Goal: Task Accomplishment & Management: Complete application form

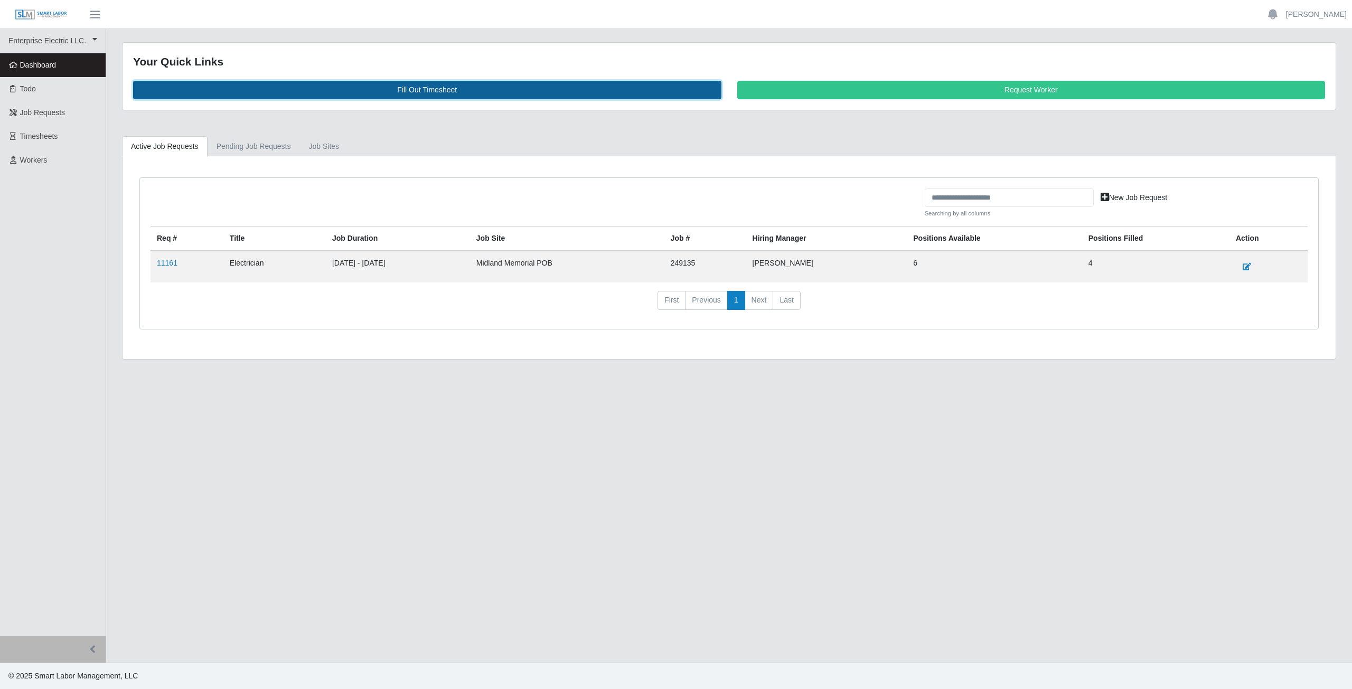
click at [417, 91] on link "Fill Out Timesheet" at bounding box center [427, 90] width 588 height 18
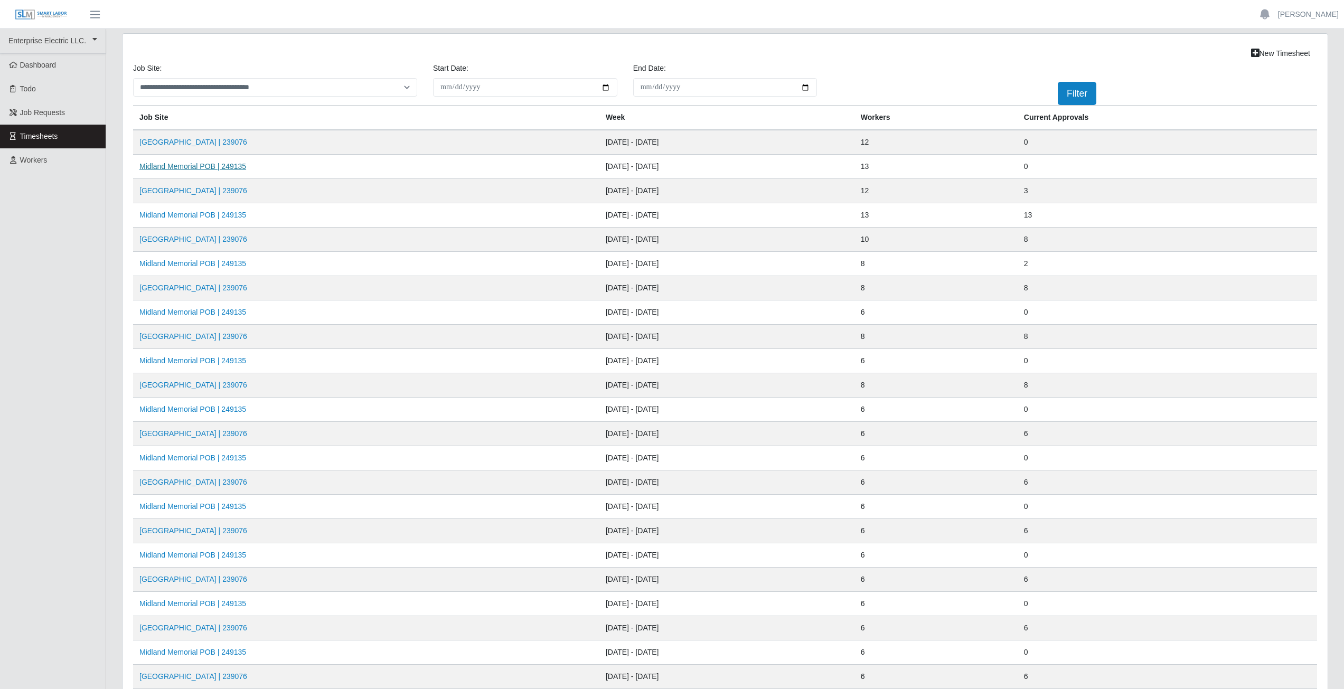
click at [182, 169] on link "Midland Memorial POB | 249135" at bounding box center [192, 166] width 107 height 8
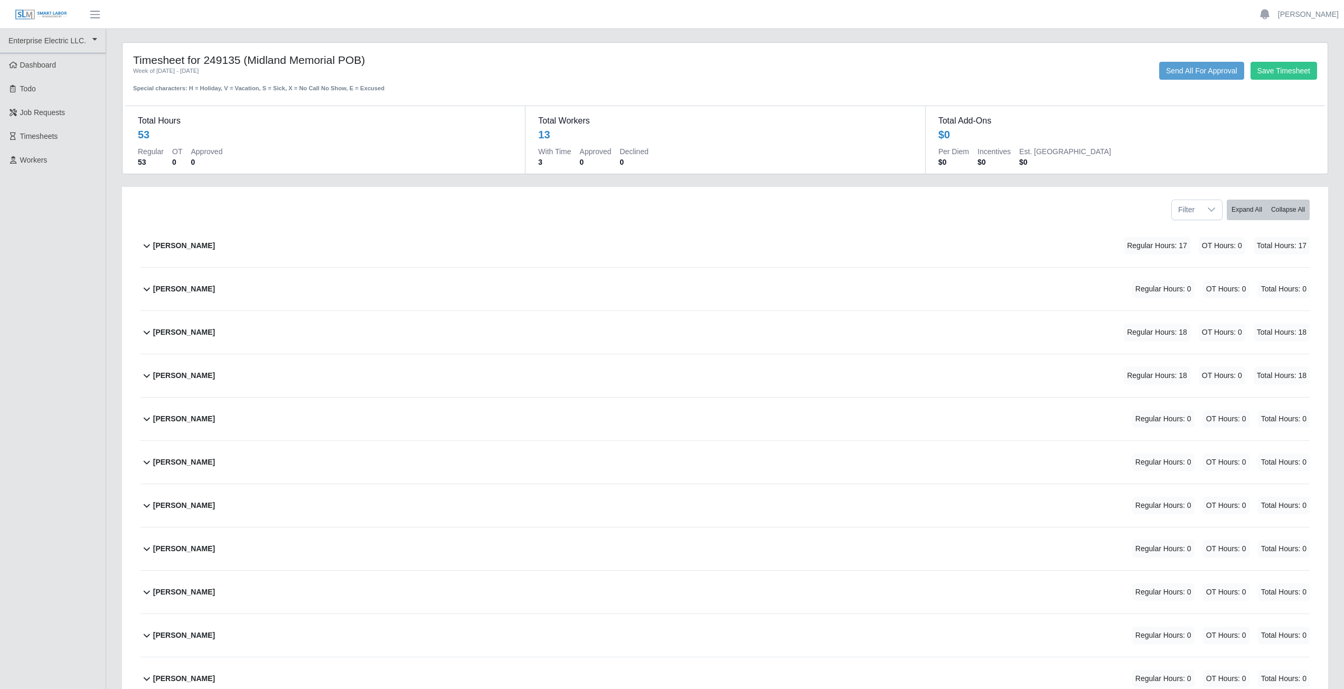
click at [231, 289] on div "Andres Leal Labarca Regular Hours: 0 OT Hours: 0 Total Hours: 0" at bounding box center [731, 289] width 1157 height 43
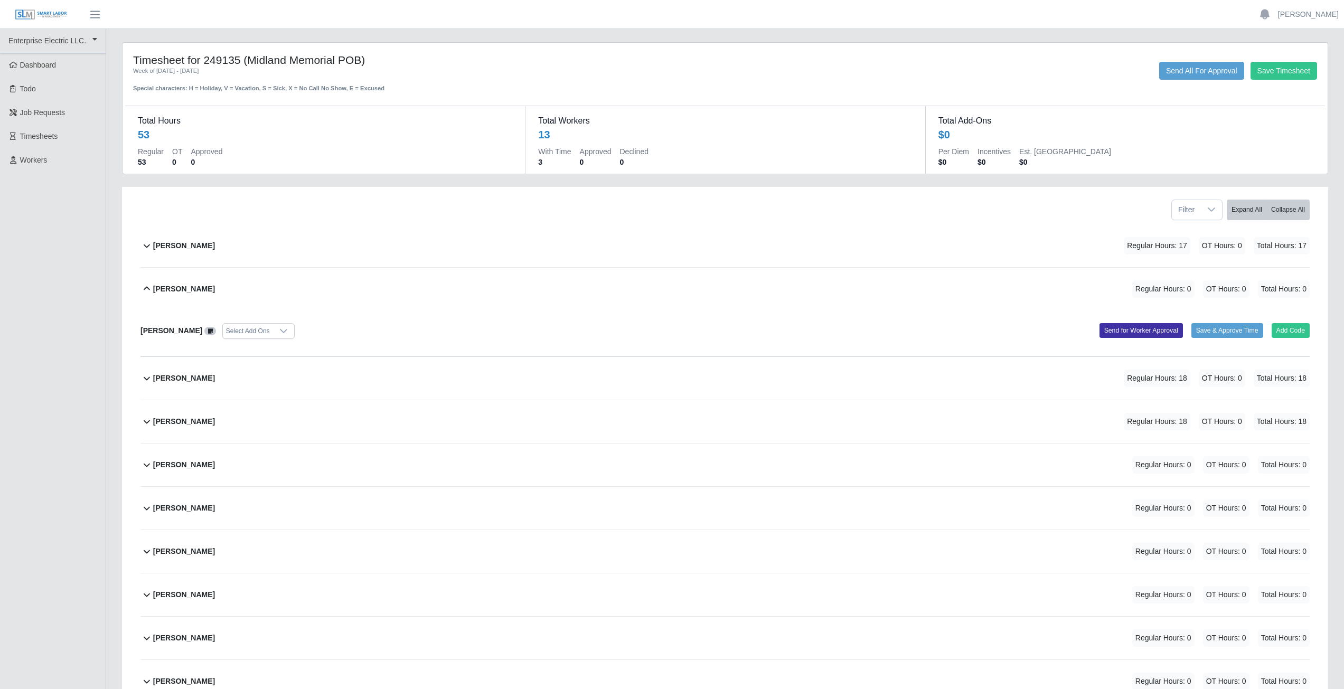
click at [145, 289] on icon at bounding box center [147, 289] width 6 height 4
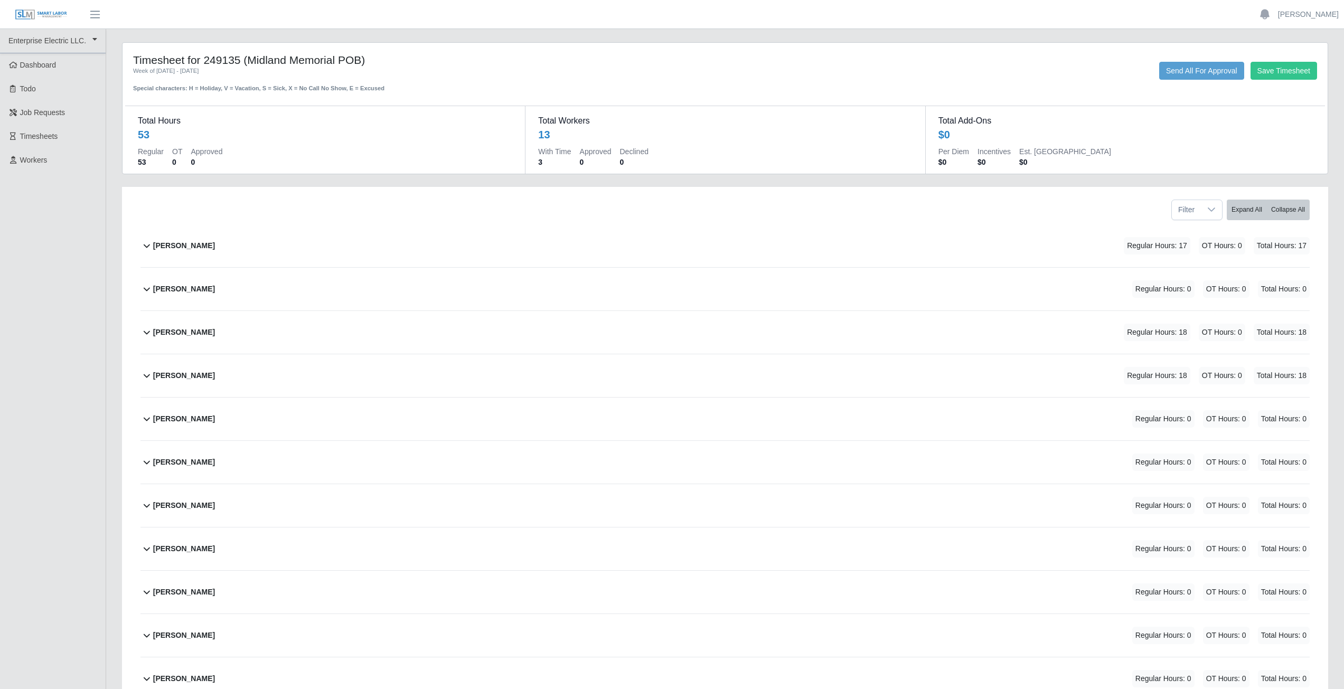
click at [143, 246] on icon at bounding box center [146, 245] width 13 height 13
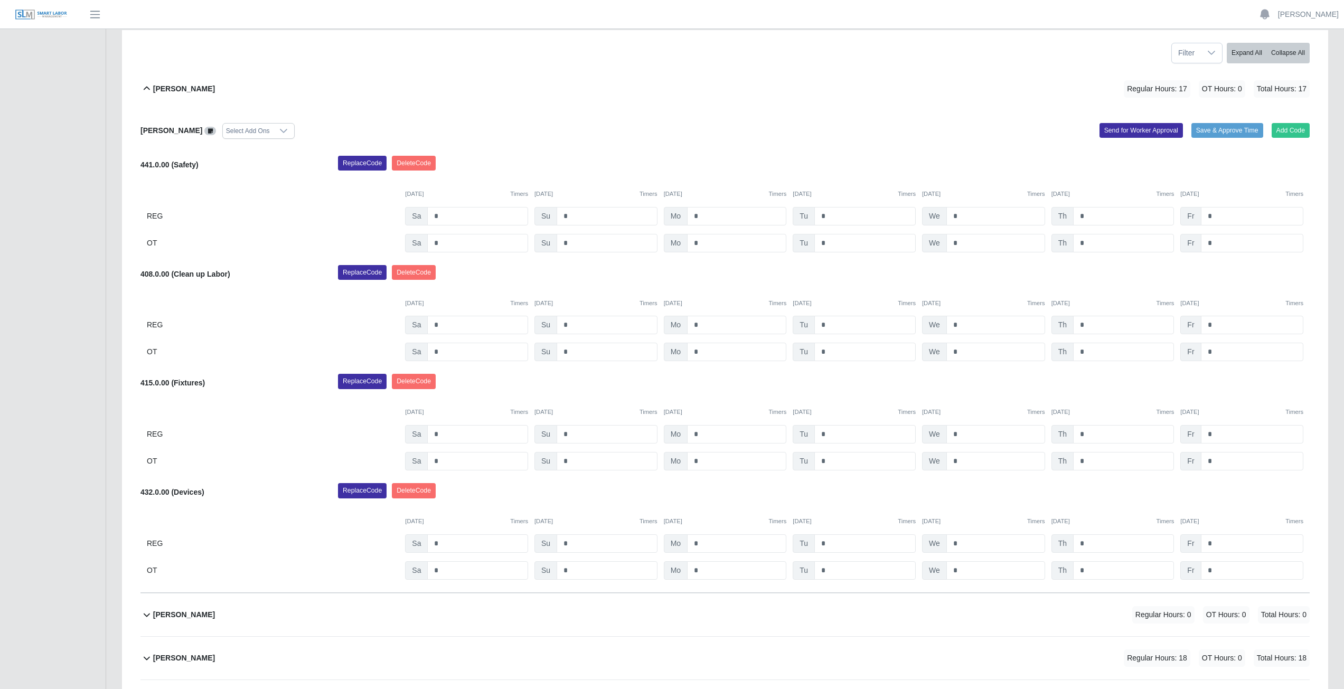
scroll to position [158, 0]
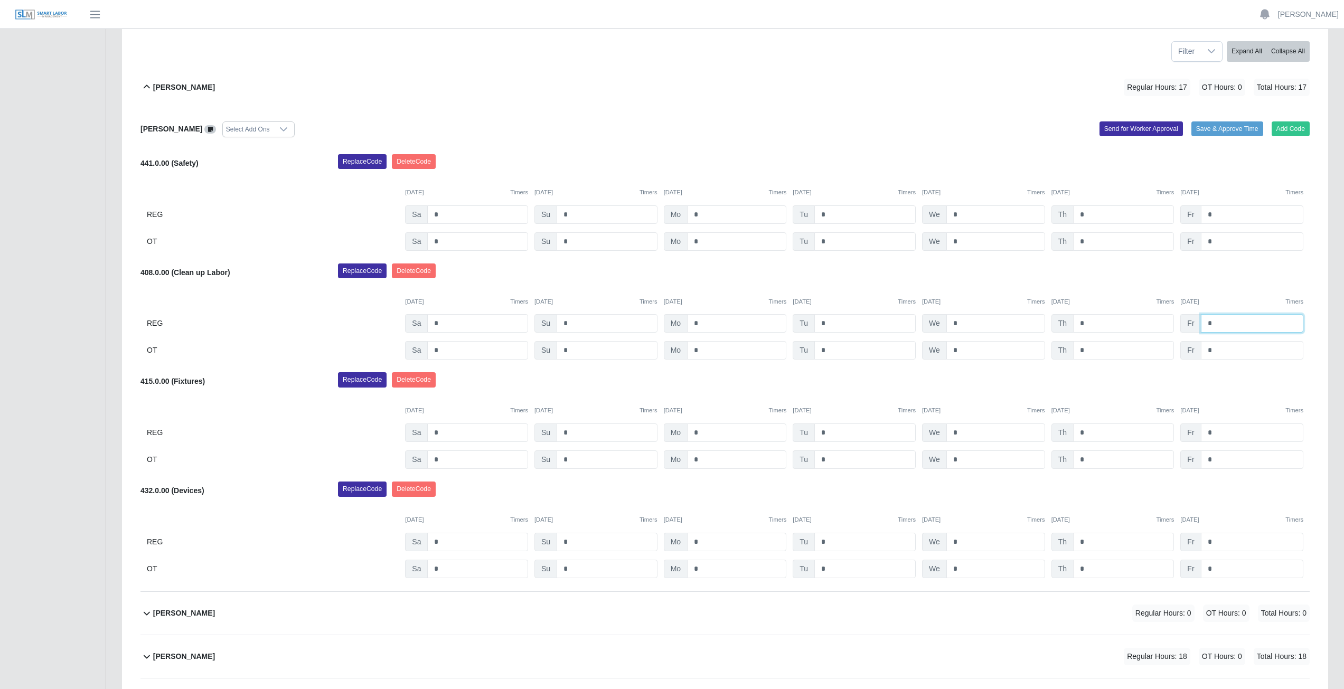
click at [1217, 323] on input "*" at bounding box center [1252, 323] width 102 height 18
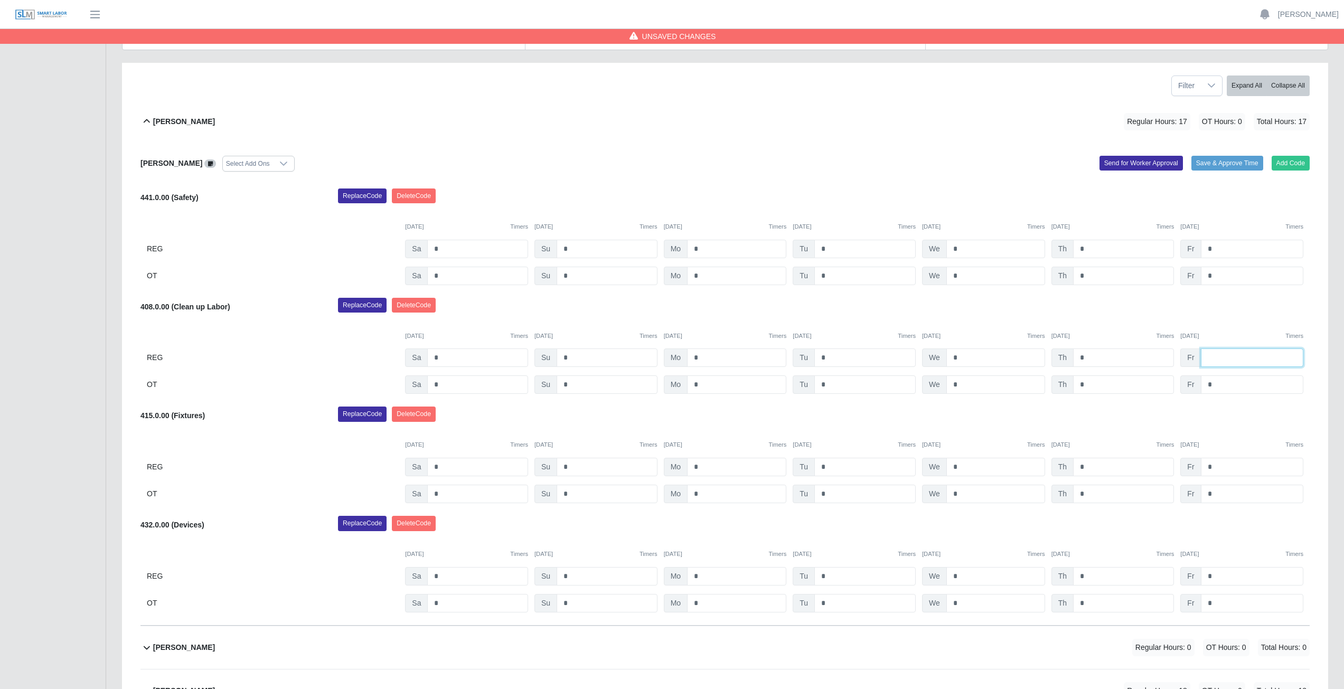
scroll to position [106, 0]
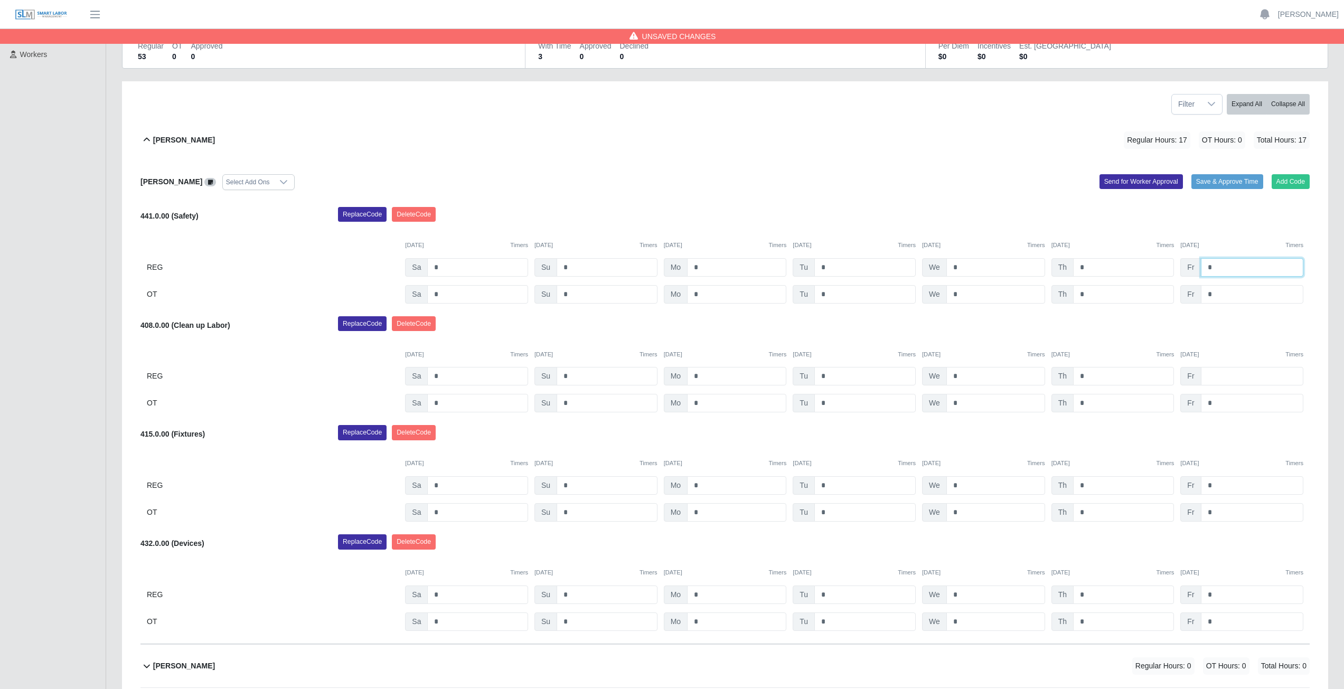
click at [1214, 270] on input "*" at bounding box center [1252, 267] width 102 height 18
type input "*"
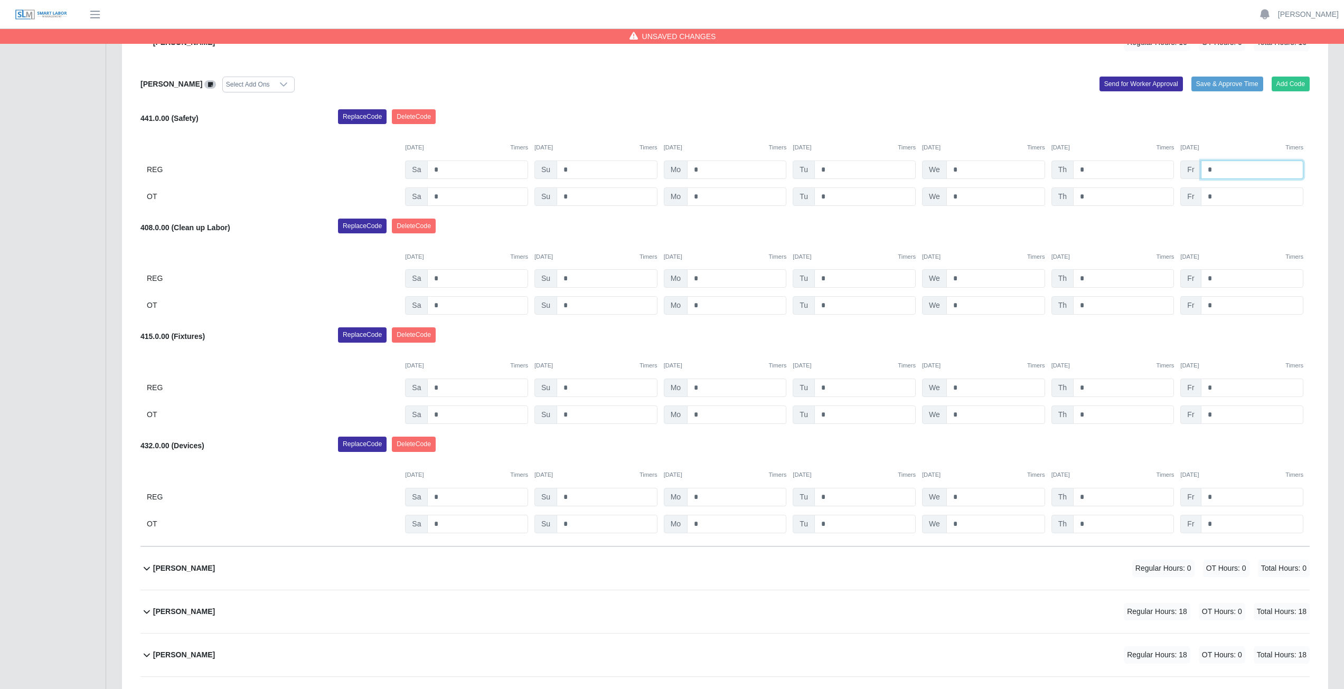
scroll to position [211, 0]
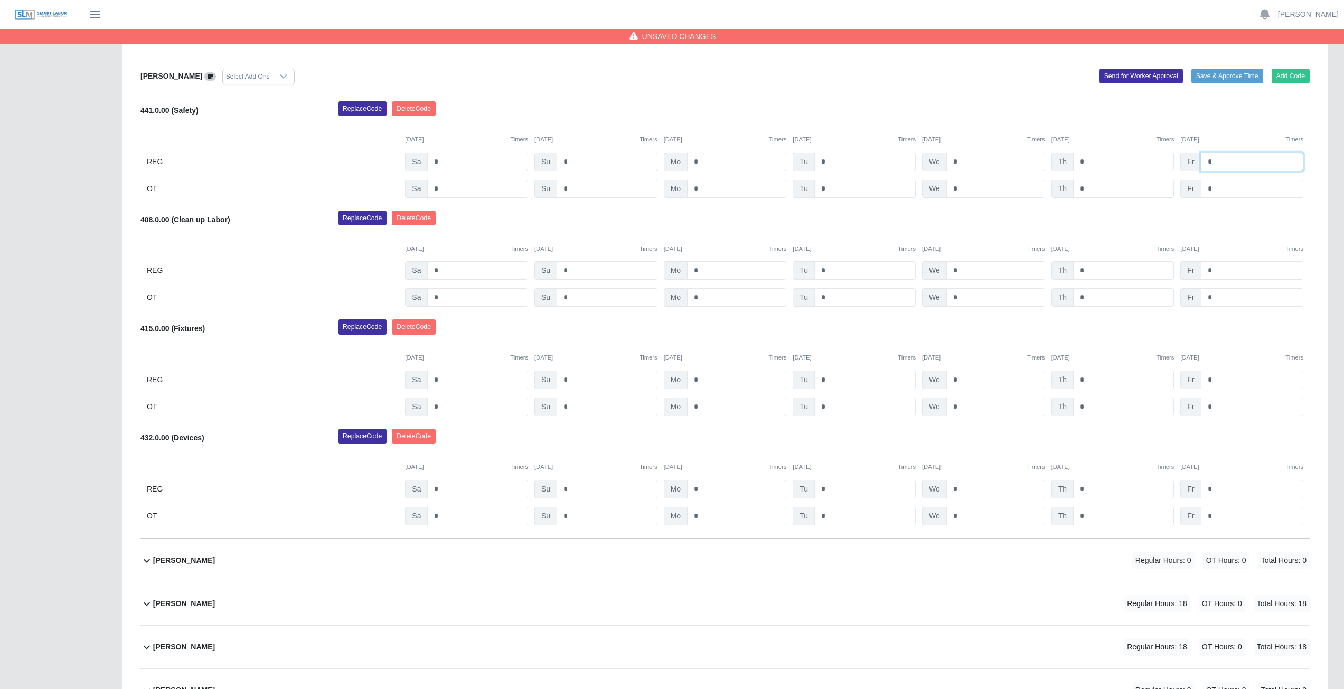
type input "*"
click at [831, 380] on input "*" at bounding box center [864, 380] width 101 height 18
type input "*"
click at [963, 379] on input "*" at bounding box center [995, 380] width 99 height 18
type input "*"
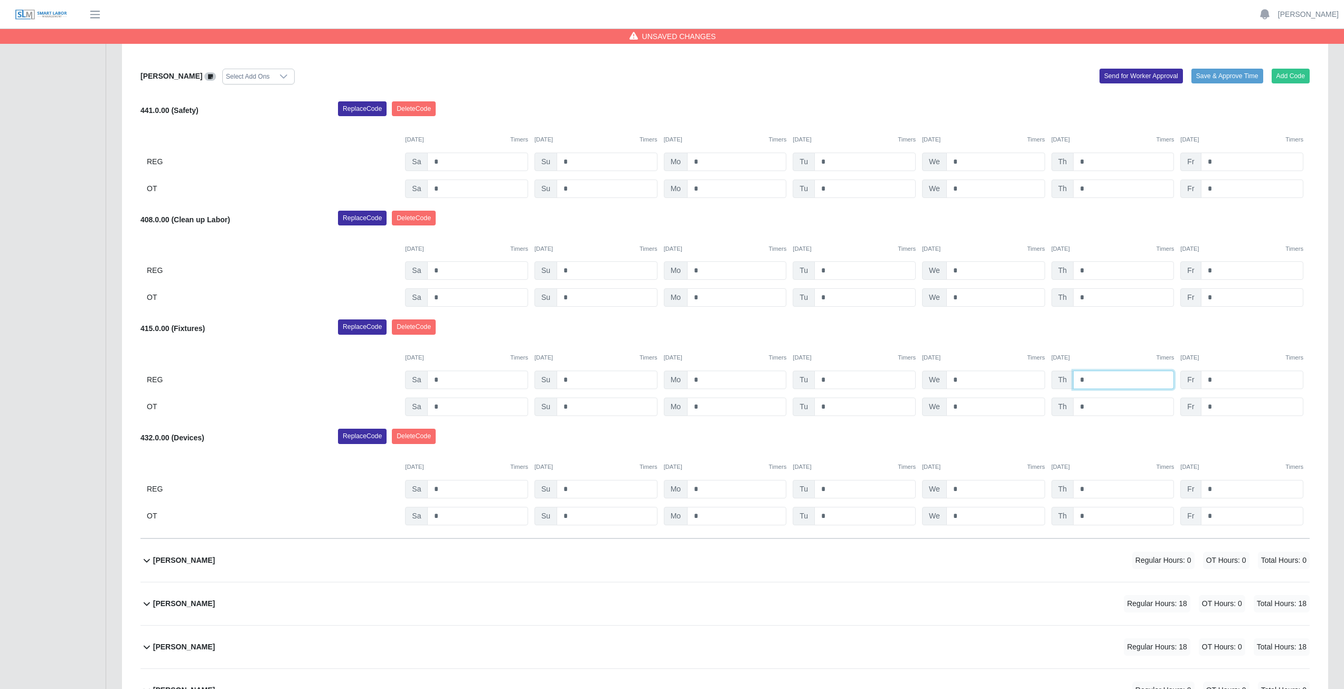
click at [1091, 381] on input "*" at bounding box center [1123, 380] width 101 height 18
type input "*"
click at [996, 333] on div "Replace Code Delete Code" at bounding box center [824, 330] width 988 height 21
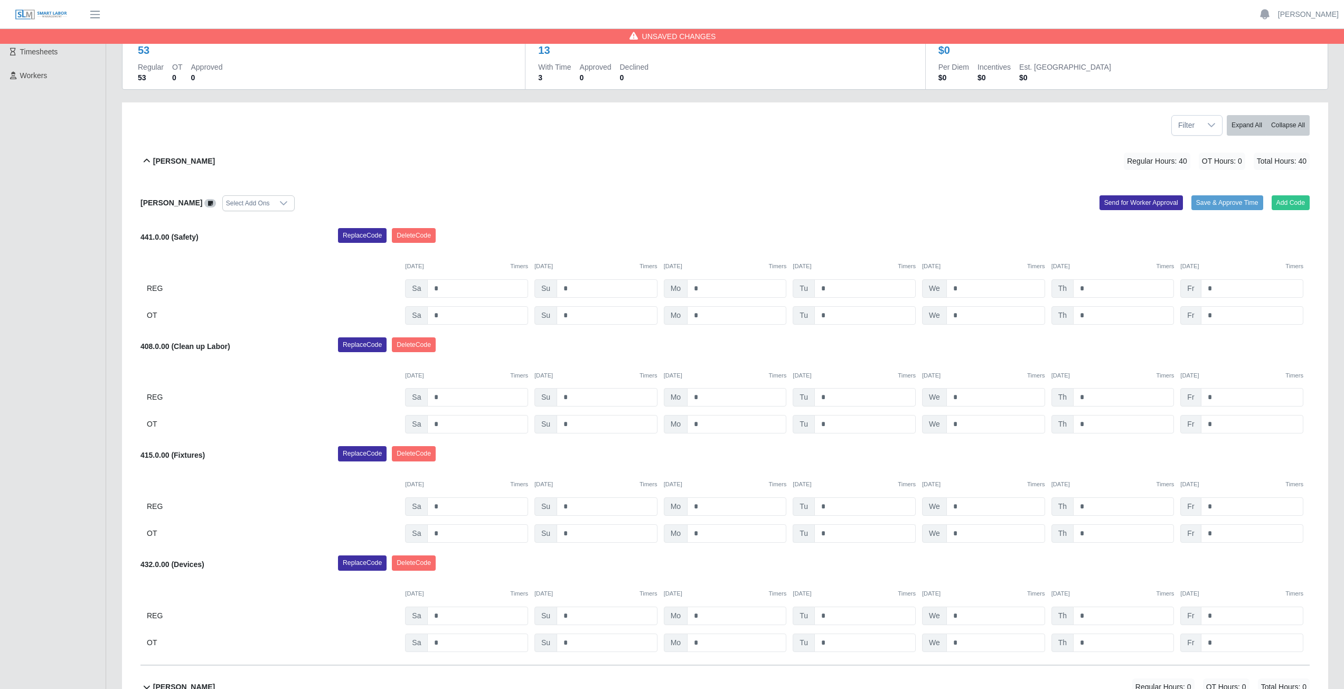
scroll to position [53, 0]
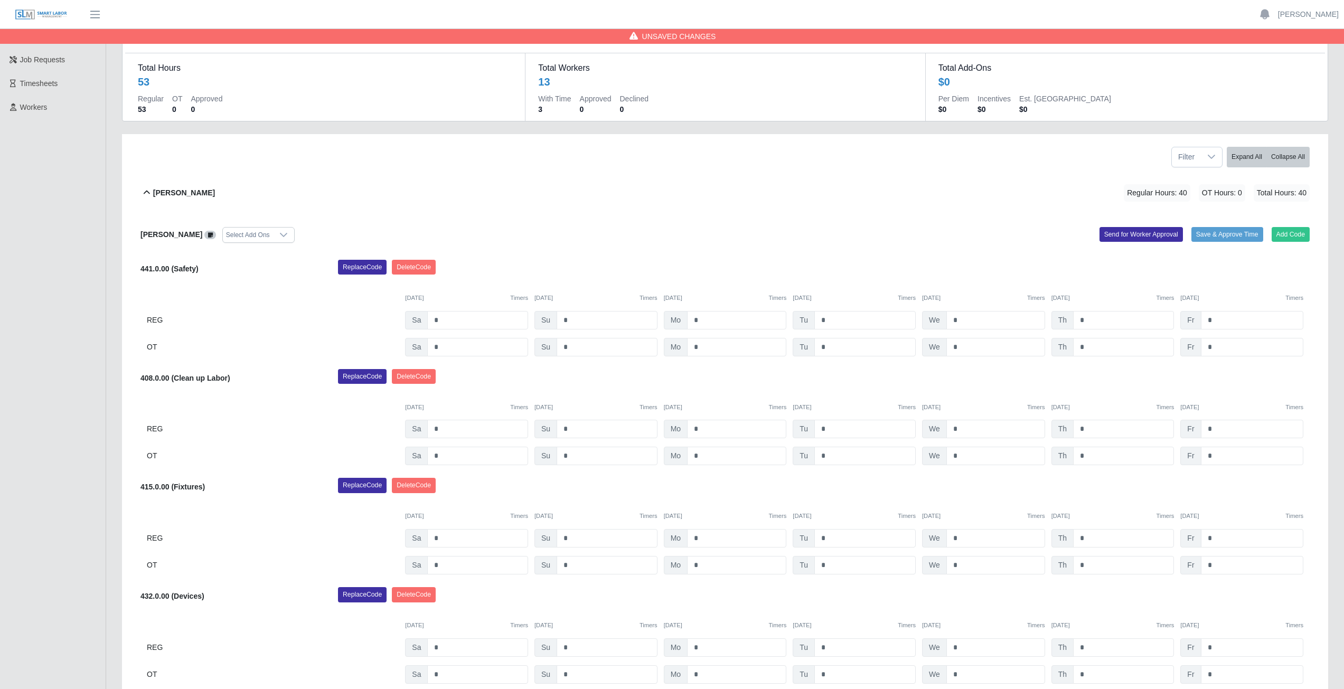
click at [145, 190] on icon at bounding box center [146, 192] width 13 height 13
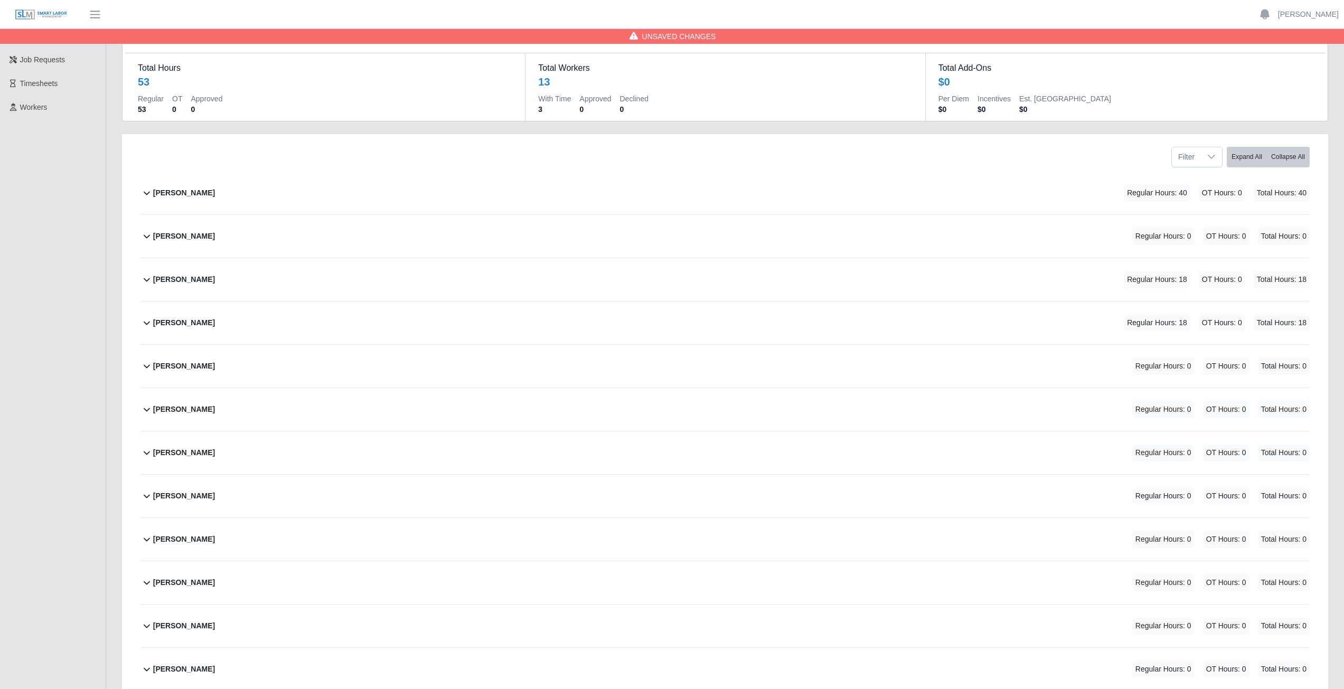
click at [144, 280] on icon at bounding box center [146, 279] width 13 height 13
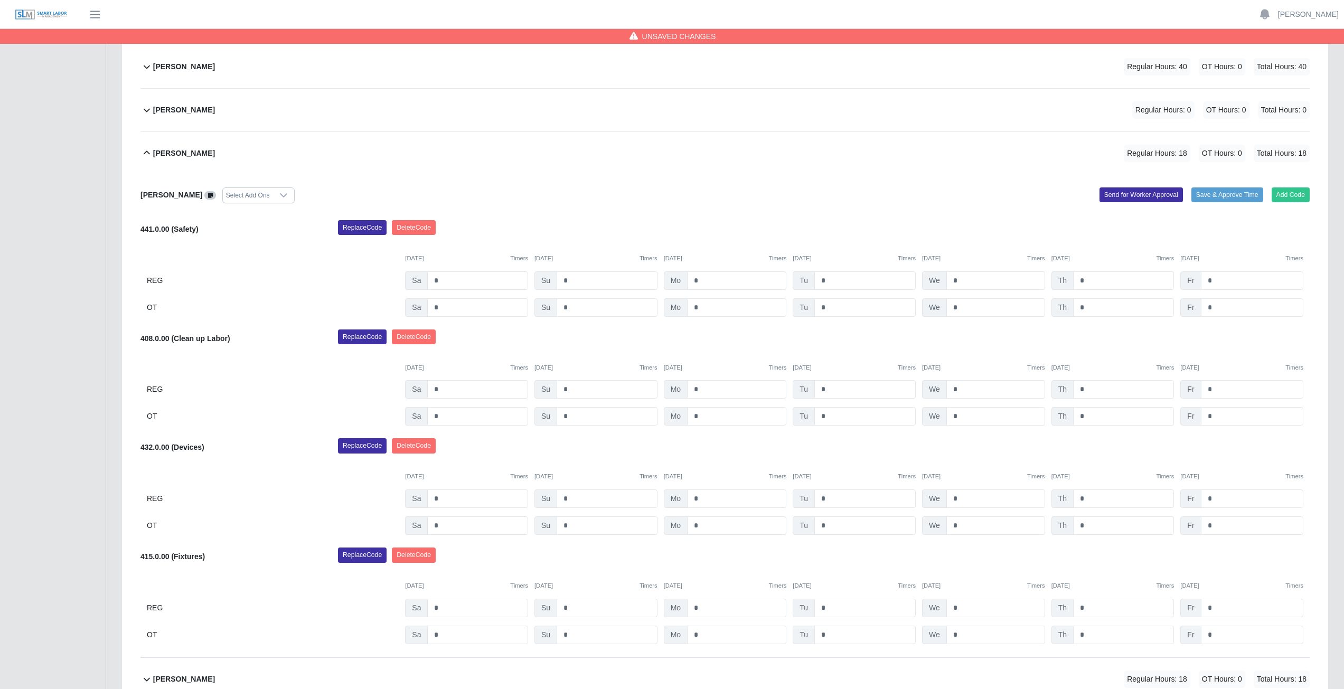
scroll to position [211, 0]
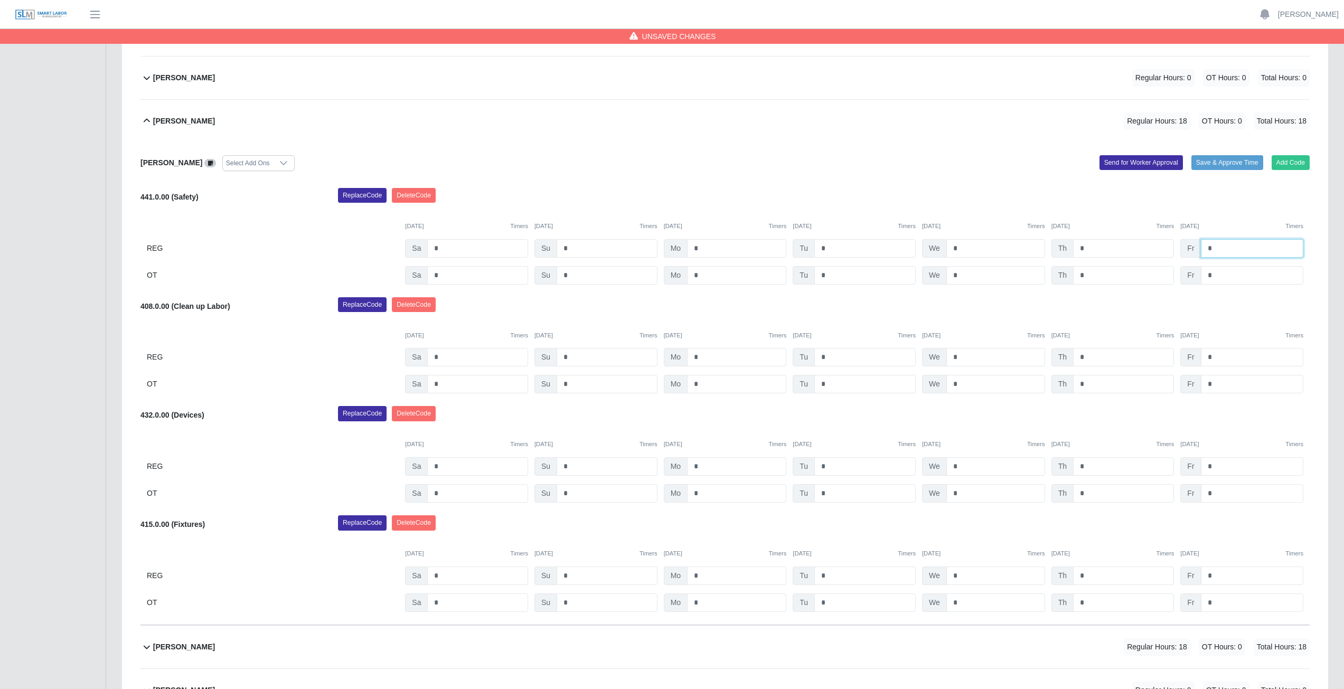
click at [1216, 249] on input "*" at bounding box center [1252, 248] width 102 height 18
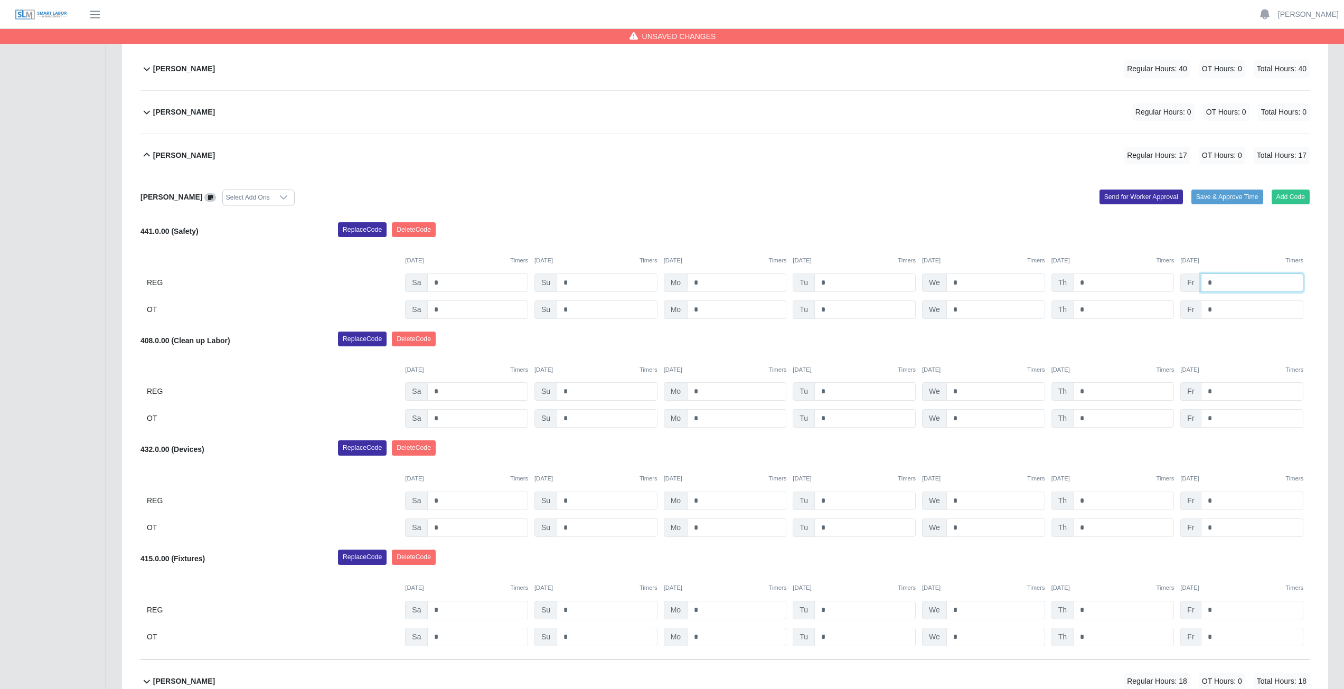
scroll to position [158, 0]
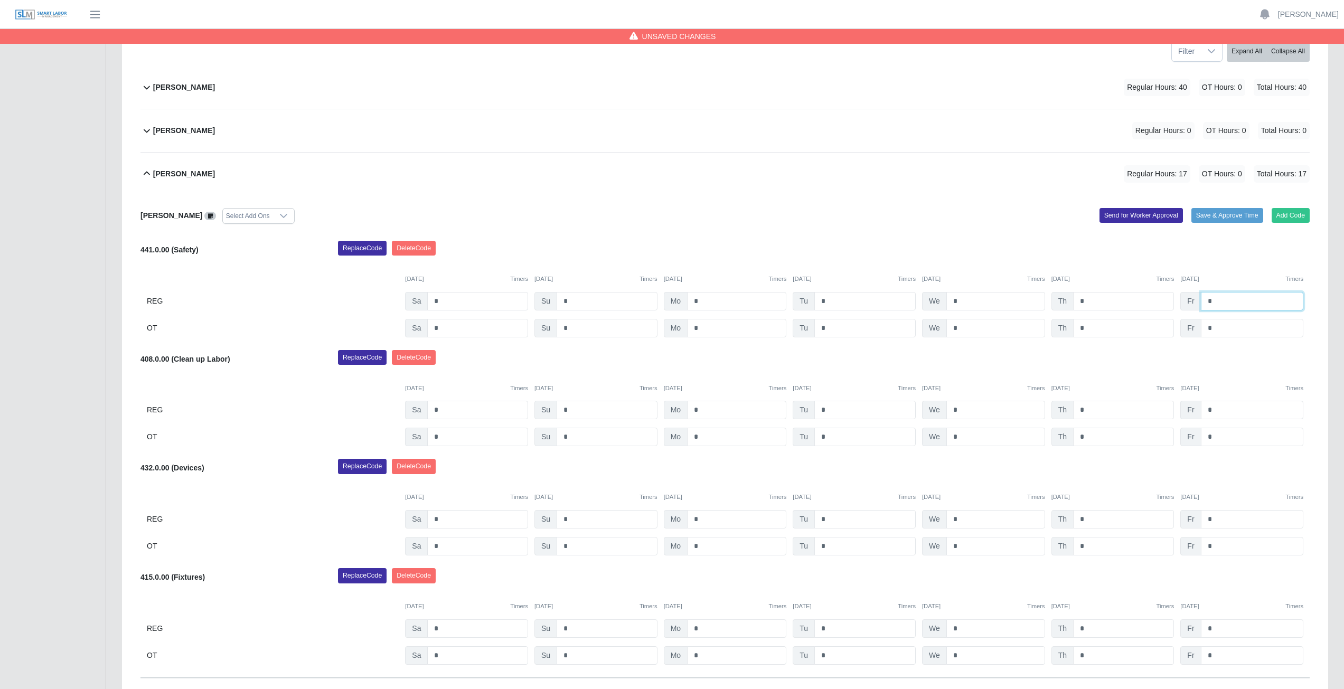
type input "*"
click at [1213, 412] on input "*" at bounding box center [1252, 410] width 102 height 18
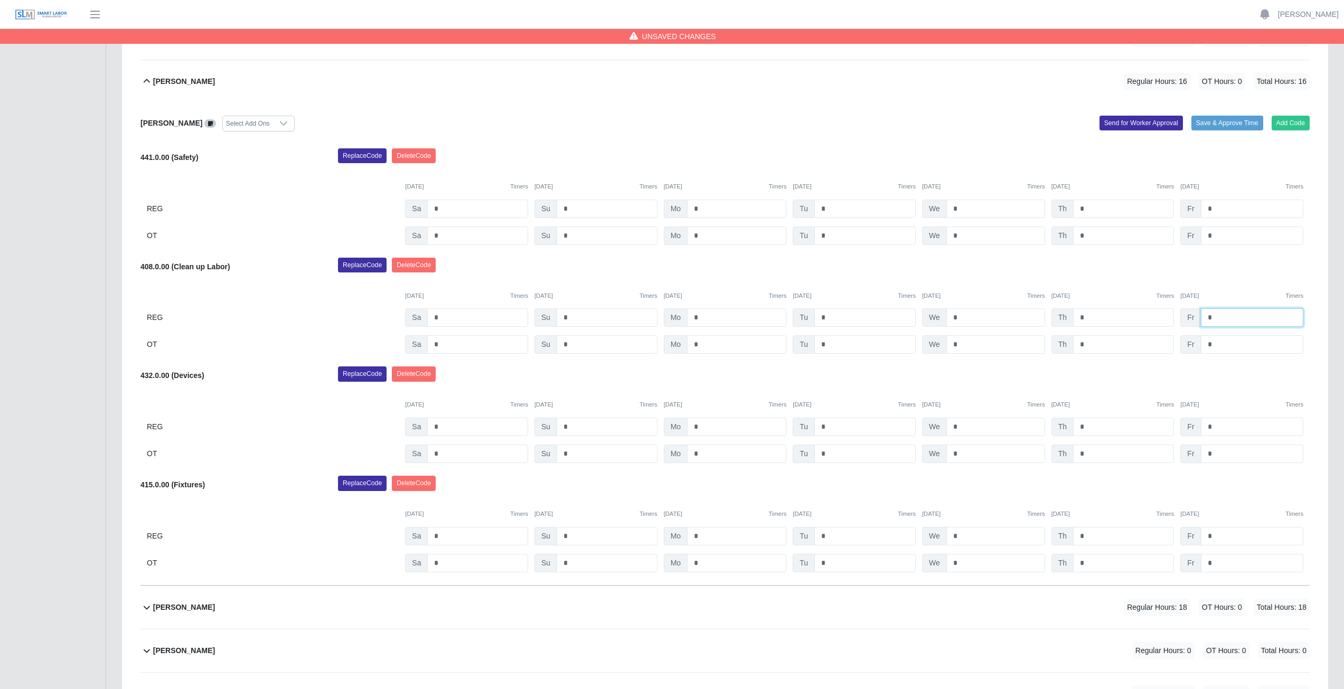
scroll to position [264, 0]
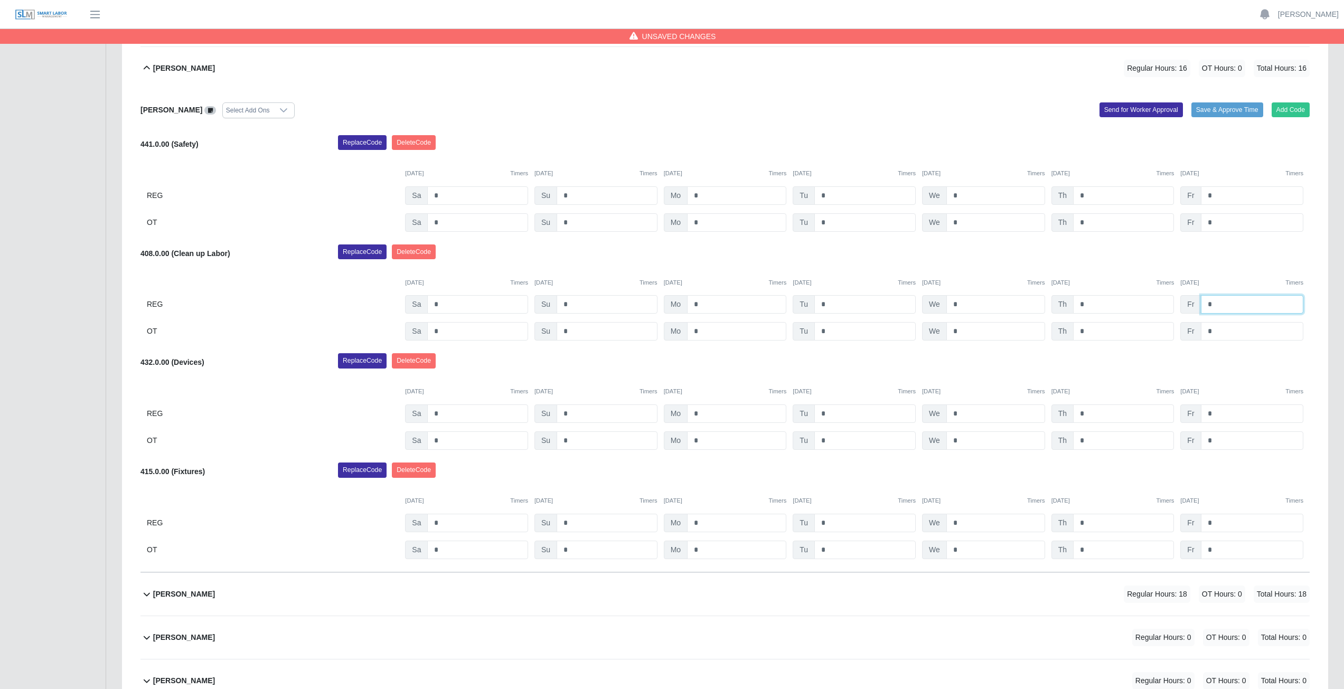
type input "*"
click at [1238, 251] on div "Replace Code Delete Code" at bounding box center [824, 255] width 988 height 21
click at [1280, 112] on button "Add Code" at bounding box center [1291, 109] width 39 height 15
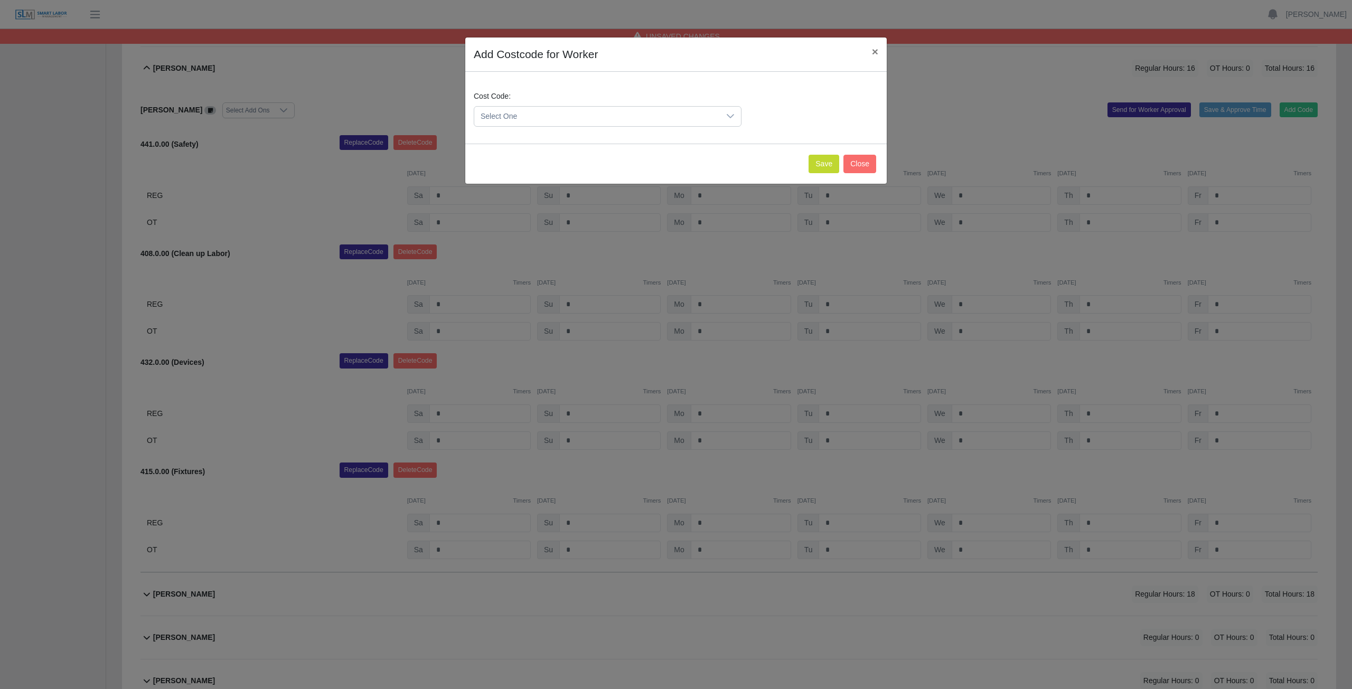
click at [548, 120] on span "Select One" at bounding box center [597, 117] width 246 height 20
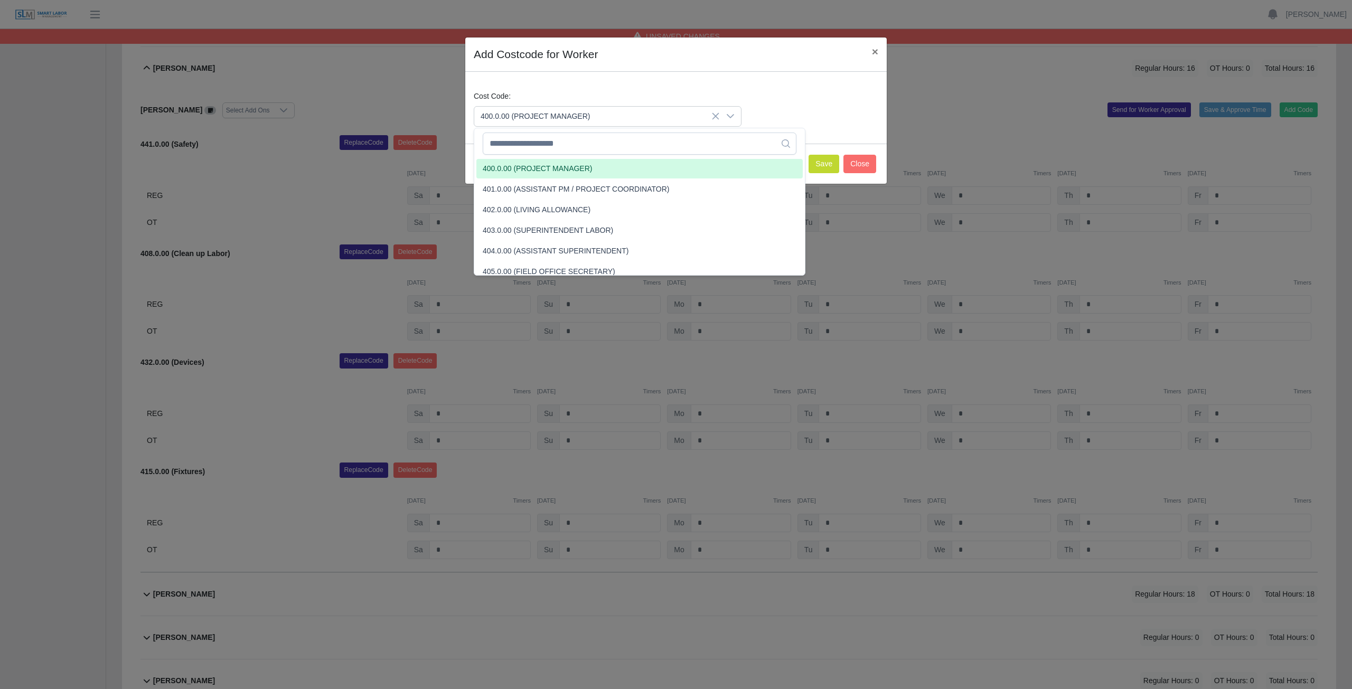
drag, startPoint x: 541, startPoint y: 166, endPoint x: 543, endPoint y: 178, distance: 12.3
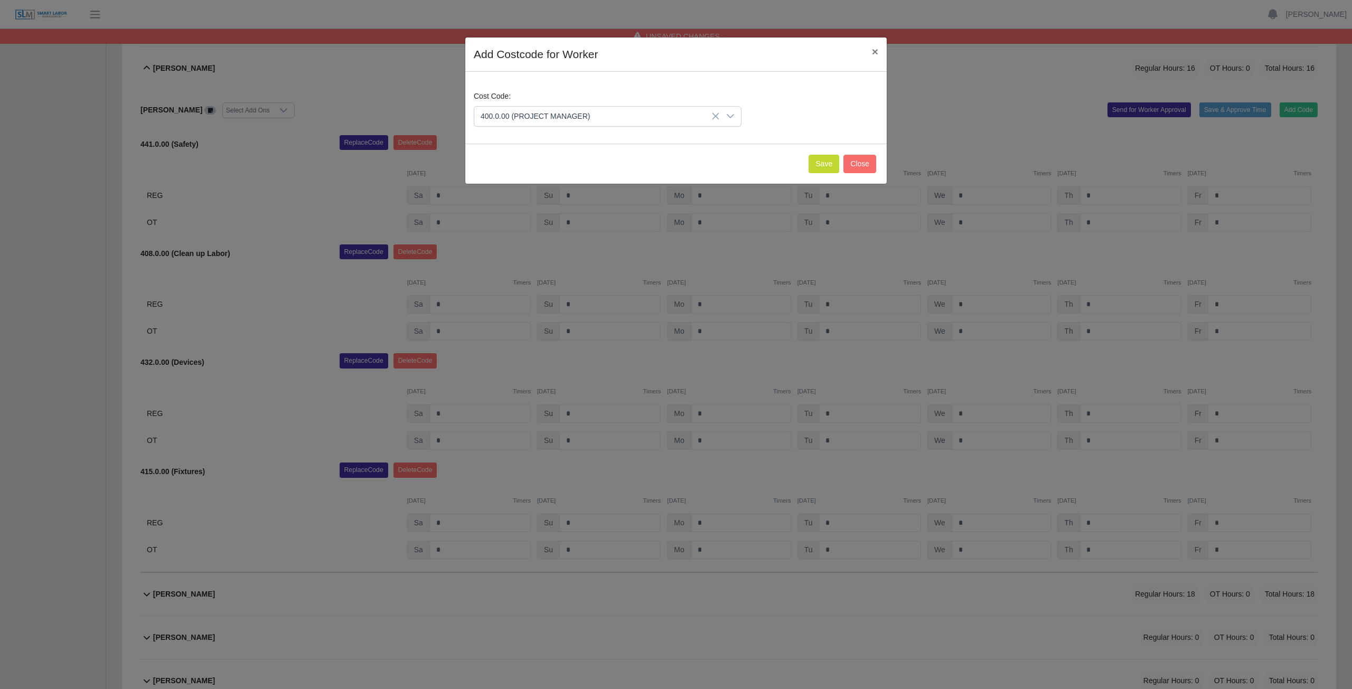
click at [546, 113] on span "400.0.00 (PROJECT MANAGER)" at bounding box center [597, 117] width 246 height 20
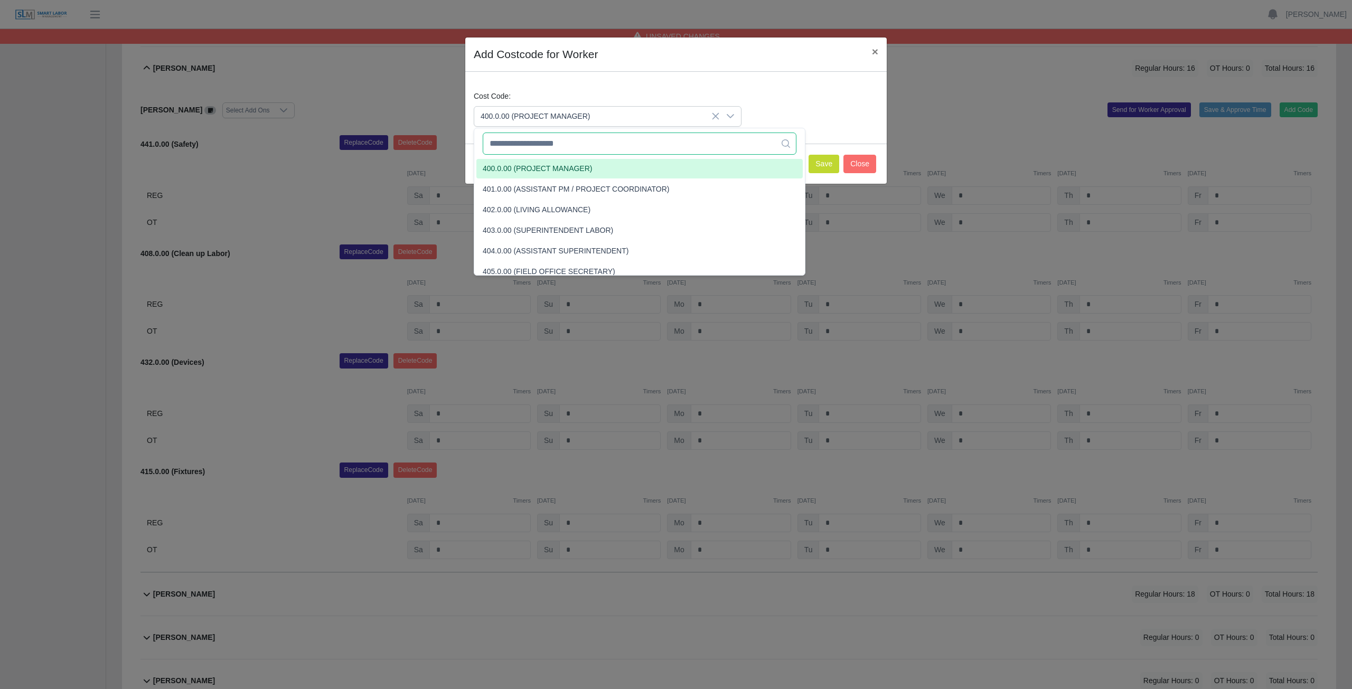
click at [548, 148] on input "text" at bounding box center [640, 144] width 314 height 22
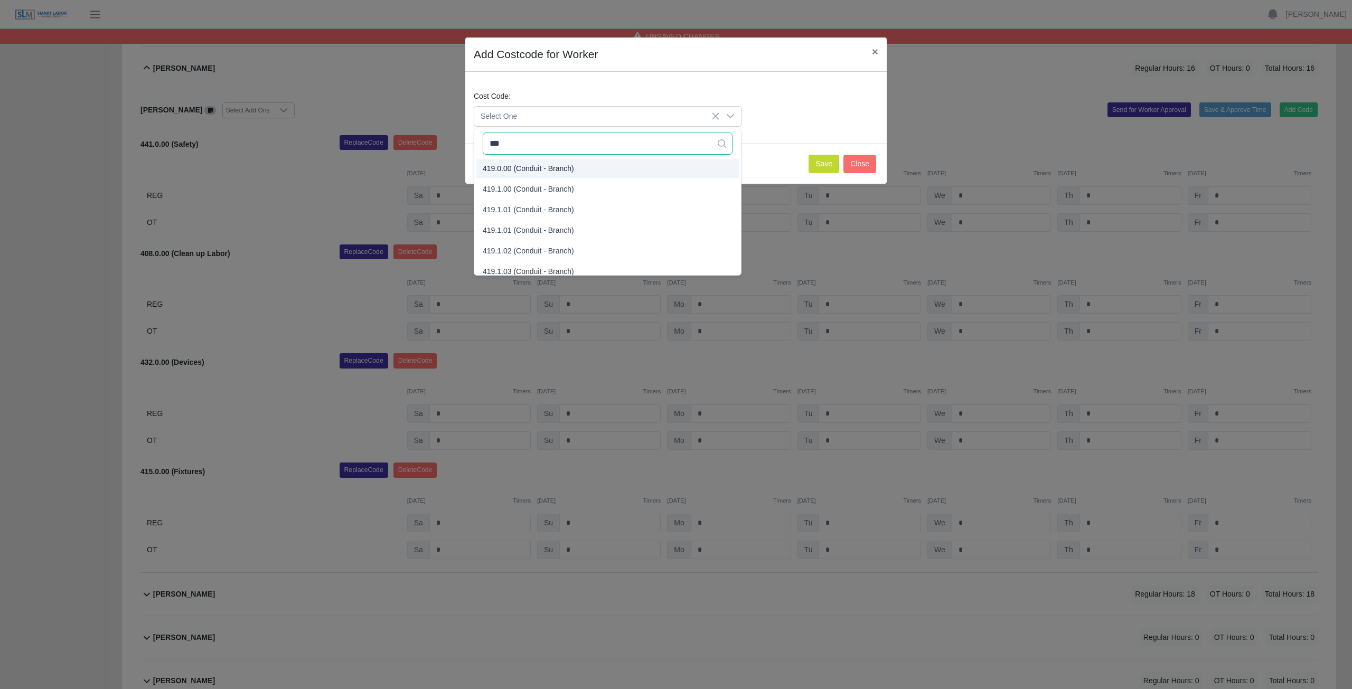
click at [506, 142] on input "***" at bounding box center [608, 144] width 250 height 22
type input "*"
type input "***"
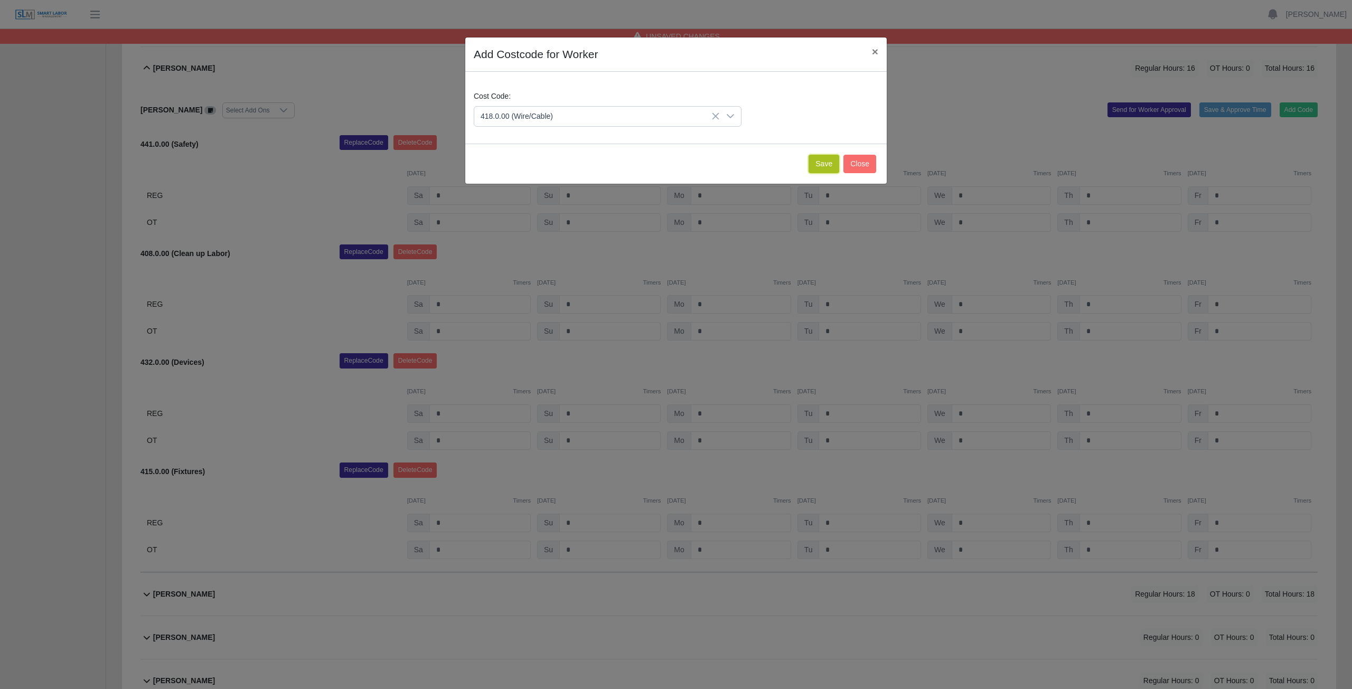
click at [835, 168] on button "Save" at bounding box center [824, 164] width 31 height 18
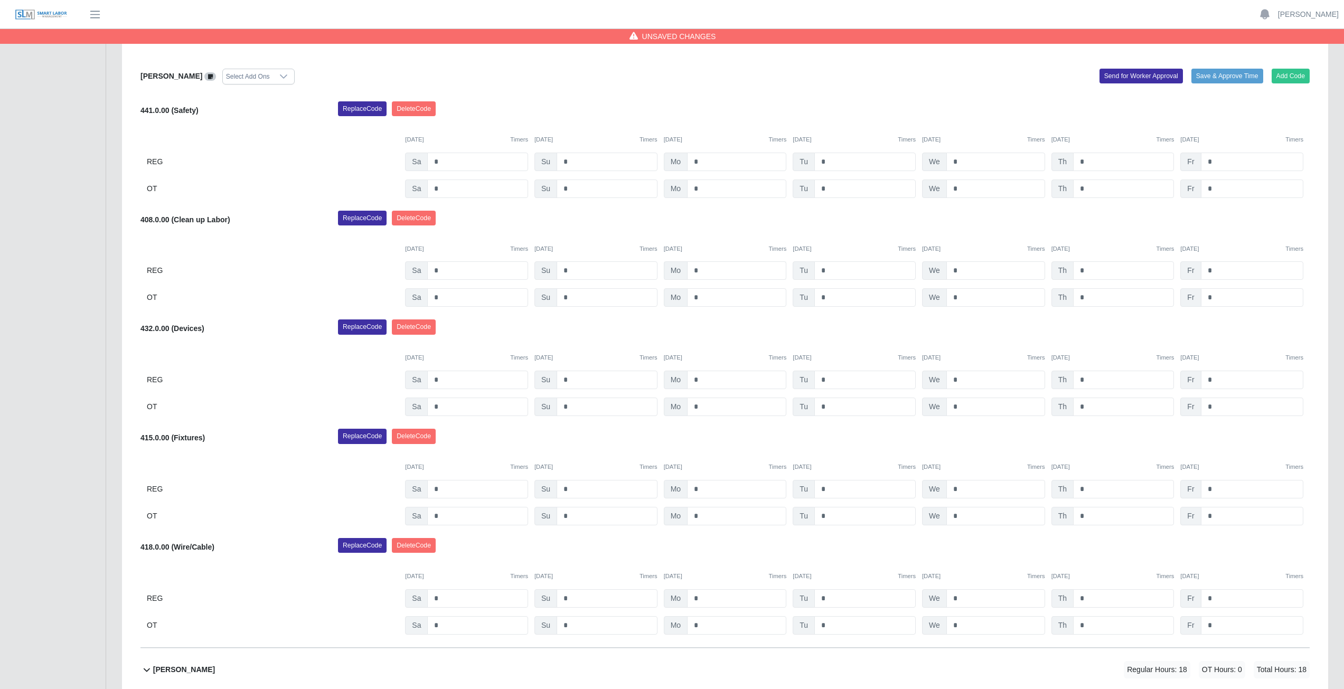
scroll to position [317, 0]
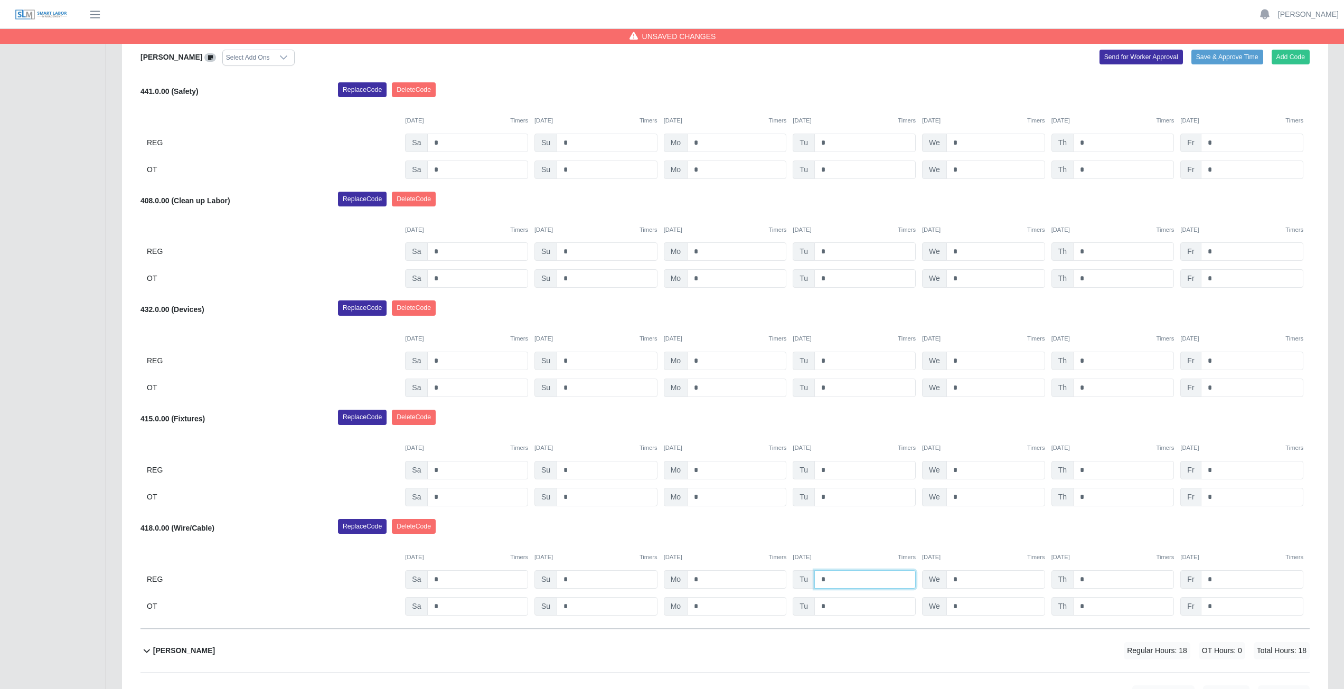
click at [831, 579] on input "*" at bounding box center [864, 579] width 101 height 18
type input "*"
click at [964, 580] on input "*" at bounding box center [995, 579] width 99 height 18
type input "*"
click at [1089, 578] on input "*" at bounding box center [1123, 579] width 101 height 18
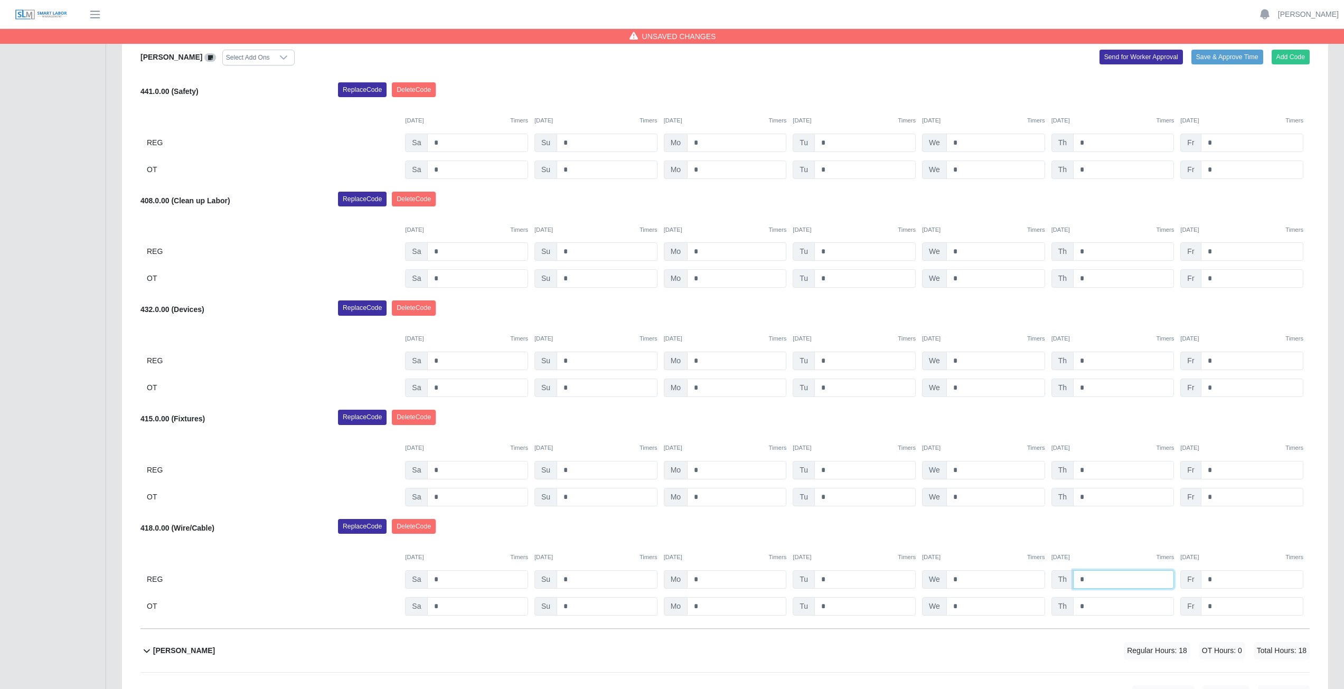
type input "*"
click at [1085, 531] on div "Replace Code Delete Code" at bounding box center [824, 529] width 988 height 21
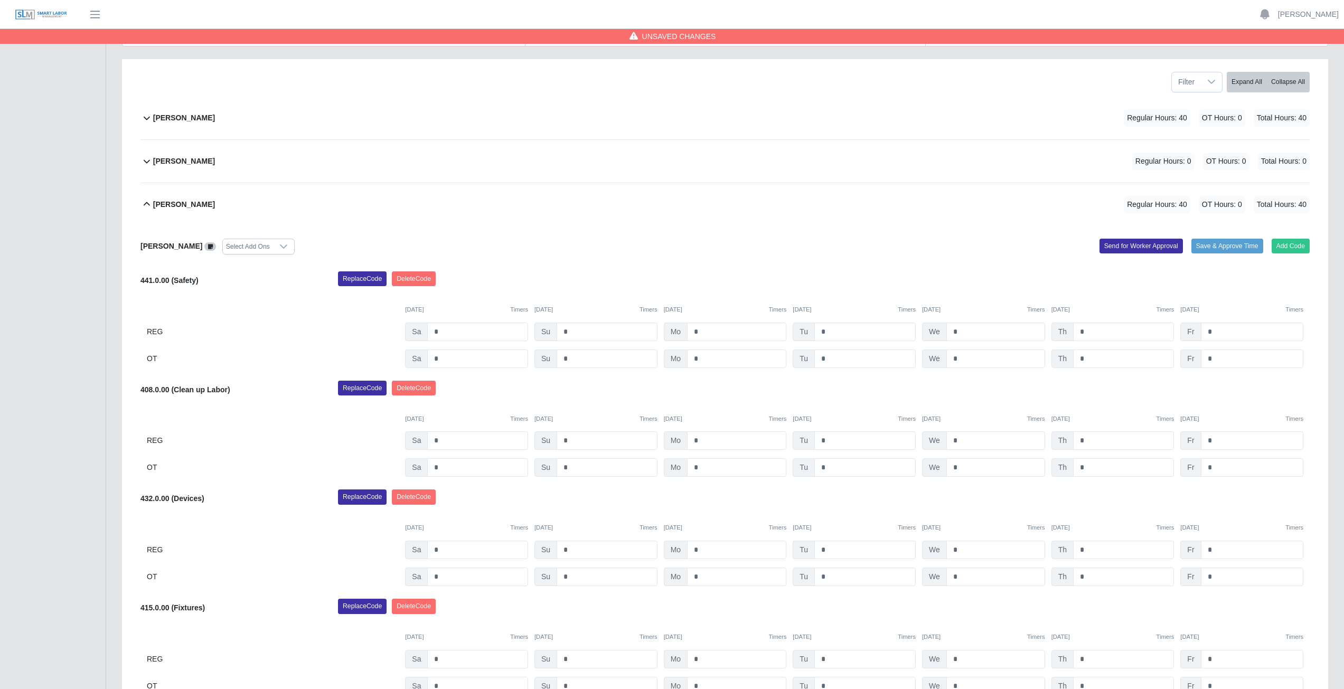
scroll to position [106, 0]
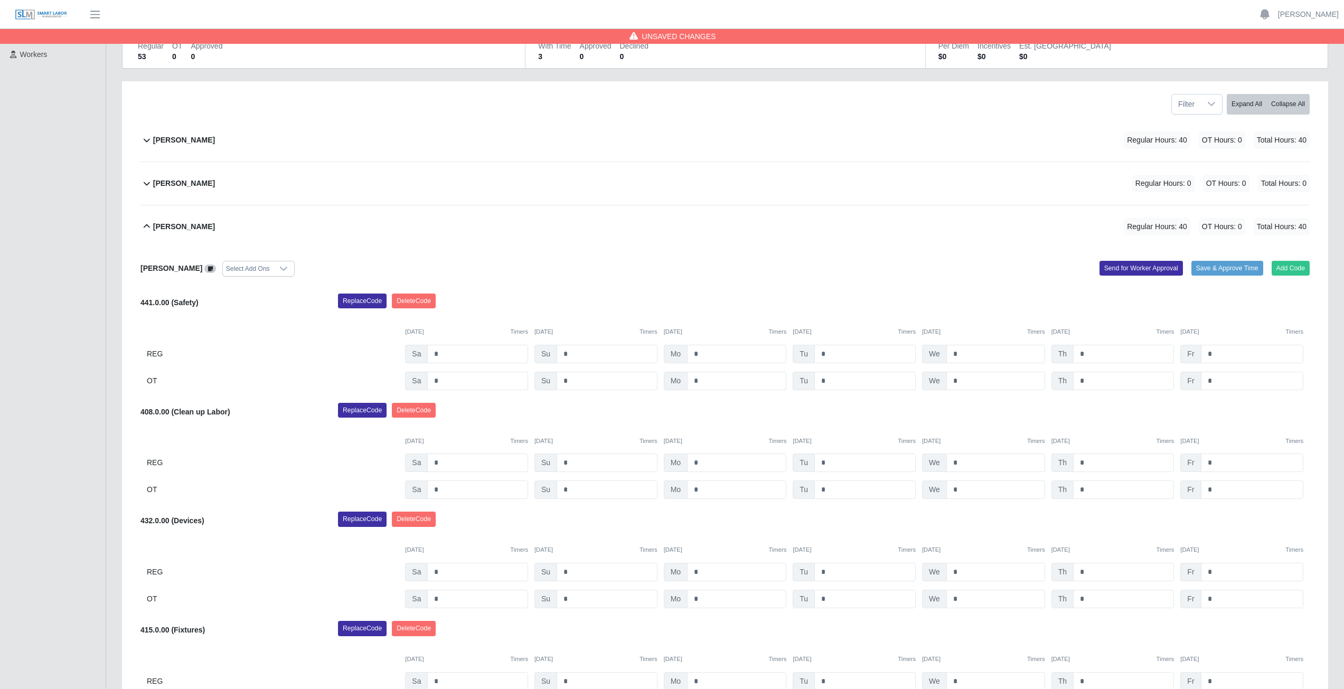
click at [146, 228] on icon at bounding box center [146, 226] width 13 height 13
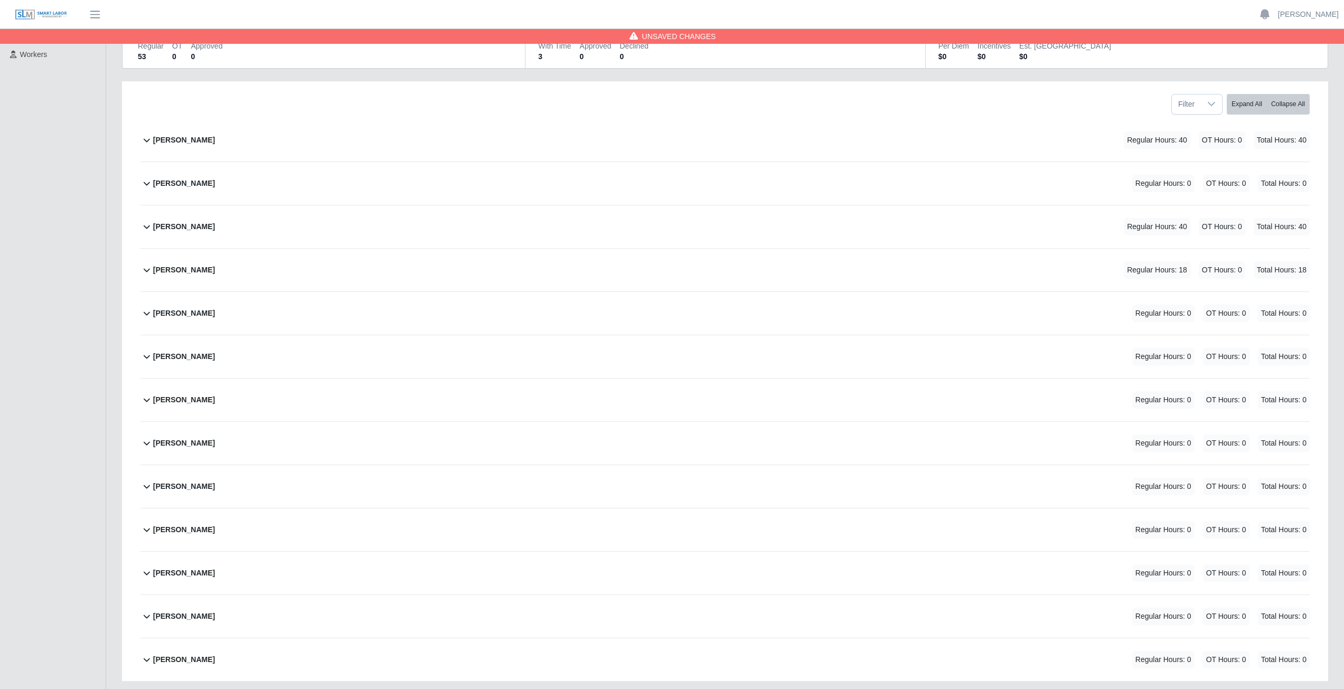
click at [145, 271] on icon at bounding box center [146, 270] width 13 height 13
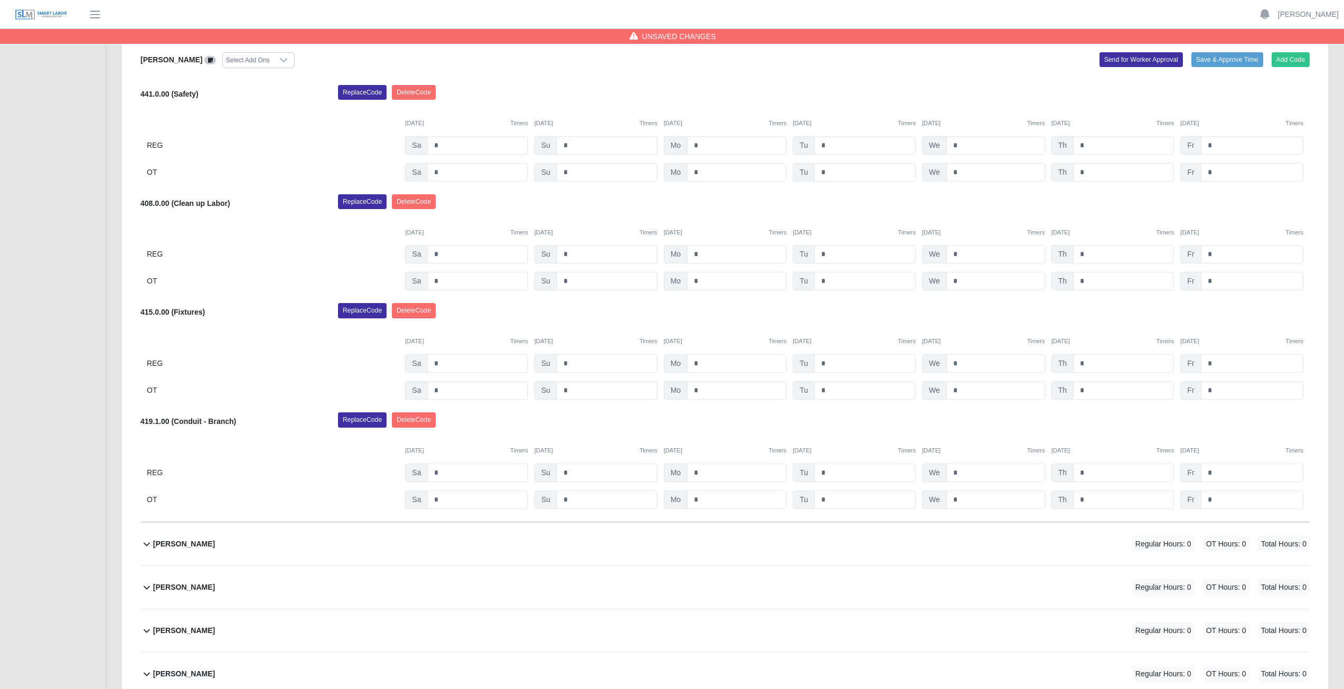
scroll to position [370, 0]
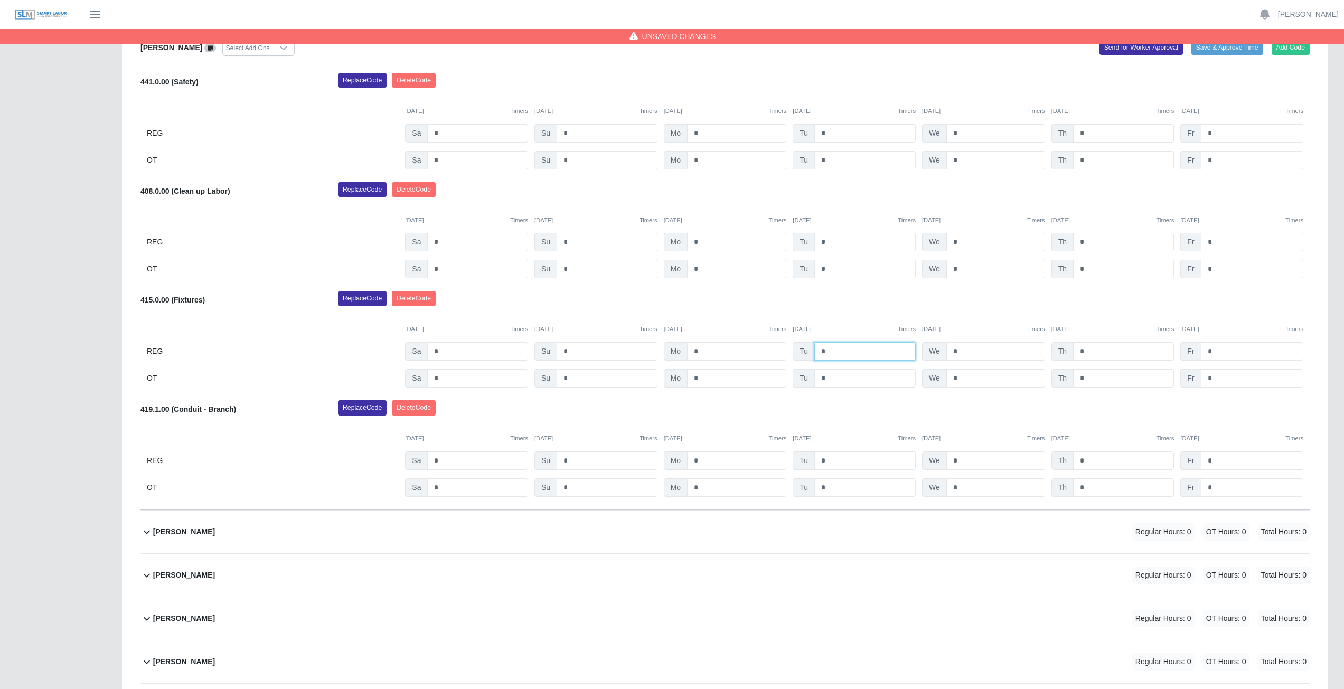
click at [825, 352] on input "*" at bounding box center [864, 351] width 101 height 18
type input "*"
click at [961, 353] on input "*" at bounding box center [995, 351] width 99 height 18
type input "*"
click at [1086, 350] on input "*" at bounding box center [1123, 351] width 101 height 18
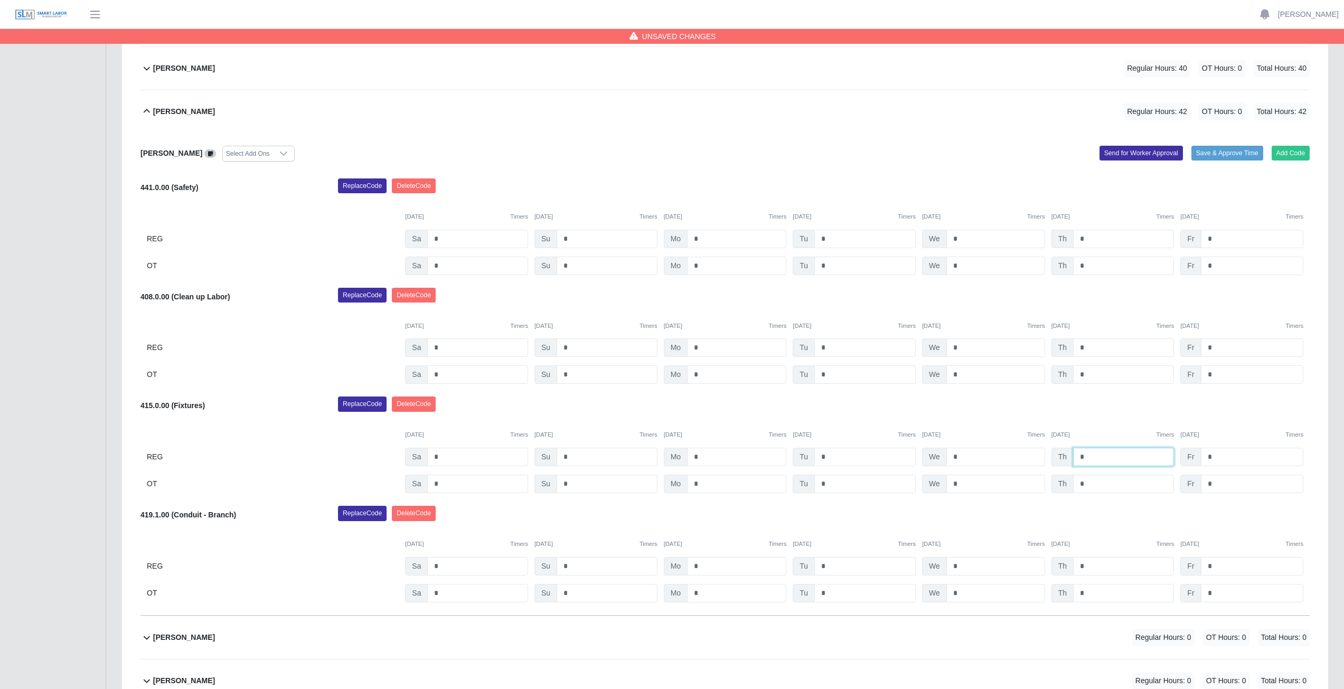
scroll to position [211, 0]
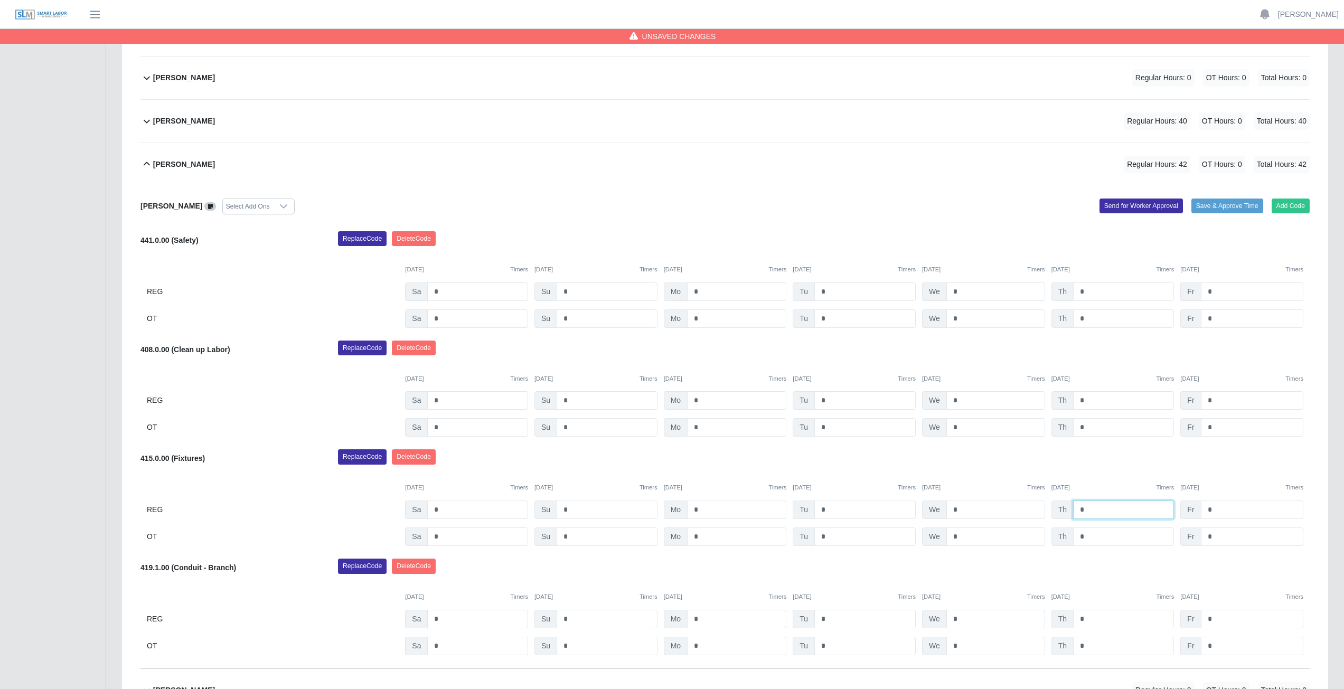
type input "*"
click at [1216, 290] on input "*" at bounding box center [1252, 292] width 102 height 18
type input "*"
click at [1223, 402] on input "*" at bounding box center [1252, 400] width 102 height 18
type input "*"
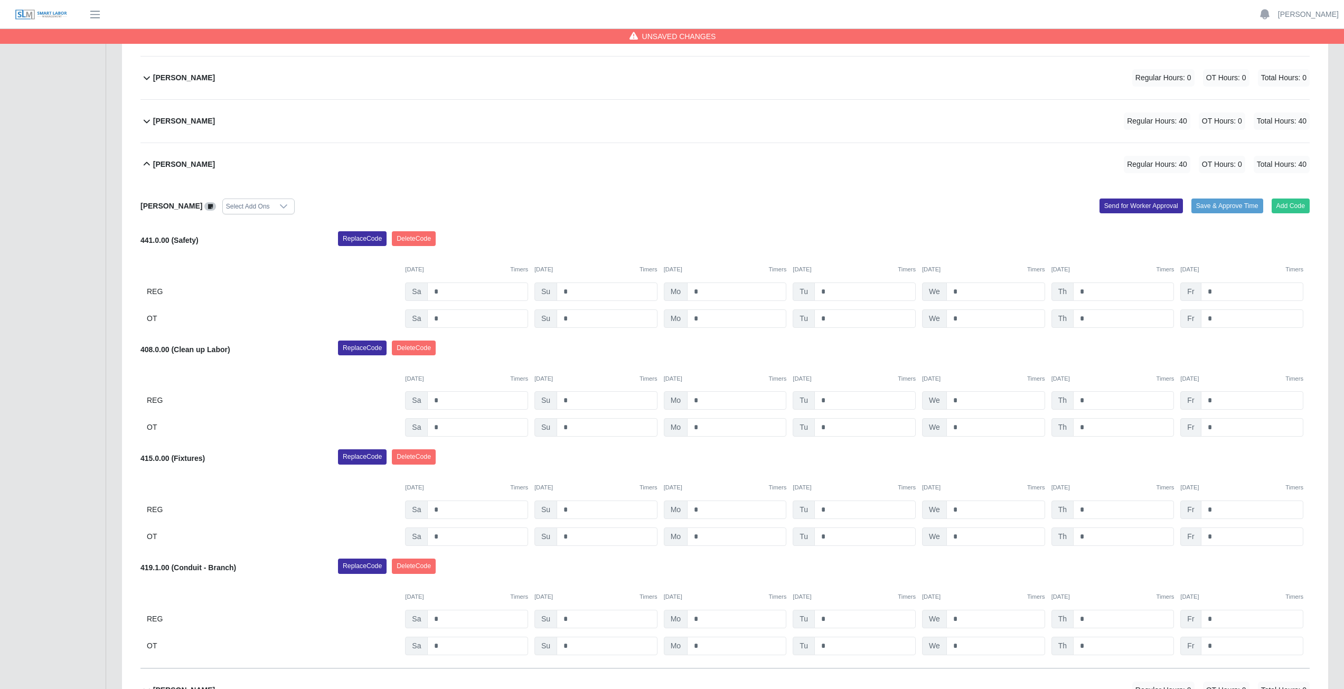
click at [1128, 349] on div "Replace Code Delete Code" at bounding box center [824, 351] width 988 height 21
click at [146, 163] on icon at bounding box center [147, 164] width 6 height 4
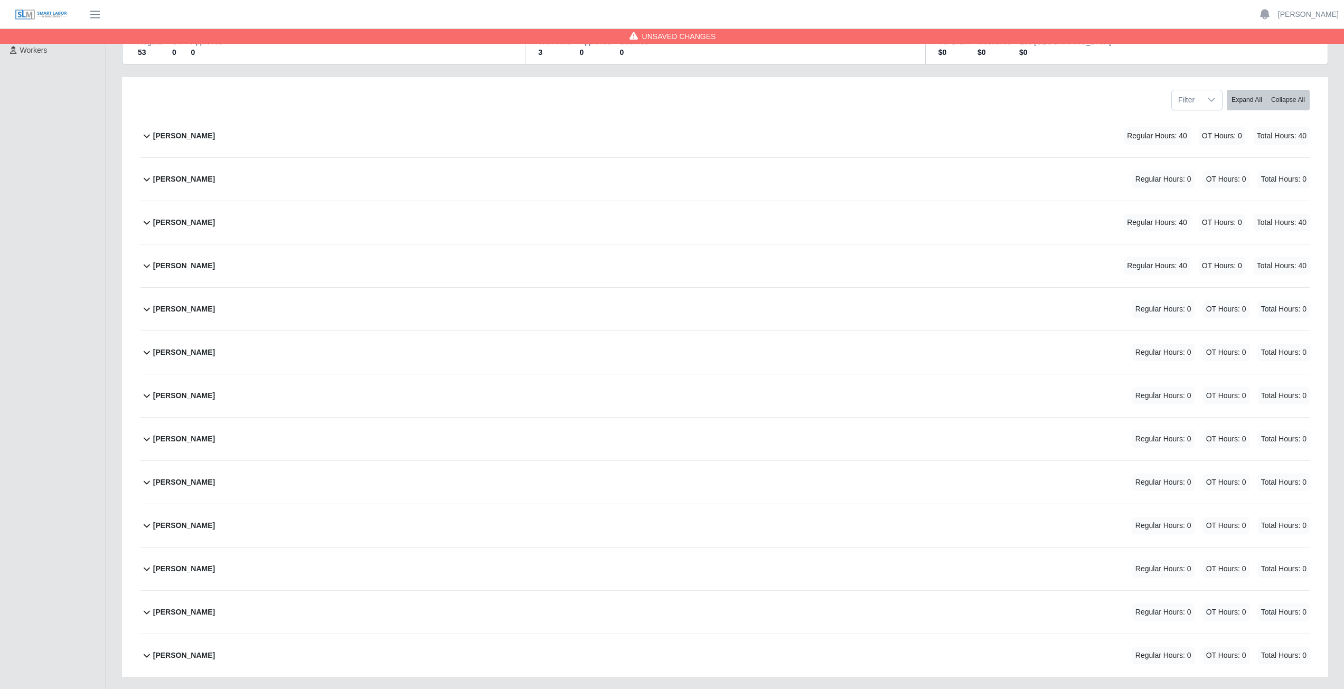
scroll to position [124, 0]
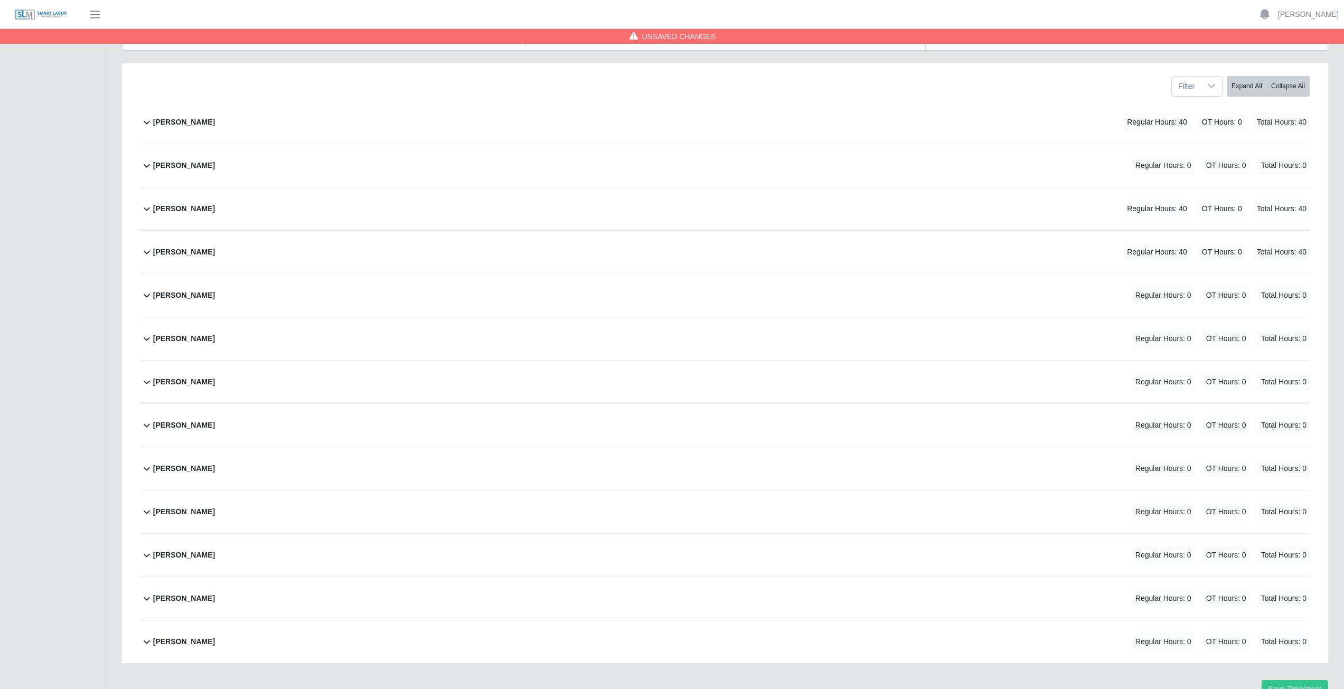
click at [148, 384] on icon at bounding box center [146, 381] width 13 height 13
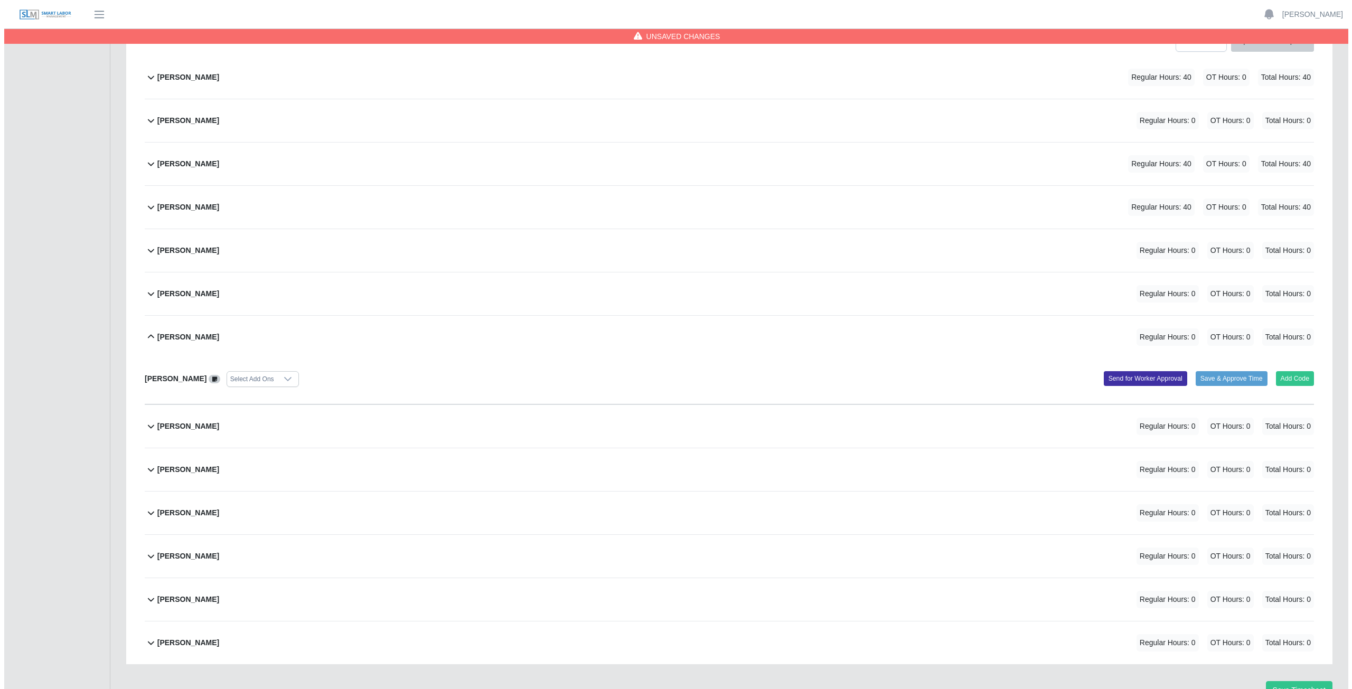
scroll to position [170, 0]
click at [1290, 381] on button "Add Code" at bounding box center [1291, 377] width 39 height 15
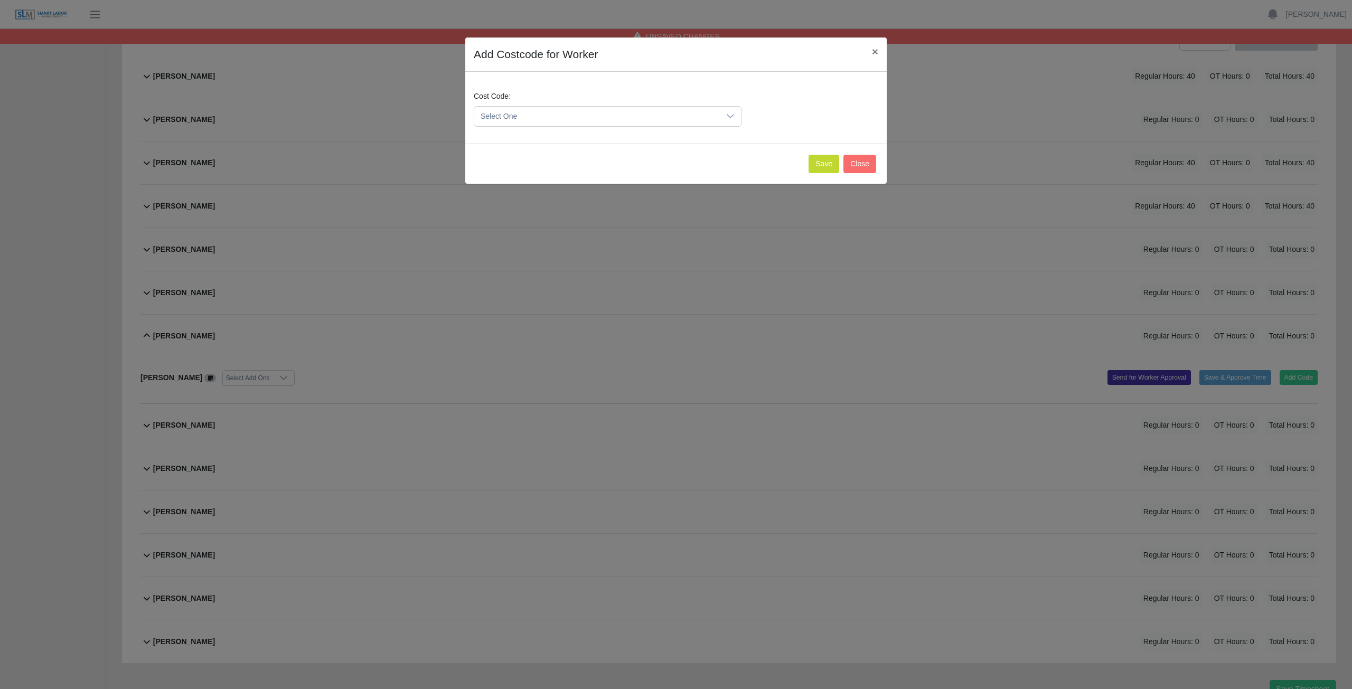
click at [539, 118] on span "Select One" at bounding box center [597, 117] width 246 height 20
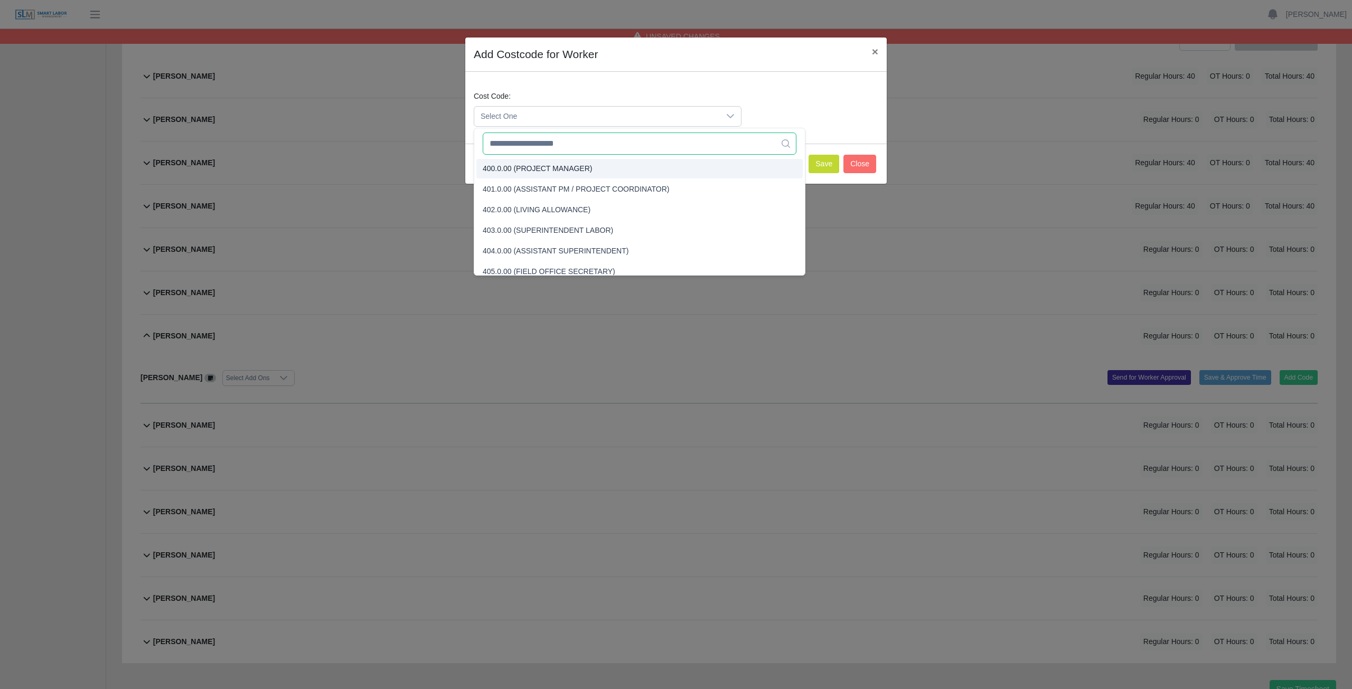
click at [506, 147] on input "text" at bounding box center [640, 144] width 314 height 22
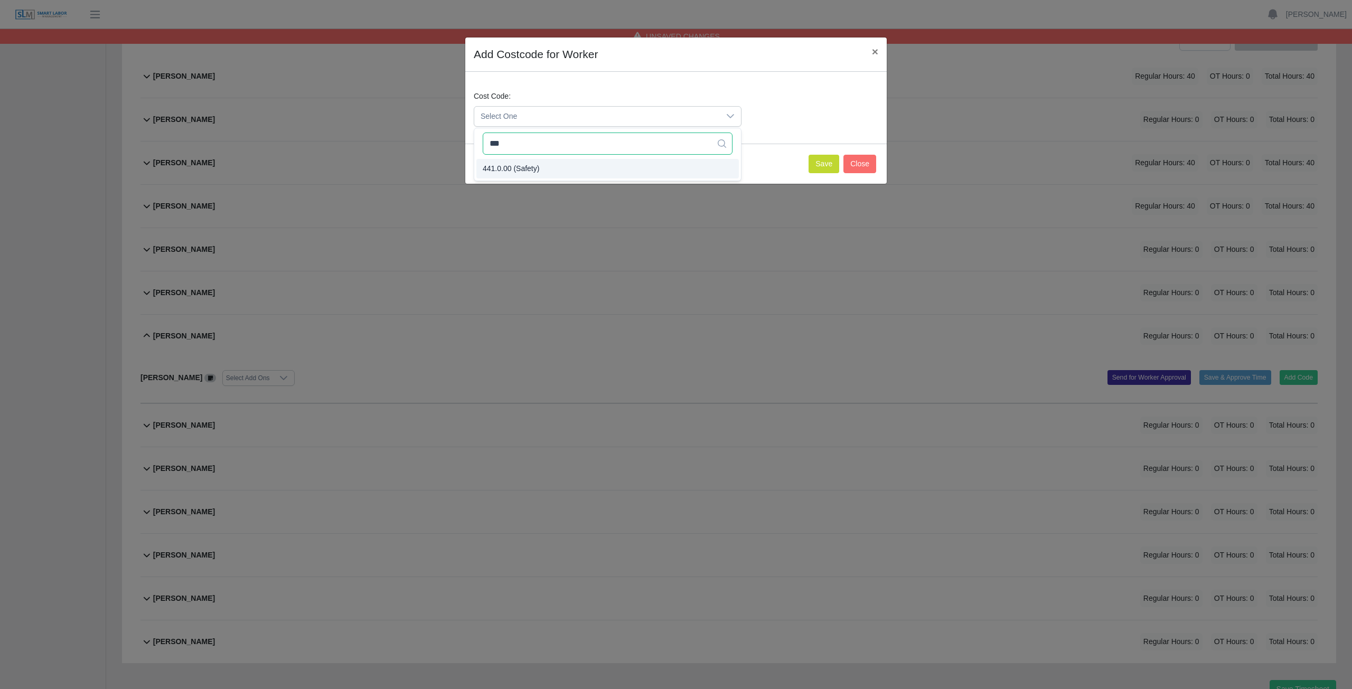
type input "***"
click at [515, 165] on span "441.0.00 (Safety)" at bounding box center [511, 168] width 57 height 11
click at [816, 162] on button "Save" at bounding box center [824, 164] width 31 height 18
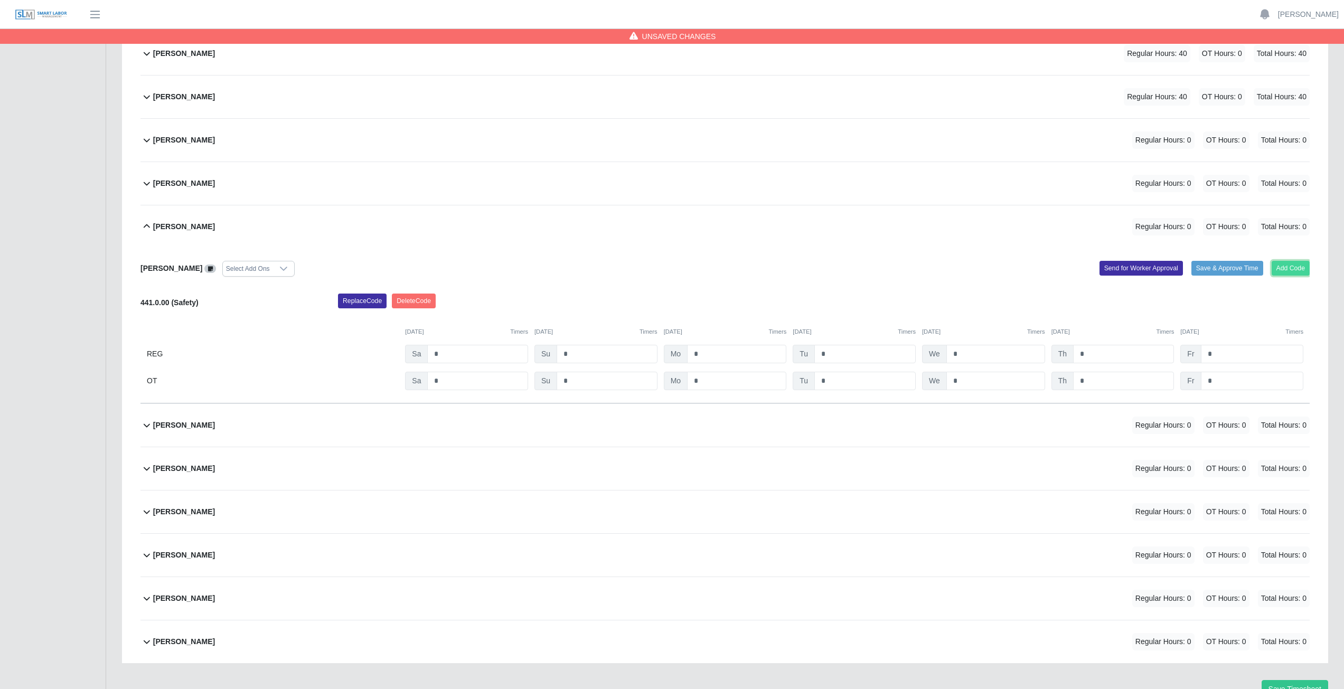
click at [1286, 270] on button "Add Code" at bounding box center [1291, 268] width 39 height 15
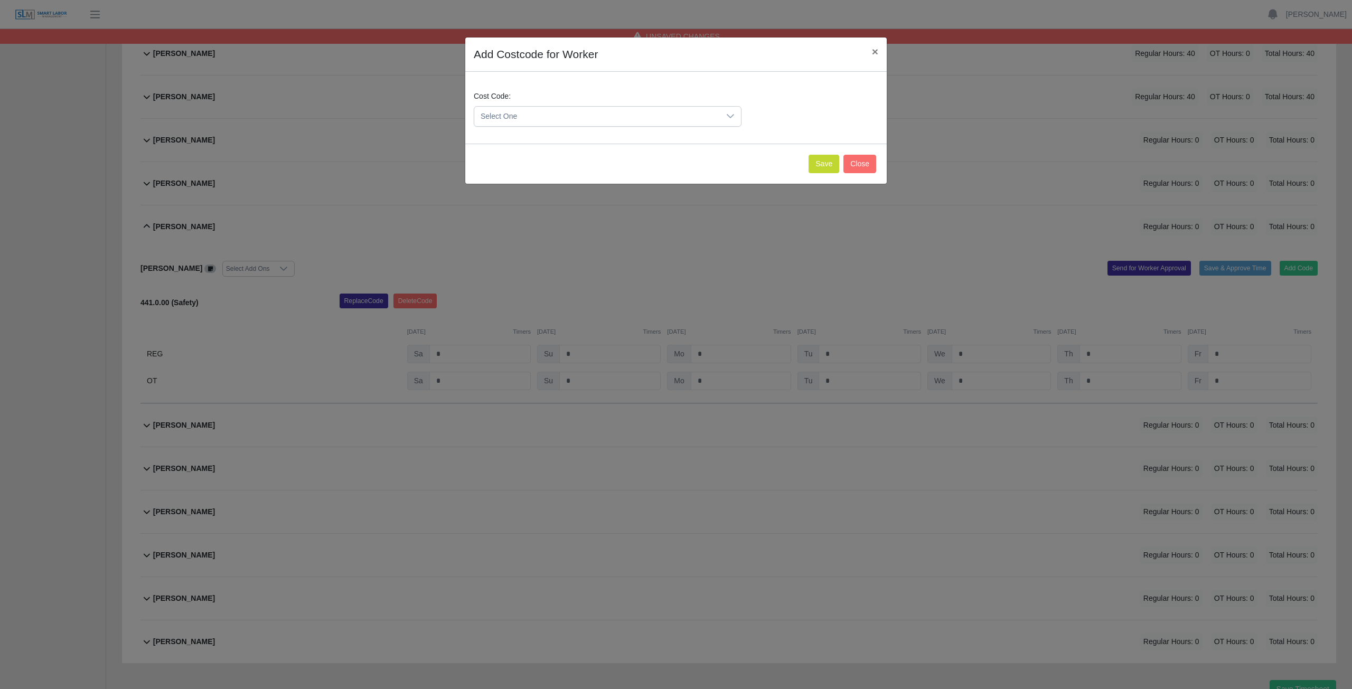
click at [524, 116] on span "Select One" at bounding box center [597, 117] width 246 height 20
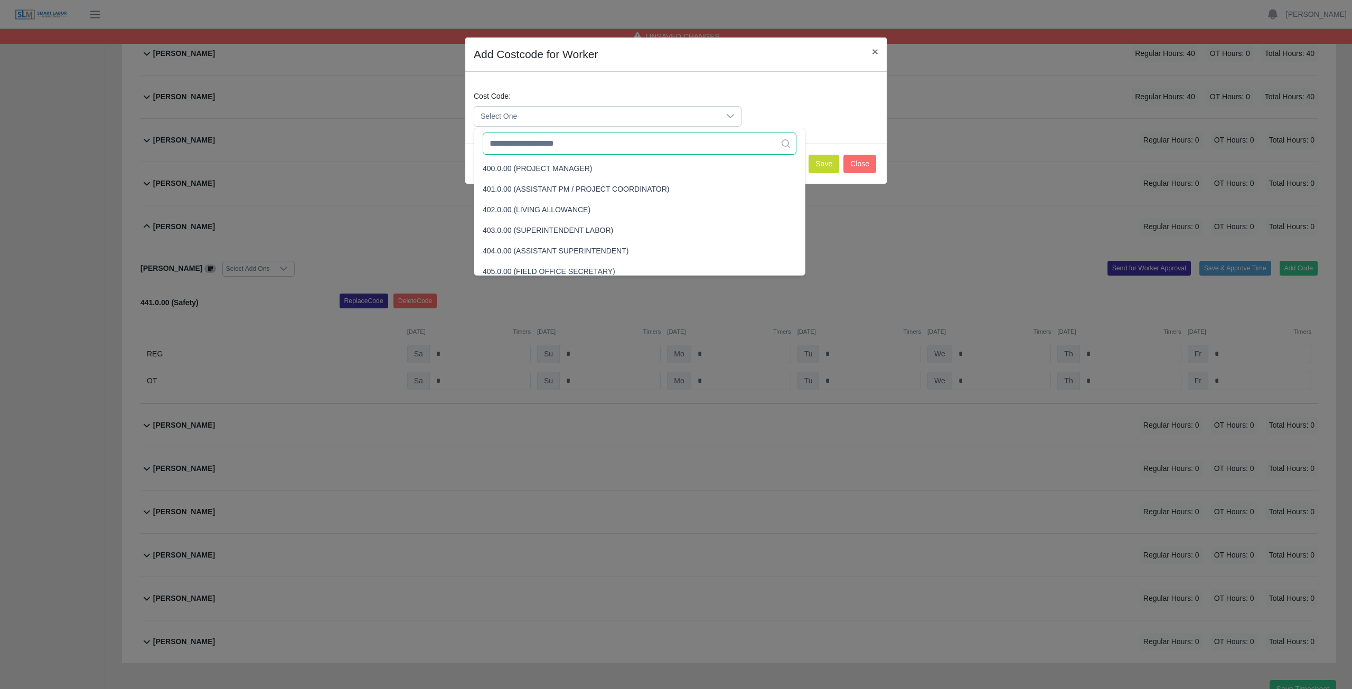
click at [525, 144] on input "text" at bounding box center [640, 144] width 314 height 22
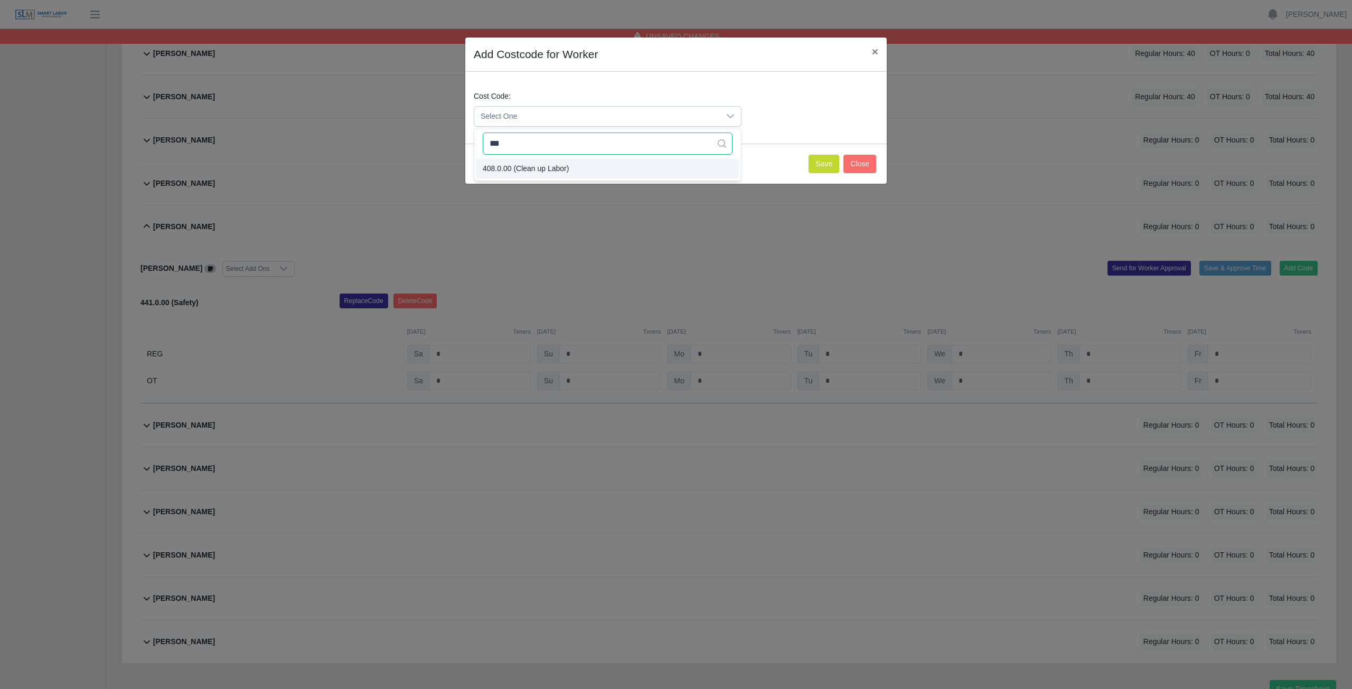
type input "***"
click at [533, 167] on span "408.0.00 (Clean up Labor)" at bounding box center [526, 168] width 86 height 11
click at [825, 166] on button "Save" at bounding box center [824, 164] width 31 height 18
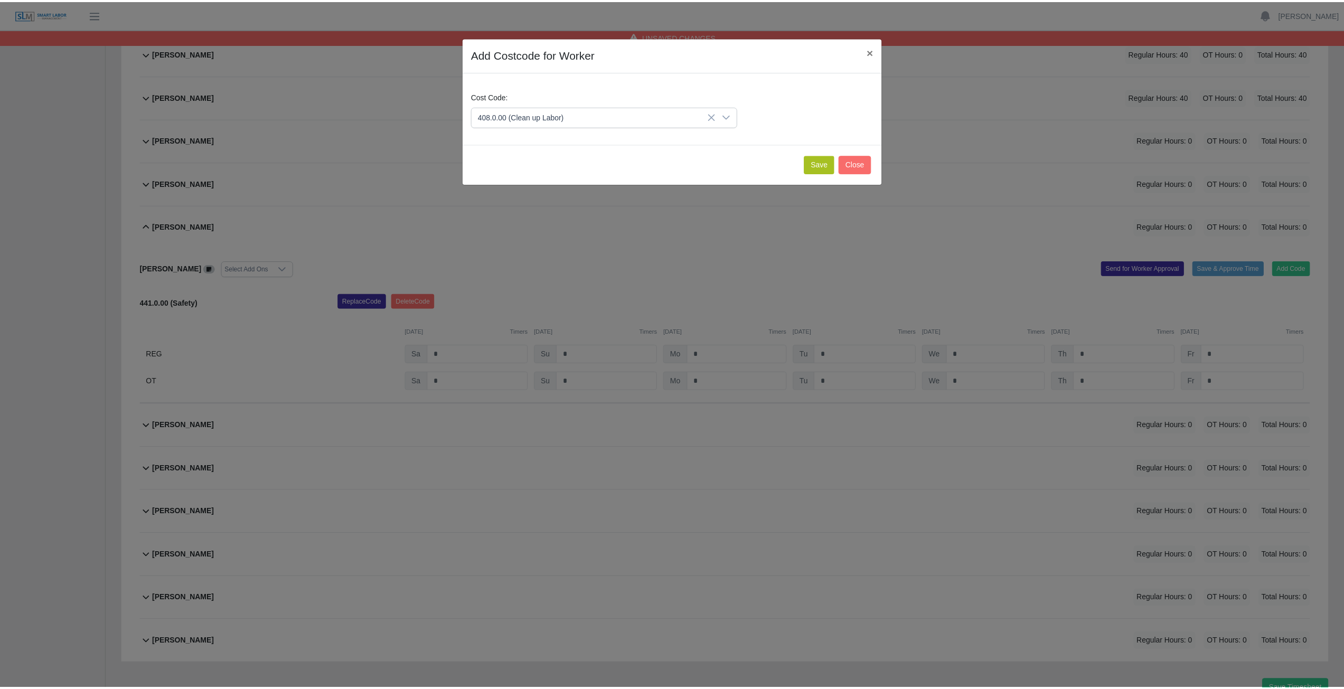
scroll to position [388, 0]
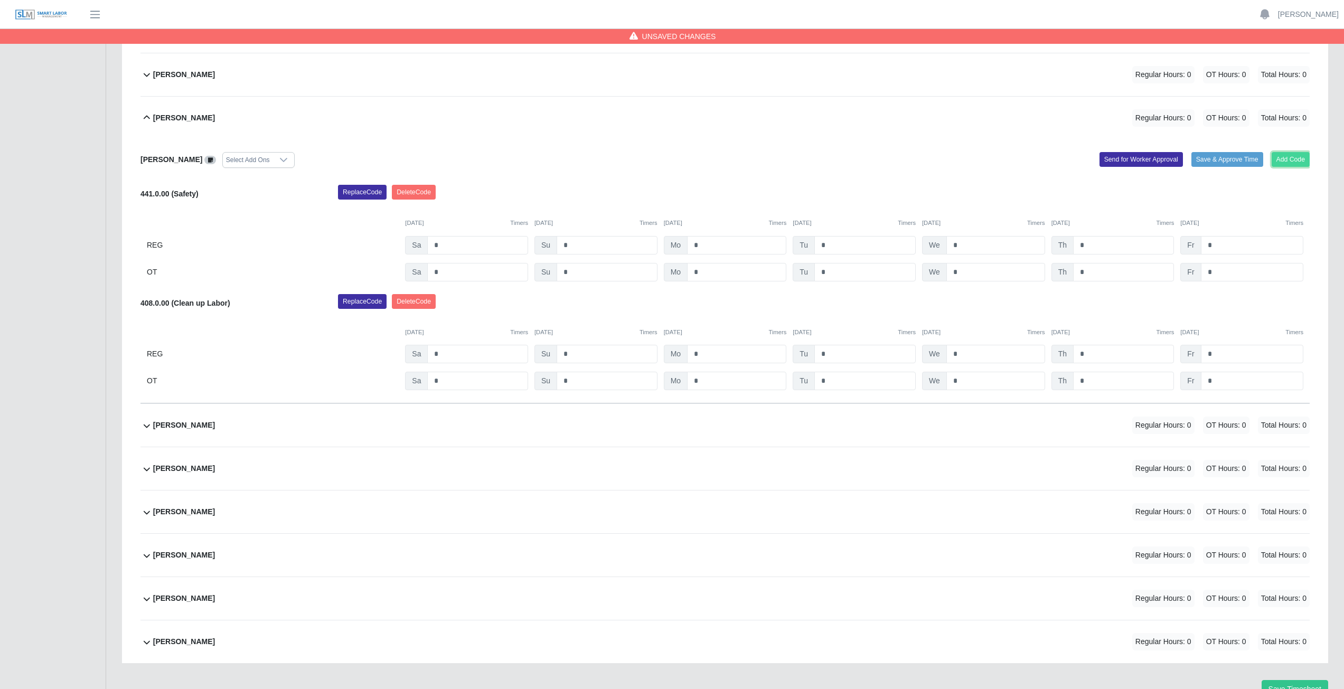
click at [1289, 161] on button "Add Code" at bounding box center [1291, 159] width 39 height 15
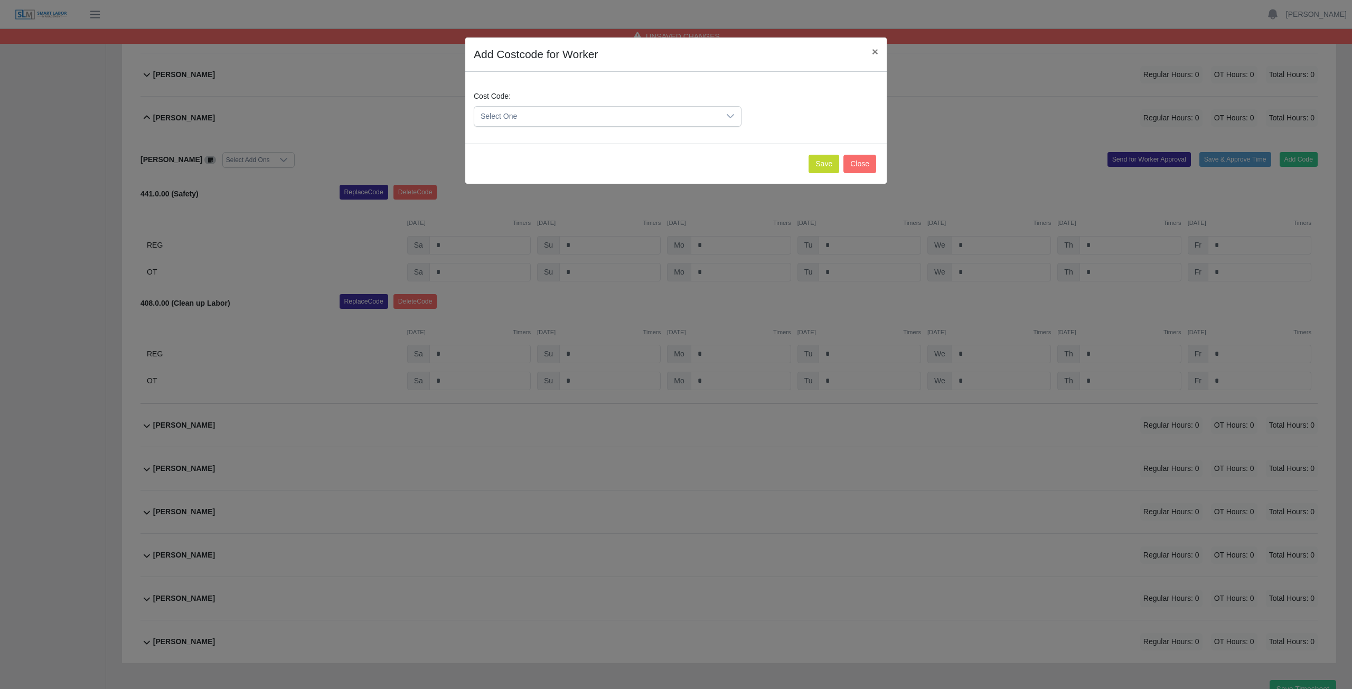
click at [531, 111] on span "Select One" at bounding box center [597, 117] width 246 height 20
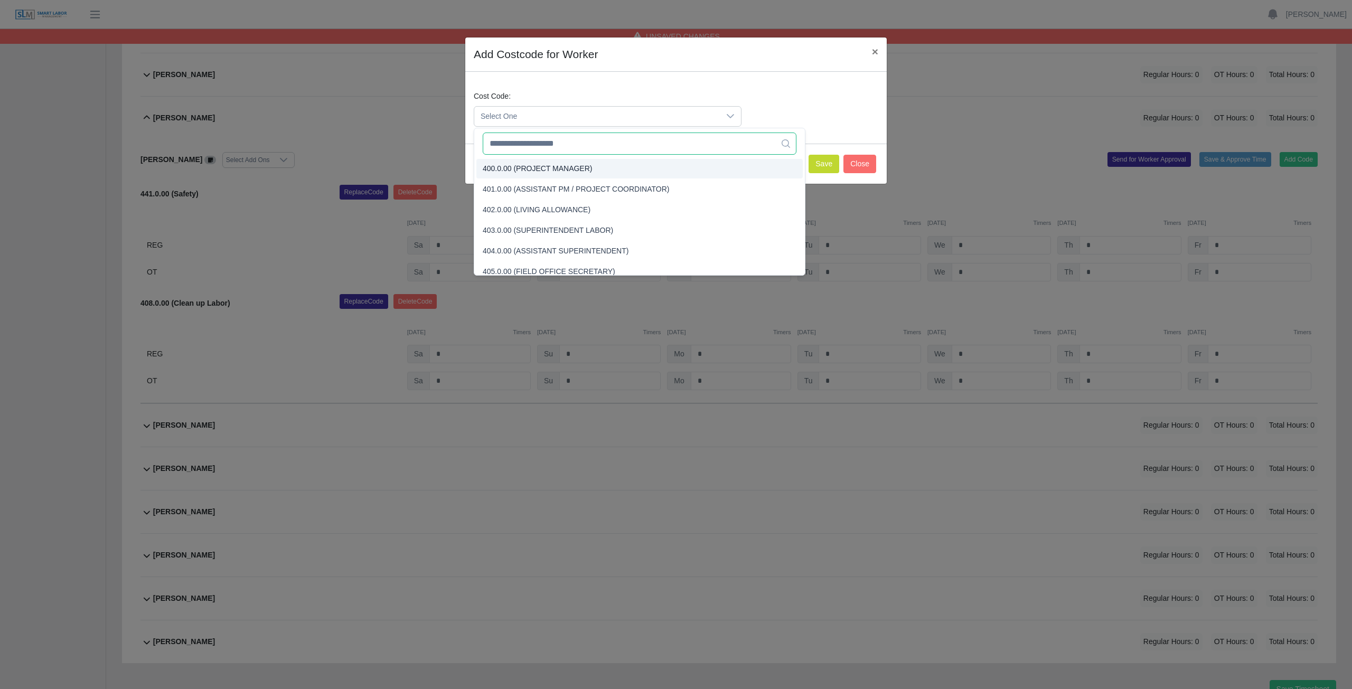
click at [528, 151] on input "text" at bounding box center [640, 144] width 314 height 22
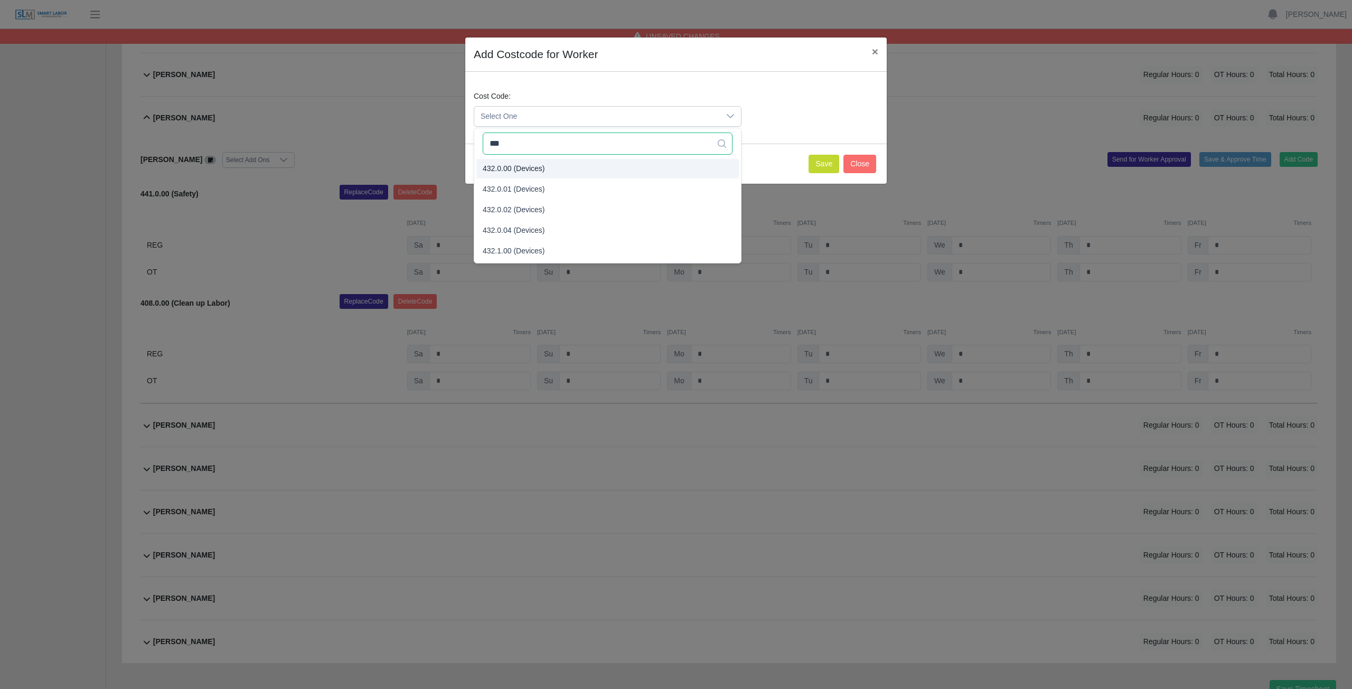
type input "***"
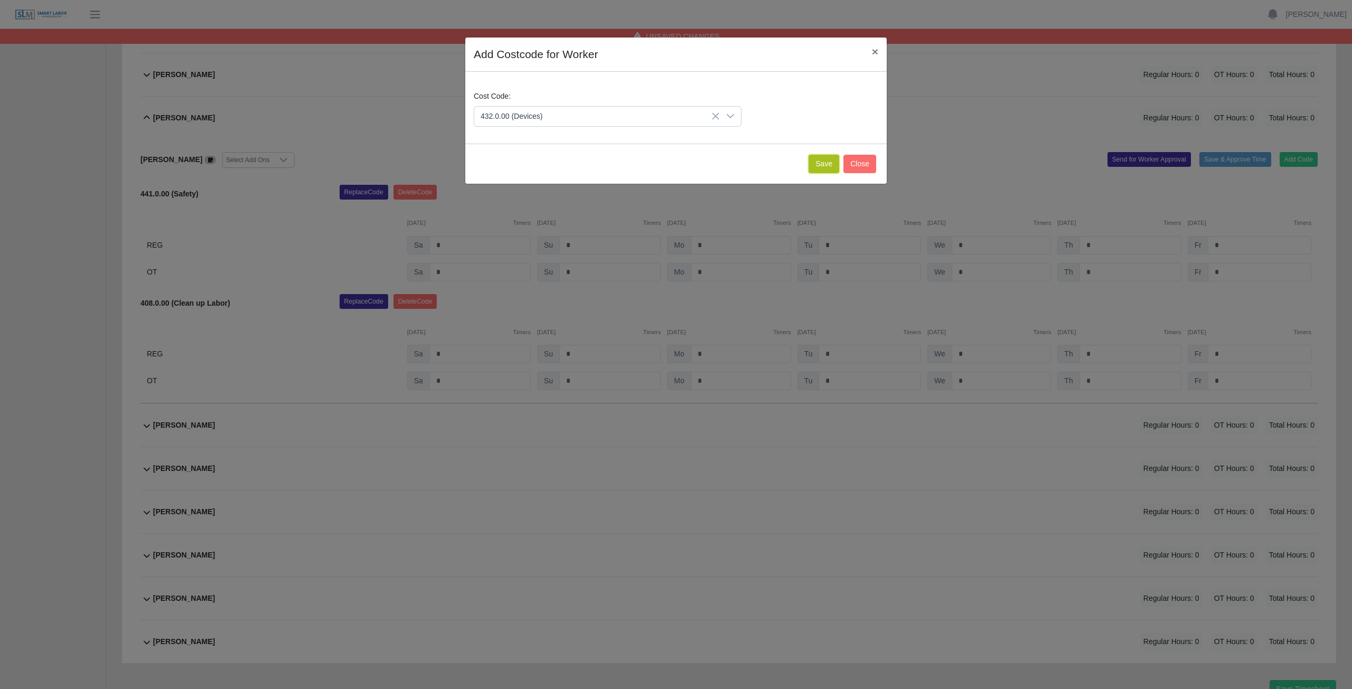
click at [817, 166] on button "Save" at bounding box center [824, 164] width 31 height 18
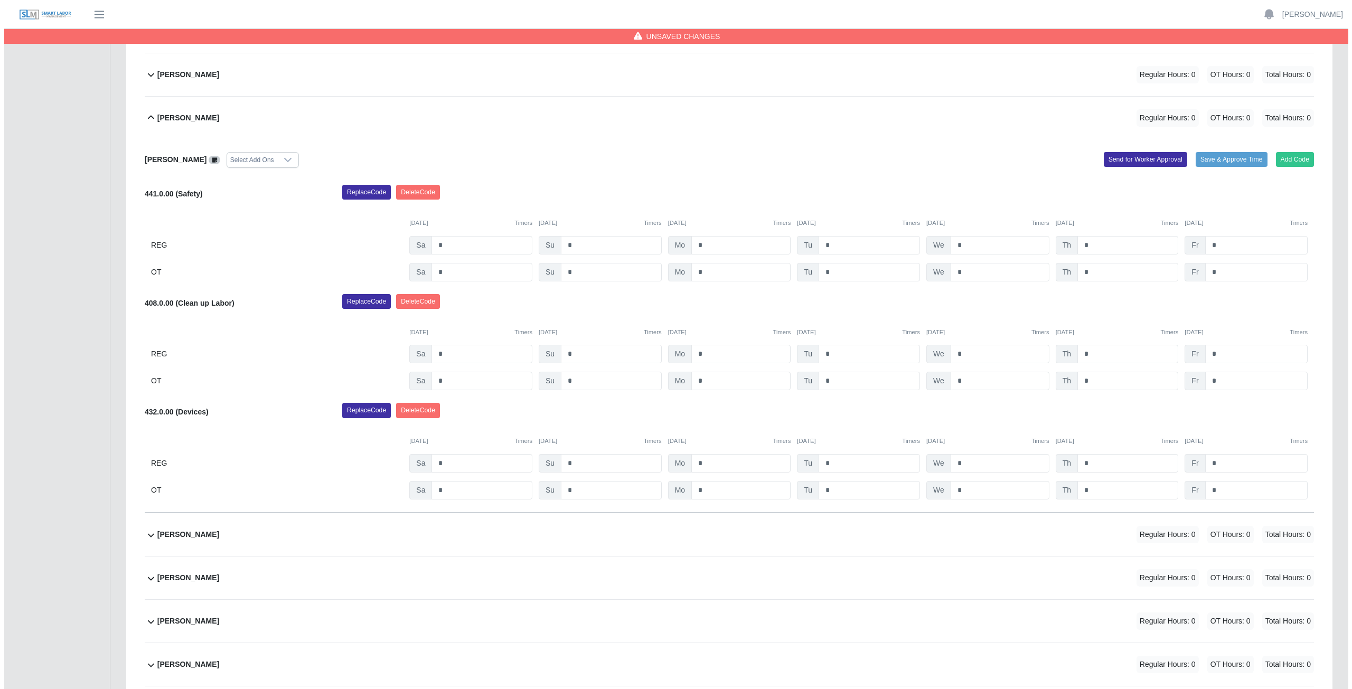
scroll to position [440, 0]
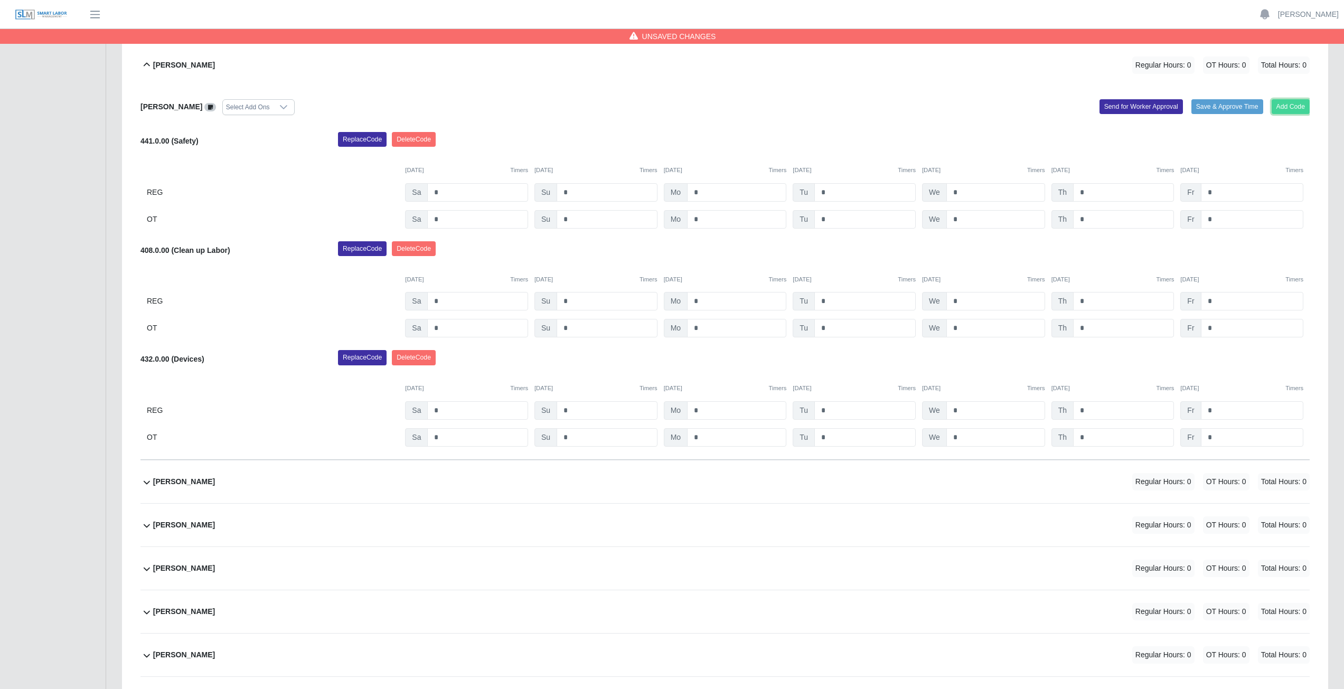
click at [1293, 104] on button "Add Code" at bounding box center [1291, 106] width 39 height 15
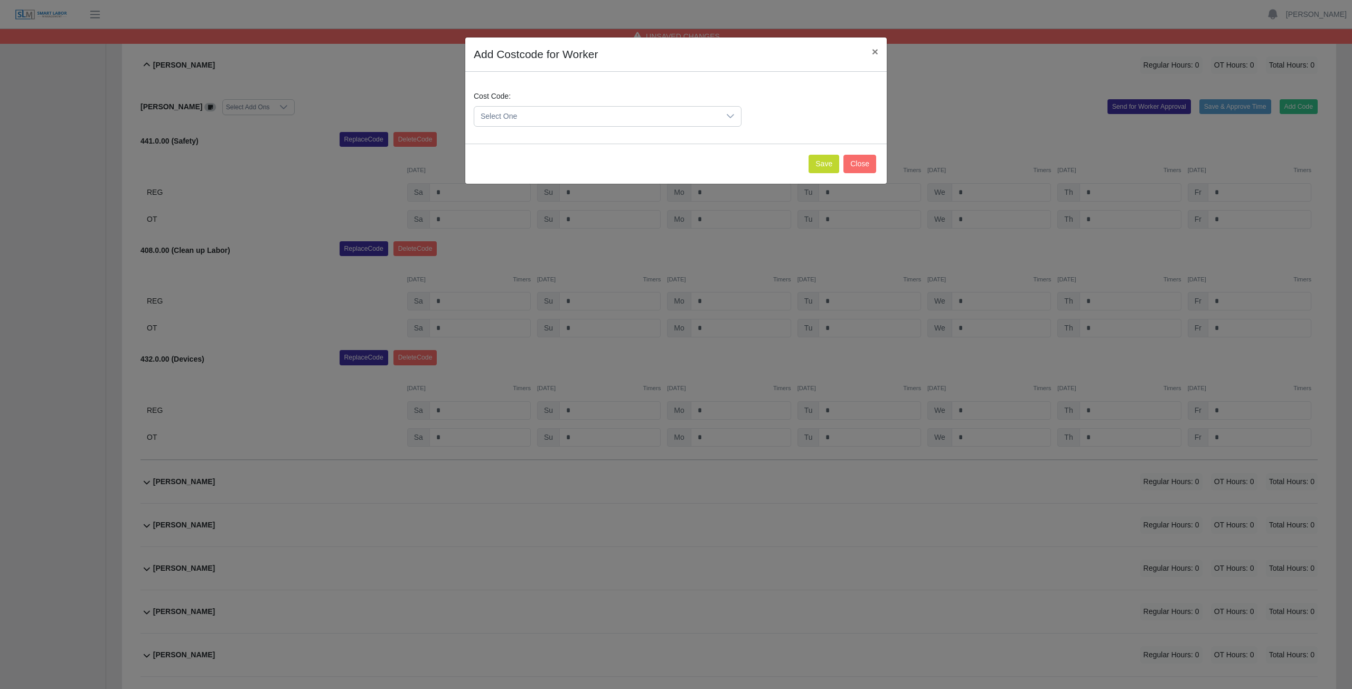
click at [585, 118] on span "Select One" at bounding box center [597, 117] width 246 height 20
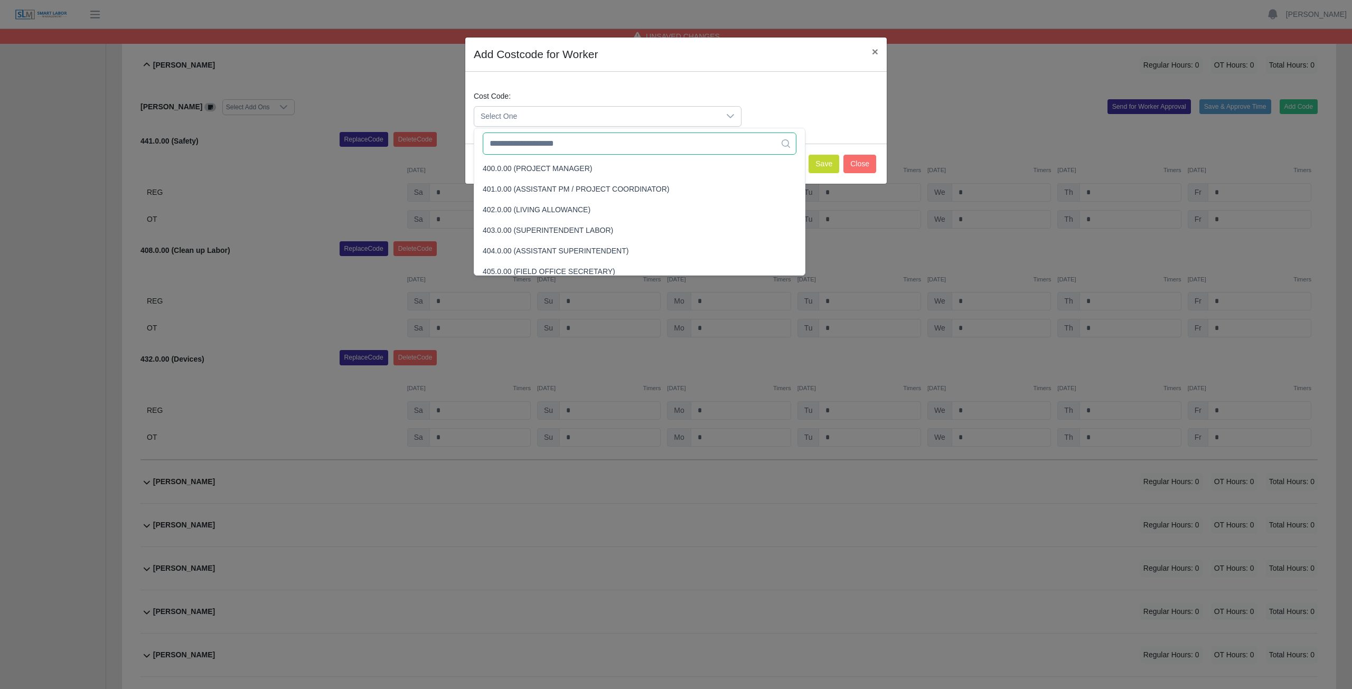
click at [579, 148] on input "text" at bounding box center [640, 144] width 314 height 22
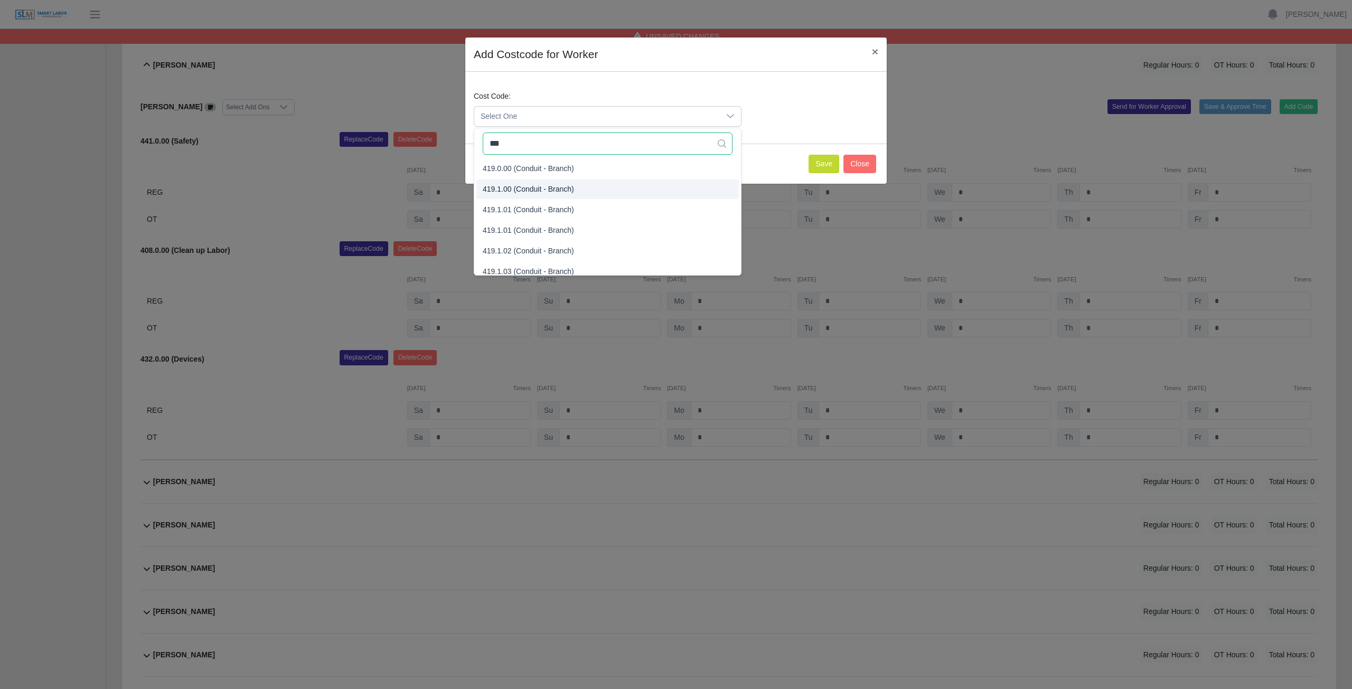
type input "***"
click at [549, 185] on span "419.1.00 (Conduit - Branch)" at bounding box center [528, 189] width 91 height 11
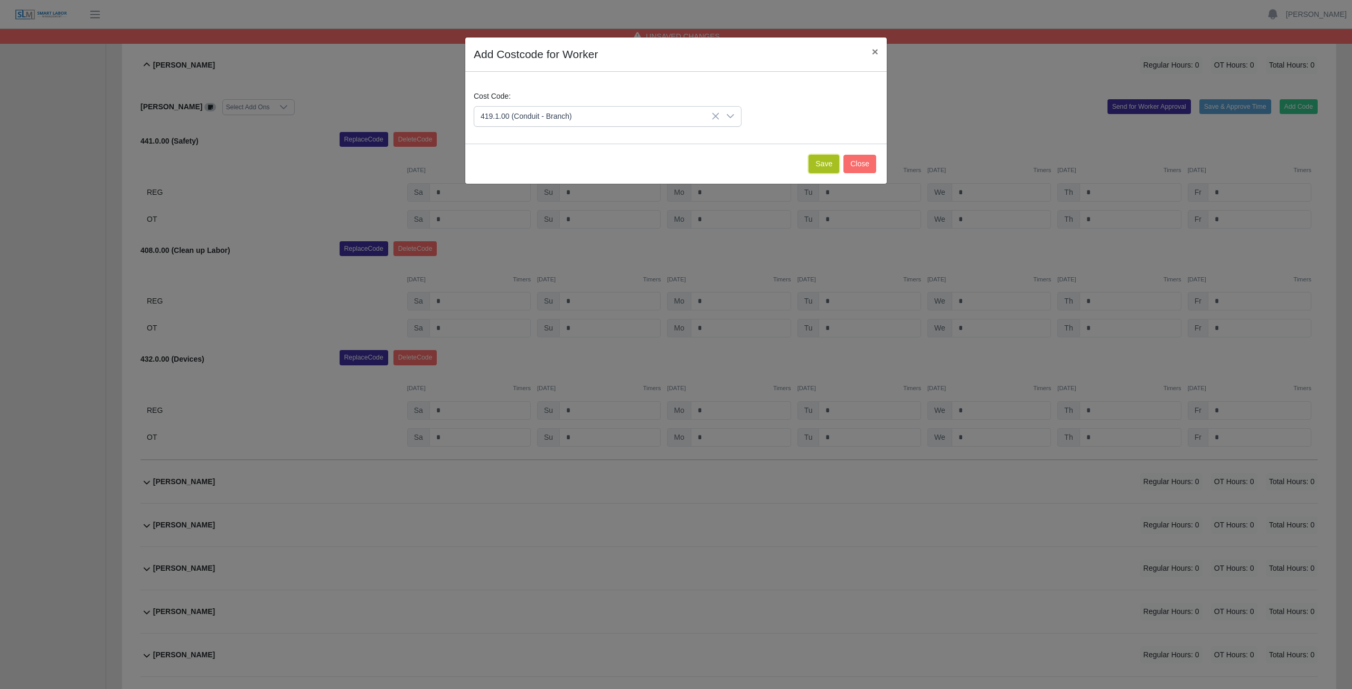
click at [822, 162] on button "Save" at bounding box center [824, 164] width 31 height 18
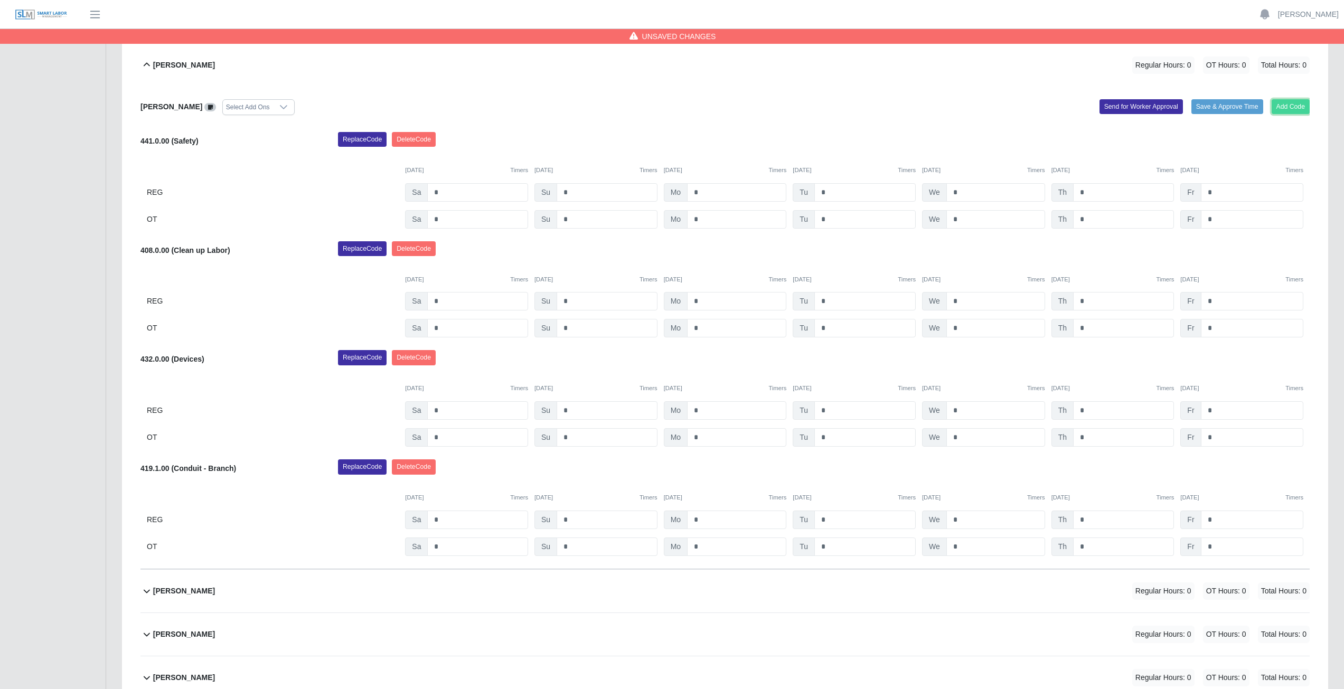
click at [1292, 107] on button "Add Code" at bounding box center [1291, 106] width 39 height 15
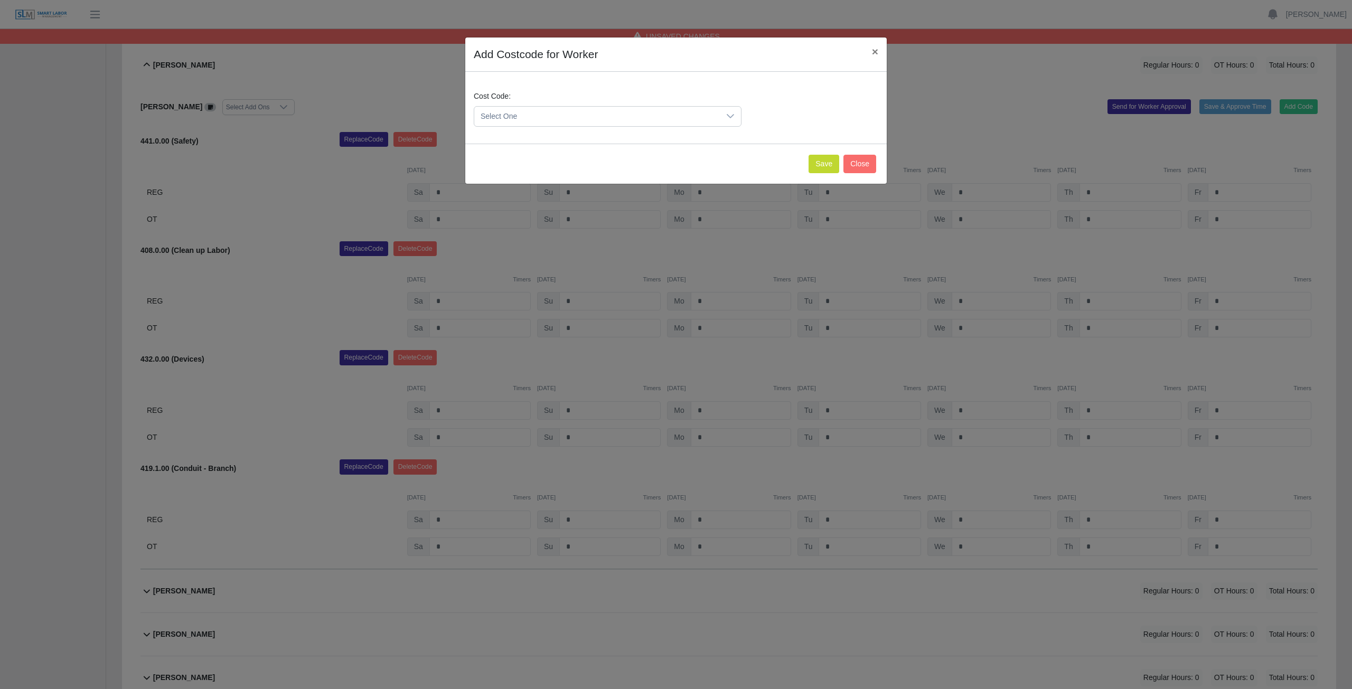
click at [577, 118] on span "Select One" at bounding box center [597, 117] width 246 height 20
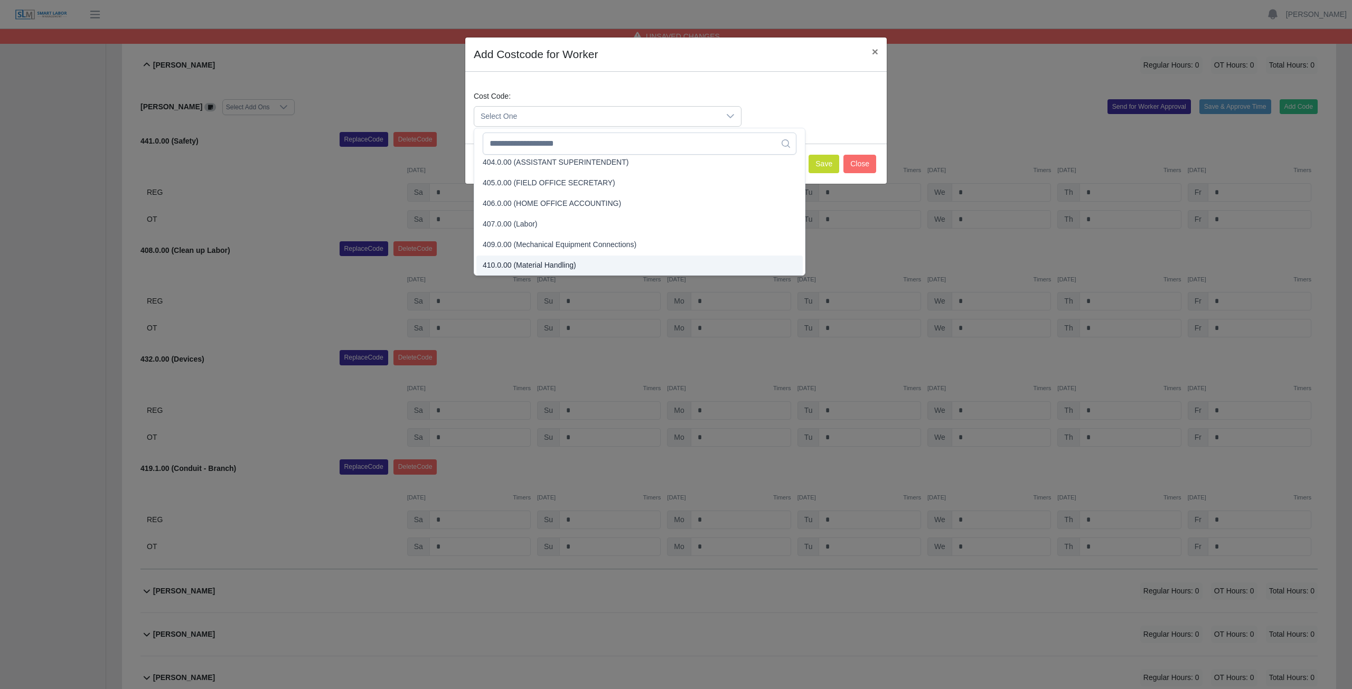
scroll to position [171, 0]
click at [569, 144] on input "text" at bounding box center [640, 144] width 314 height 22
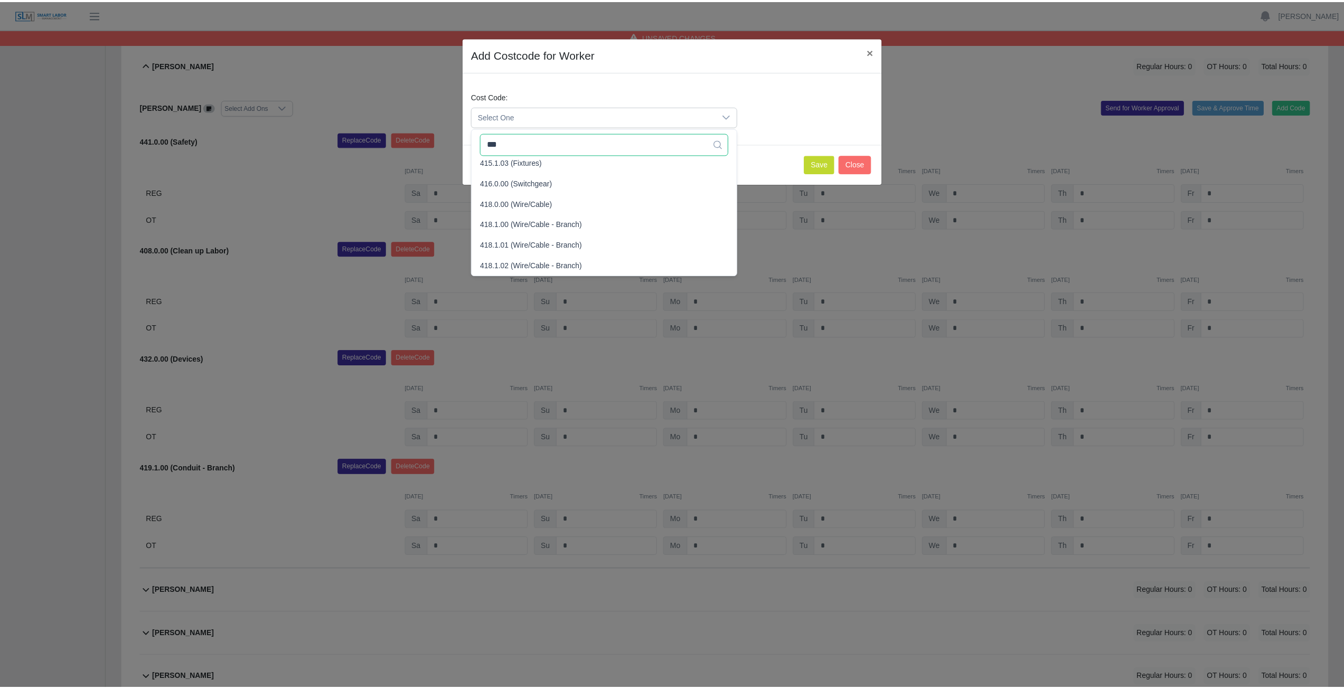
scroll to position [0, 0]
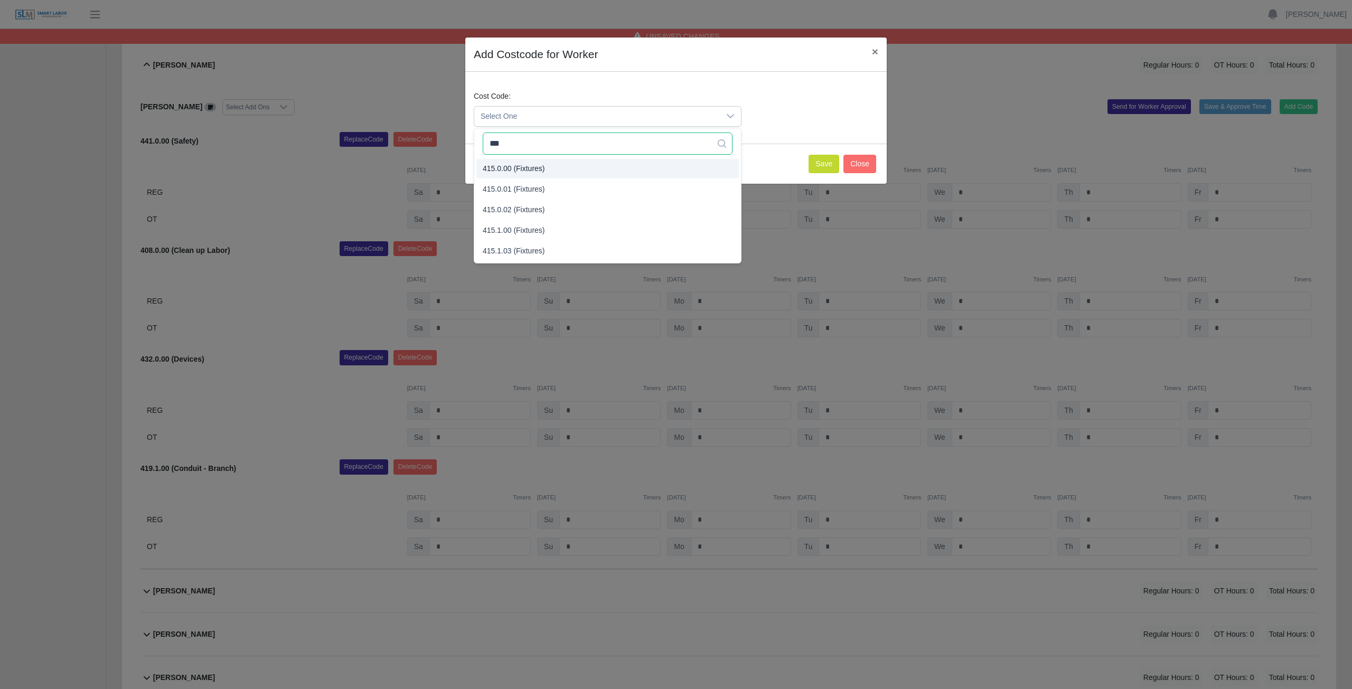
type input "***"
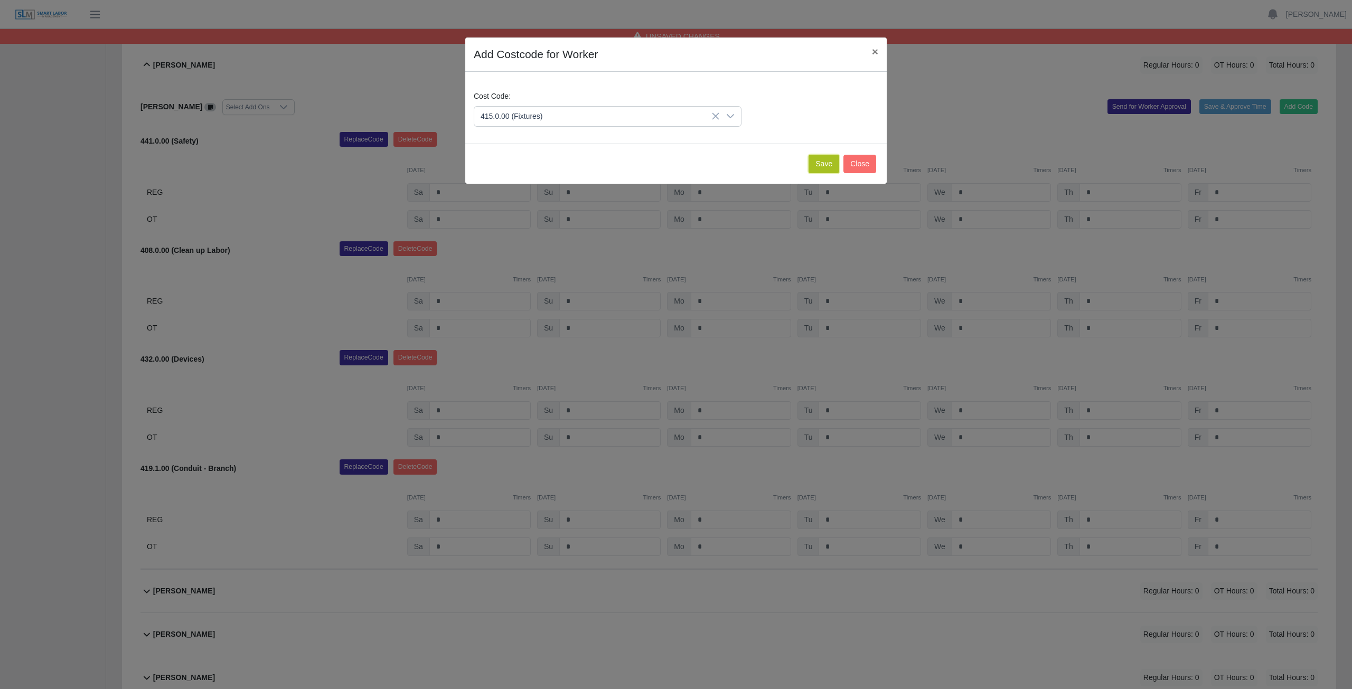
click at [827, 167] on button "Save" at bounding box center [824, 164] width 31 height 18
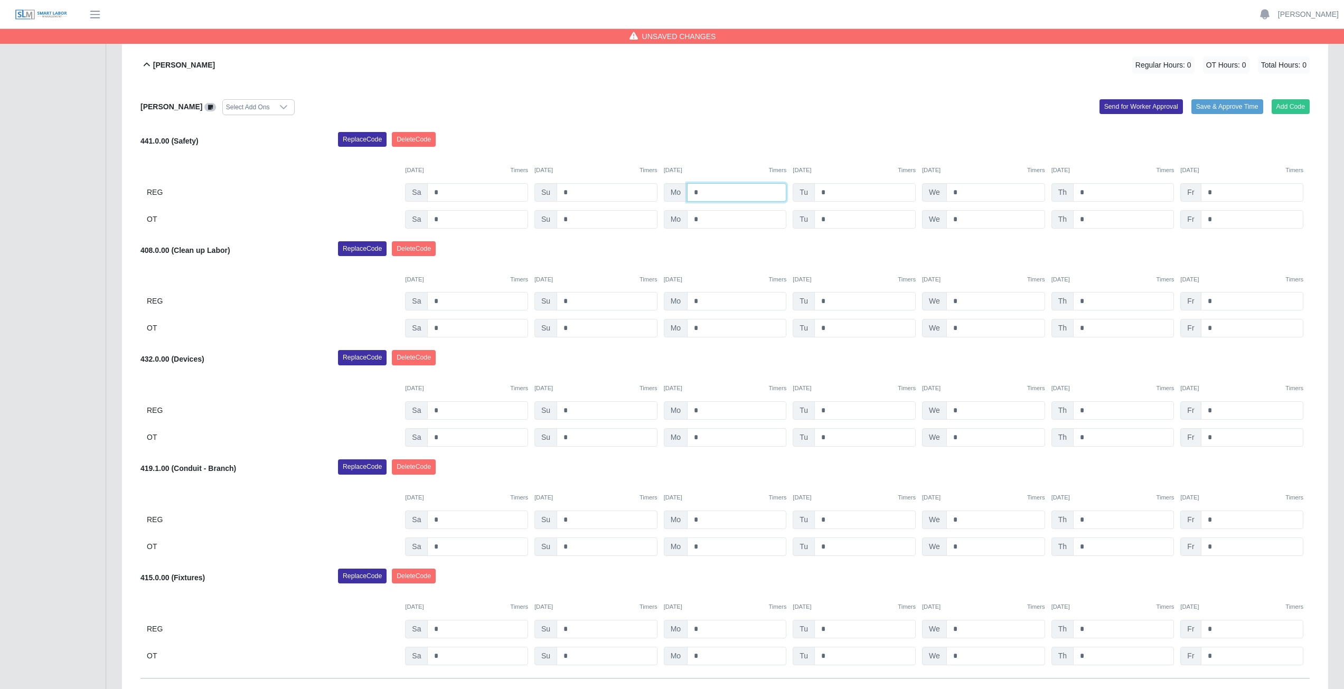
click at [711, 192] on input "*" at bounding box center [736, 192] width 99 height 18
type input "*"
click at [828, 195] on input "*" at bounding box center [864, 192] width 101 height 18
type input "*"
click at [968, 191] on input "*" at bounding box center [995, 192] width 99 height 18
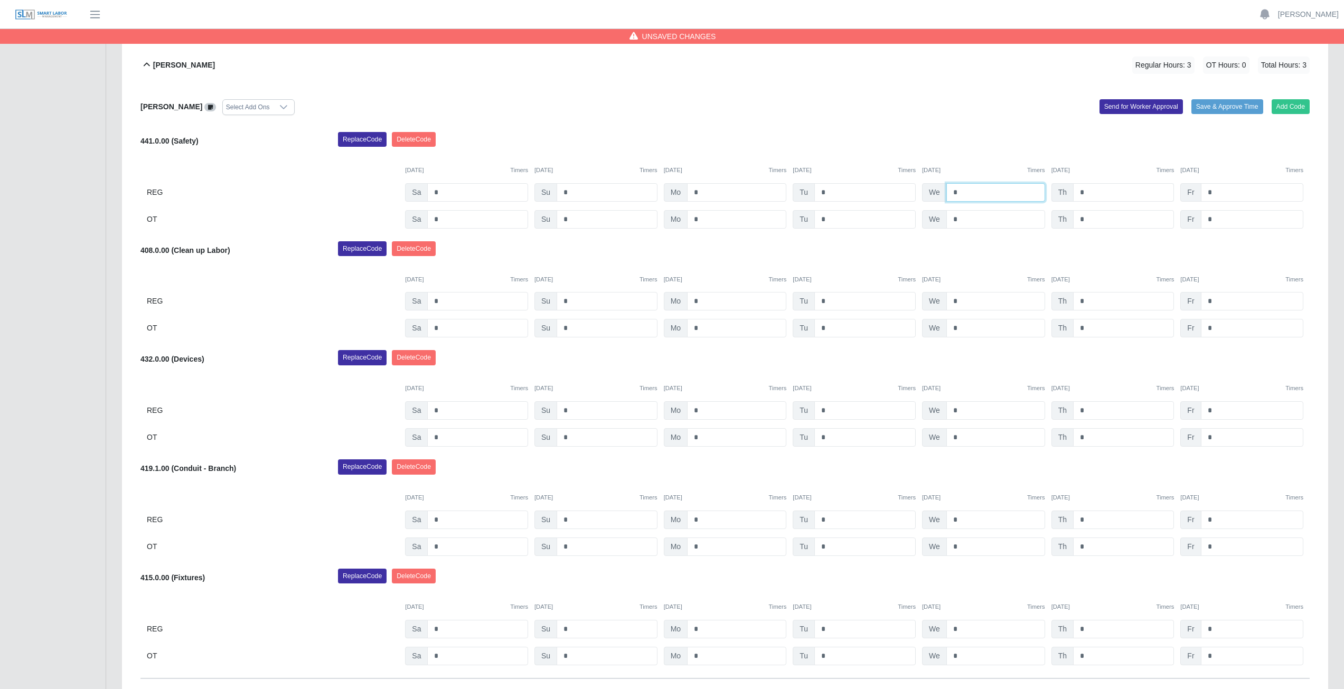
type input "*"
click at [1083, 194] on input "*" at bounding box center [1123, 192] width 101 height 18
type input "*"
click at [705, 302] on input "*" at bounding box center [736, 301] width 99 height 18
type input "*"
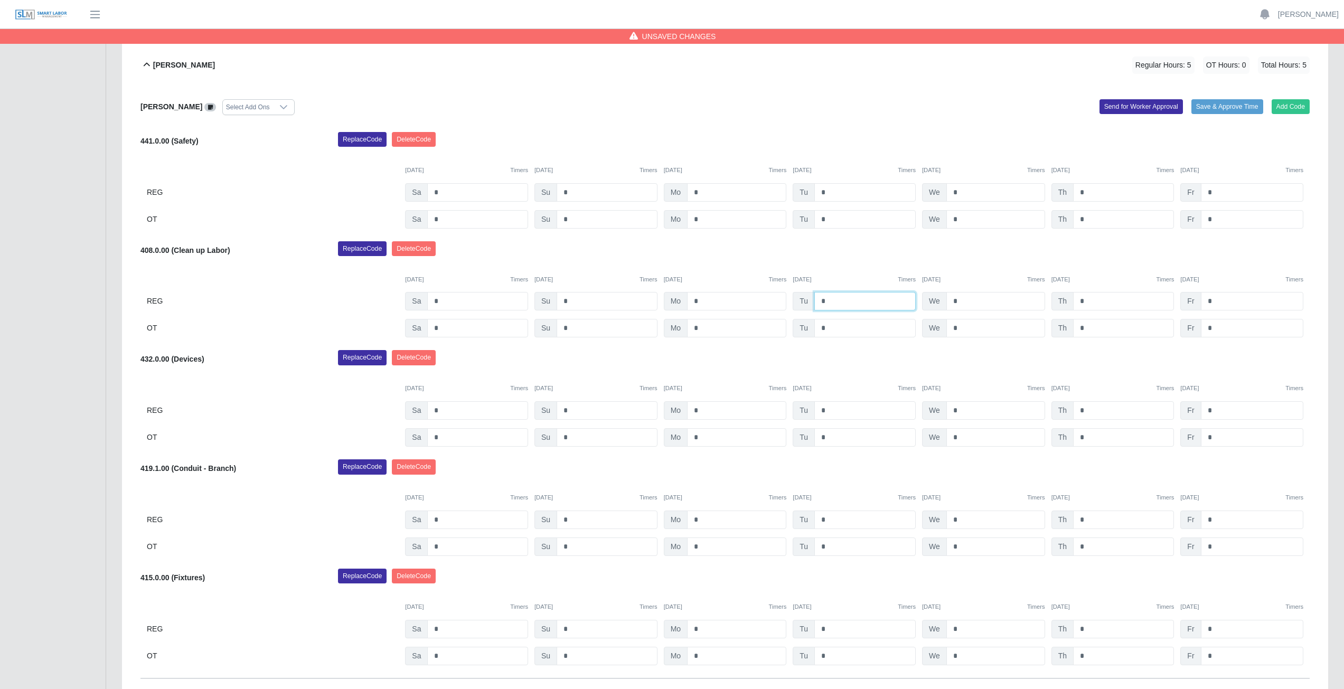
click at [824, 301] on input "*" at bounding box center [864, 301] width 101 height 18
type input "*"
click at [965, 299] on input "*" at bounding box center [995, 301] width 99 height 18
type input "*"
click at [1092, 303] on input "*" at bounding box center [1123, 301] width 101 height 18
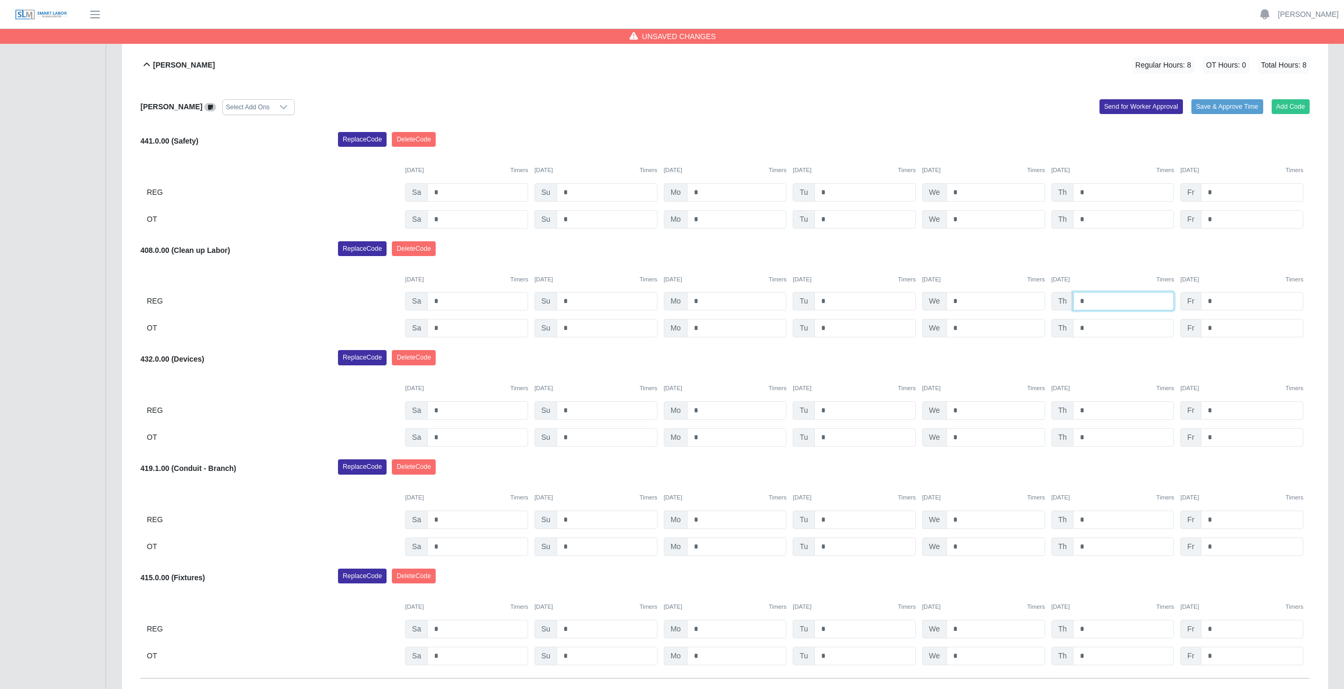
type input "*"
click at [1095, 252] on div "Replace Code Delete Code" at bounding box center [824, 251] width 988 height 21
click at [1293, 101] on button "Add Code" at bounding box center [1291, 106] width 39 height 15
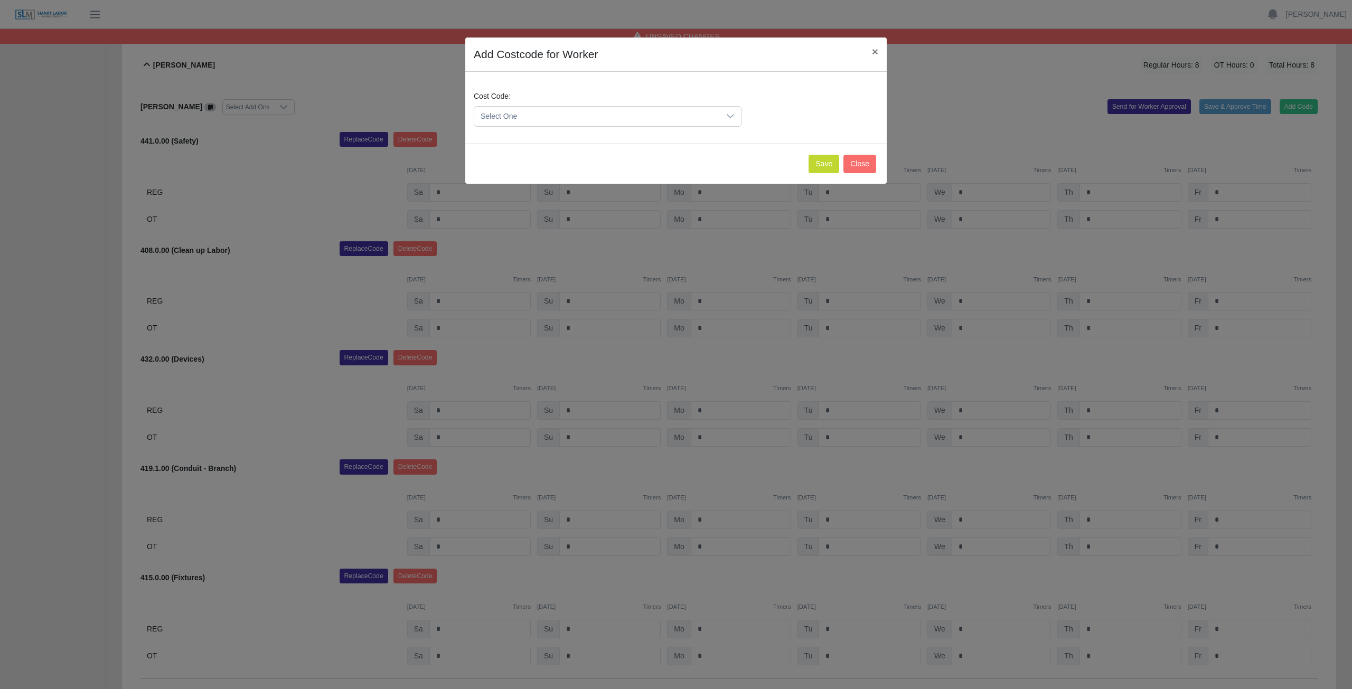
click at [621, 118] on span "Select One" at bounding box center [597, 117] width 246 height 20
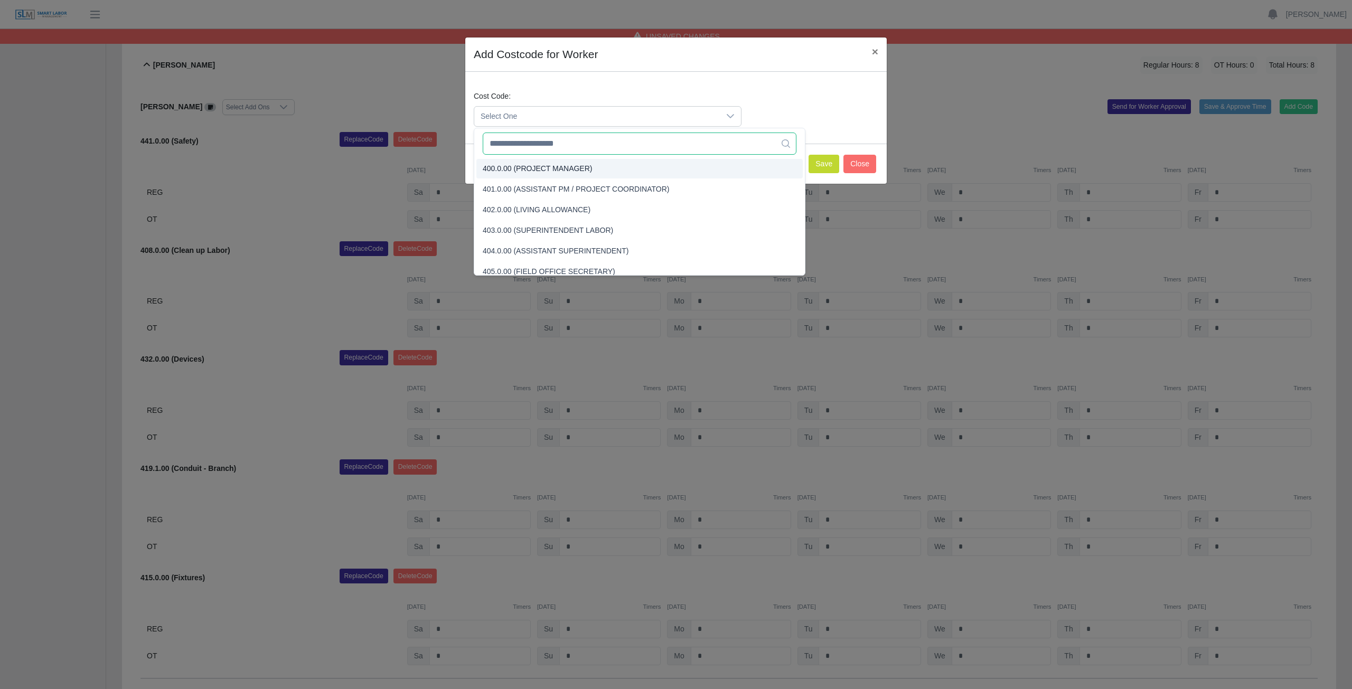
click at [577, 146] on input "text" at bounding box center [640, 144] width 314 height 22
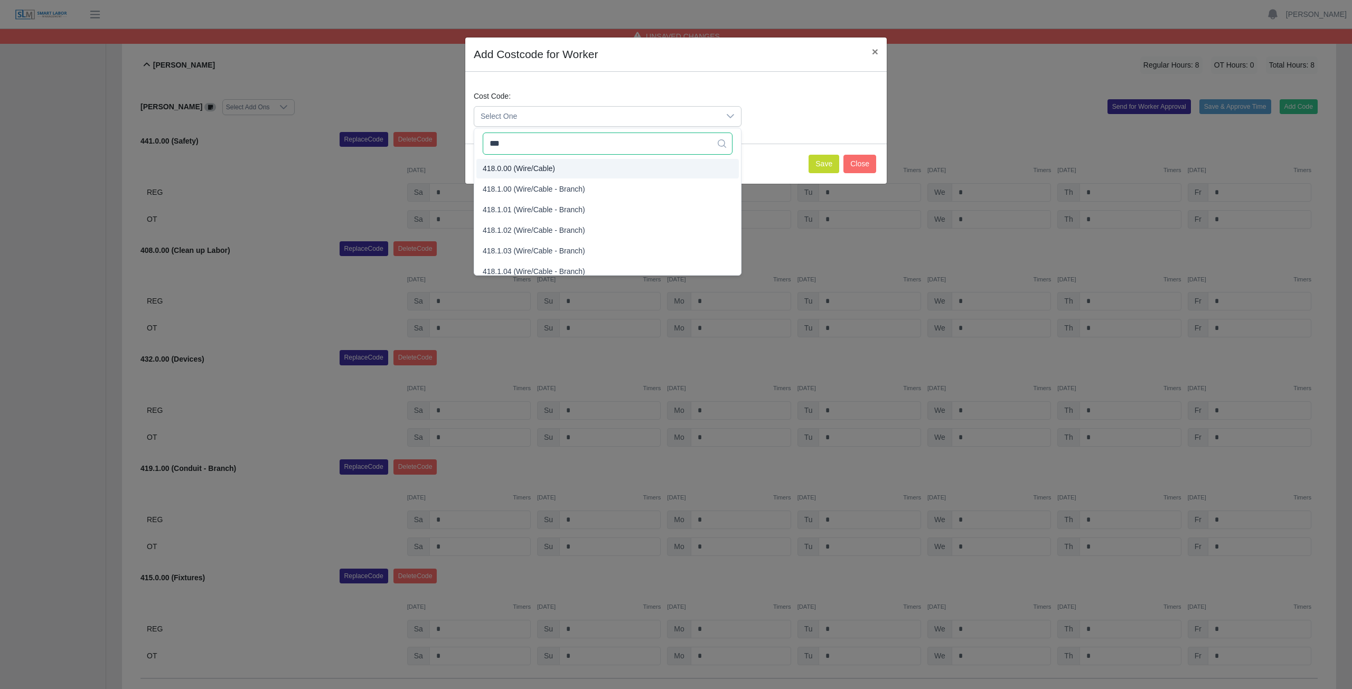
type input "***"
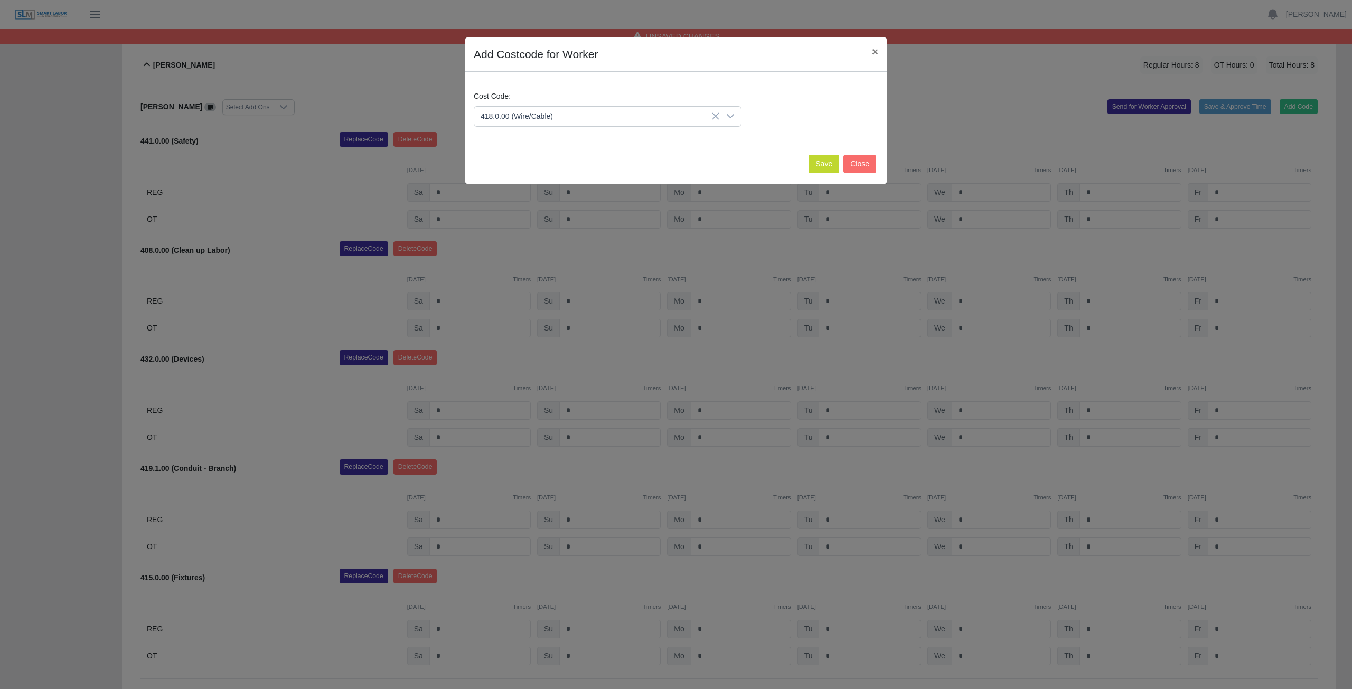
drag, startPoint x: 524, startPoint y: 175, endPoint x: 527, endPoint y: 170, distance: 5.9
click at [820, 169] on button "Save" at bounding box center [824, 164] width 31 height 18
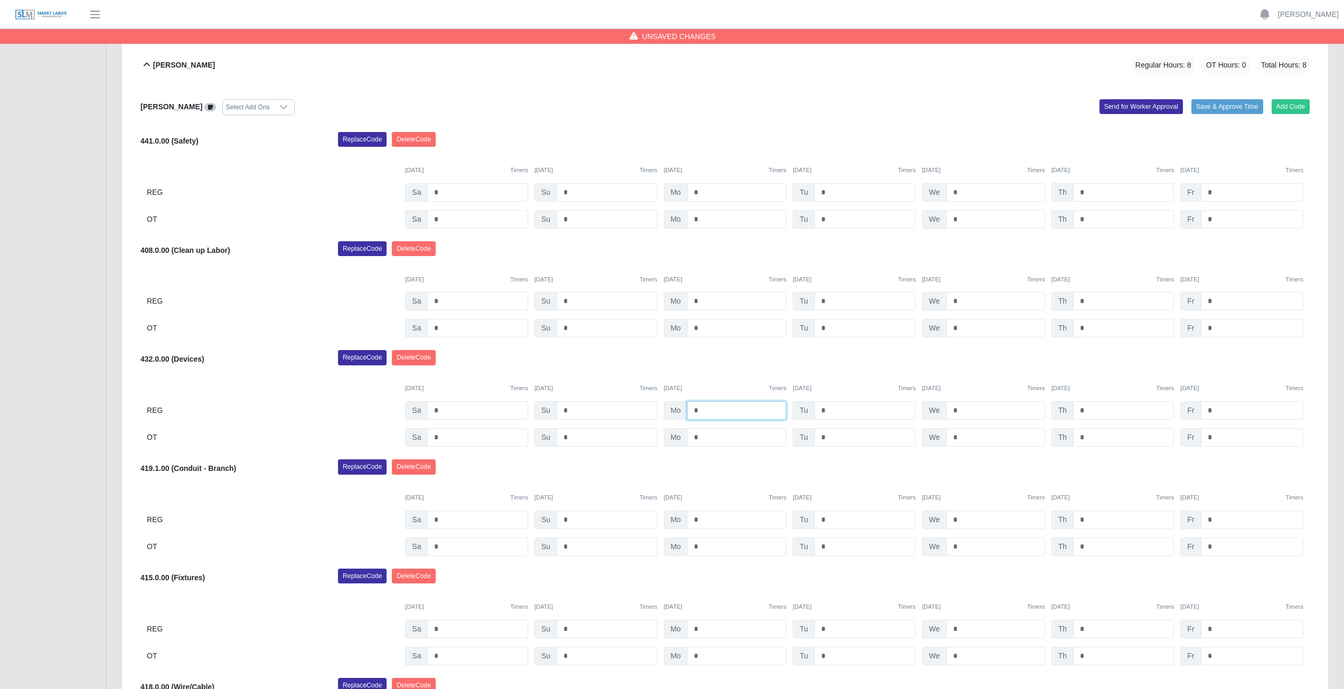
click at [705, 410] on input "*" at bounding box center [736, 410] width 99 height 18
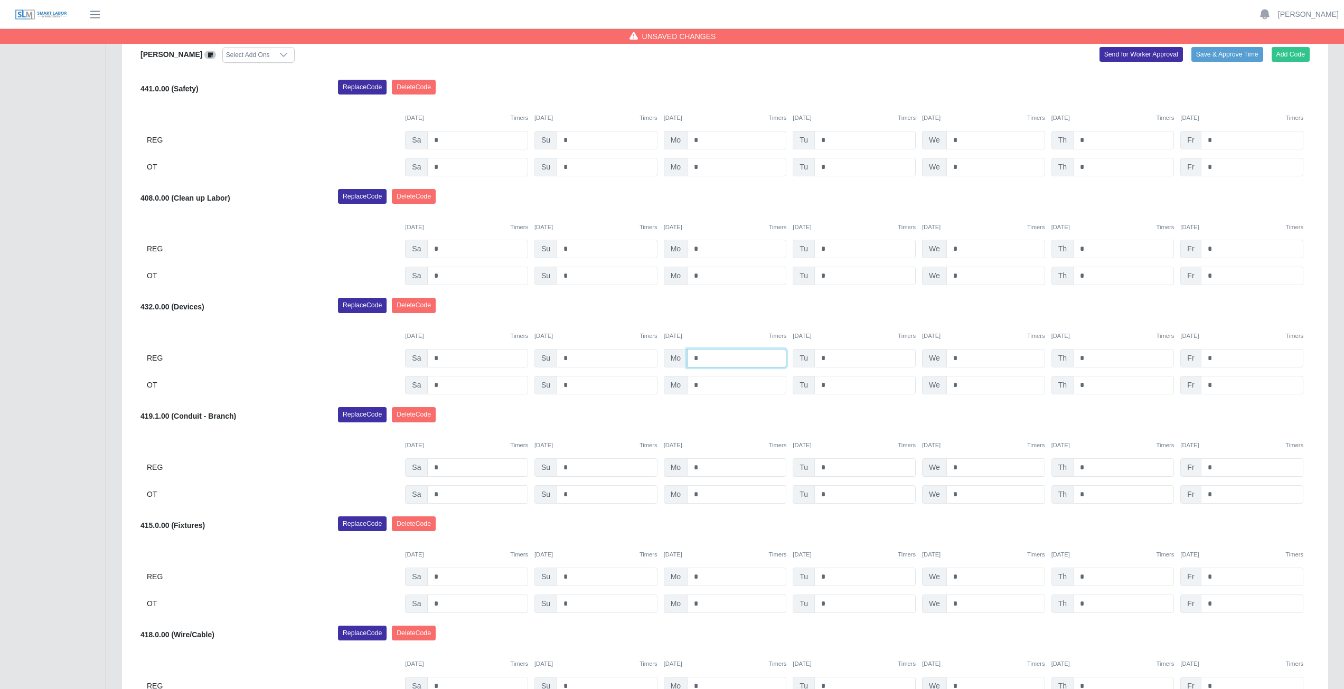
scroll to position [493, 0]
type input "*"
click at [827, 578] on input "*" at bounding box center [864, 576] width 101 height 18
type input "*"
click at [962, 575] on input "*" at bounding box center [995, 576] width 99 height 18
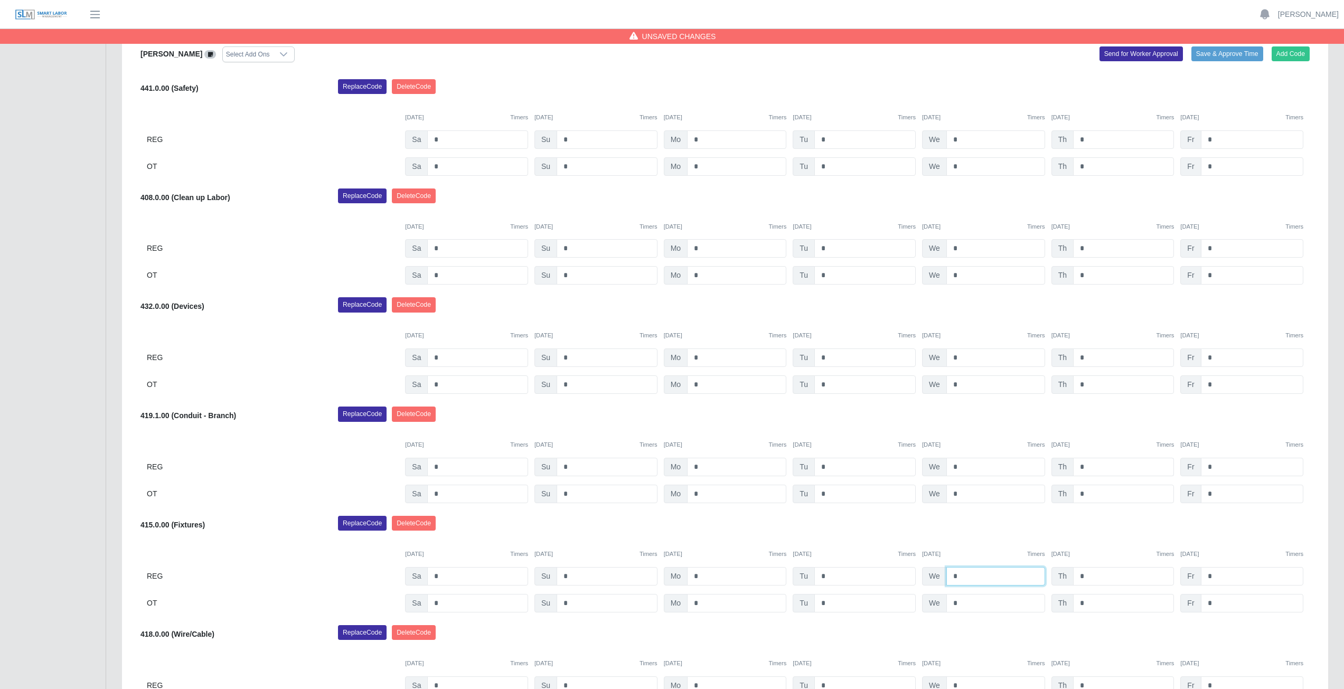
type input "*"
click at [1088, 470] on input "*" at bounding box center [1123, 467] width 101 height 18
type input "*"
click at [1107, 422] on div "Replace Code Delete Code" at bounding box center [824, 417] width 988 height 21
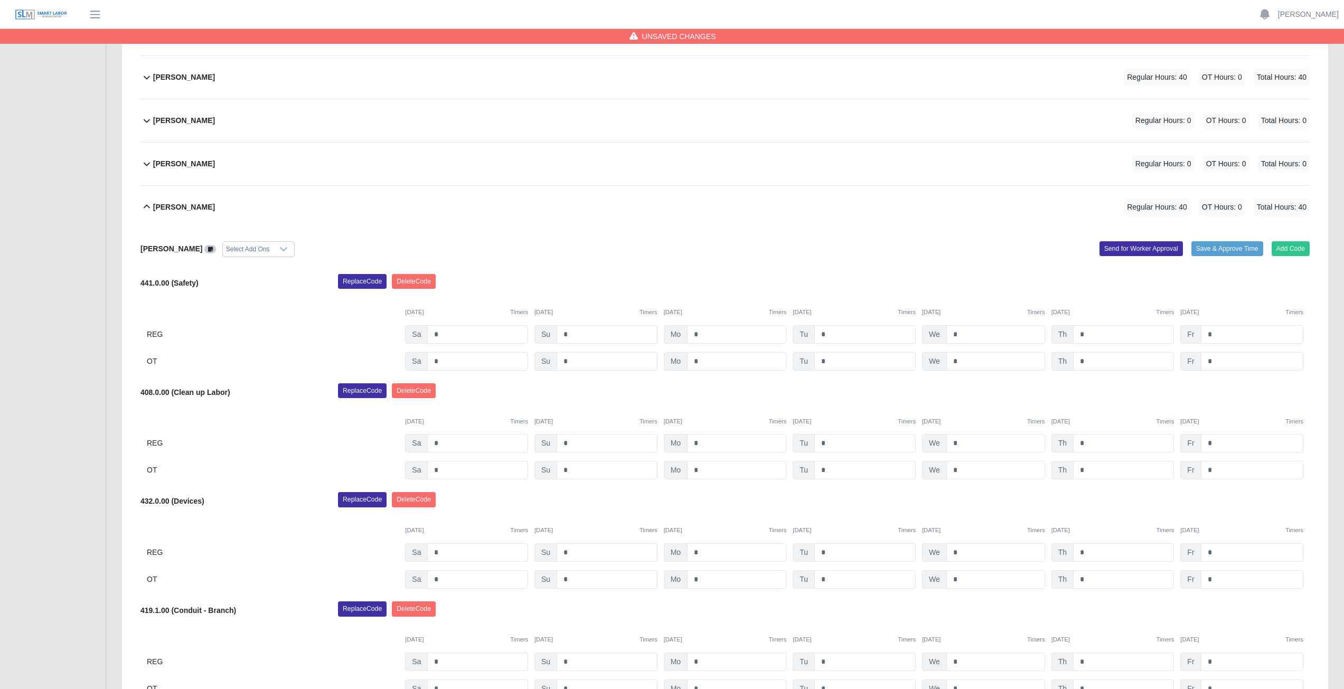
scroll to position [229, 0]
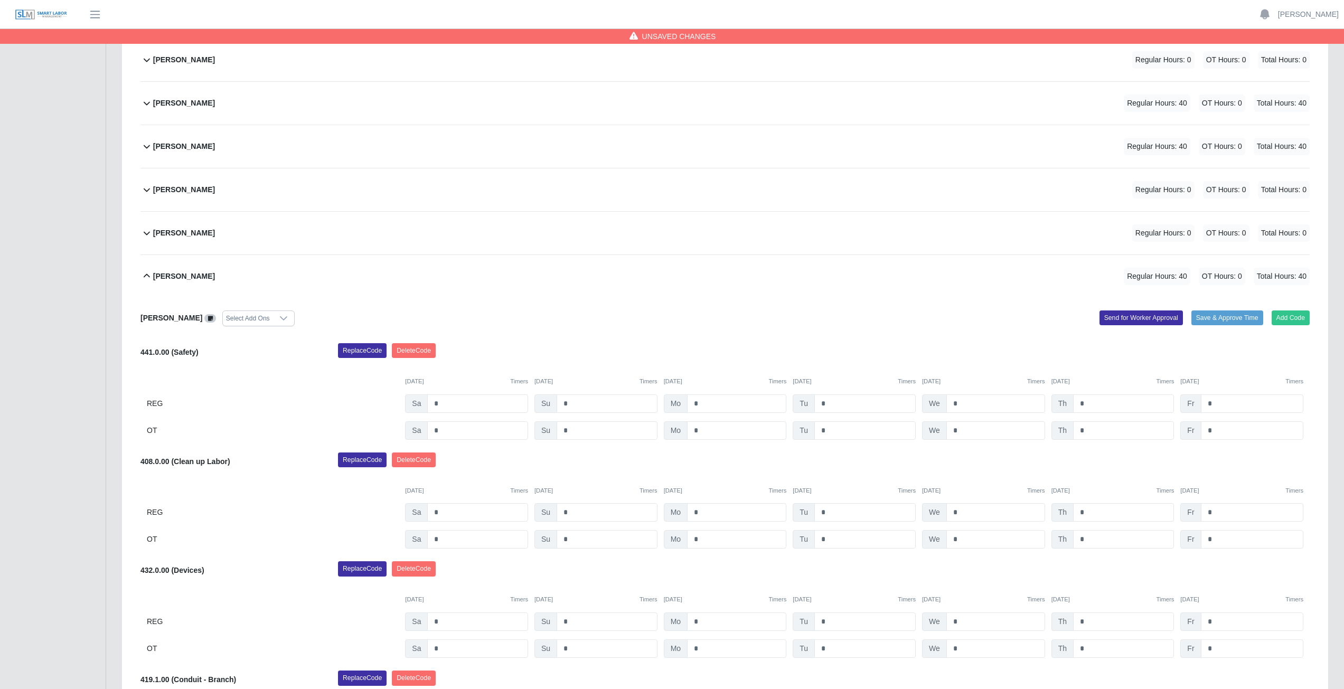
click at [148, 276] on icon at bounding box center [146, 276] width 13 height 13
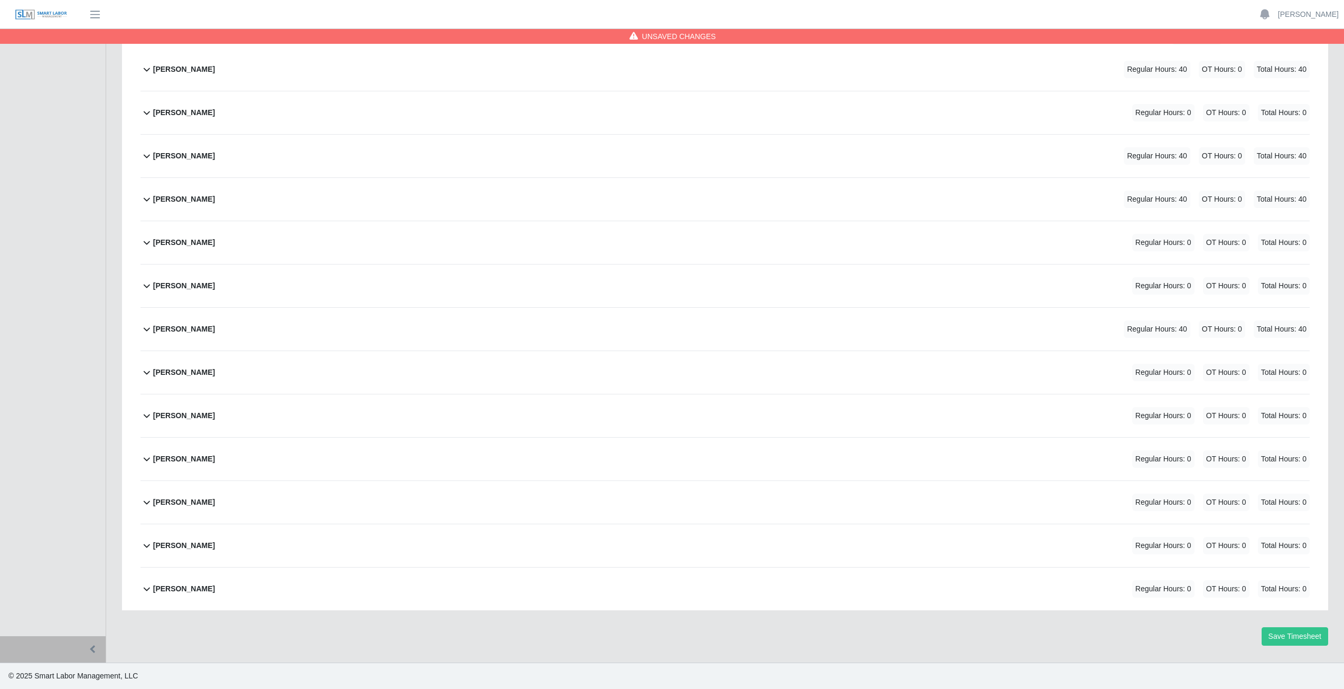
scroll to position [176, 0]
click at [147, 377] on icon at bounding box center [146, 372] width 13 height 13
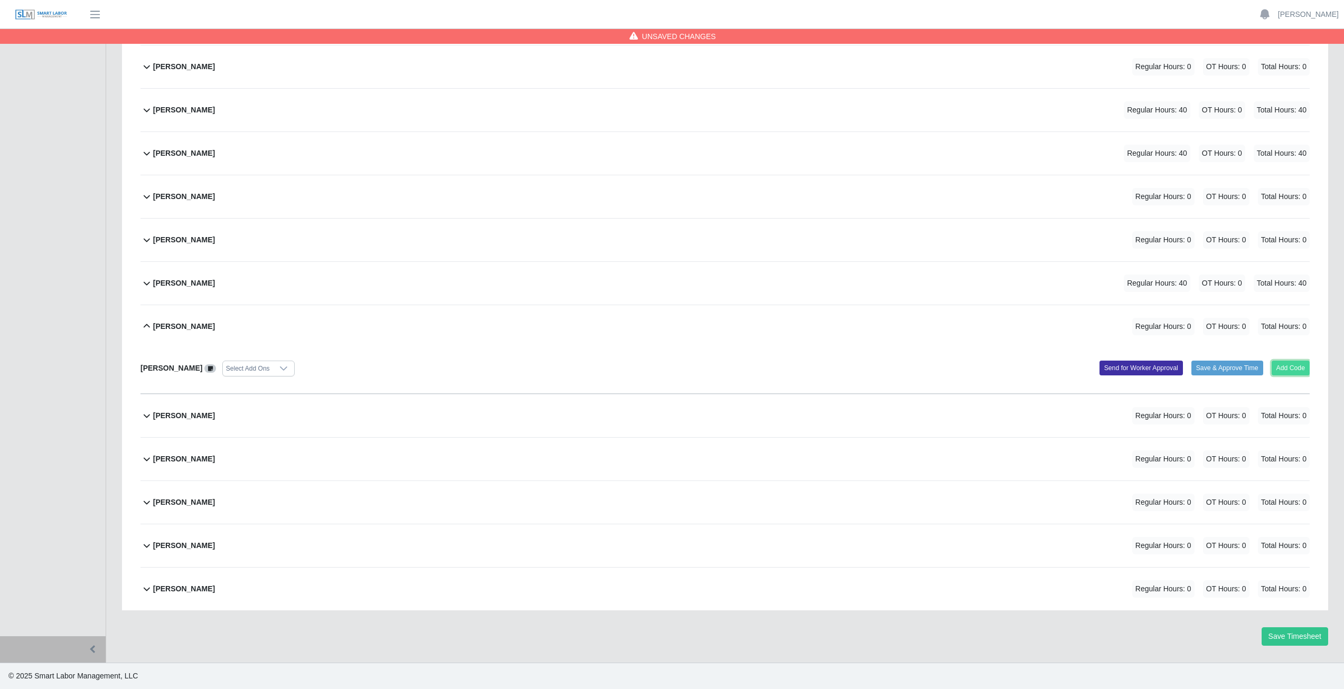
click at [1293, 363] on button "Add Code" at bounding box center [1291, 368] width 39 height 15
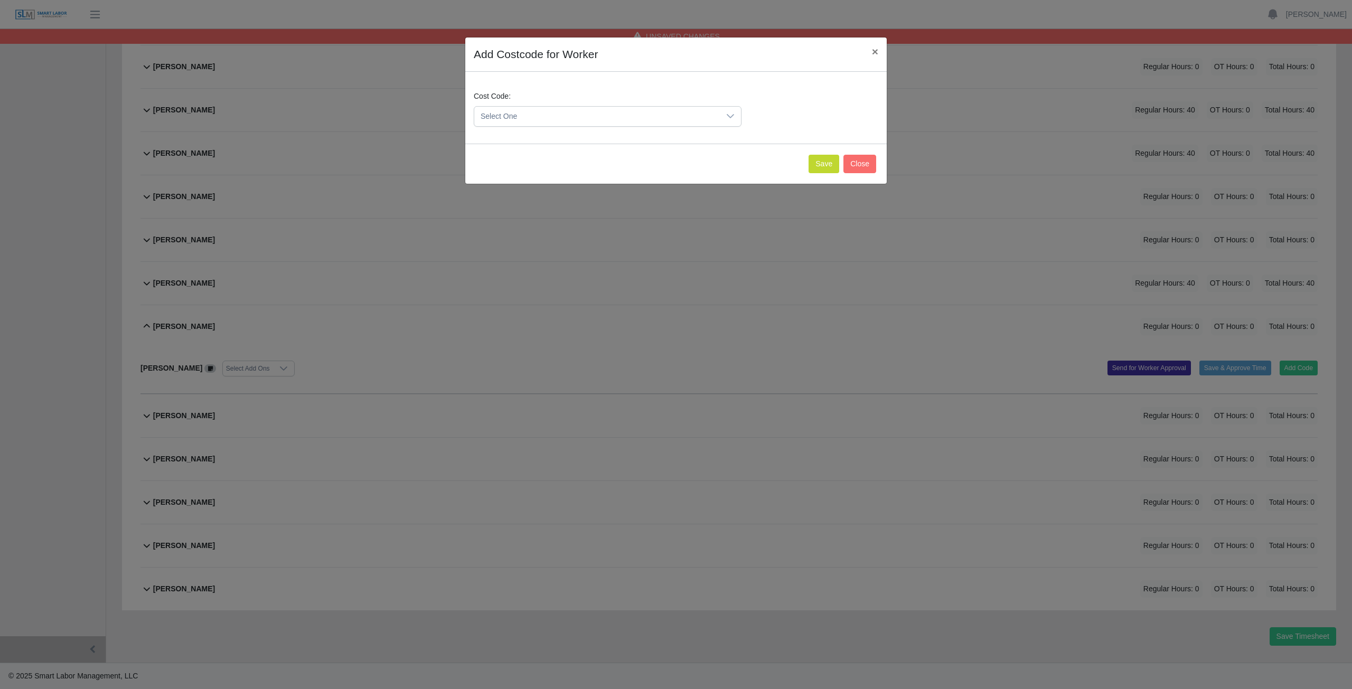
click at [553, 118] on span "Select One" at bounding box center [597, 117] width 246 height 20
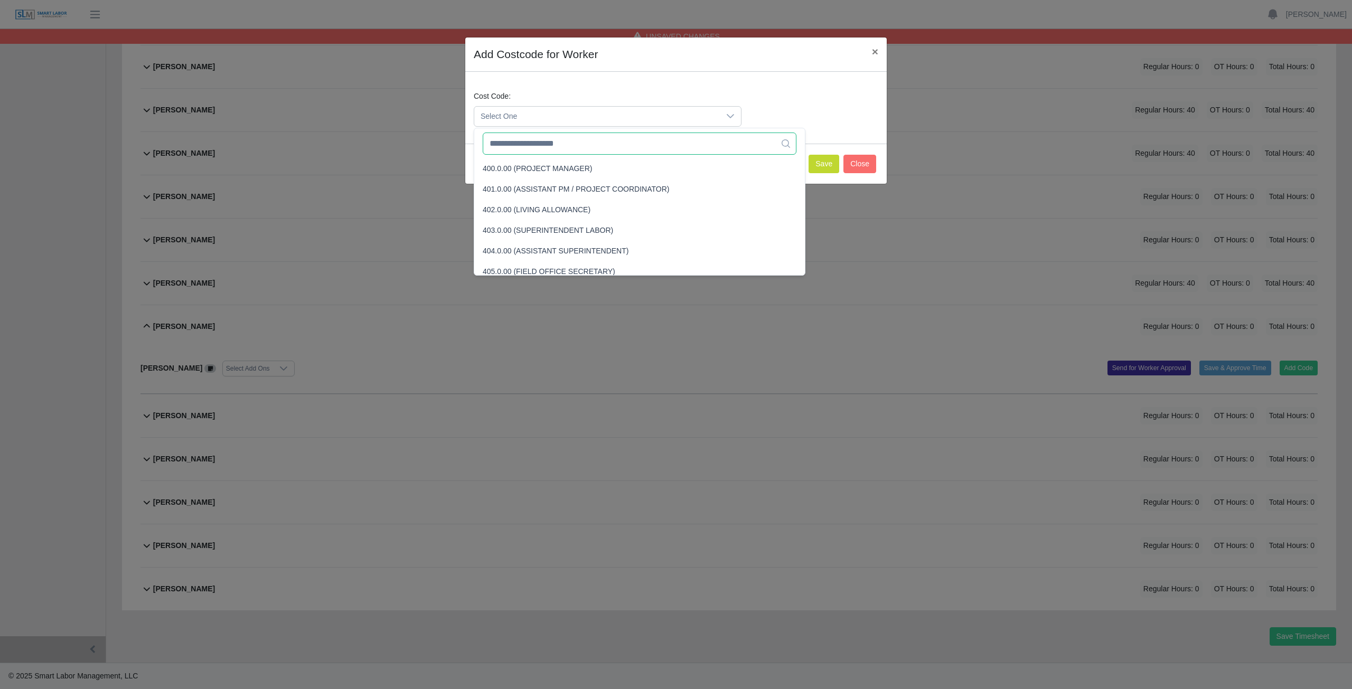
click at [546, 147] on input "text" at bounding box center [640, 144] width 314 height 22
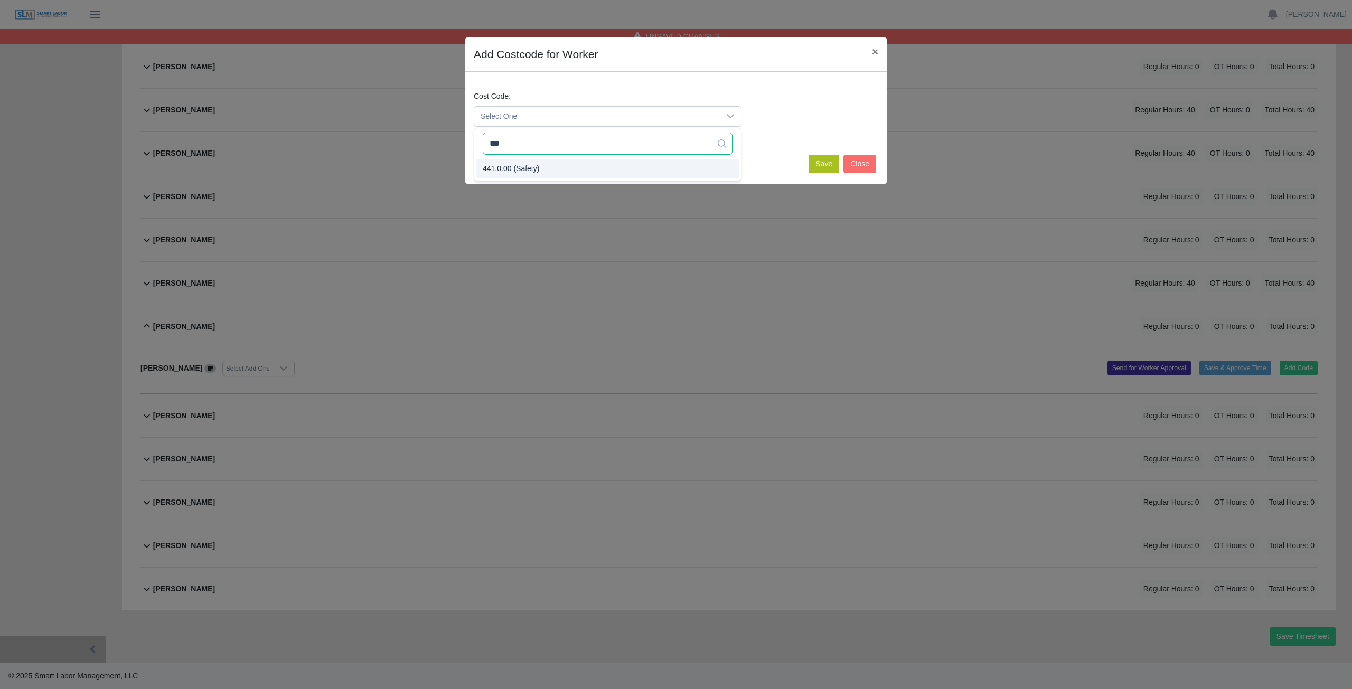
type input "***"
click at [828, 165] on button "Save" at bounding box center [824, 164] width 31 height 18
click at [825, 157] on button "Save" at bounding box center [824, 164] width 31 height 18
click at [822, 169] on button "Save" at bounding box center [824, 164] width 31 height 18
click at [560, 118] on span "Select One" at bounding box center [597, 117] width 246 height 20
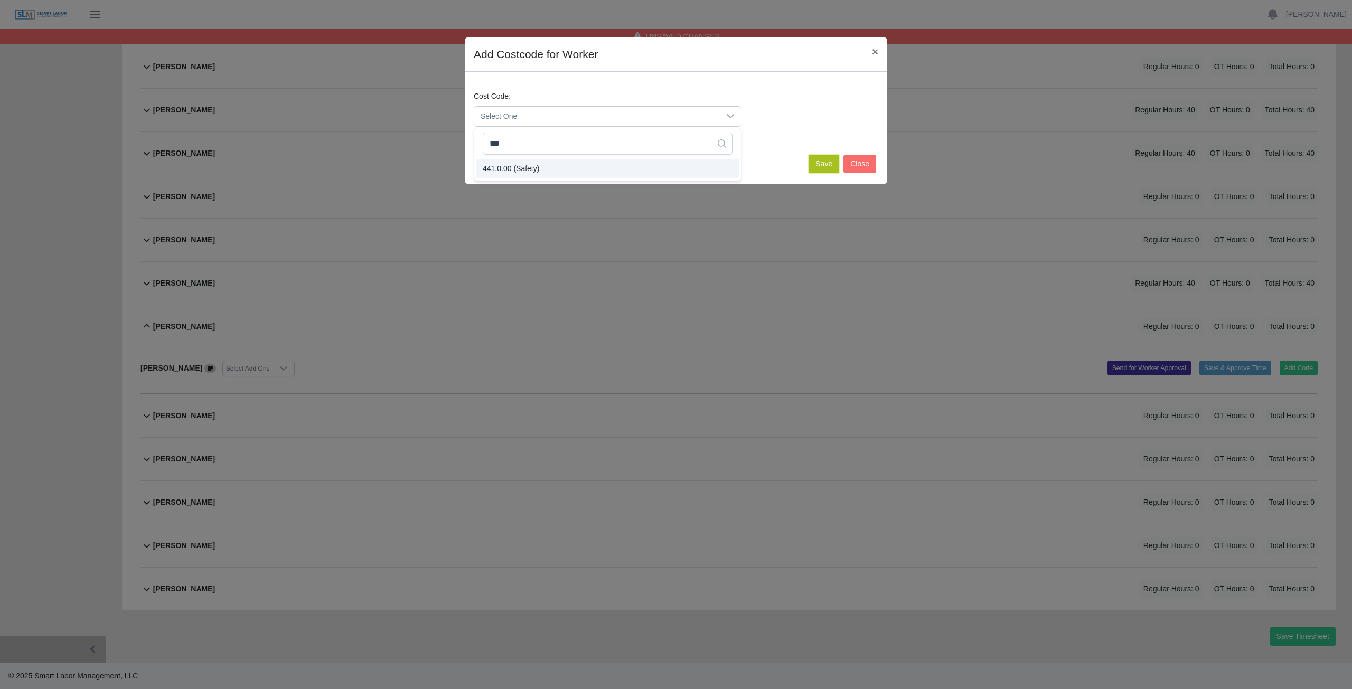
click at [816, 161] on button "Save" at bounding box center [824, 164] width 31 height 18
click at [531, 113] on span "Select One" at bounding box center [597, 117] width 246 height 20
click at [820, 166] on button "Save" at bounding box center [824, 164] width 31 height 18
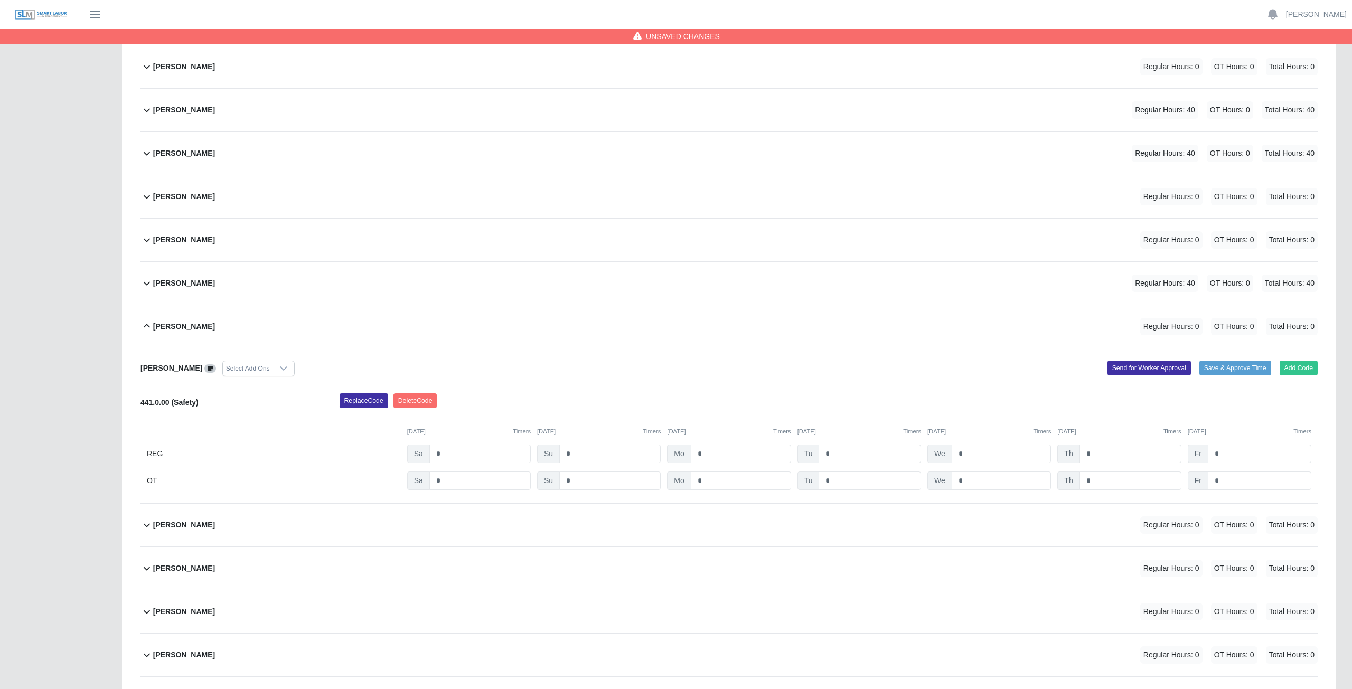
scroll to position [332, 0]
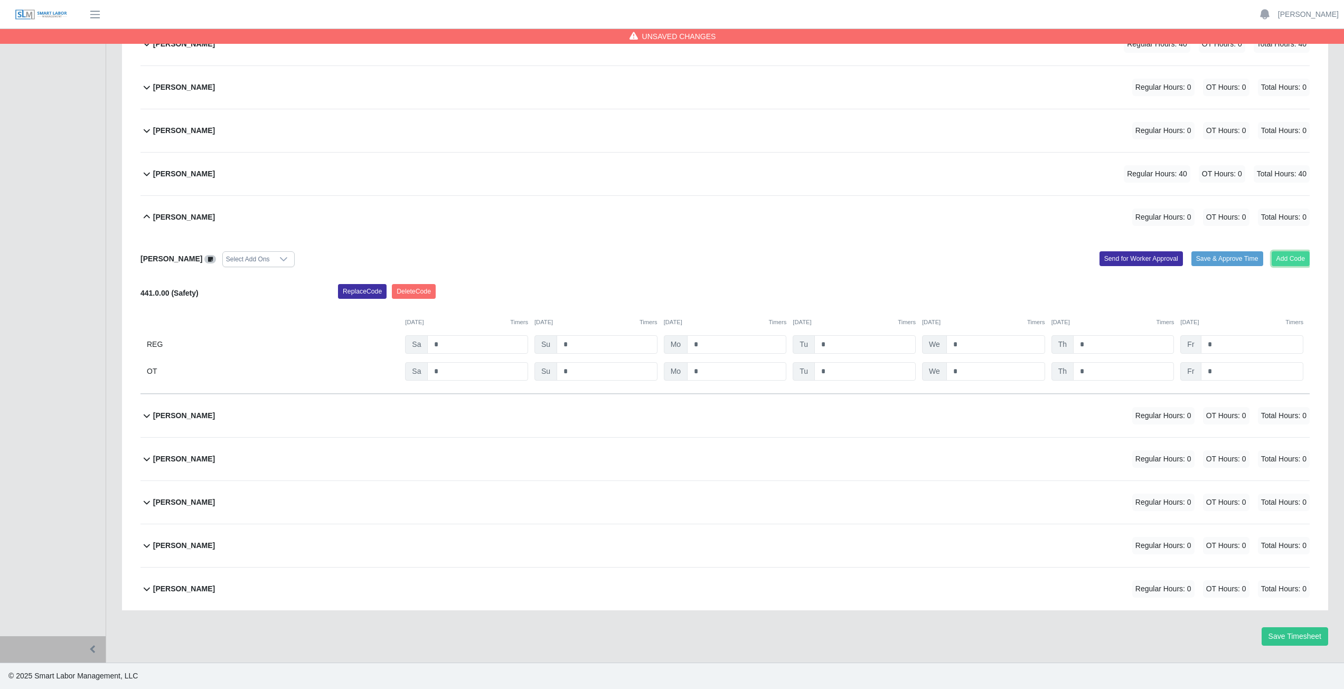
click at [1287, 262] on button "Add Code" at bounding box center [1291, 258] width 39 height 15
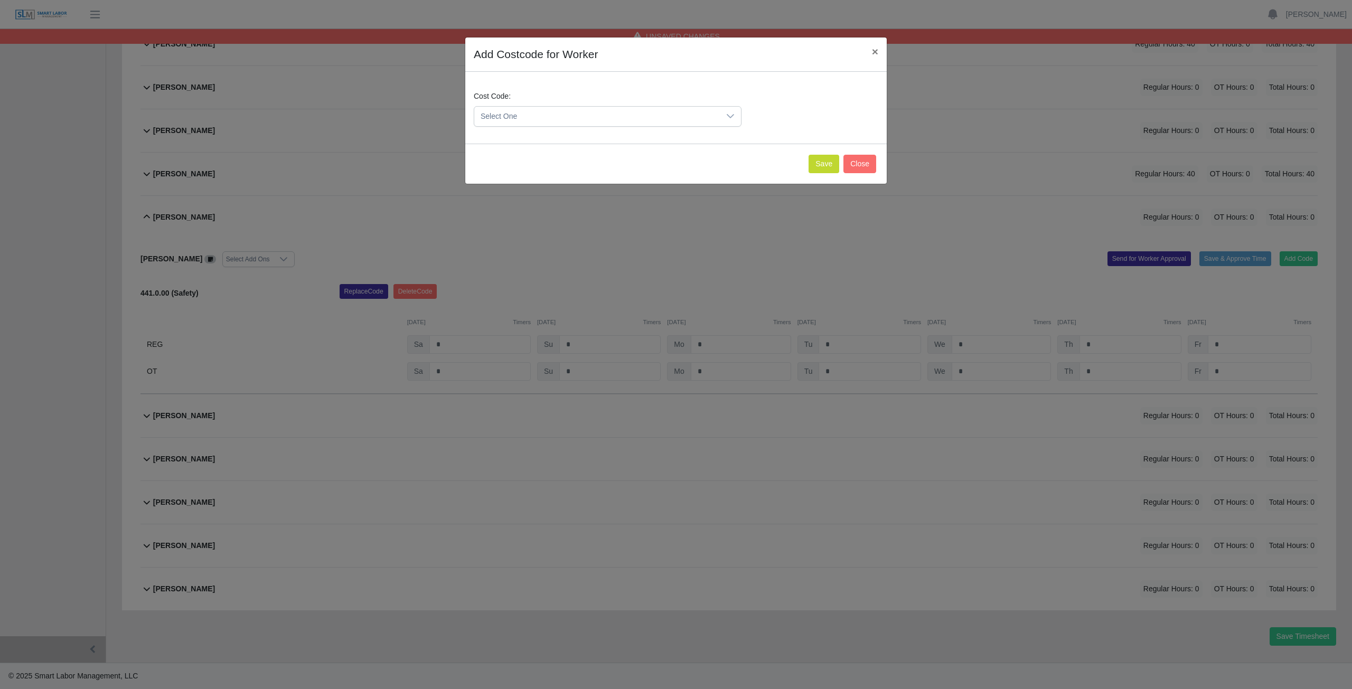
click at [518, 120] on span "Select One" at bounding box center [597, 117] width 246 height 20
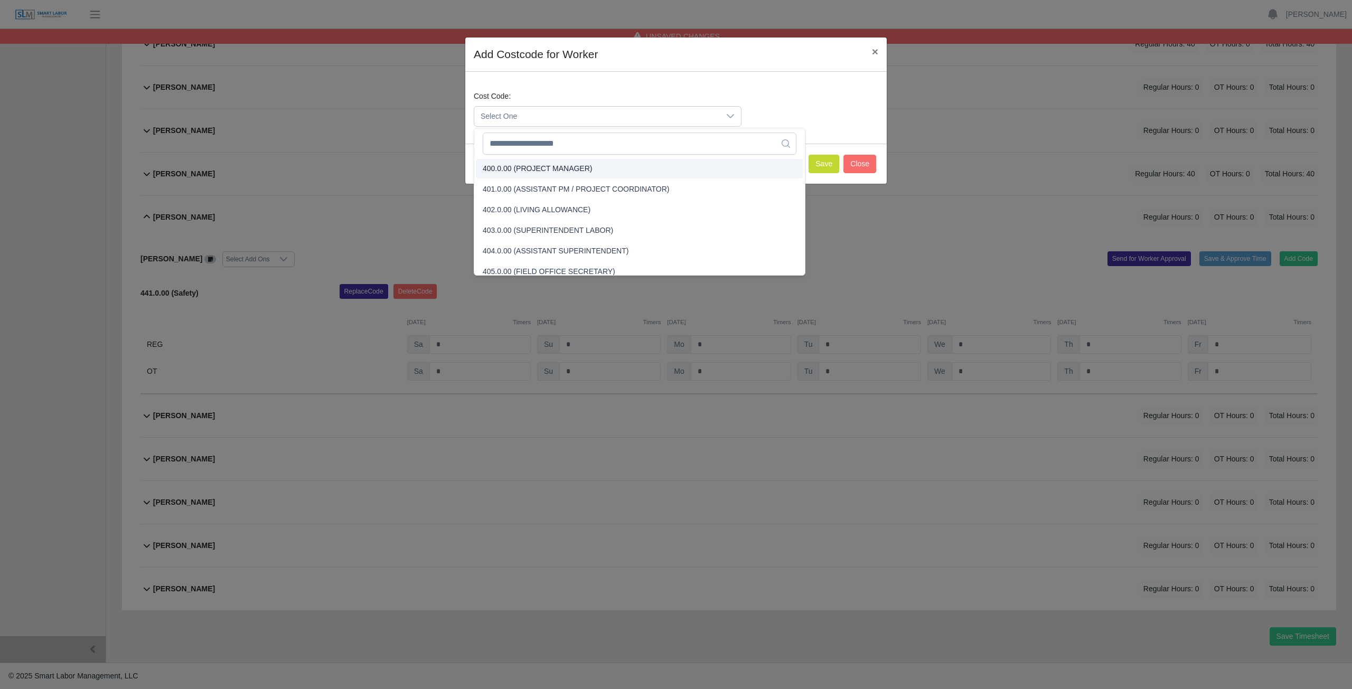
scroll to position [68, 0]
click at [518, 154] on input "text" at bounding box center [640, 144] width 314 height 22
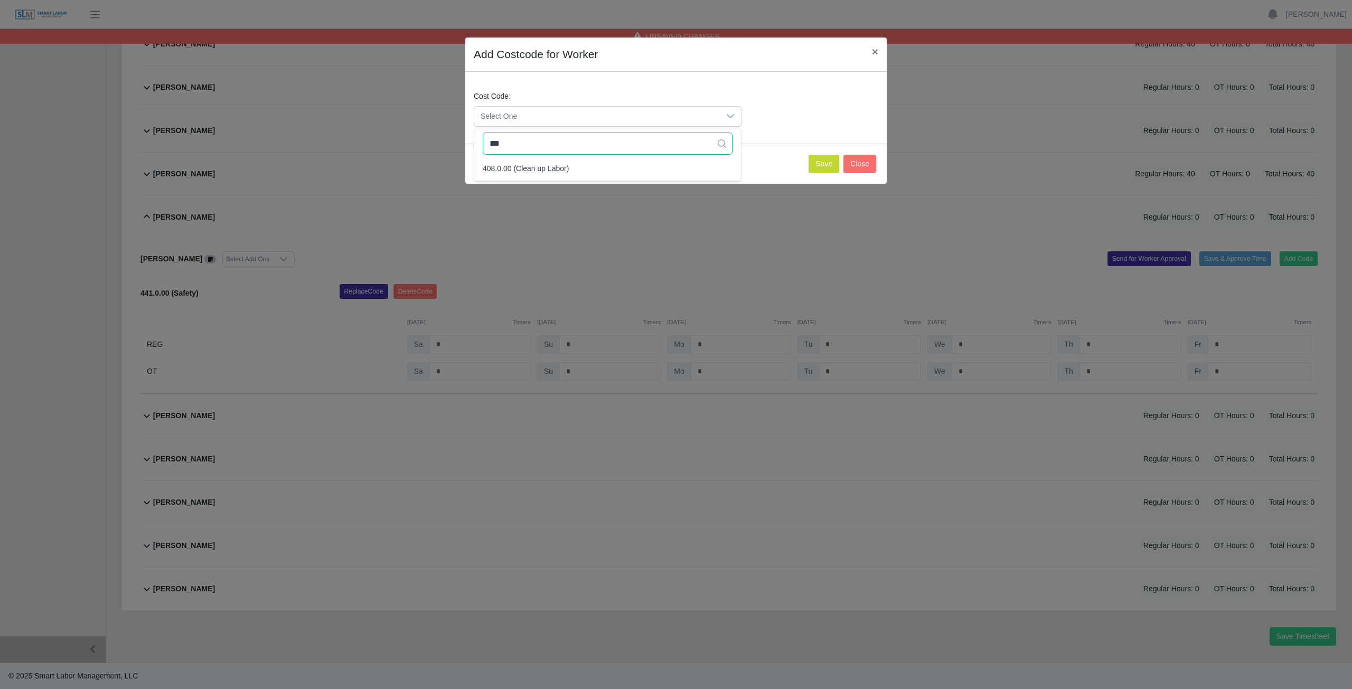
scroll to position [0, 0]
type input "***"
click at [520, 168] on span "408.0.00 (Clean up Labor)" at bounding box center [526, 168] width 86 height 11
click at [821, 164] on button "Save" at bounding box center [824, 164] width 31 height 18
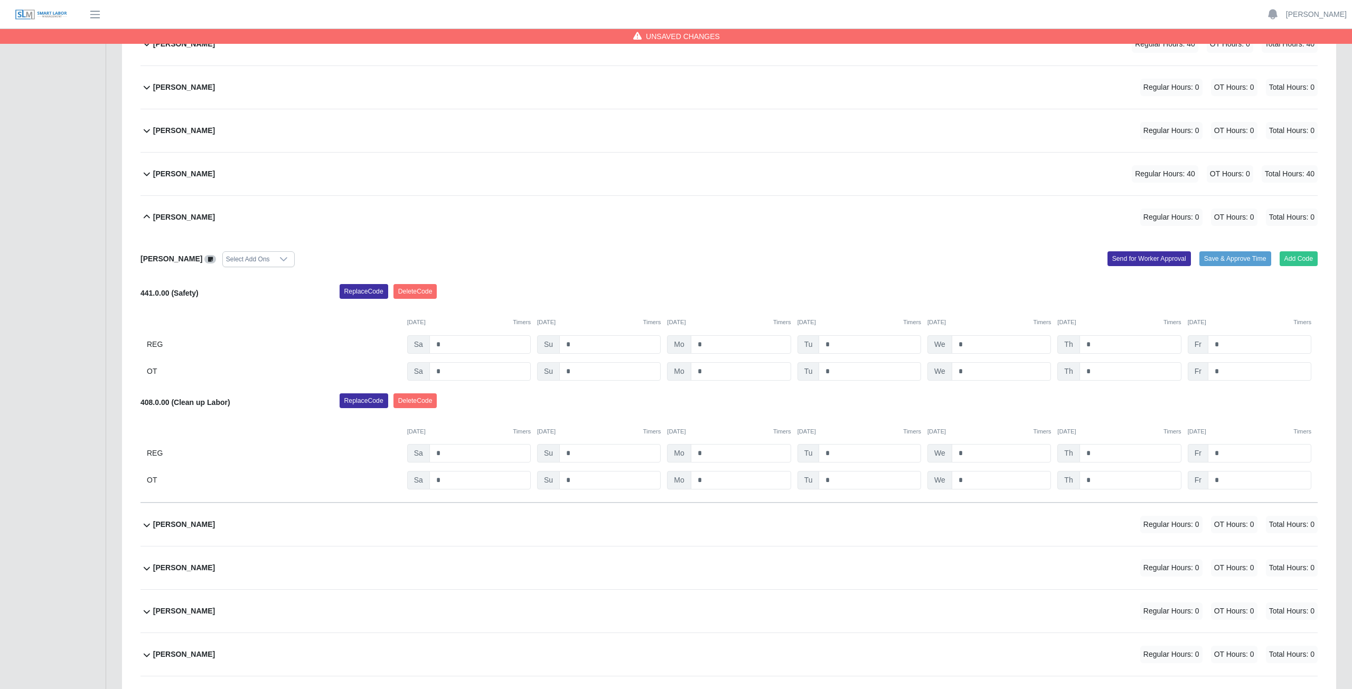
scroll to position [440, 0]
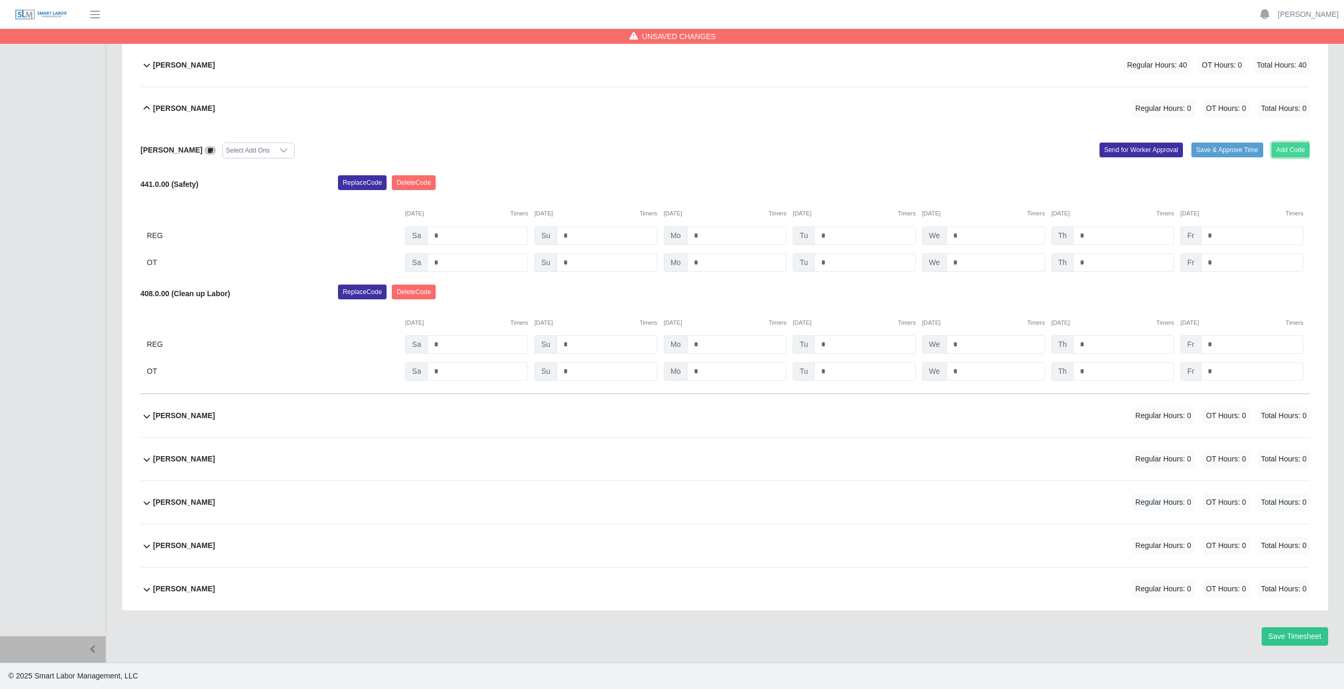
click at [1293, 146] on button "Add Code" at bounding box center [1291, 150] width 39 height 15
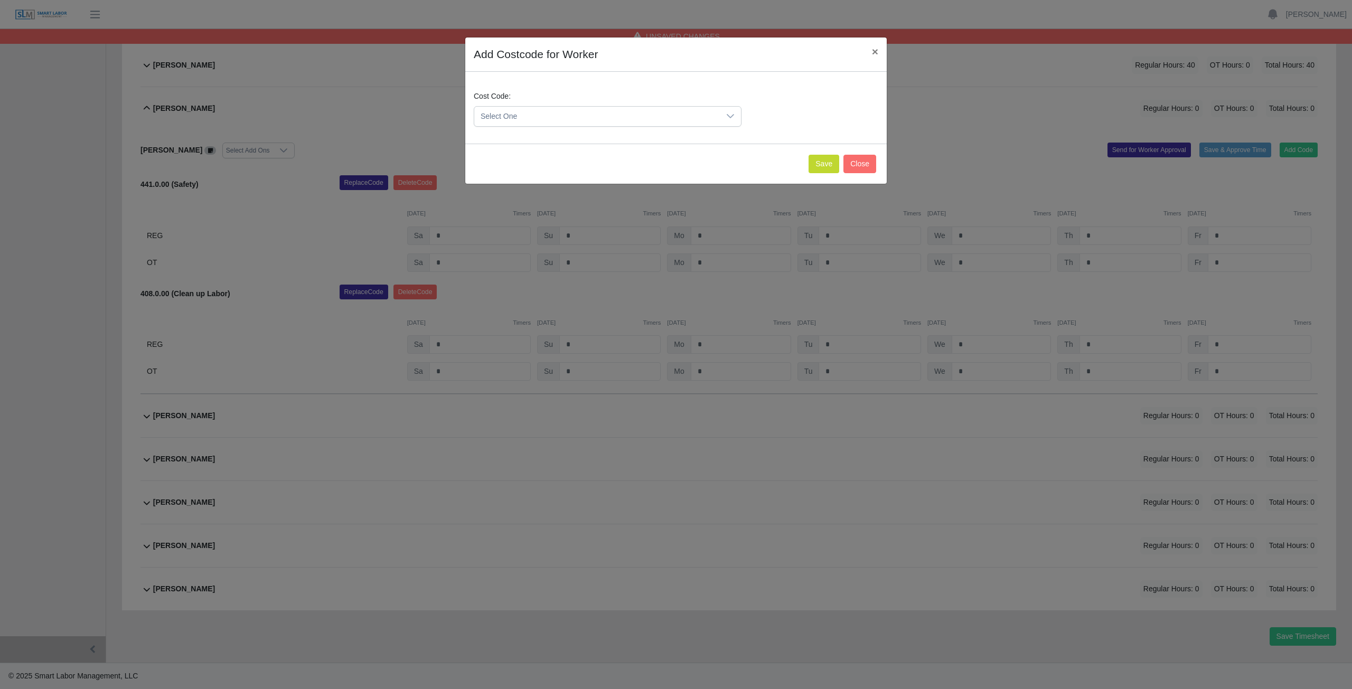
click at [533, 112] on span "Select One" at bounding box center [597, 117] width 246 height 20
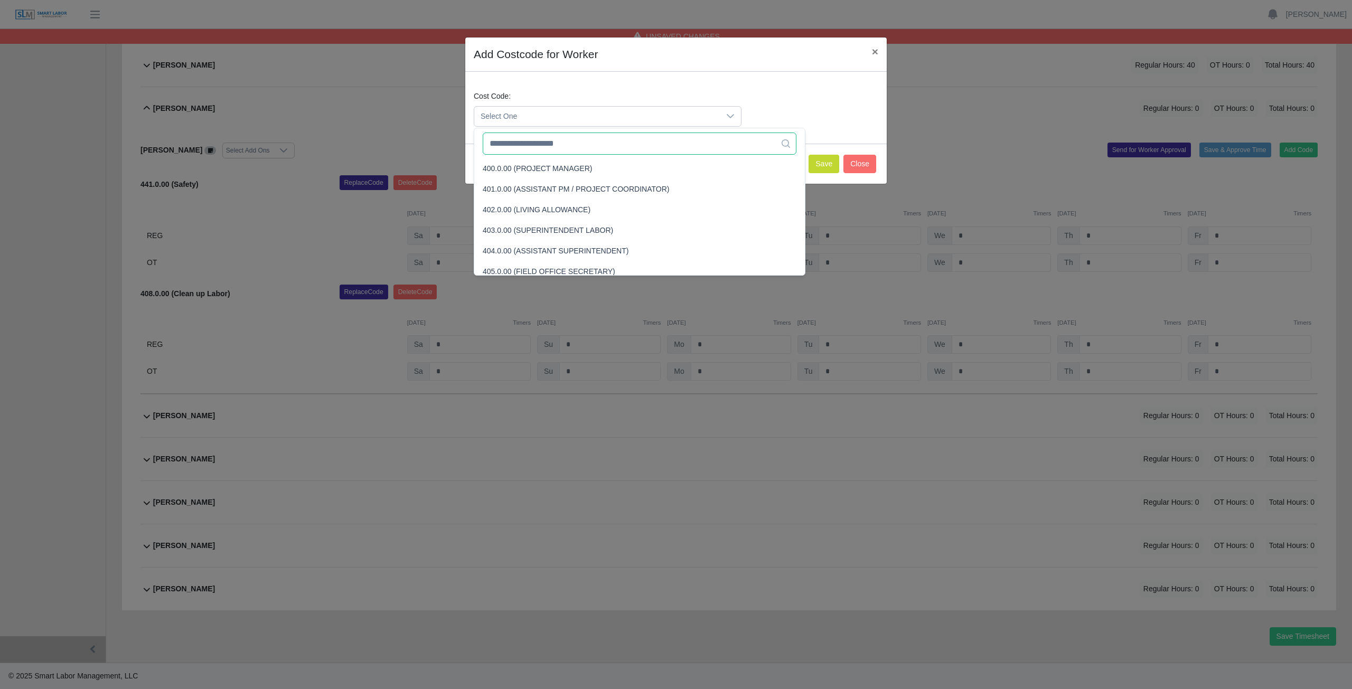
click at [533, 152] on input "text" at bounding box center [640, 144] width 314 height 22
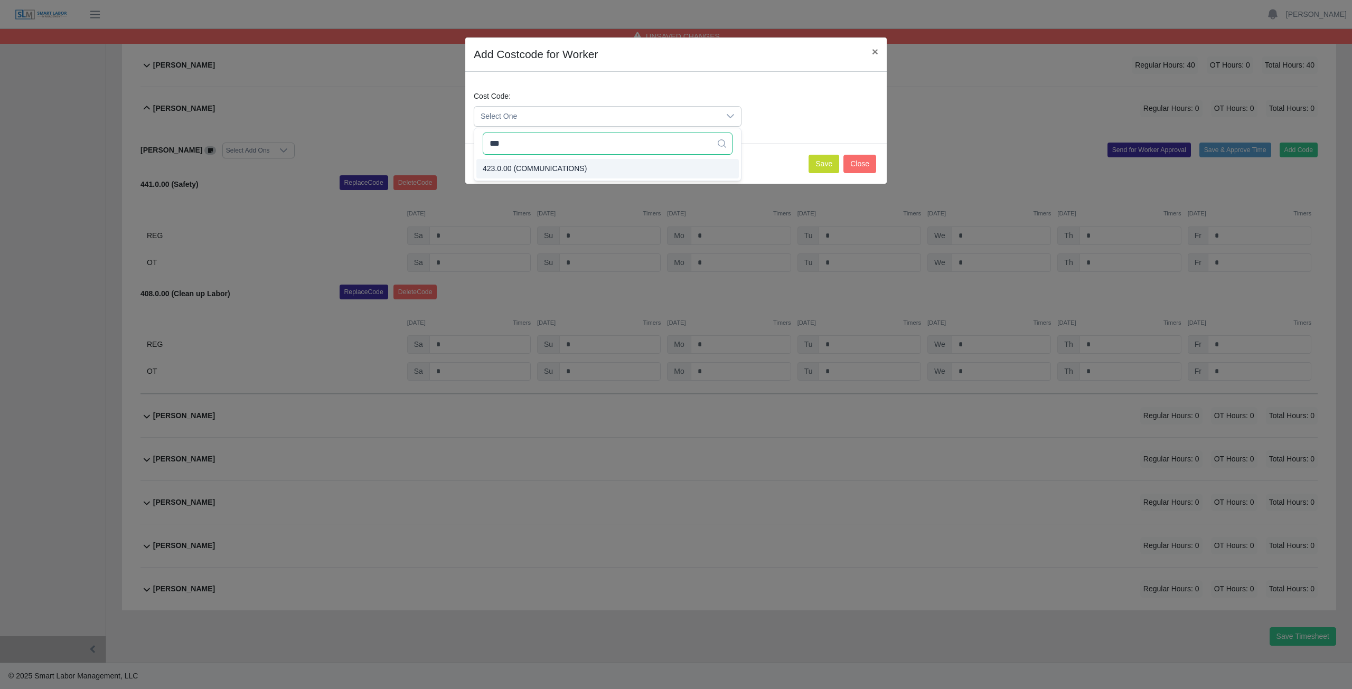
click at [510, 144] on input "***" at bounding box center [608, 144] width 250 height 22
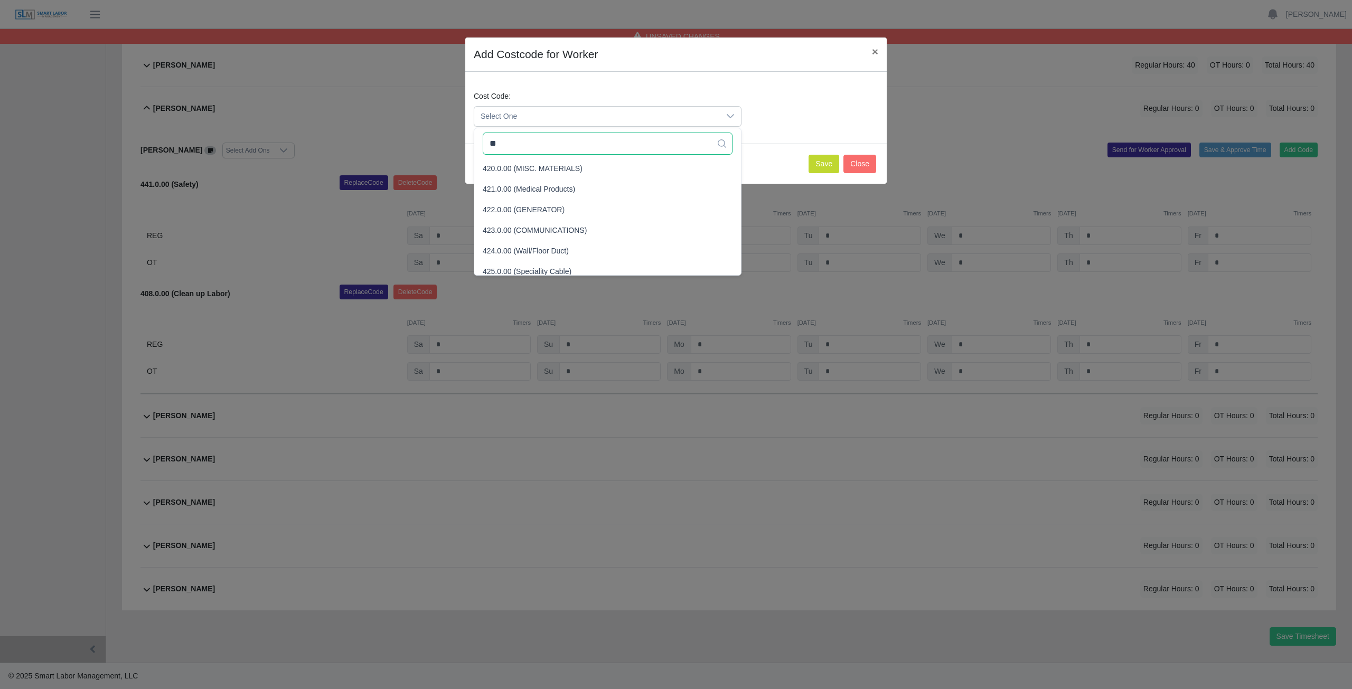
type input "*"
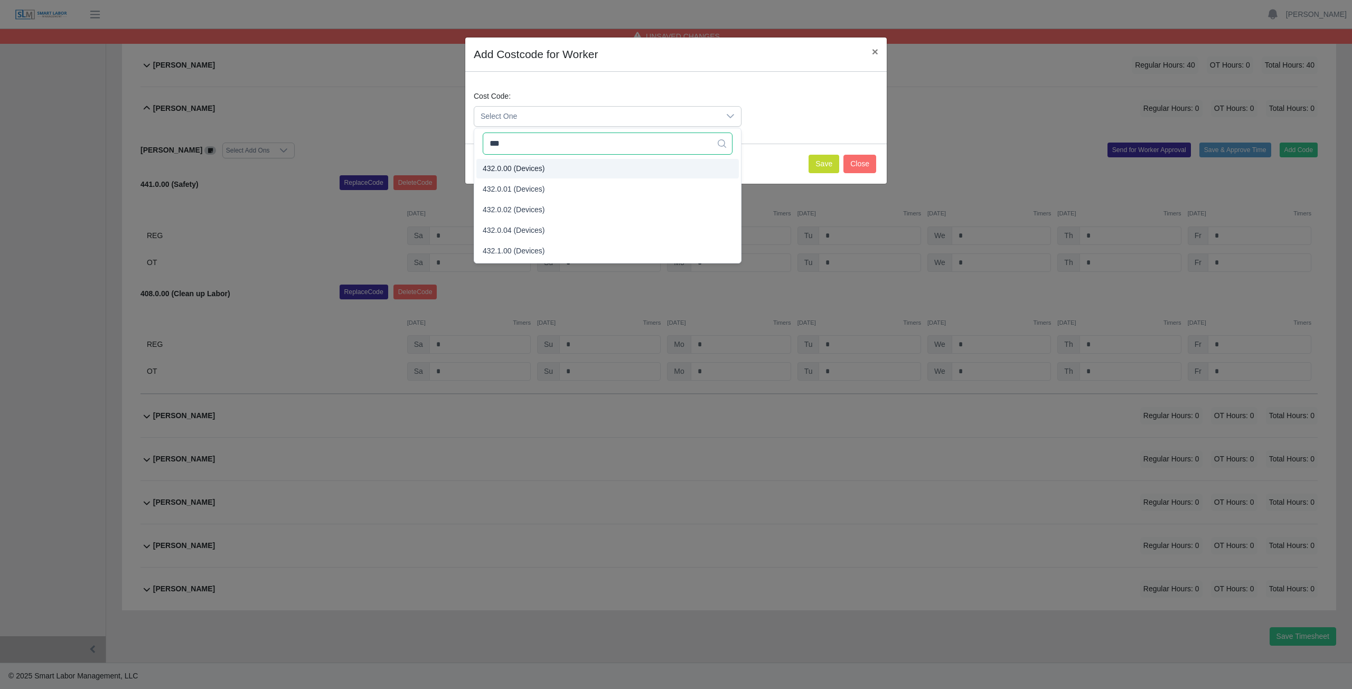
type input "***"
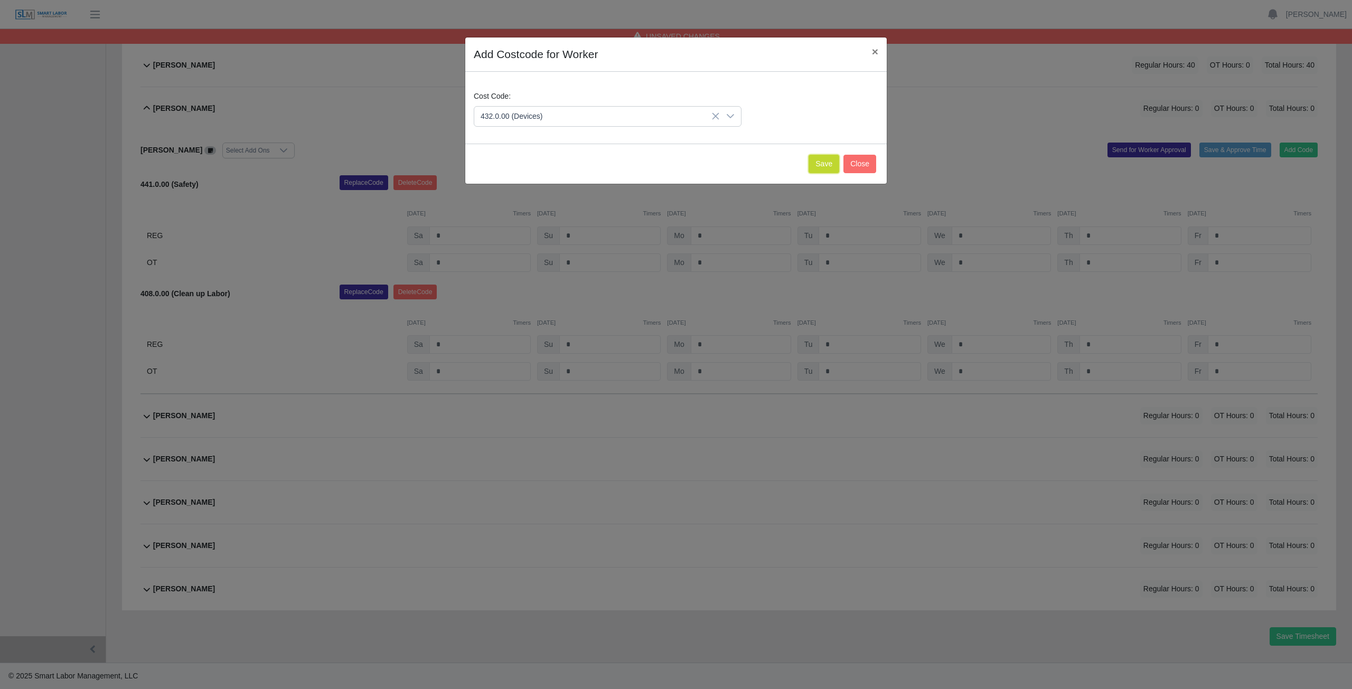
click at [823, 170] on button "Save" at bounding box center [824, 164] width 31 height 18
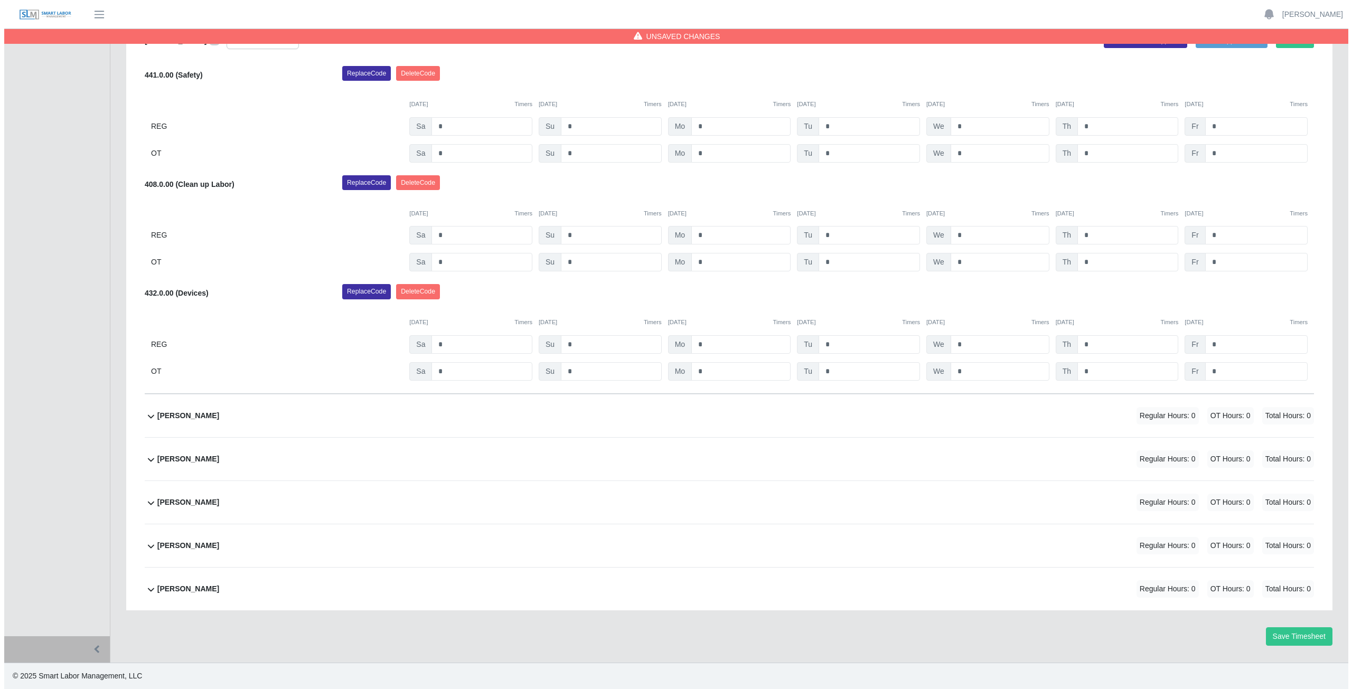
scroll to position [444, 0]
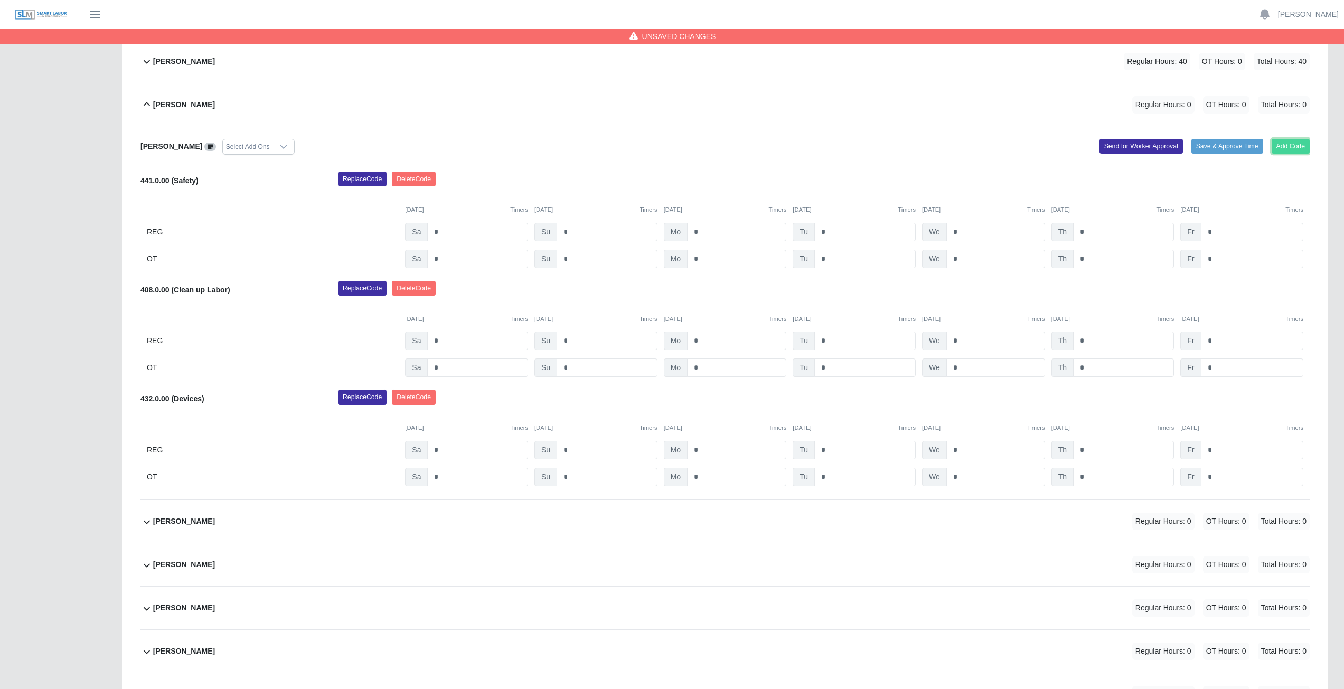
click at [1282, 142] on button "Add Code" at bounding box center [1291, 146] width 39 height 15
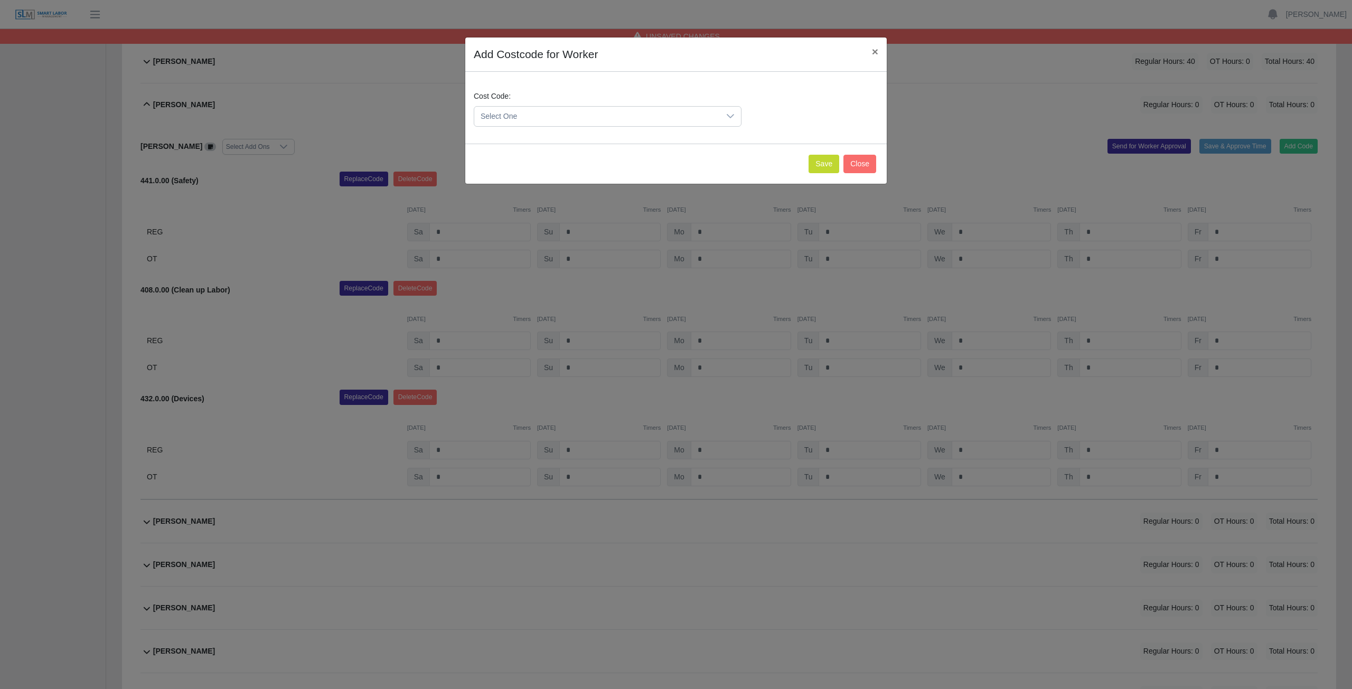
click at [516, 116] on span "Select One" at bounding box center [597, 117] width 246 height 20
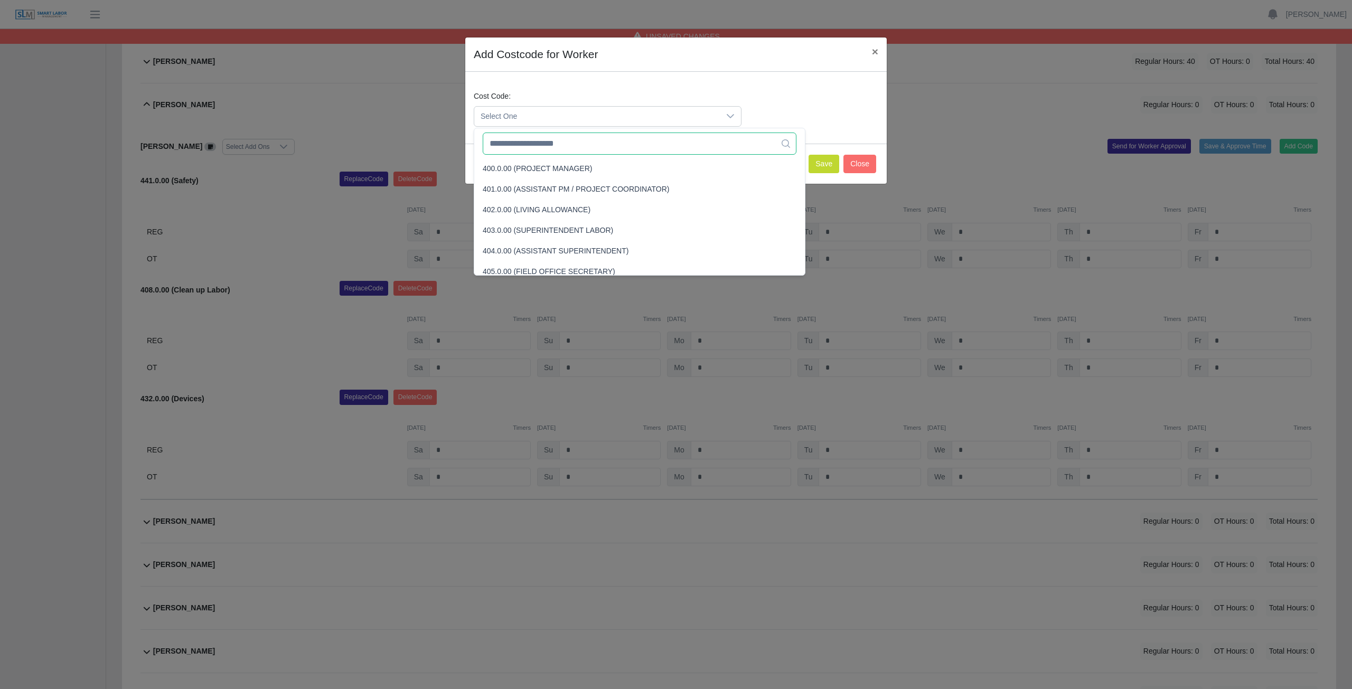
click at [517, 144] on input "text" at bounding box center [640, 144] width 314 height 22
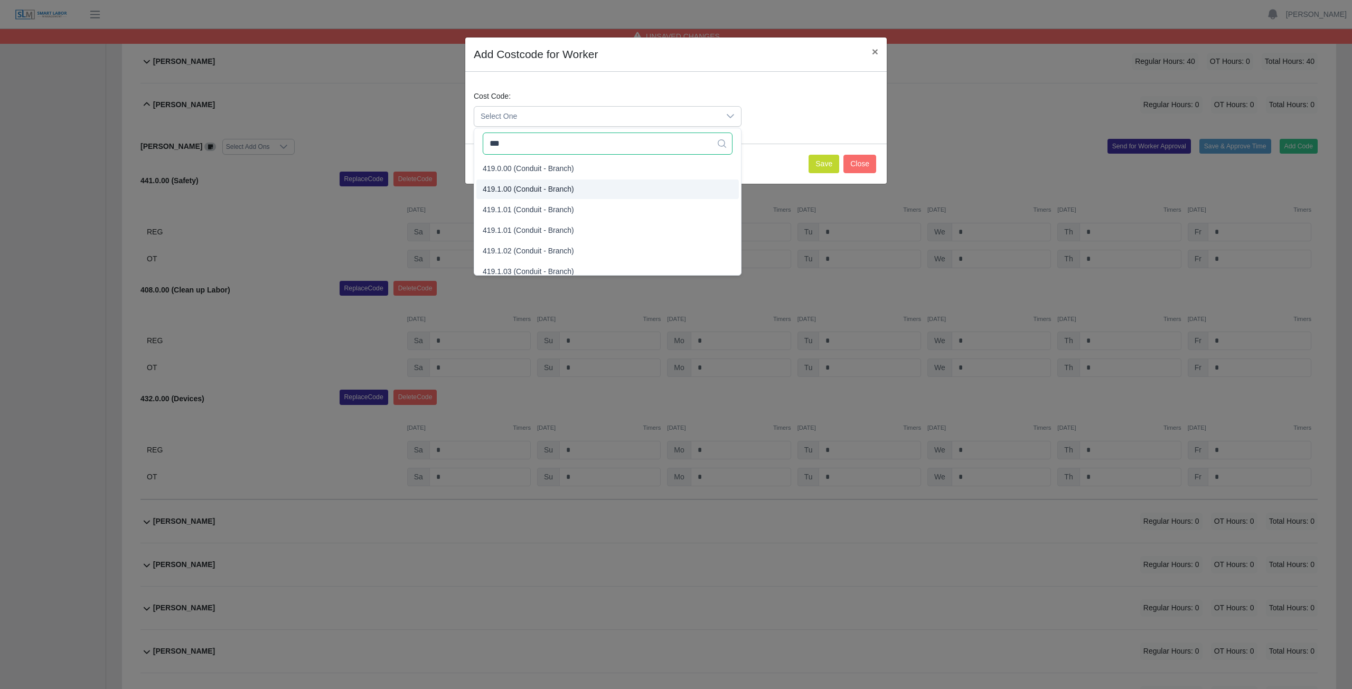
type input "***"
click at [497, 185] on span "419.1.00 (Conduit - Branch)" at bounding box center [528, 189] width 91 height 11
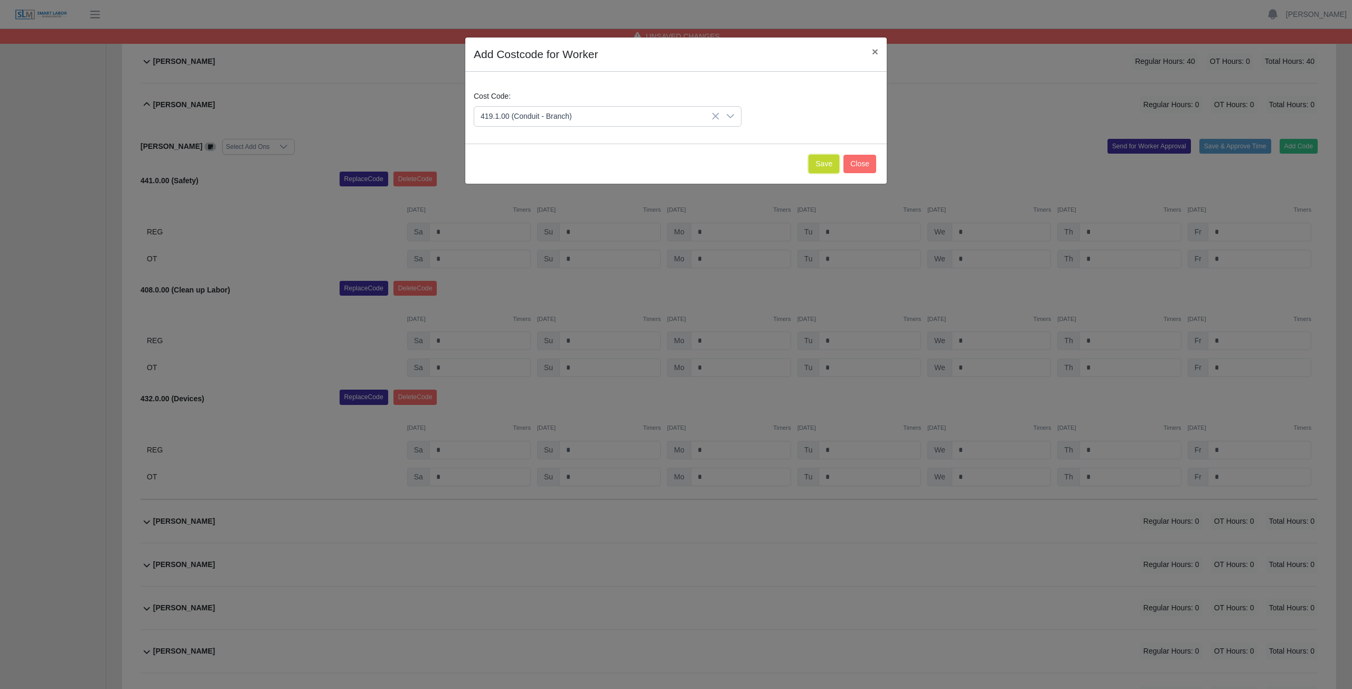
click at [822, 162] on button "Save" at bounding box center [824, 164] width 31 height 18
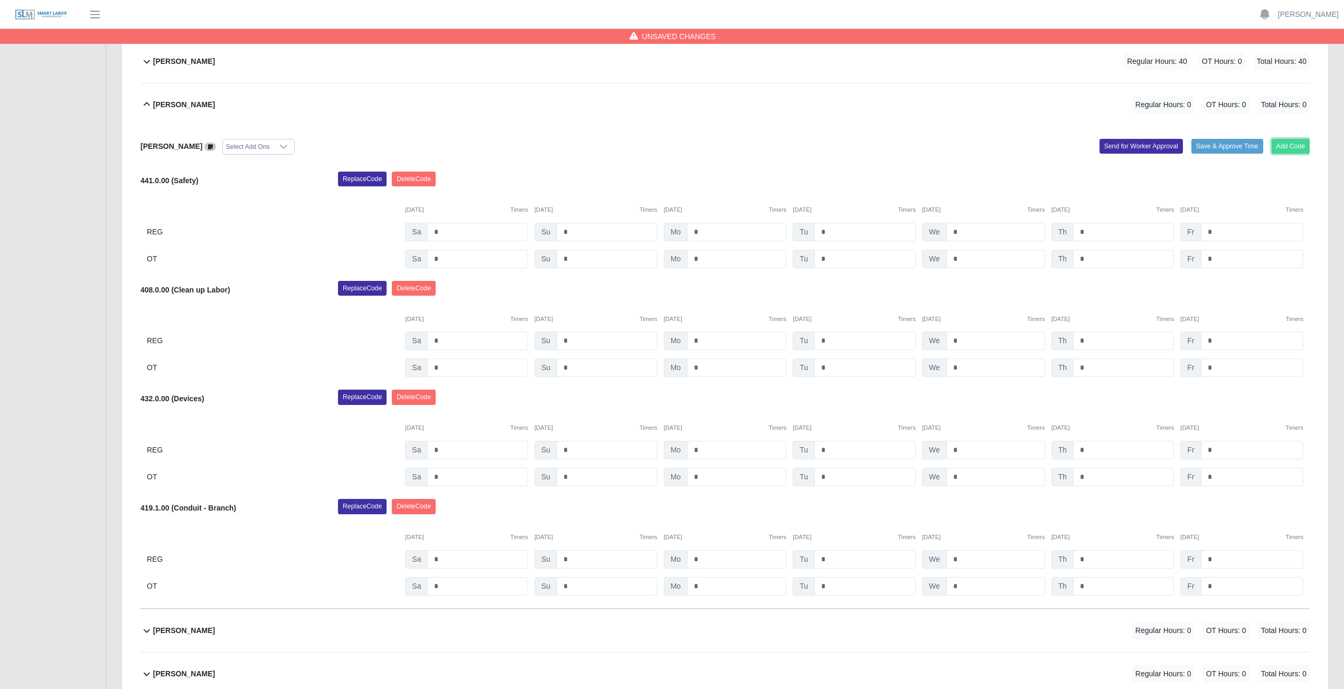
click at [1301, 142] on button "Add Code" at bounding box center [1291, 146] width 39 height 15
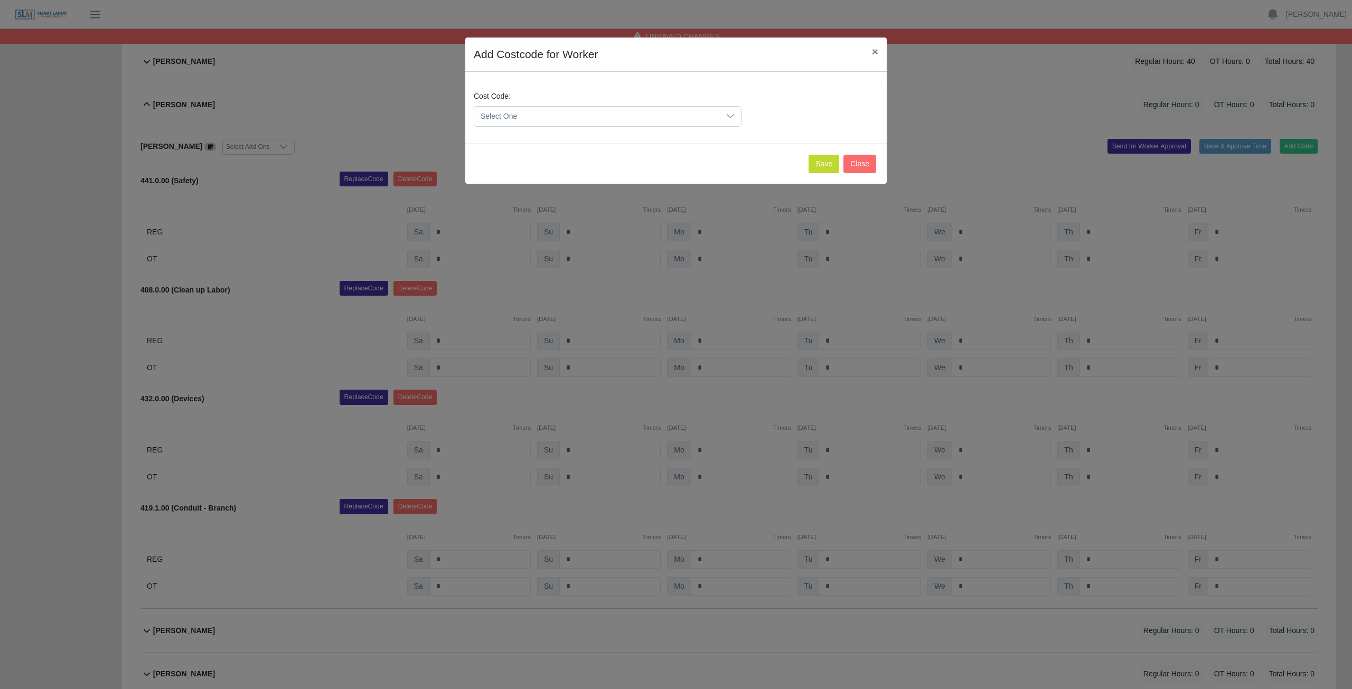
click at [522, 114] on span "Select One" at bounding box center [597, 117] width 246 height 20
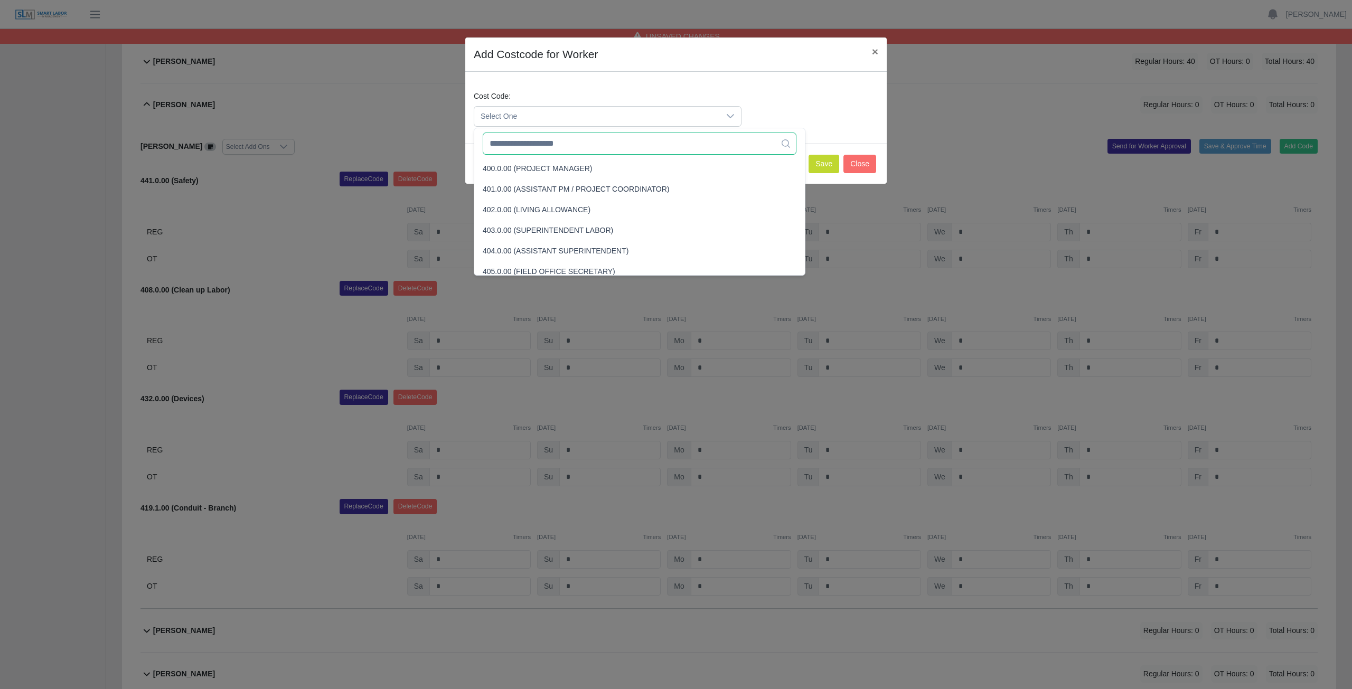
click at [512, 146] on input "text" at bounding box center [640, 144] width 314 height 22
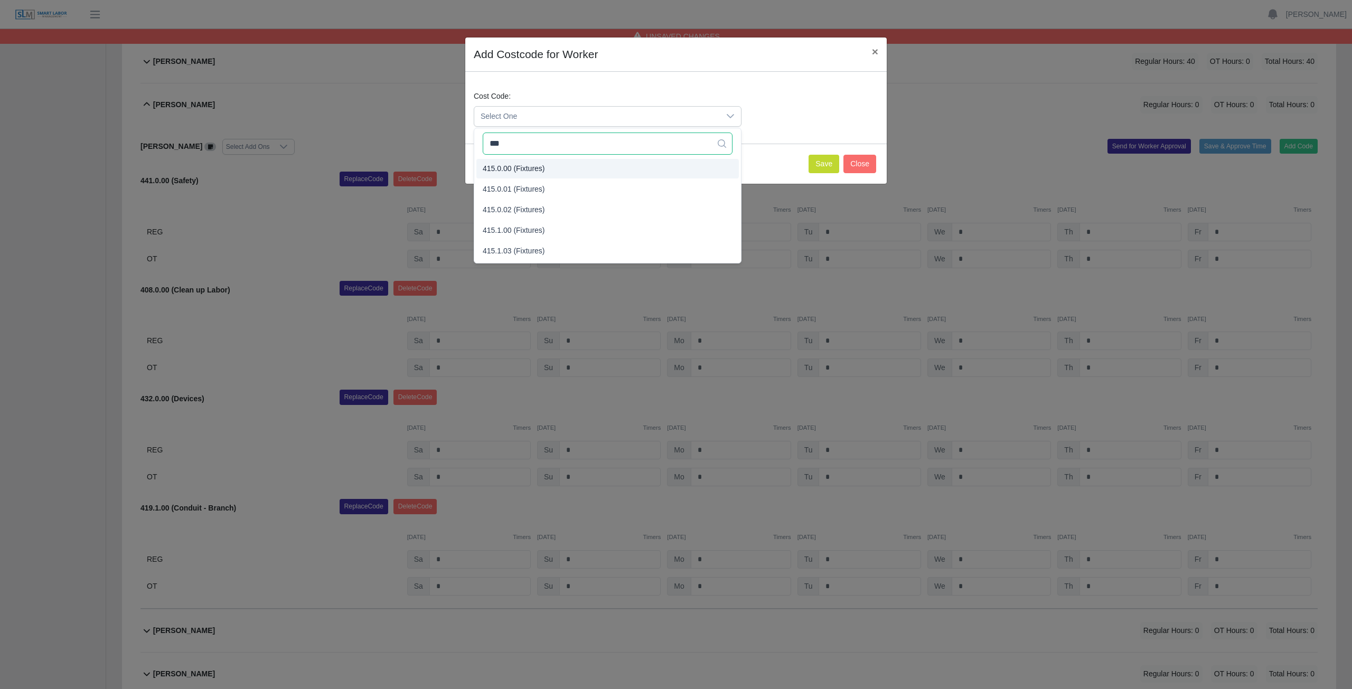
type input "***"
click at [506, 167] on span "415.0.00 (Fixtures)" at bounding box center [514, 168] width 62 height 11
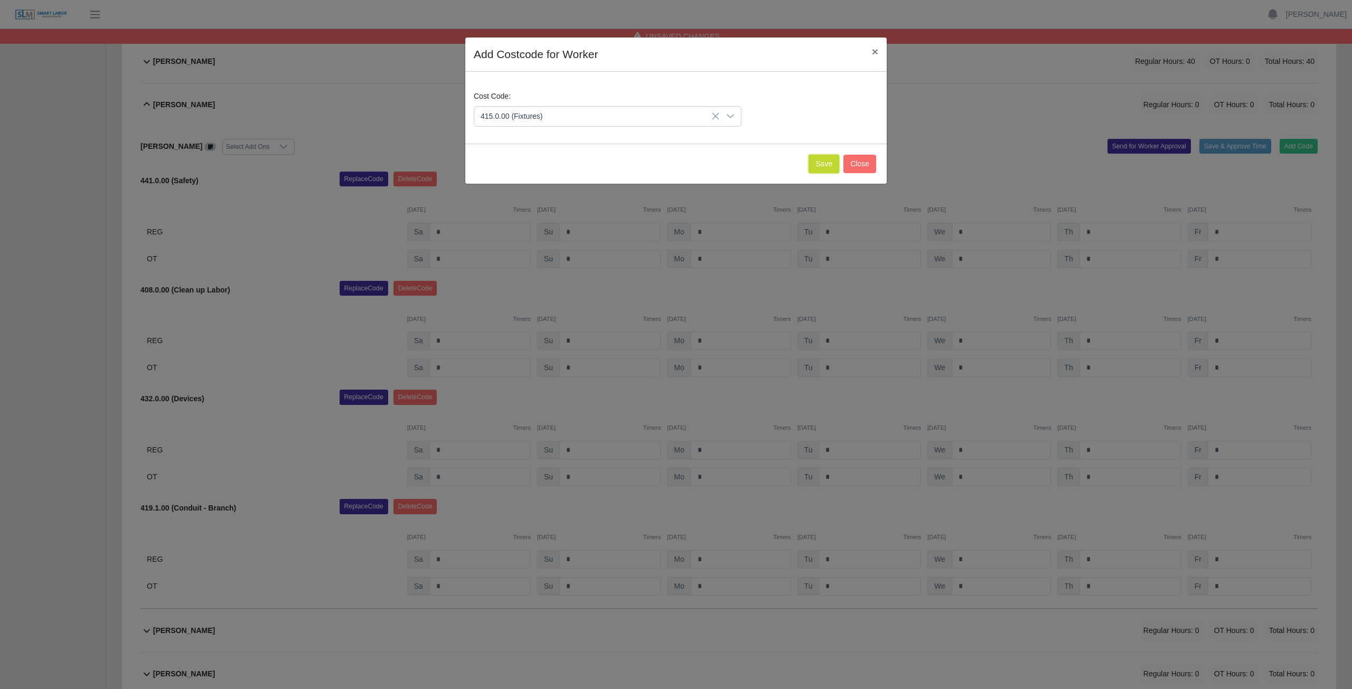
click at [830, 167] on button "Save" at bounding box center [824, 164] width 31 height 18
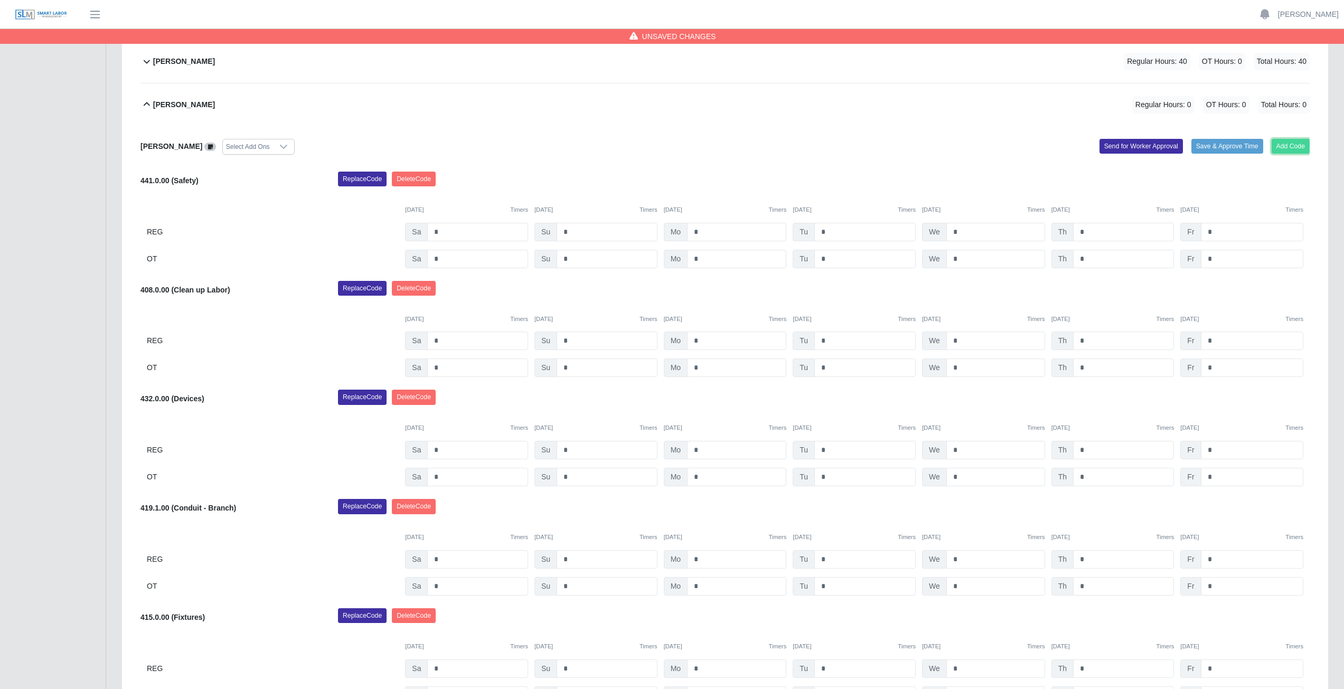
click at [1301, 147] on button "Add Code" at bounding box center [1291, 146] width 39 height 15
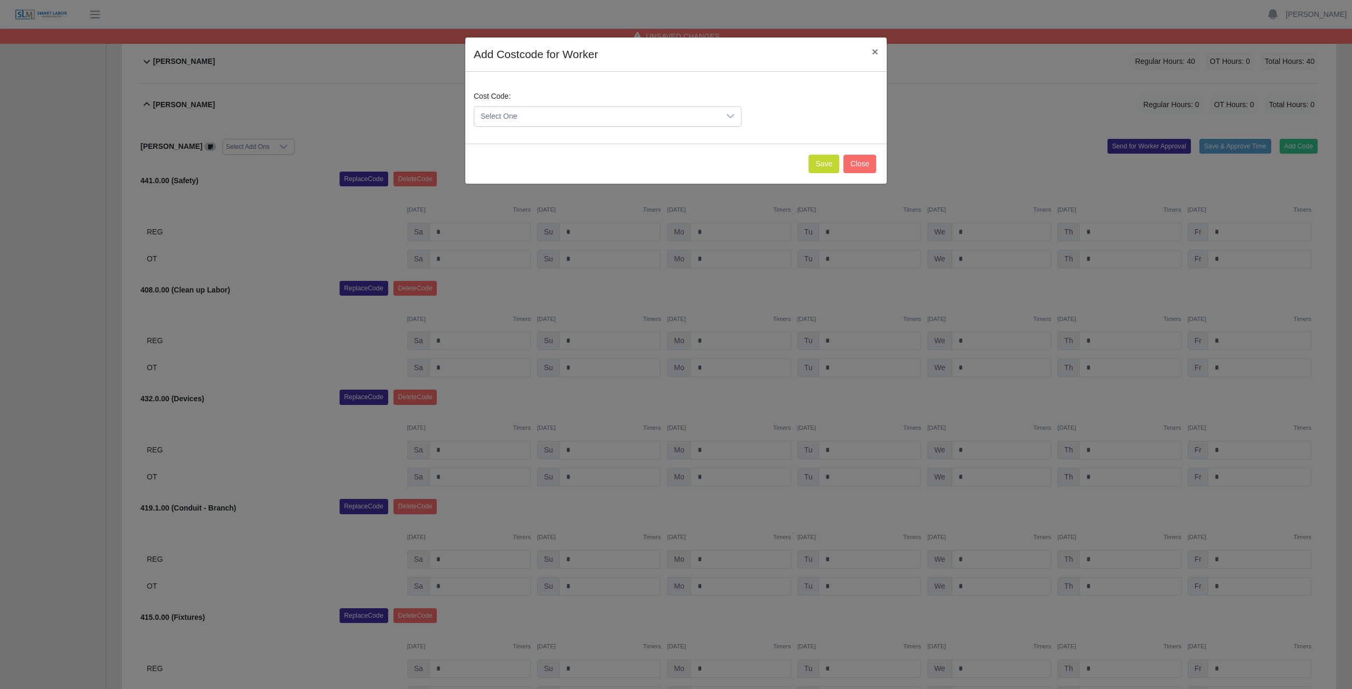
click at [531, 114] on span "Select One" at bounding box center [597, 117] width 246 height 20
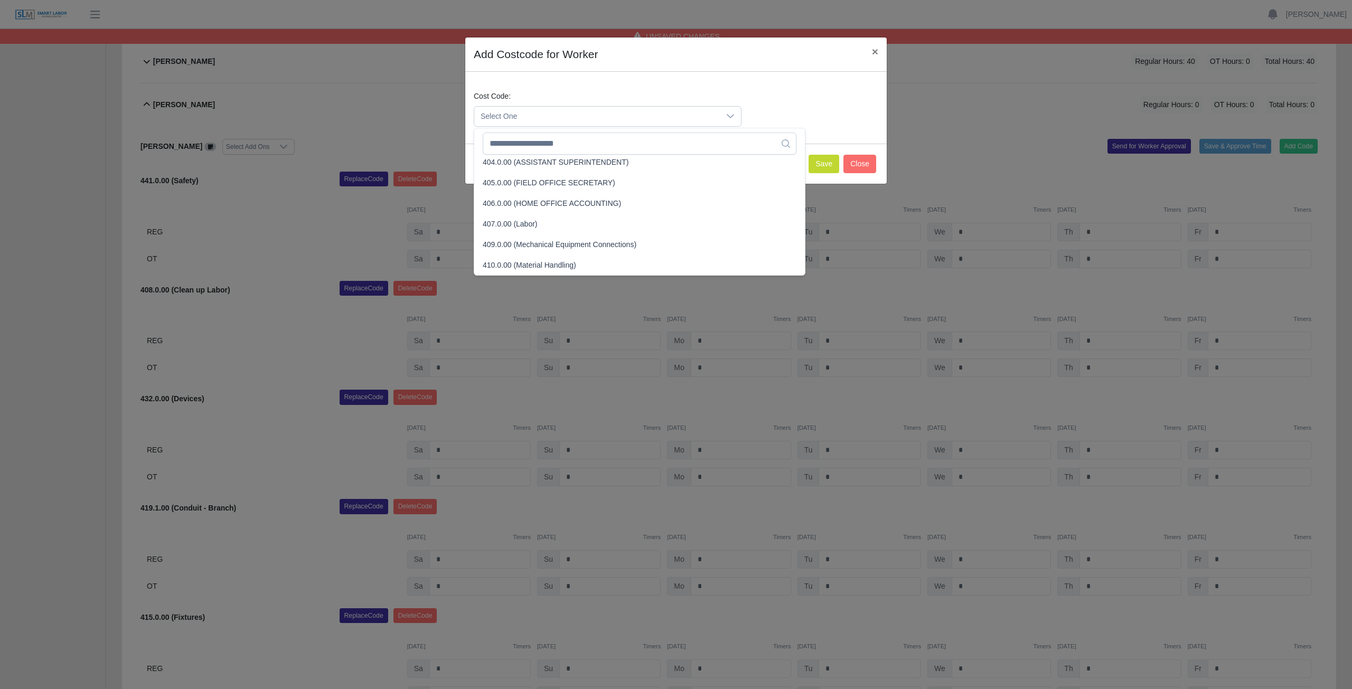
scroll to position [274, 0]
click at [532, 152] on input "text" at bounding box center [640, 144] width 314 height 22
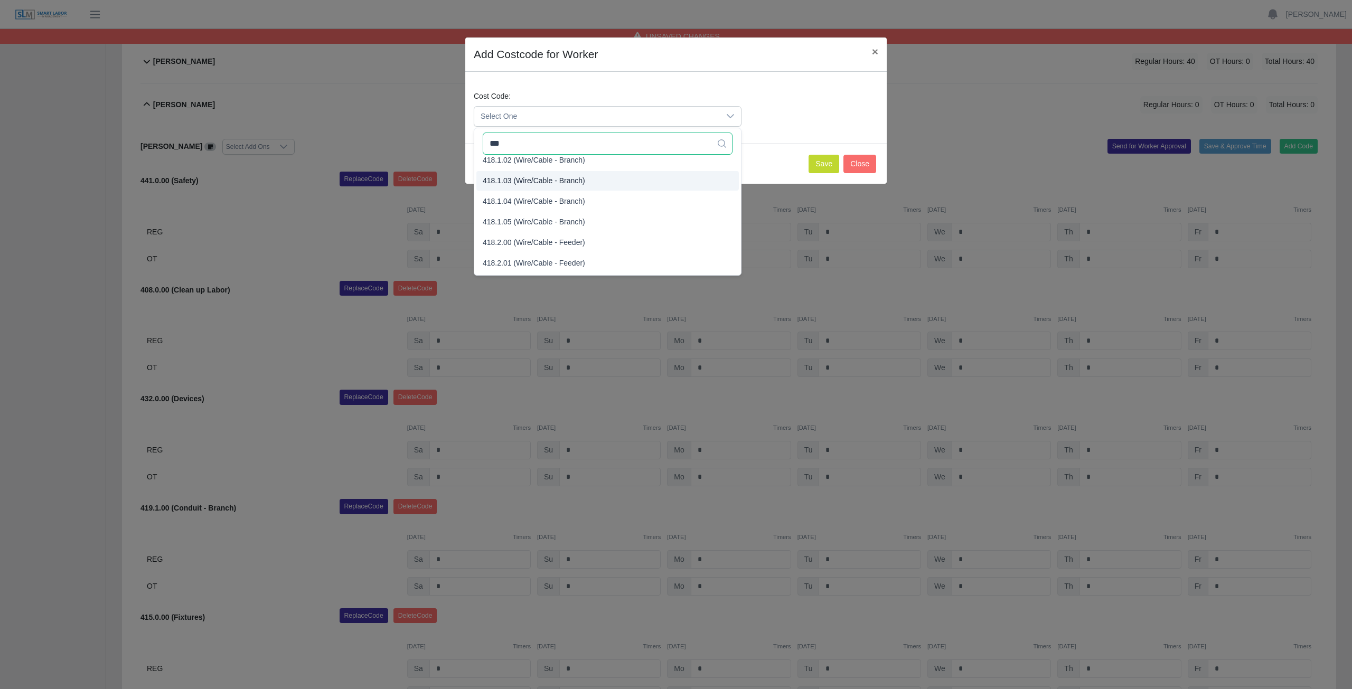
scroll to position [64, 0]
type input "*"
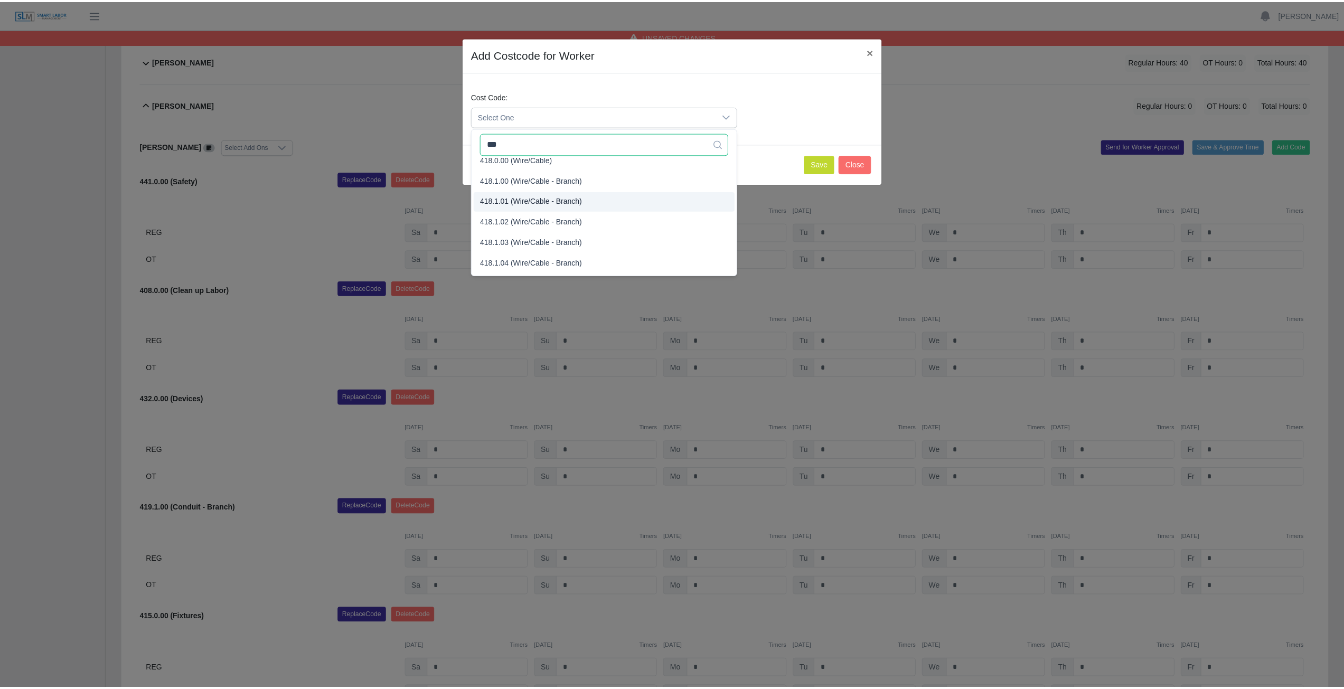
scroll to position [0, 0]
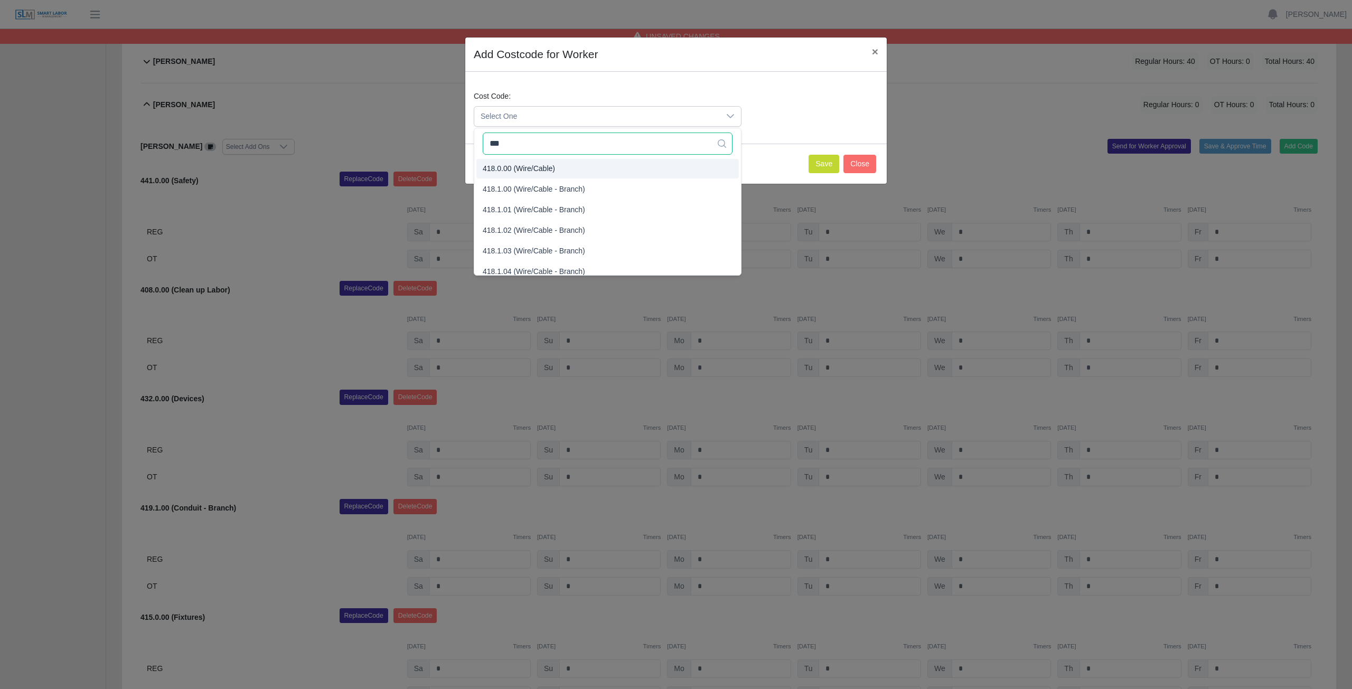
type input "***"
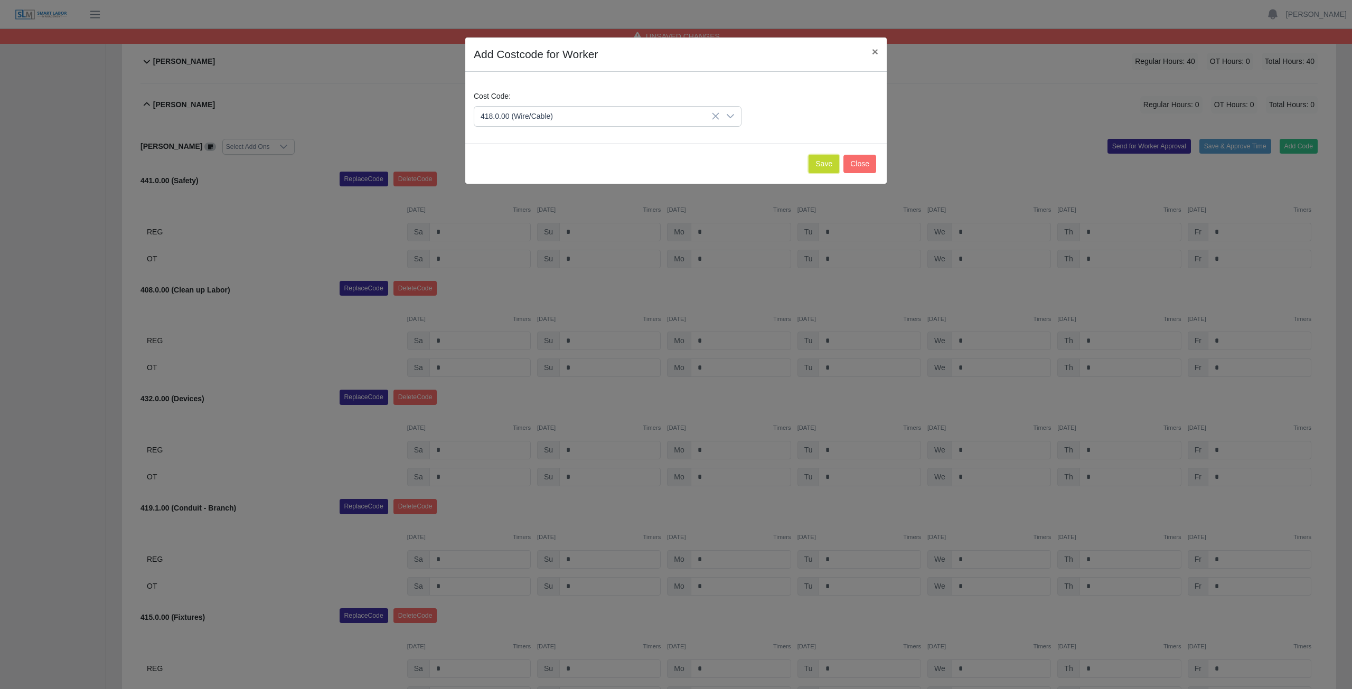
click at [820, 161] on button "Save" at bounding box center [824, 164] width 31 height 18
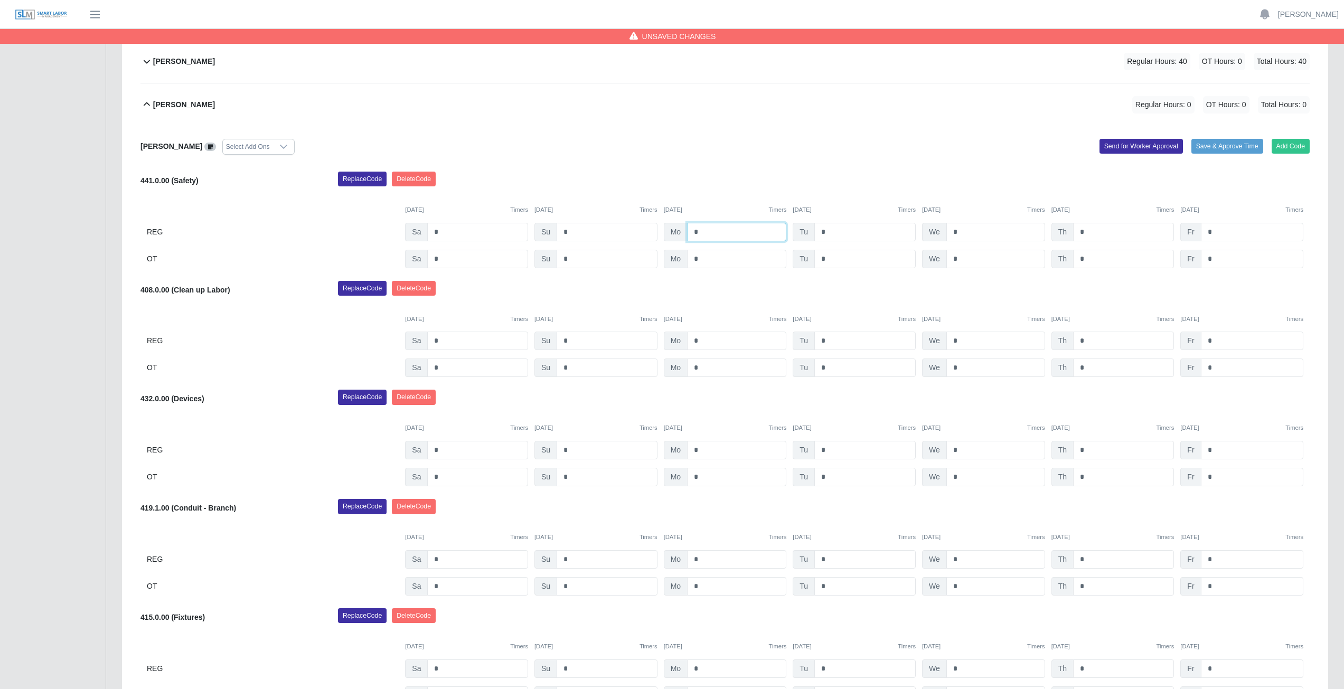
click at [706, 234] on input "*" at bounding box center [736, 232] width 99 height 18
type input "*"
click at [831, 230] on input "*" at bounding box center [864, 232] width 101 height 18
type input "*"
click at [962, 231] on input "*" at bounding box center [995, 232] width 99 height 18
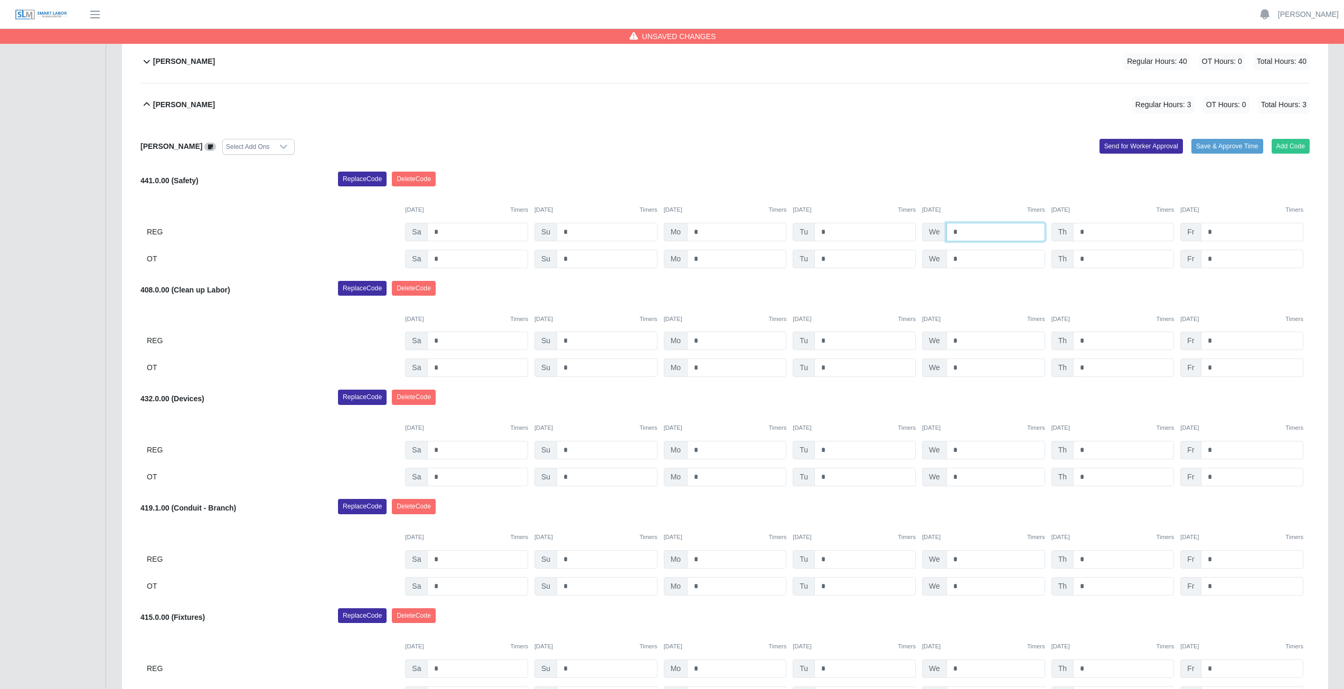
type input "*"
click at [1085, 230] on input "*" at bounding box center [1123, 232] width 101 height 18
type input "*"
click at [703, 339] on input "*" at bounding box center [736, 341] width 99 height 18
type input "*"
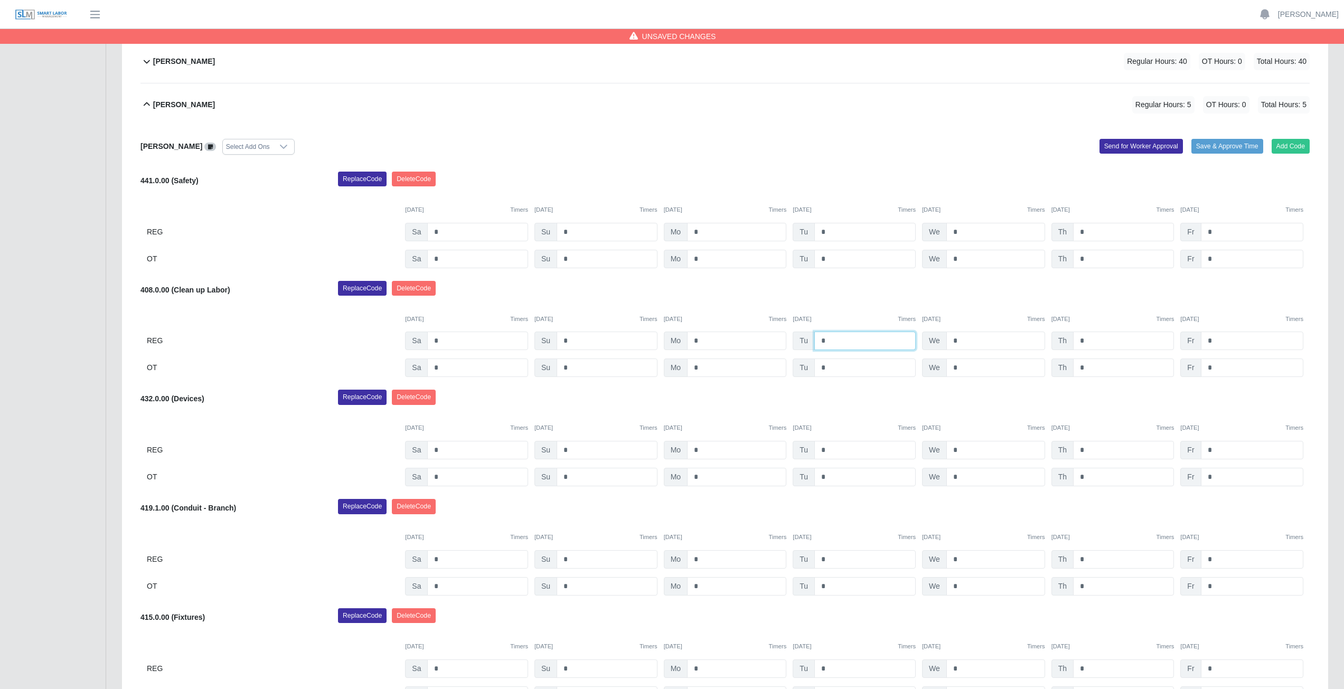
click at [829, 339] on input "*" at bounding box center [864, 341] width 101 height 18
type input "*"
click at [963, 339] on input "*" at bounding box center [995, 341] width 99 height 18
type input "*"
click at [1087, 341] on input "*" at bounding box center [1123, 341] width 101 height 18
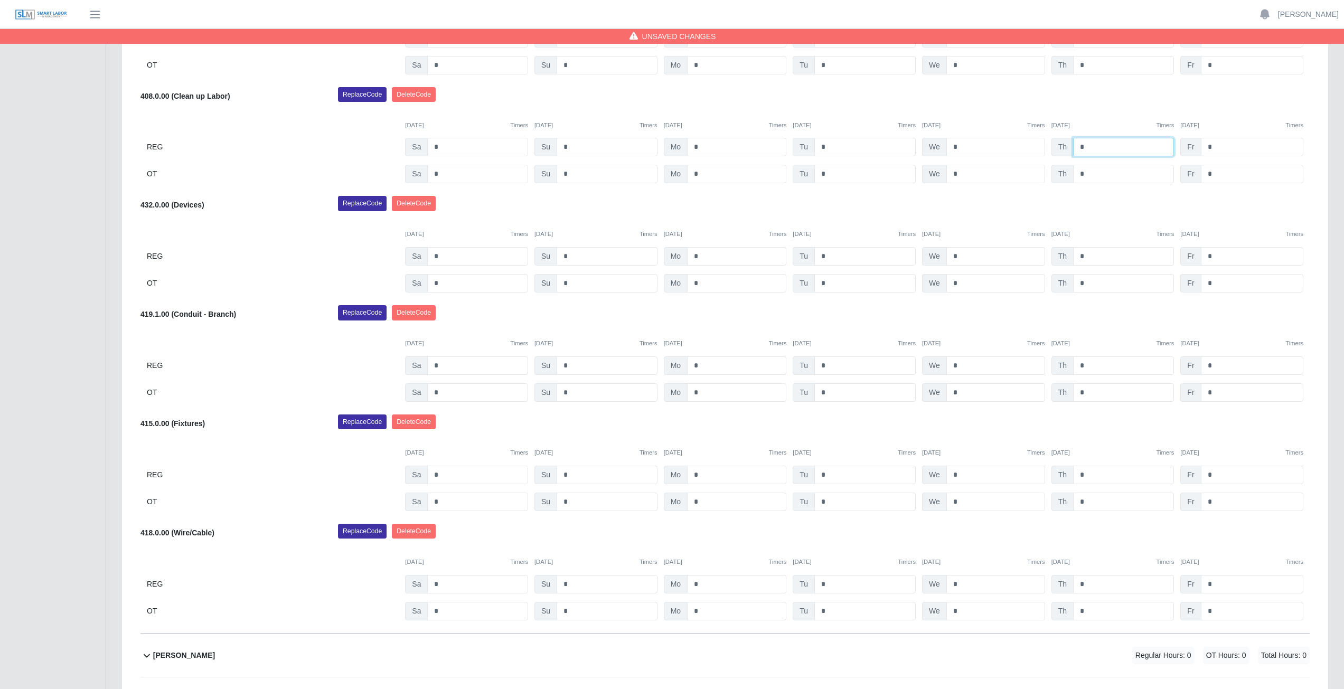
scroll to position [655, 0]
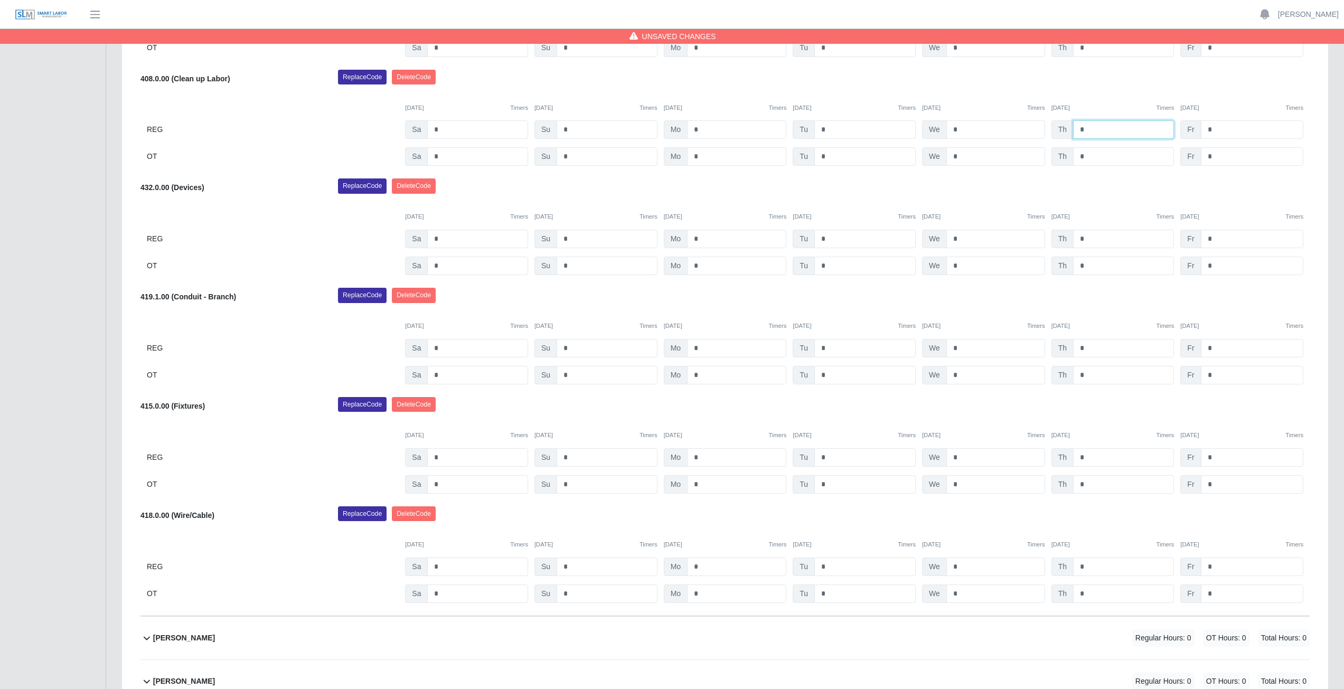
type input "*"
click at [703, 457] on input "*" at bounding box center [736, 457] width 99 height 18
type input "*"
click at [833, 458] on input "*" at bounding box center [864, 457] width 101 height 18
type input "*"
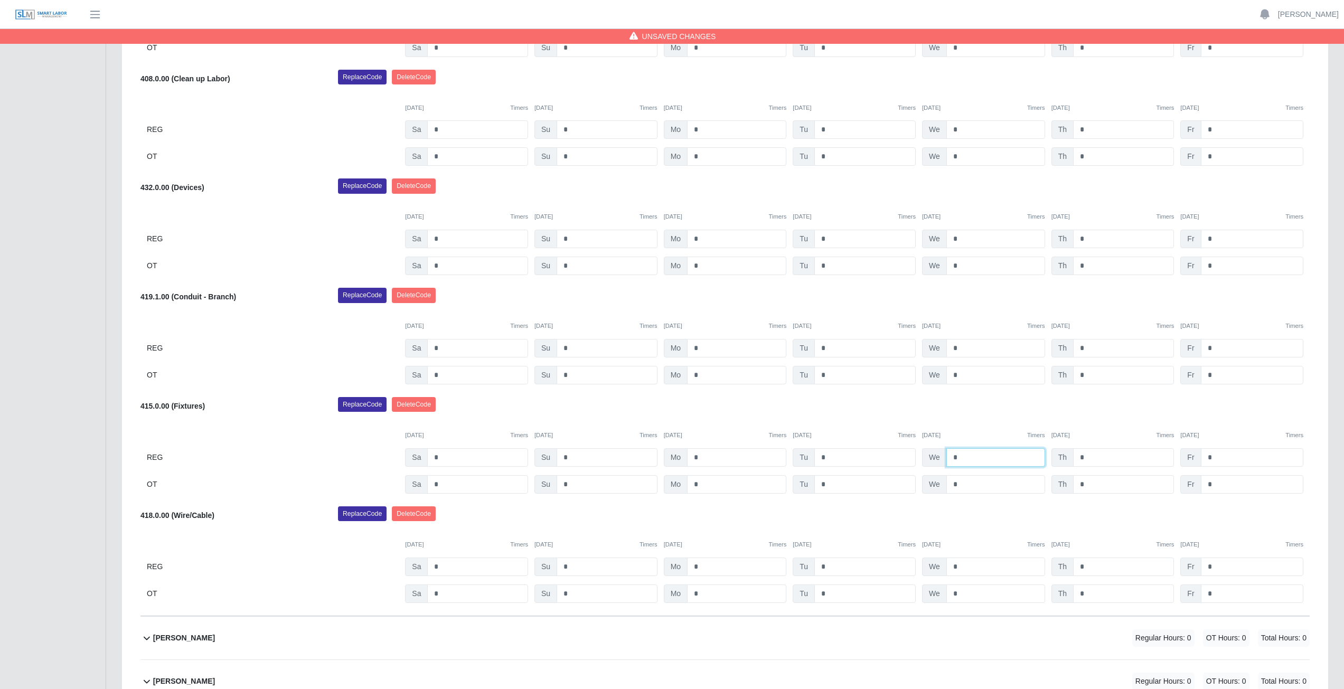
click at [964, 457] on input "*" at bounding box center [995, 457] width 99 height 18
type input "*"
click at [1091, 459] on input "*" at bounding box center [1123, 457] width 101 height 18
type input "*"
click at [1101, 422] on div "09/20/2025 Timers 09/21/2025 Timers 09/22/2025 Timers 09/23/2025 Timers 09/24/2…" at bounding box center [724, 429] width 1169 height 22
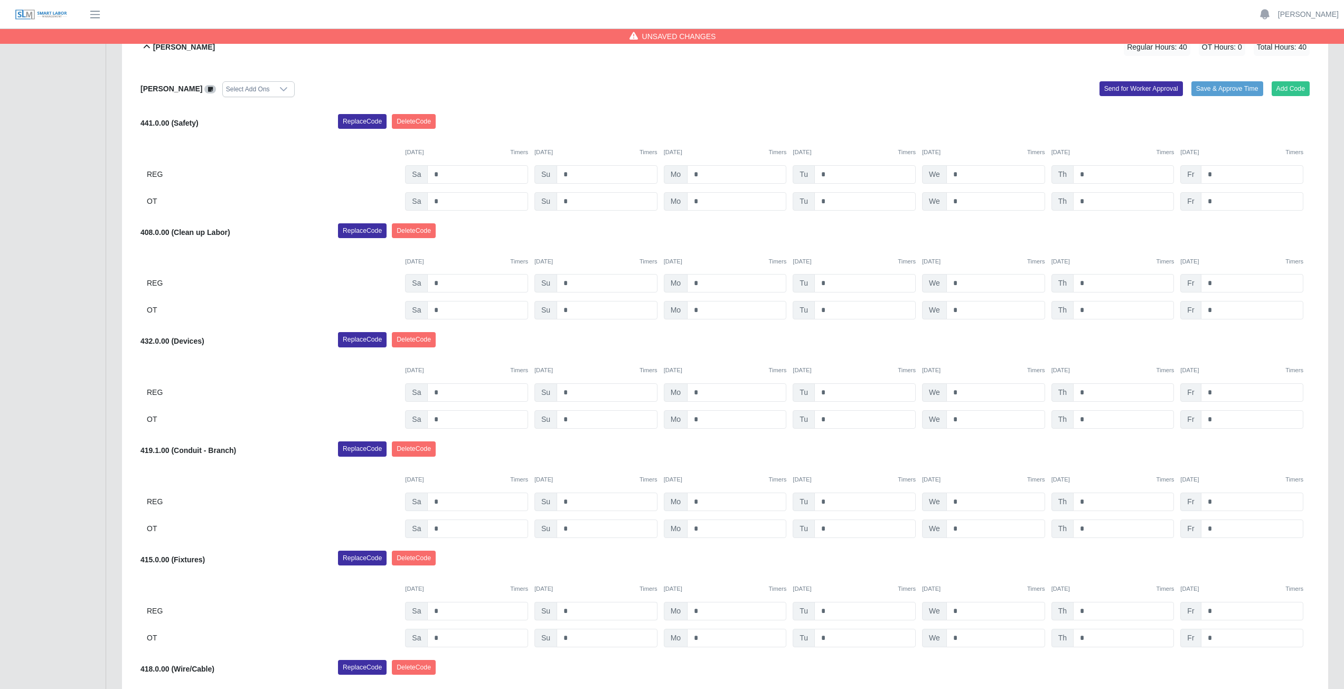
scroll to position [497, 0]
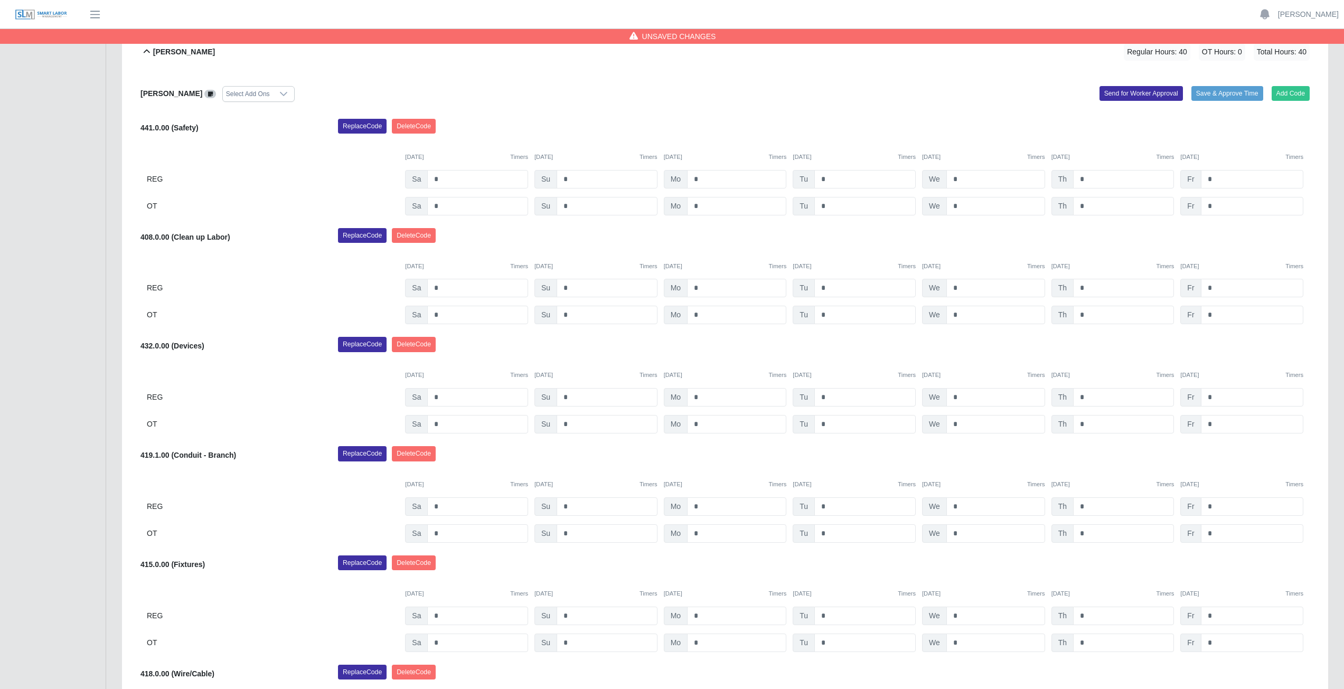
click at [146, 53] on icon at bounding box center [146, 51] width 13 height 13
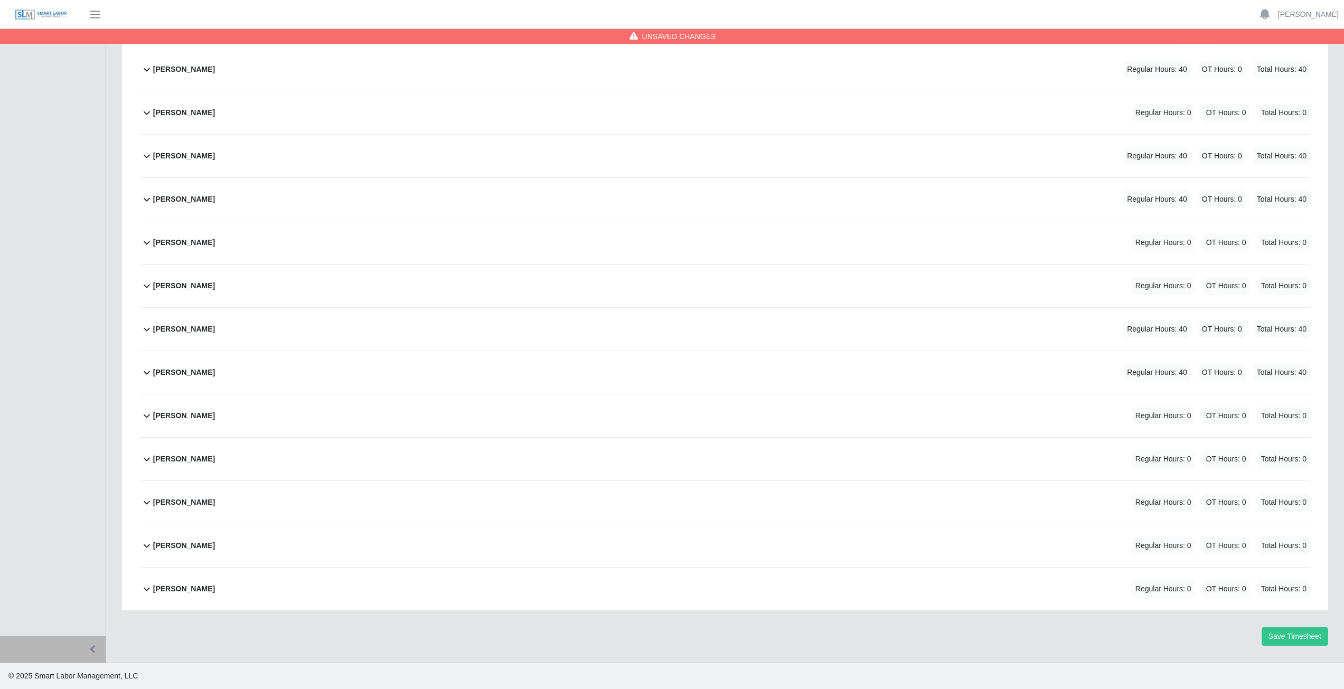
scroll to position [176, 0]
click at [143, 417] on icon at bounding box center [146, 415] width 13 height 13
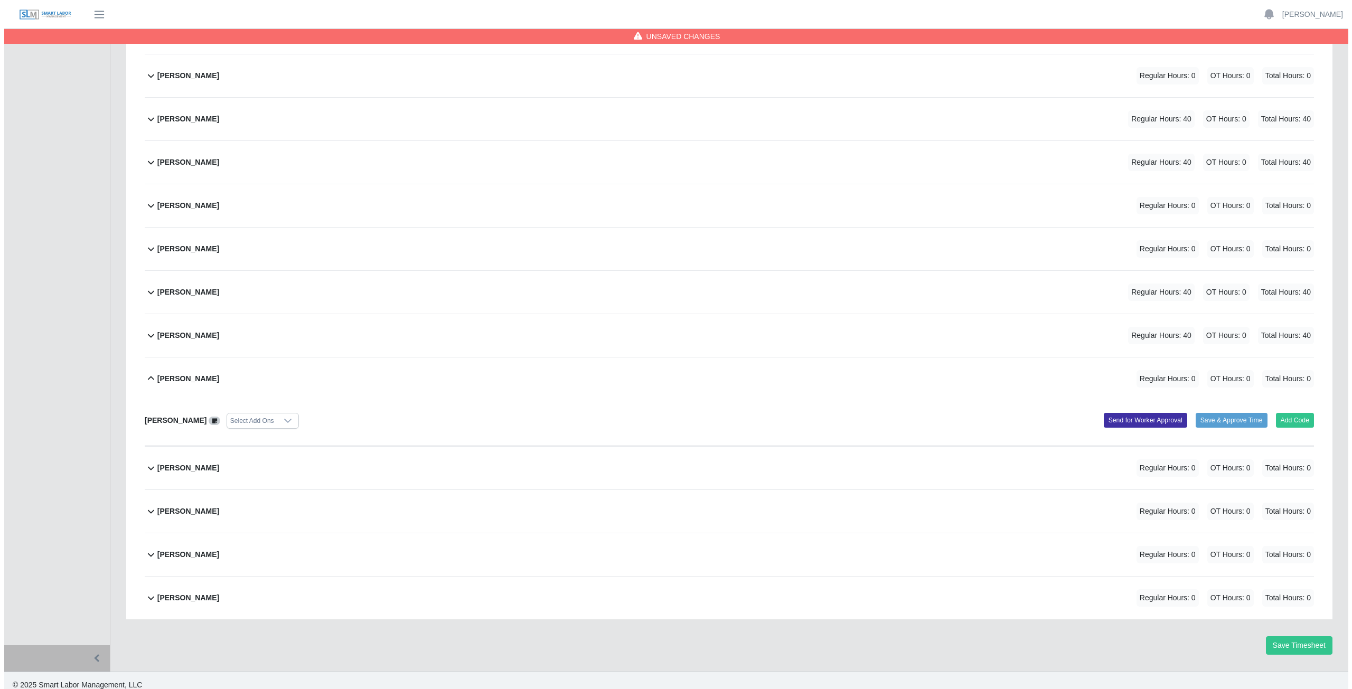
scroll to position [222, 0]
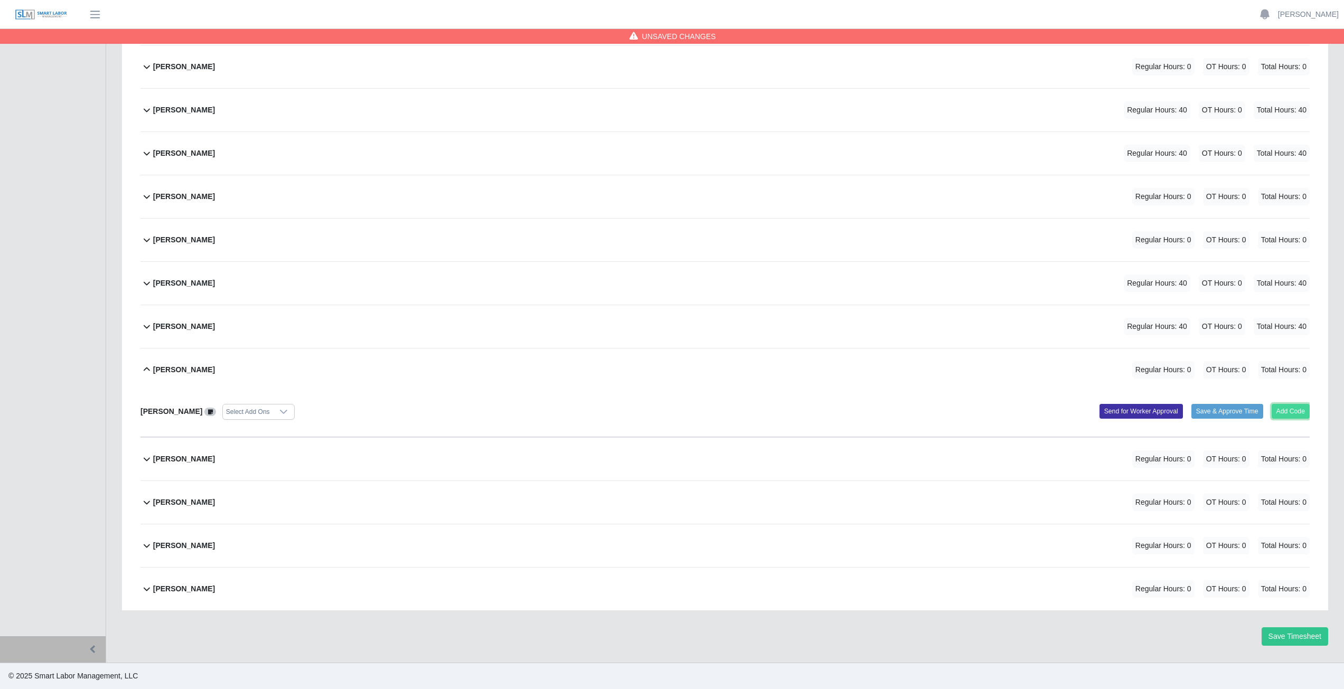
click at [1283, 411] on button "Add Code" at bounding box center [1291, 411] width 39 height 15
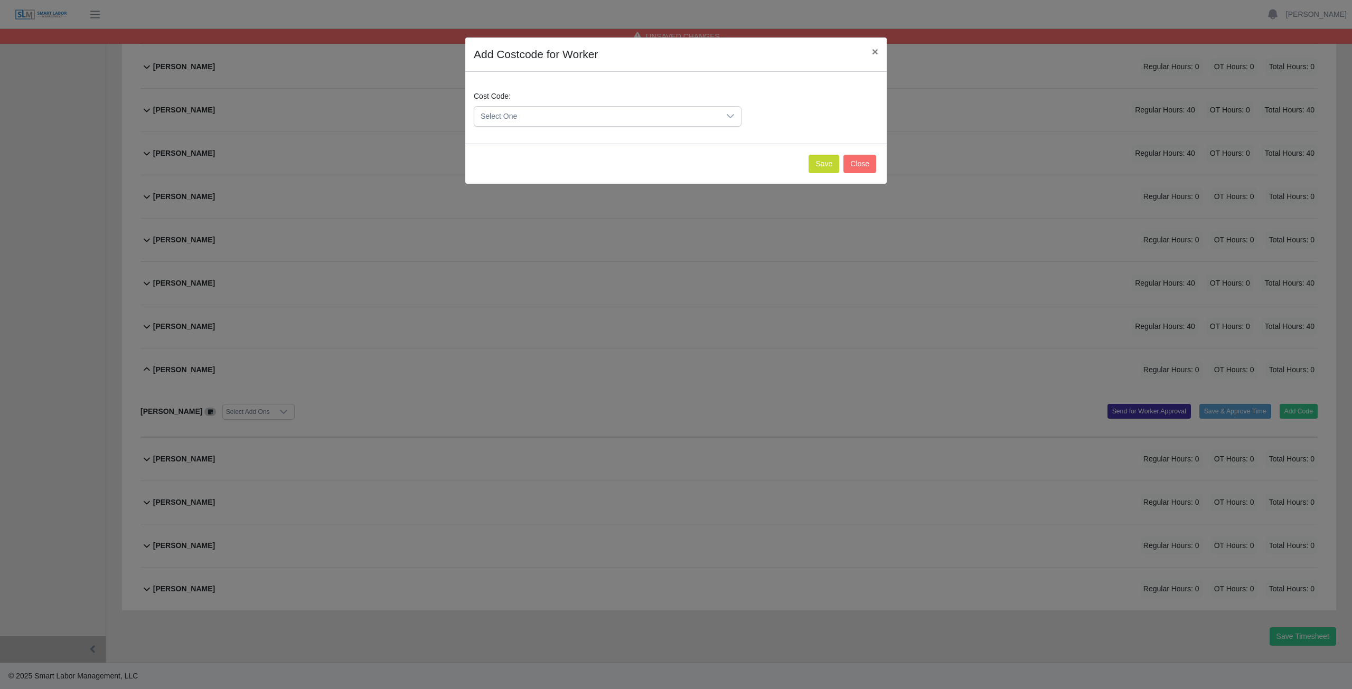
click at [530, 115] on span "Select One" at bounding box center [597, 117] width 246 height 20
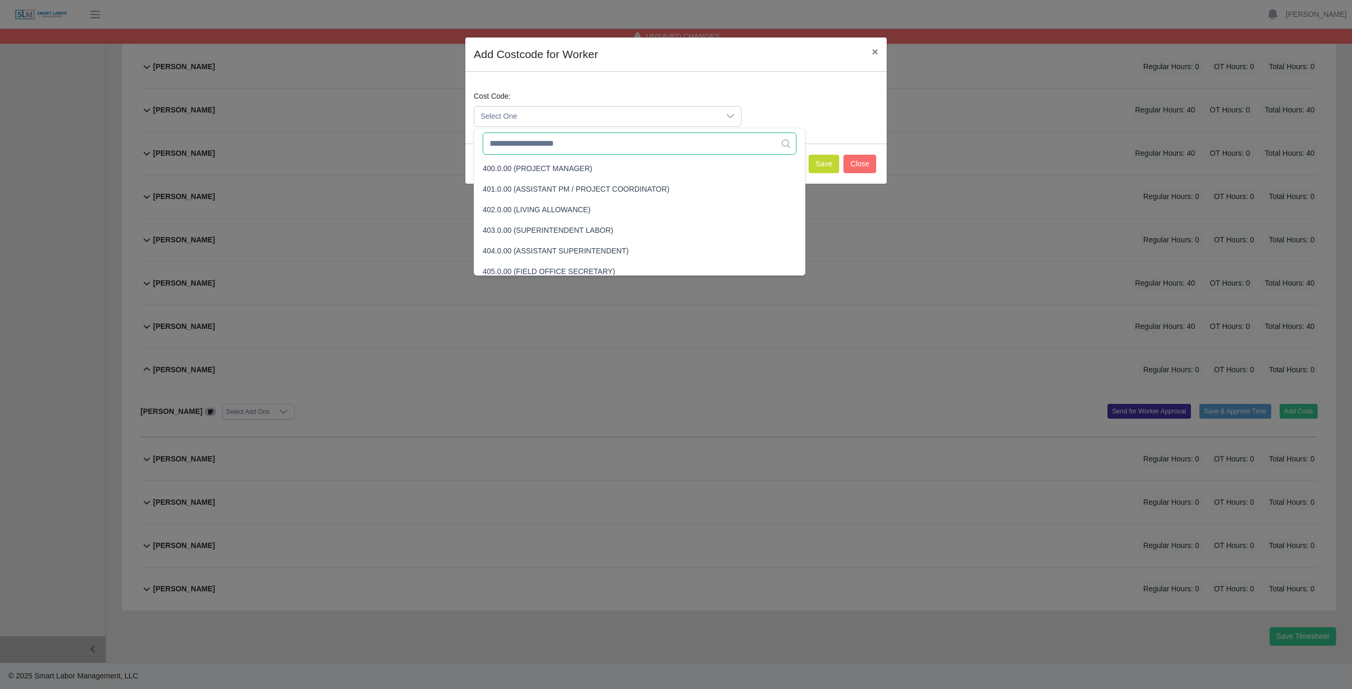
click at [533, 146] on input "text" at bounding box center [640, 144] width 314 height 22
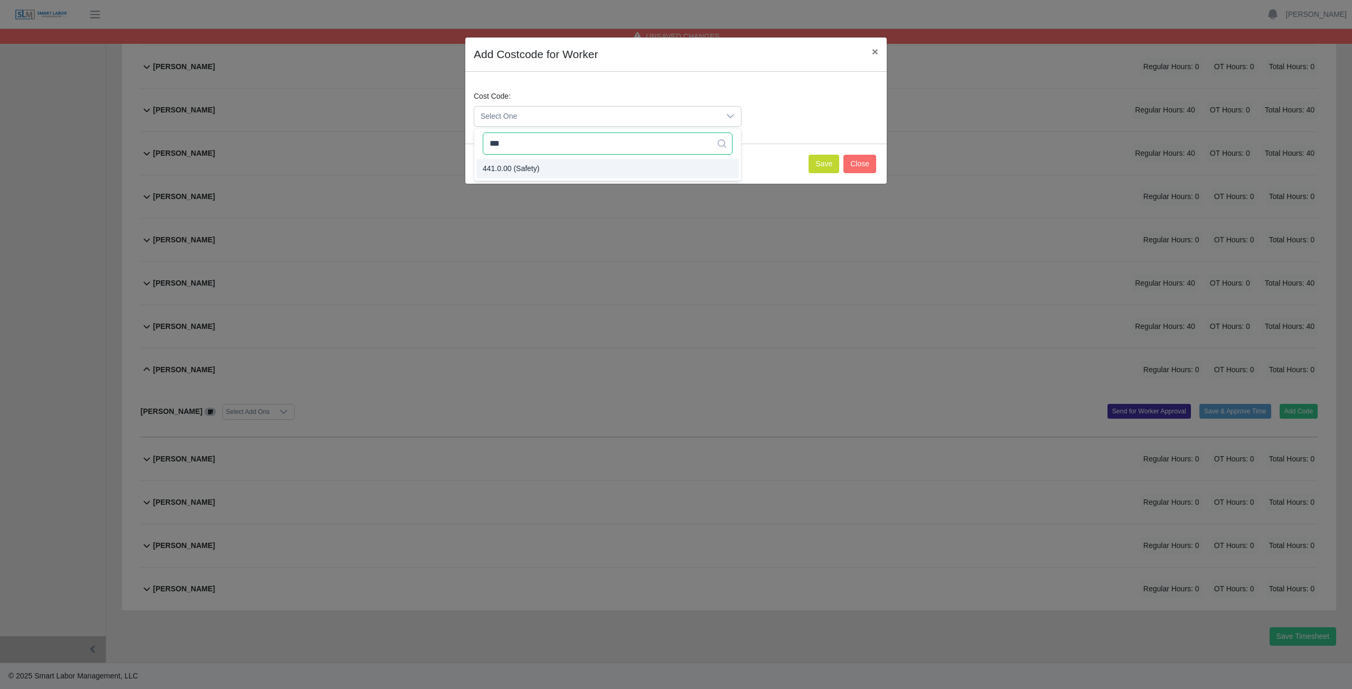
type input "***"
click at [821, 163] on button "Save" at bounding box center [824, 164] width 31 height 18
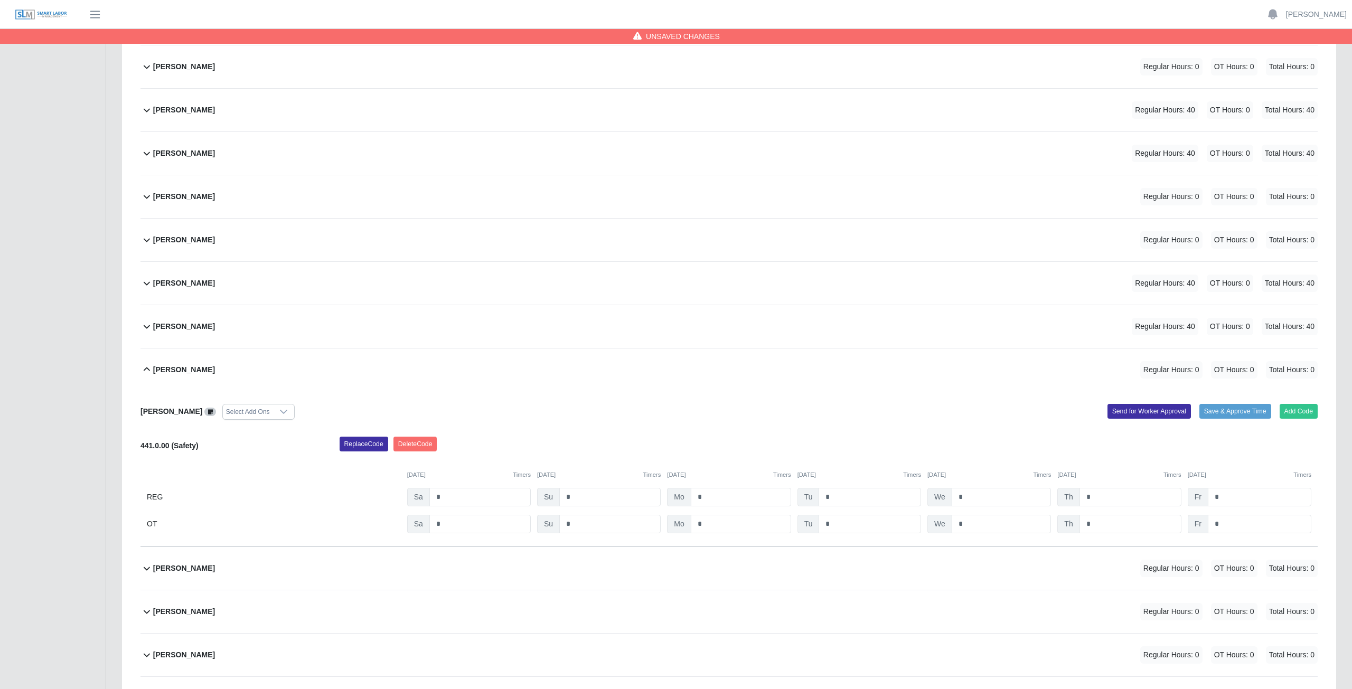
scroll to position [332, 0]
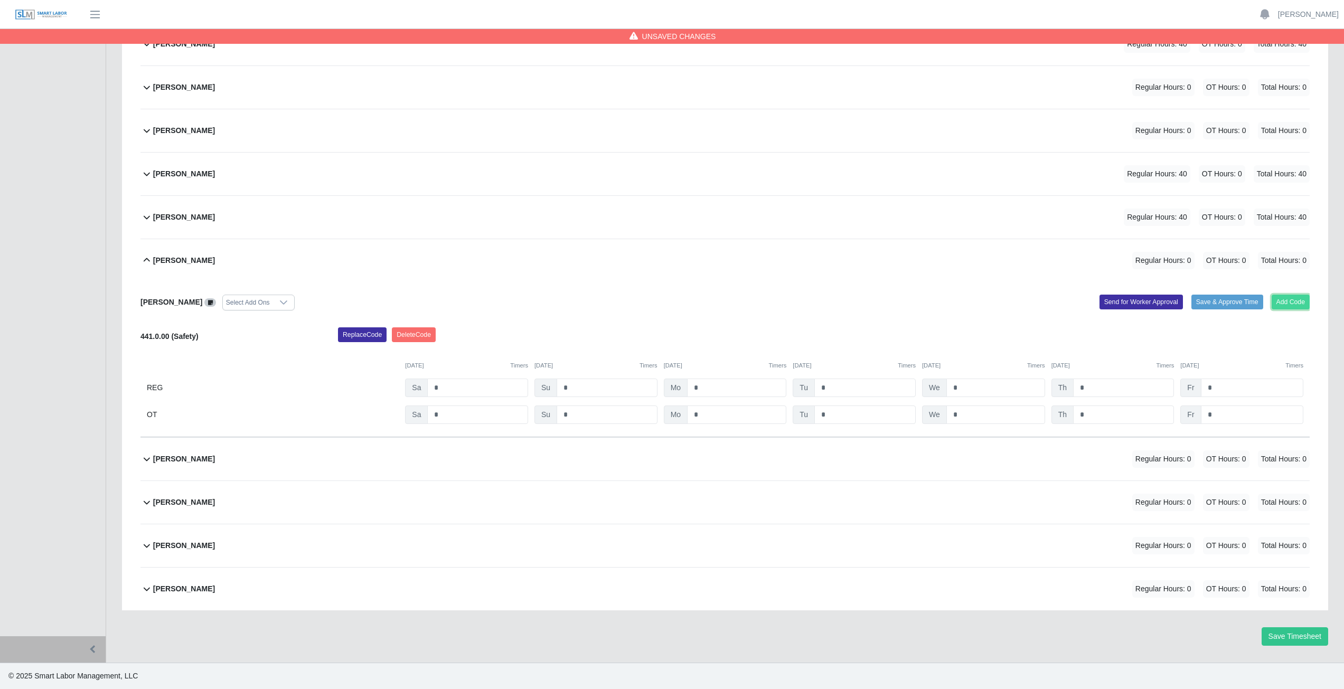
click at [1287, 301] on button "Add Code" at bounding box center [1291, 302] width 39 height 15
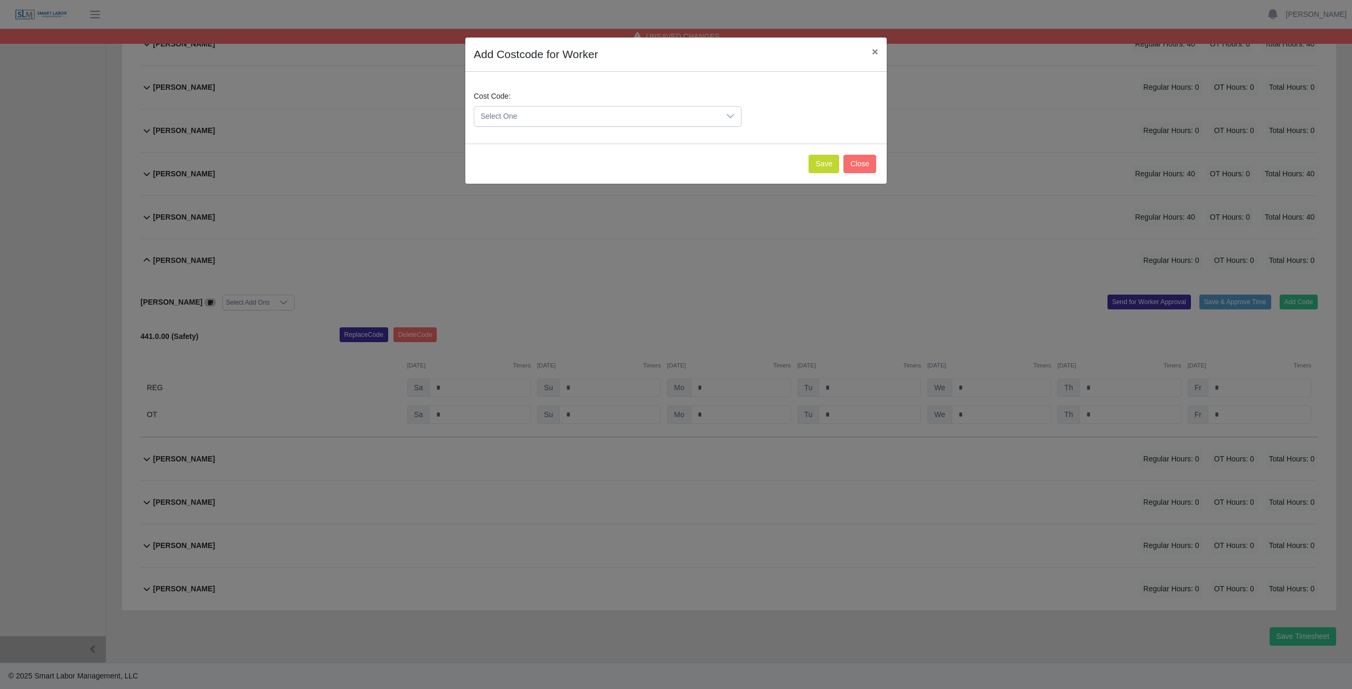
click at [531, 112] on span "Select One" at bounding box center [597, 117] width 246 height 20
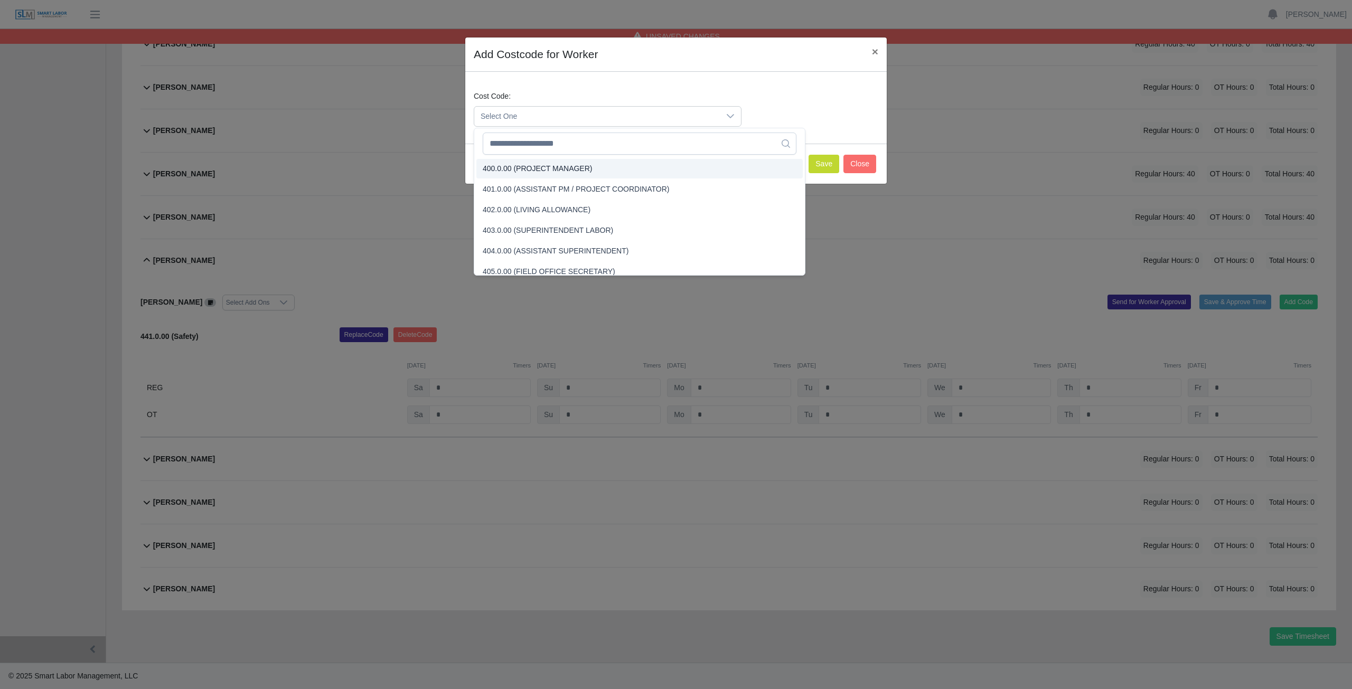
scroll to position [2622, 0]
click at [529, 148] on input "text" at bounding box center [640, 144] width 314 height 22
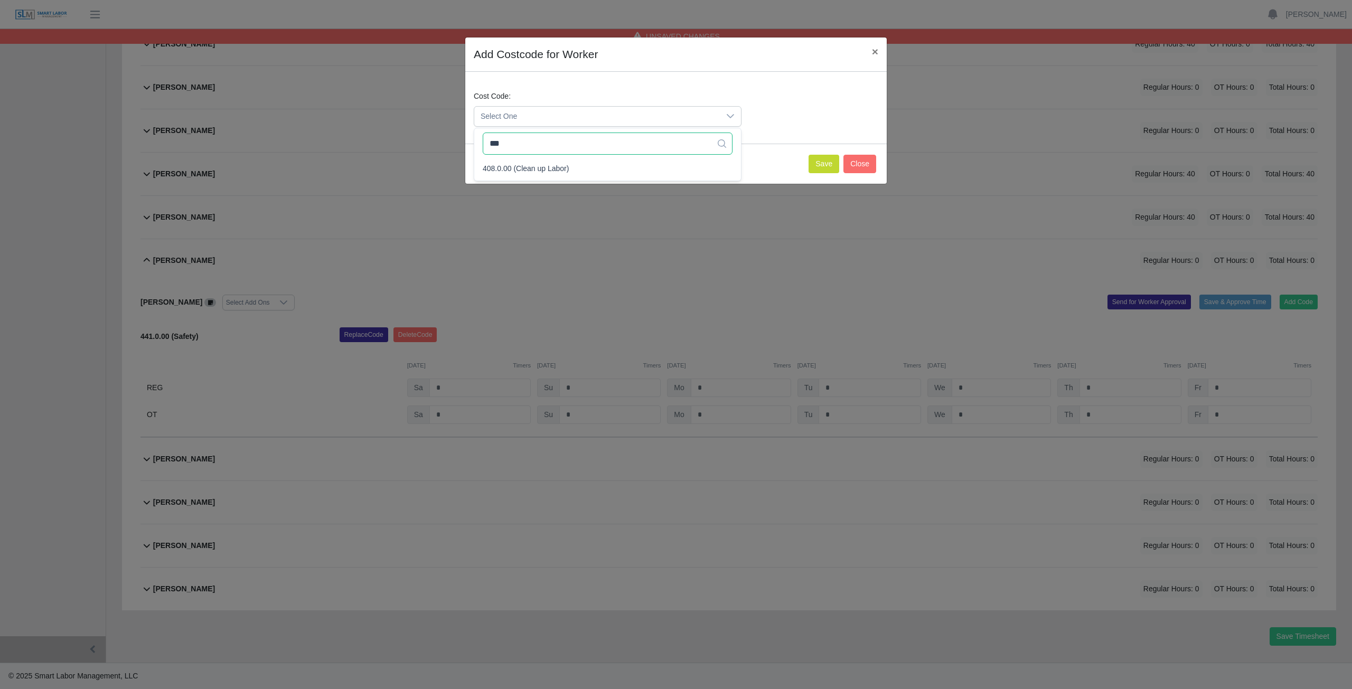
scroll to position [0, 0]
type input "***"
click at [520, 168] on span "408.0.00 (Clean up Labor)" at bounding box center [526, 168] width 86 height 11
click at [820, 165] on button "Save" at bounding box center [824, 164] width 31 height 18
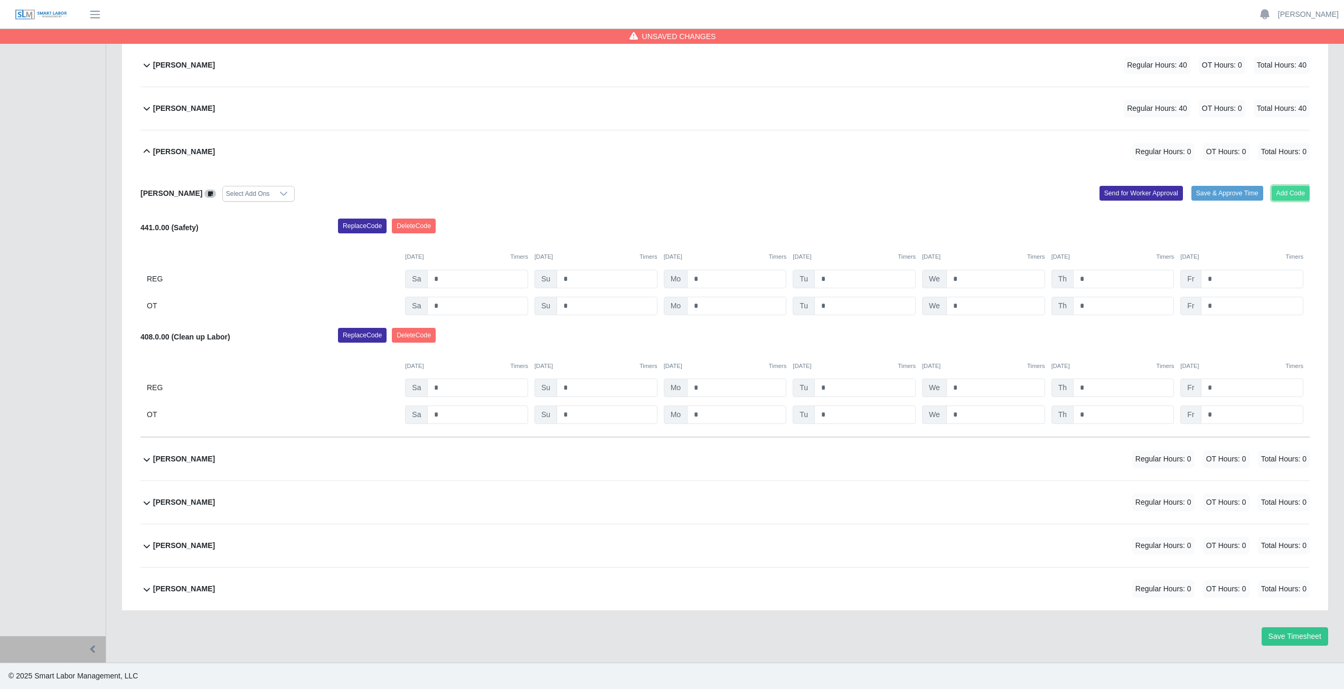
click at [1287, 194] on button "Add Code" at bounding box center [1291, 193] width 39 height 15
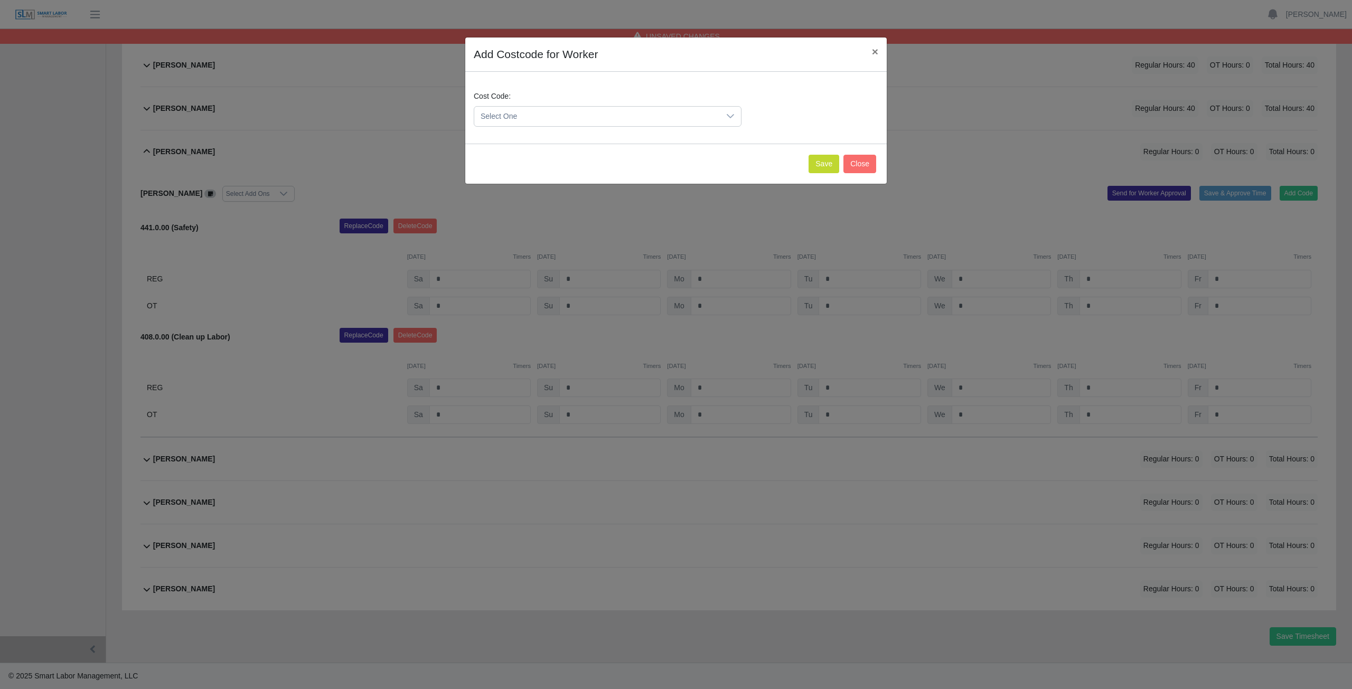
click at [542, 119] on span "Select One" at bounding box center [597, 117] width 246 height 20
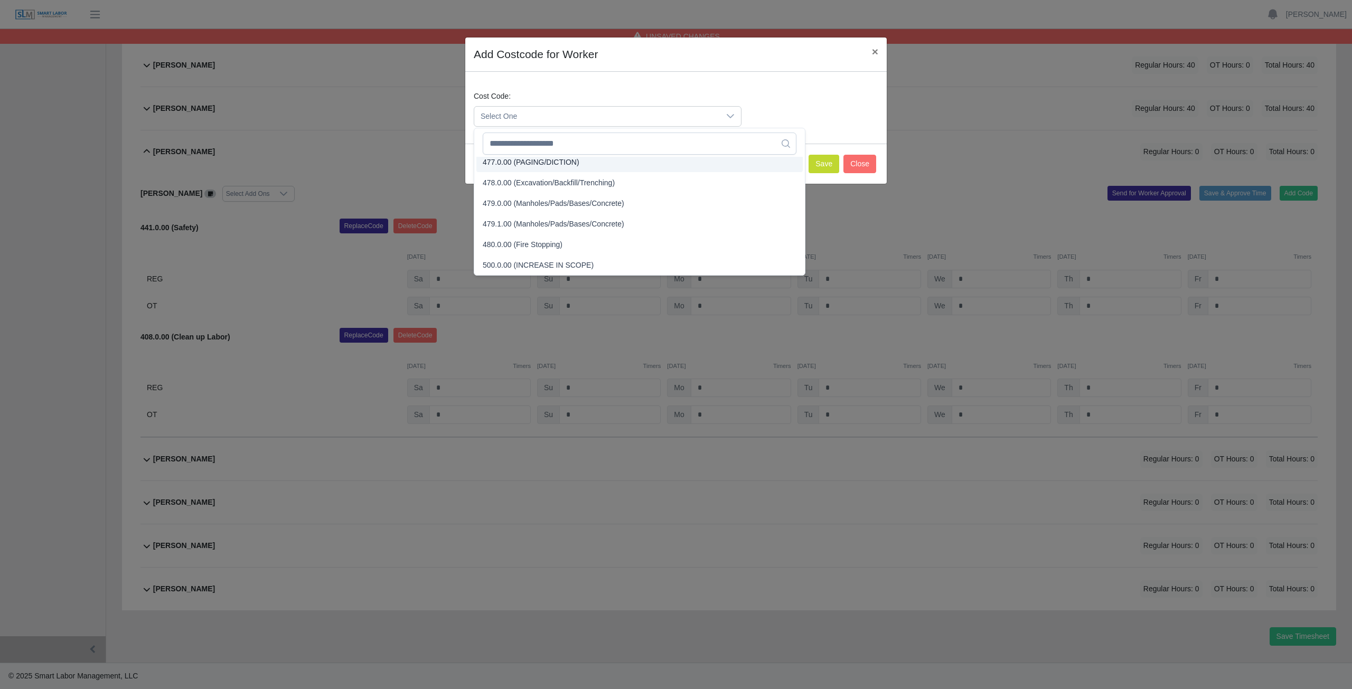
scroll to position [2268, 0]
click at [543, 149] on input "text" at bounding box center [640, 144] width 314 height 22
type input "*"
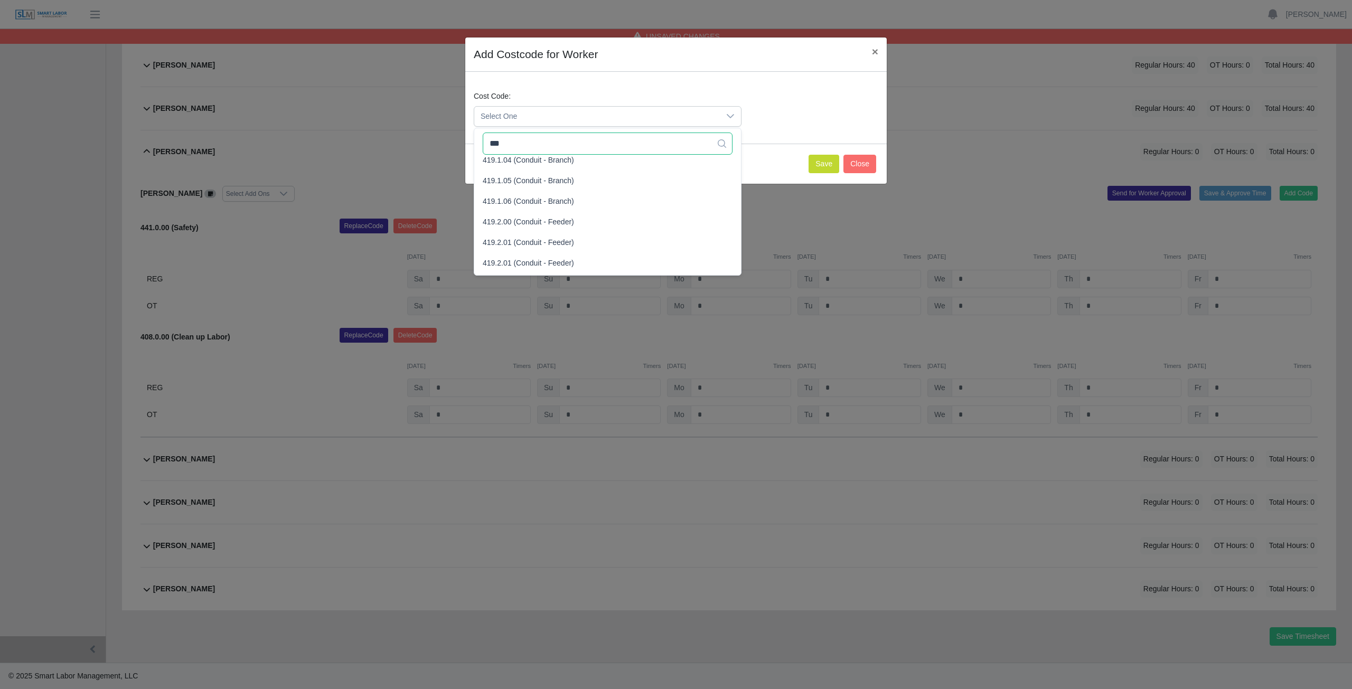
scroll to position [0, 0]
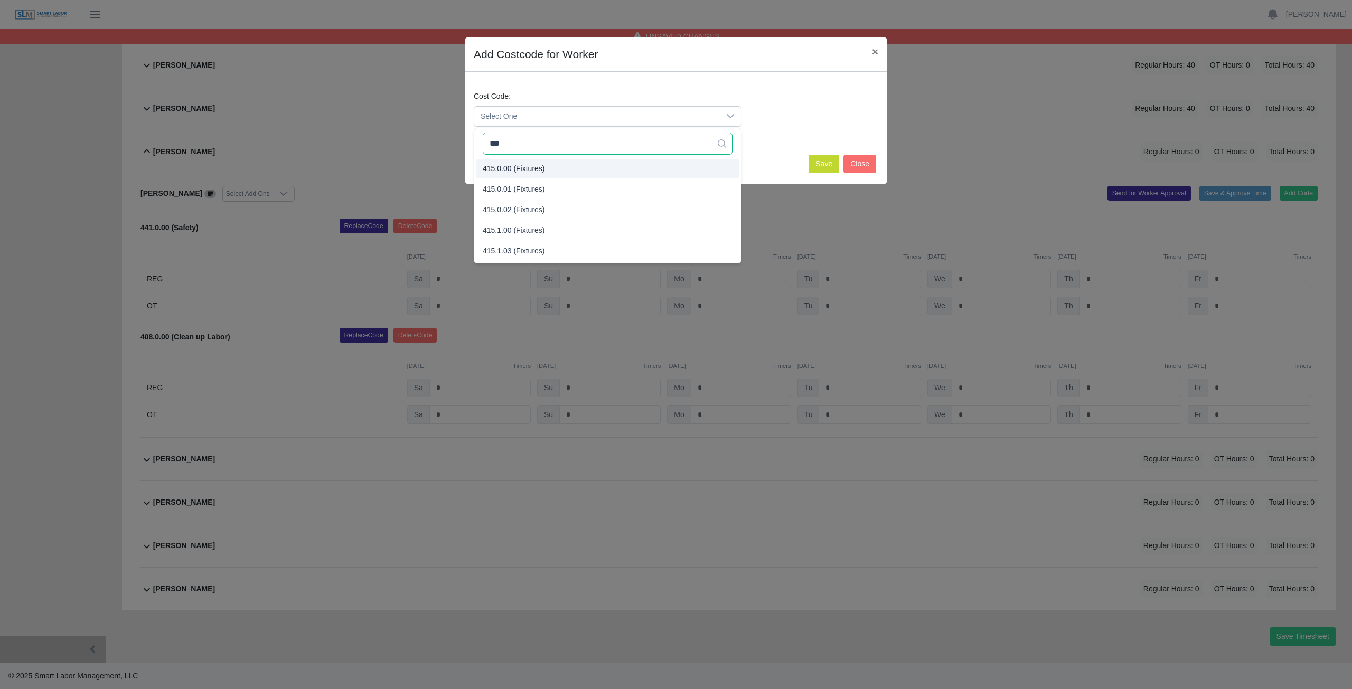
type input "***"
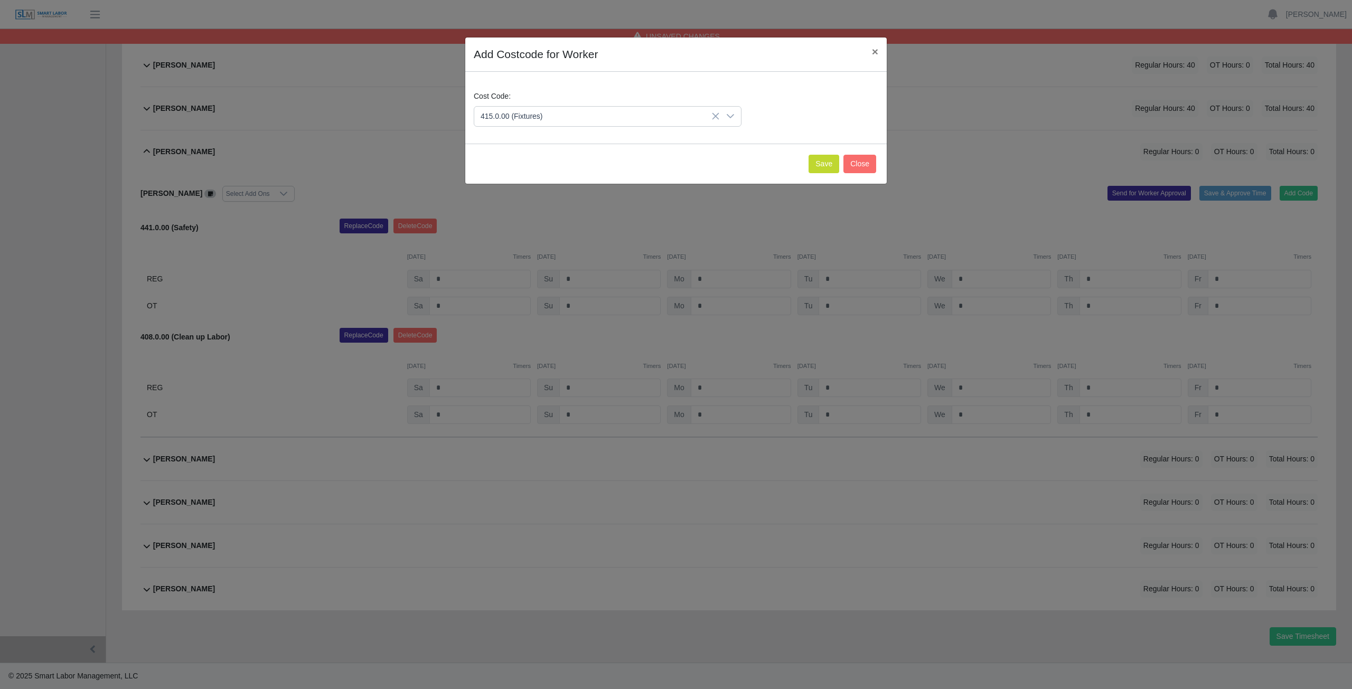
click at [523, 171] on span "415.0.00 (Fixtures)" at bounding box center [514, 168] width 62 height 11
click at [828, 165] on button "Save" at bounding box center [824, 164] width 31 height 18
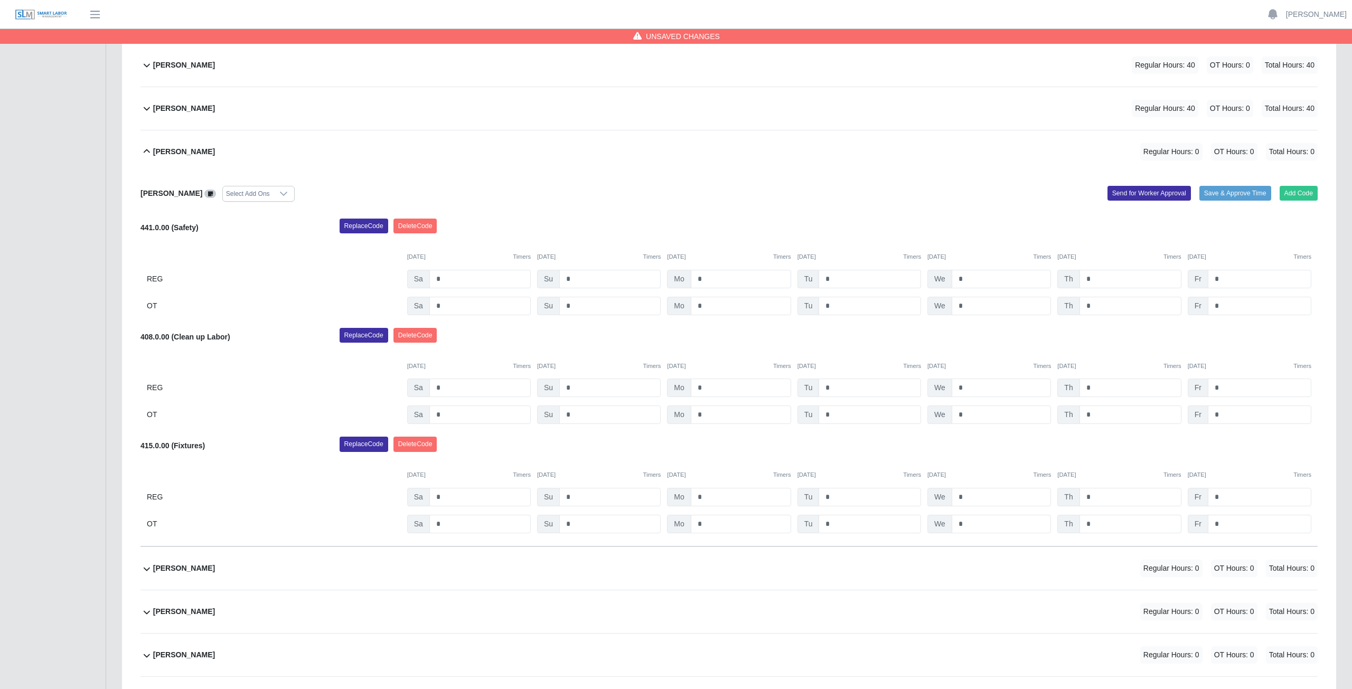
scroll to position [550, 0]
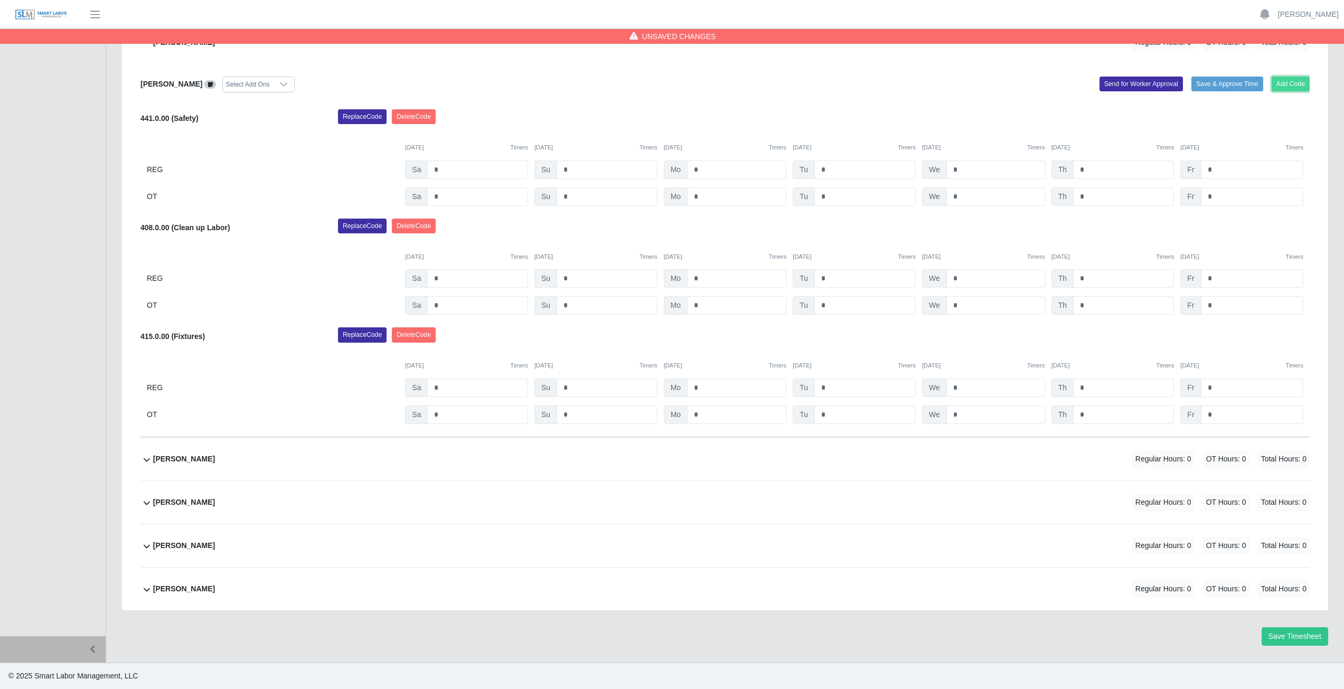
click at [1282, 79] on button "Add Code" at bounding box center [1291, 84] width 39 height 15
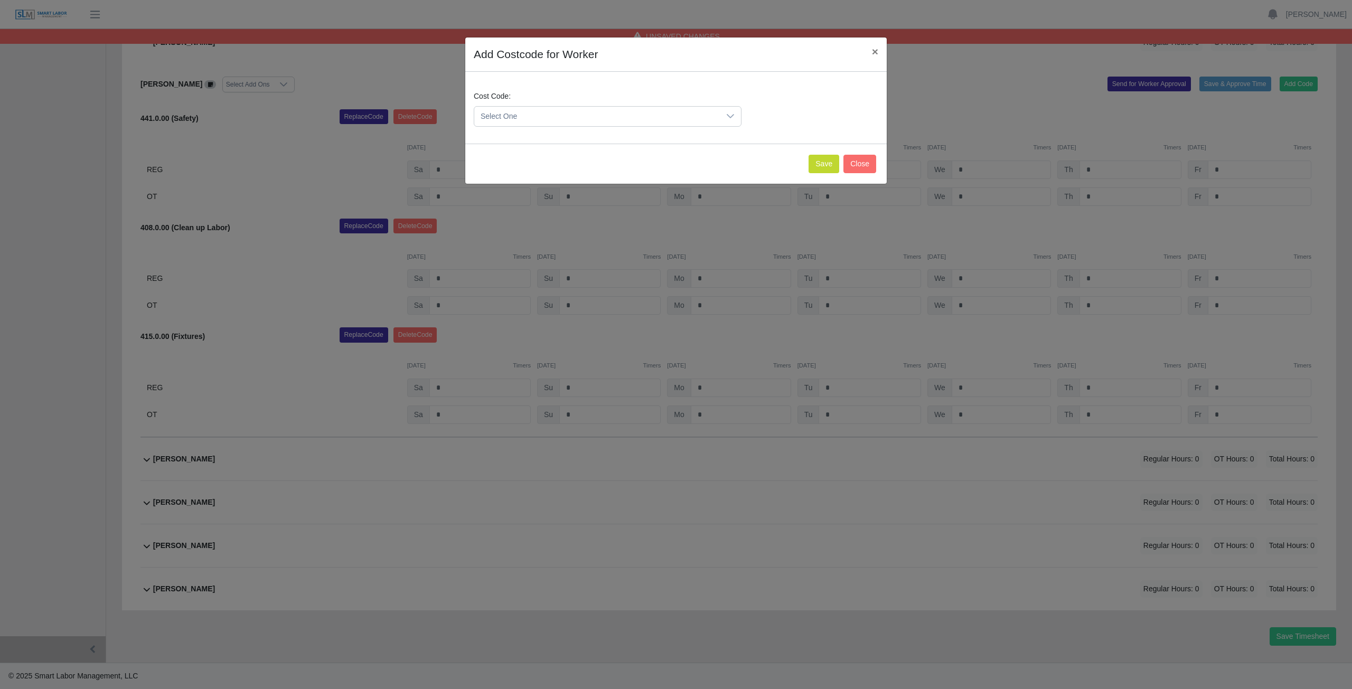
drag, startPoint x: 536, startPoint y: 114, endPoint x: 536, endPoint y: 107, distance: 6.9
click at [536, 113] on span "Select One" at bounding box center [597, 117] width 246 height 20
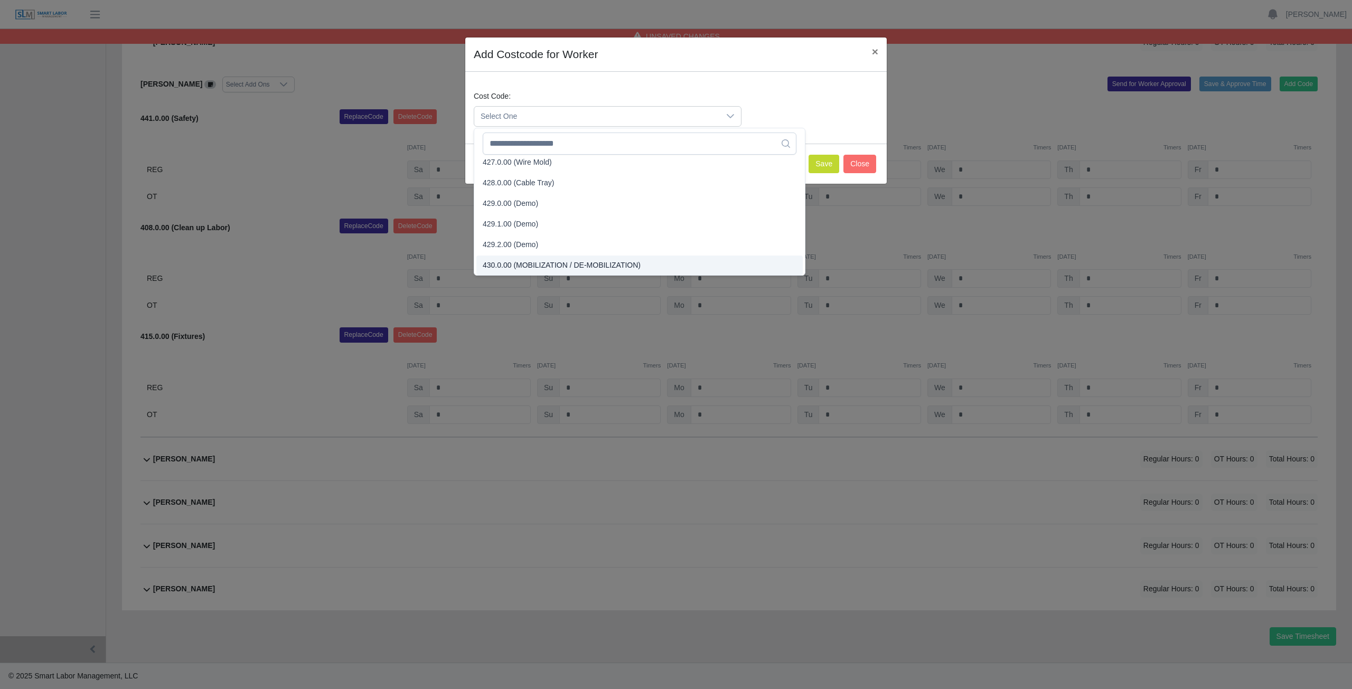
scroll to position [1016, 0]
click at [530, 153] on input "text" at bounding box center [640, 144] width 314 height 22
click at [538, 142] on input "text" at bounding box center [640, 144] width 314 height 22
click at [539, 142] on input "text" at bounding box center [640, 144] width 314 height 22
click at [540, 146] on input "text" at bounding box center [640, 144] width 314 height 22
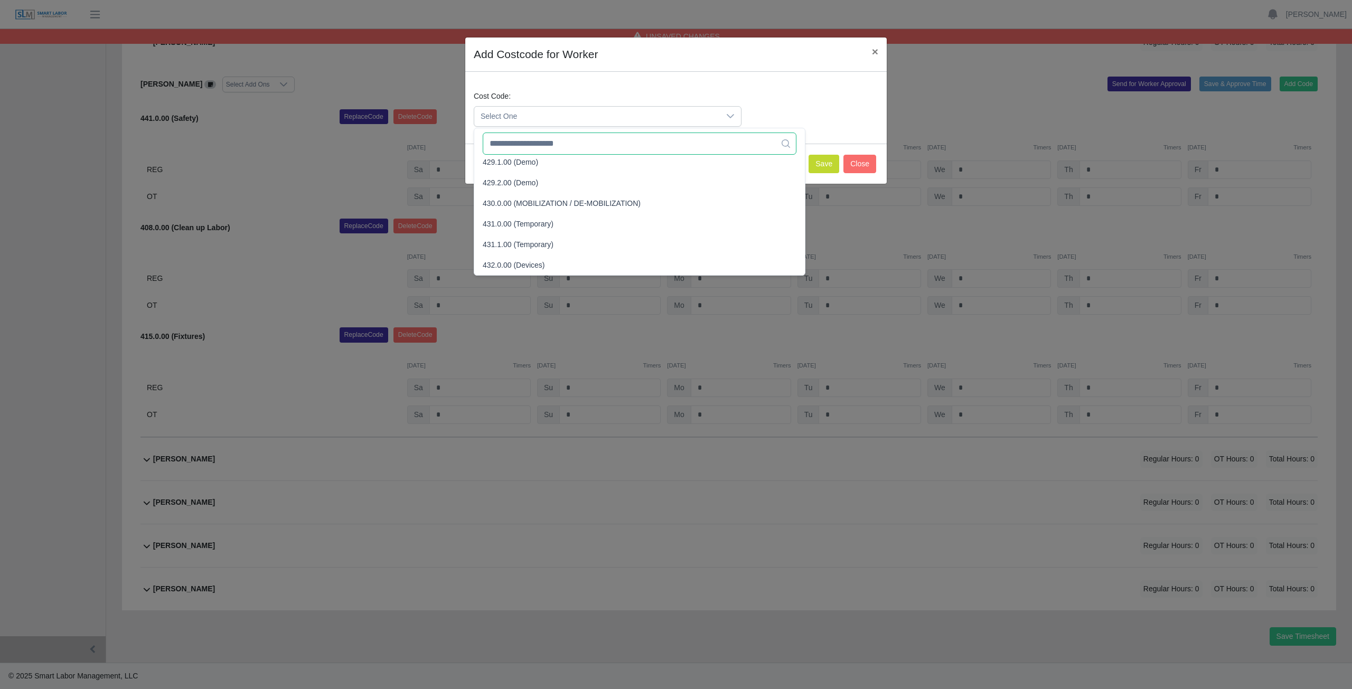
click at [540, 146] on input "text" at bounding box center [640, 144] width 314 height 22
click at [540, 145] on input "text" at bounding box center [640, 144] width 314 height 22
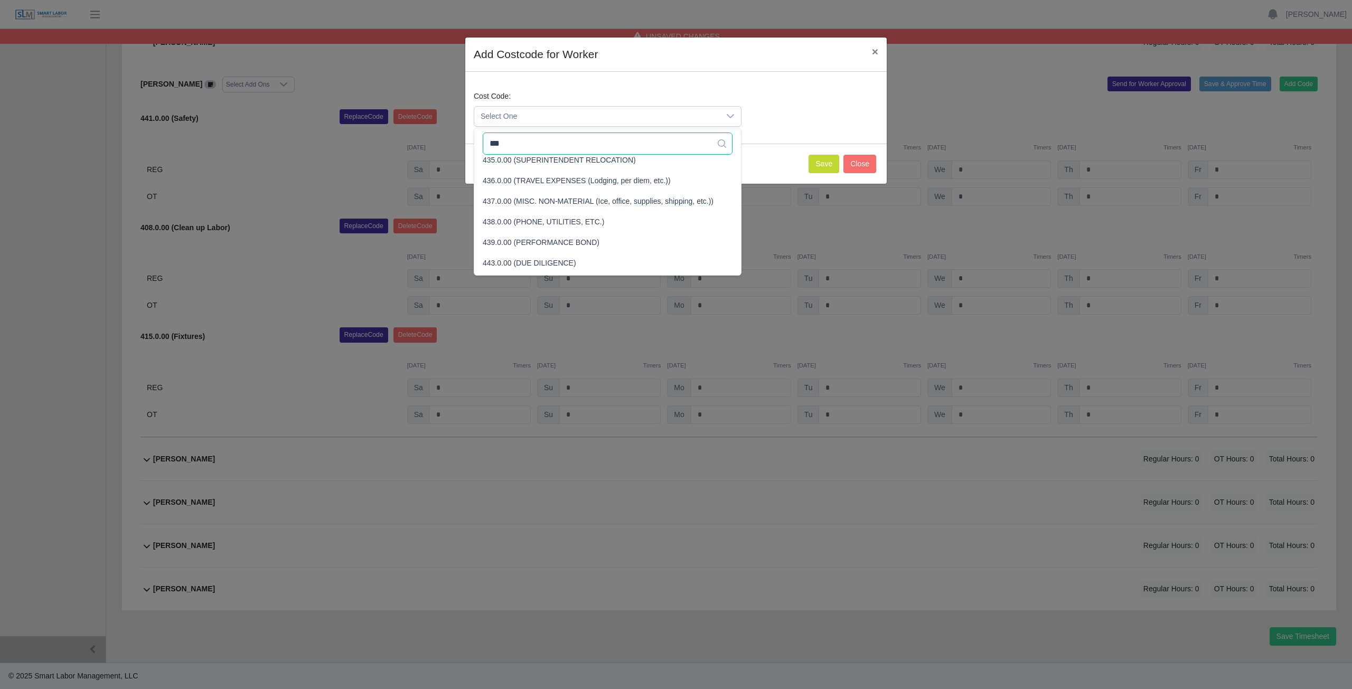
scroll to position [0, 0]
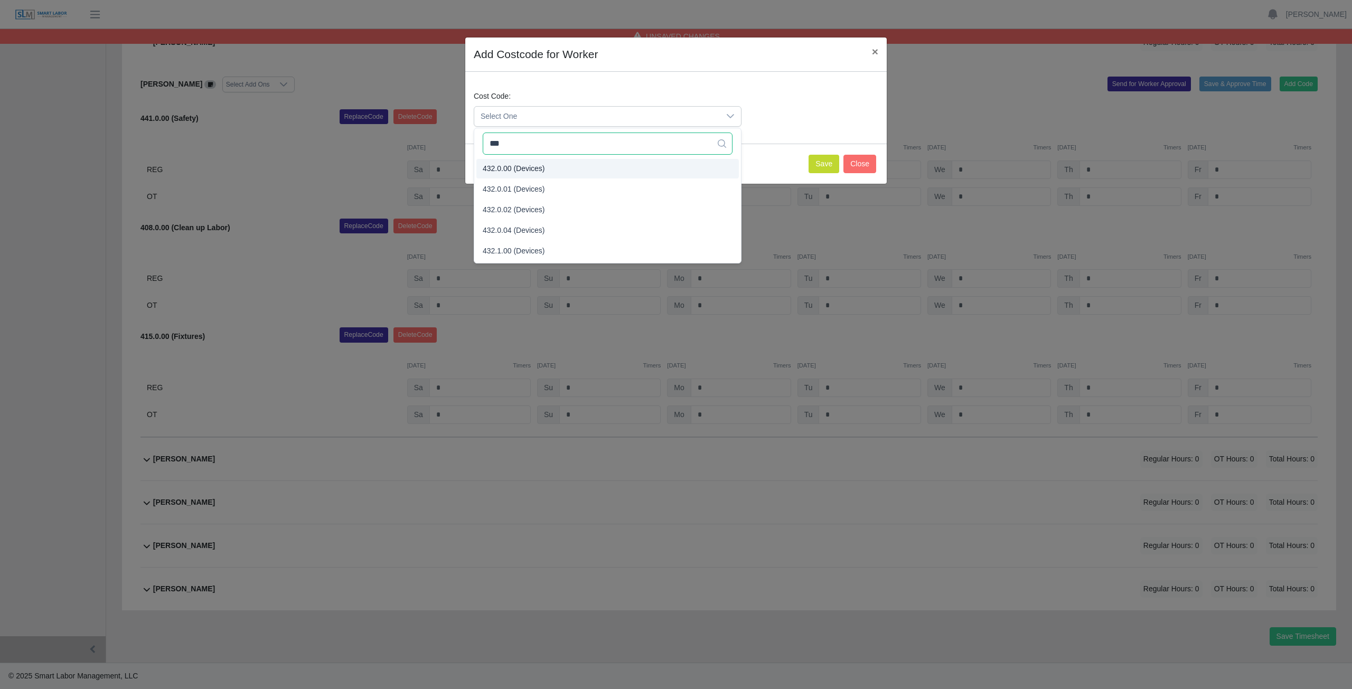
type input "***"
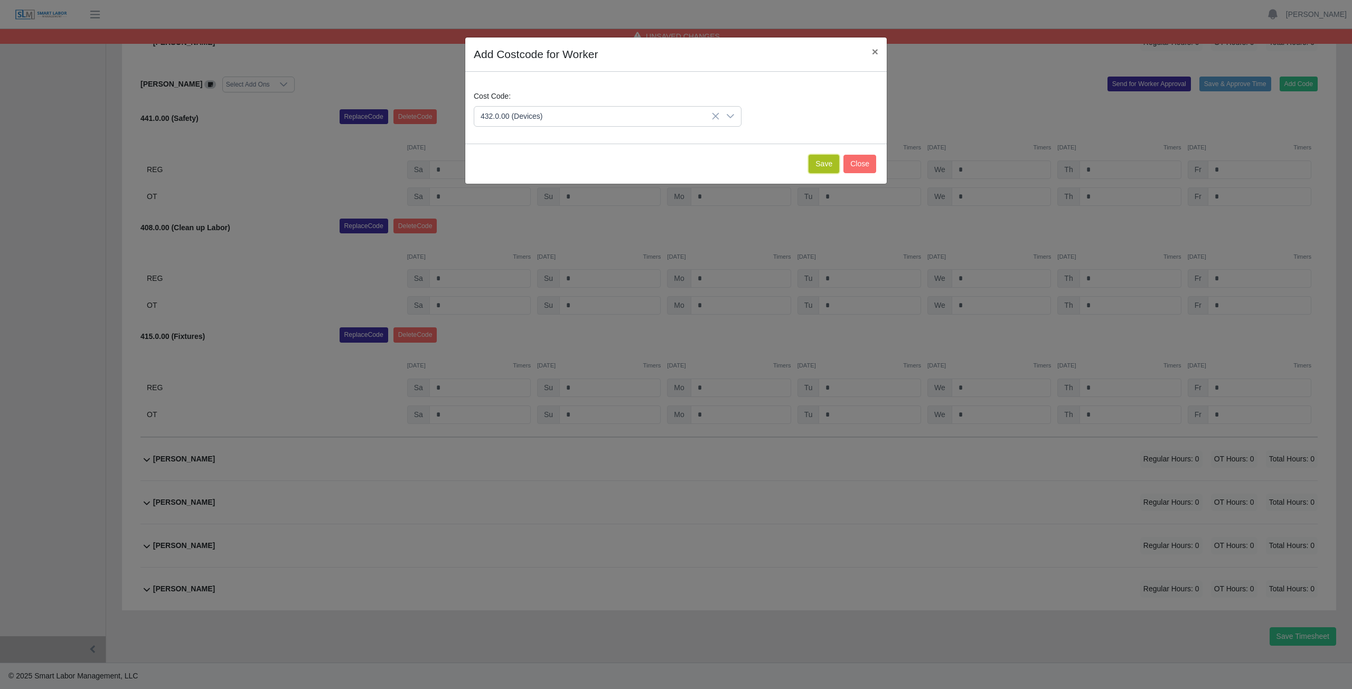
click at [824, 164] on button "Save" at bounding box center [824, 164] width 31 height 18
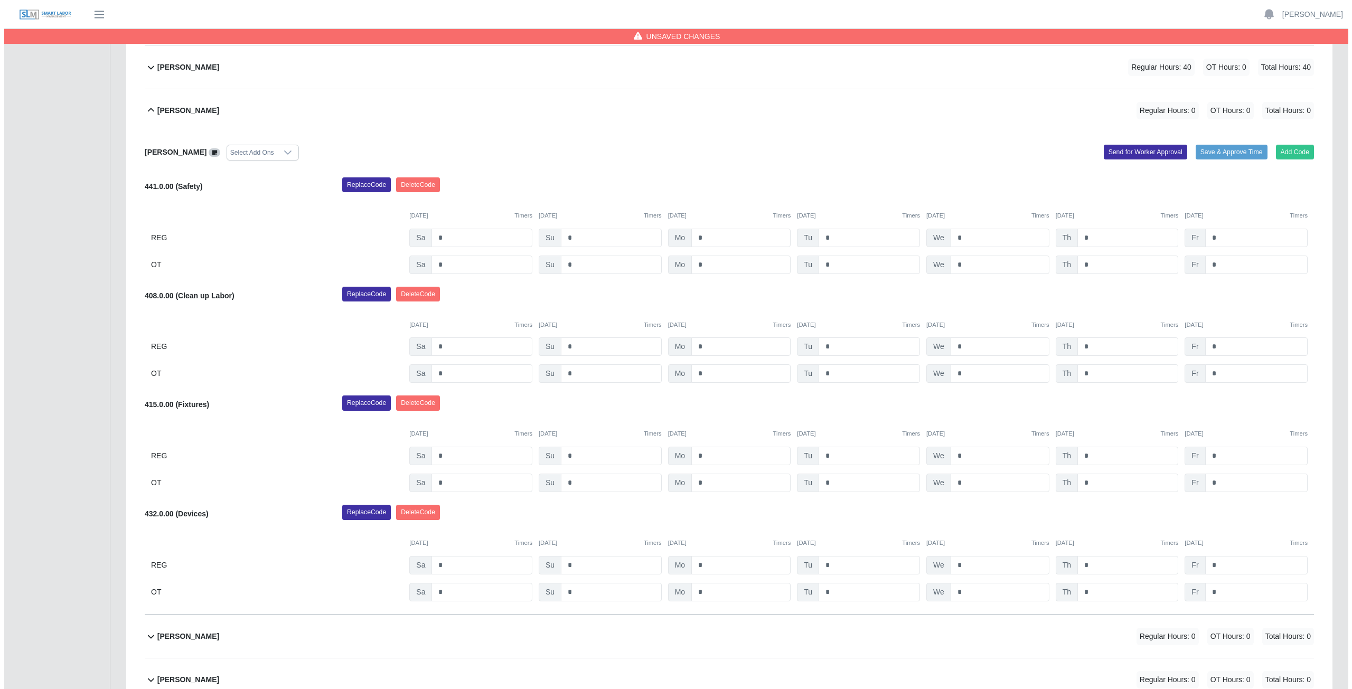
scroll to position [501, 0]
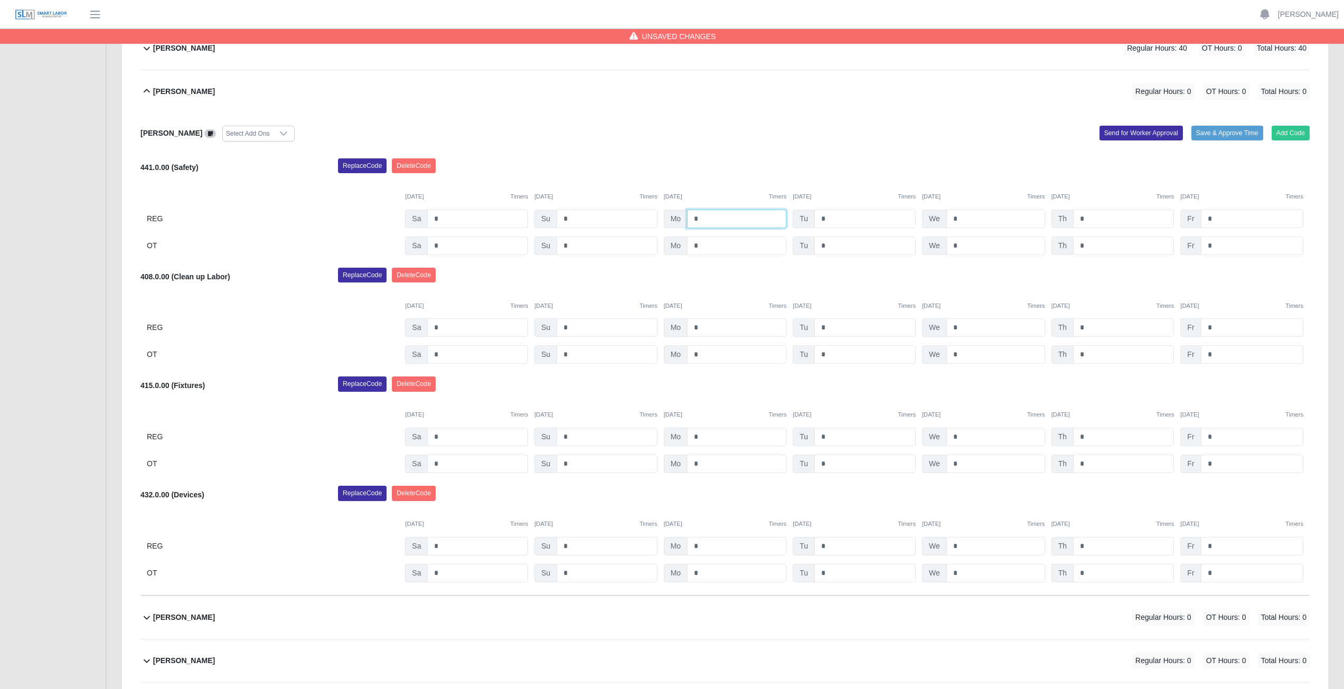
click at [702, 218] on input "*" at bounding box center [736, 219] width 99 height 18
type input "*"
click at [830, 223] on input "*" at bounding box center [864, 219] width 101 height 18
drag, startPoint x: 830, startPoint y: 223, endPoint x: 919, endPoint y: 220, distance: 88.8
click at [831, 221] on input "*" at bounding box center [864, 219] width 101 height 18
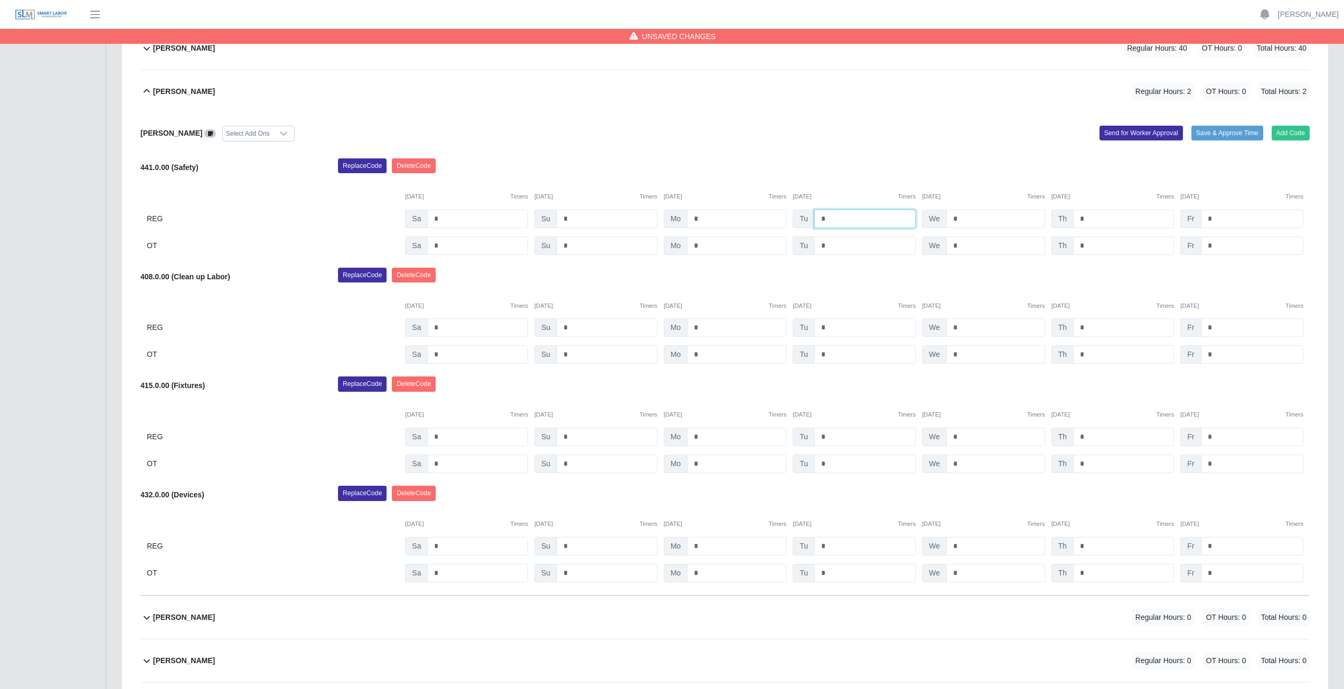
type input "*"
click at [960, 220] on input "*" at bounding box center [995, 219] width 99 height 18
type input "*"
click at [1089, 217] on input "*" at bounding box center [1123, 219] width 101 height 18
type input "*"
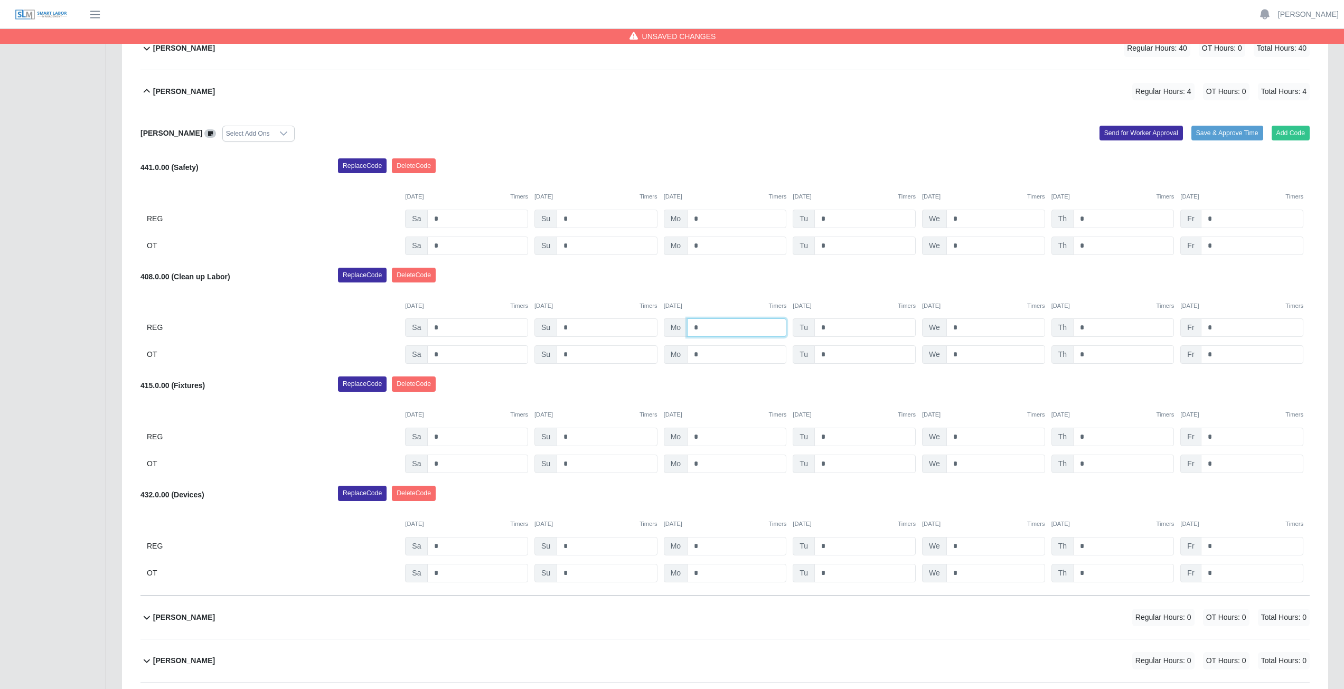
click at [707, 325] on input "*" at bounding box center [736, 327] width 99 height 18
click at [711, 328] on input "*" at bounding box center [736, 327] width 99 height 18
type input "*"
click at [830, 330] on input "*" at bounding box center [864, 327] width 101 height 18
type input "*"
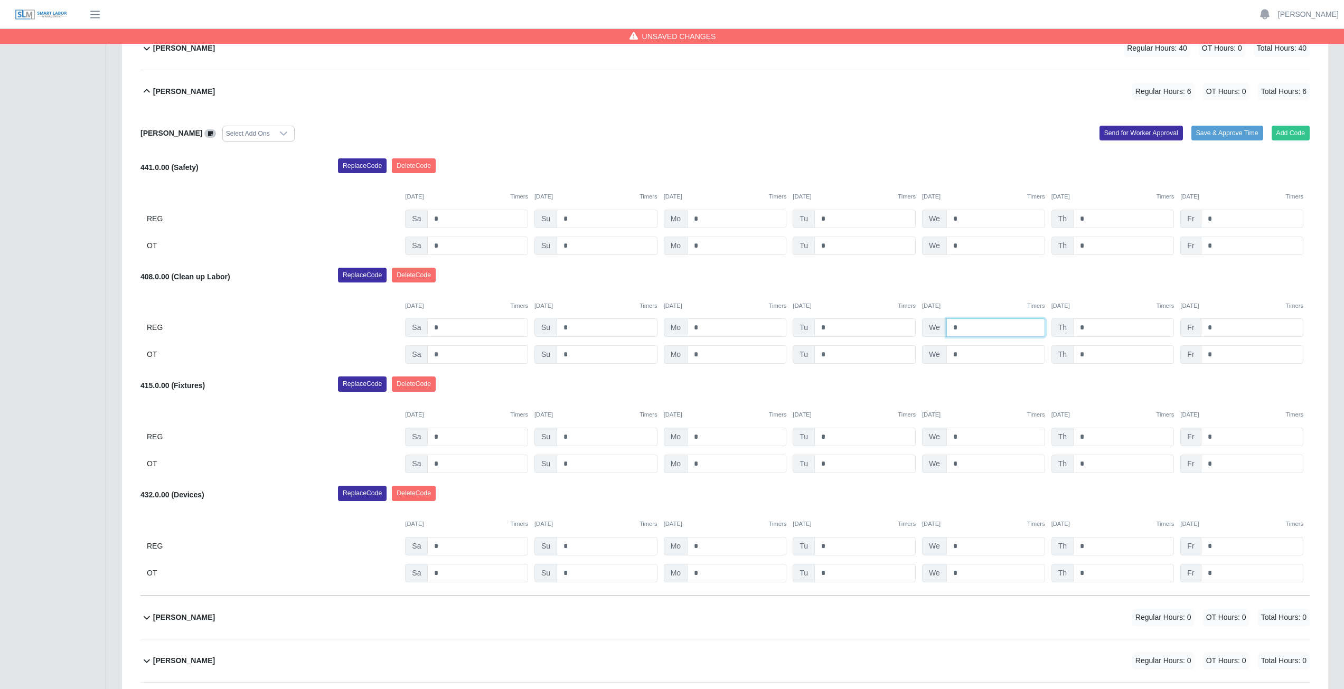
click at [959, 328] on input "*" at bounding box center [995, 327] width 99 height 18
type input "*"
click at [1090, 327] on input "*" at bounding box center [1123, 327] width 101 height 18
type input "*"
click at [705, 438] on input "*" at bounding box center [736, 437] width 99 height 18
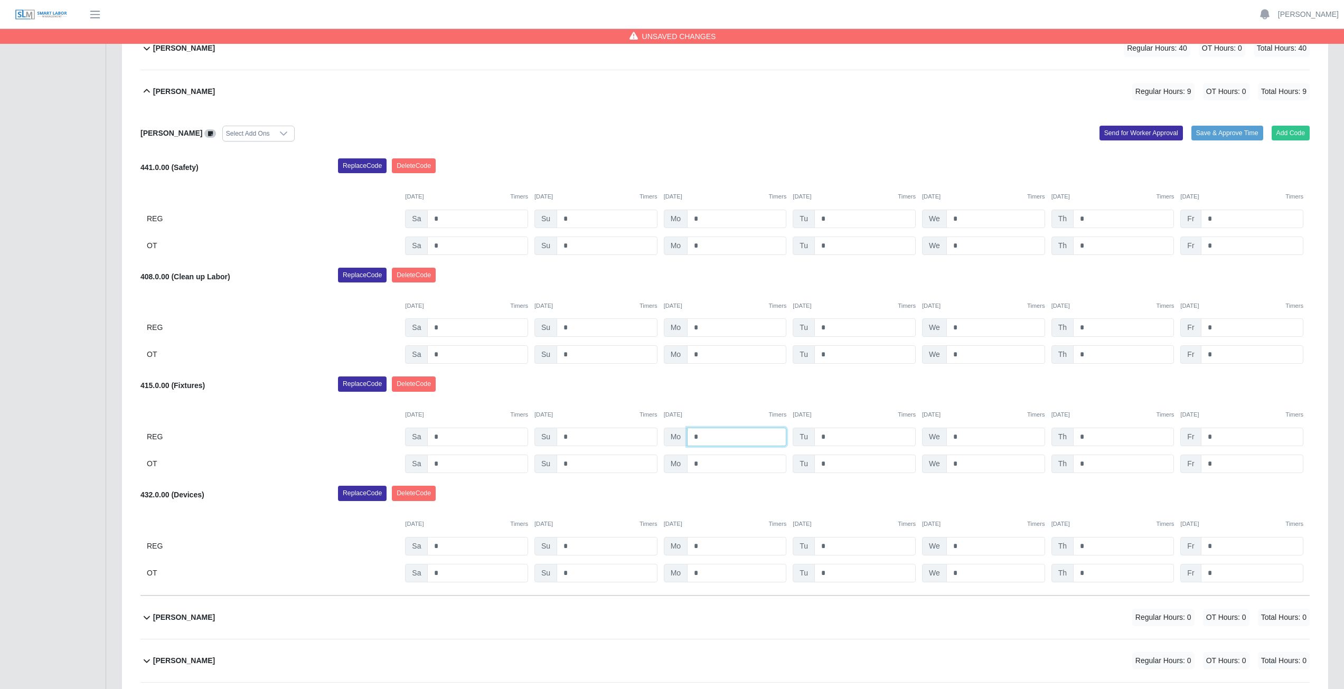
type input "*"
click at [829, 437] on input "*" at bounding box center [864, 437] width 101 height 18
click at [965, 436] on input "*" at bounding box center [995, 437] width 99 height 18
click at [834, 435] on input "*" at bounding box center [864, 437] width 101 height 18
type input "*"
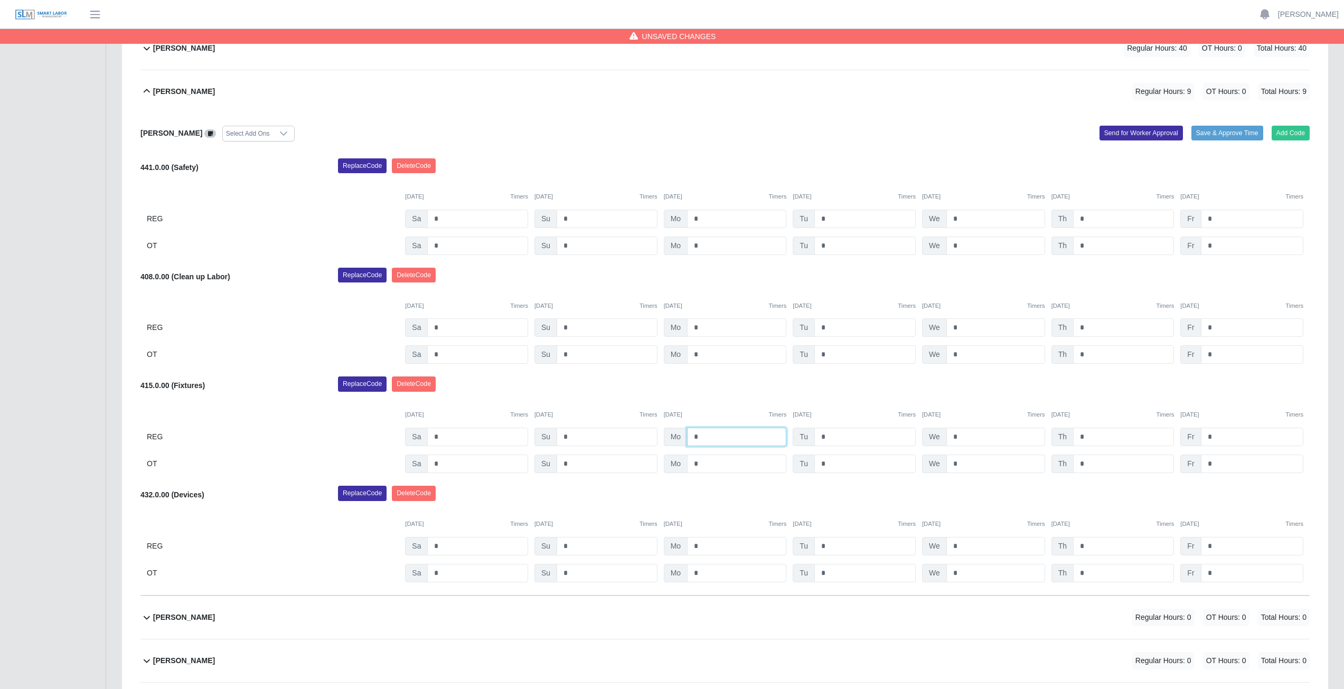
click at [702, 438] on input "*" at bounding box center [736, 437] width 99 height 18
type input "*"
click at [827, 437] on input "*" at bounding box center [864, 437] width 101 height 18
type input "*"
click at [961, 438] on input "*" at bounding box center [995, 437] width 99 height 18
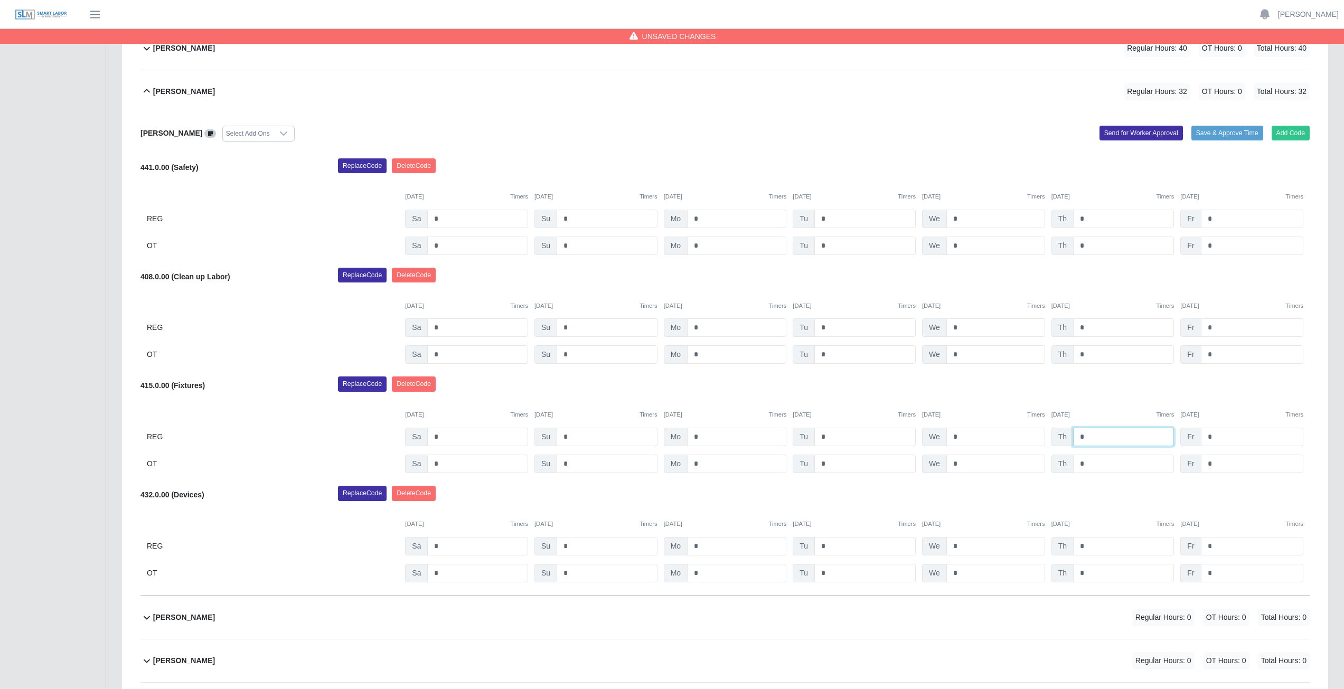
click at [1085, 437] on input "*" at bounding box center [1123, 437] width 101 height 18
click at [961, 437] on input "*" at bounding box center [995, 437] width 99 height 18
type input "*"
click at [960, 547] on input "*" at bounding box center [995, 546] width 99 height 18
type input "*"
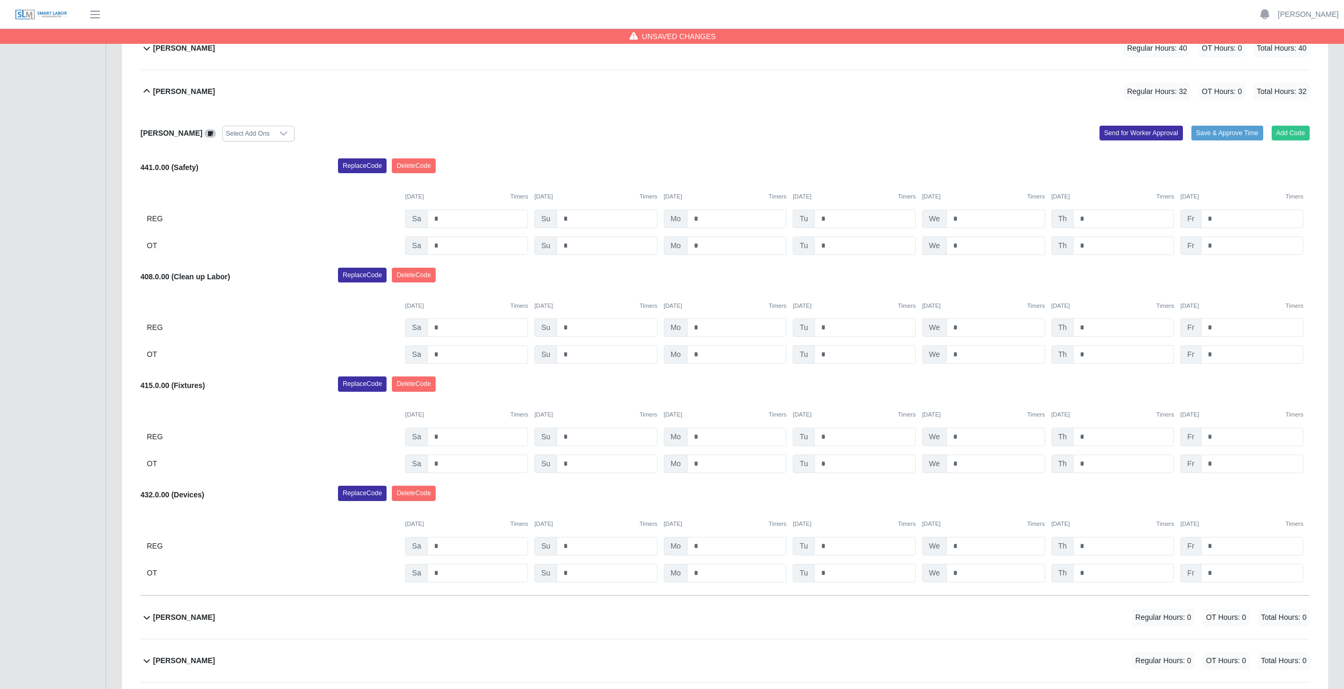
click at [994, 498] on div "Replace Code Delete Code" at bounding box center [824, 496] width 988 height 21
click at [1289, 133] on button "Add Code" at bounding box center [1291, 133] width 39 height 15
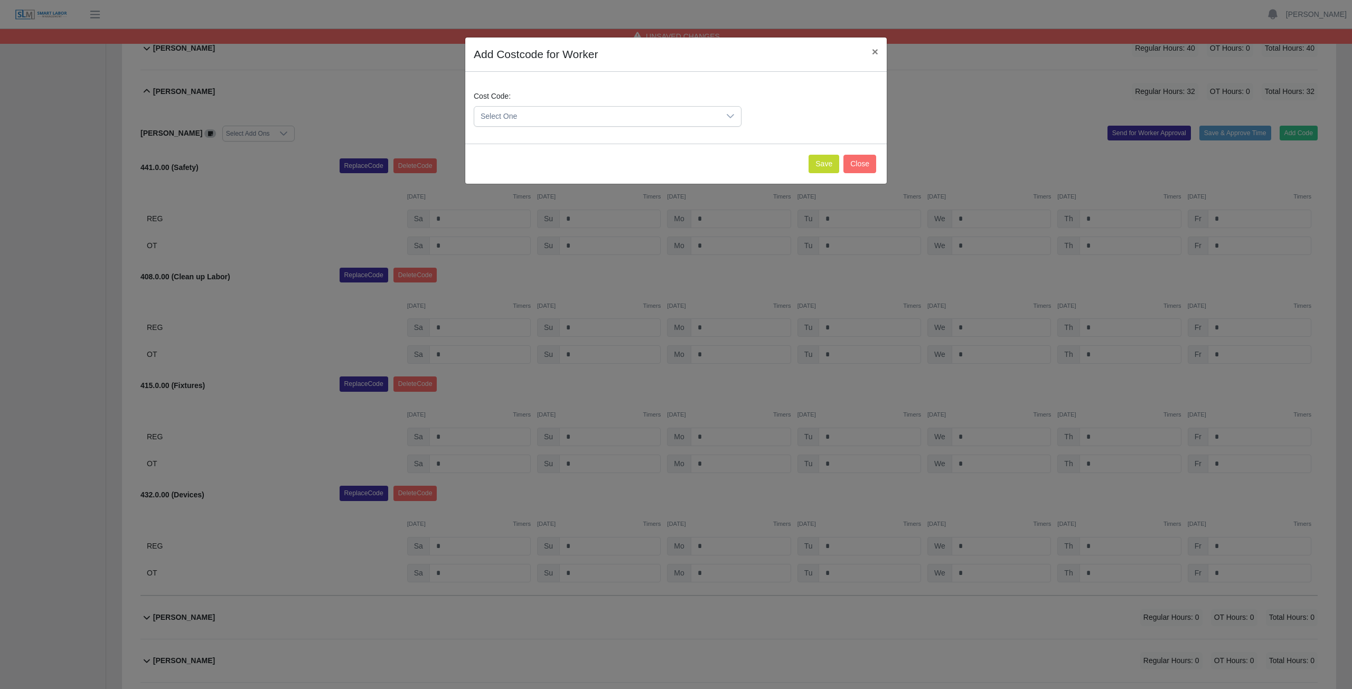
click at [563, 112] on span "Select One" at bounding box center [597, 117] width 246 height 20
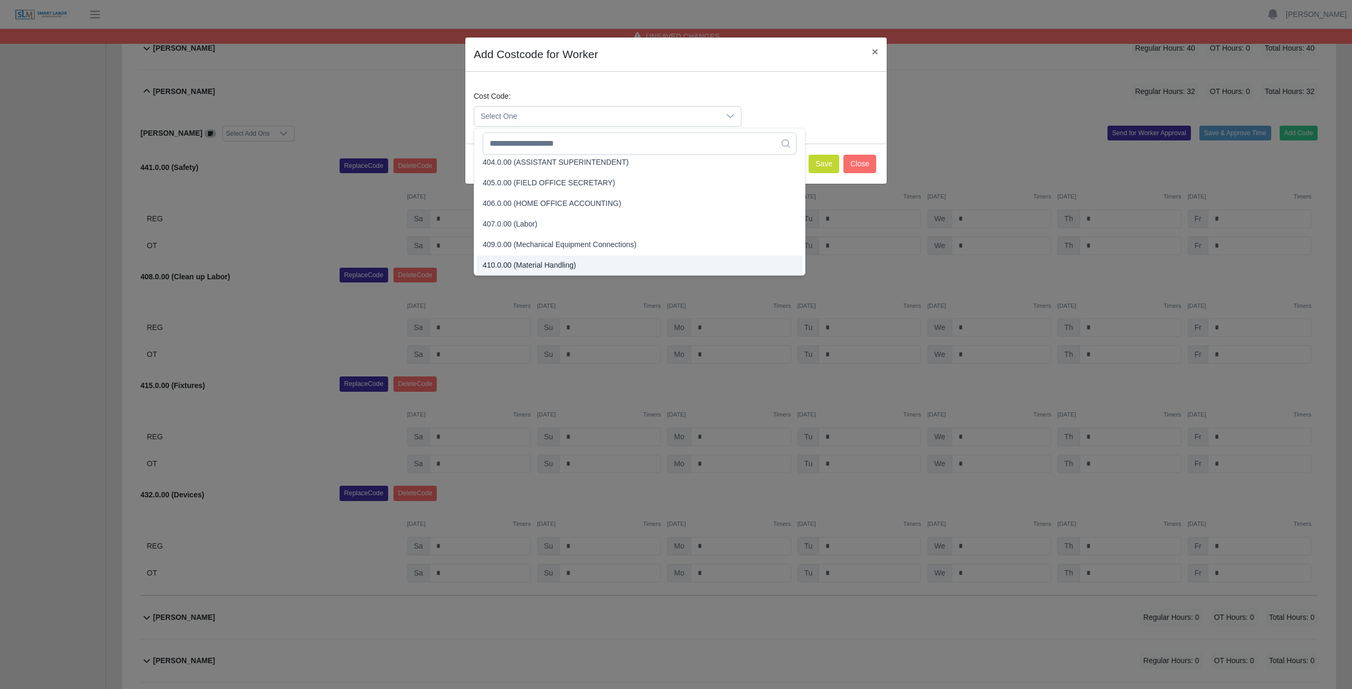
scroll to position [274, 0]
click at [566, 144] on input "text" at bounding box center [640, 144] width 314 height 22
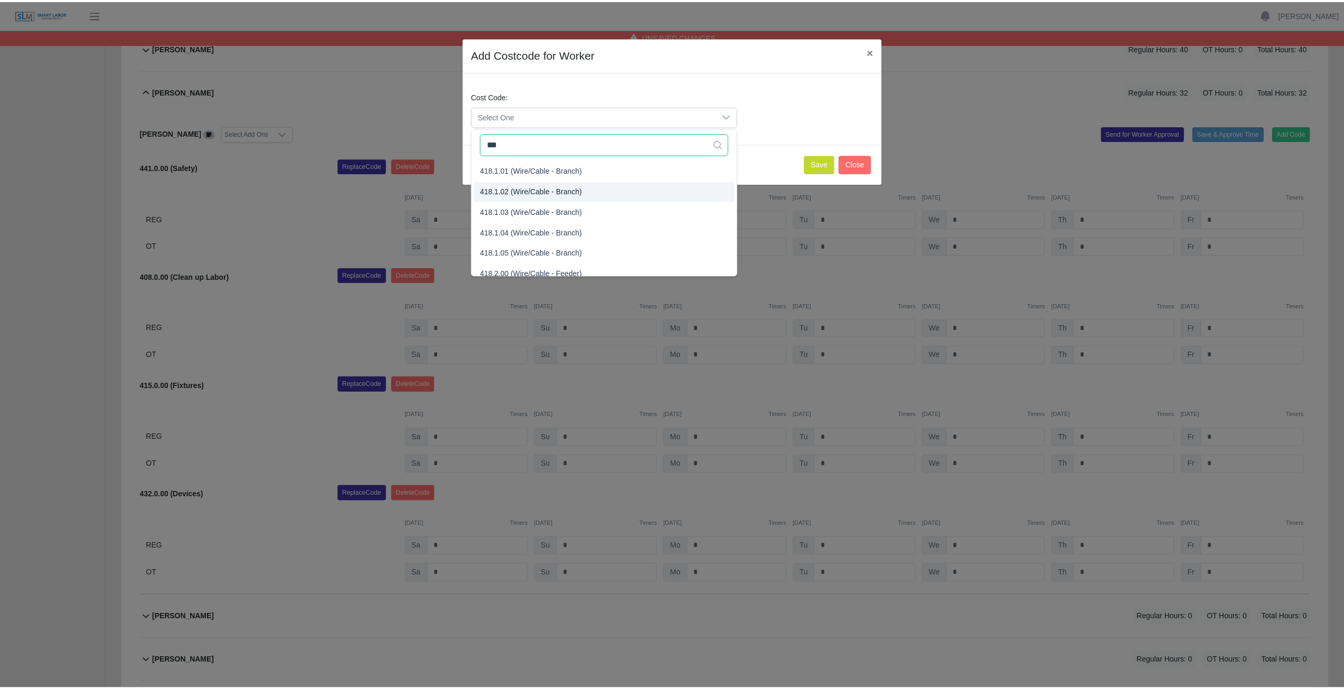
scroll to position [0, 0]
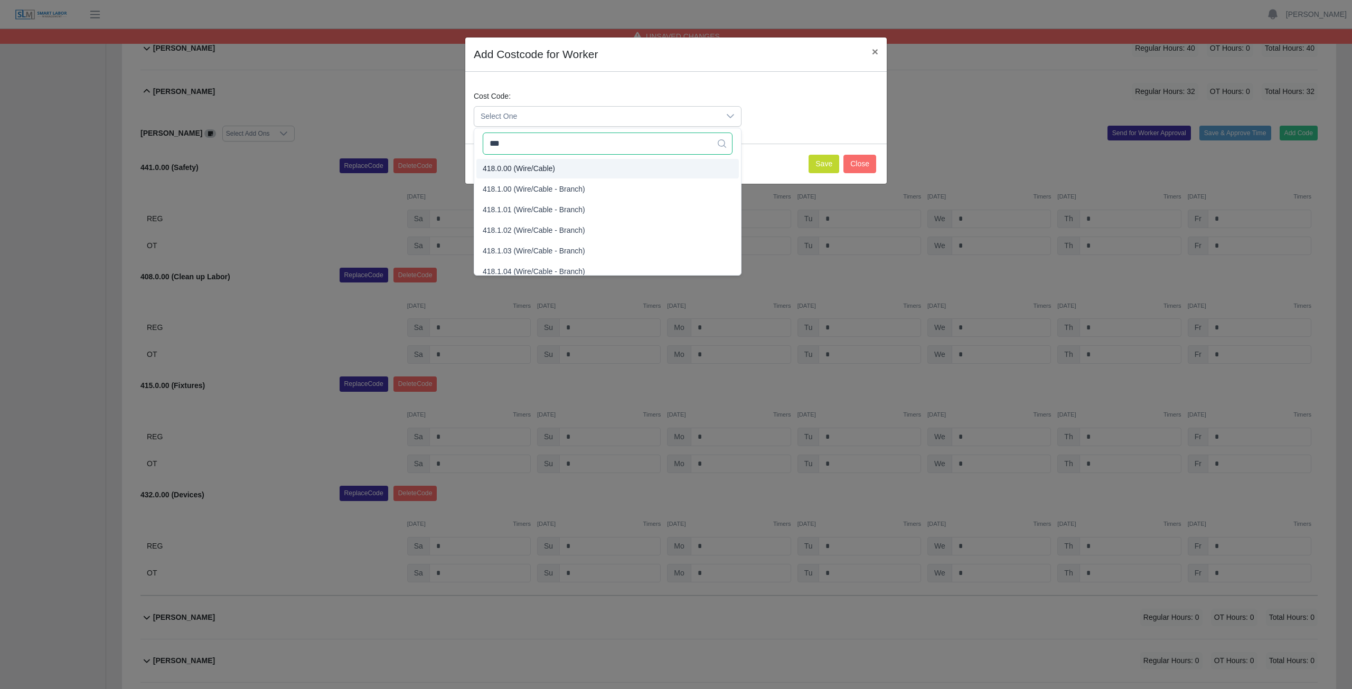
type input "***"
click at [503, 167] on span "418.0.00 (Wire/Cable)" at bounding box center [519, 168] width 72 height 11
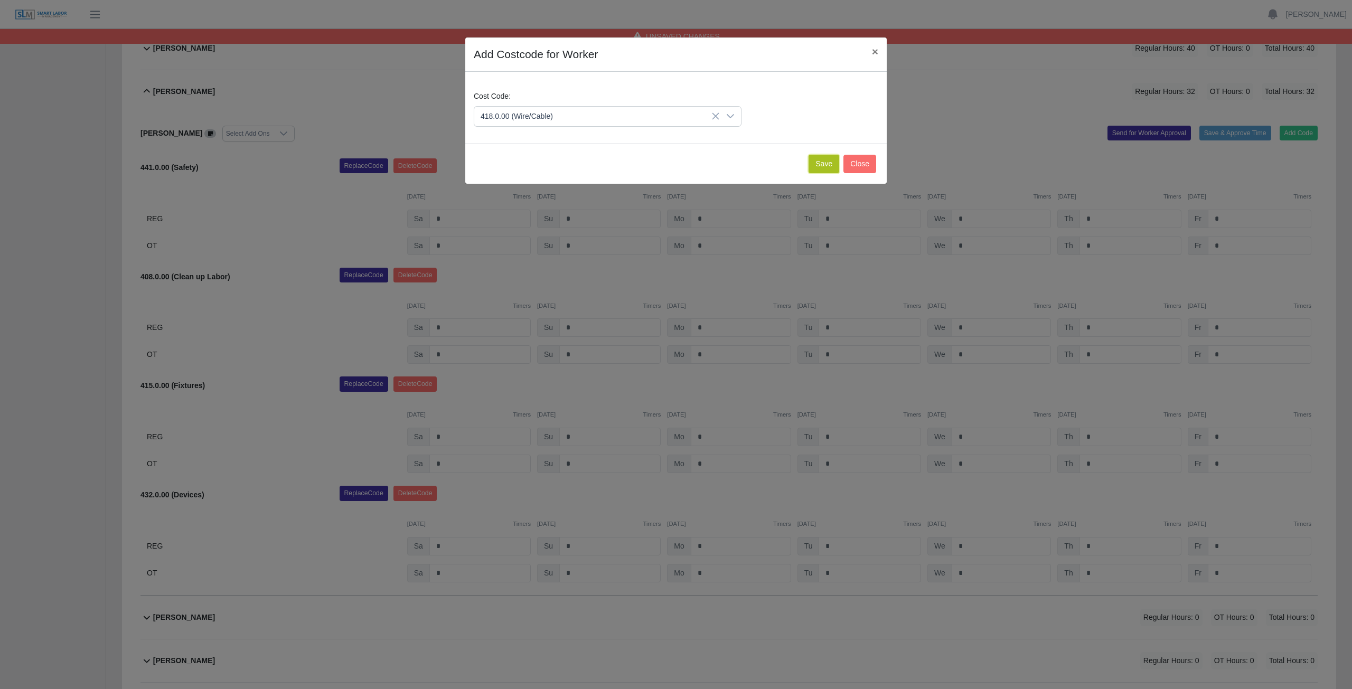
click at [827, 165] on button "Save" at bounding box center [824, 164] width 31 height 18
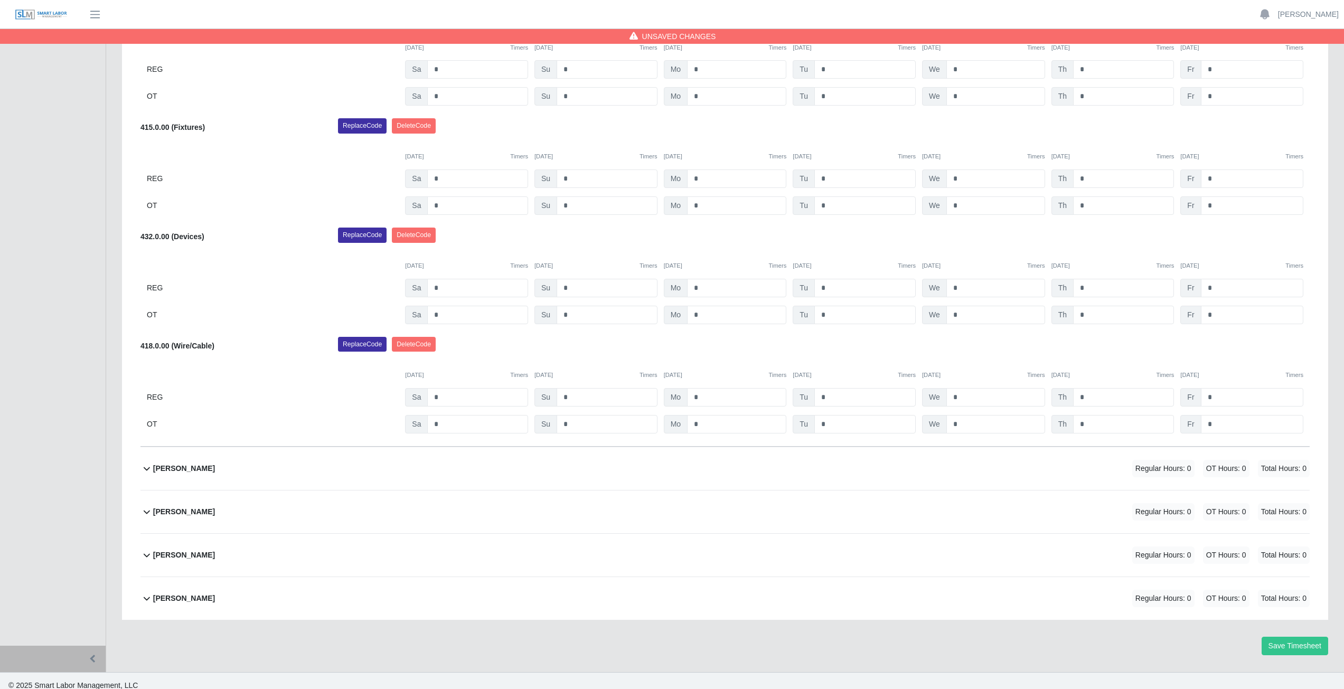
scroll to position [768, 0]
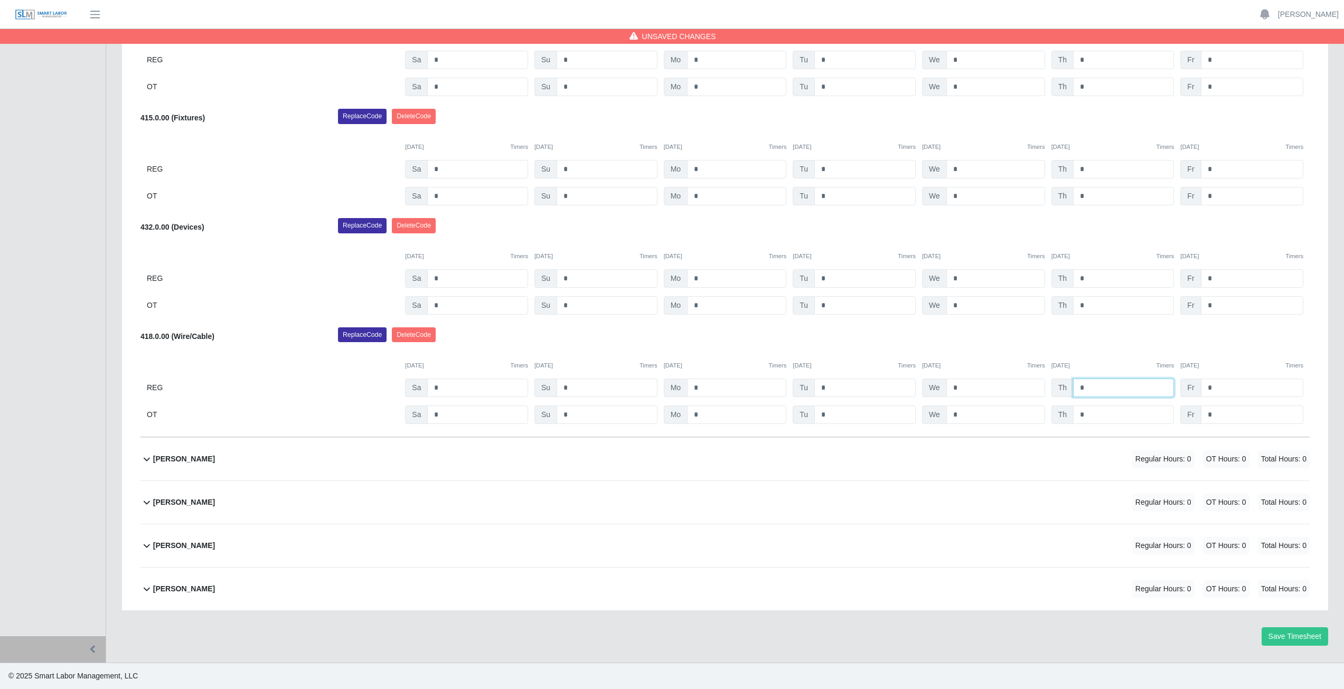
click at [1090, 389] on input "*" at bounding box center [1123, 388] width 101 height 18
type input "*"
click at [1122, 341] on div "Replace Code Delete Code" at bounding box center [824, 337] width 988 height 21
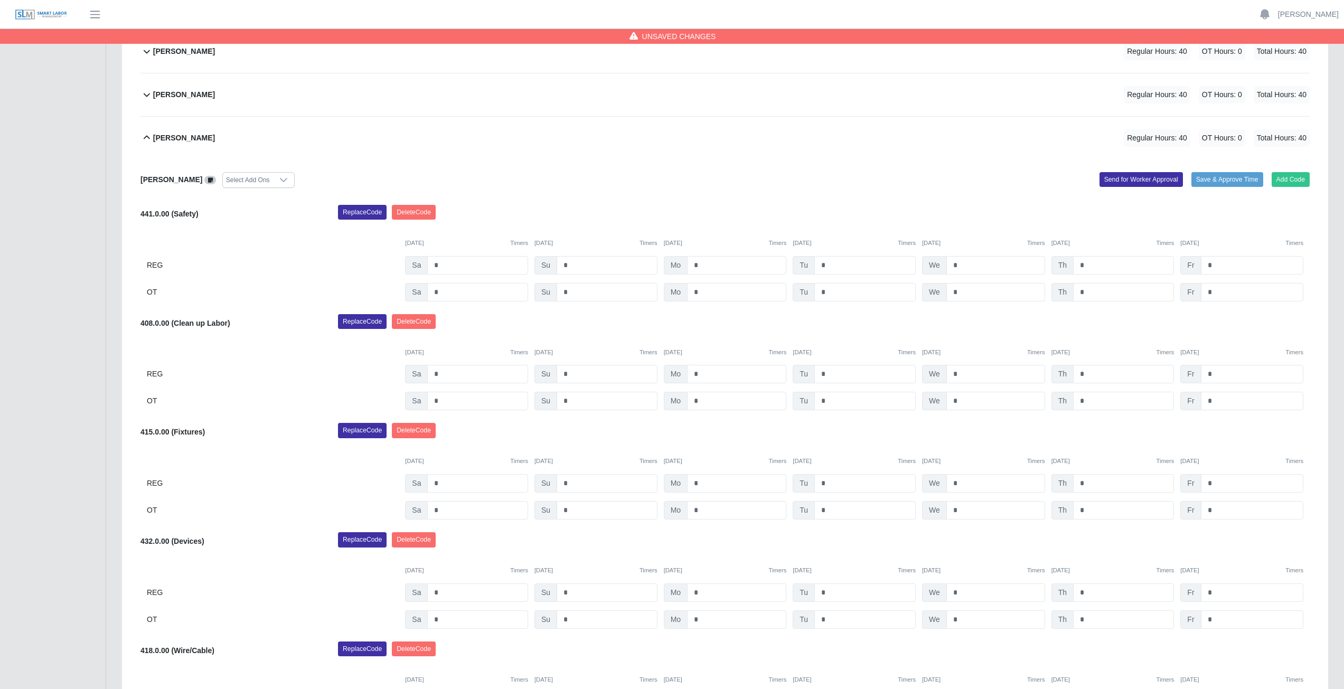
scroll to position [452, 0]
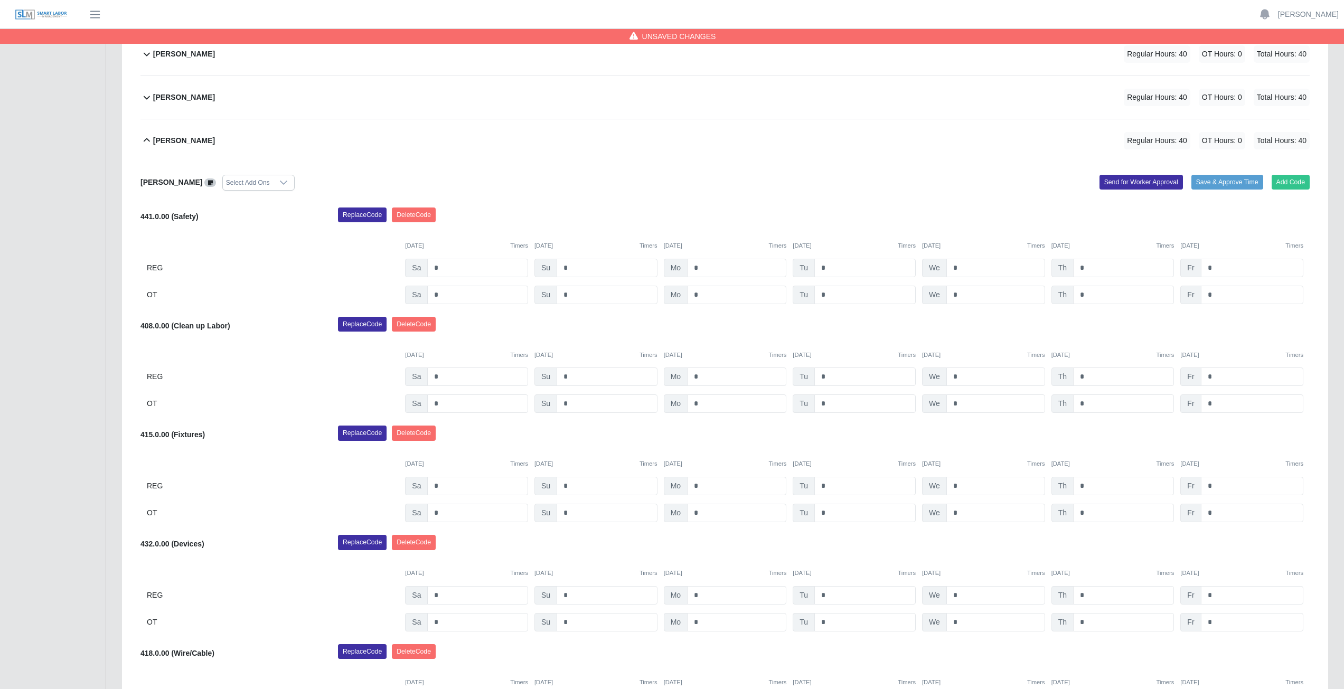
click at [145, 140] on icon at bounding box center [147, 140] width 6 height 4
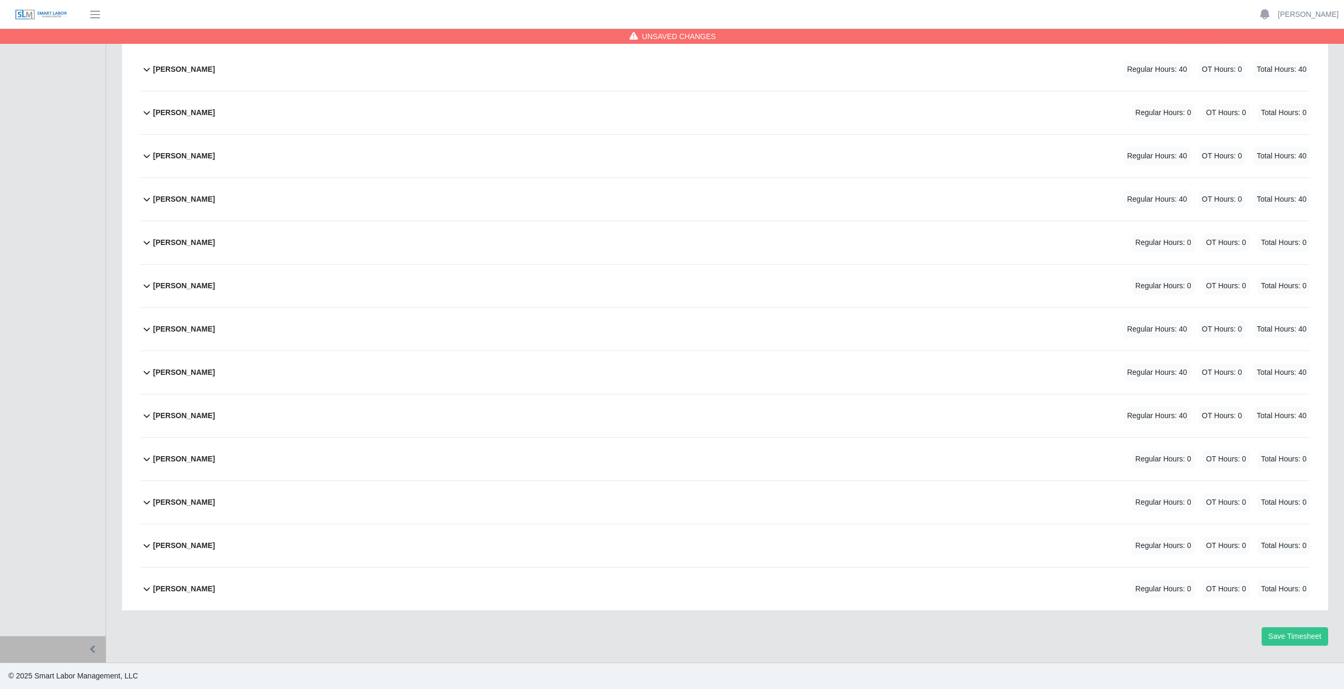
scroll to position [176, 0]
click at [146, 459] on icon at bounding box center [146, 459] width 13 height 13
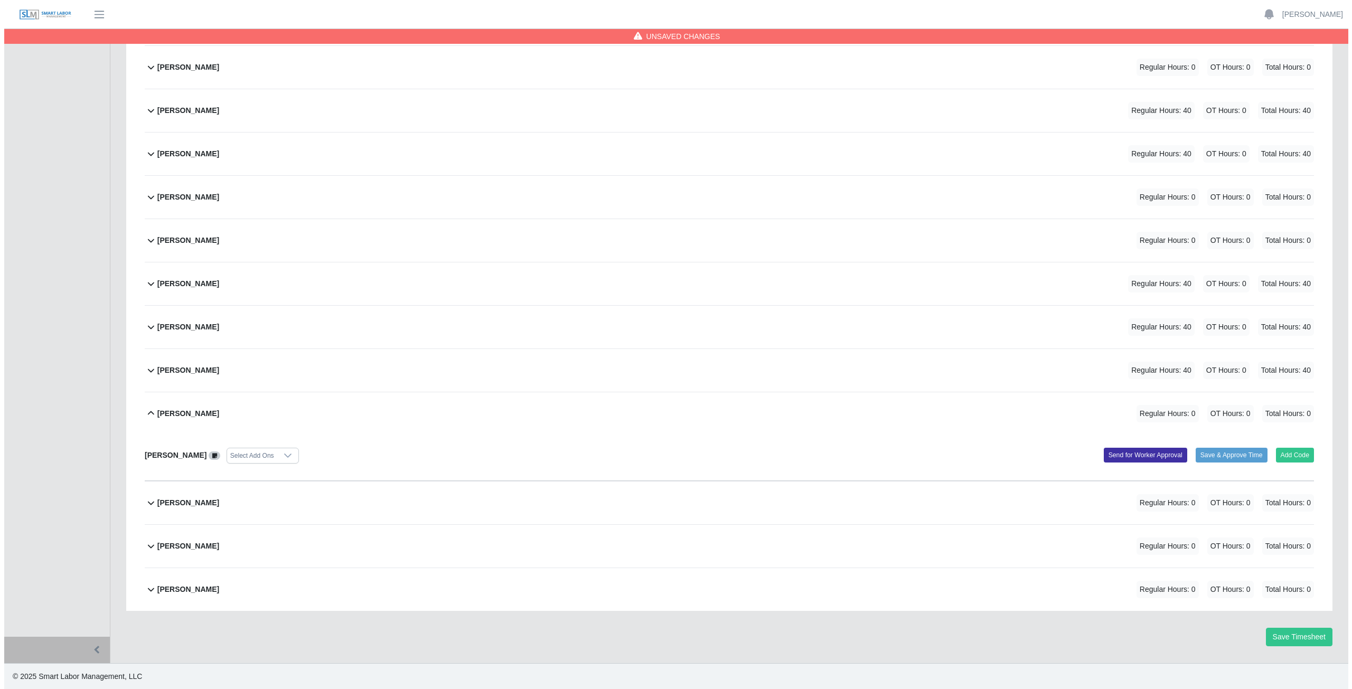
scroll to position [222, 0]
click at [1289, 455] on button "Add Code" at bounding box center [1291, 454] width 39 height 15
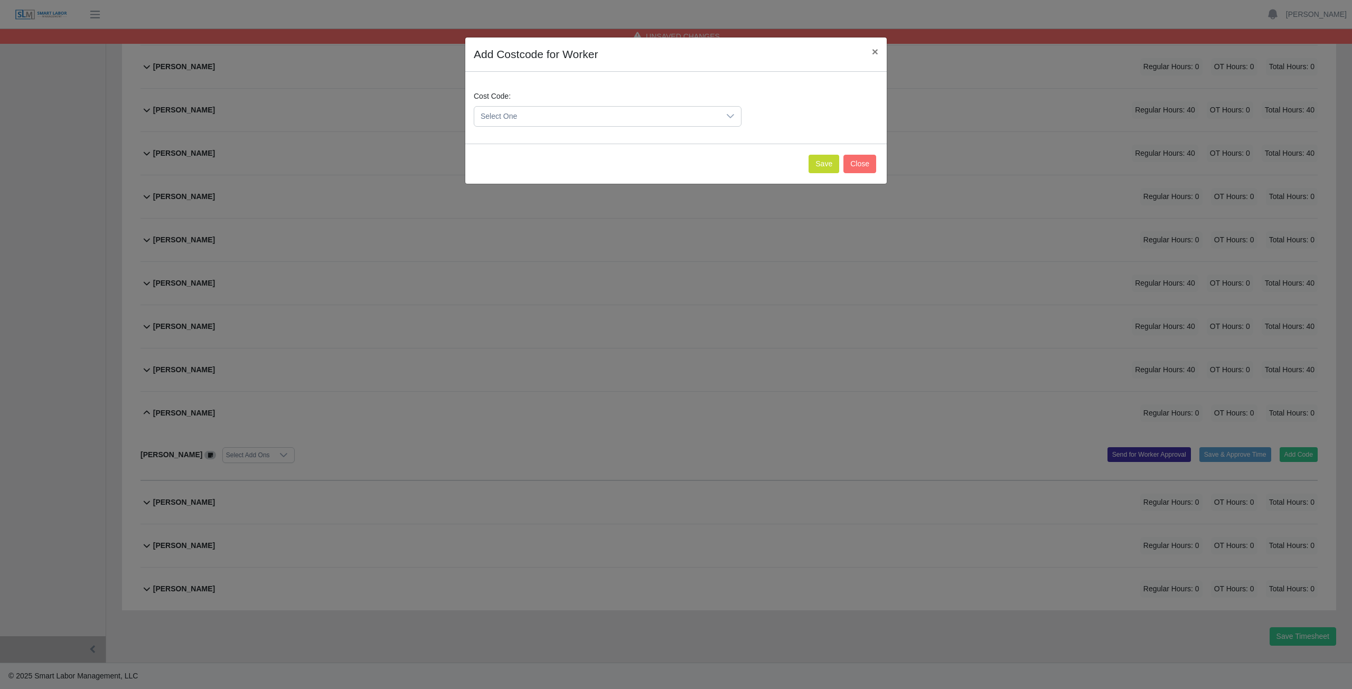
click at [546, 111] on span "Select One" at bounding box center [597, 117] width 246 height 20
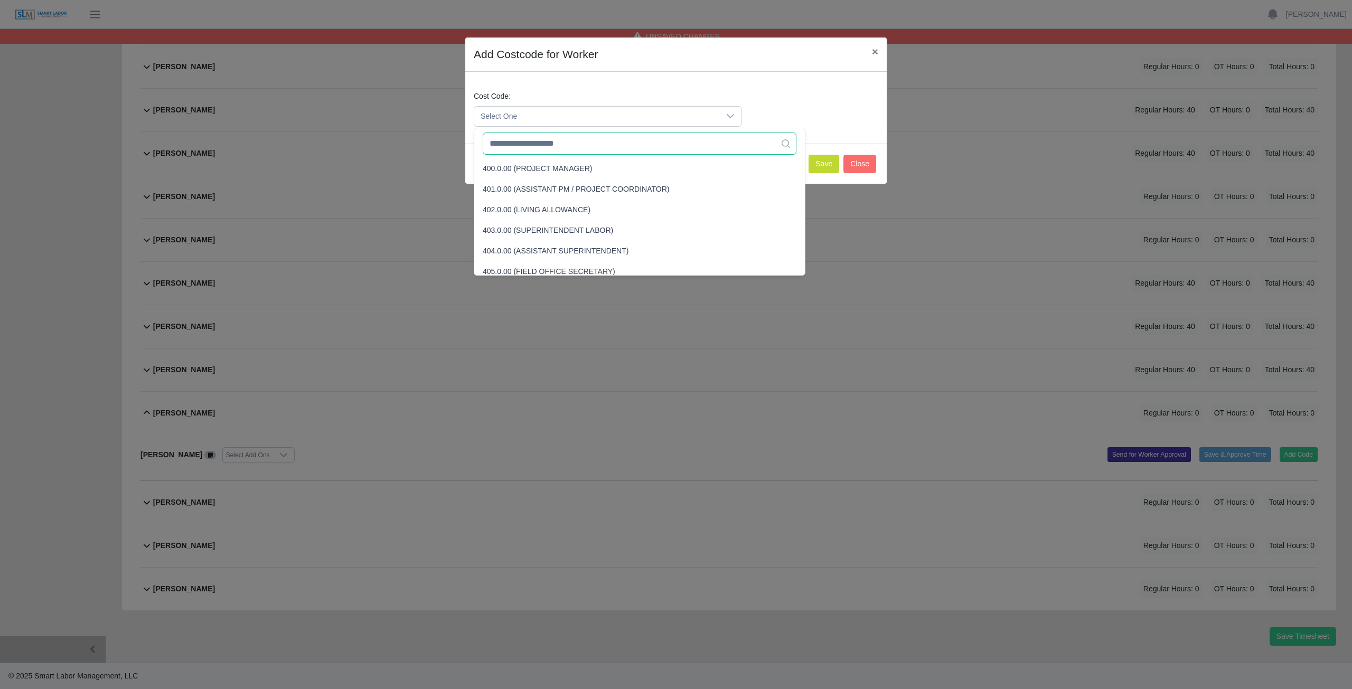
click at [533, 148] on input "text" at bounding box center [640, 144] width 314 height 22
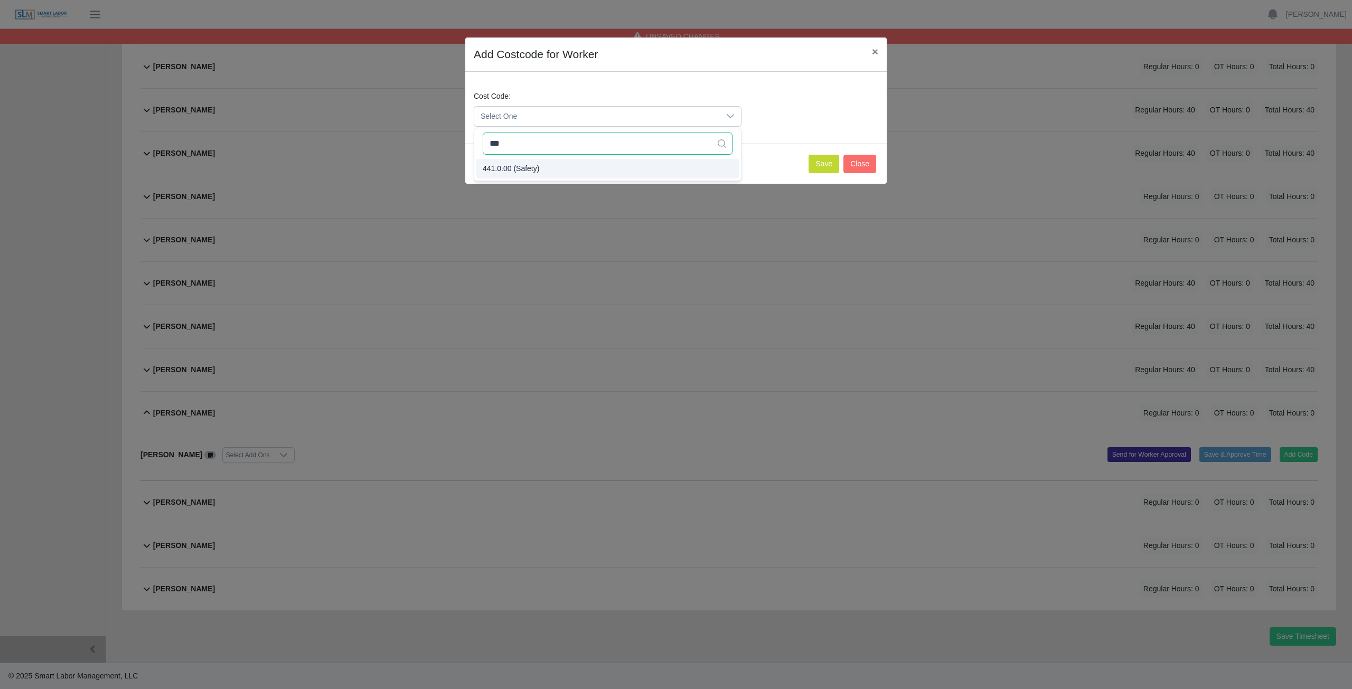
type input "***"
click at [540, 169] on li "441.0.00 (Safety)" at bounding box center [607, 169] width 262 height 20
click at [822, 162] on button "Save" at bounding box center [824, 164] width 31 height 18
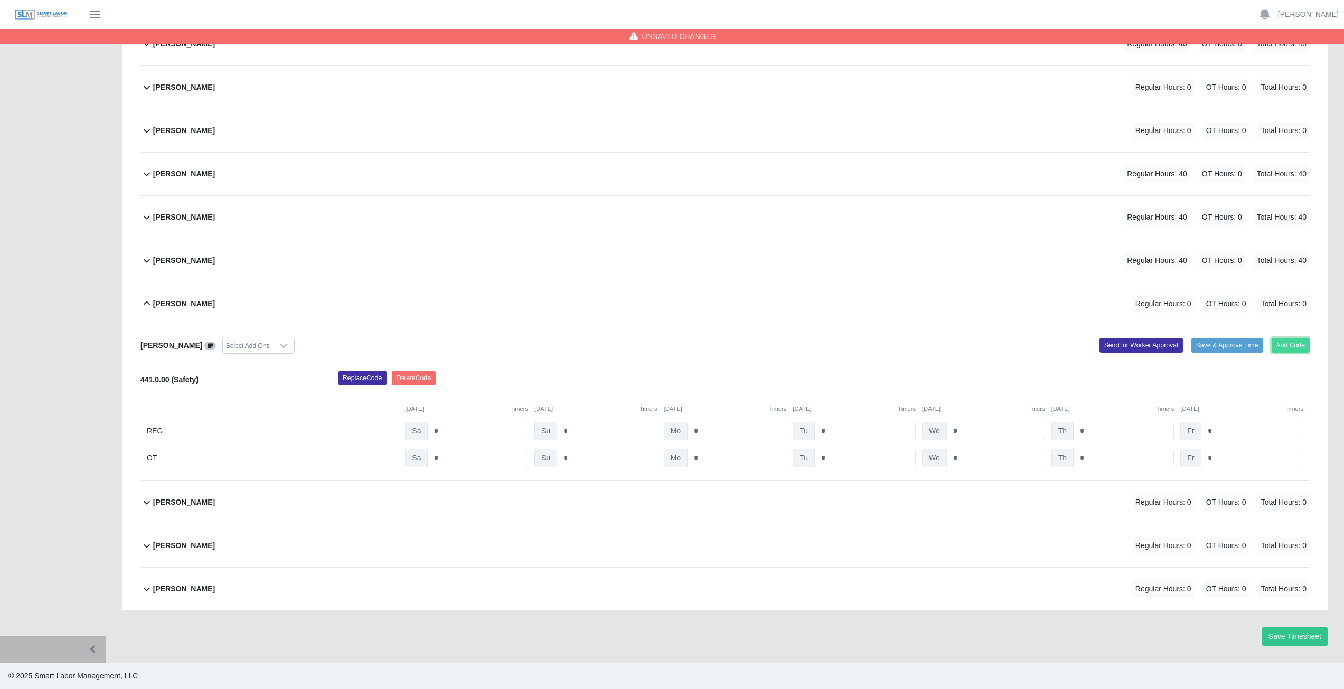
click at [1290, 339] on button "Add Code" at bounding box center [1291, 345] width 39 height 15
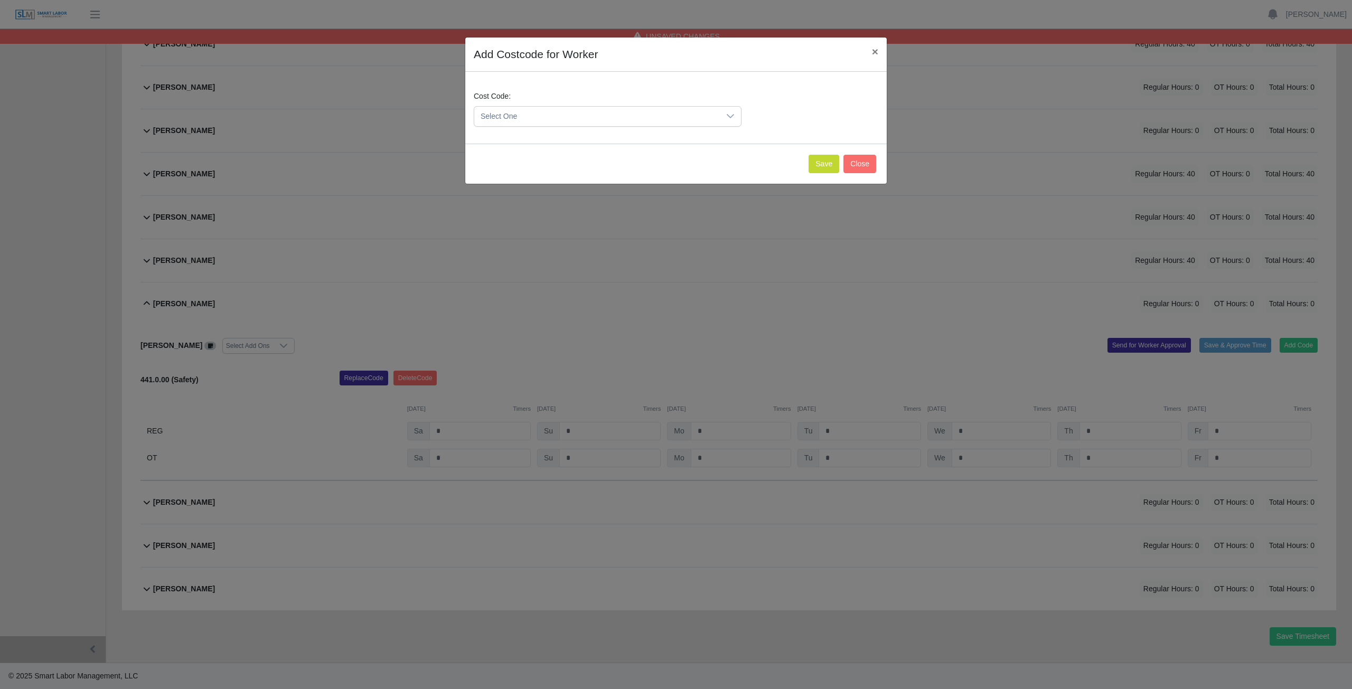
click at [525, 114] on span "Select One" at bounding box center [597, 117] width 246 height 20
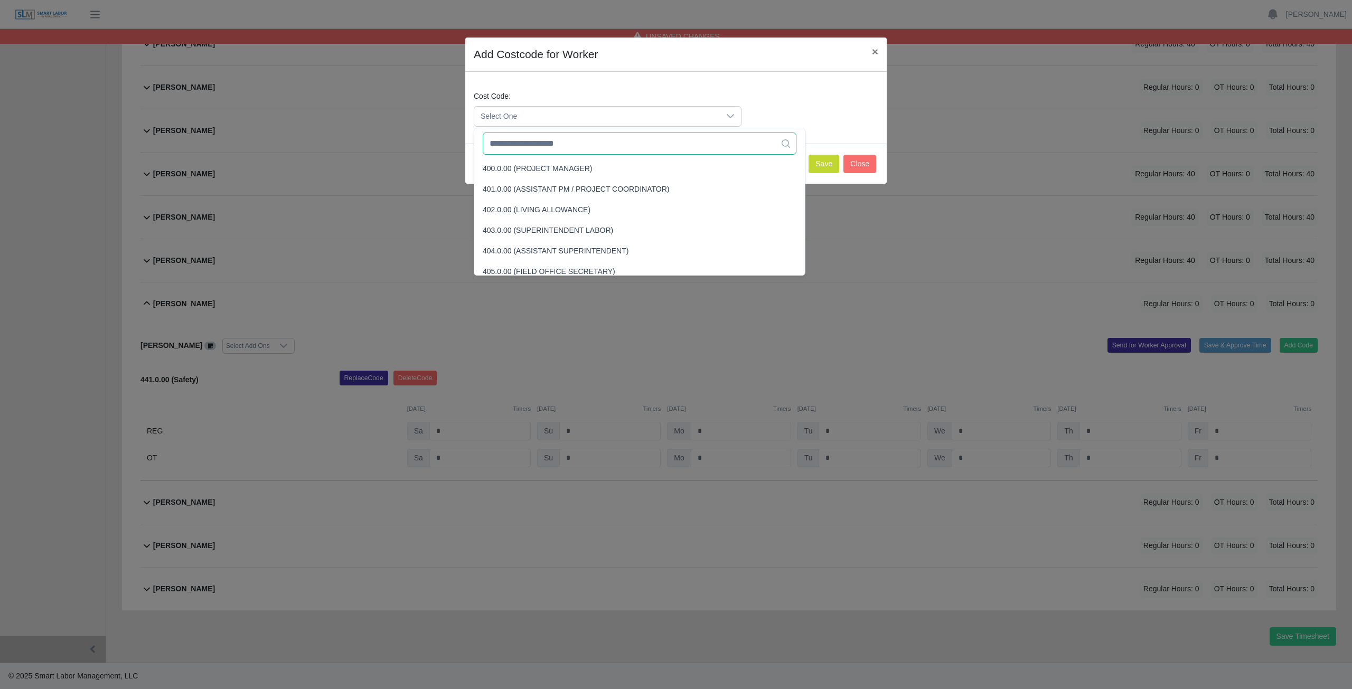
click at [522, 146] on input "text" at bounding box center [640, 144] width 314 height 22
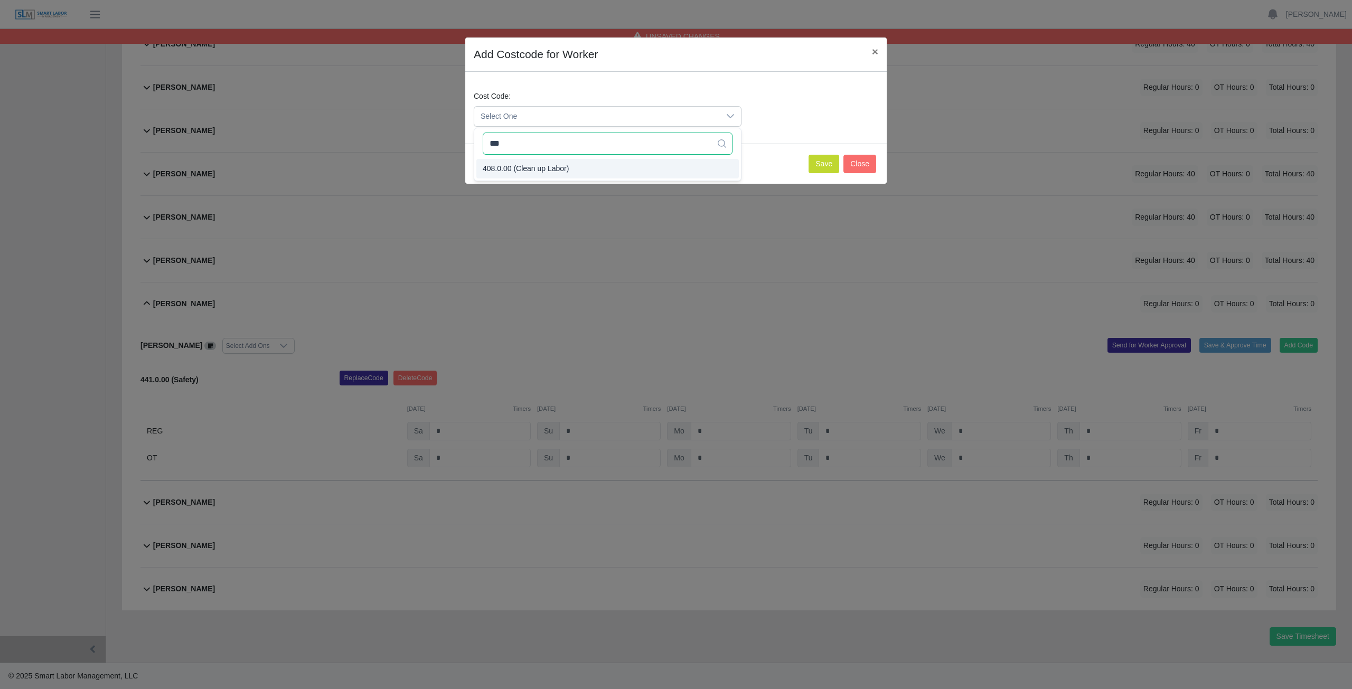
type input "***"
click at [830, 163] on button "Save" at bounding box center [824, 164] width 31 height 18
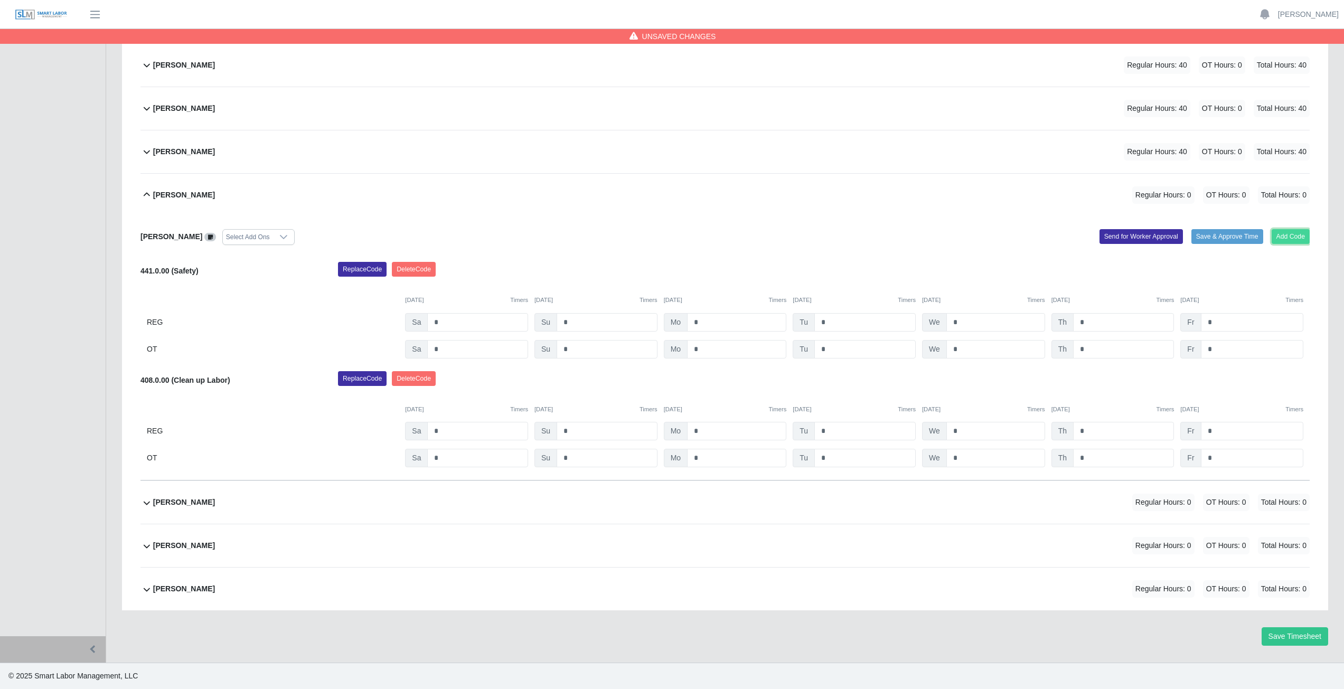
click at [1287, 233] on button "Add Code" at bounding box center [1291, 236] width 39 height 15
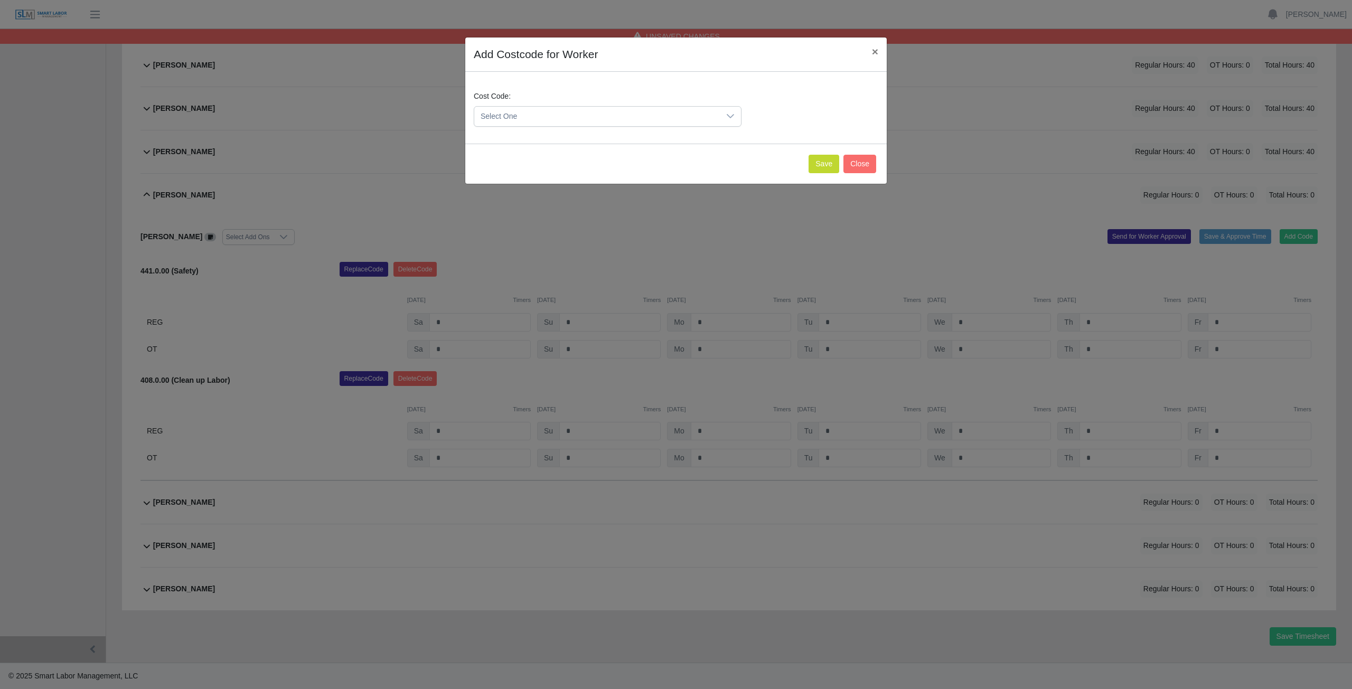
click at [523, 114] on span "Select One" at bounding box center [597, 117] width 246 height 20
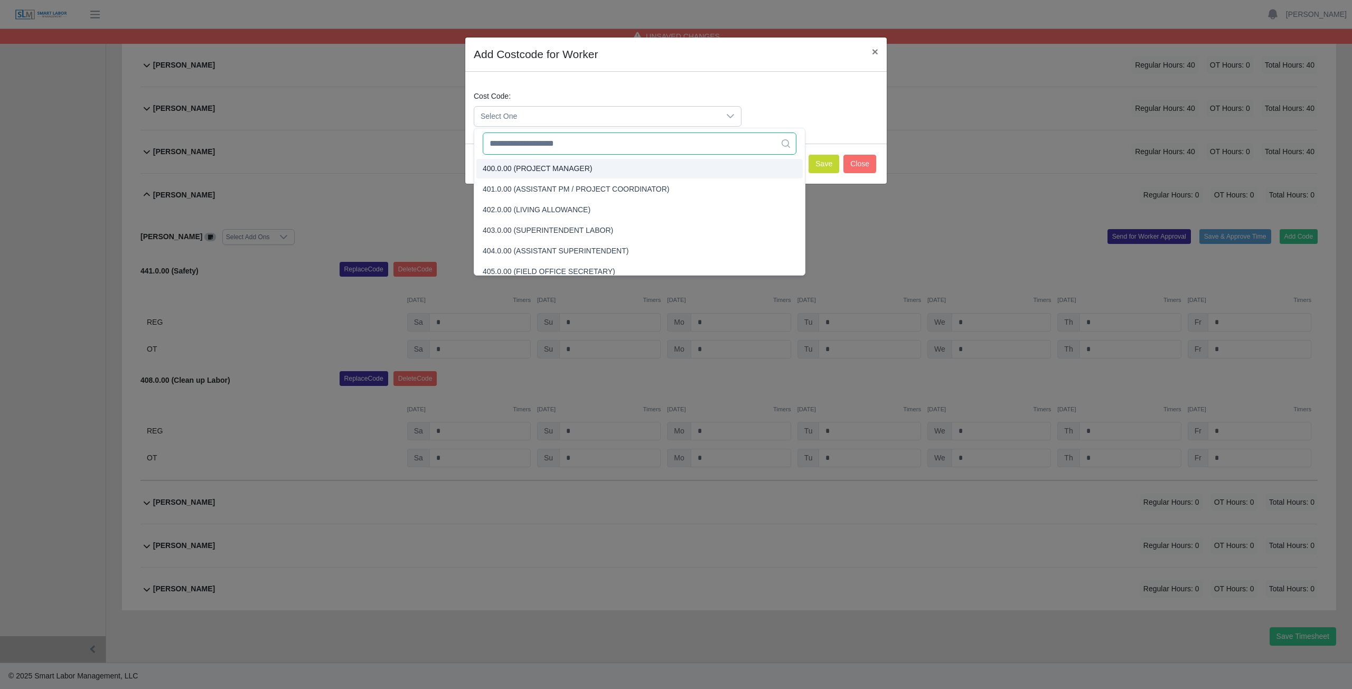
click at [523, 143] on input "text" at bounding box center [640, 144] width 314 height 22
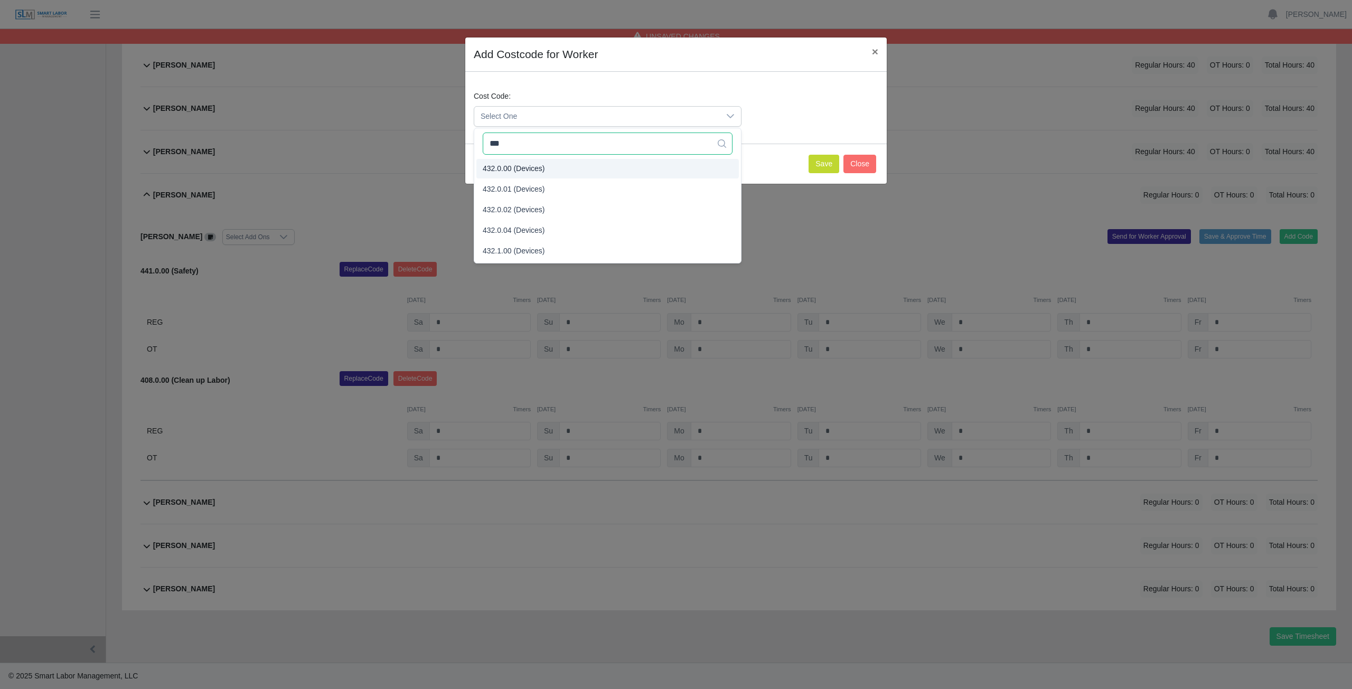
type input "***"
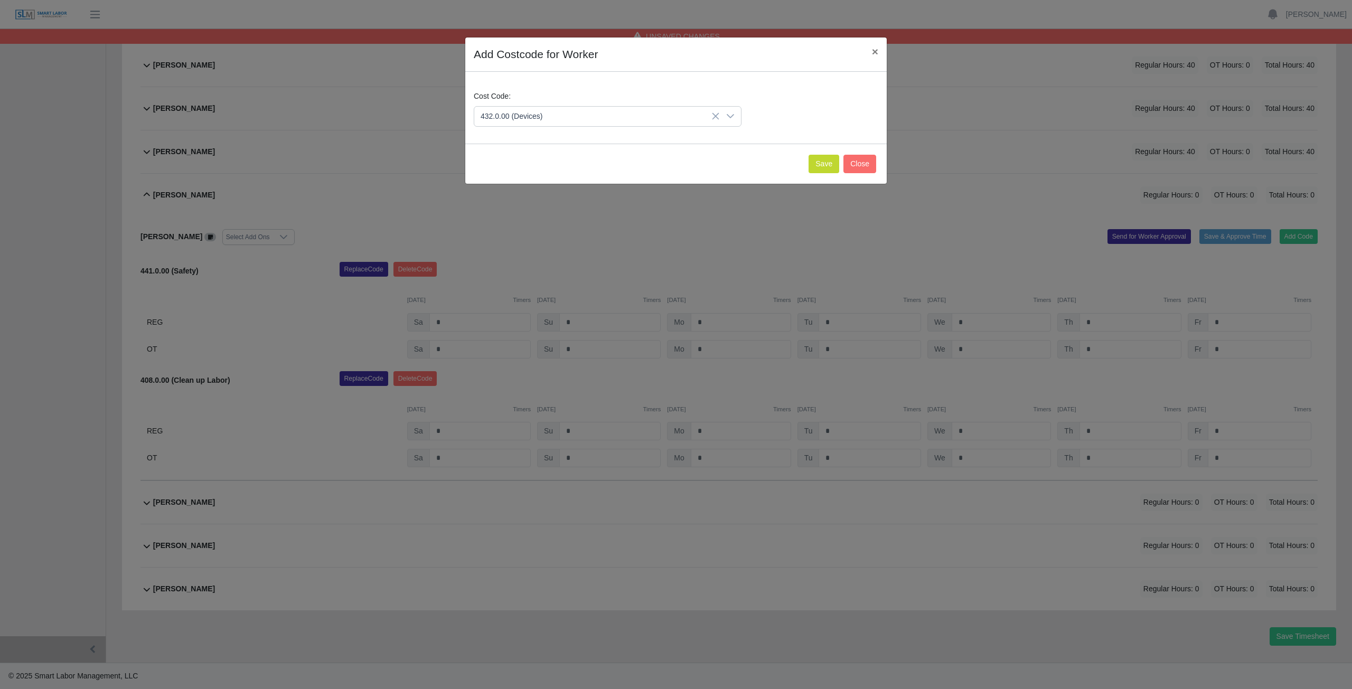
click at [515, 170] on span "432.0.00 (Devices)" at bounding box center [514, 168] width 62 height 11
click at [825, 164] on button "Save" at bounding box center [824, 164] width 31 height 18
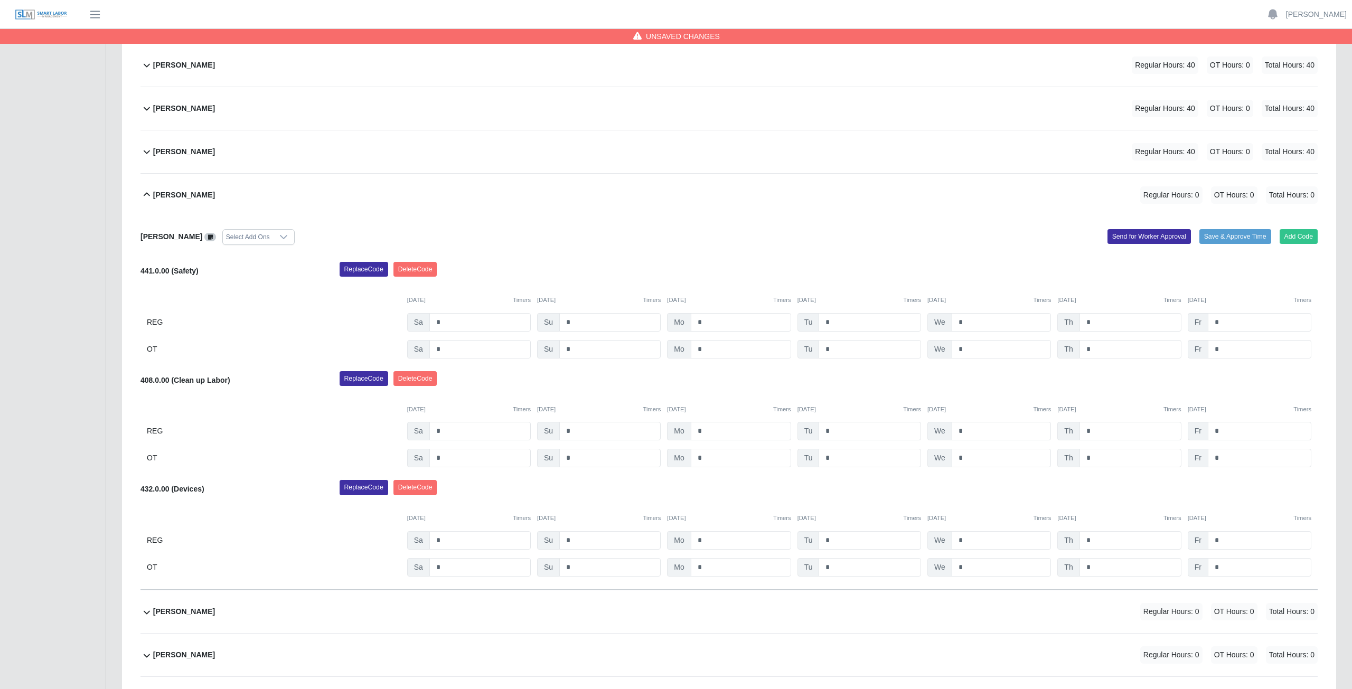
scroll to position [550, 0]
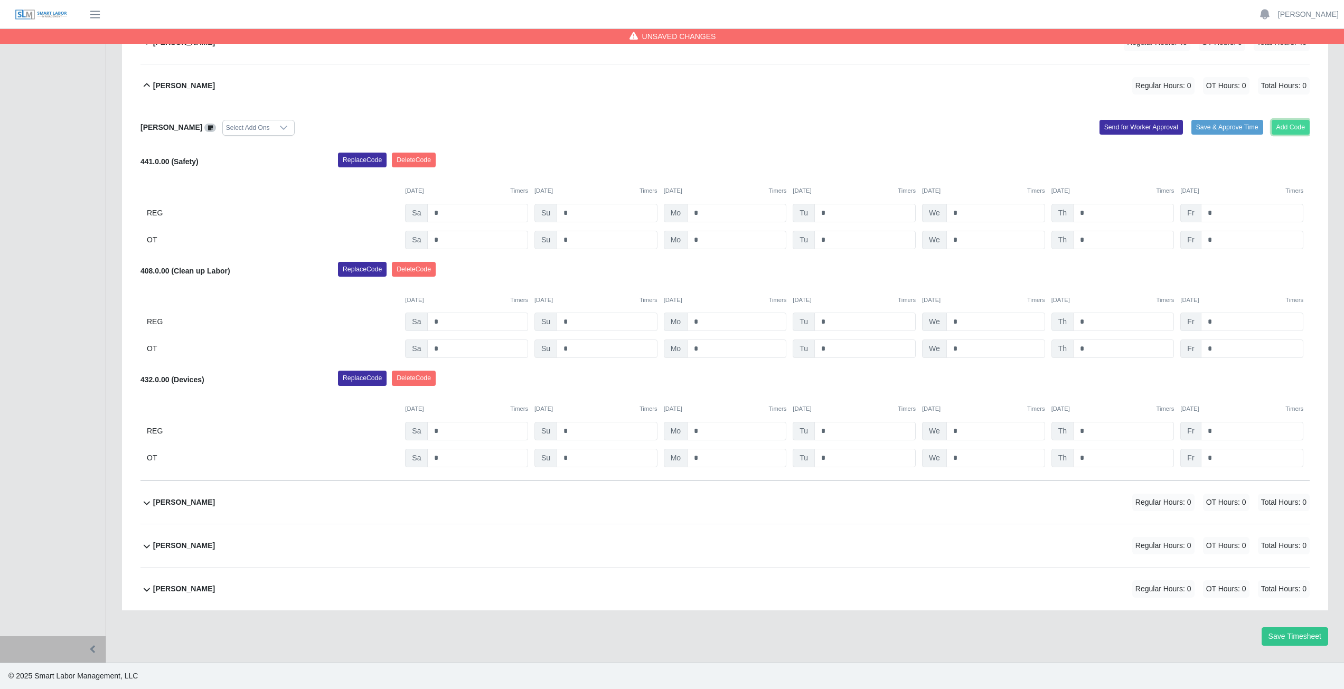
click at [1294, 126] on button "Add Code" at bounding box center [1291, 127] width 39 height 15
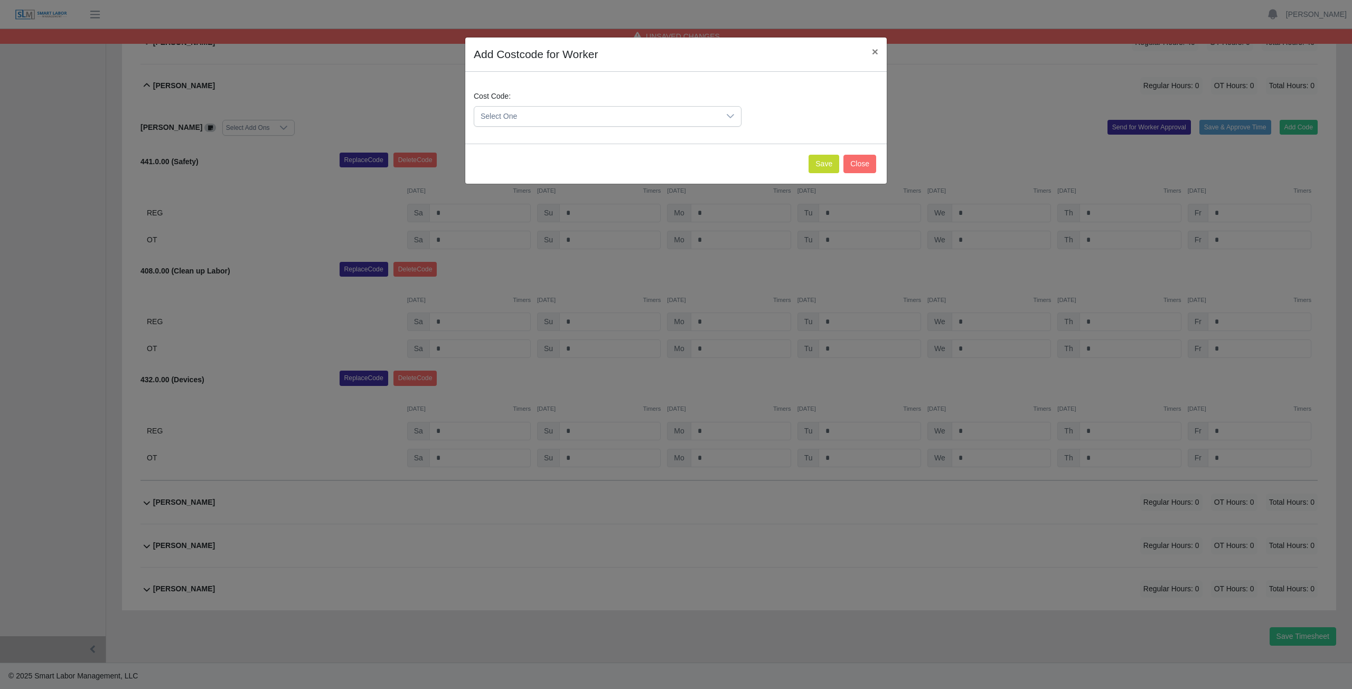
click at [537, 112] on span "Select One" at bounding box center [597, 117] width 246 height 20
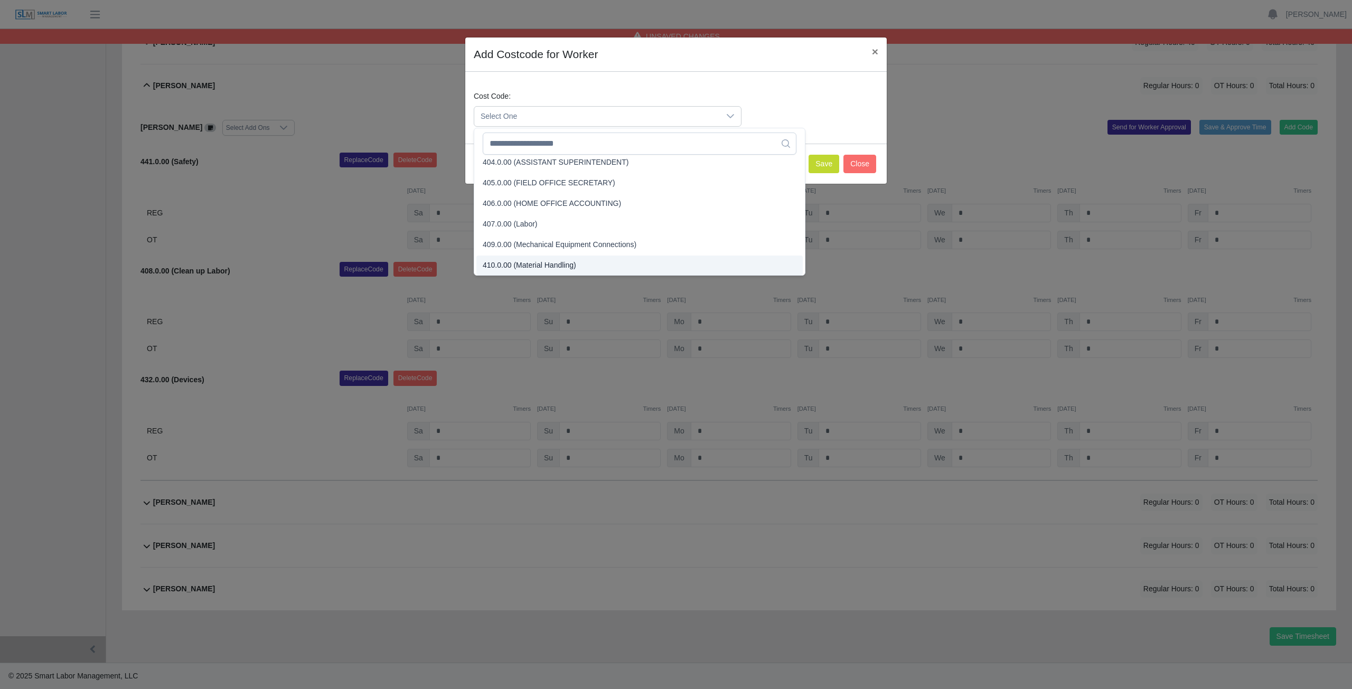
scroll to position [171, 0]
click at [516, 142] on input "text" at bounding box center [640, 144] width 314 height 22
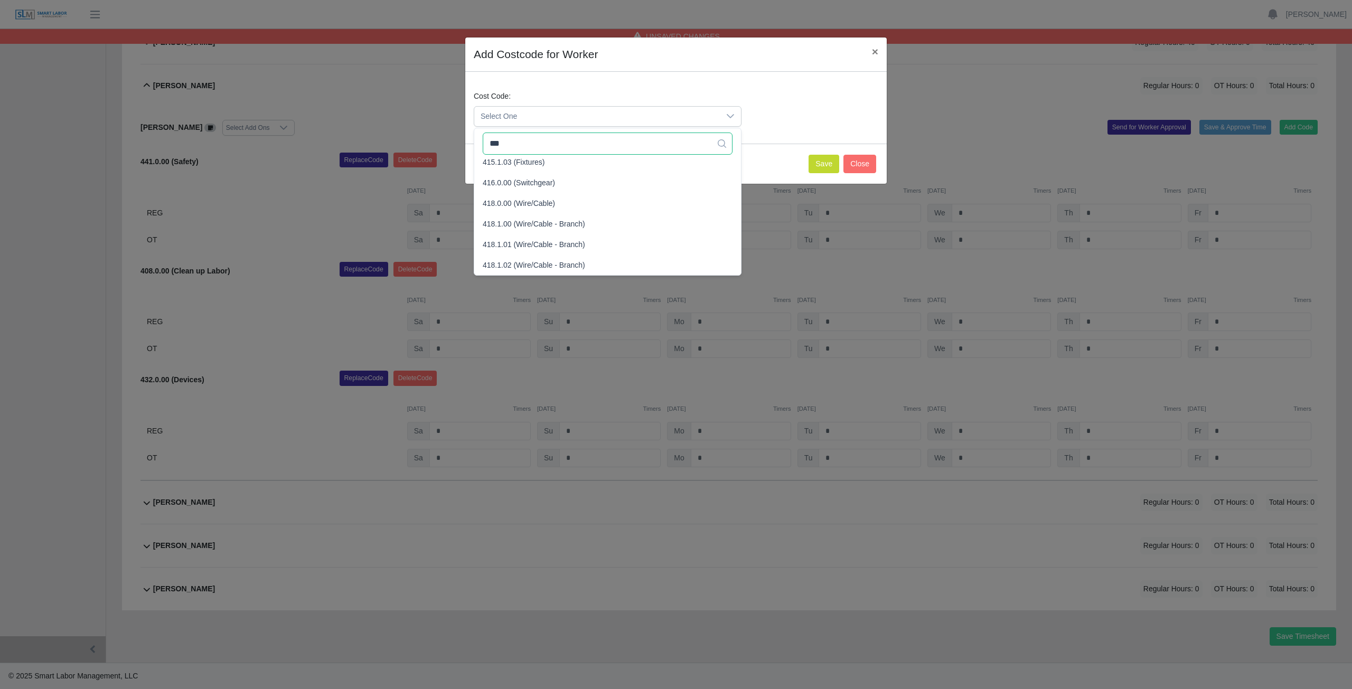
scroll to position [0, 0]
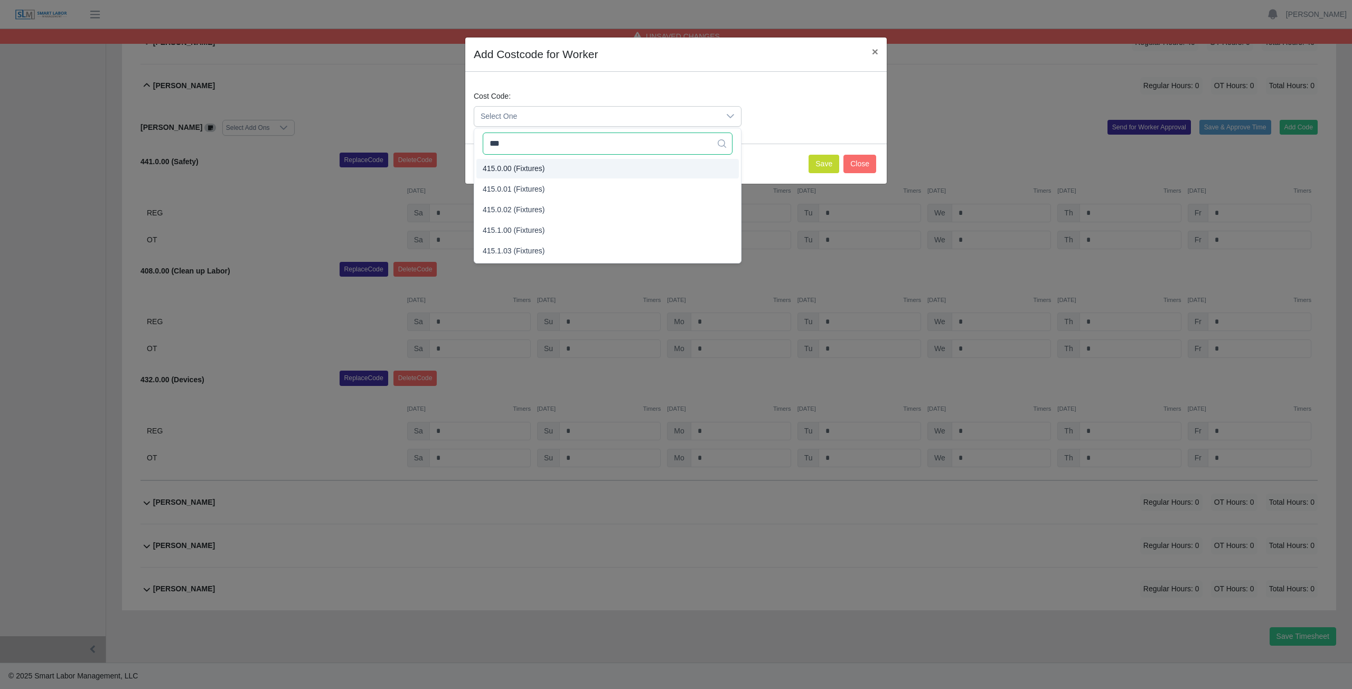
type input "***"
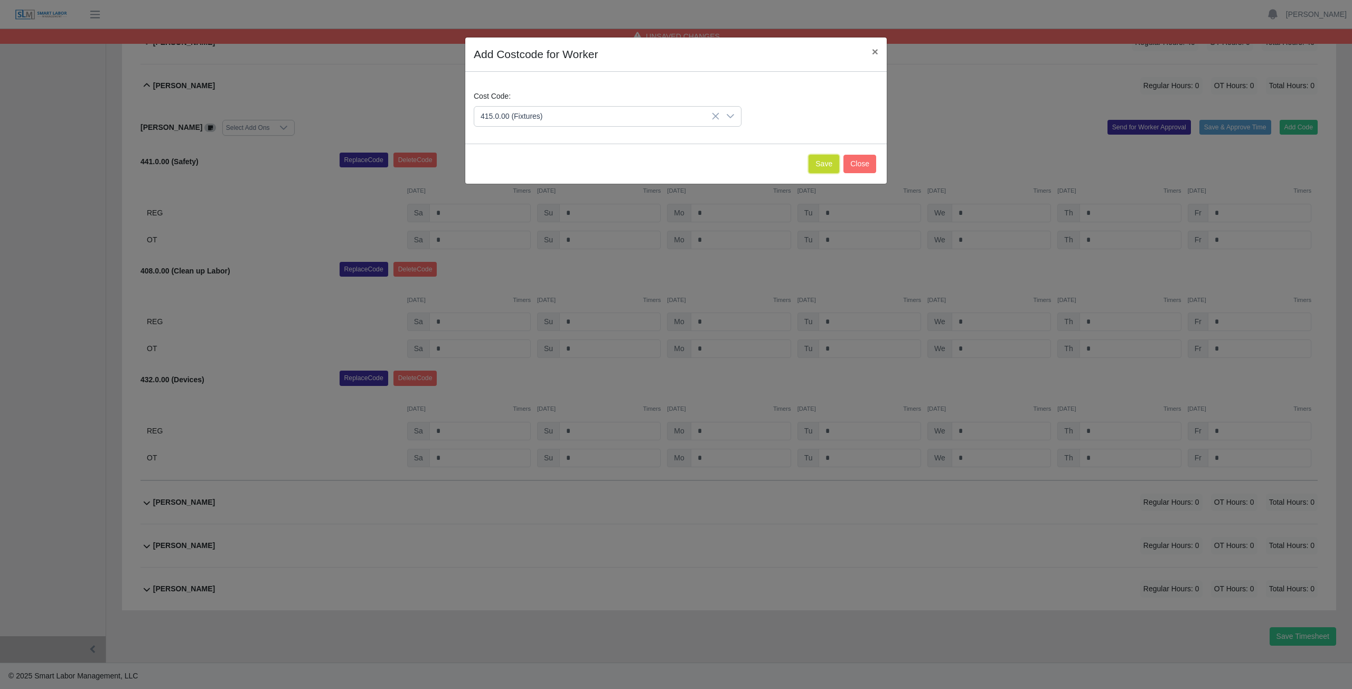
click at [825, 162] on button "Save" at bounding box center [824, 164] width 31 height 18
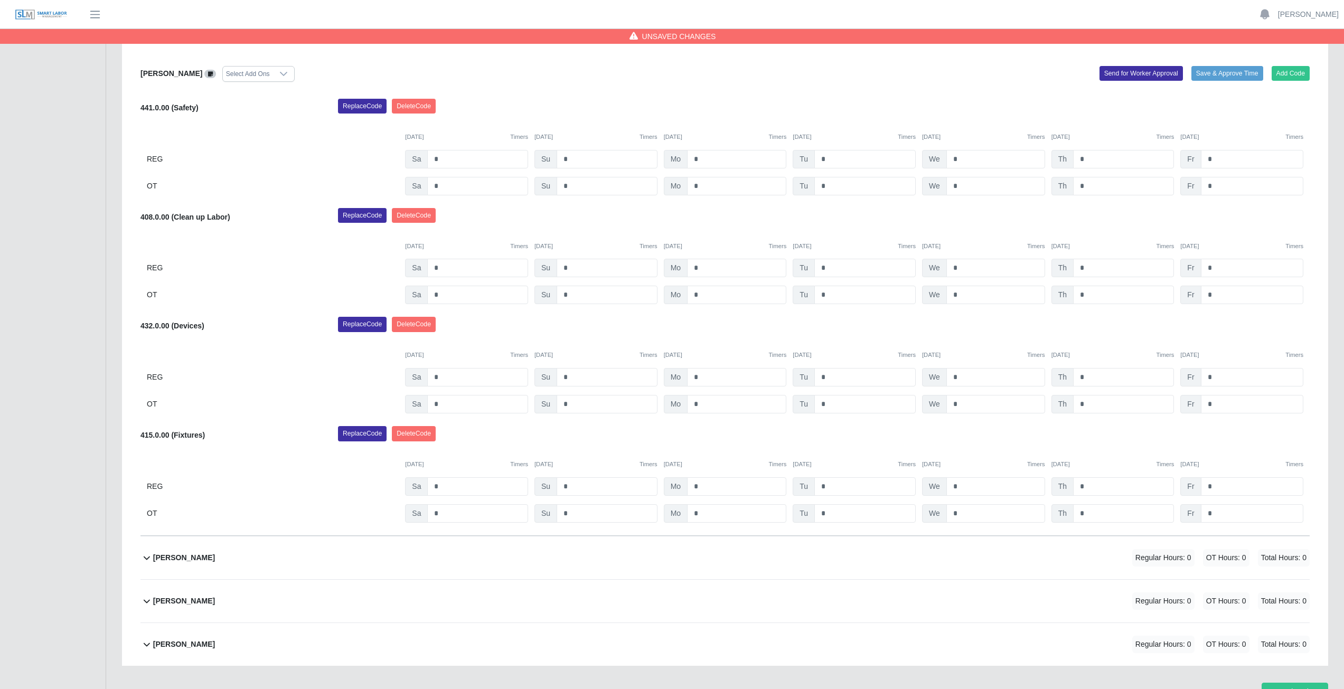
scroll to position [553, 0]
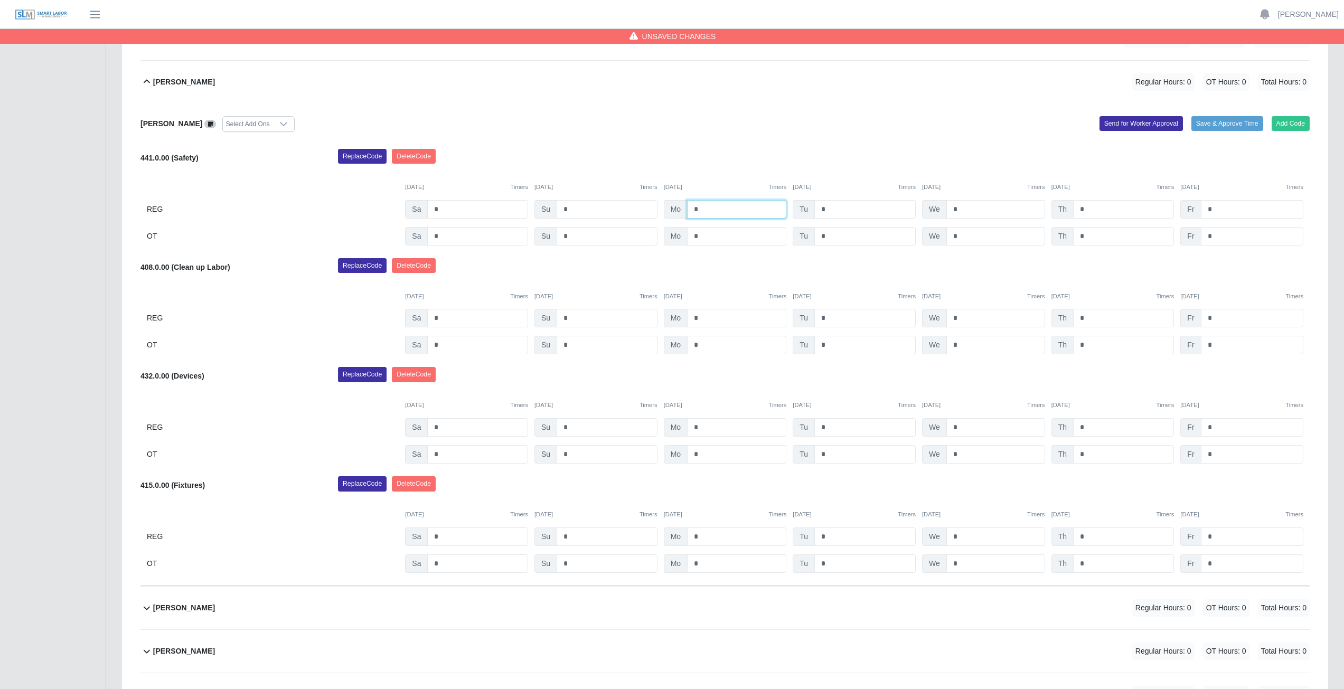
click at [701, 208] on input "*" at bounding box center [736, 209] width 99 height 18
type input "*"
click at [834, 208] on input "*" at bounding box center [864, 209] width 101 height 18
type input "*"
click at [968, 210] on input "*" at bounding box center [995, 209] width 99 height 18
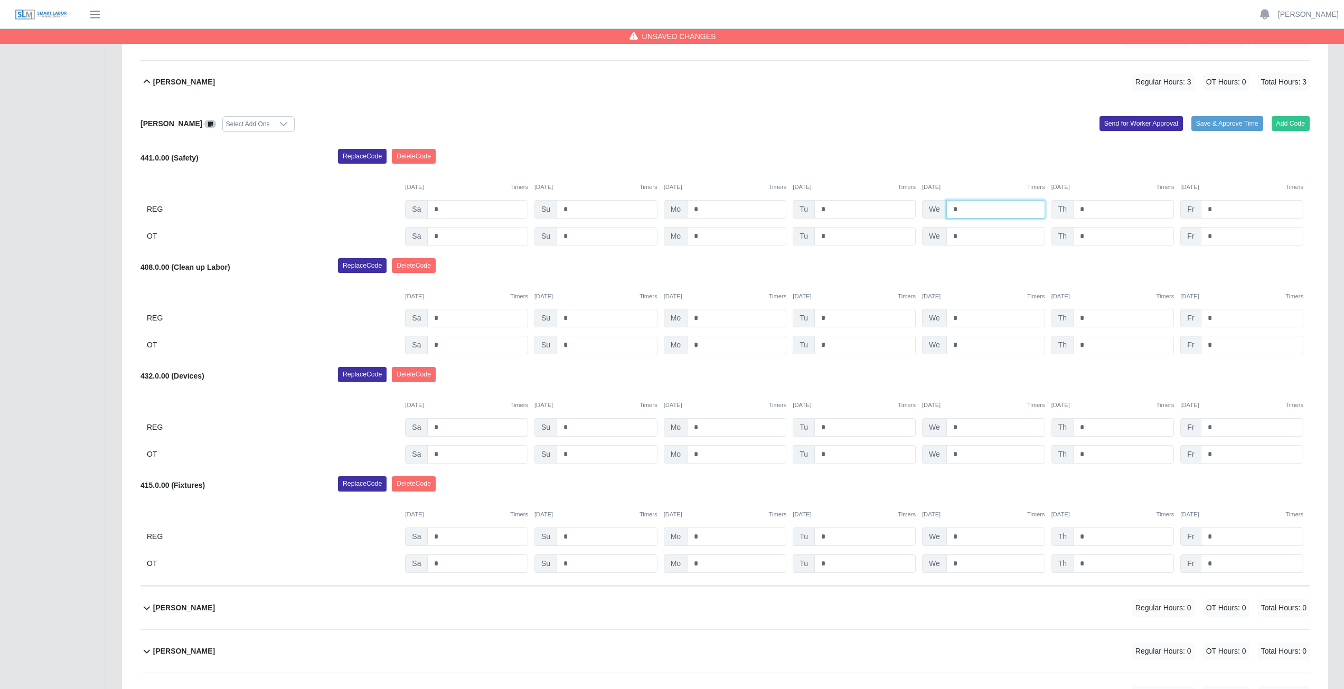
type input "*"
click at [1092, 210] on input "*" at bounding box center [1123, 209] width 101 height 18
type input "*"
click at [705, 315] on input "*" at bounding box center [736, 318] width 99 height 18
type input "*"
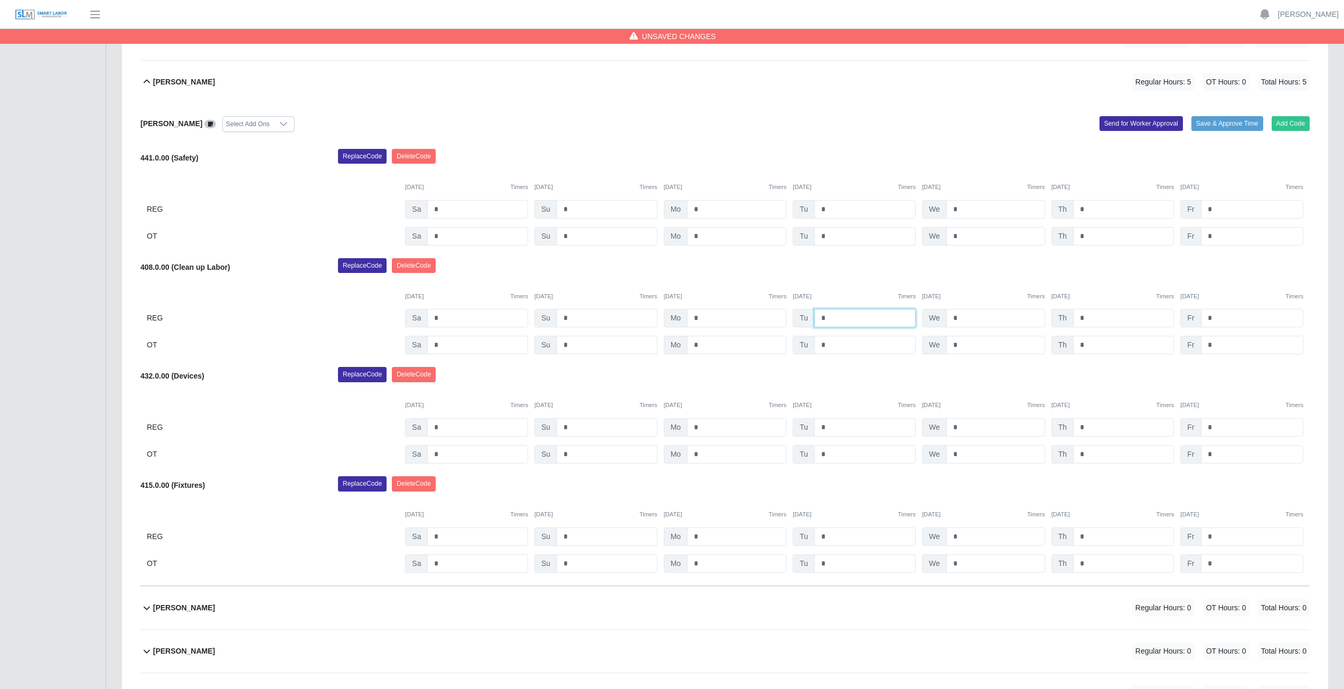
click at [826, 318] on input "*" at bounding box center [864, 318] width 101 height 18
type input "*"
click at [960, 315] on input "*" at bounding box center [995, 318] width 99 height 18
type input "*"
click at [1093, 316] on input "*" at bounding box center [1123, 318] width 101 height 18
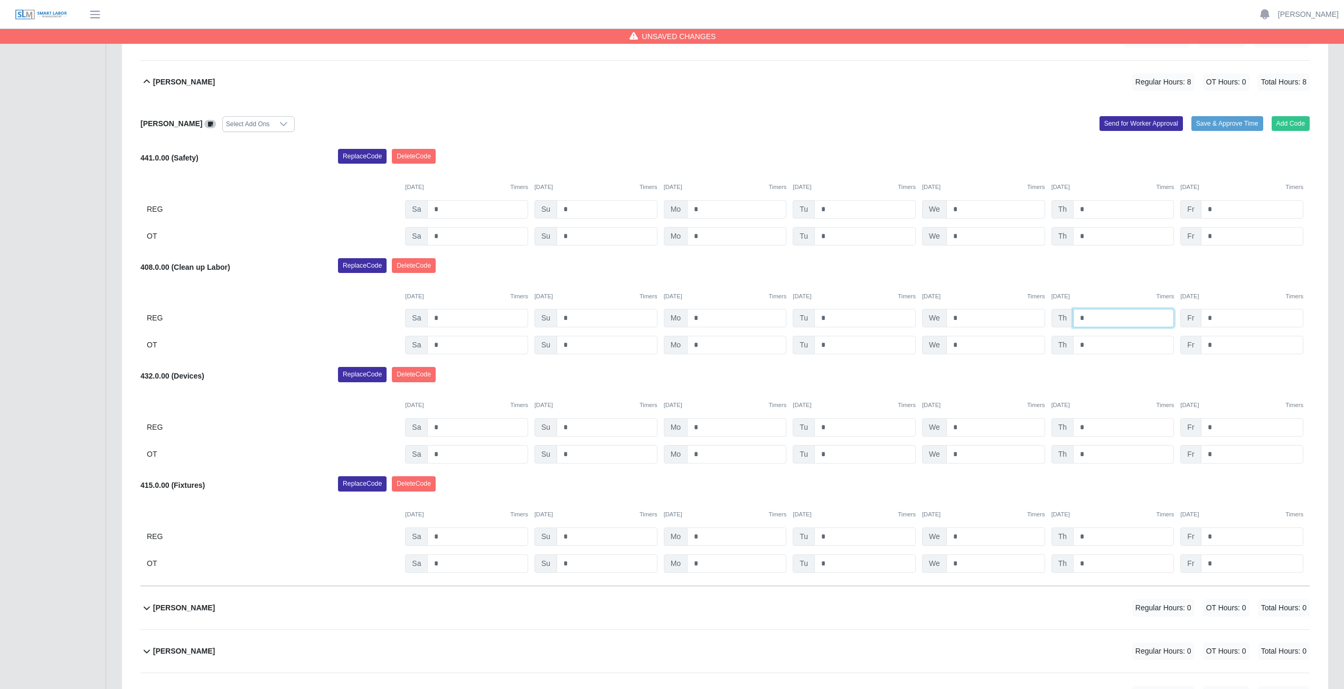
type input "*"
click at [701, 426] on input "*" at bounding box center [736, 427] width 99 height 18
type input "*"
click at [827, 537] on input "*" at bounding box center [864, 537] width 101 height 18
type input "*"
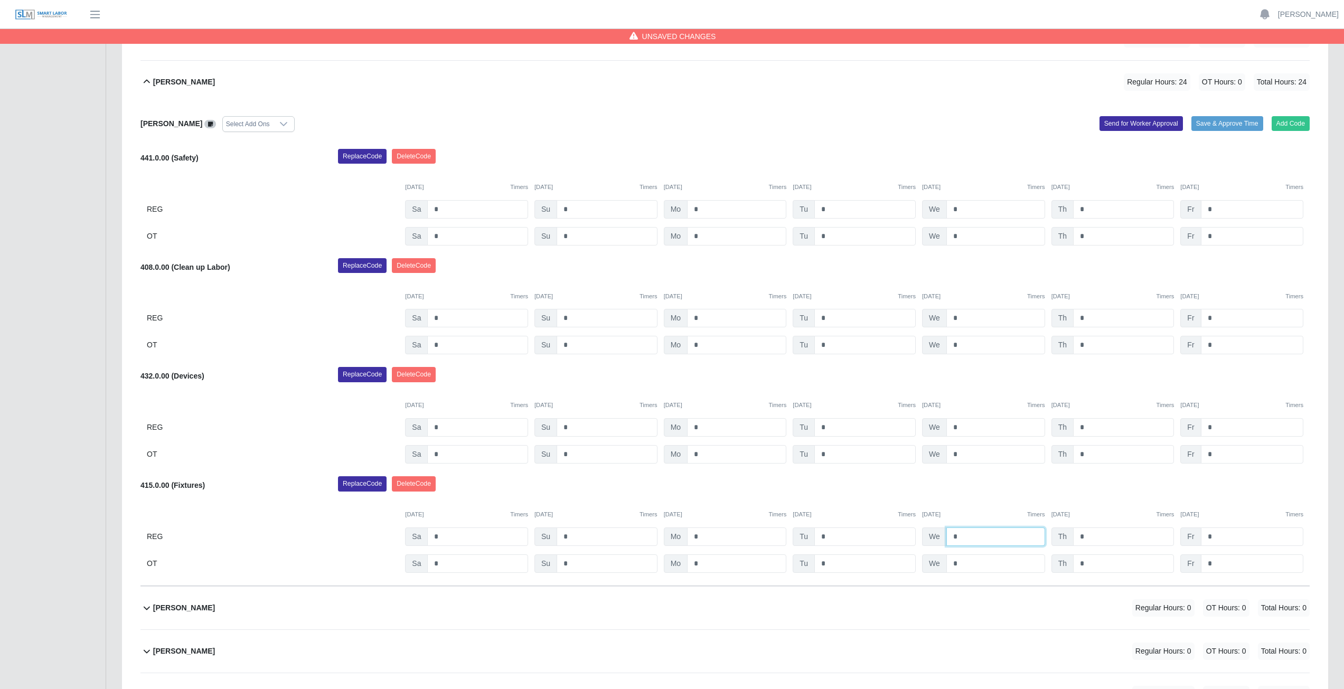
click at [961, 534] on input "*" at bounding box center [995, 537] width 99 height 18
type input "*"
click at [1086, 537] on input "*" at bounding box center [1123, 537] width 101 height 18
type input "*"
click at [984, 480] on div "Replace Code Delete Code" at bounding box center [824, 486] width 988 height 21
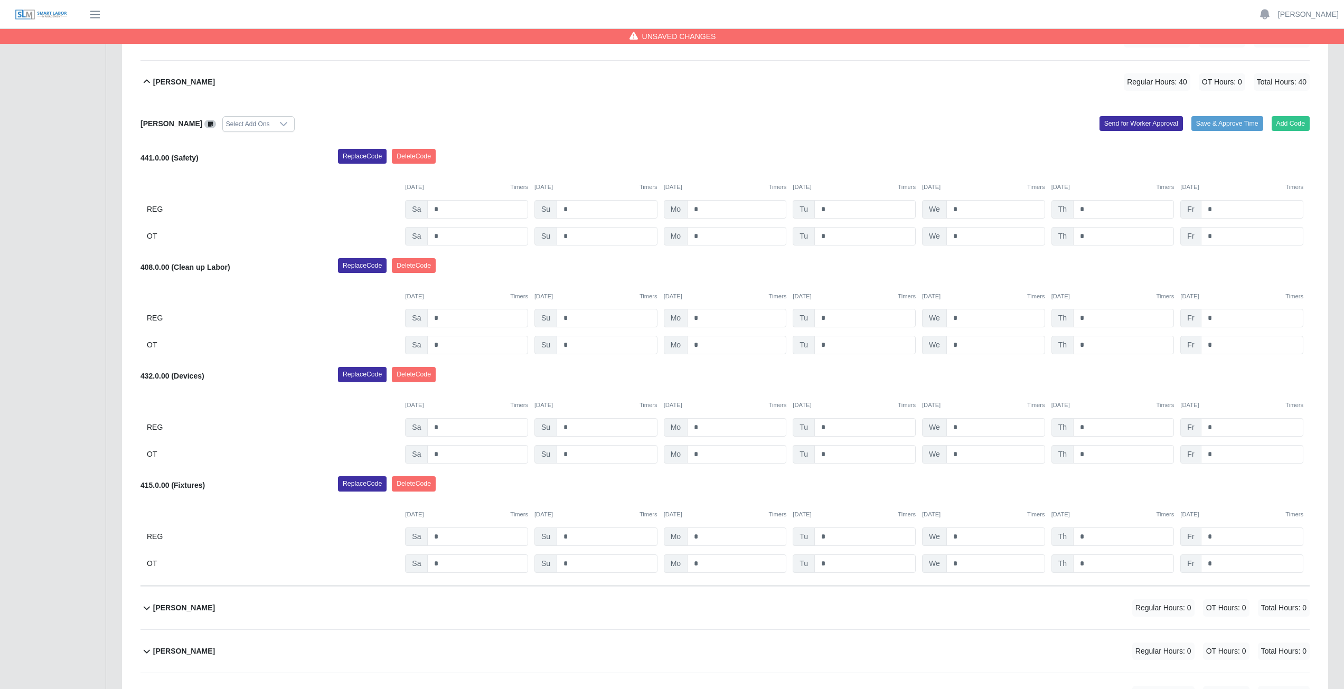
click at [147, 80] on icon at bounding box center [147, 82] width 6 height 4
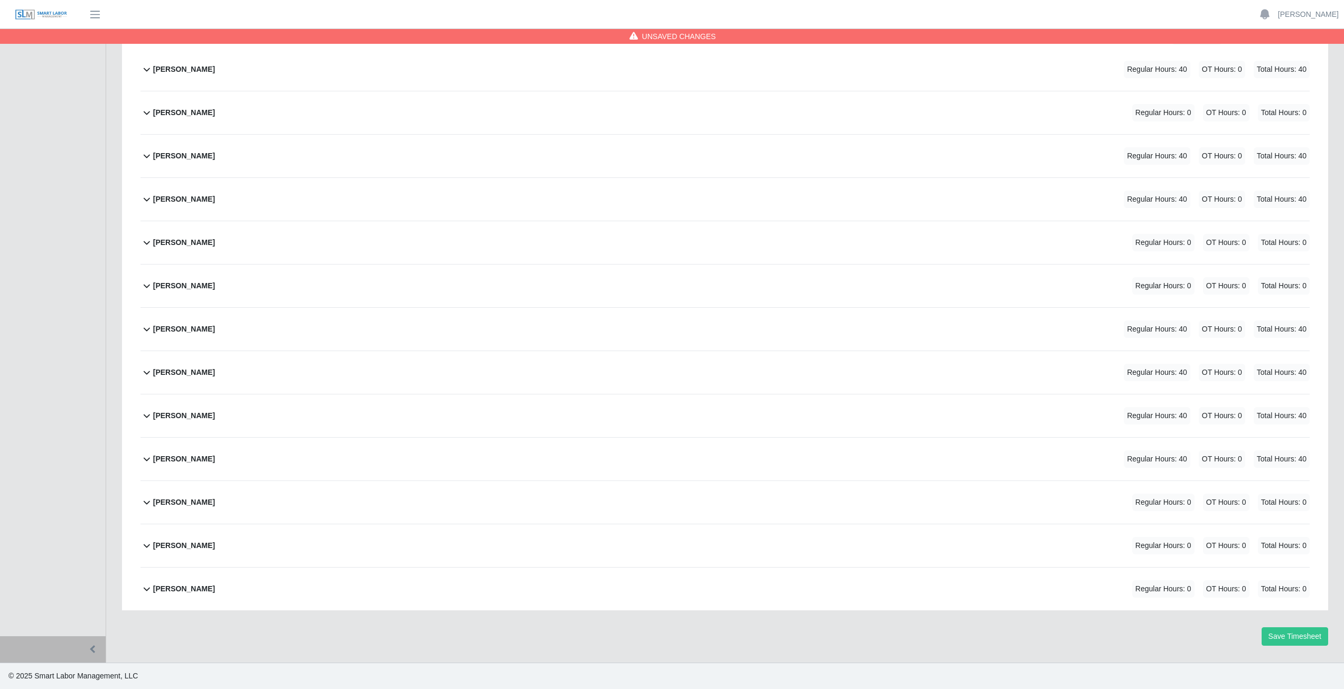
scroll to position [176, 0]
click at [144, 506] on icon at bounding box center [146, 502] width 13 height 13
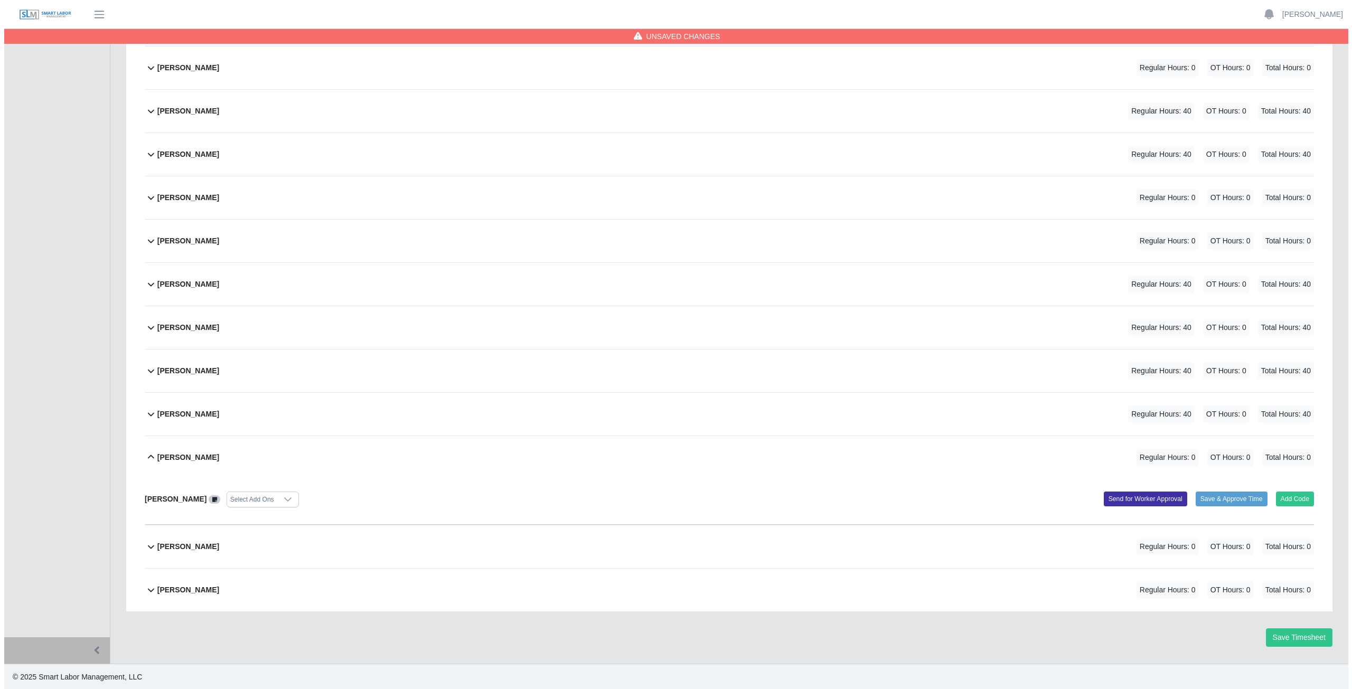
scroll to position [222, 0]
click at [1292, 497] on button "Add Code" at bounding box center [1291, 498] width 39 height 15
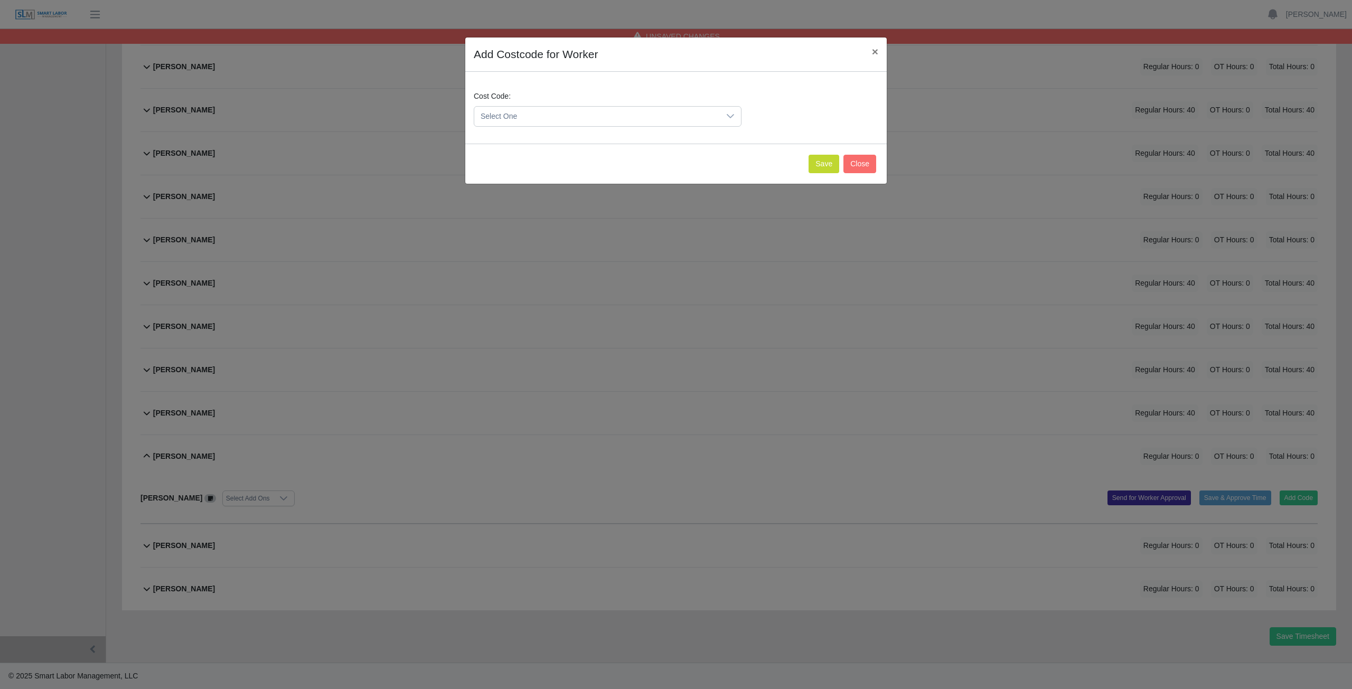
click at [529, 117] on span "Select One" at bounding box center [597, 117] width 246 height 20
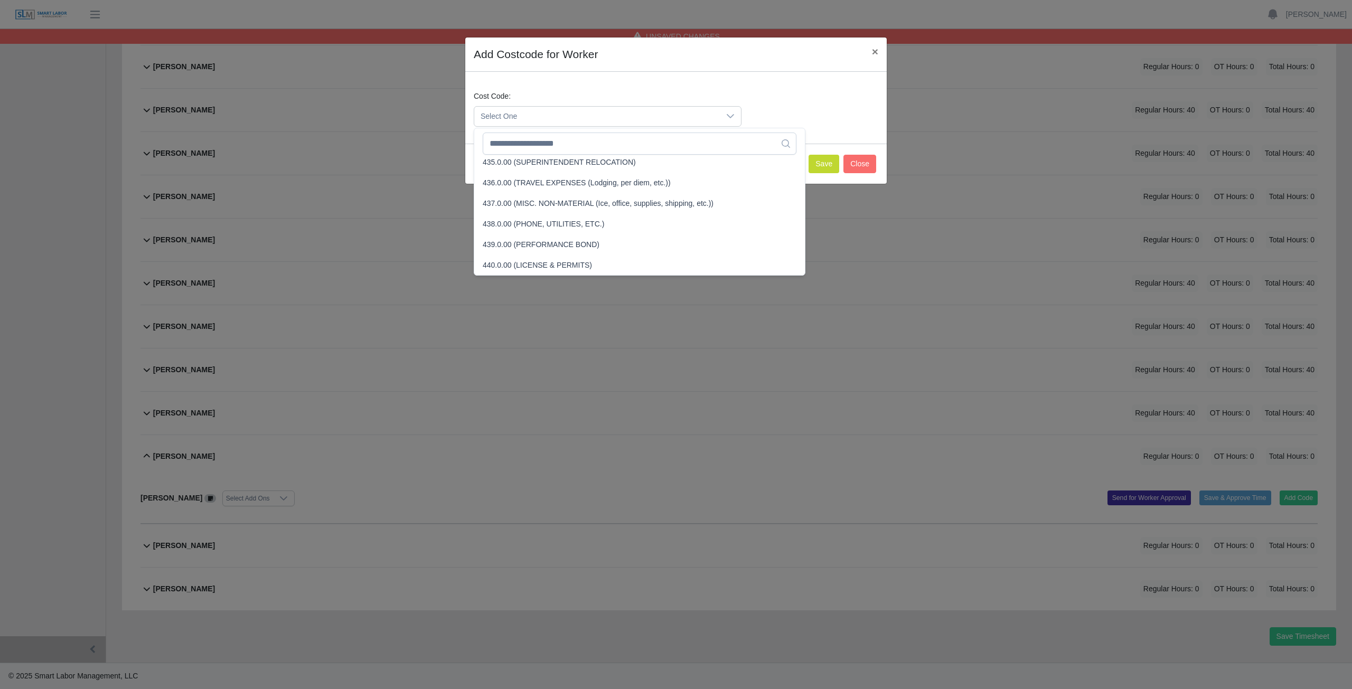
scroll to position [1283, 0]
click at [543, 143] on input "text" at bounding box center [640, 144] width 314 height 22
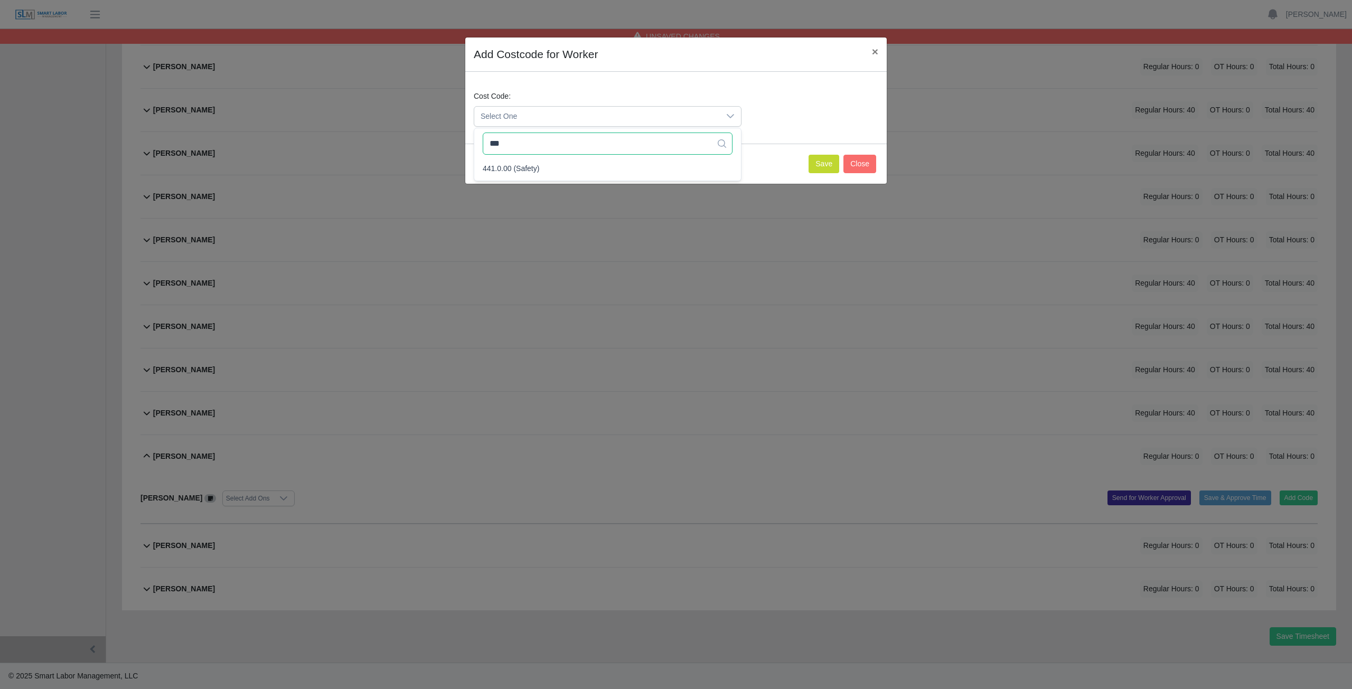
scroll to position [0, 0]
type input "***"
click at [827, 167] on button "Save" at bounding box center [824, 164] width 31 height 18
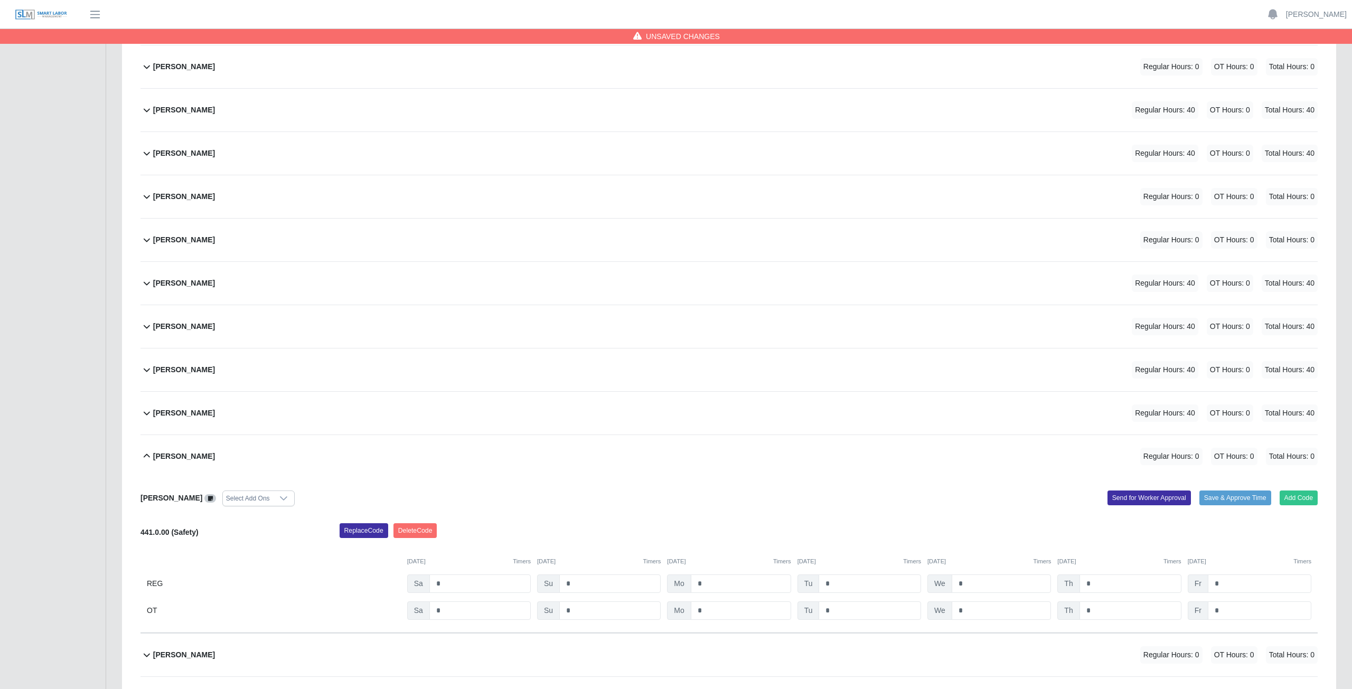
scroll to position [332, 0]
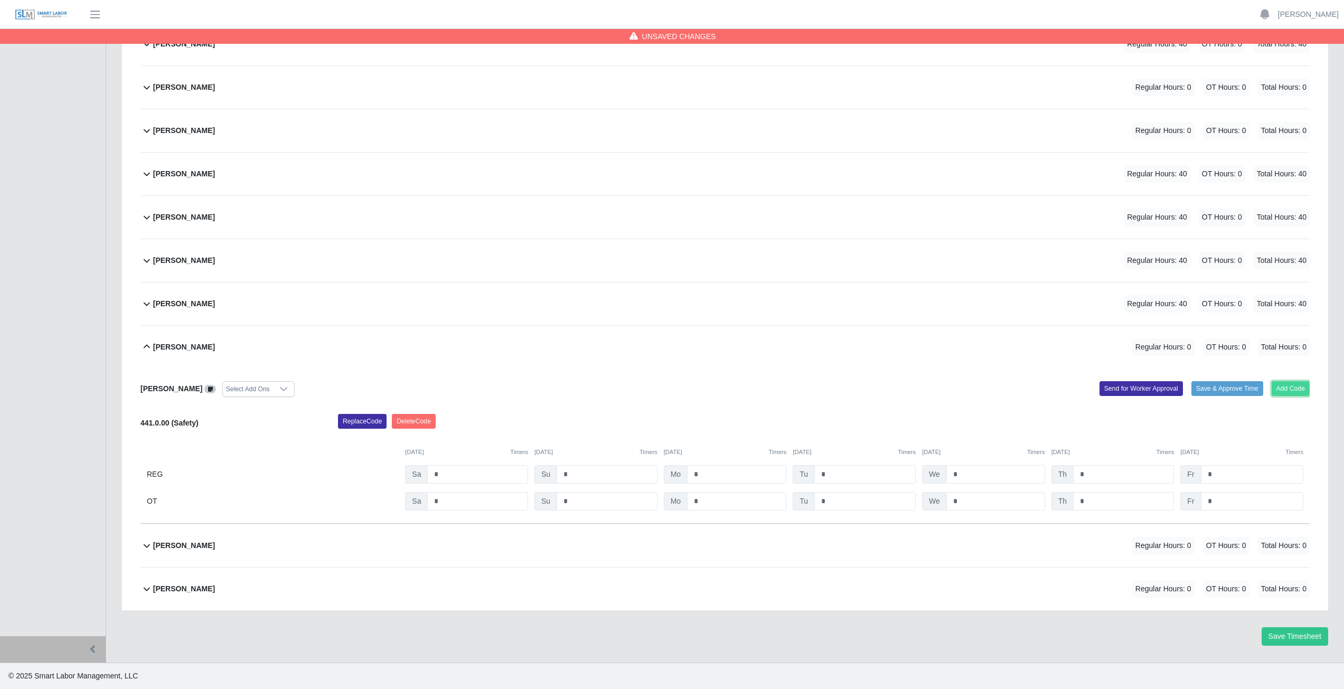
drag, startPoint x: 1290, startPoint y: 384, endPoint x: 1277, endPoint y: 384, distance: 13.2
click at [1277, 384] on button "Add Code" at bounding box center [1291, 388] width 39 height 15
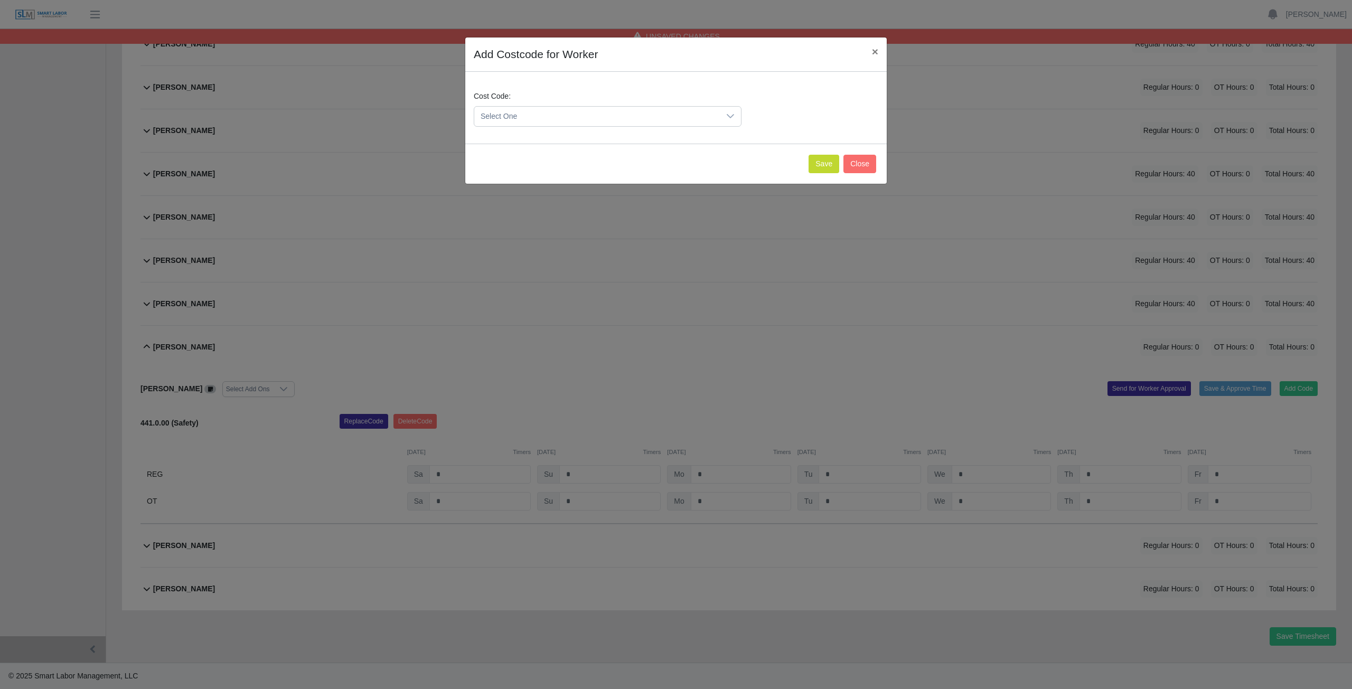
click at [534, 112] on span "Select One" at bounding box center [597, 117] width 246 height 20
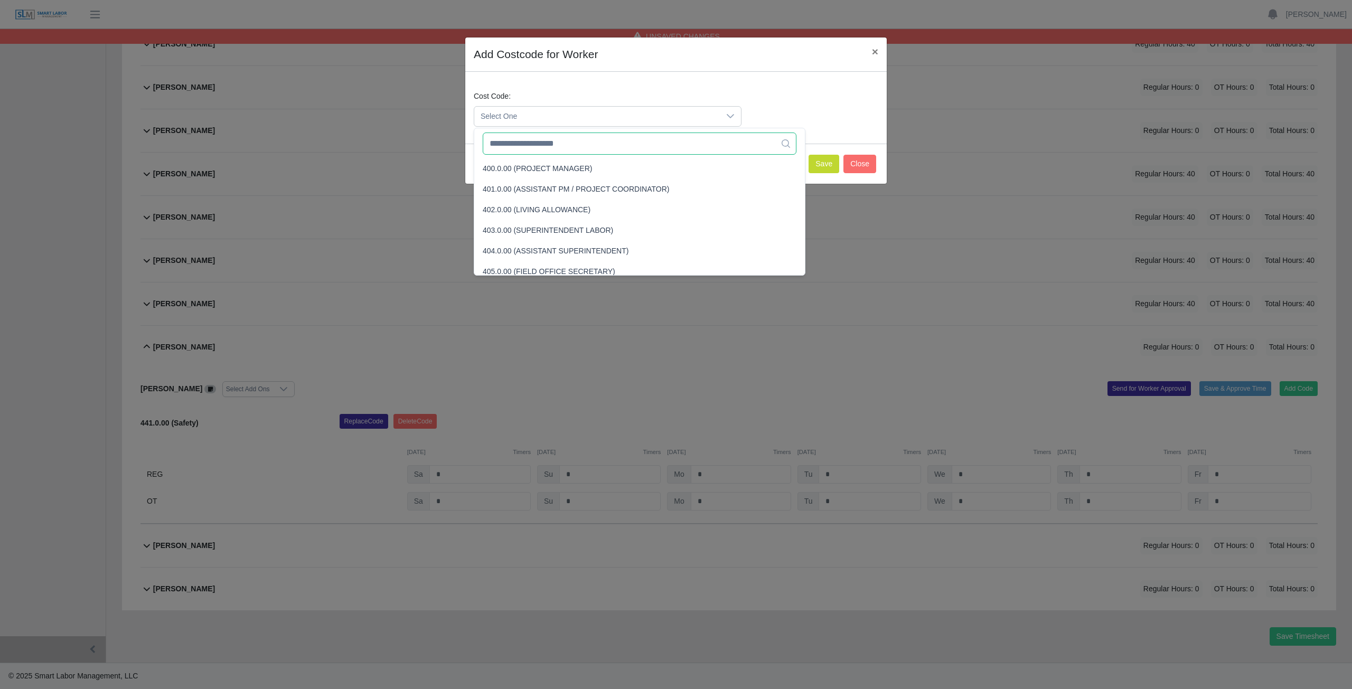
click at [534, 142] on input "text" at bounding box center [640, 144] width 314 height 22
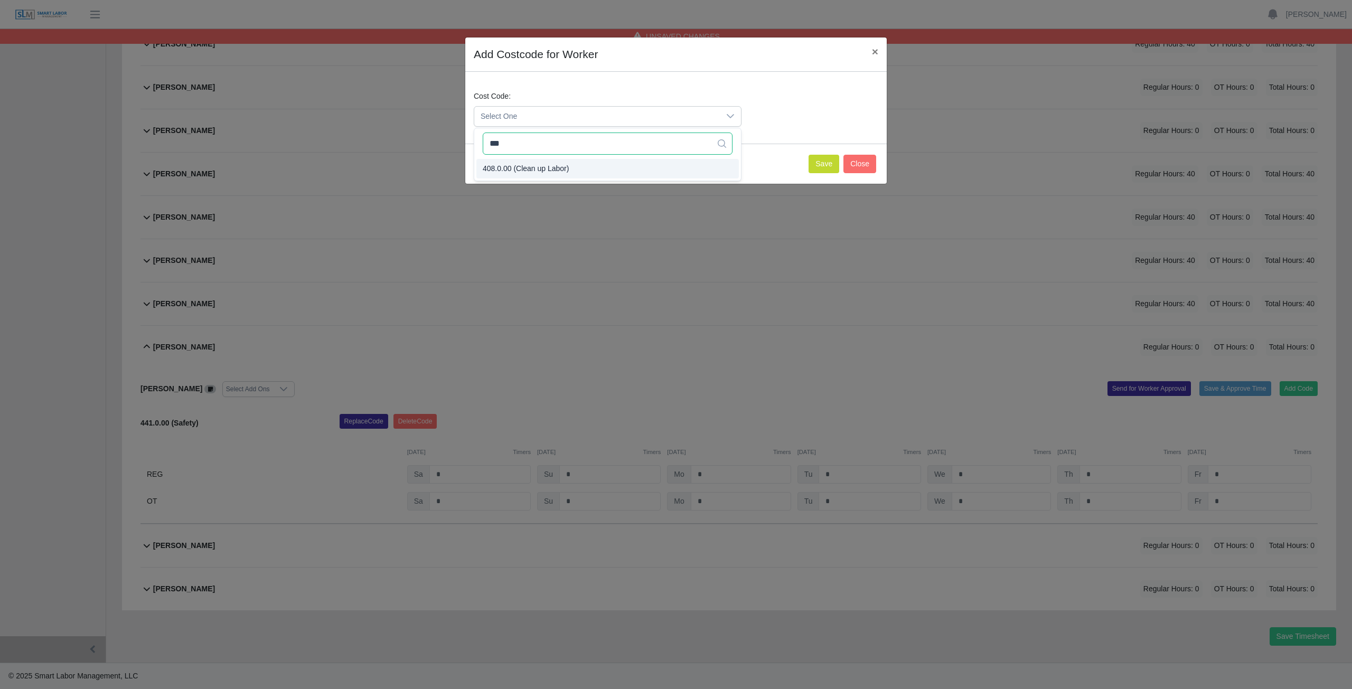
type input "***"
click at [830, 164] on button "Save" at bounding box center [824, 164] width 31 height 18
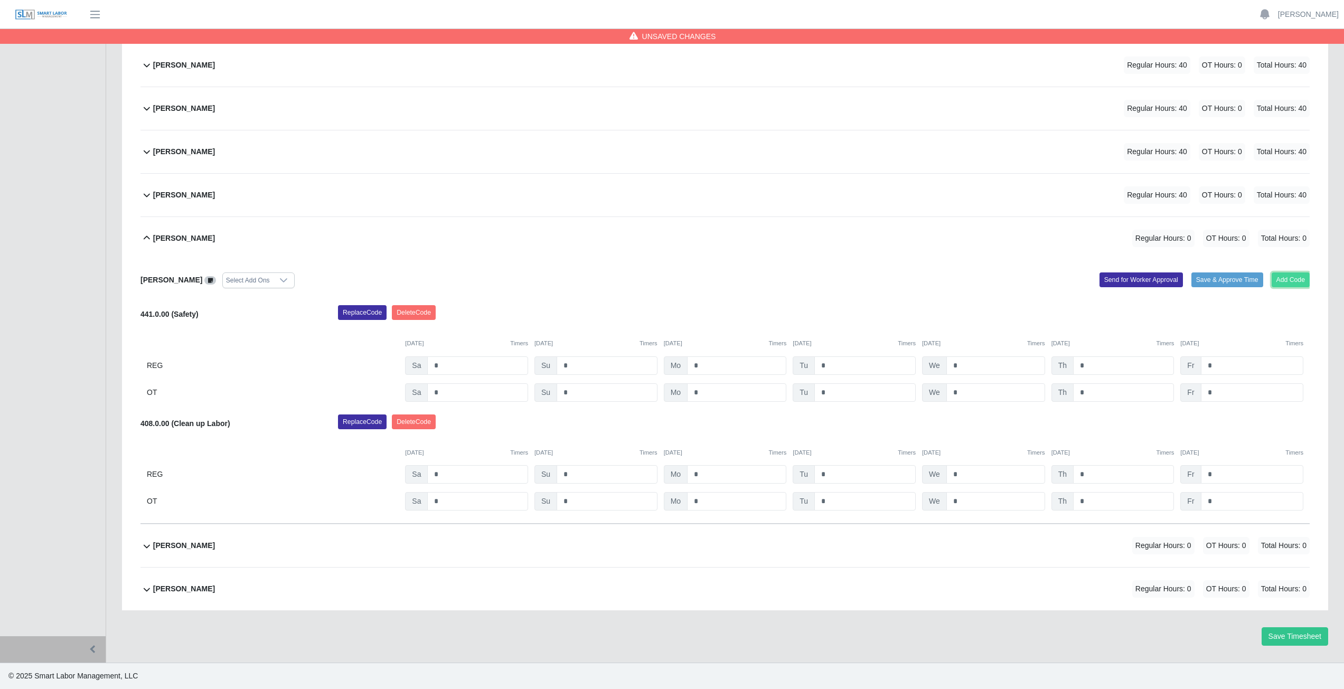
click at [1278, 284] on button "Add Code" at bounding box center [1291, 280] width 39 height 15
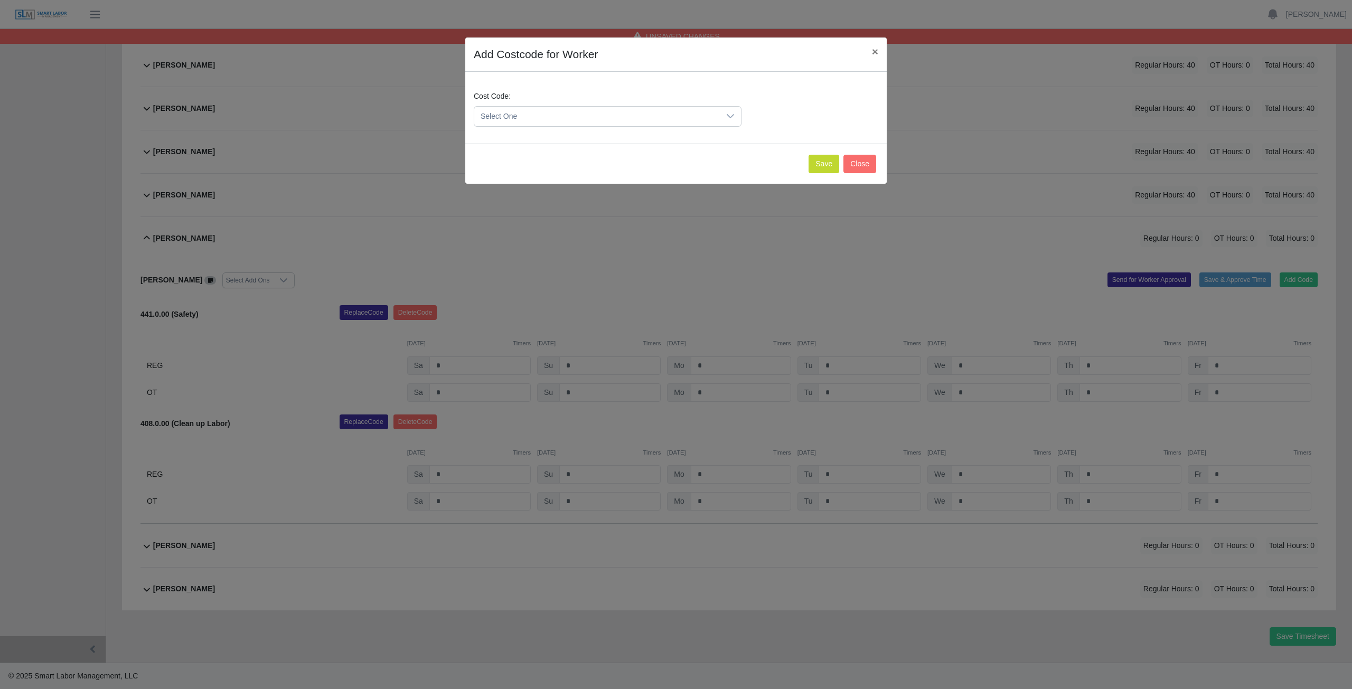
click at [540, 118] on span "Select One" at bounding box center [597, 117] width 246 height 20
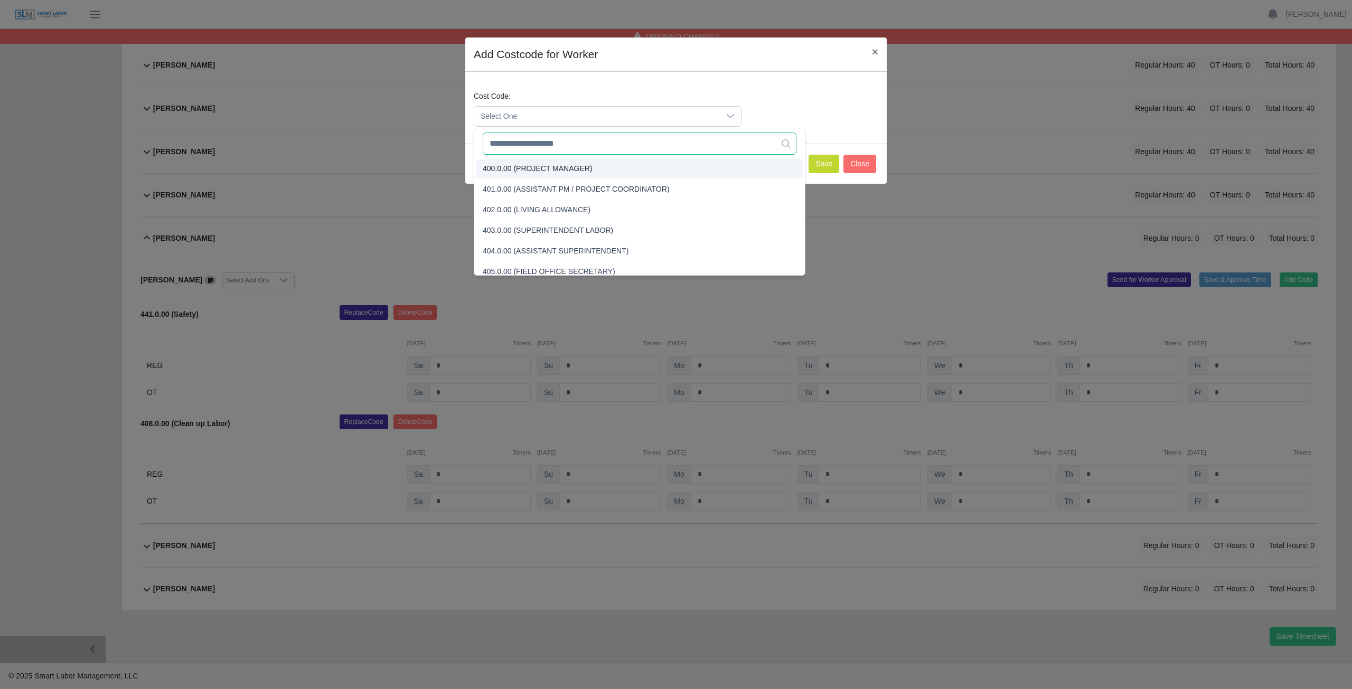
click at [524, 147] on input "text" at bounding box center [640, 144] width 314 height 22
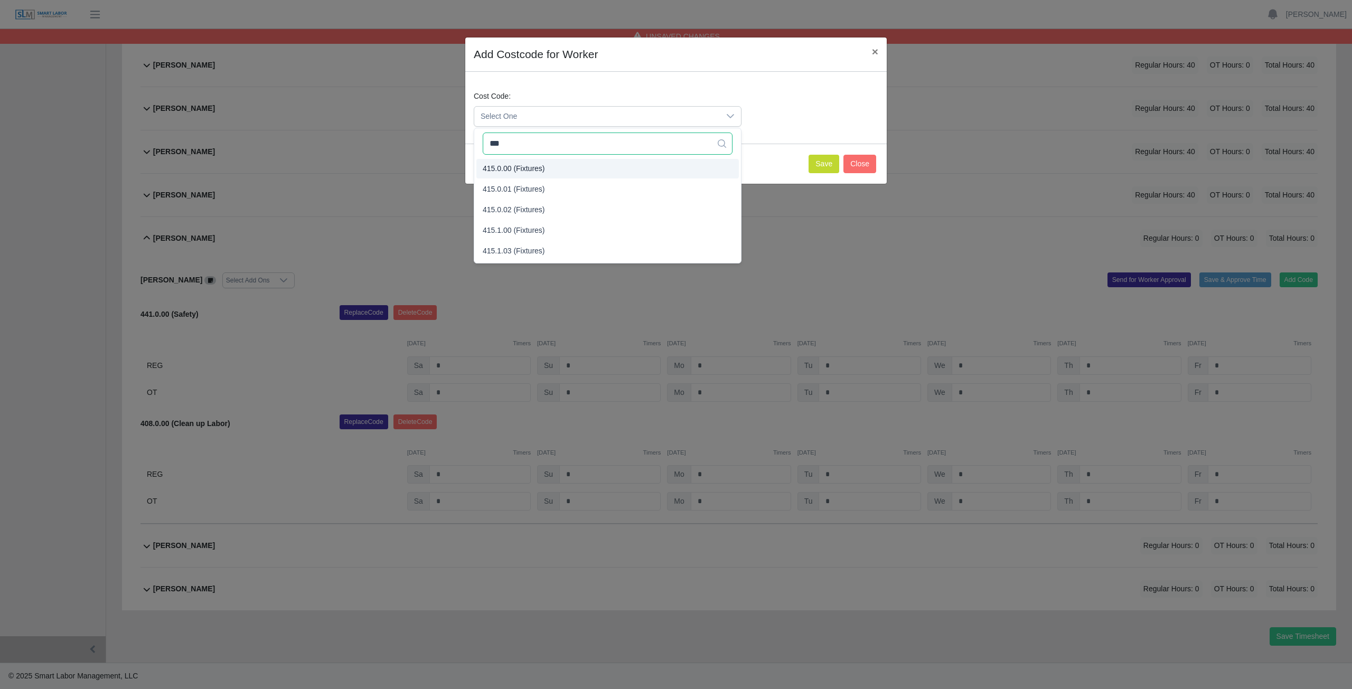
type input "***"
click at [504, 167] on span "415.0.00 (Fixtures)" at bounding box center [514, 168] width 62 height 11
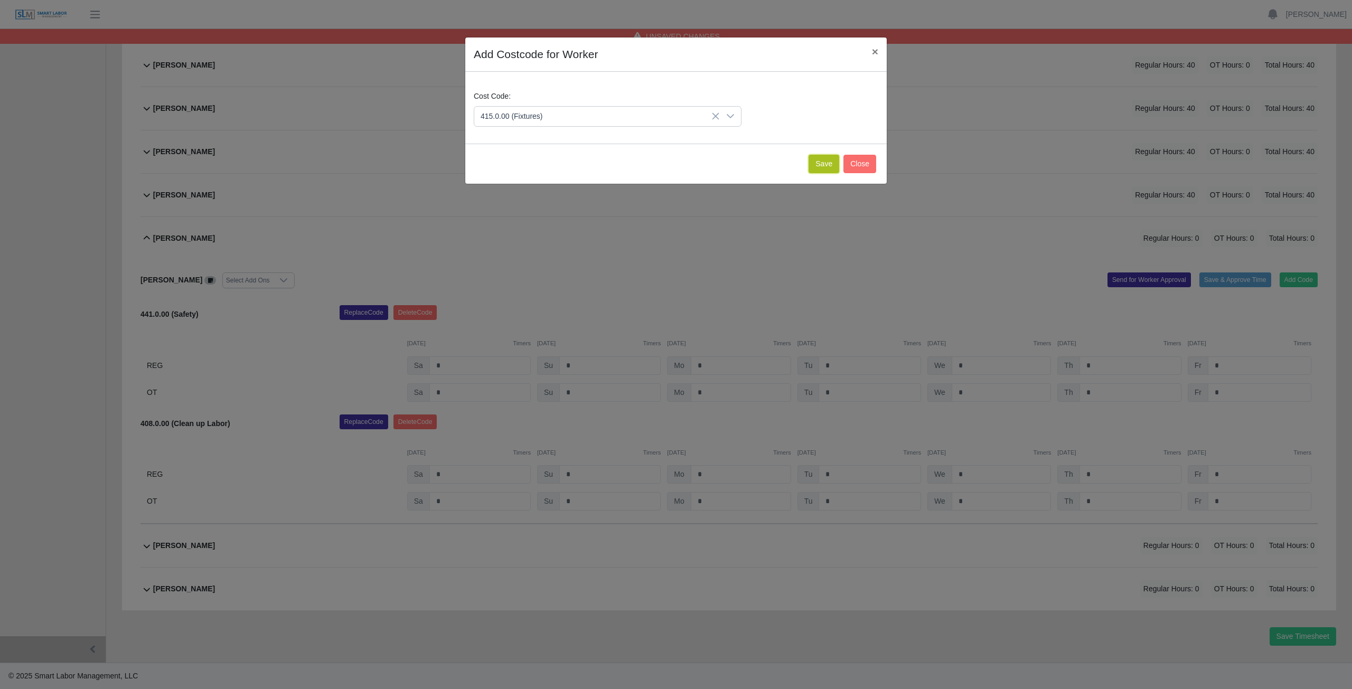
click at [825, 165] on button "Save" at bounding box center [824, 164] width 31 height 18
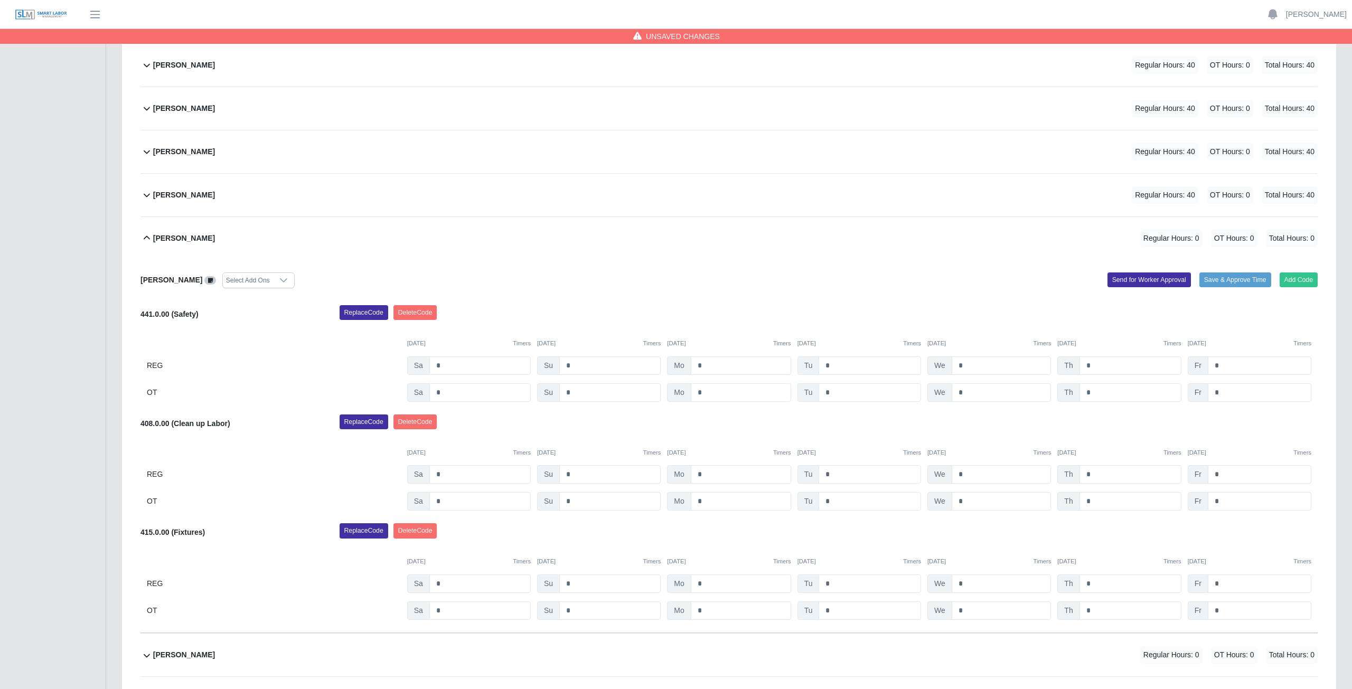
scroll to position [550, 0]
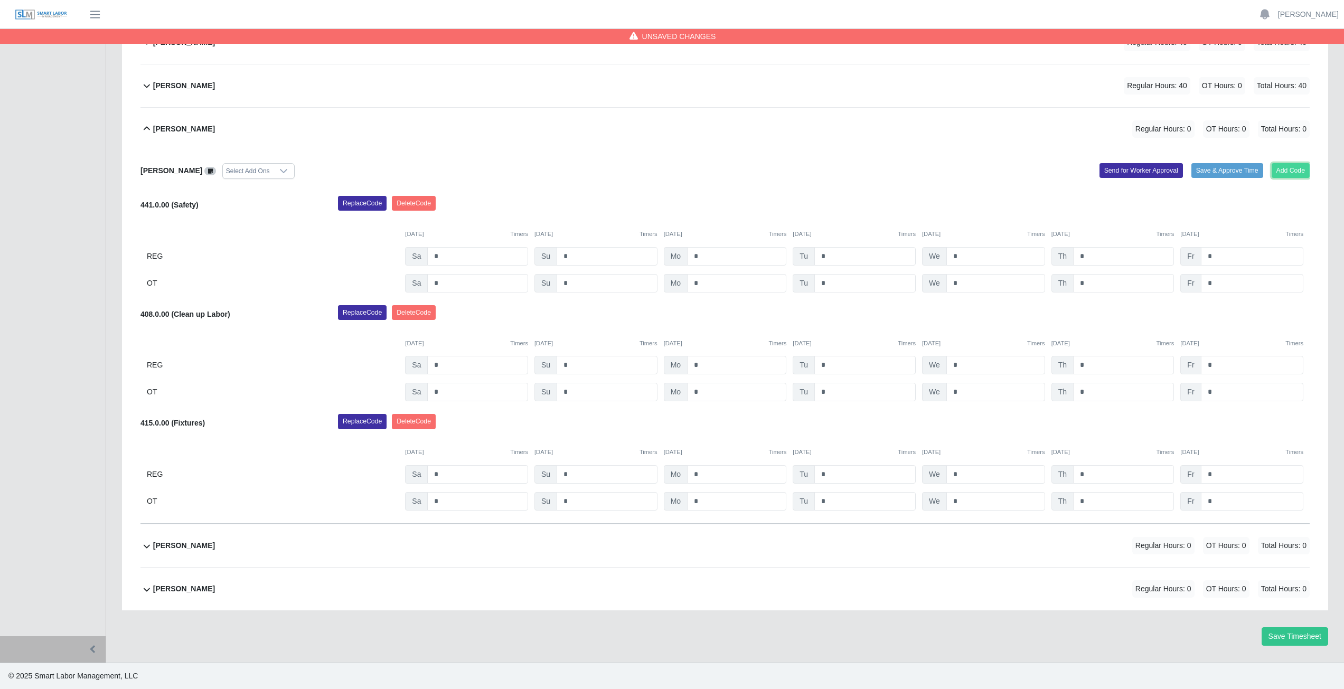
click at [1287, 164] on button "Add Code" at bounding box center [1291, 170] width 39 height 15
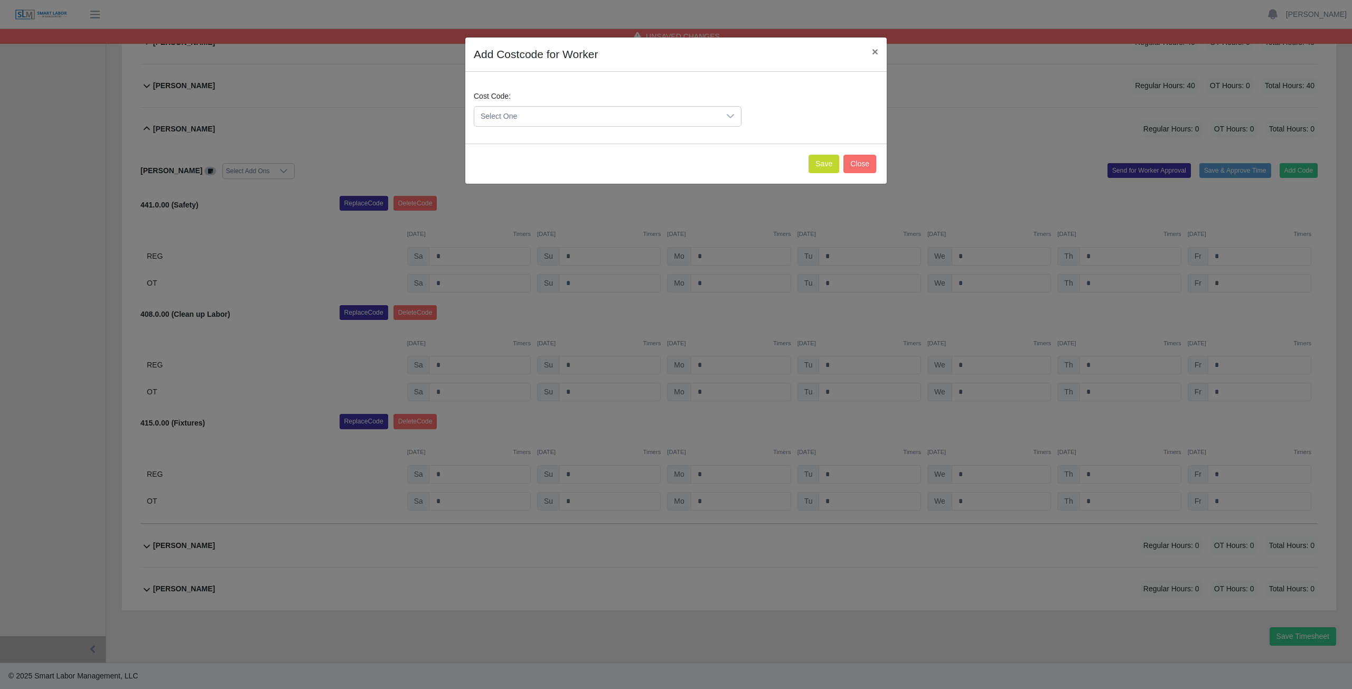
click at [515, 115] on span "Select One" at bounding box center [597, 117] width 246 height 20
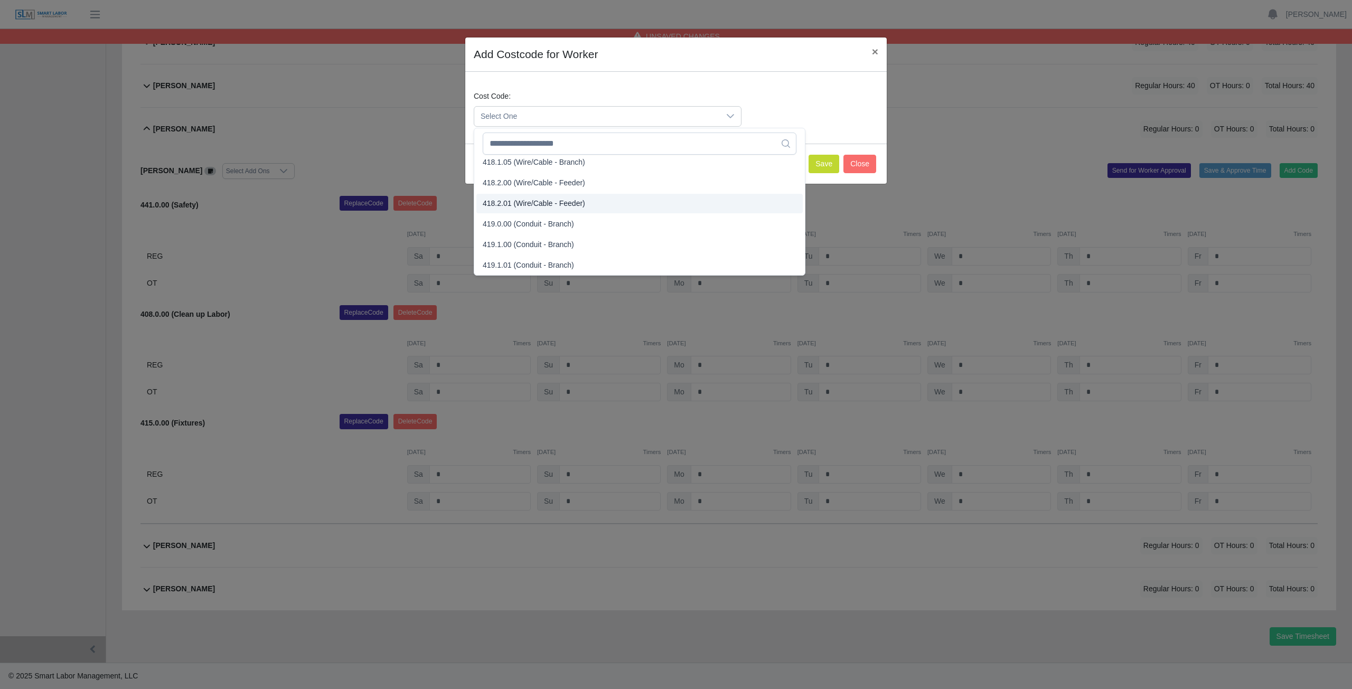
scroll to position [553, 0]
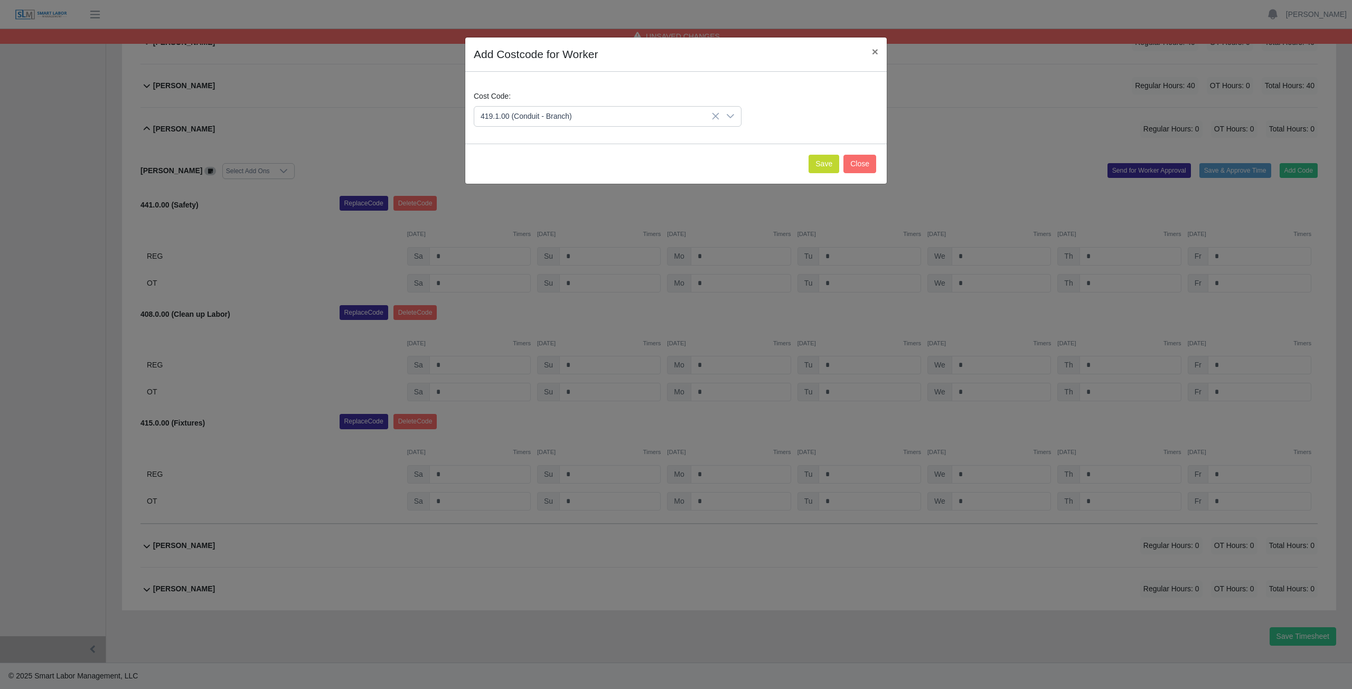
click at [506, 193] on span "419.1.00 (Conduit - Branch)" at bounding box center [528, 191] width 91 height 11
click at [822, 167] on button "Save" at bounding box center [824, 164] width 31 height 18
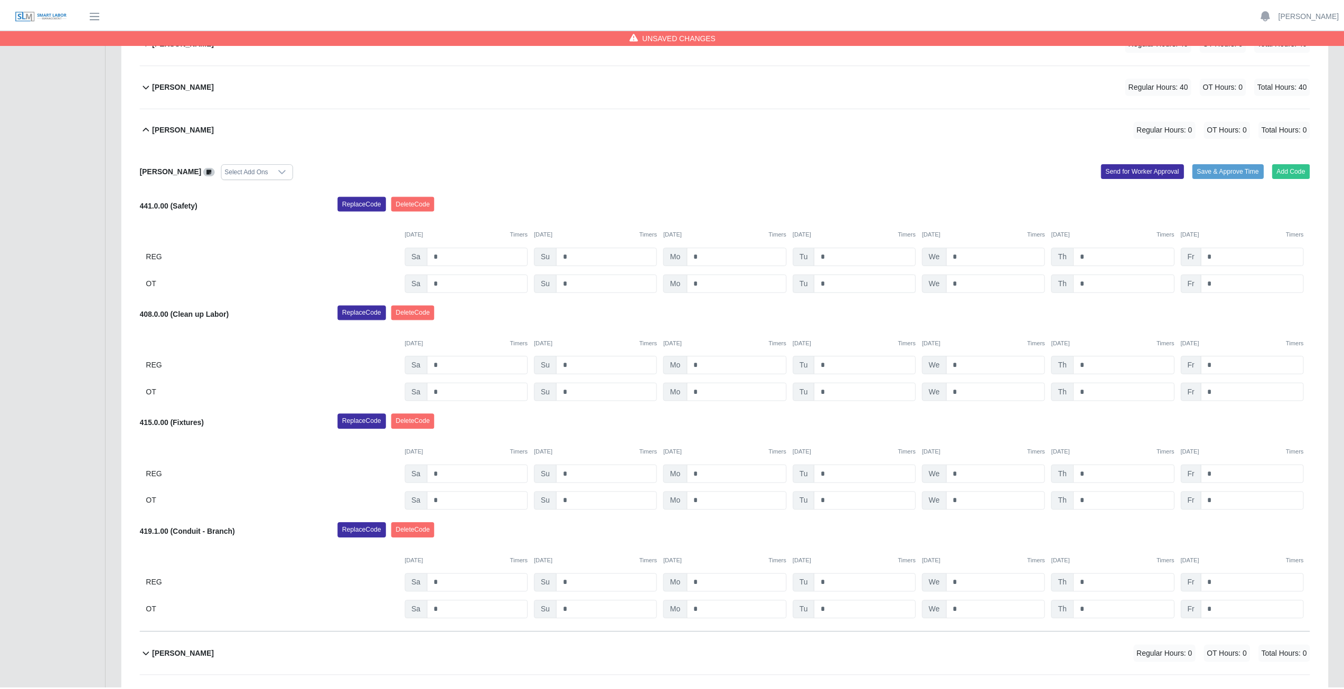
scroll to position [659, 0]
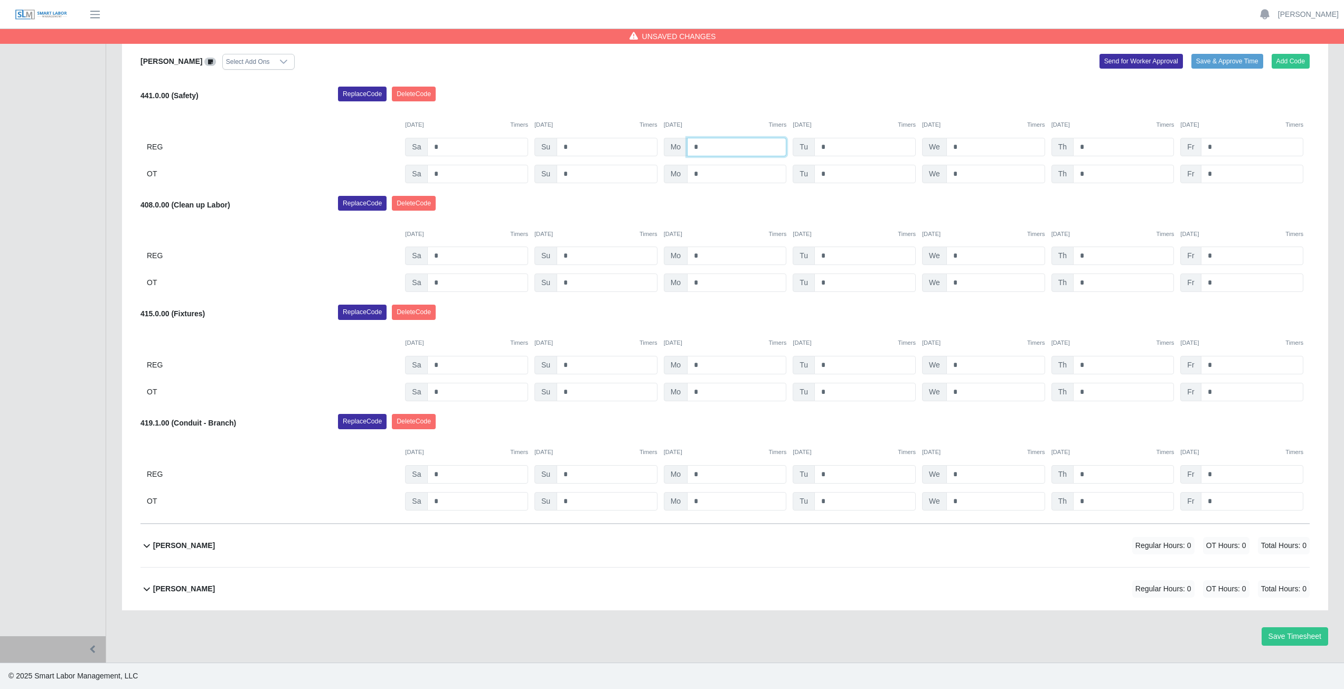
click at [705, 146] on input "*" at bounding box center [736, 147] width 99 height 18
type input "*"
click at [835, 147] on input "*" at bounding box center [864, 147] width 101 height 18
type input "*"
click at [962, 147] on input "*" at bounding box center [995, 147] width 99 height 18
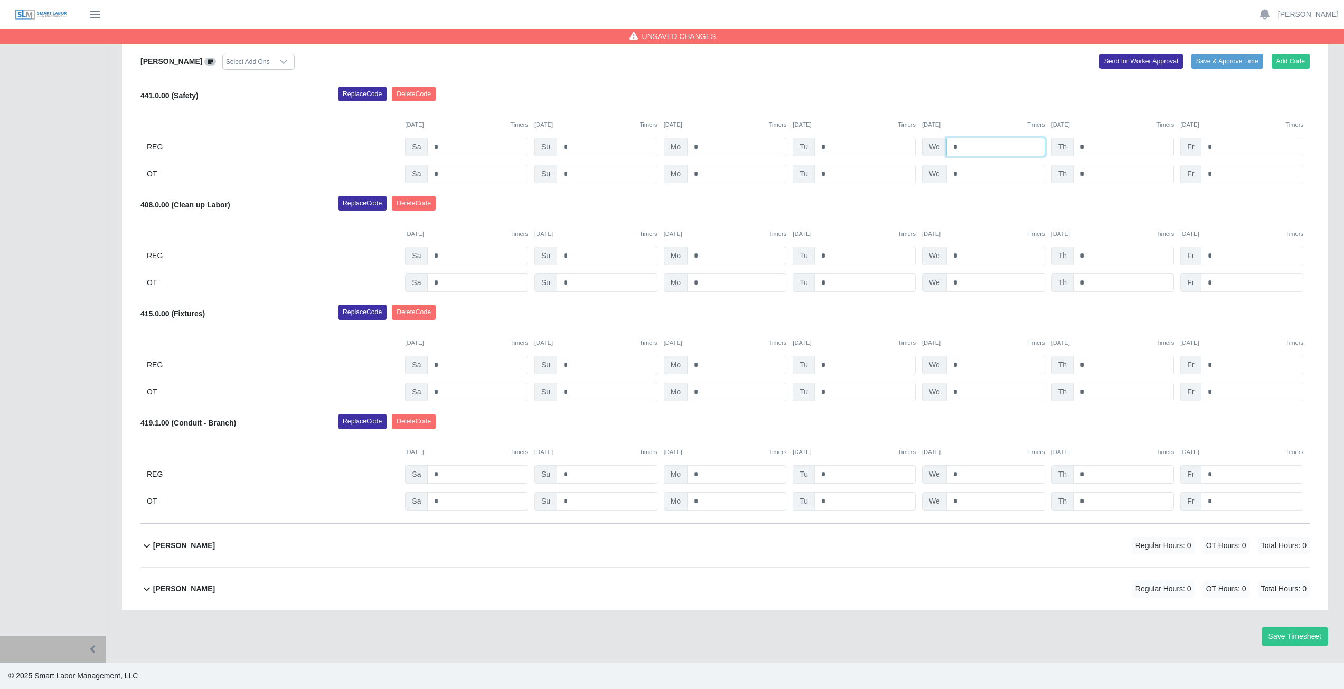
type input "*"
click at [1090, 145] on input "*" at bounding box center [1123, 147] width 101 height 18
type input "*"
click at [708, 258] on input "*" at bounding box center [736, 256] width 99 height 18
type input "*"
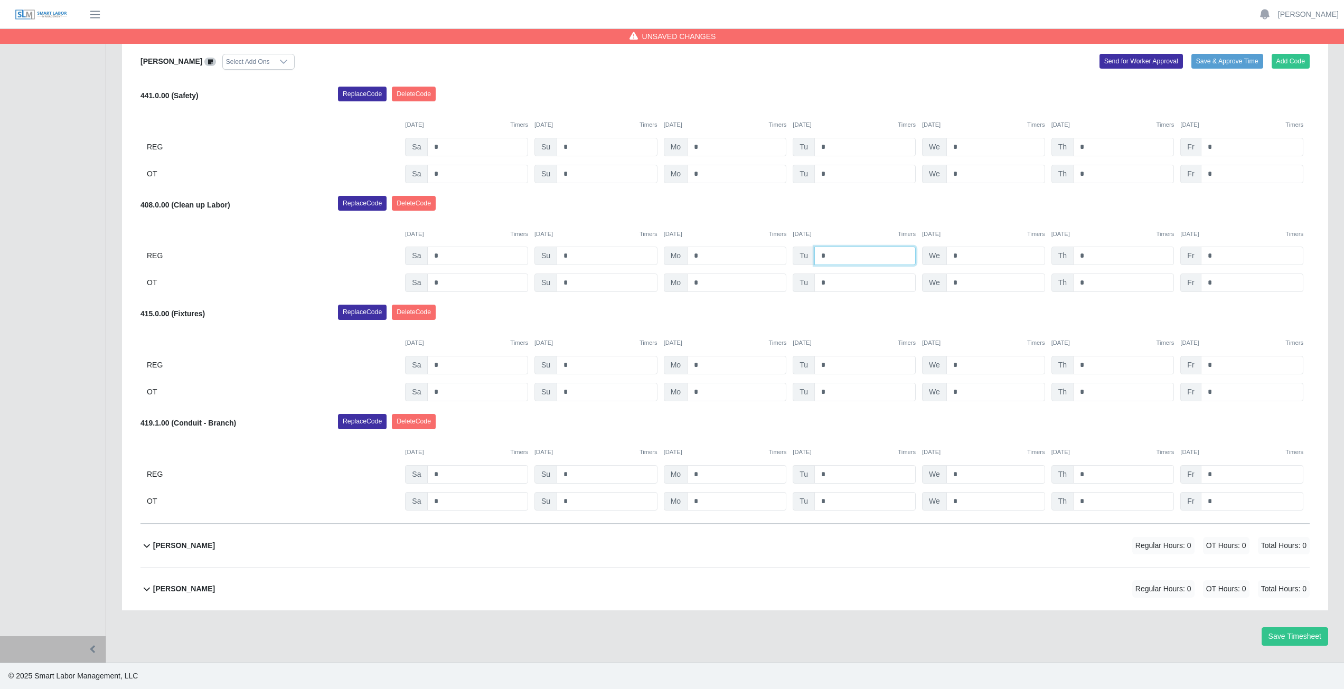
click at [828, 256] on input "*" at bounding box center [864, 256] width 101 height 18
type input "*"
click at [965, 257] on input "*" at bounding box center [995, 256] width 99 height 18
type input "*"
click at [1084, 253] on input "*" at bounding box center [1123, 256] width 101 height 18
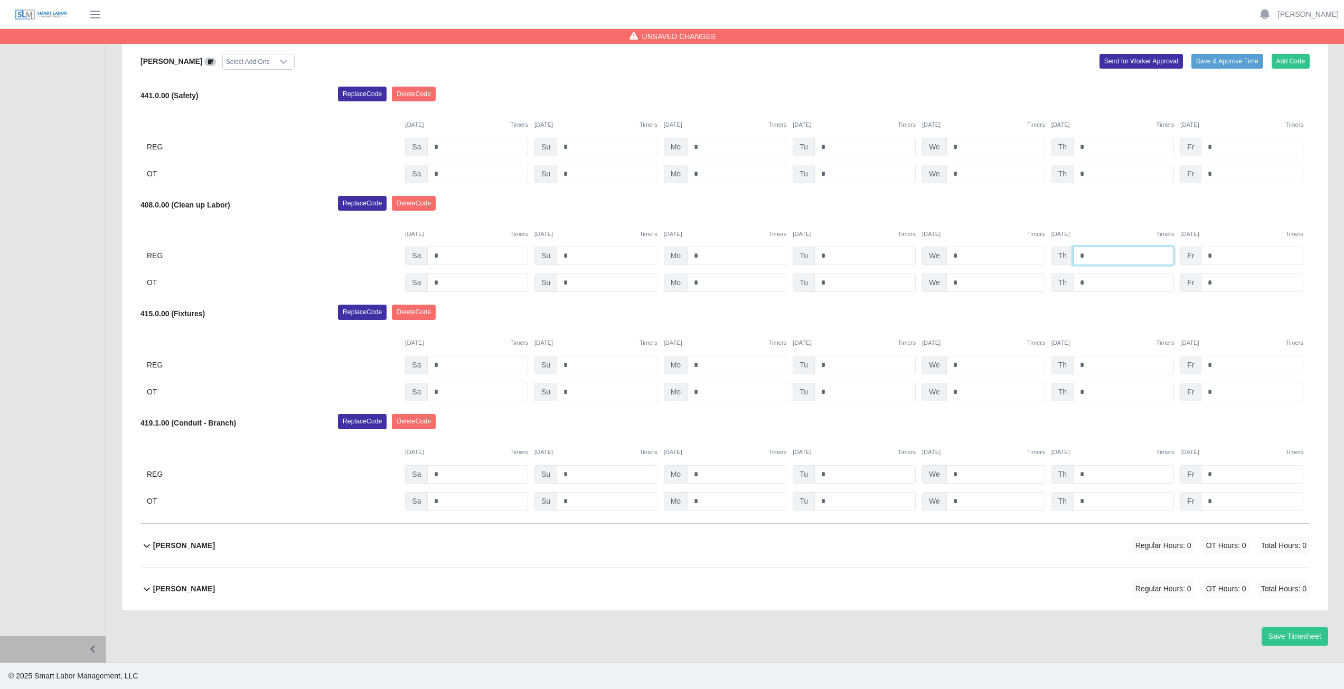
type input "*"
click at [704, 368] on input "*" at bounding box center [736, 365] width 99 height 18
type input "*"
click at [829, 367] on input "*" at bounding box center [864, 365] width 101 height 18
type input "*"
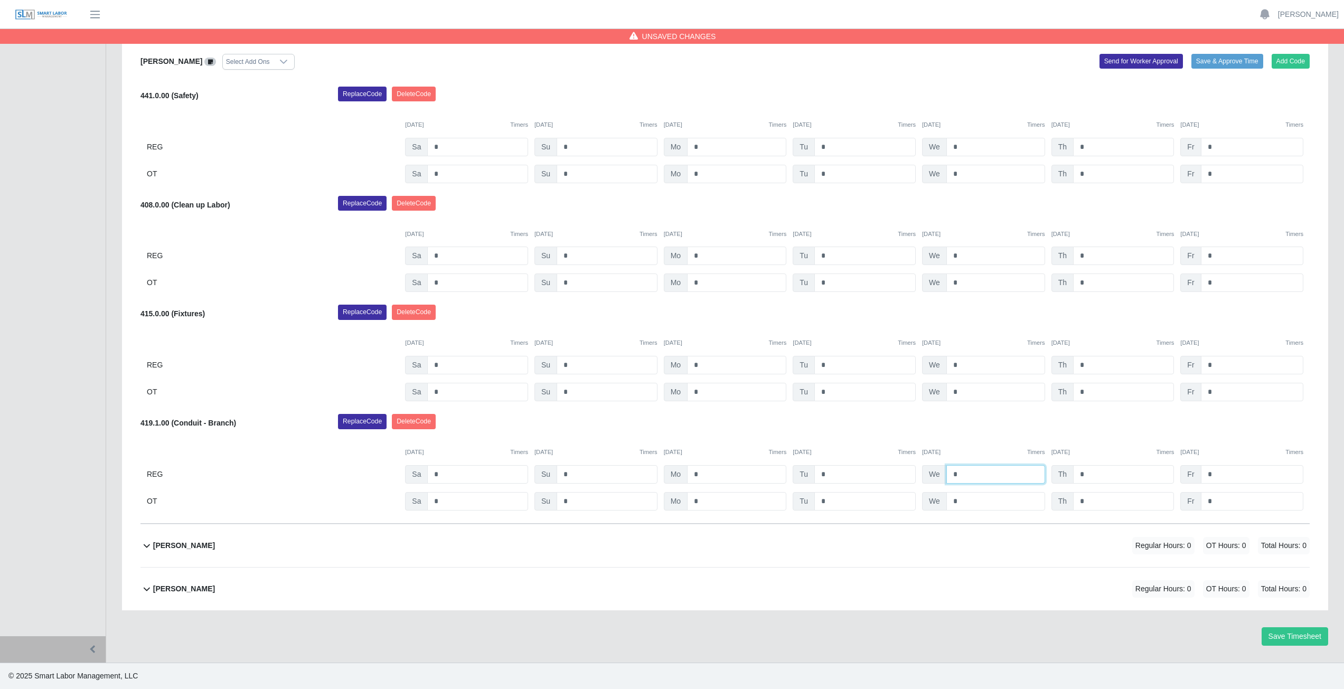
click at [962, 472] on input "*" at bounding box center [995, 474] width 99 height 18
type input "*"
click at [1096, 363] on input "*" at bounding box center [1123, 365] width 101 height 18
type input "*"
click at [982, 419] on div "Replace Code Delete Code" at bounding box center [824, 424] width 988 height 21
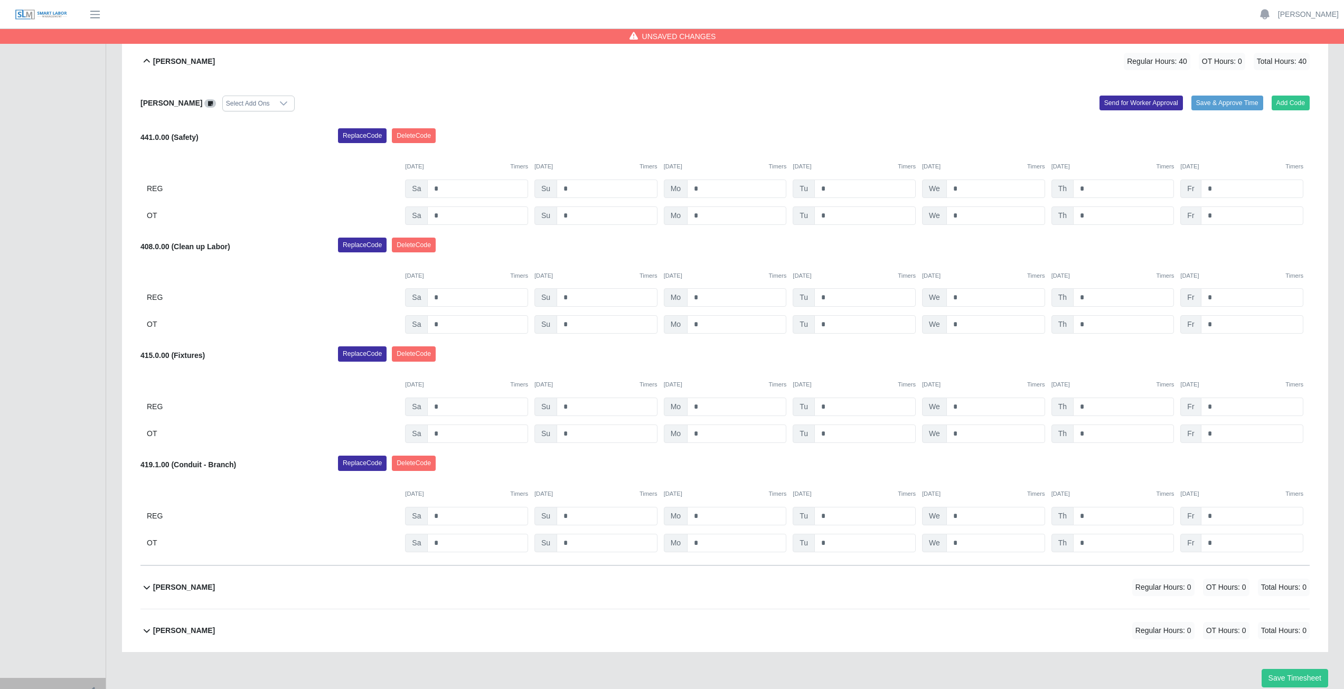
scroll to position [553, 0]
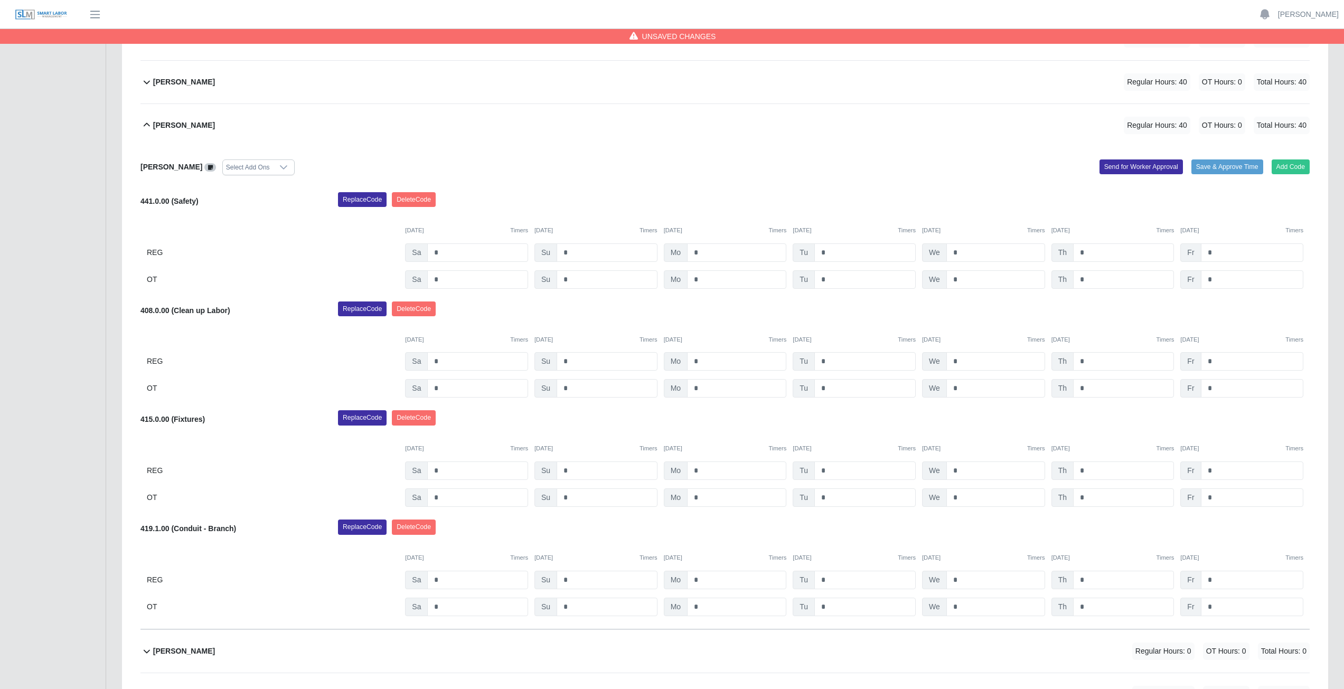
click at [146, 125] on icon at bounding box center [146, 125] width 13 height 13
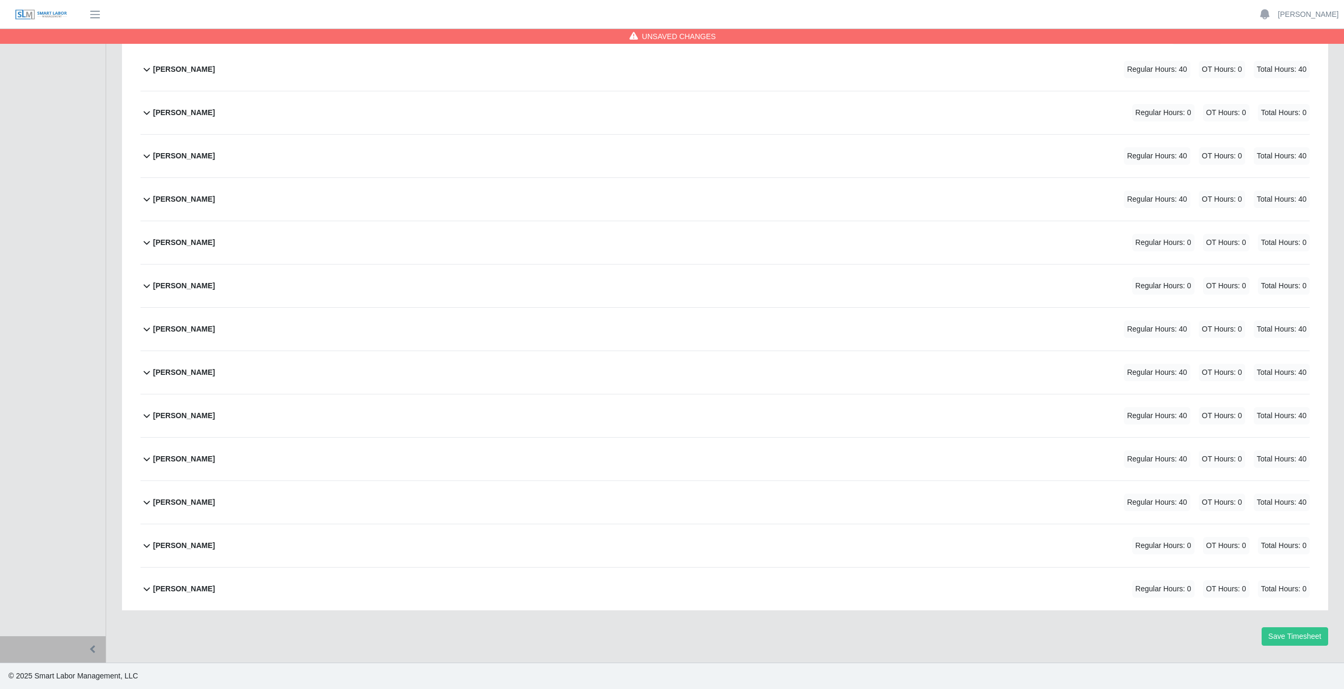
scroll to position [176, 0]
click at [146, 549] on icon at bounding box center [146, 545] width 13 height 13
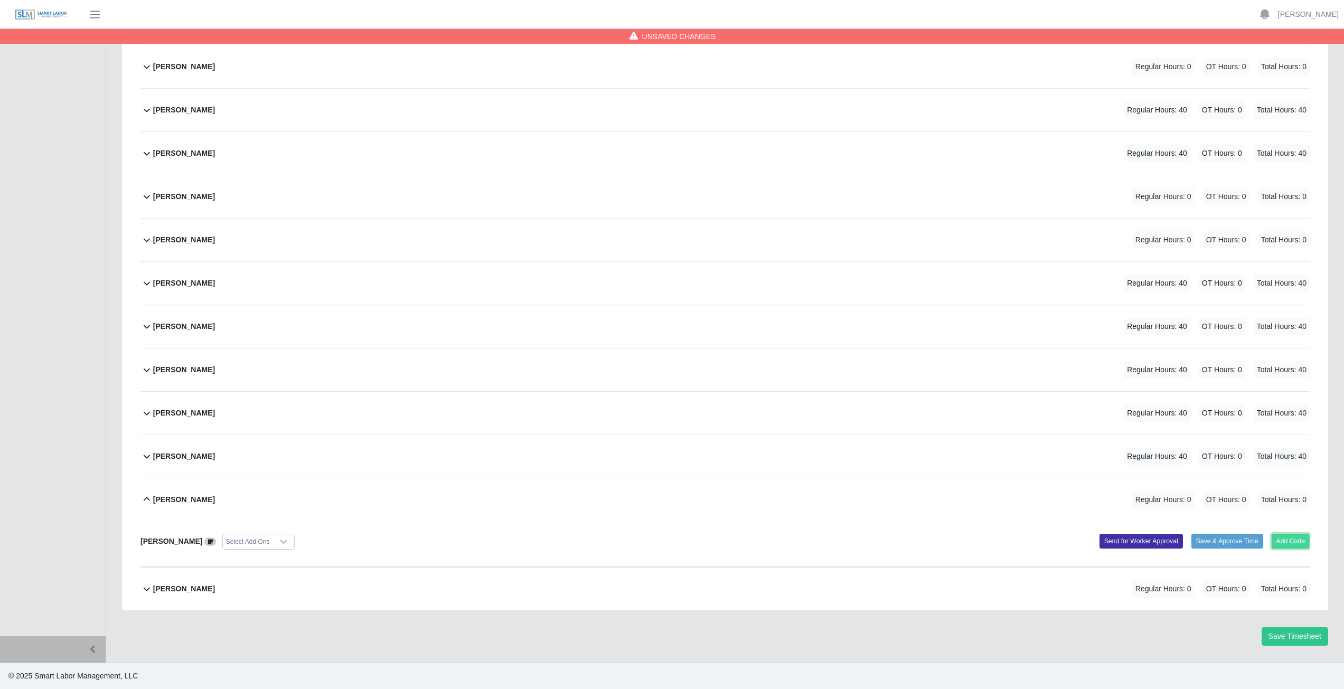
click at [1287, 542] on button "Add Code" at bounding box center [1291, 541] width 39 height 15
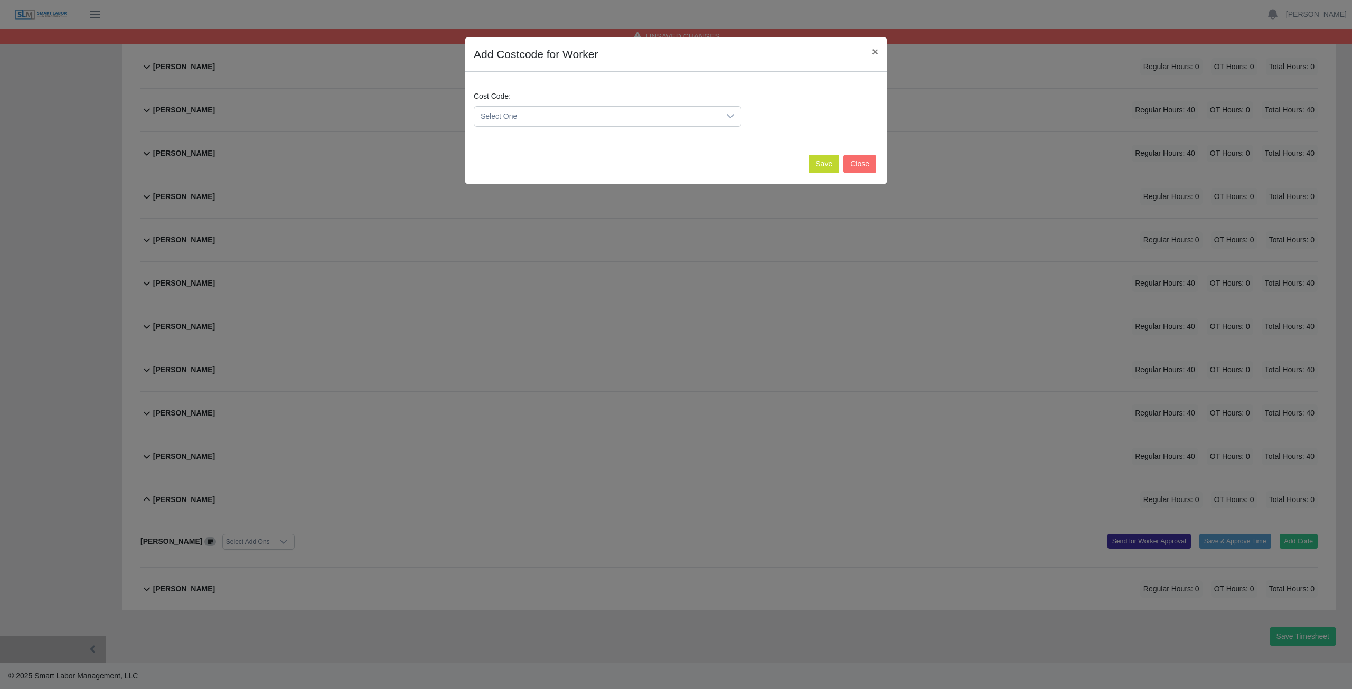
click at [523, 112] on span "Select One" at bounding box center [597, 117] width 246 height 20
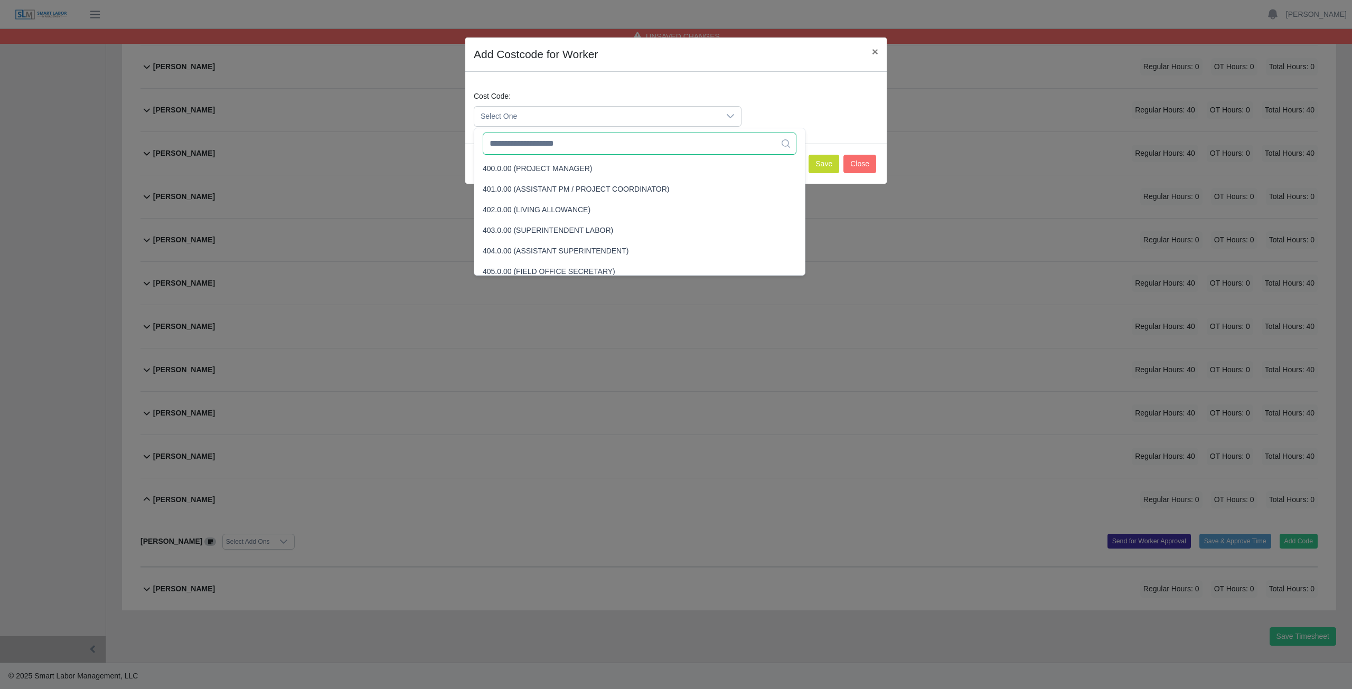
click at [524, 146] on input "text" at bounding box center [640, 144] width 314 height 22
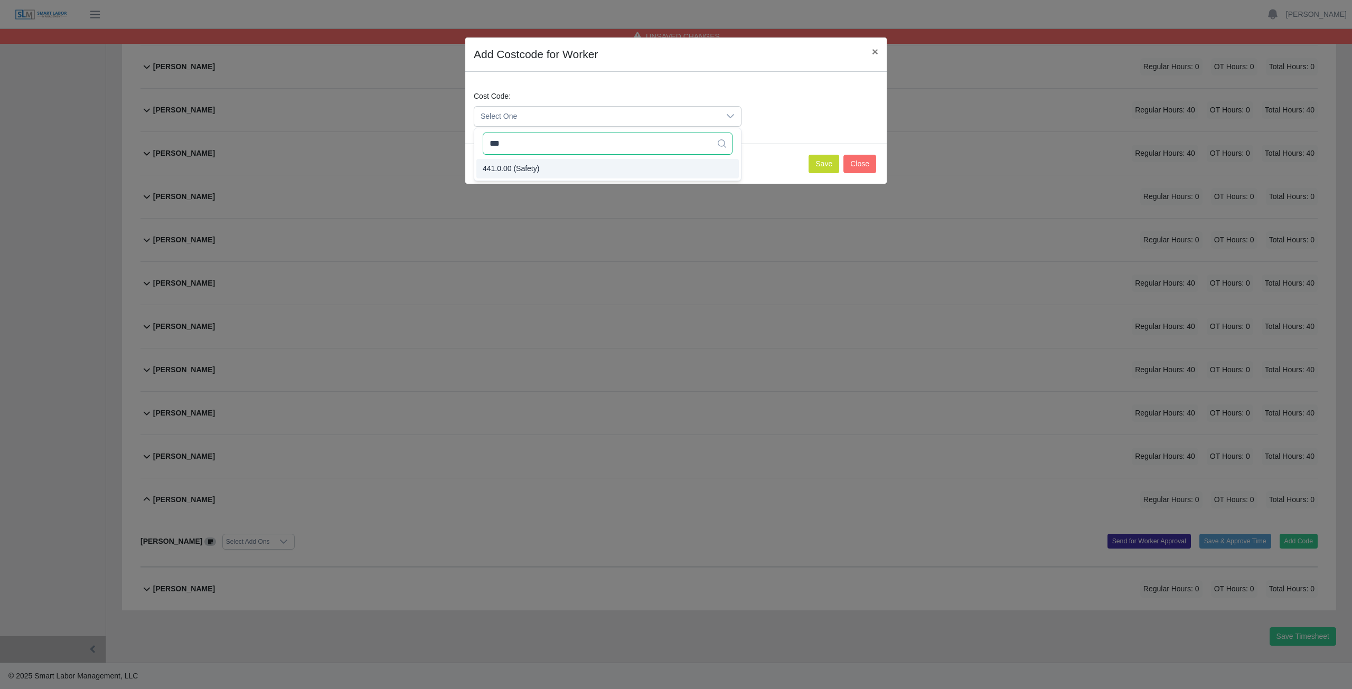
type input "***"
click at [509, 171] on span "441.0.00 (Safety)" at bounding box center [511, 168] width 57 height 11
click at [818, 164] on button "Save" at bounding box center [824, 164] width 31 height 18
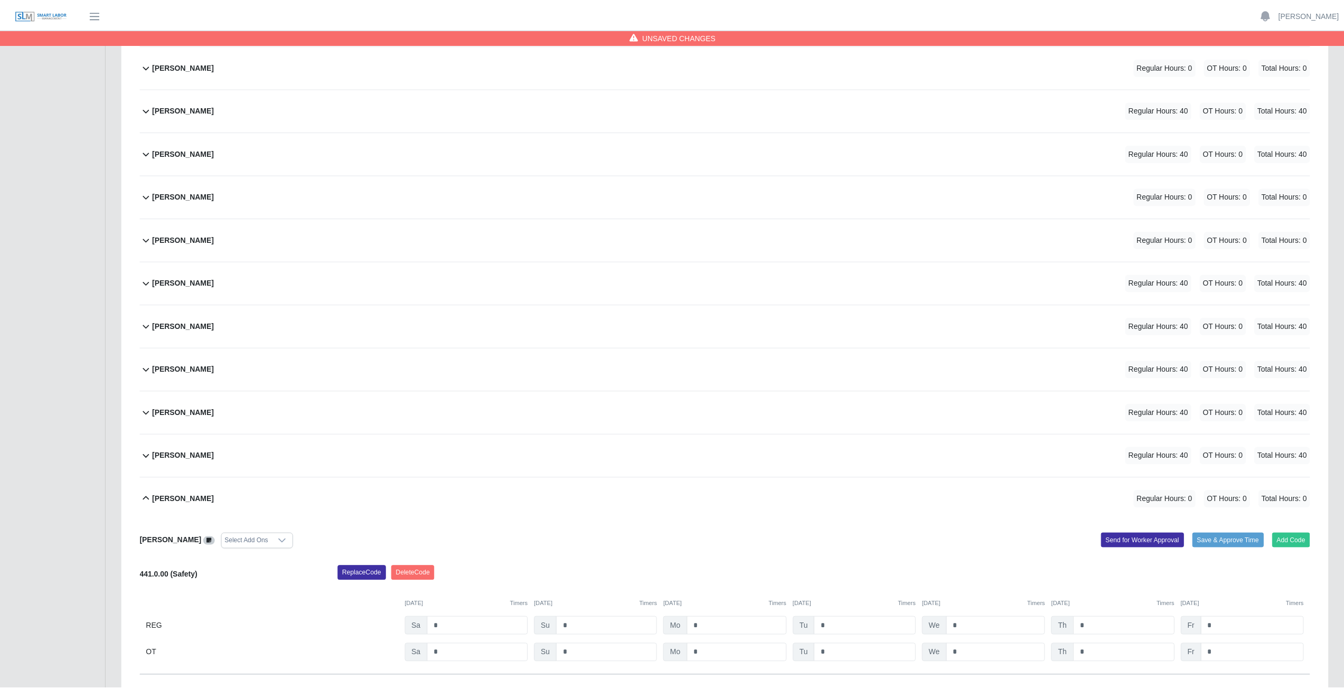
scroll to position [332, 0]
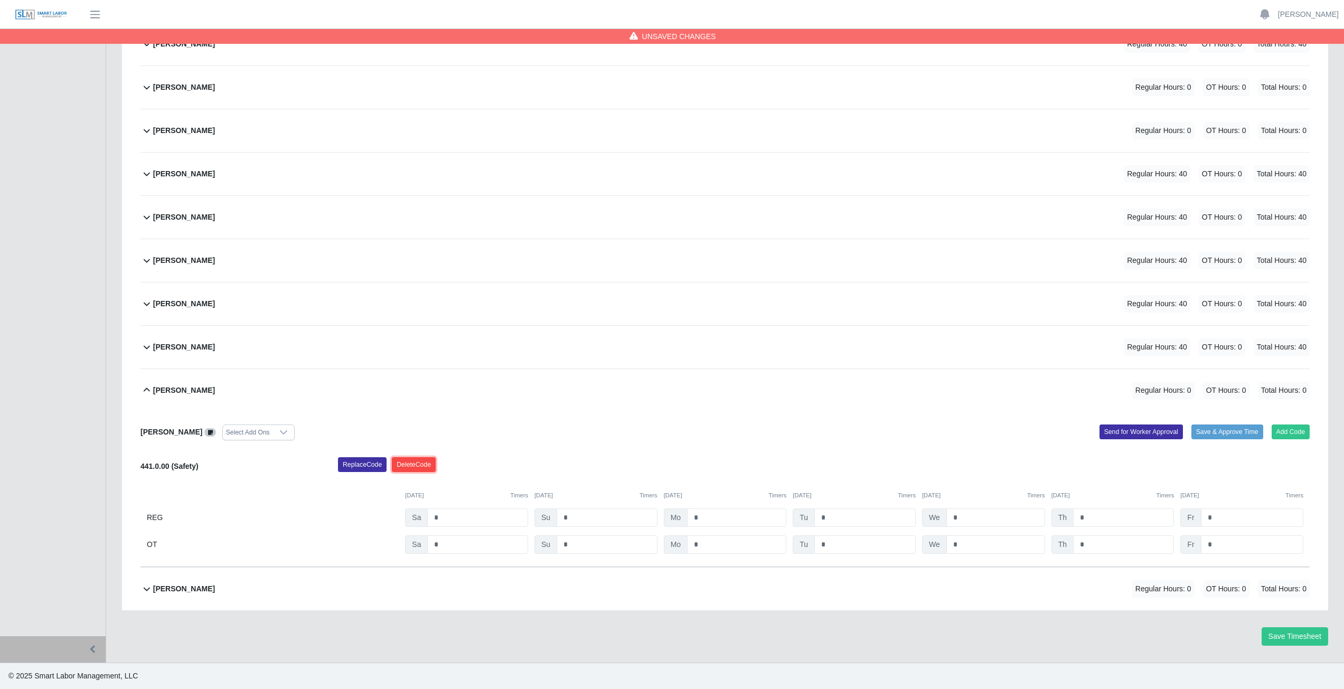
click at [424, 463] on button "Delete Code" at bounding box center [414, 464] width 44 height 15
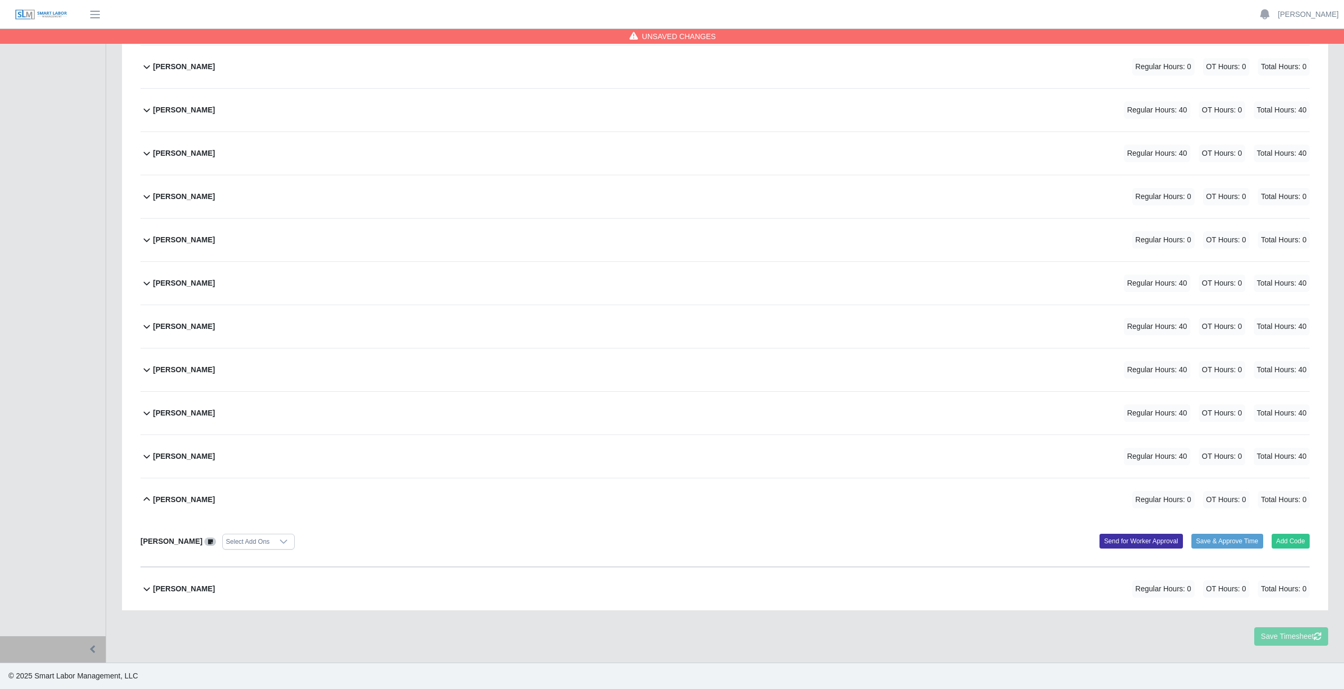
scroll to position [222, 0]
click at [145, 500] on icon at bounding box center [146, 499] width 13 height 13
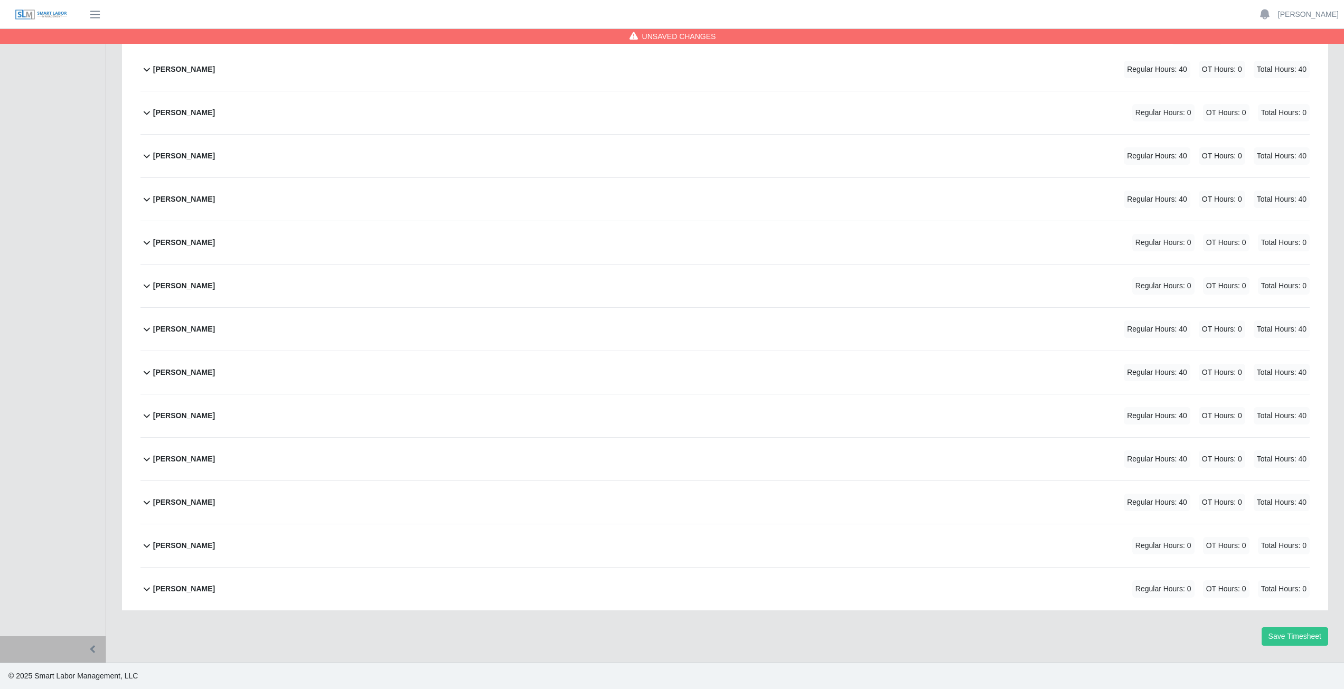
scroll to position [176, 0]
click at [146, 593] on icon at bounding box center [146, 589] width 13 height 13
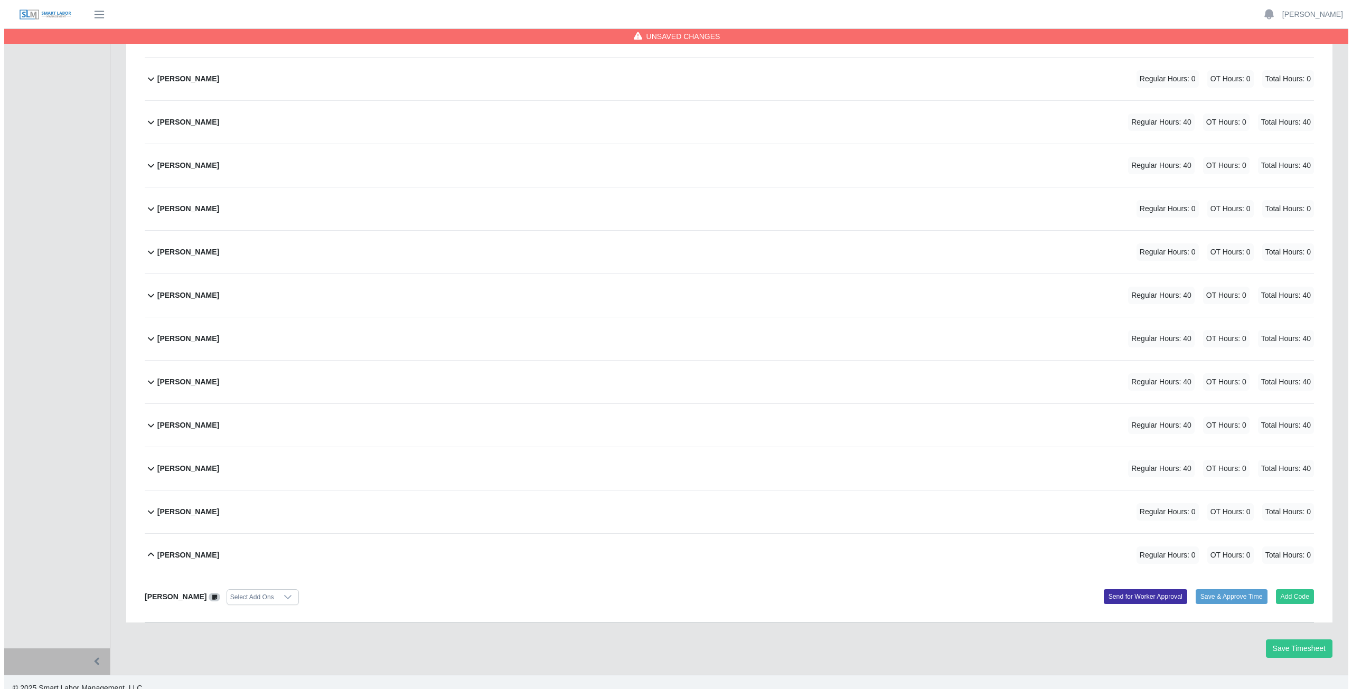
scroll to position [222, 0]
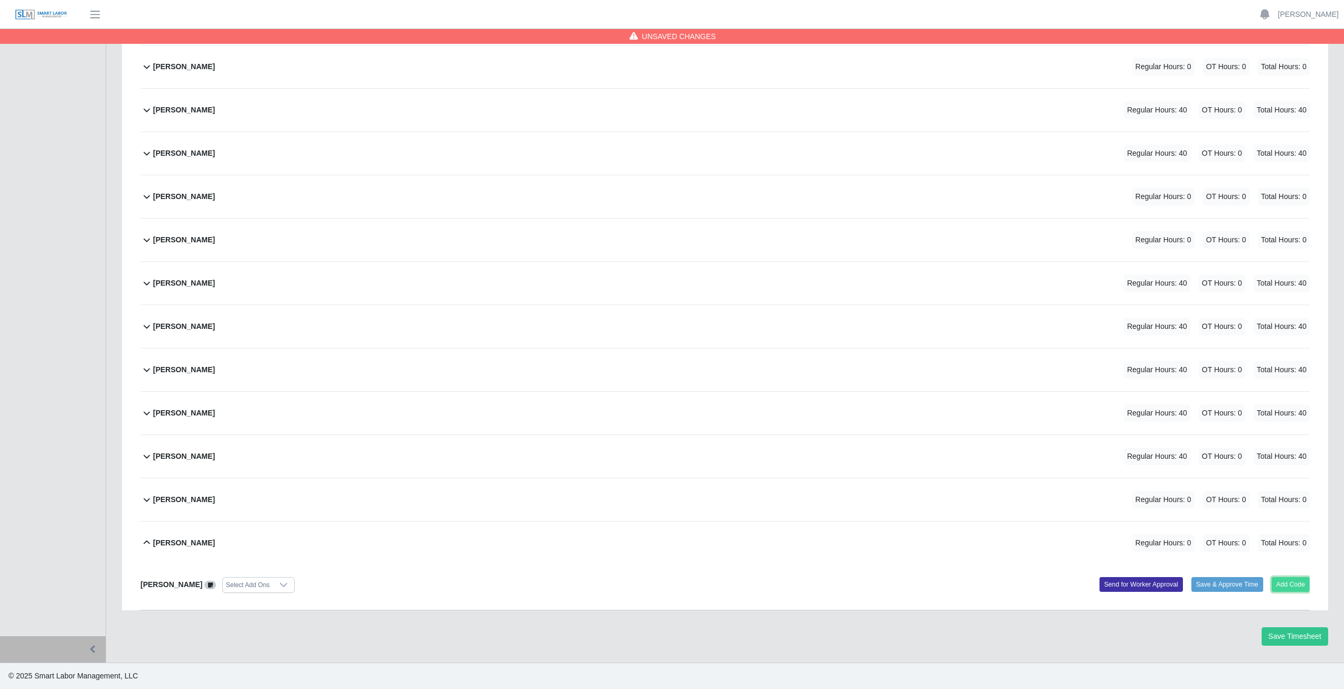
click at [1282, 587] on button "Add Code" at bounding box center [1291, 584] width 39 height 15
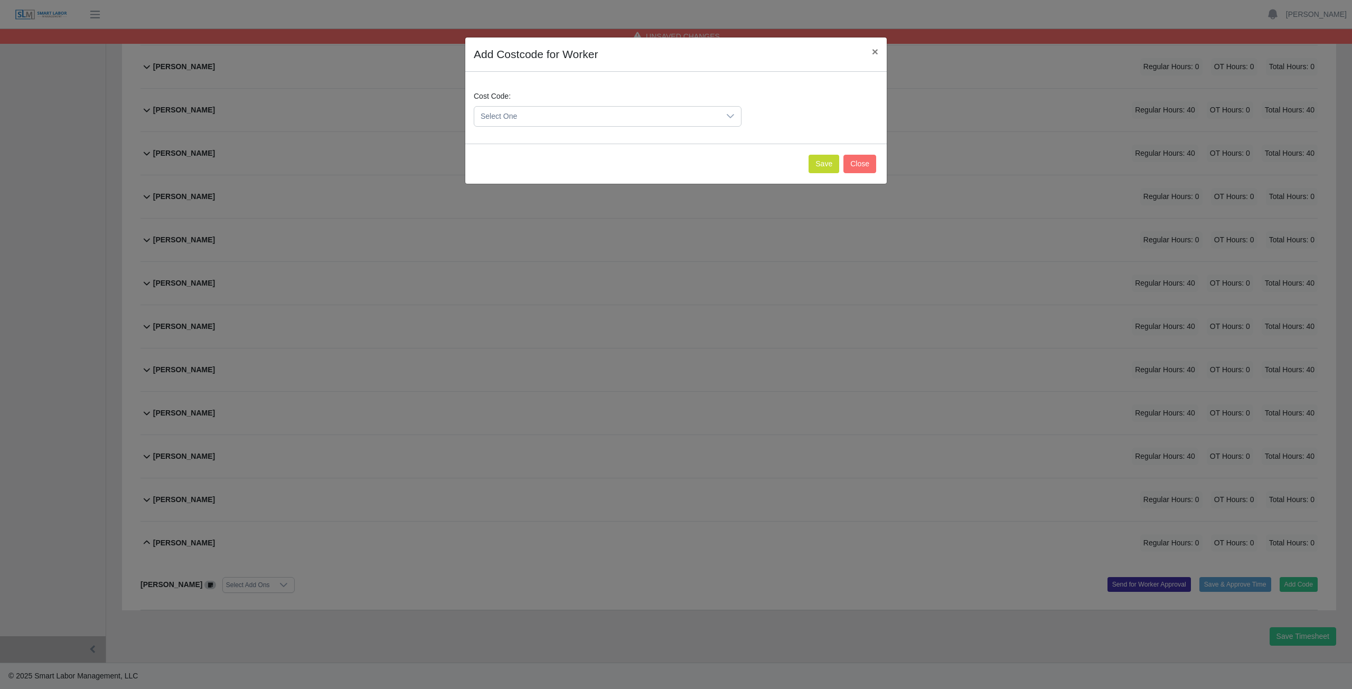
click at [521, 121] on span "Select One" at bounding box center [597, 117] width 246 height 20
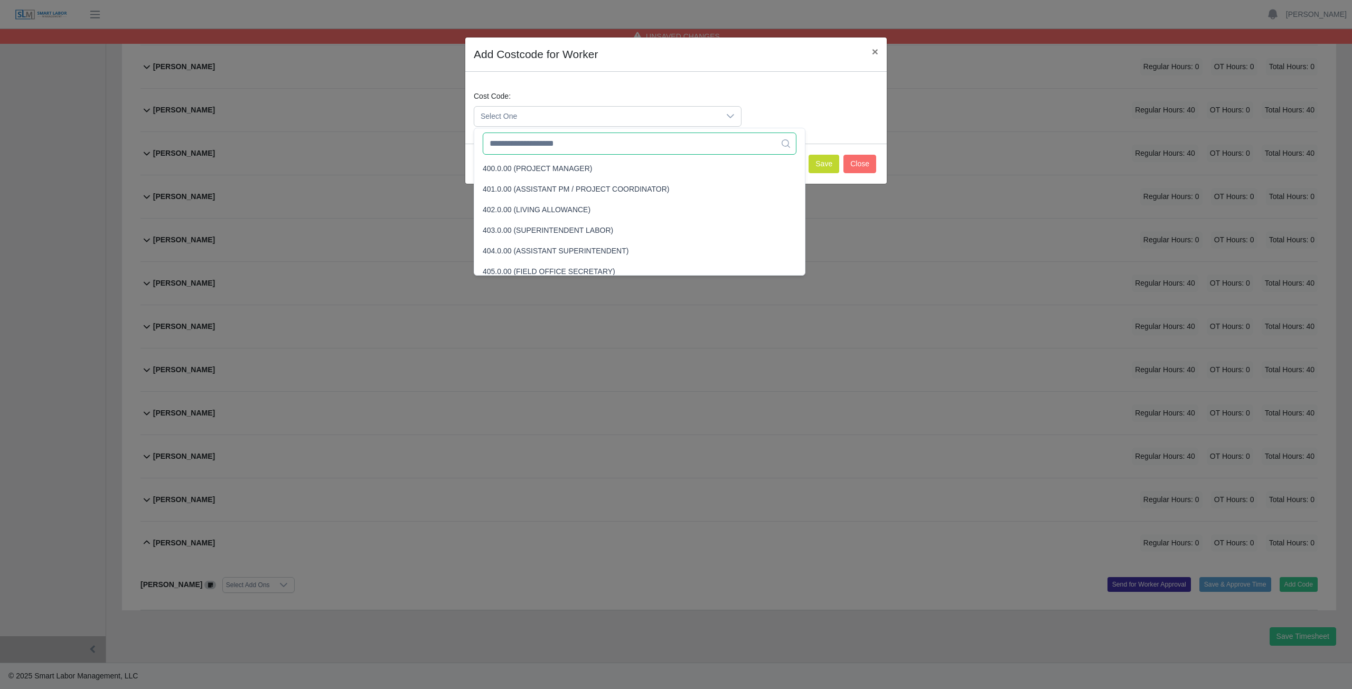
click at [528, 146] on input "text" at bounding box center [640, 144] width 314 height 22
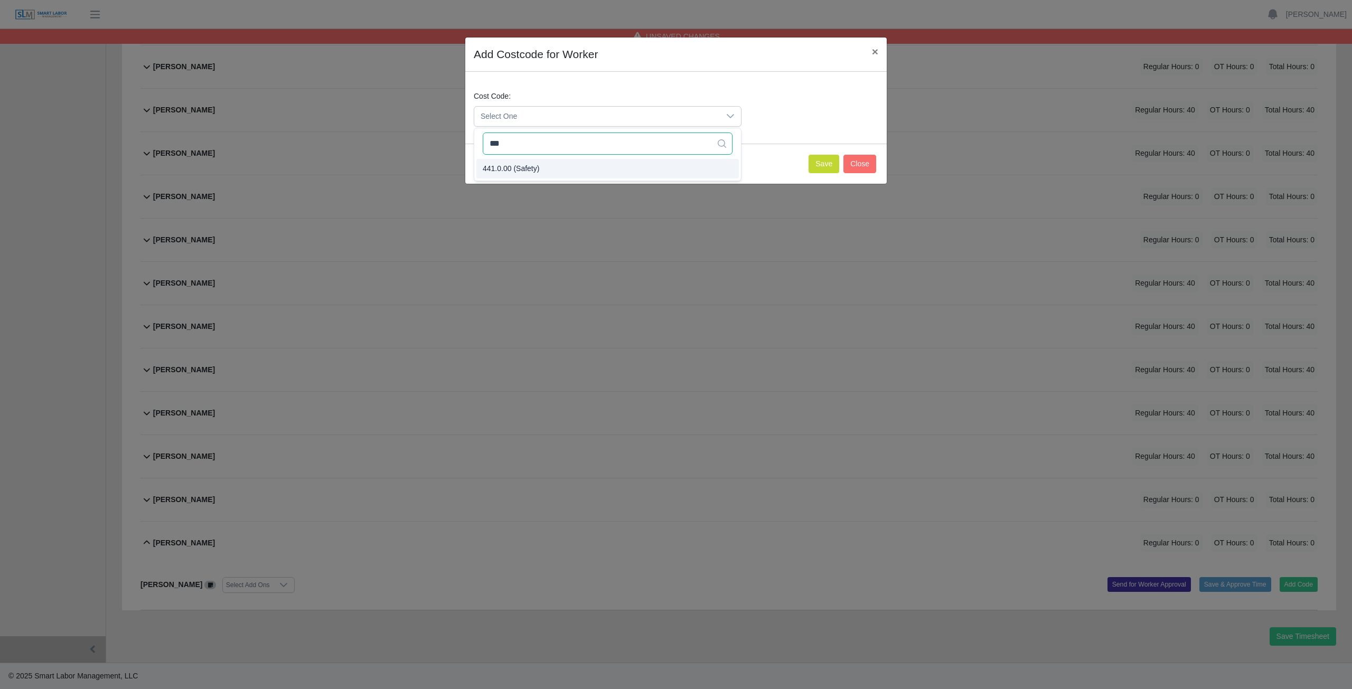
type input "***"
drag, startPoint x: 831, startPoint y: 165, endPoint x: 698, endPoint y: 133, distance: 136.9
click at [830, 165] on button "Save" at bounding box center [824, 164] width 31 height 18
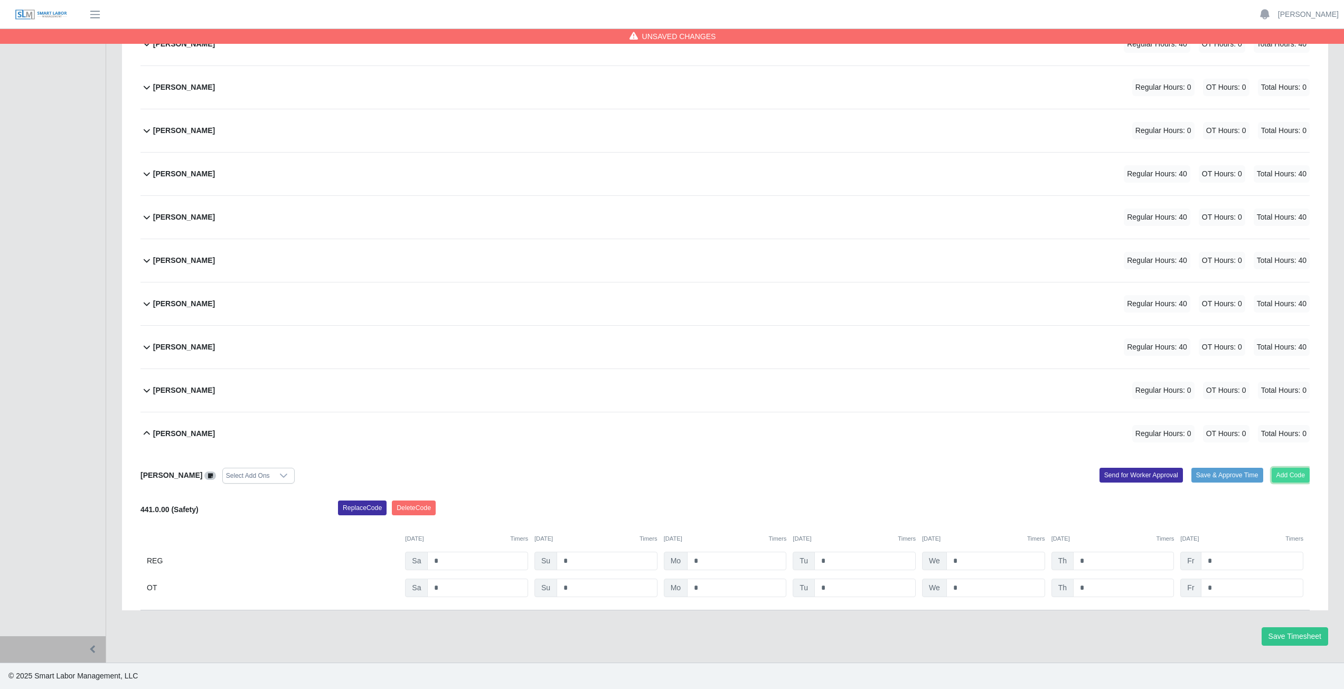
click at [1280, 472] on button "Add Code" at bounding box center [1291, 475] width 39 height 15
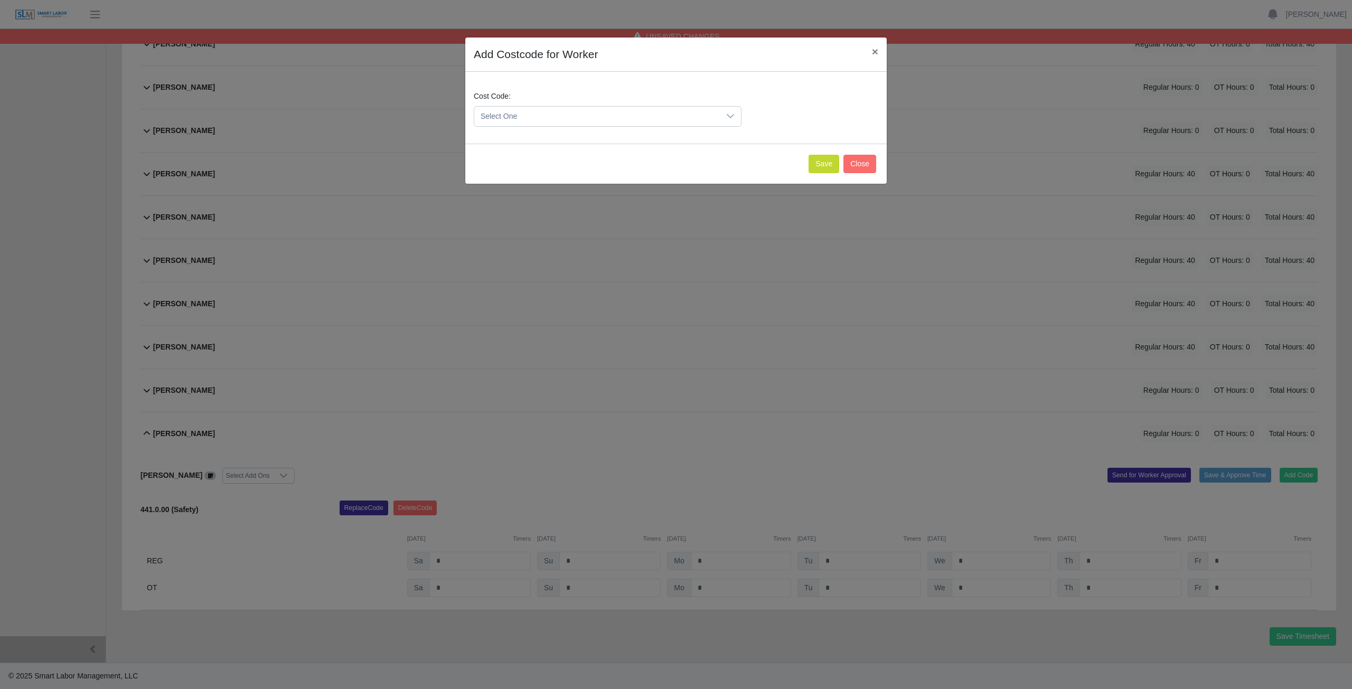
click at [521, 117] on span "Select One" at bounding box center [597, 117] width 246 height 20
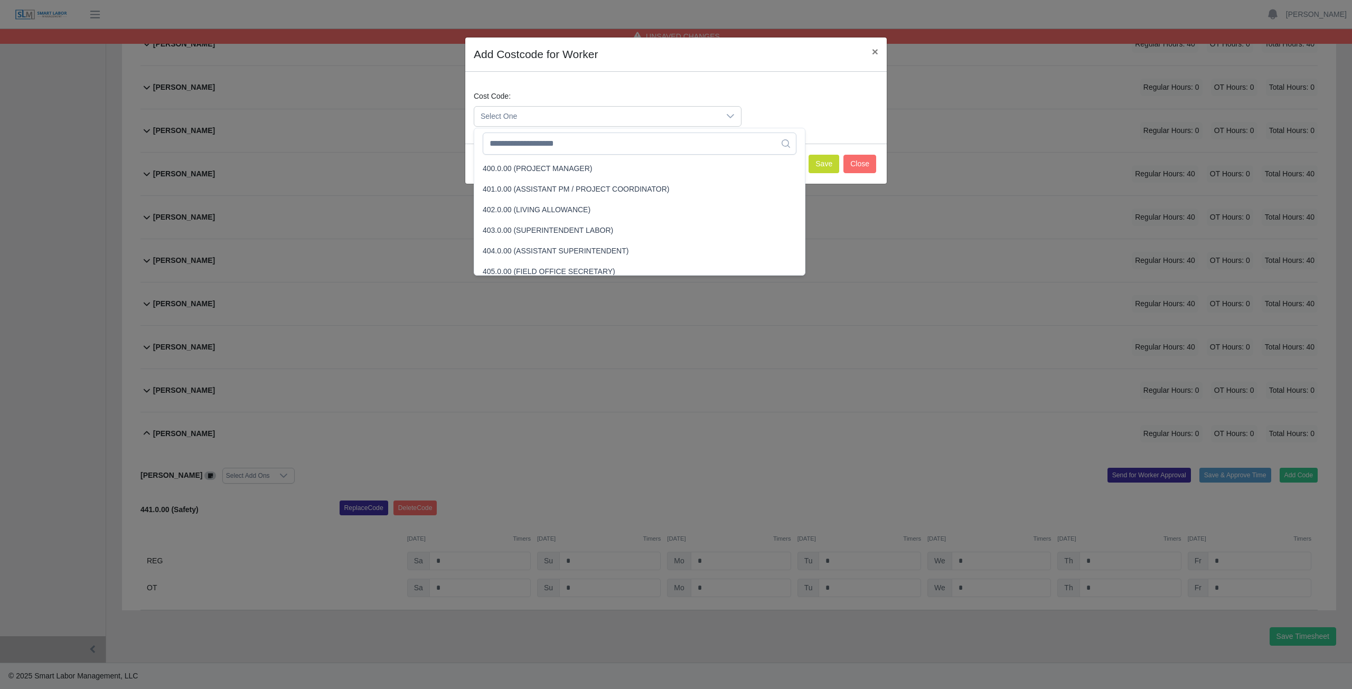
scroll to position [68, 0]
click at [525, 143] on input "text" at bounding box center [640, 144] width 314 height 22
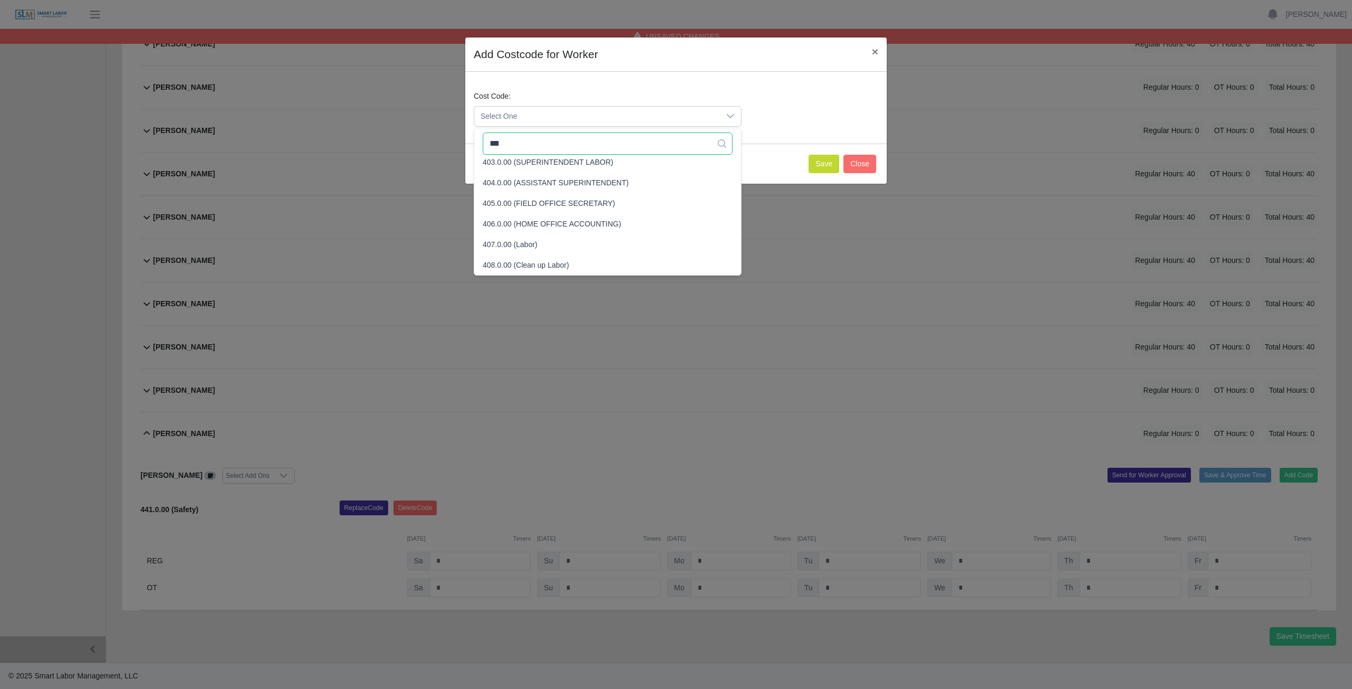
scroll to position [0, 0]
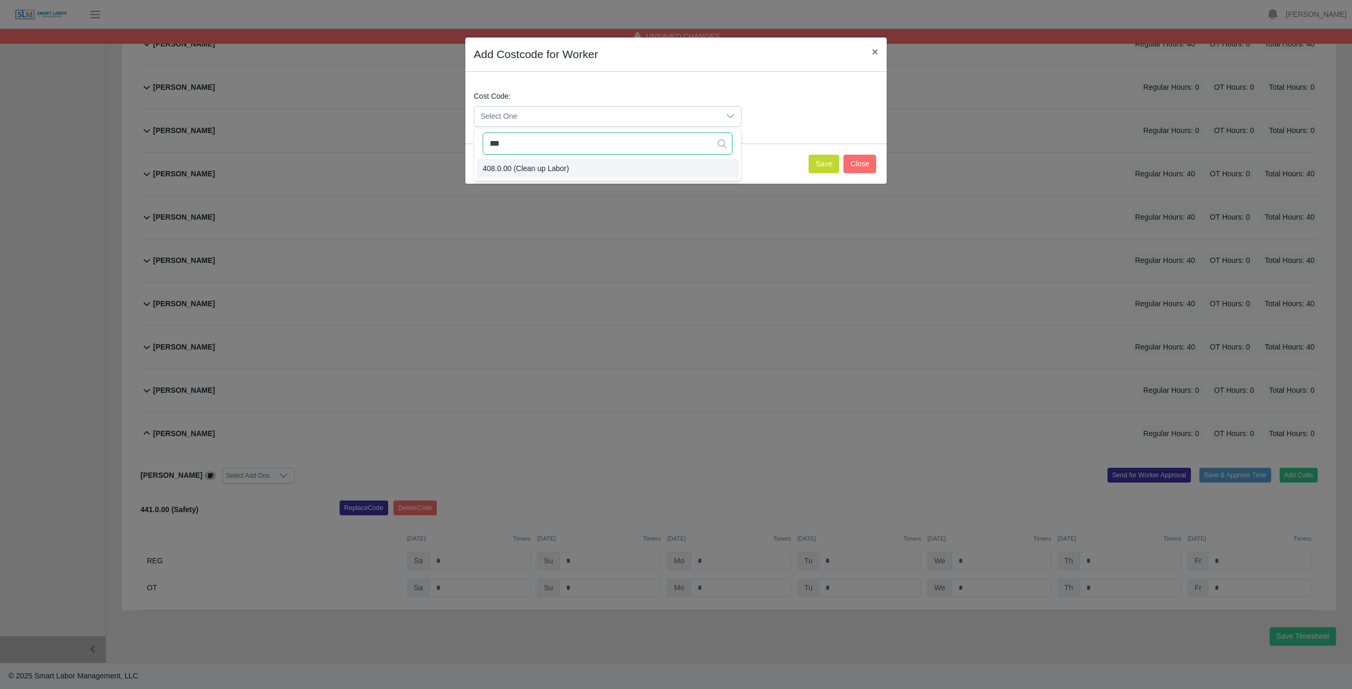
type input "***"
click at [525, 171] on span "408.0.00 (Clean up Labor)" at bounding box center [526, 168] width 86 height 11
click at [816, 162] on button "Save" at bounding box center [824, 164] width 31 height 18
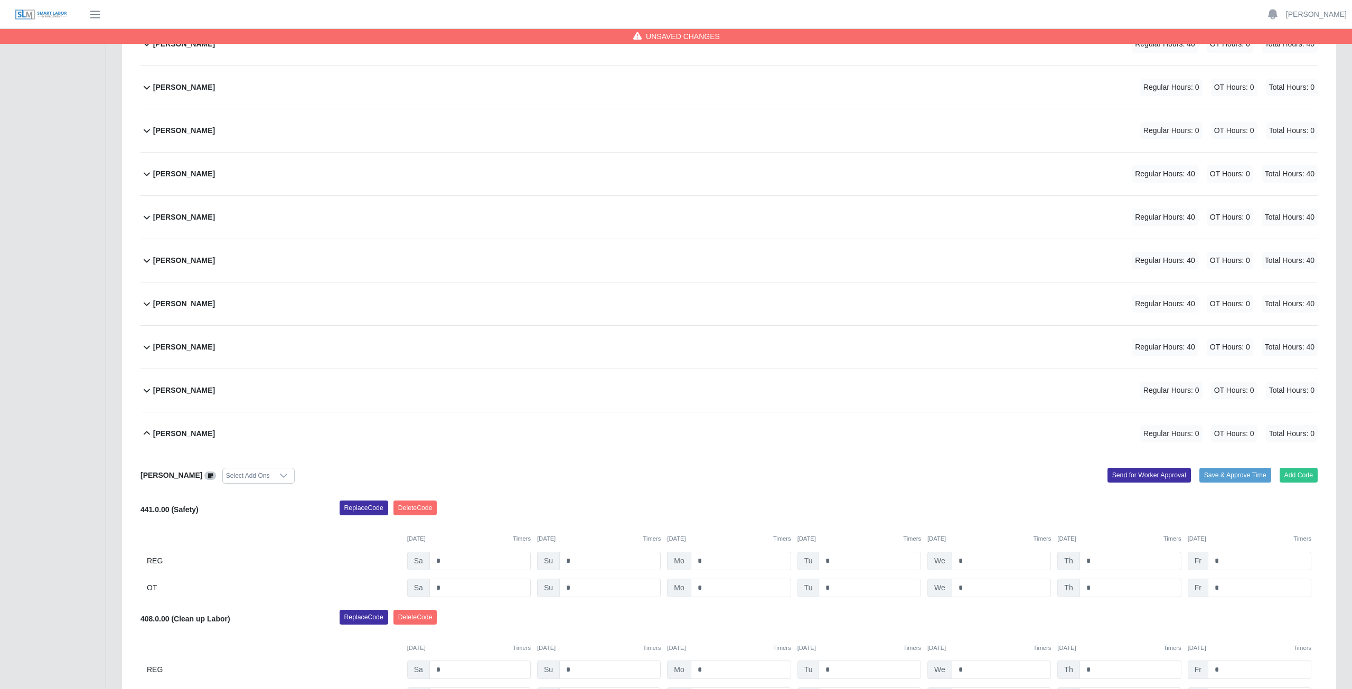
scroll to position [440, 0]
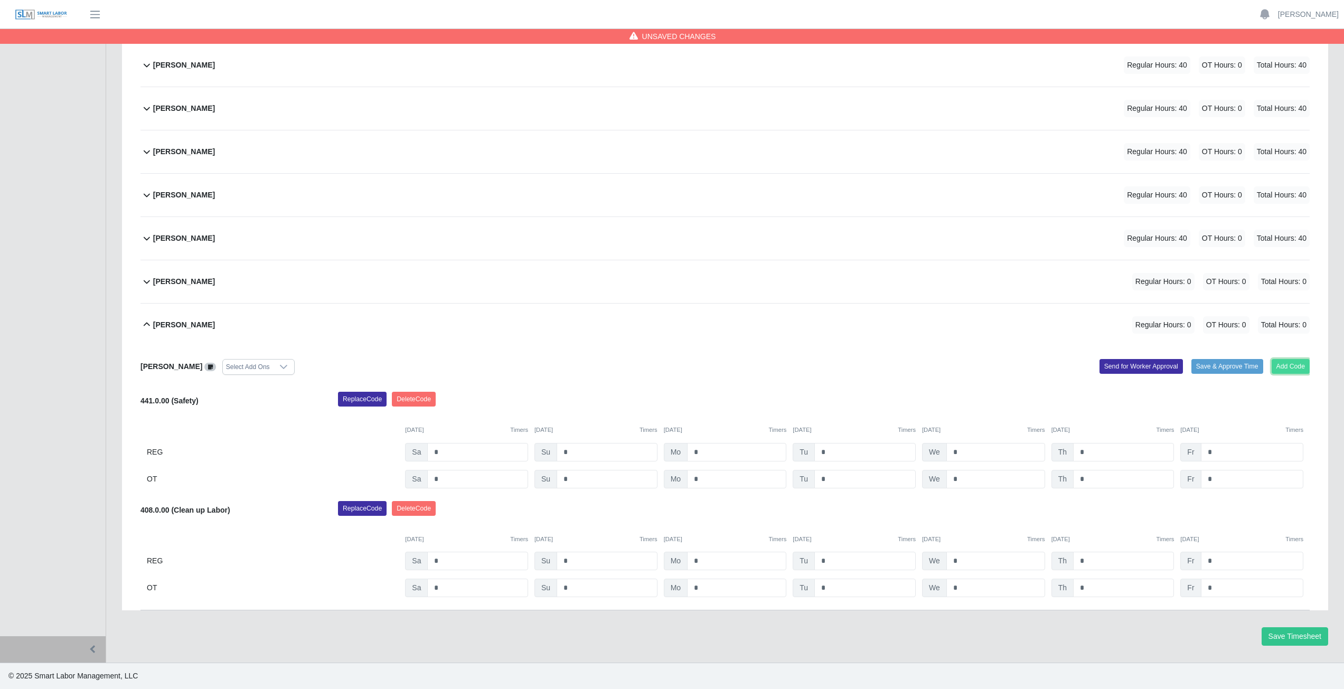
click at [1285, 371] on button "Add Code" at bounding box center [1291, 366] width 39 height 15
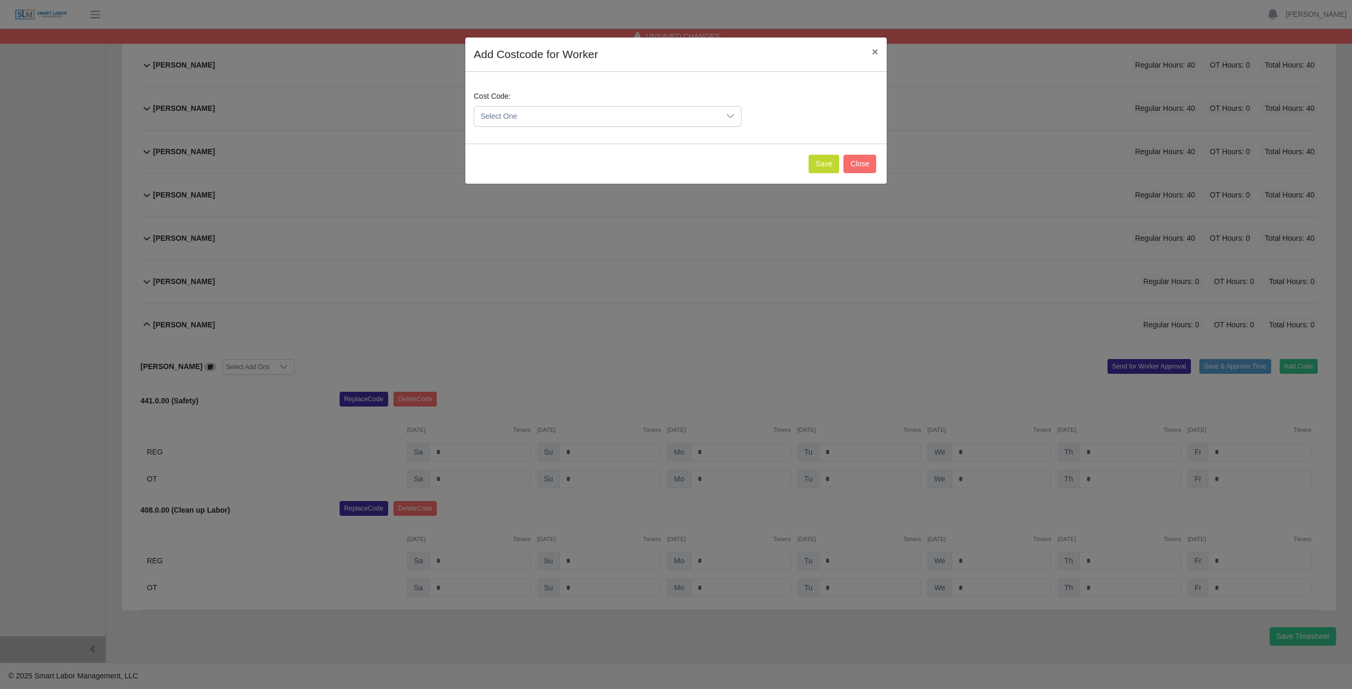
click at [538, 115] on span "Select One" at bounding box center [597, 117] width 246 height 20
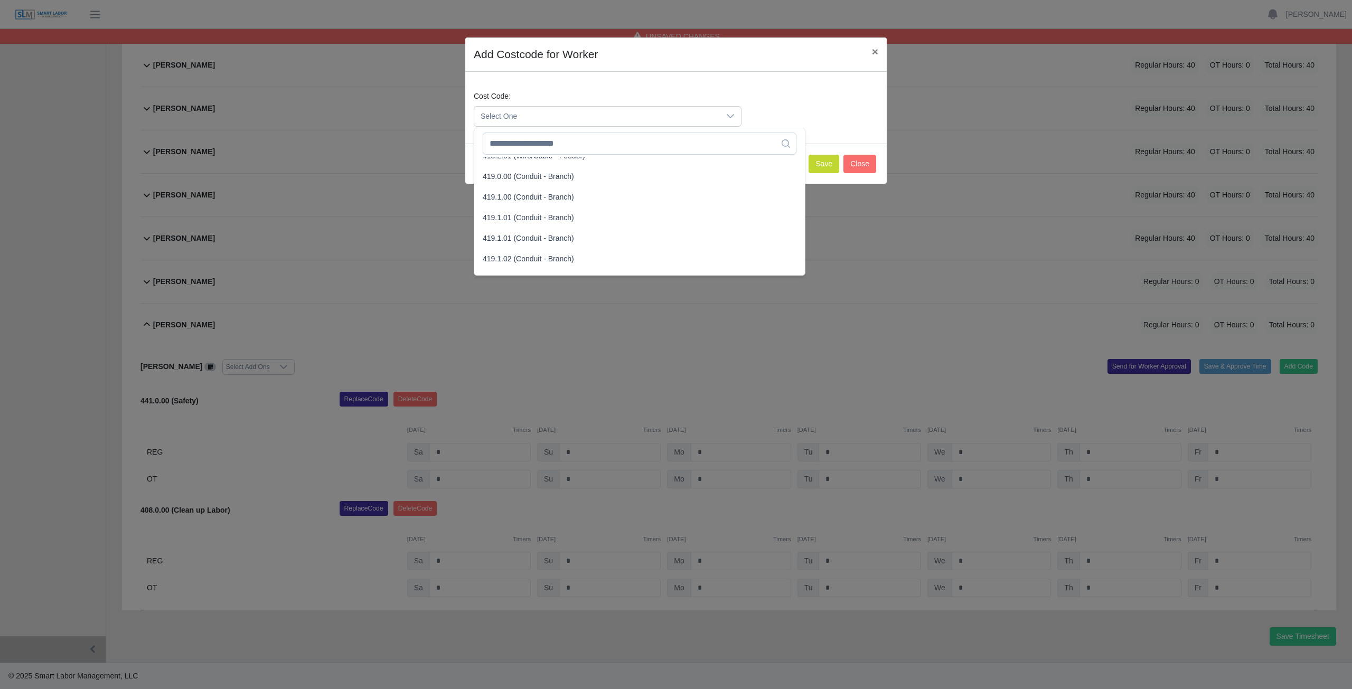
scroll to position [581, 0]
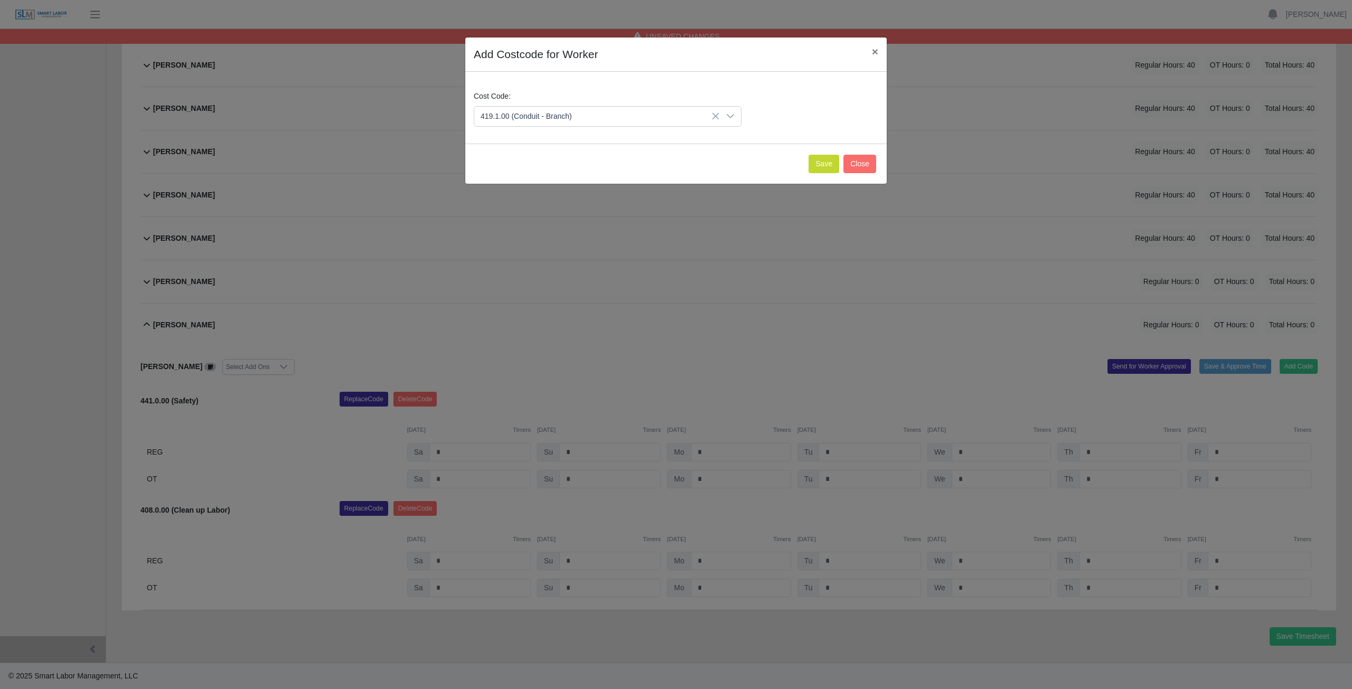
click at [514, 184] on span "419.1.00 (Conduit - Branch)" at bounding box center [528, 184] width 91 height 11
click at [822, 164] on button "Save" at bounding box center [824, 164] width 31 height 18
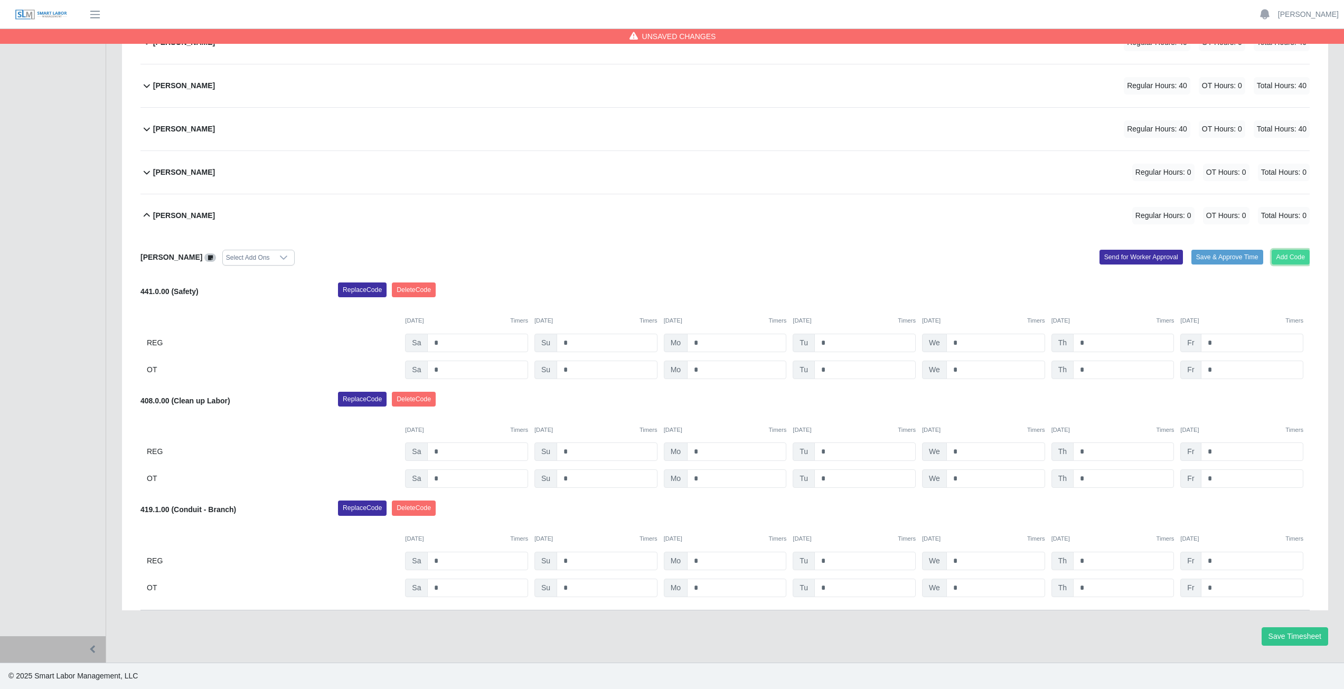
click at [1290, 252] on button "Add Code" at bounding box center [1291, 257] width 39 height 15
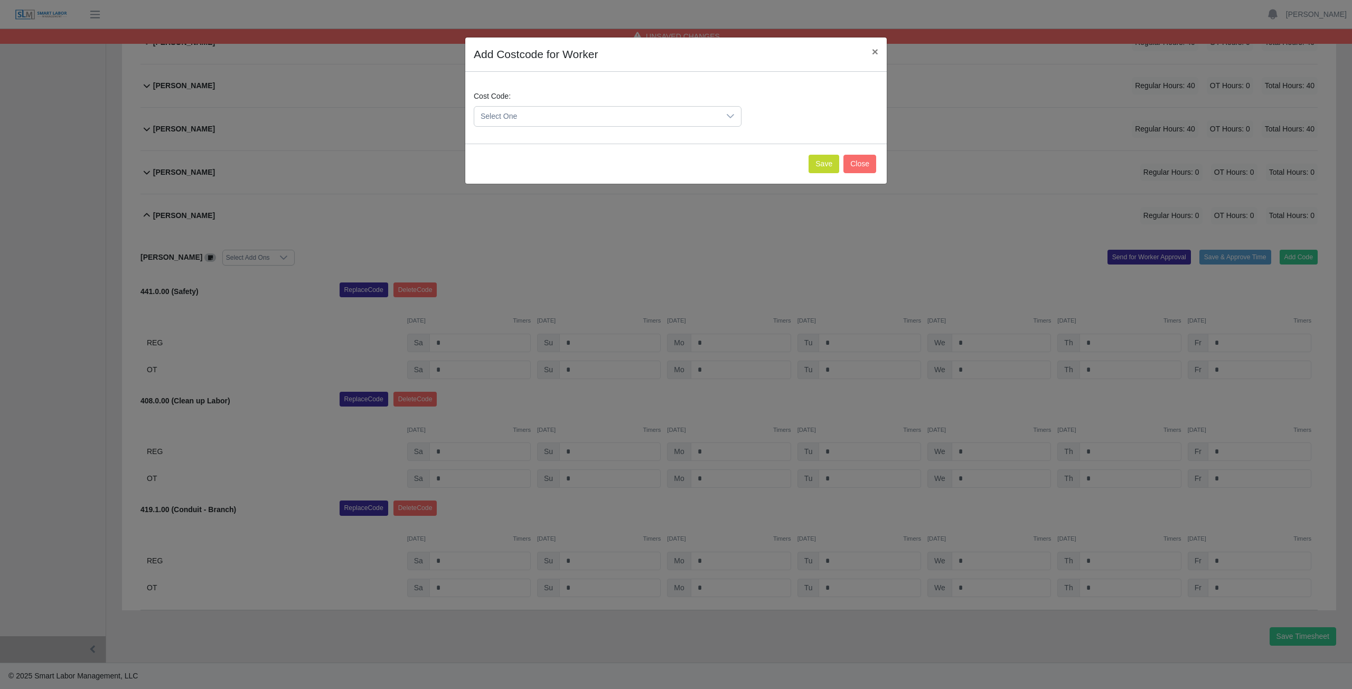
click at [522, 116] on span "Select One" at bounding box center [597, 117] width 246 height 20
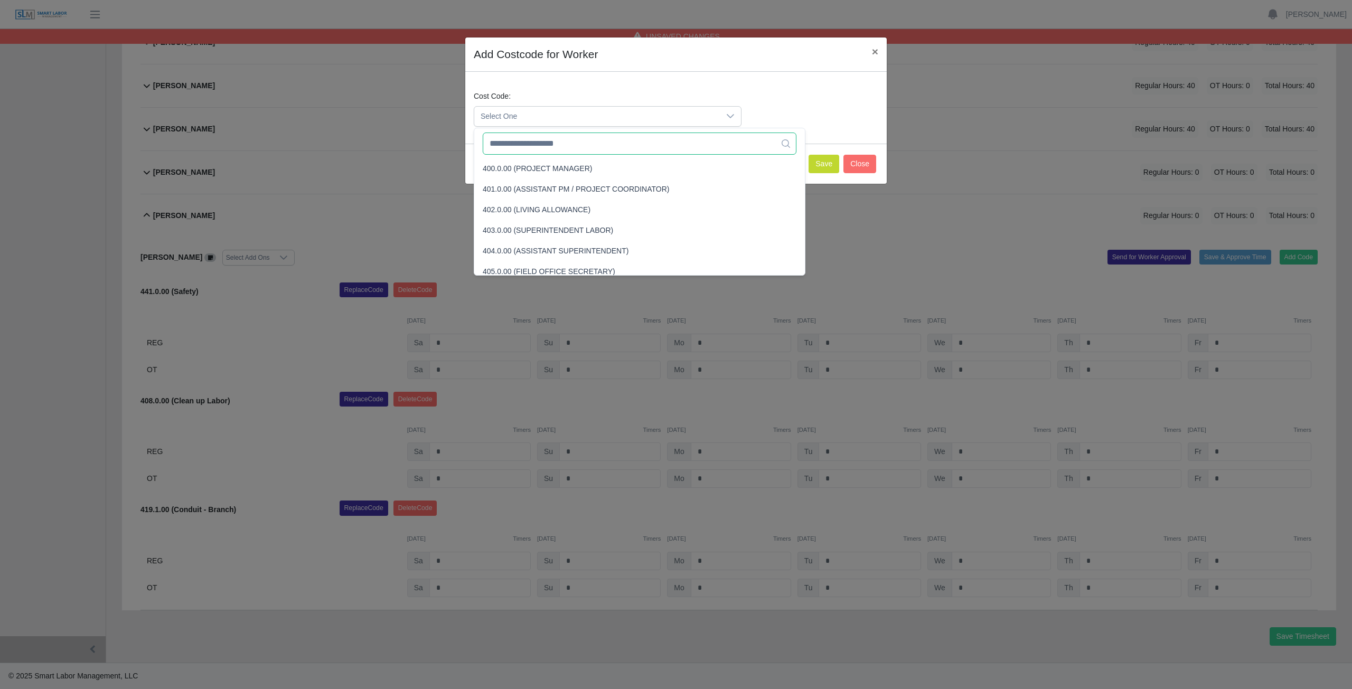
click at [536, 147] on input "text" at bounding box center [640, 144] width 314 height 22
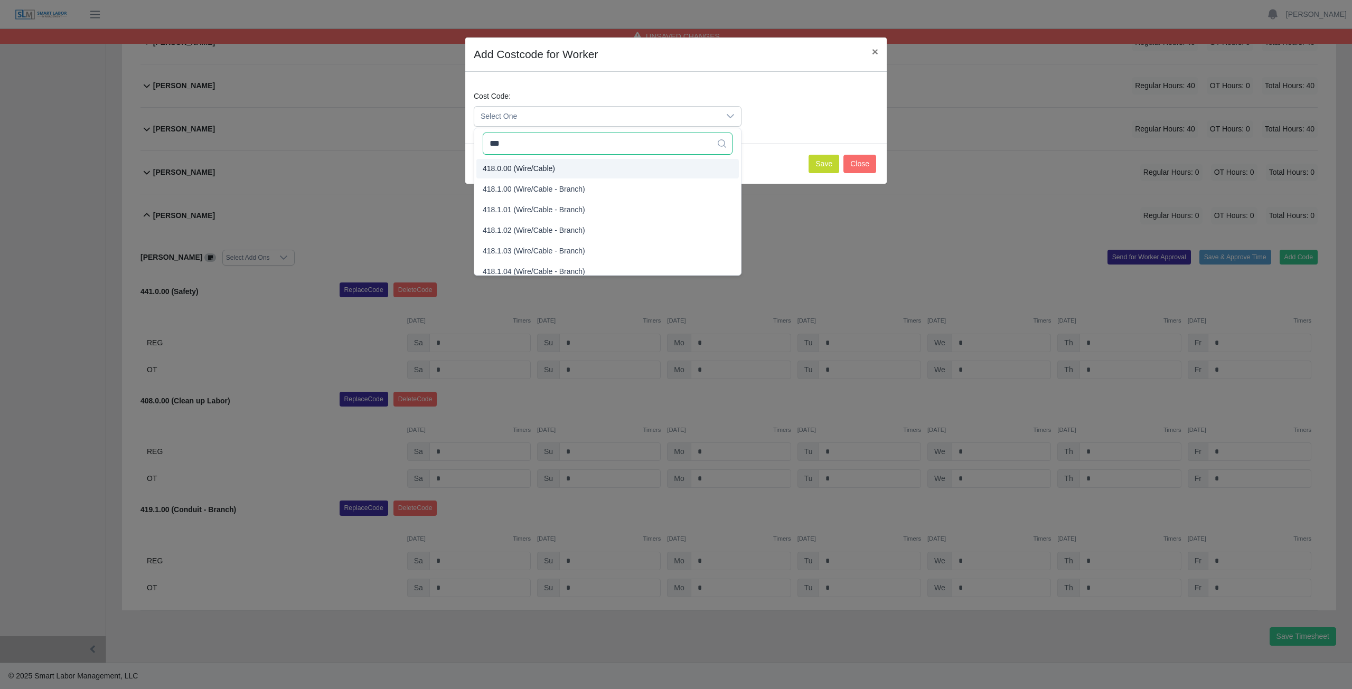
type input "***"
click at [514, 166] on span "418.0.00 (Wire/Cable)" at bounding box center [519, 168] width 72 height 11
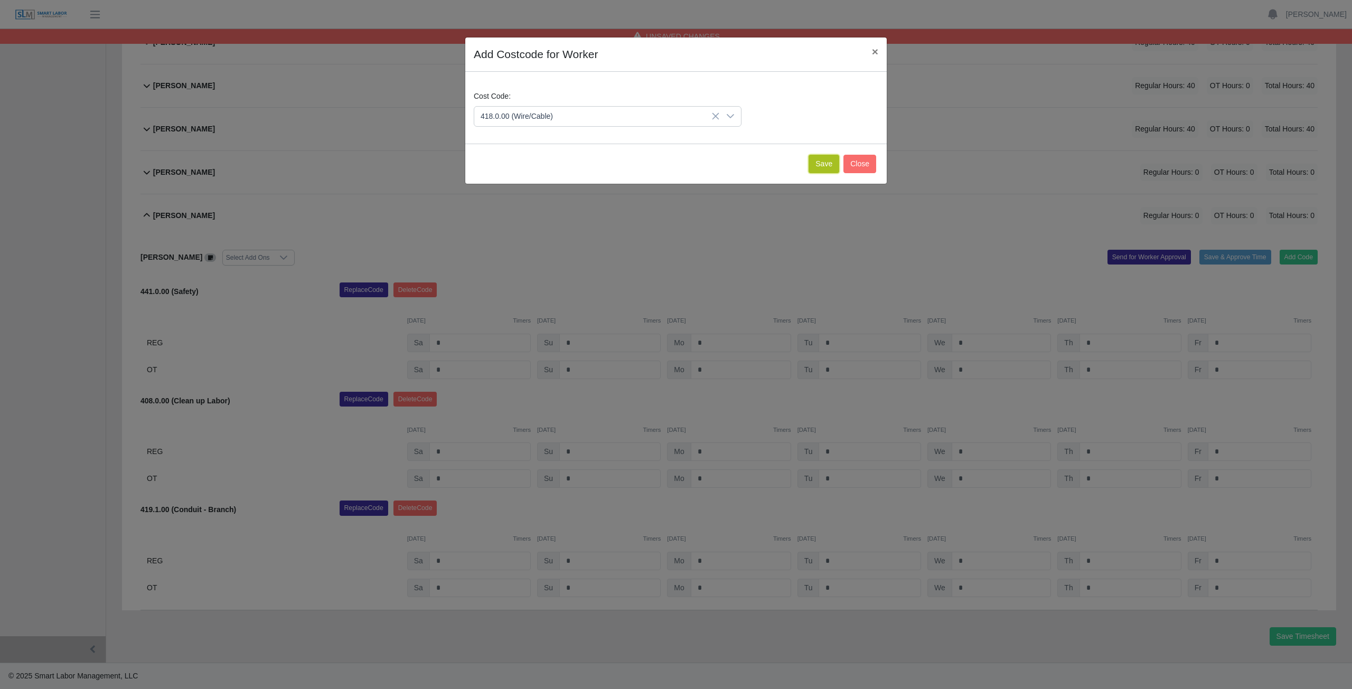
click at [821, 162] on button "Save" at bounding box center [824, 164] width 31 height 18
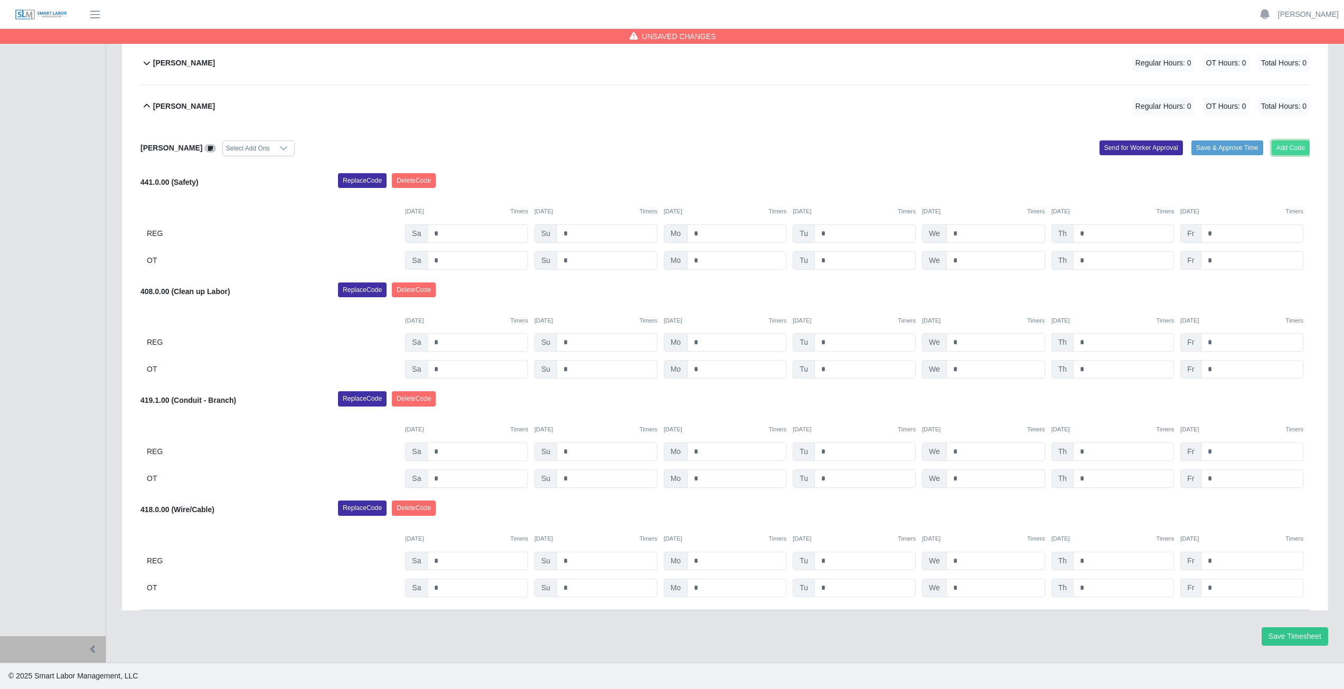
click at [1283, 145] on button "Add Code" at bounding box center [1291, 147] width 39 height 15
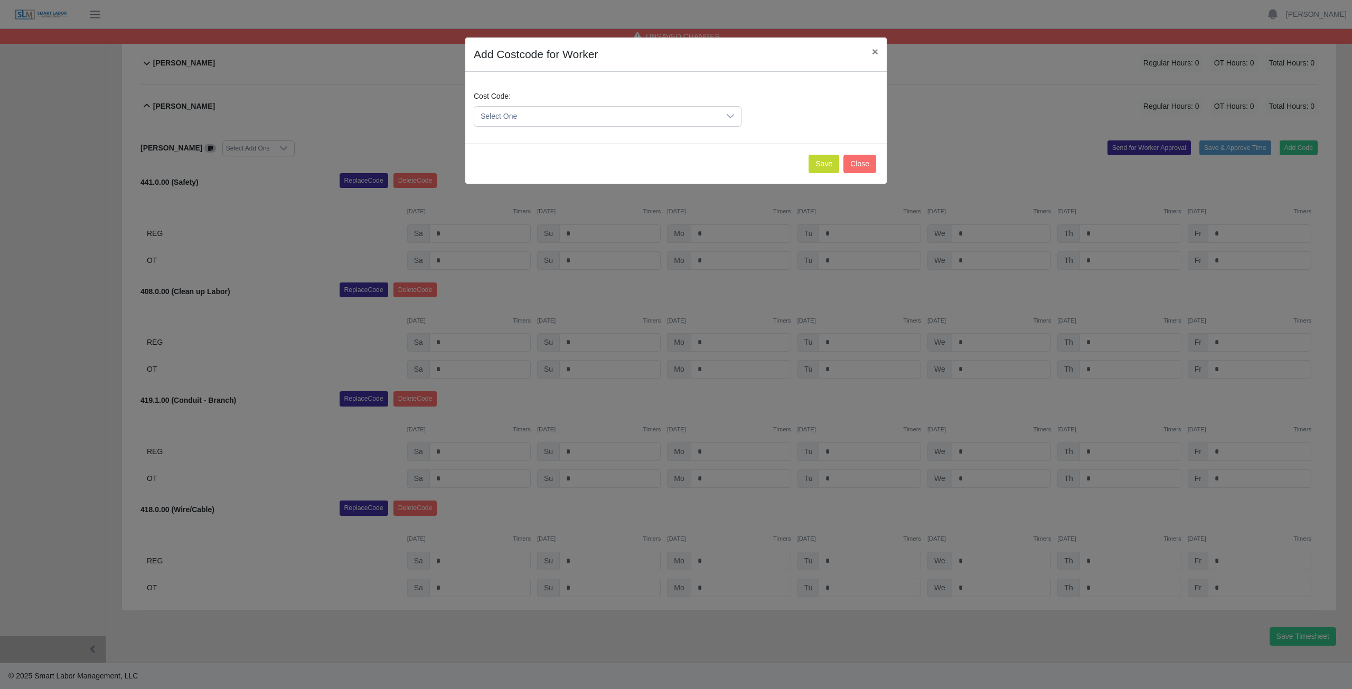
click at [525, 111] on span "Select One" at bounding box center [597, 117] width 246 height 20
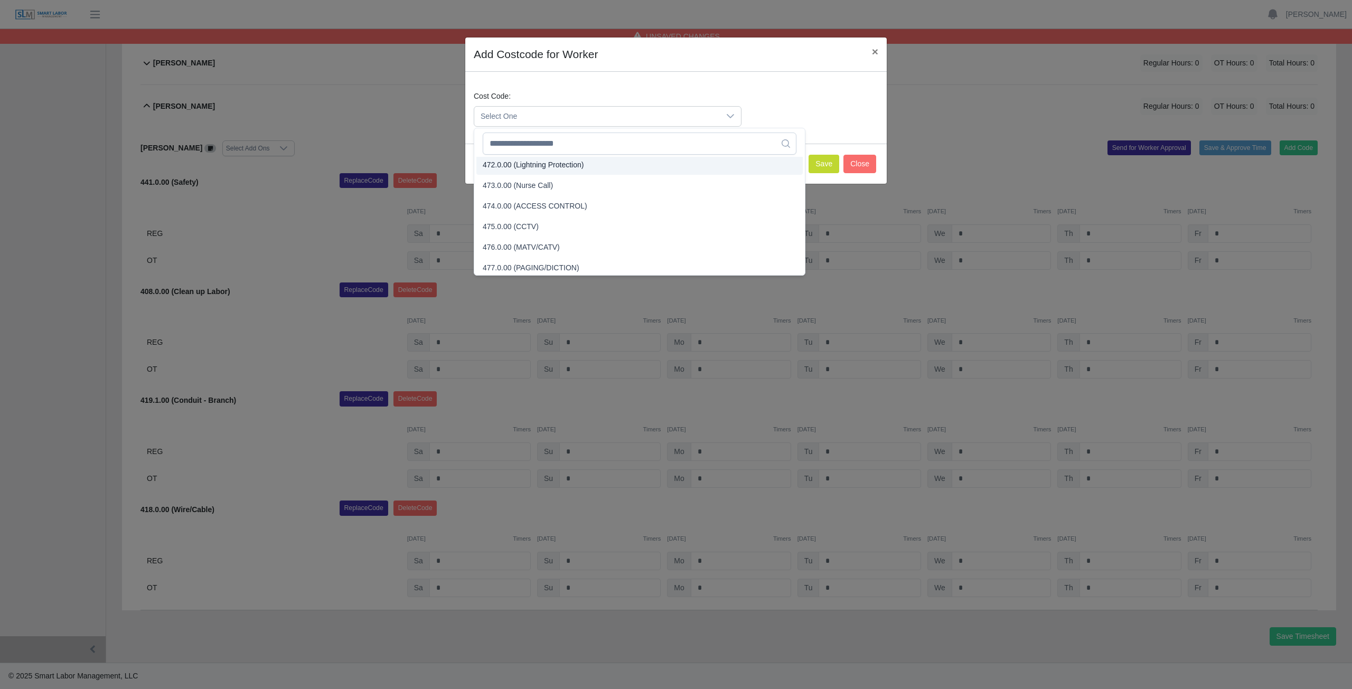
scroll to position [2124, 0]
click at [552, 146] on input "text" at bounding box center [640, 144] width 314 height 22
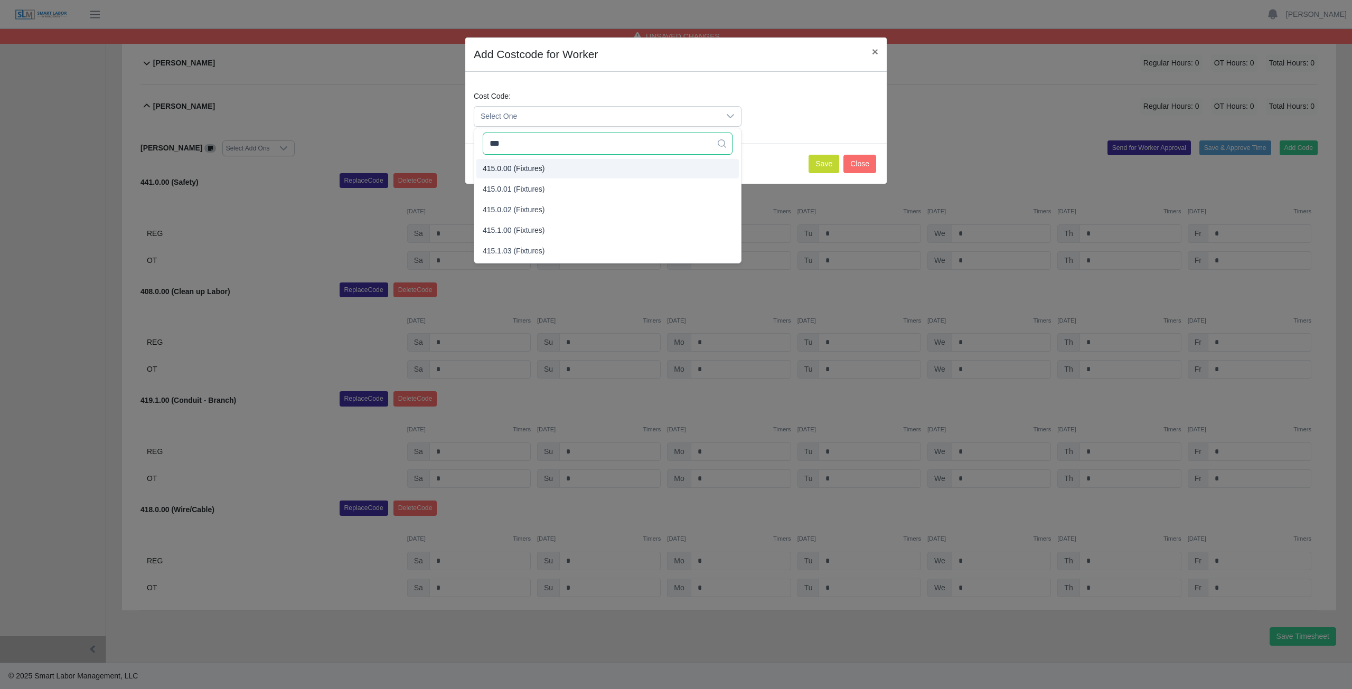
type input "***"
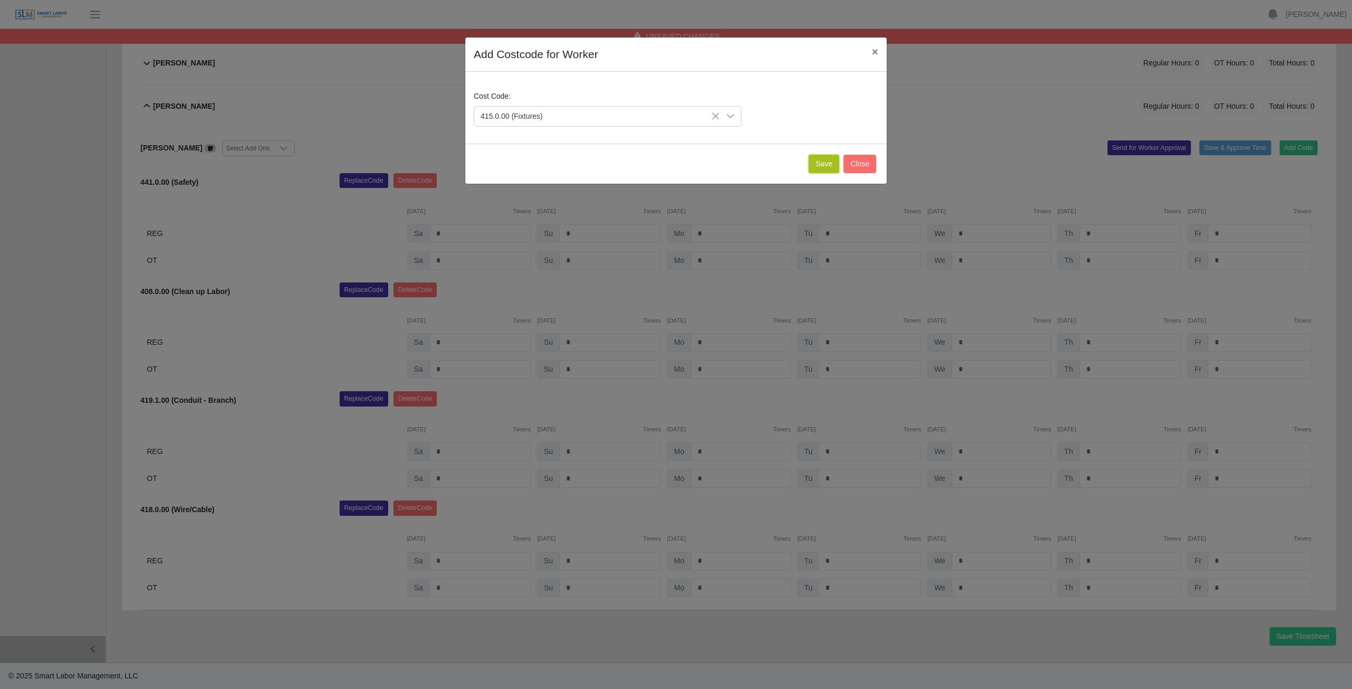
click at [823, 166] on button "Save" at bounding box center [824, 164] width 31 height 18
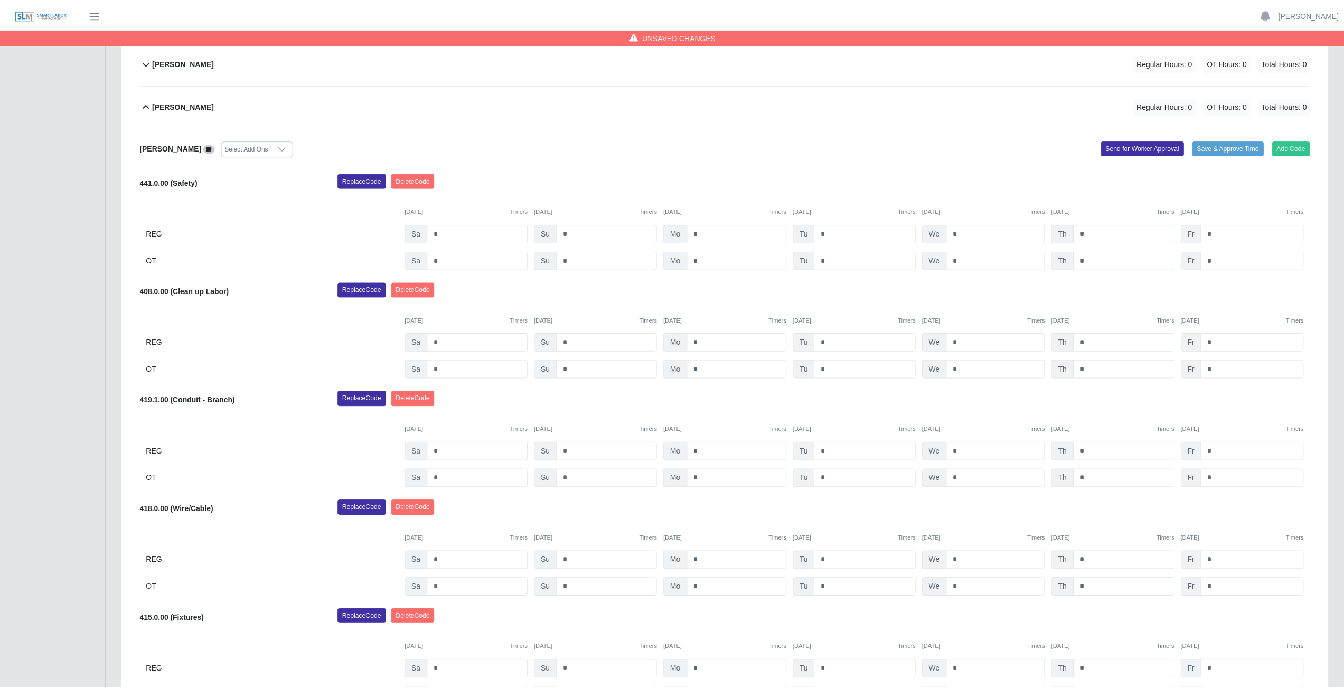
scroll to position [768, 0]
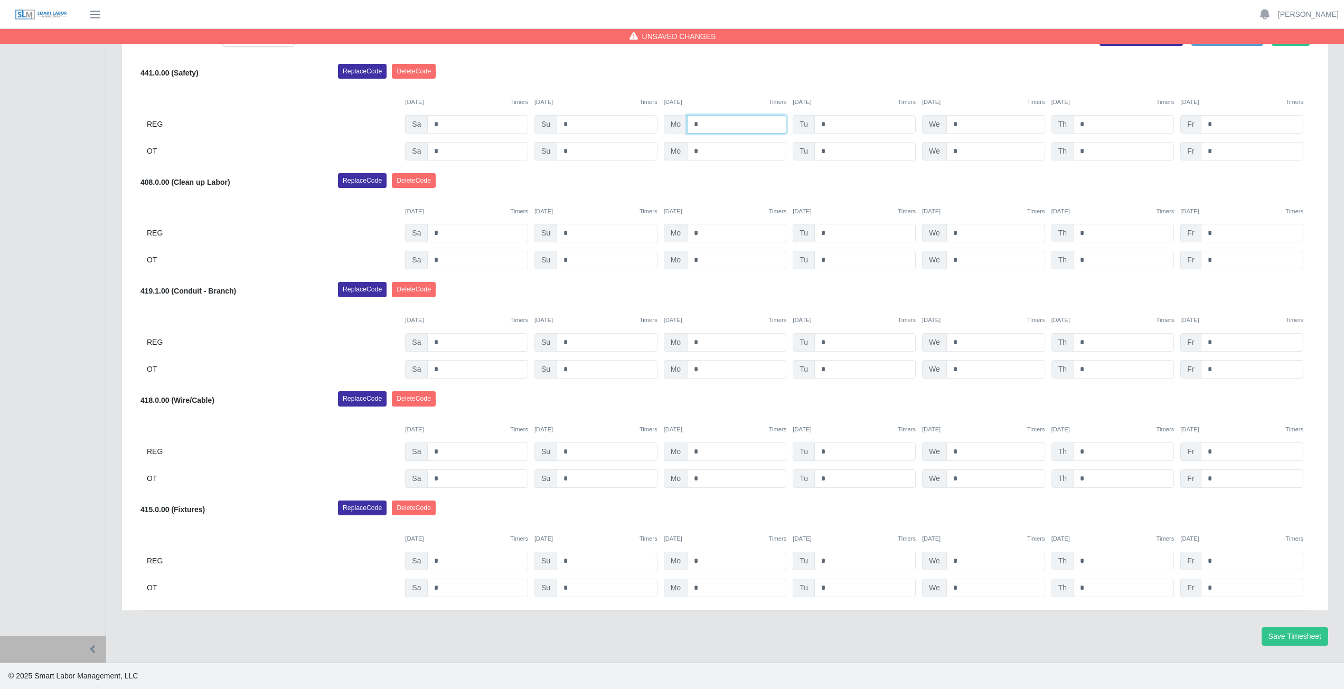
click at [703, 124] on input "*" at bounding box center [736, 124] width 99 height 18
type input "*"
click at [829, 126] on input "*" at bounding box center [864, 124] width 101 height 18
type input "*"
click at [963, 126] on input "*" at bounding box center [995, 124] width 99 height 18
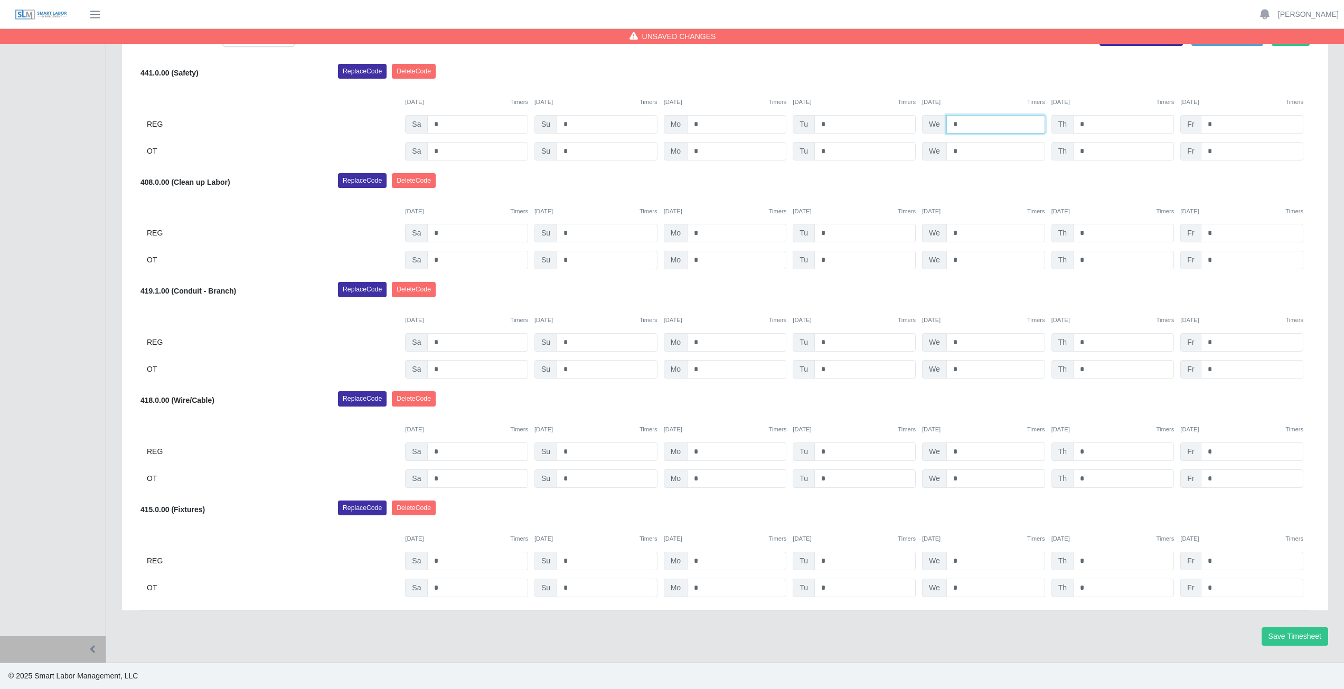
type input "*"
click at [1090, 127] on input "*" at bounding box center [1123, 124] width 101 height 18
type input "*"
click at [705, 232] on input "*" at bounding box center [736, 233] width 99 height 18
type input "*"
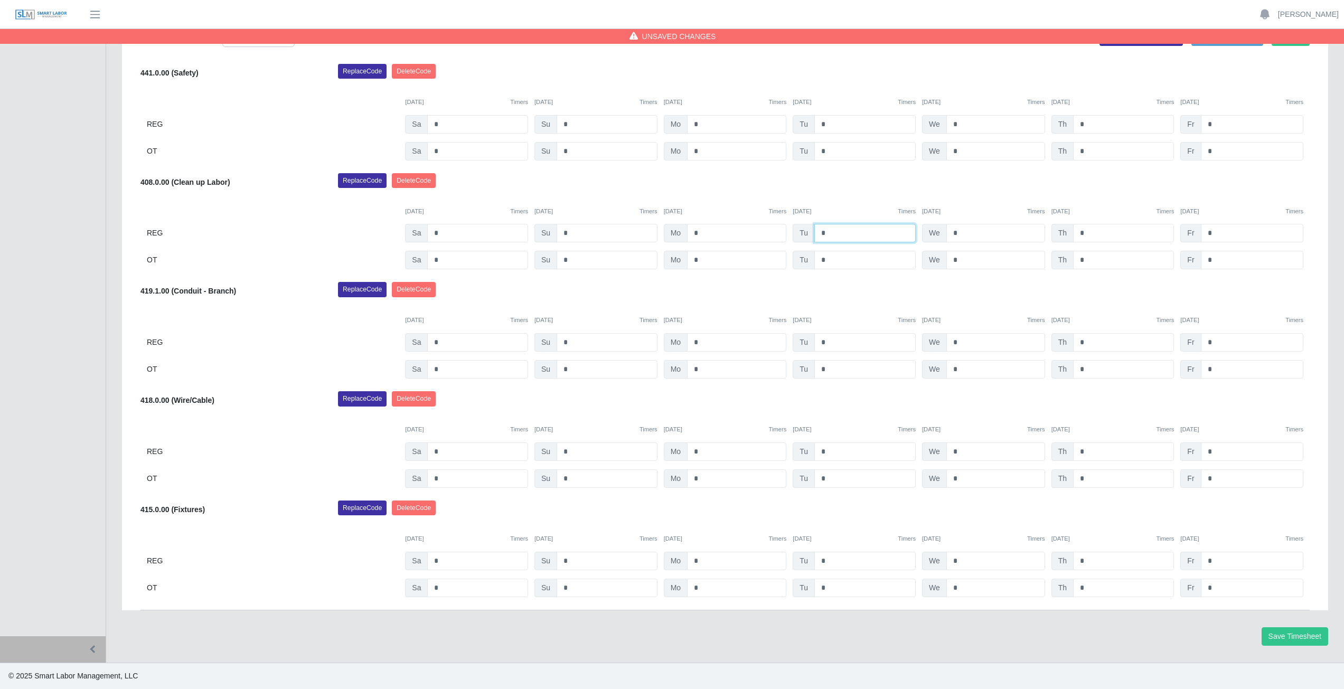
click at [828, 236] on input "*" at bounding box center [864, 233] width 101 height 18
type input "*"
click at [959, 236] on input "*" at bounding box center [995, 233] width 99 height 18
type input "*"
click at [1087, 237] on input "*" at bounding box center [1123, 233] width 101 height 18
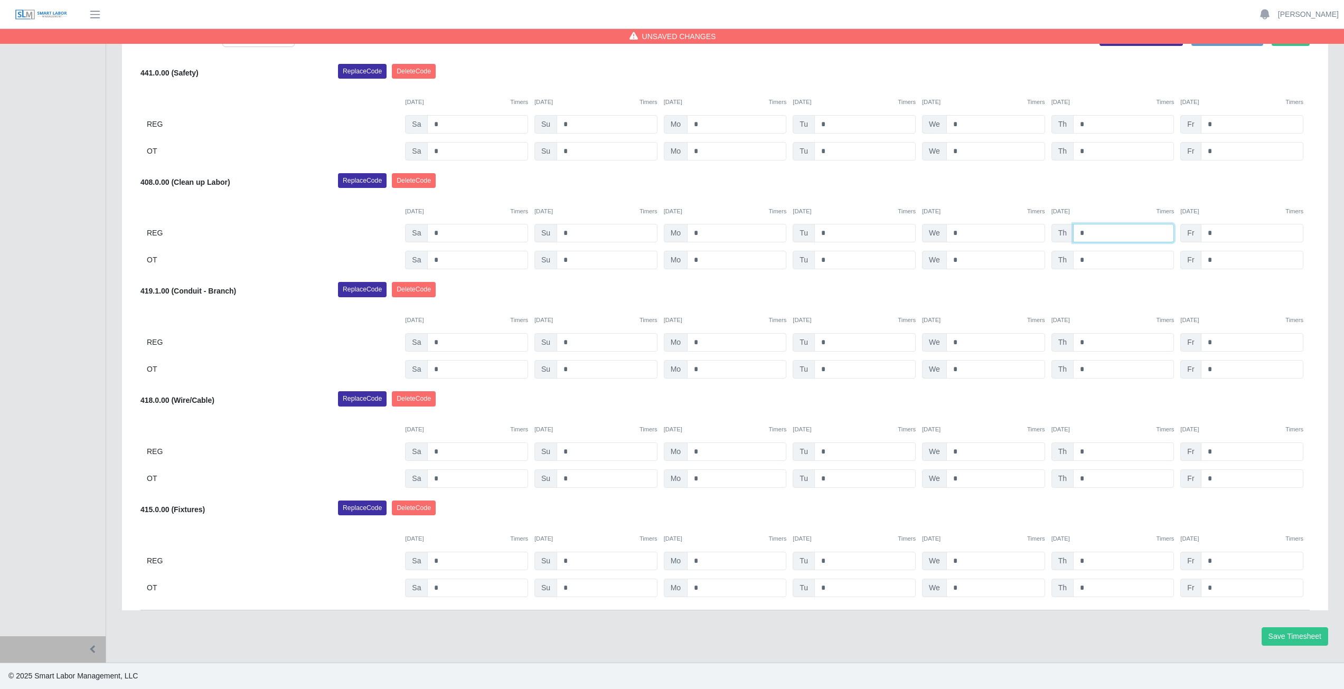
type input "*"
click at [702, 342] on input "*" at bounding box center [736, 342] width 99 height 18
type input "*"
click at [838, 455] on input "*" at bounding box center [864, 452] width 101 height 18
type input "*"
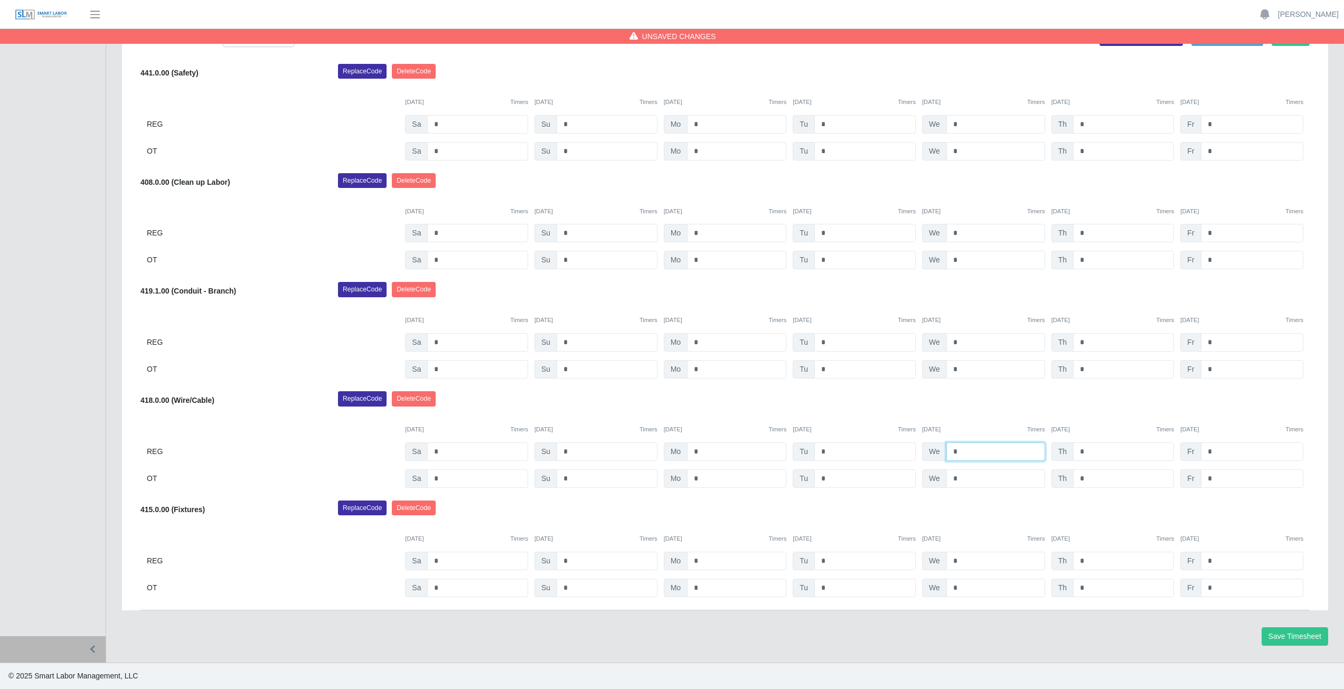
click at [964, 450] on input "*" at bounding box center [995, 452] width 99 height 18
type input "*"
click at [1088, 340] on input "*" at bounding box center [1123, 342] width 101 height 18
type input "*"
click at [1102, 305] on div "419.1.00 (Conduit - Branch) Replace Code Delete Code 09/20/2025 Timers 09/21/20…" at bounding box center [724, 330] width 1169 height 97
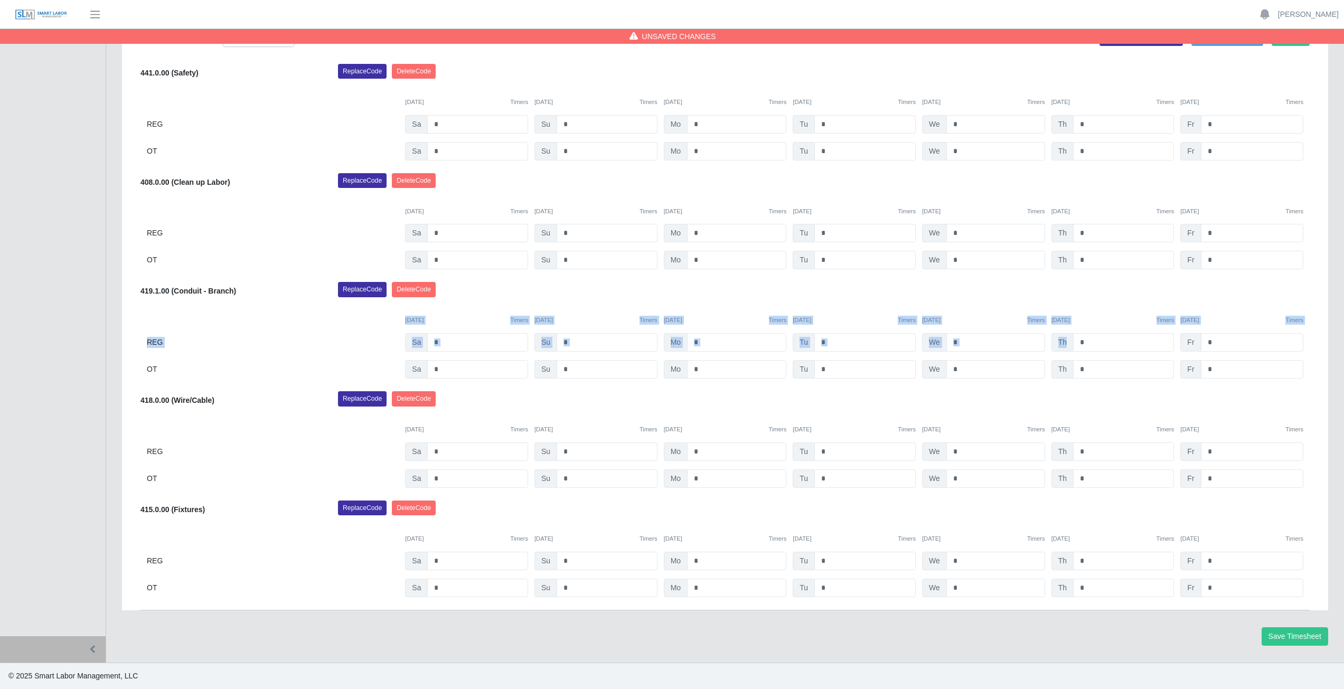
drag, startPoint x: 1125, startPoint y: 320, endPoint x: 1132, endPoint y: 318, distance: 6.5
click at [1132, 323] on div "419.1.00 (Conduit - Branch) Replace Code Delete Code 09/20/2025 Timers 09/21/20…" at bounding box center [724, 330] width 1169 height 97
drag, startPoint x: 1105, startPoint y: 389, endPoint x: 1106, endPoint y: 396, distance: 6.9
click at [1109, 400] on div "Victor Vasquez Select Add Ons Add Code Save & Approve Time Send for Worker Appr…" at bounding box center [724, 314] width 1169 height 592
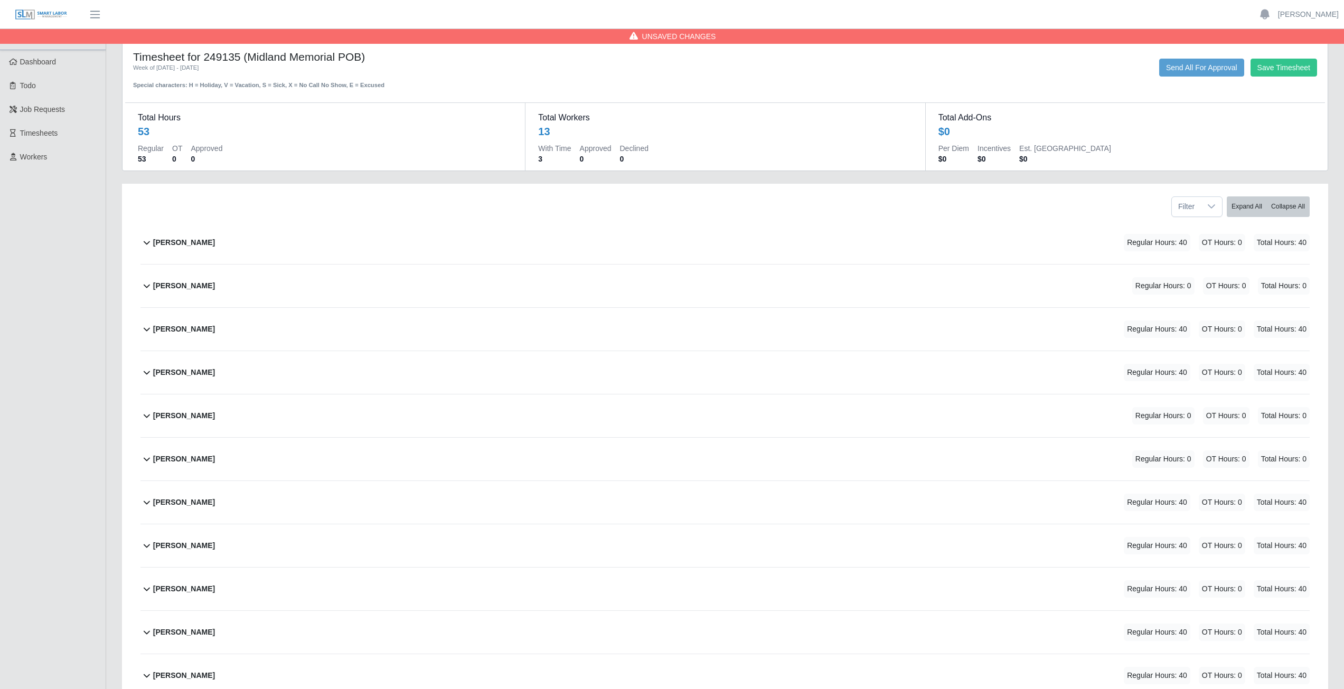
scroll to position [0, 0]
click at [1311, 13] on link "[PERSON_NAME]" at bounding box center [1308, 14] width 61 height 11
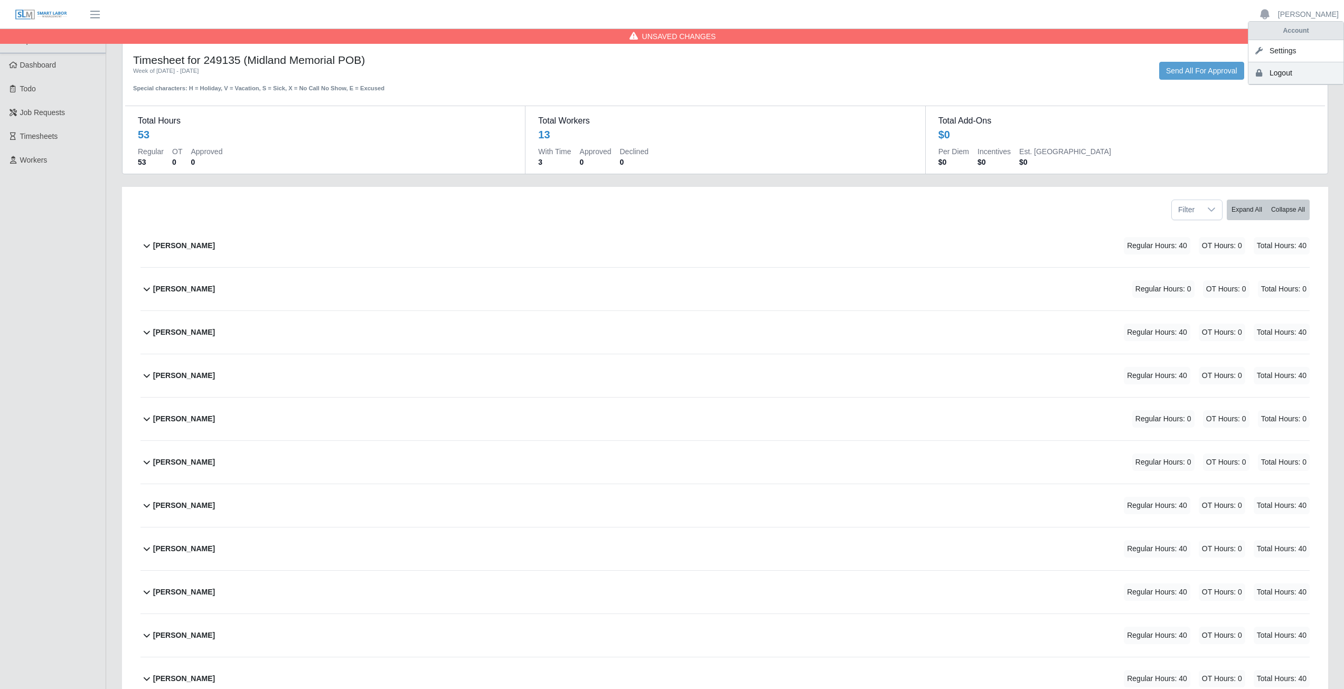
click at [1283, 73] on link "Logout" at bounding box center [1295, 73] width 95 height 22
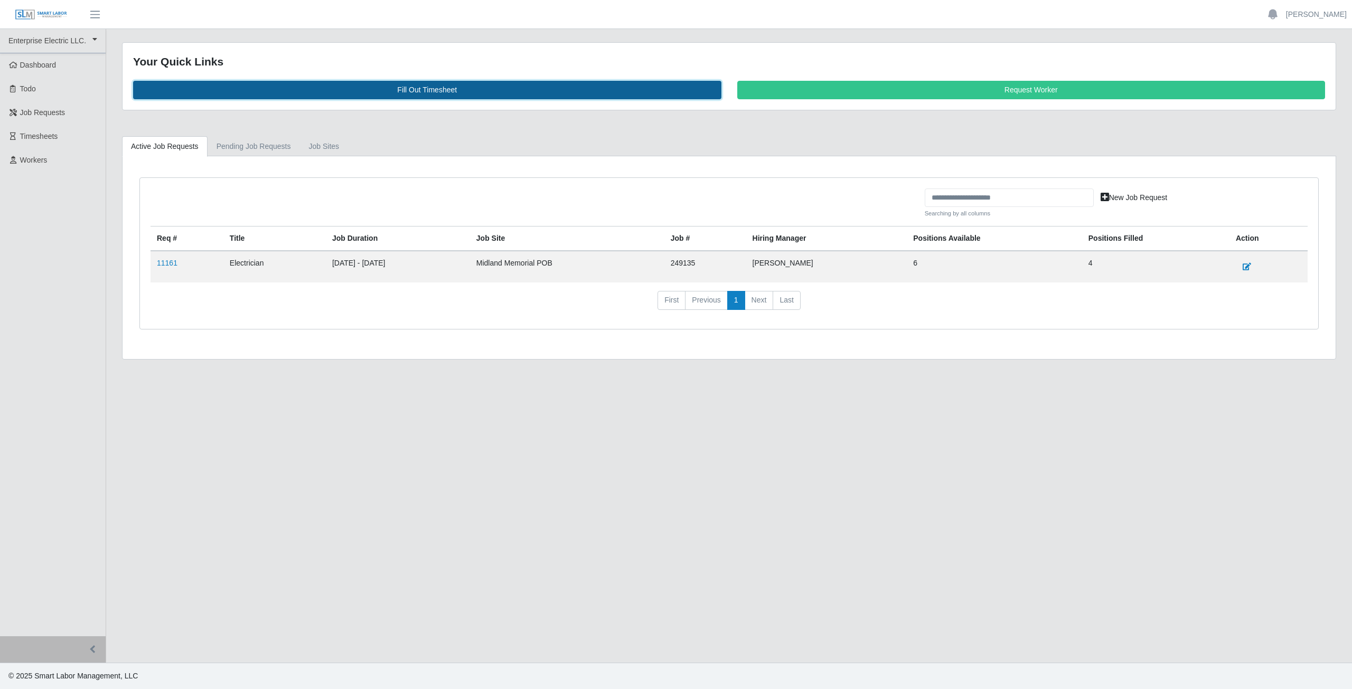
click at [422, 90] on link "Fill Out Timesheet" at bounding box center [427, 90] width 588 height 18
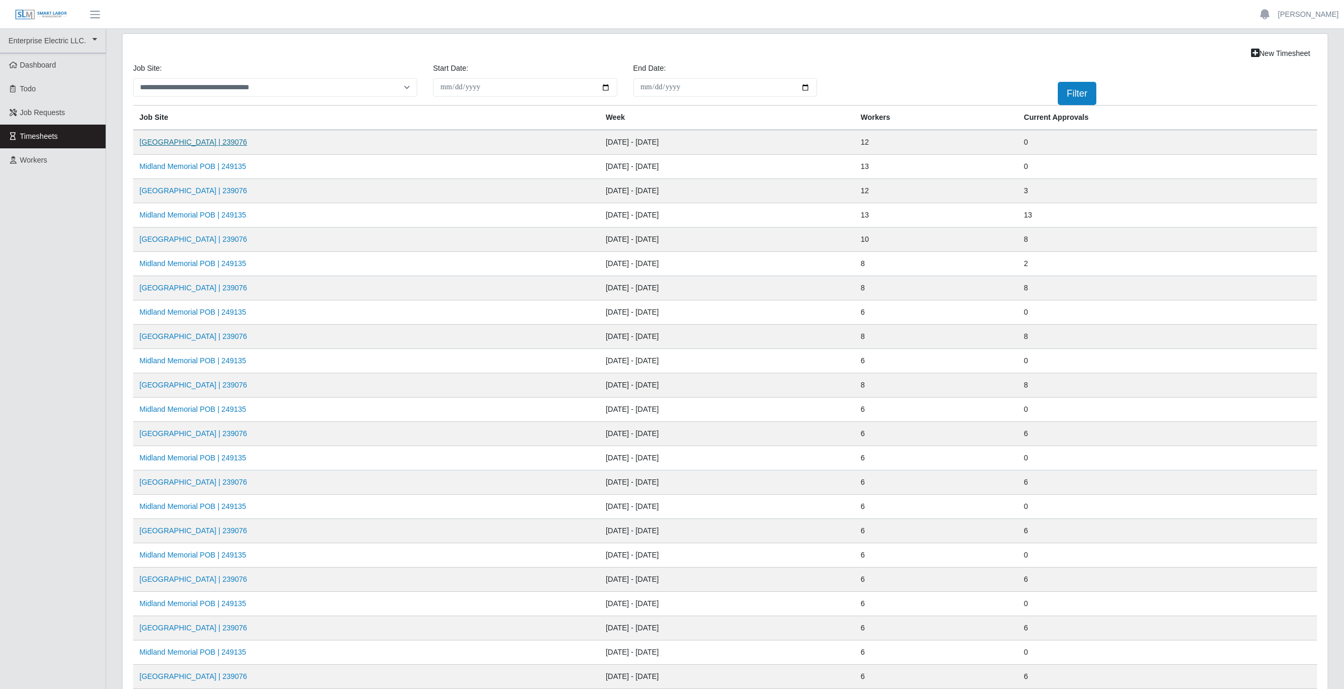
click at [205, 140] on link "Midland Memorial INFILL | 239076" at bounding box center [193, 142] width 108 height 8
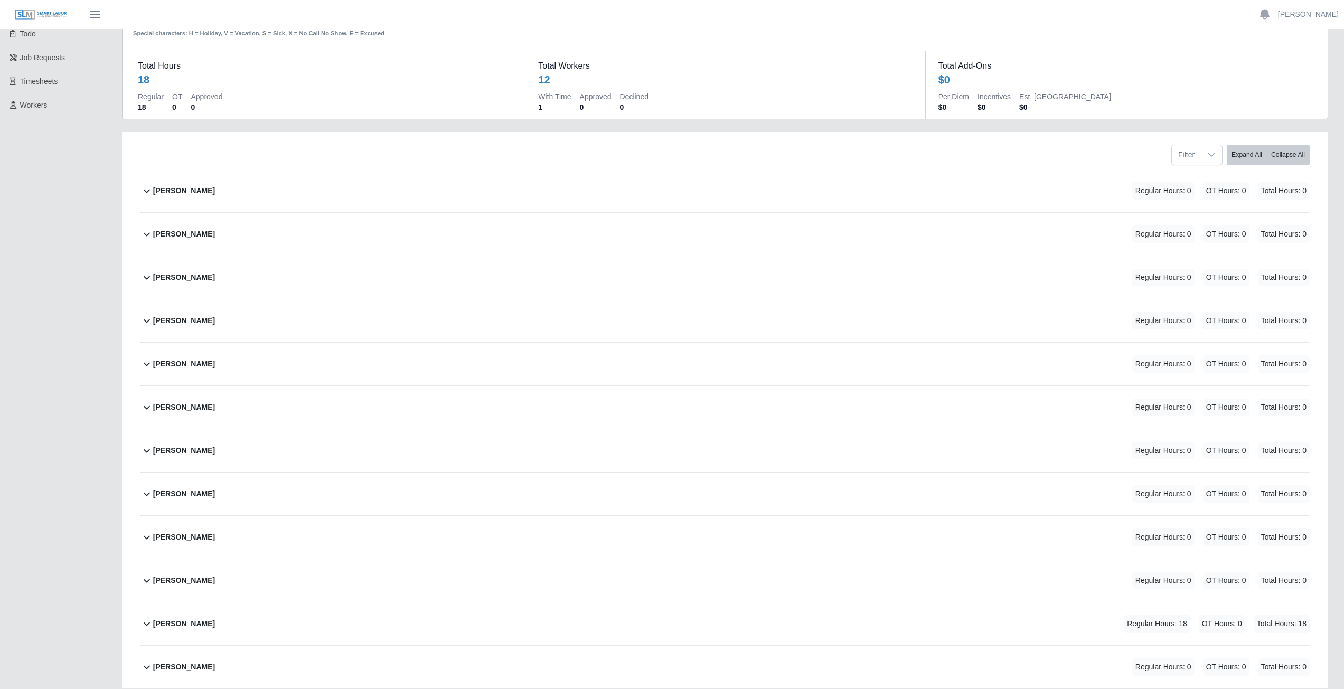
scroll to position [133, 0]
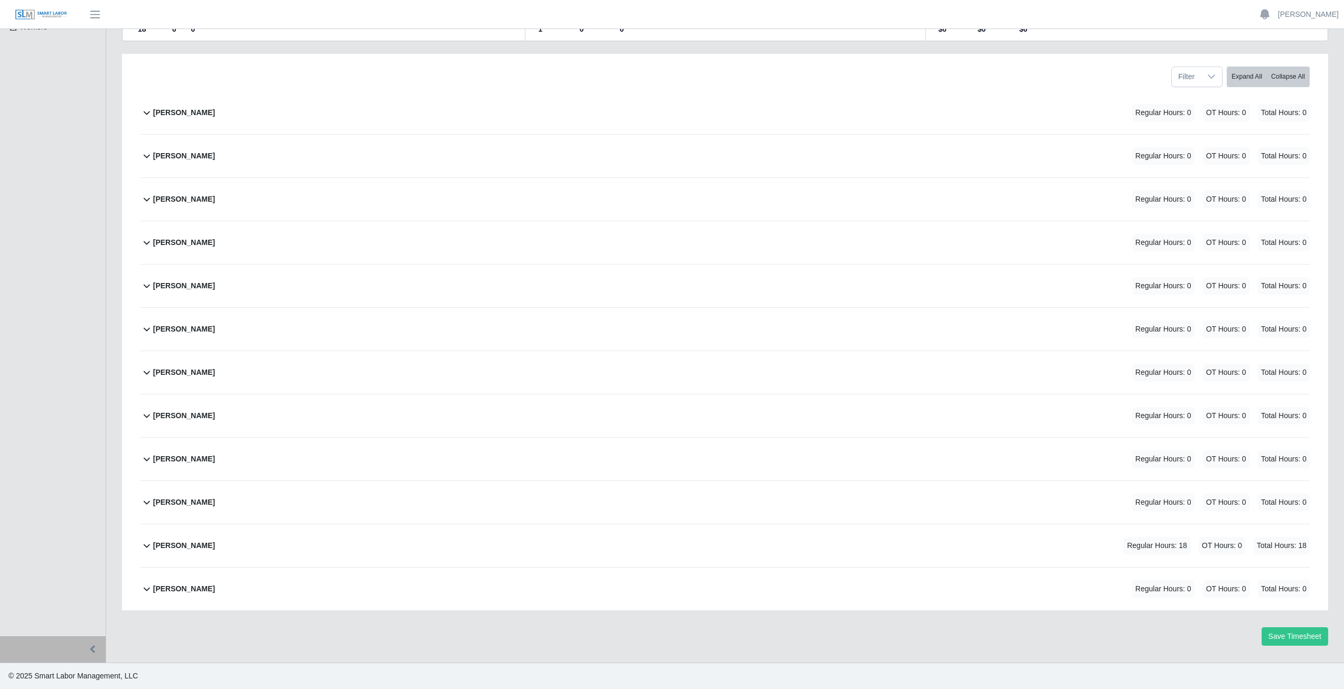
click at [145, 547] on icon at bounding box center [147, 546] width 6 height 4
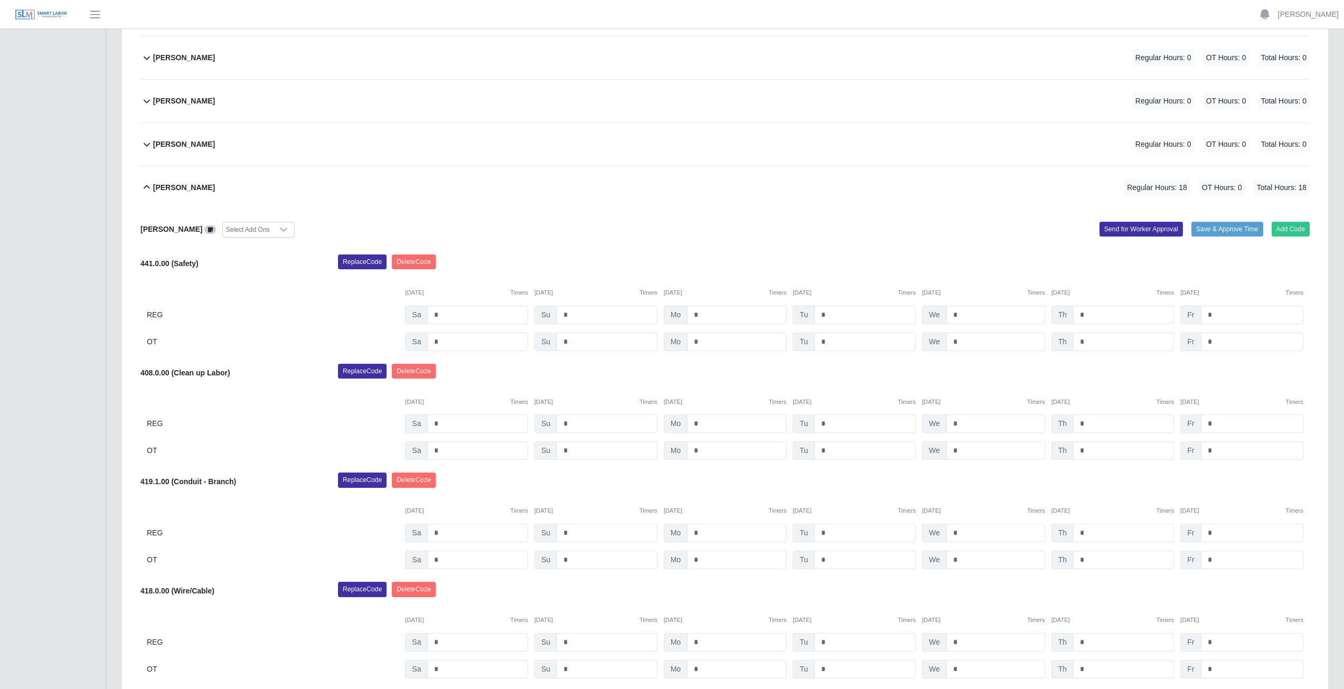
scroll to position [616, 0]
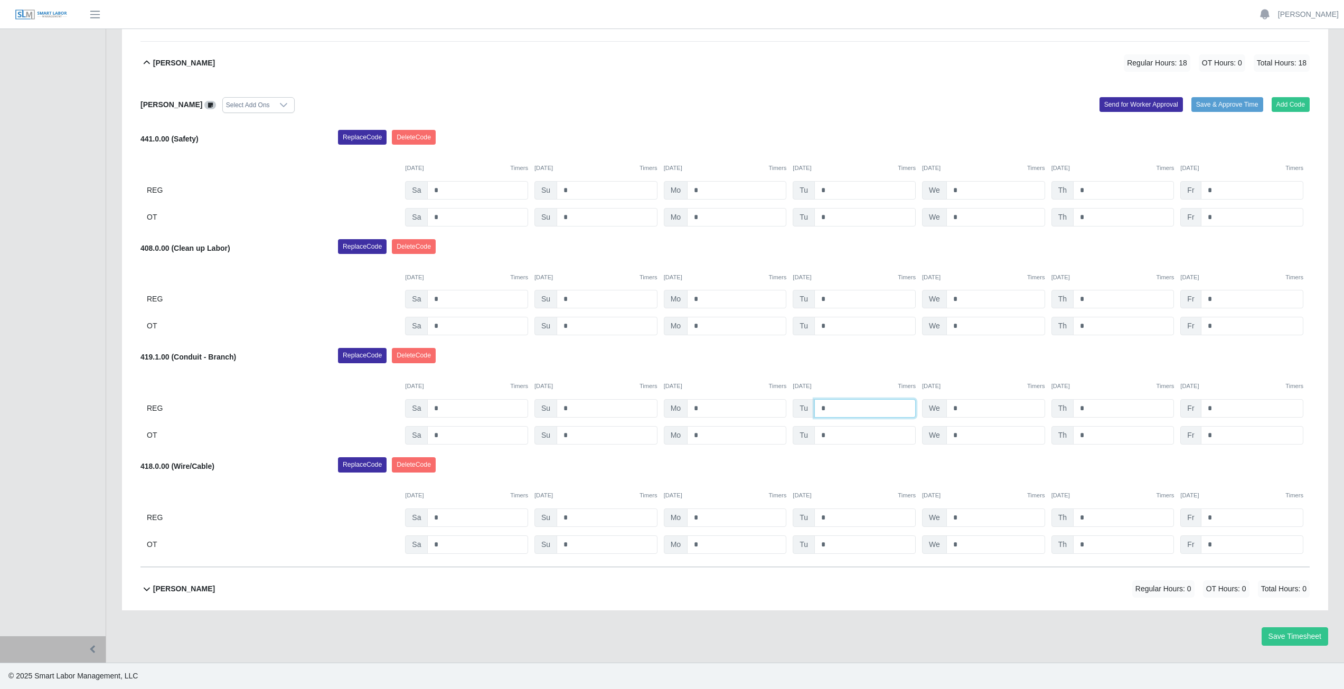
click at [839, 414] on input "*" at bounding box center [864, 408] width 101 height 18
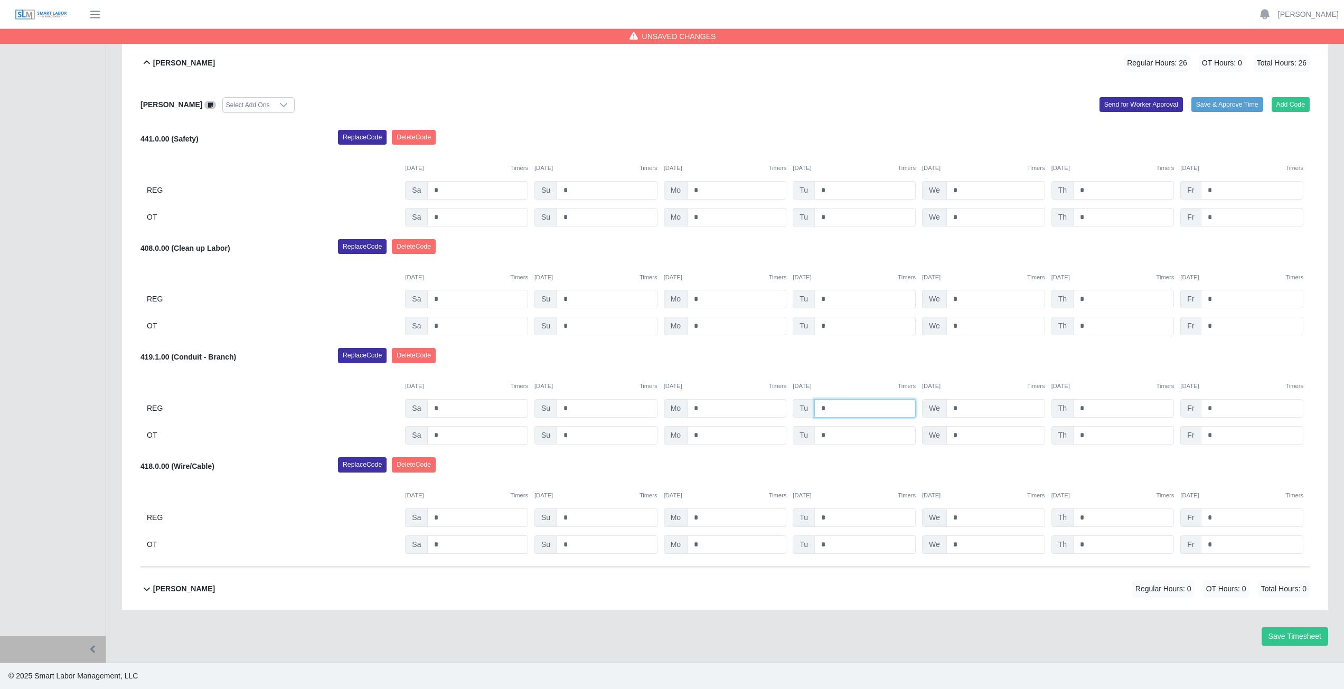
type input "*"
click at [964, 407] on input "*" at bounding box center [995, 408] width 99 height 18
type input "*"
click at [1094, 408] on input "*" at bounding box center [1123, 408] width 101 height 18
type input "*"
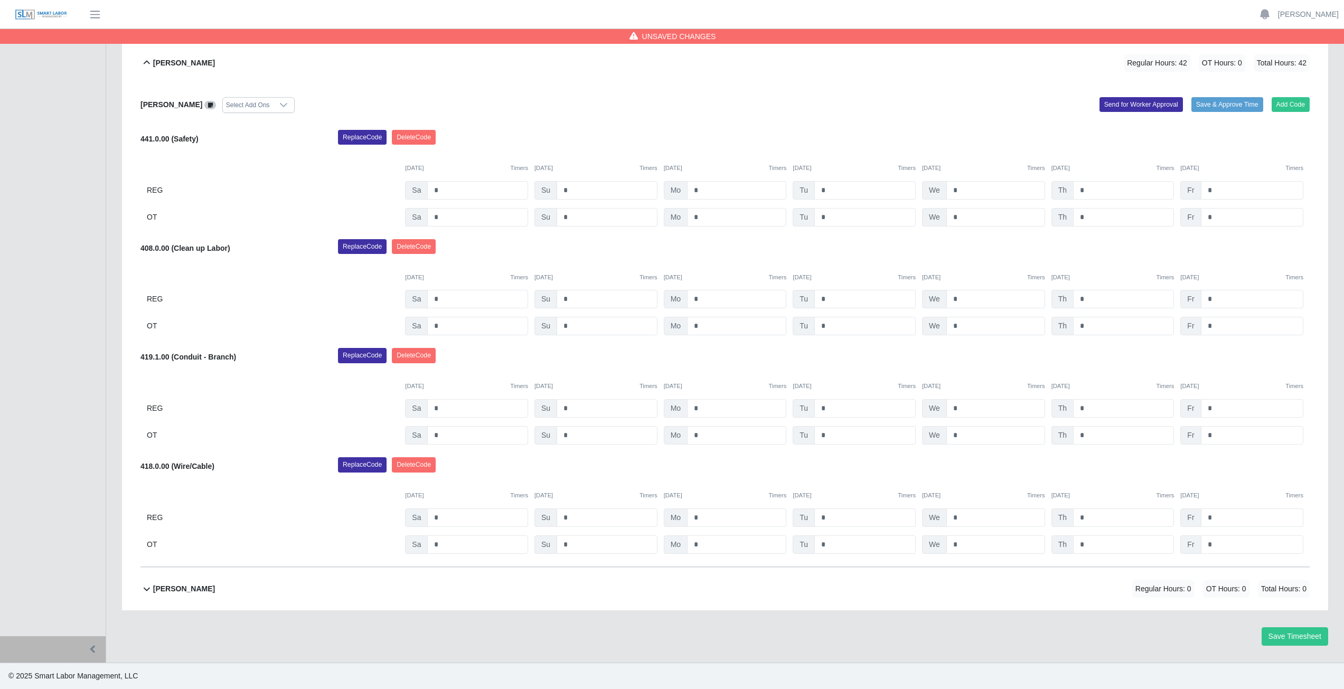
click at [1101, 359] on div "Replace Code Delete Code" at bounding box center [824, 358] width 988 height 21
click at [1218, 191] on input "*" at bounding box center [1252, 190] width 102 height 18
type input "*"
click at [1223, 298] on input "*" at bounding box center [1252, 299] width 102 height 18
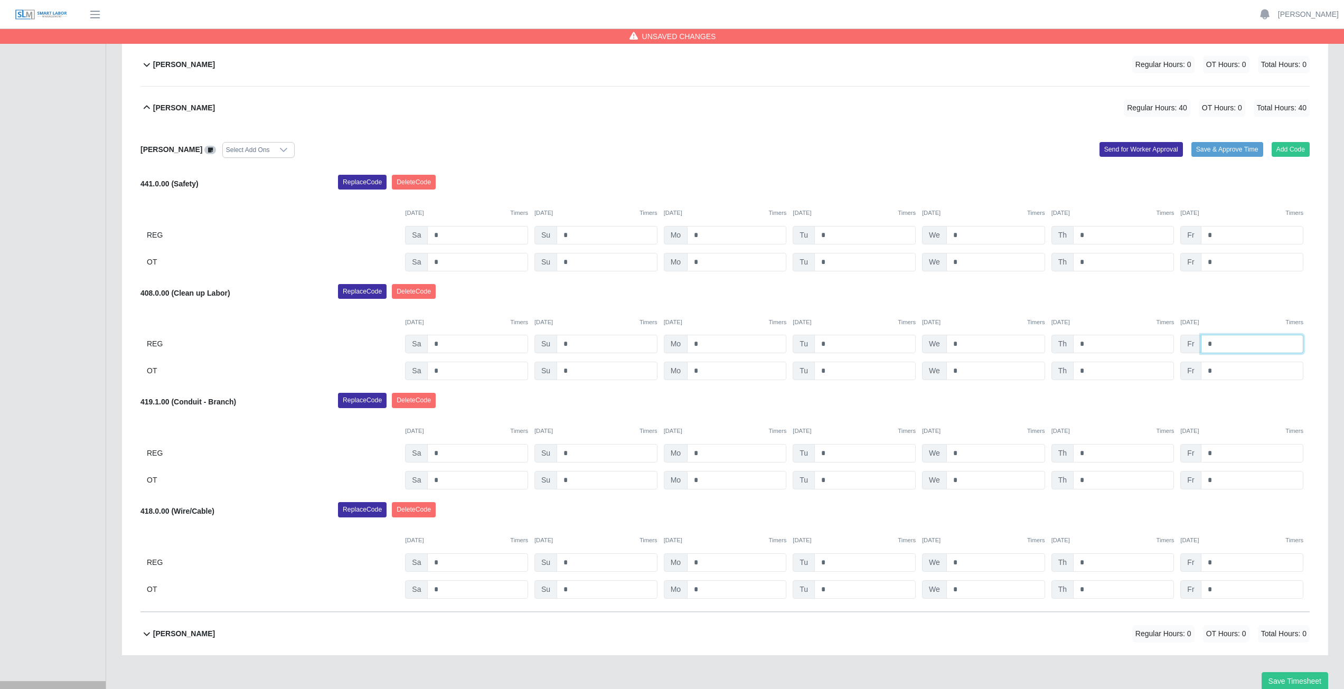
scroll to position [510, 0]
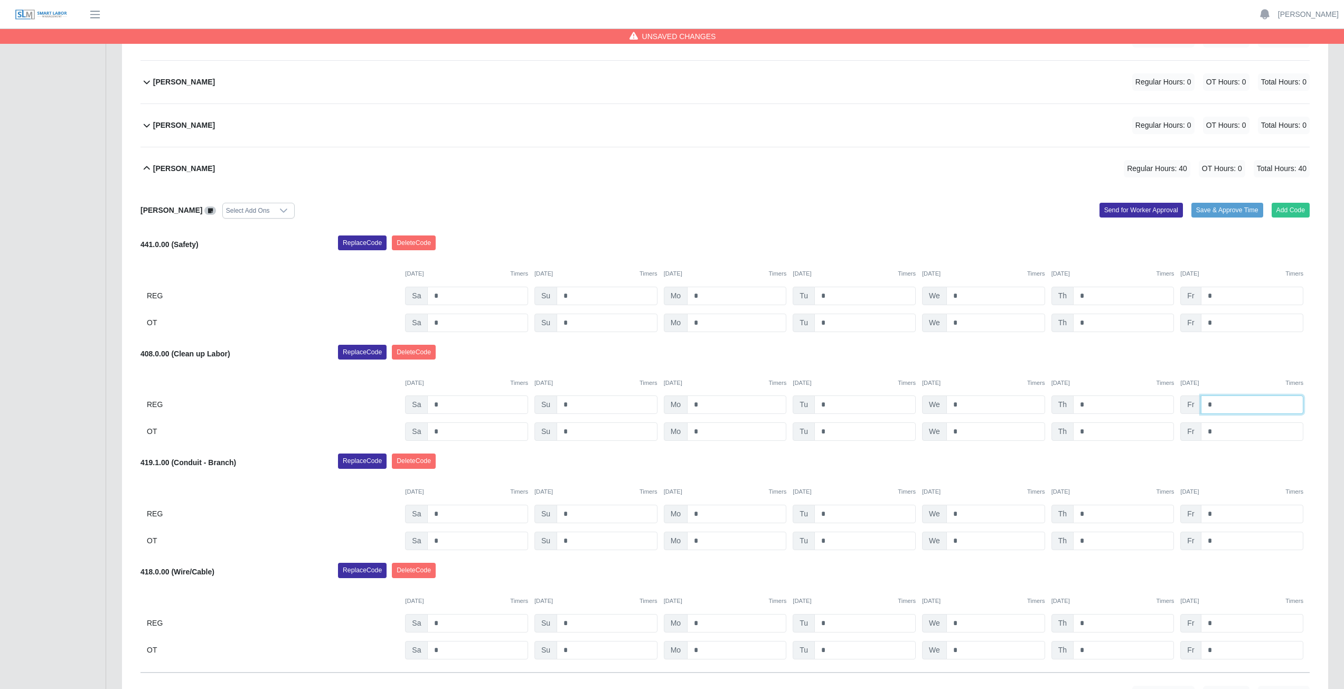
type input "*"
click at [145, 170] on icon at bounding box center [146, 168] width 13 height 13
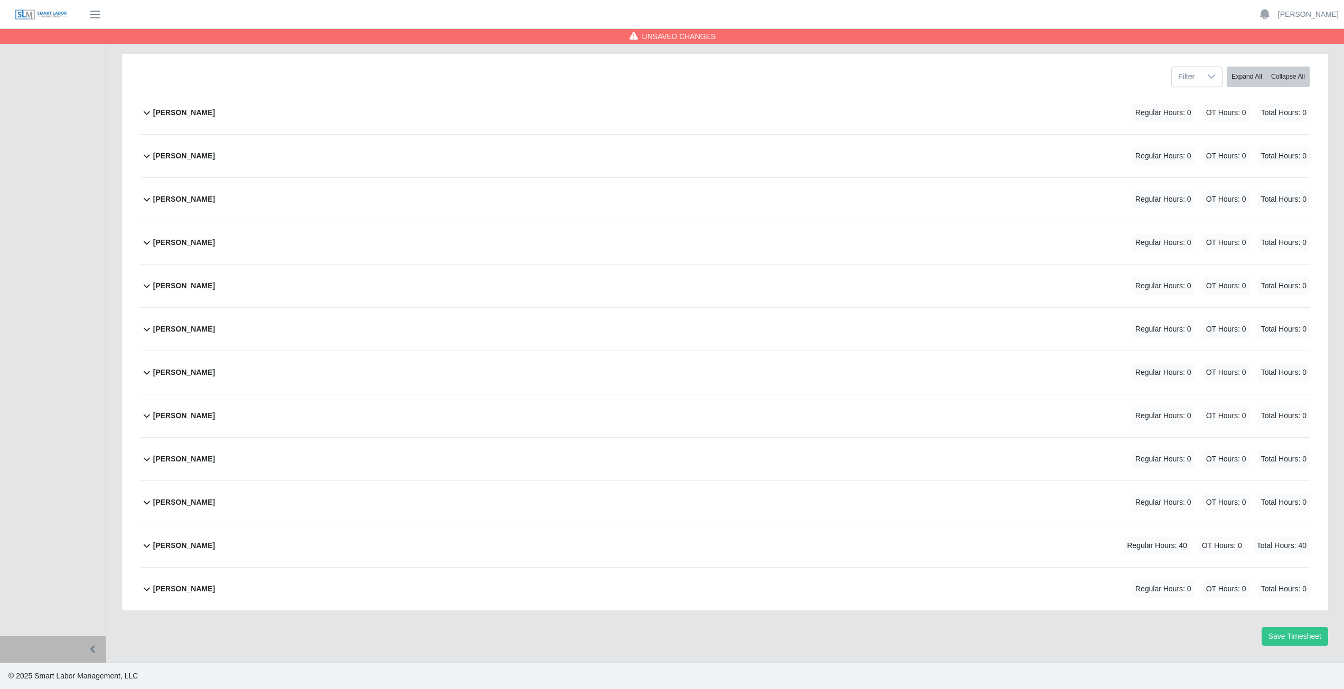
scroll to position [133, 0]
click at [145, 203] on icon at bounding box center [146, 199] width 13 height 13
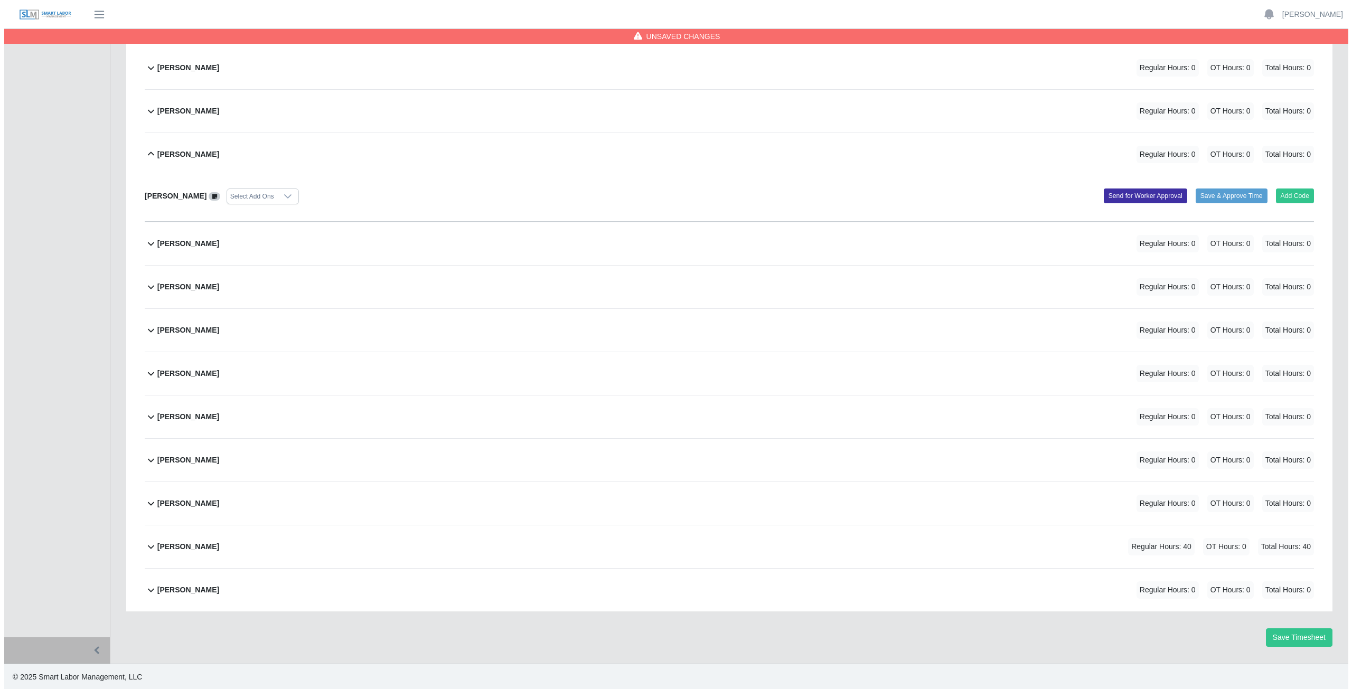
scroll to position [179, 0]
click at [1289, 196] on button "Add Code" at bounding box center [1291, 194] width 39 height 15
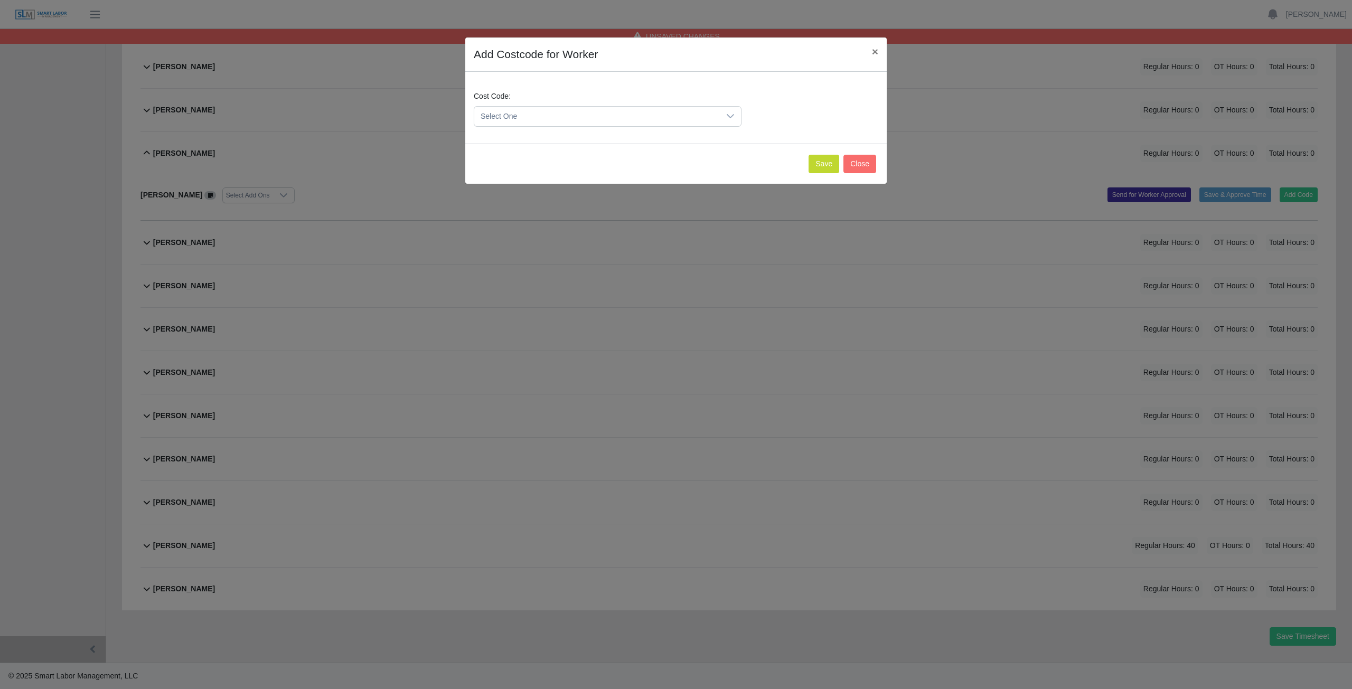
click at [527, 116] on span "Select One" at bounding box center [597, 117] width 246 height 20
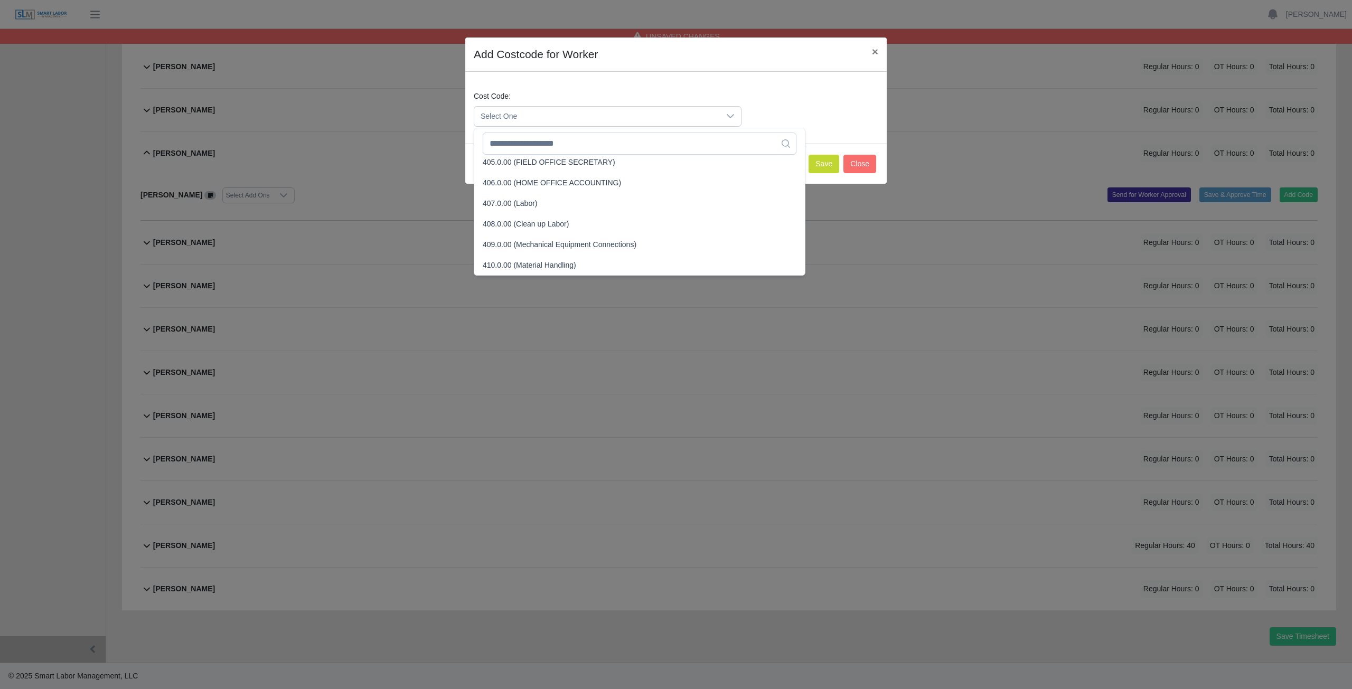
scroll to position [130, 0]
click at [523, 151] on input "text" at bounding box center [640, 144] width 314 height 22
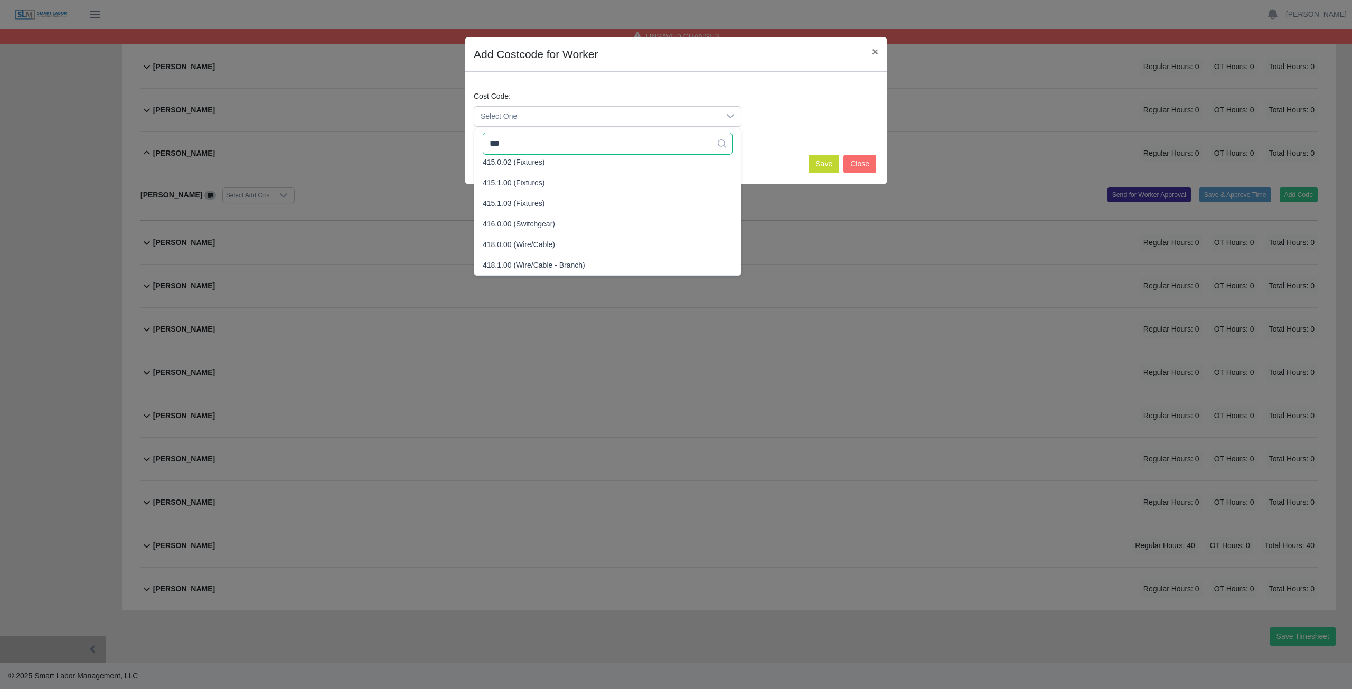
scroll to position [0, 0]
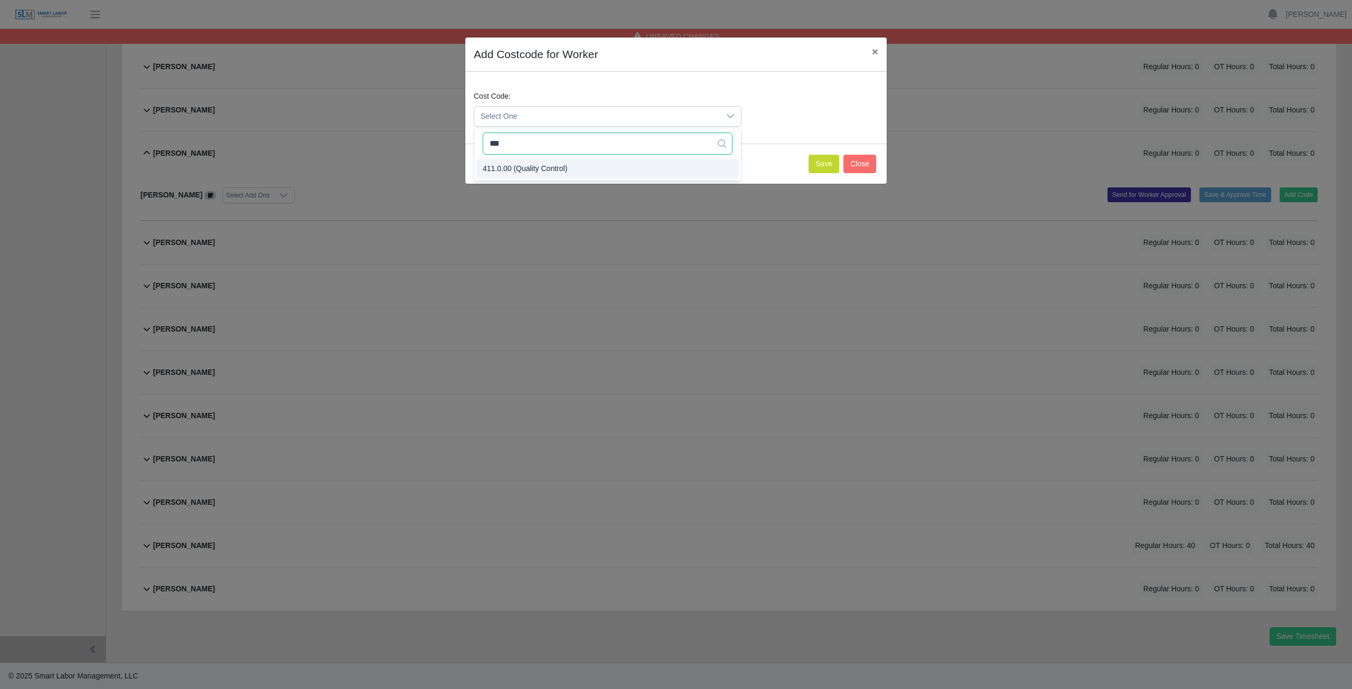
type input "***"
click at [527, 168] on span "411.0.00 (Quality Control)" at bounding box center [525, 168] width 84 height 11
click at [819, 168] on button "Save" at bounding box center [824, 164] width 31 height 18
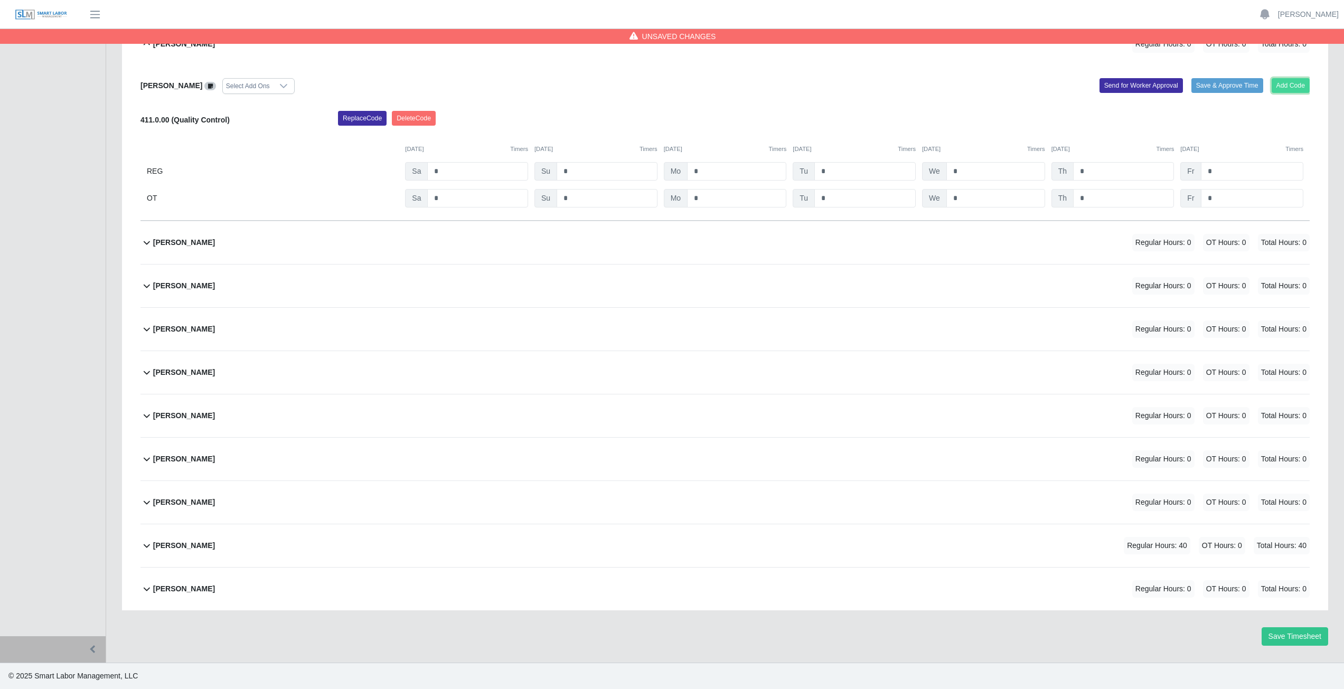
click at [1298, 86] on button "Add Code" at bounding box center [1291, 85] width 39 height 15
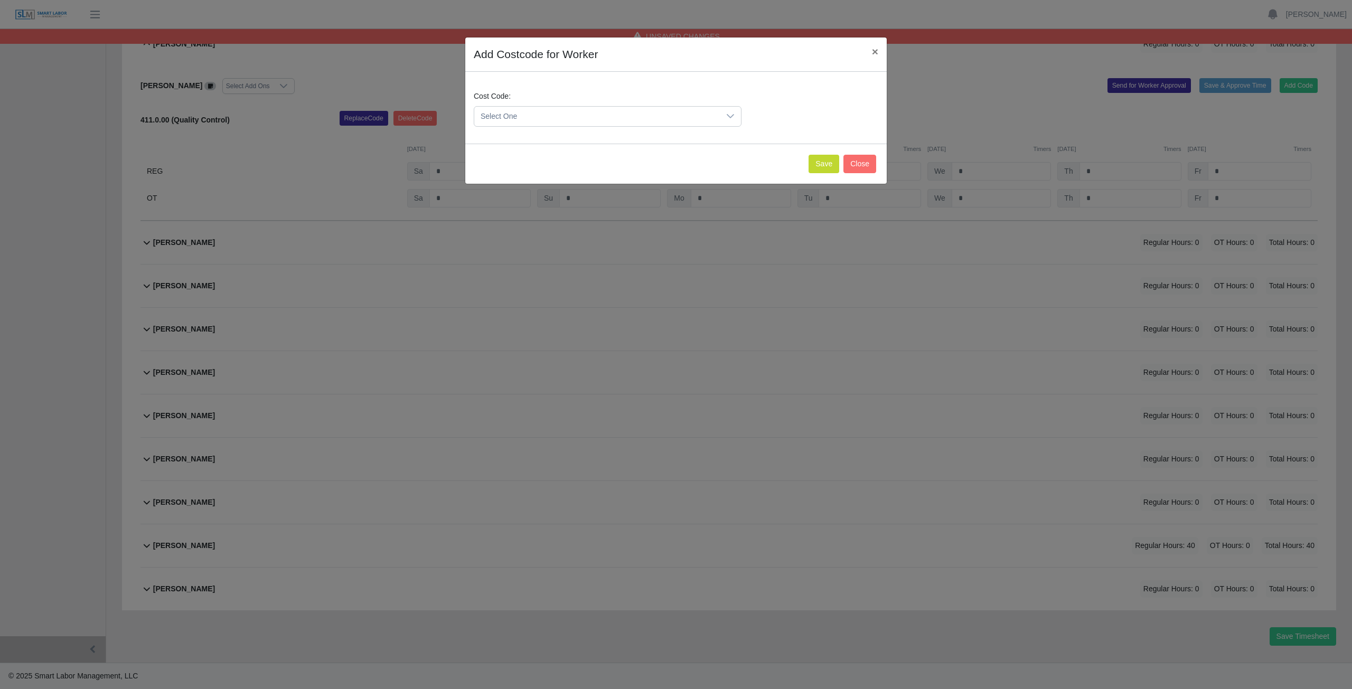
click at [519, 116] on span "Select One" at bounding box center [597, 117] width 246 height 20
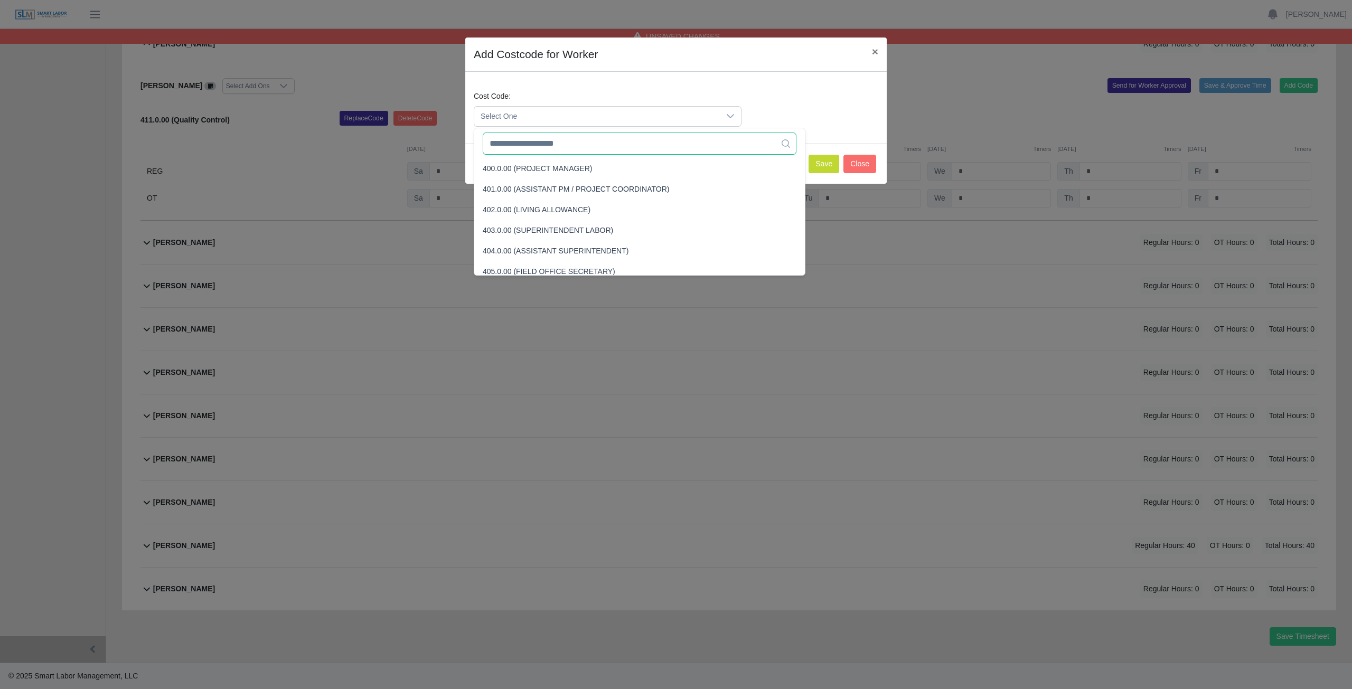
click at [525, 151] on input "text" at bounding box center [640, 144] width 314 height 22
click at [821, 165] on button "Save" at bounding box center [824, 164] width 31 height 18
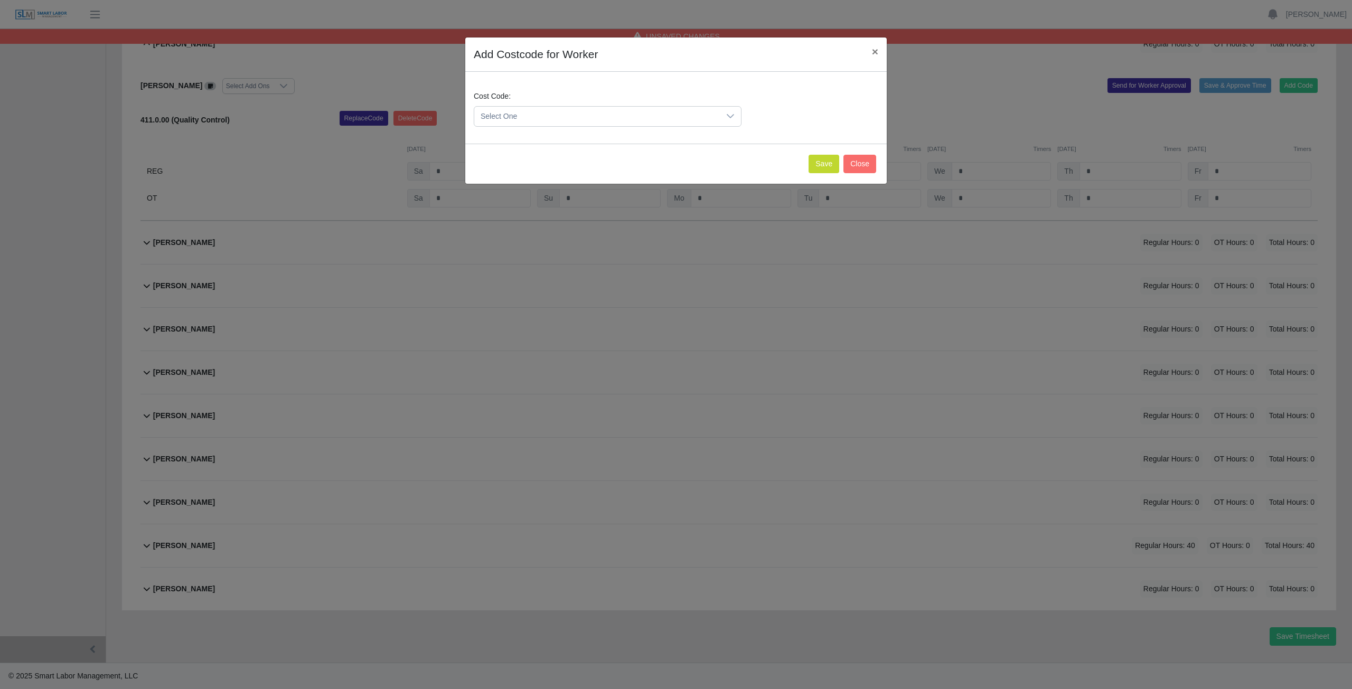
click at [543, 116] on span "Select One" at bounding box center [597, 117] width 246 height 20
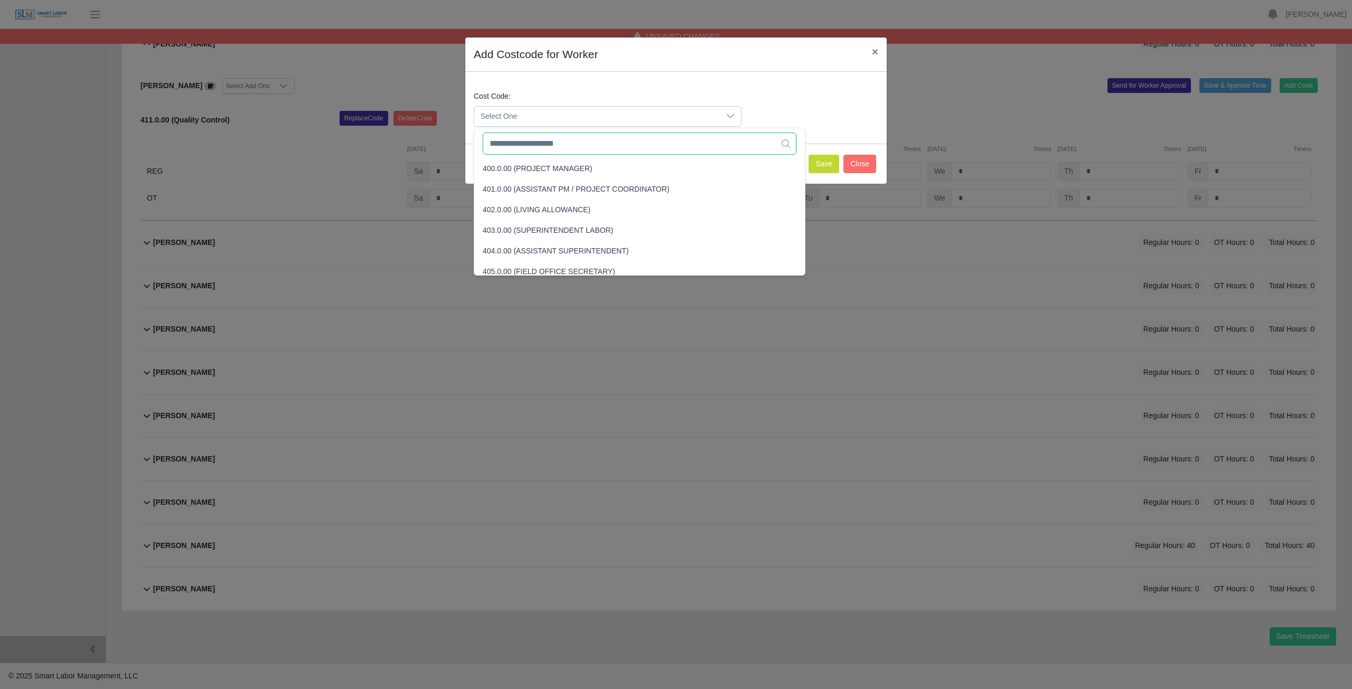
click at [541, 148] on input "text" at bounding box center [640, 144] width 314 height 22
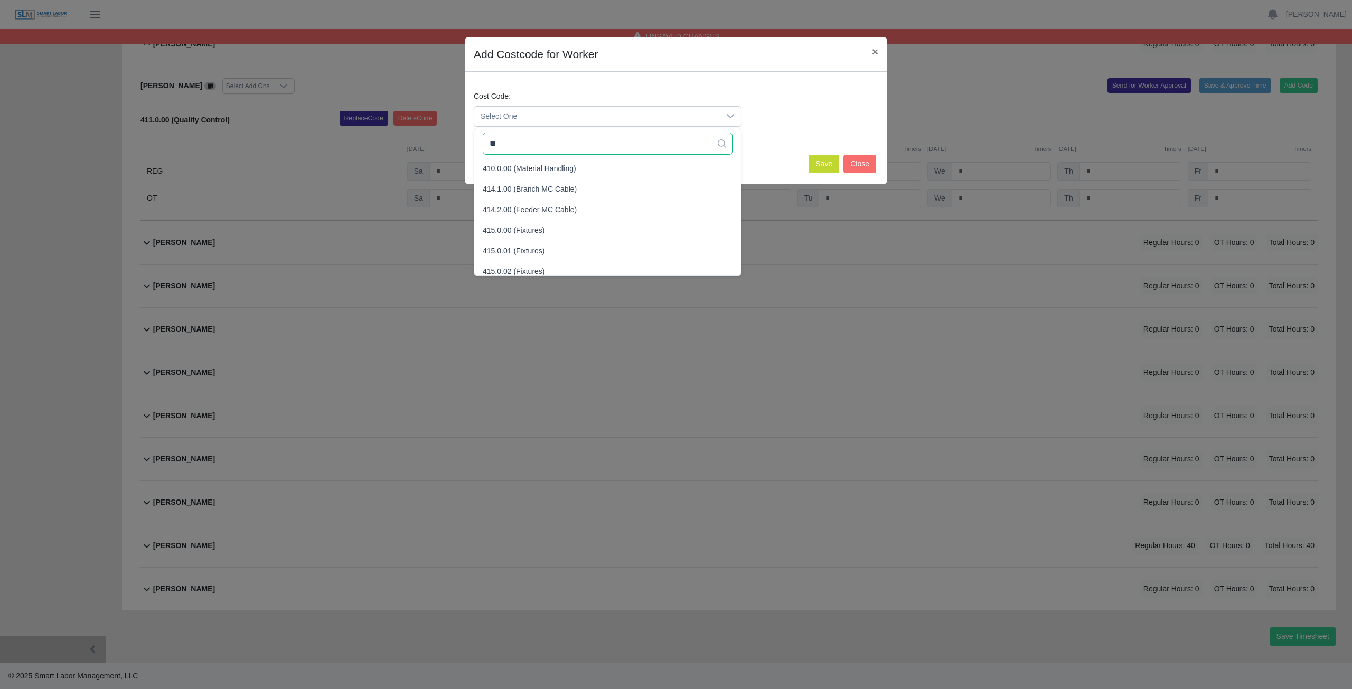
type input "*"
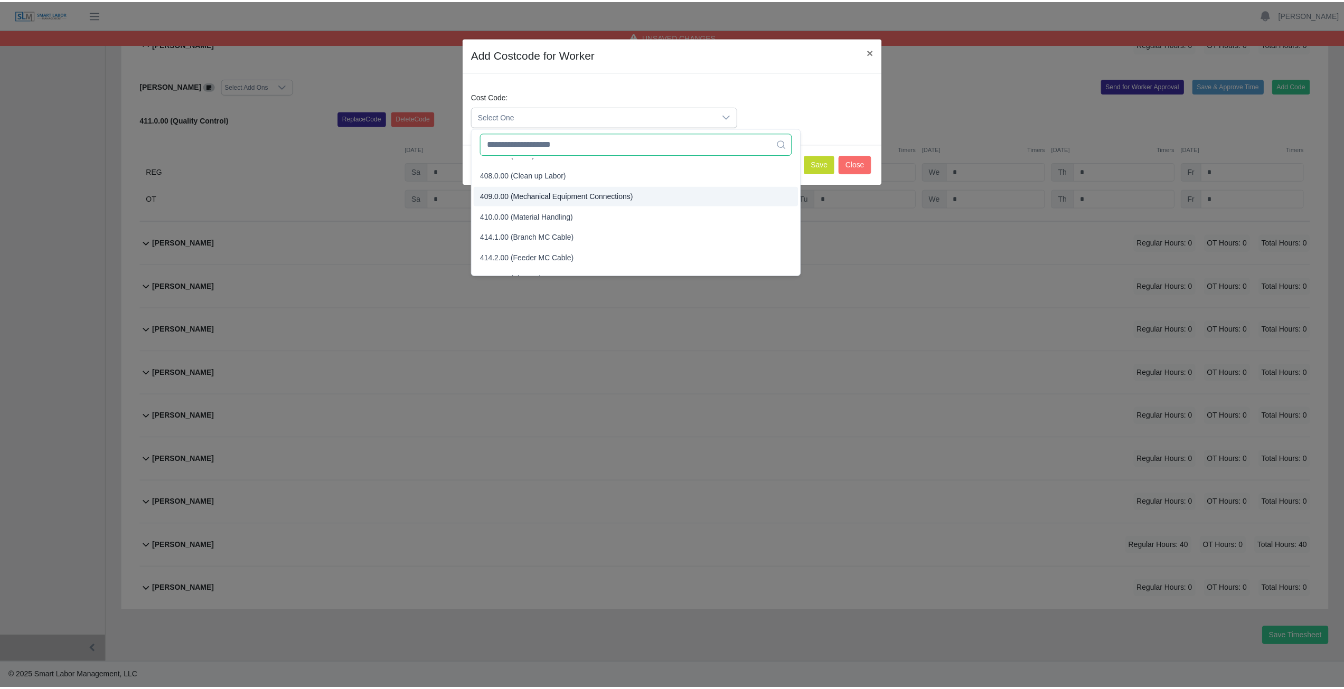
scroll to position [146, 0]
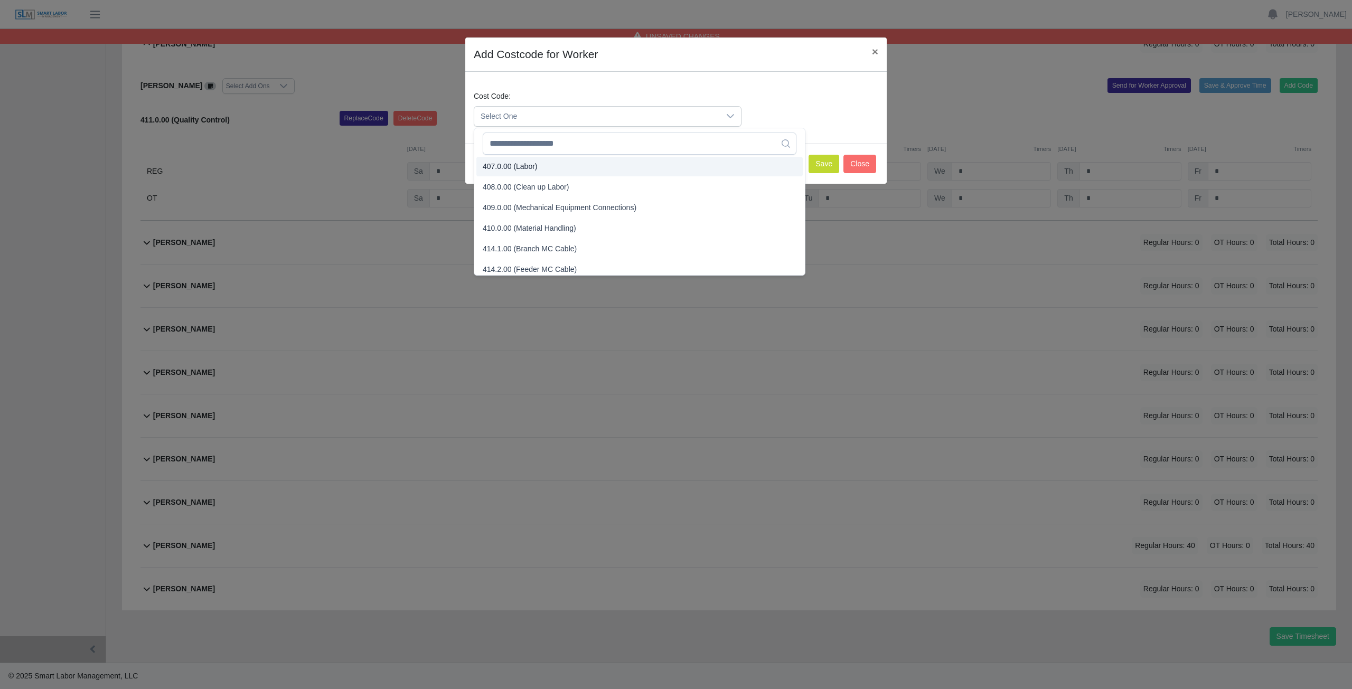
click at [797, 96] on div "Cost Code: Select One" at bounding box center [676, 113] width 410 height 44
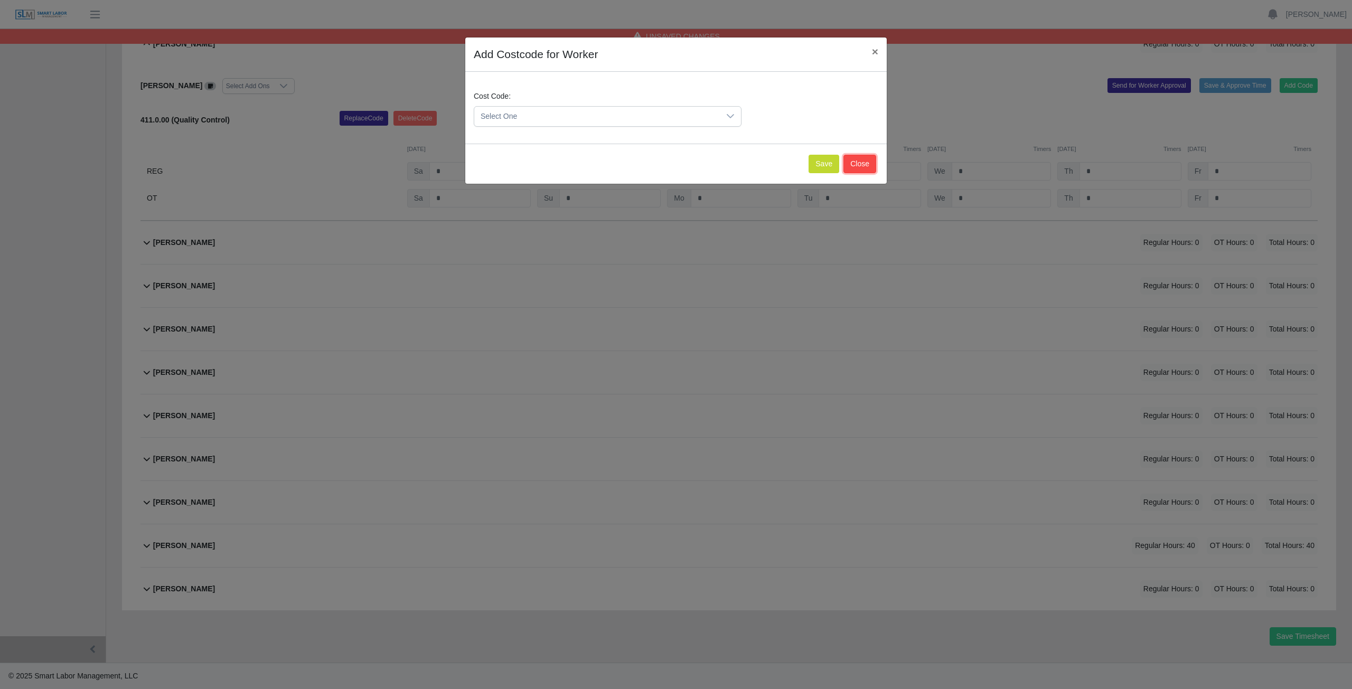
click at [865, 158] on button "Close" at bounding box center [859, 164] width 33 height 18
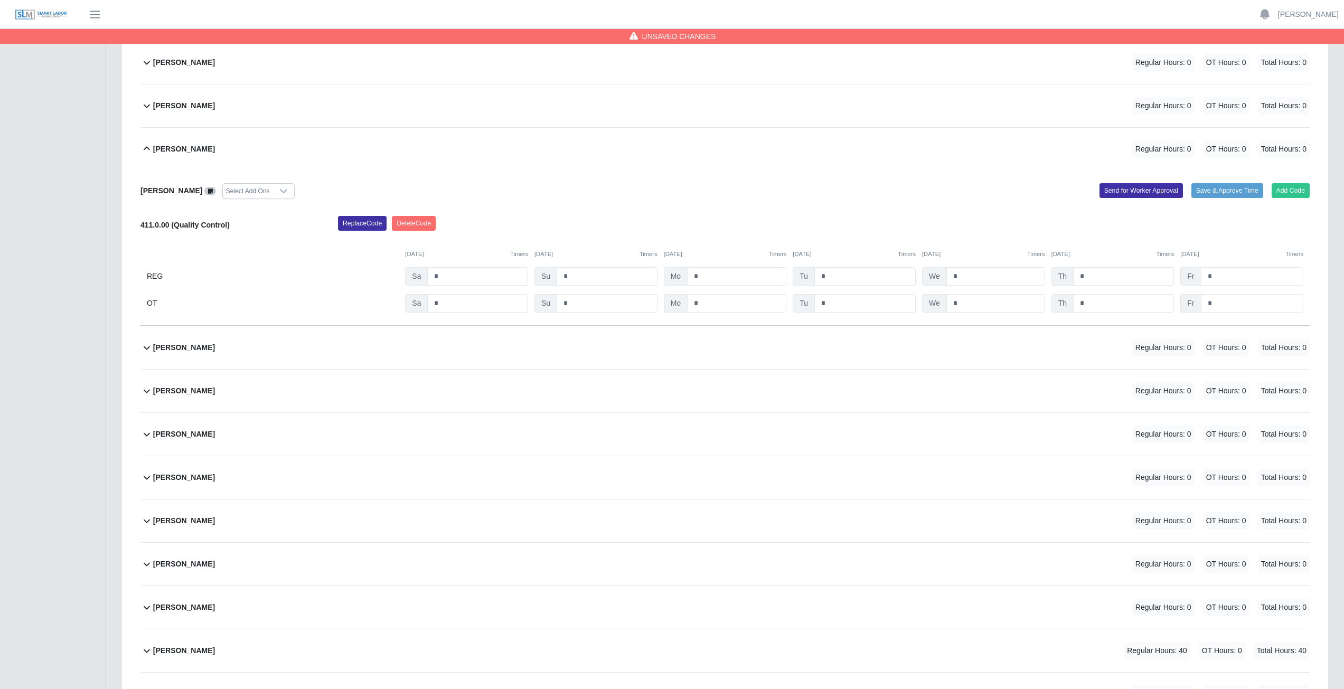
scroll to position [288, 0]
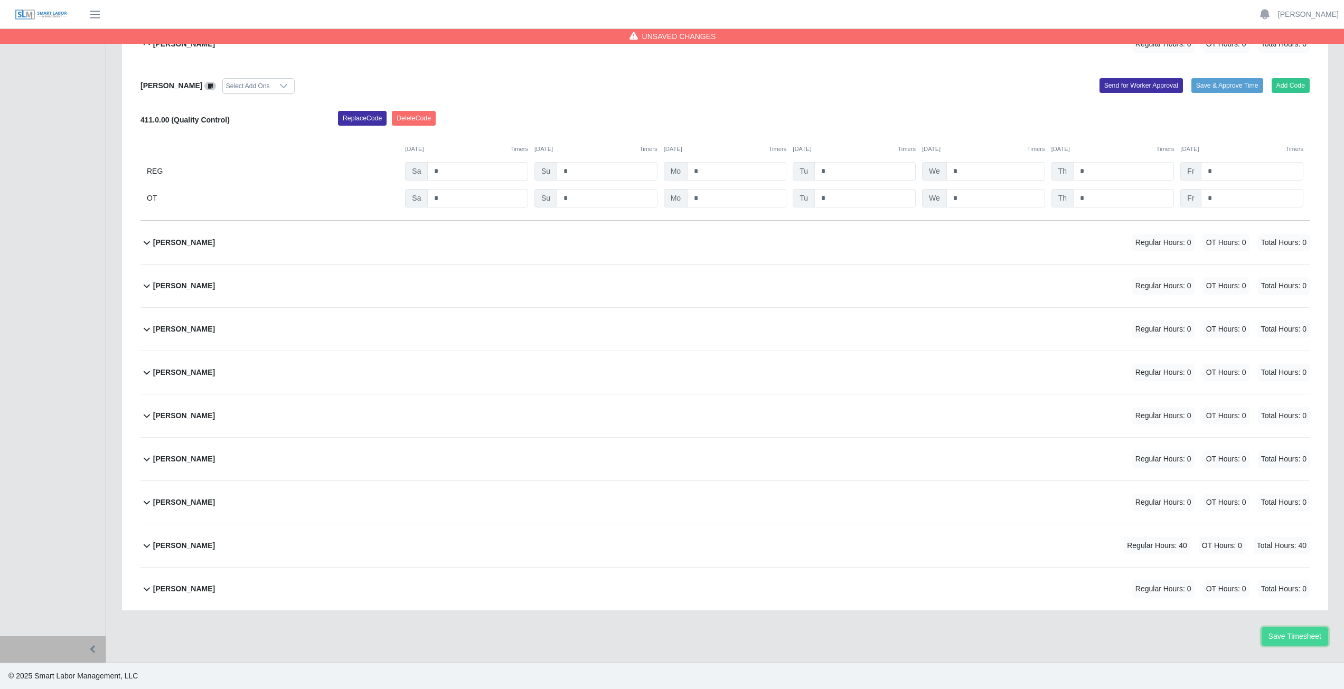
click at [1274, 640] on button "Save Timesheet" at bounding box center [1295, 636] width 67 height 18
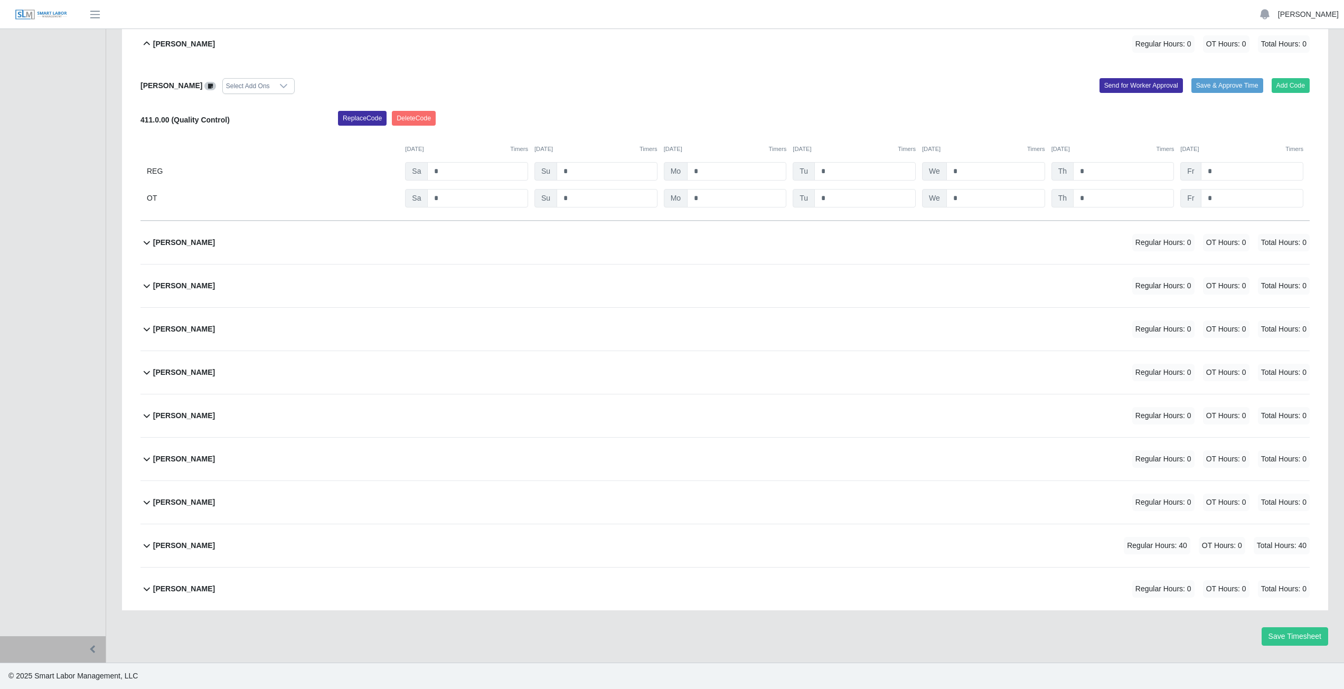
click at [1301, 12] on link "[PERSON_NAME]" at bounding box center [1308, 14] width 61 height 11
click at [1288, 77] on link "Logout" at bounding box center [1295, 73] width 95 height 22
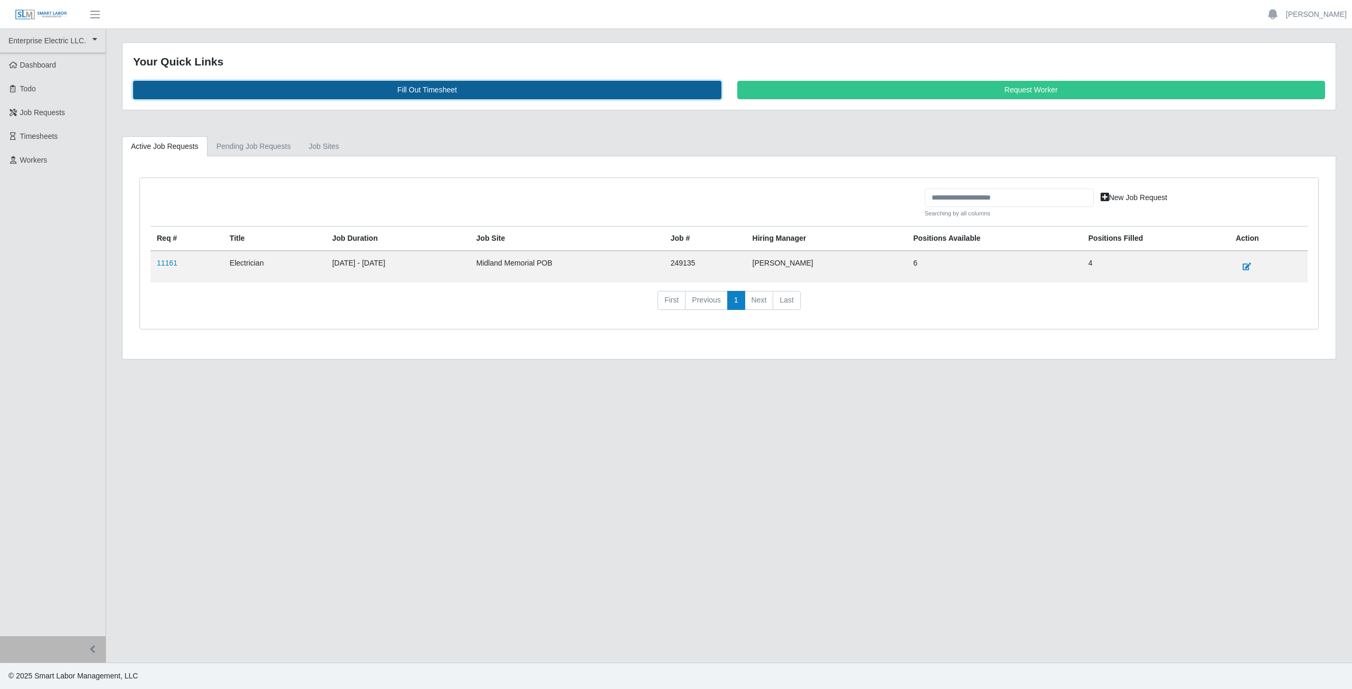
click at [414, 91] on link "Fill Out Timesheet" at bounding box center [427, 90] width 588 height 18
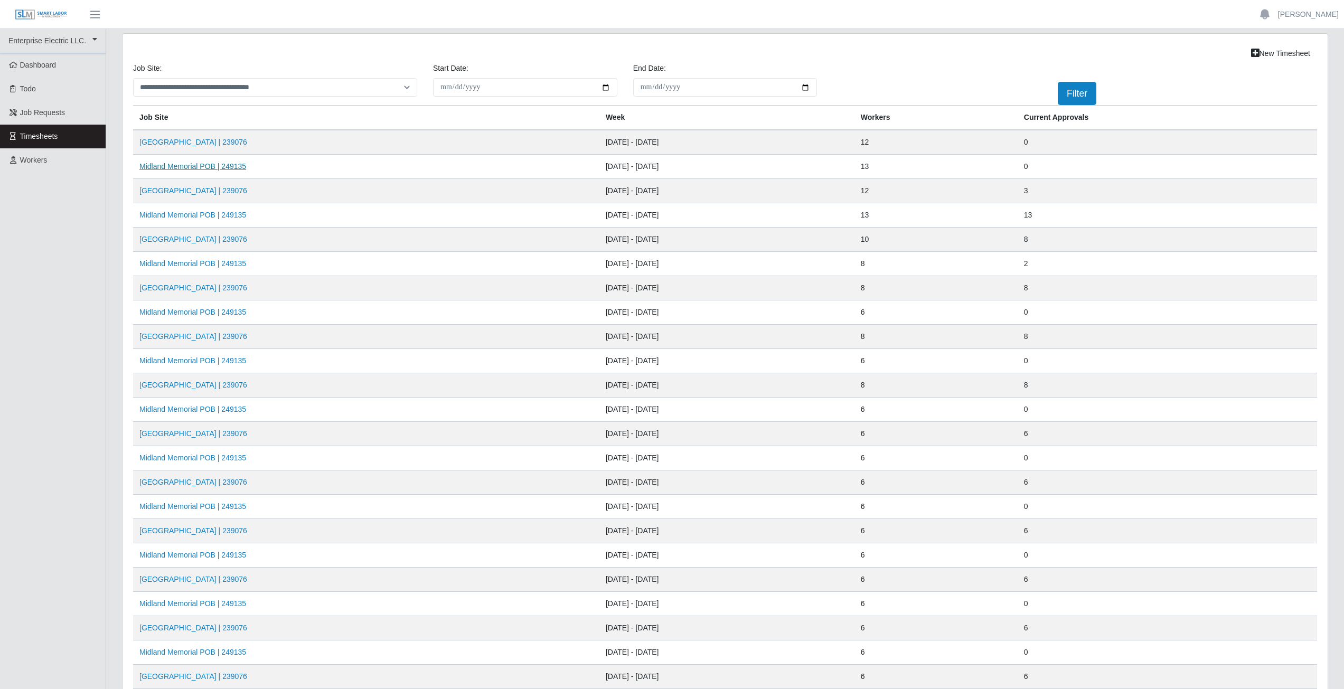
click at [193, 169] on link "Midland Memorial POB | 249135" at bounding box center [192, 166] width 107 height 8
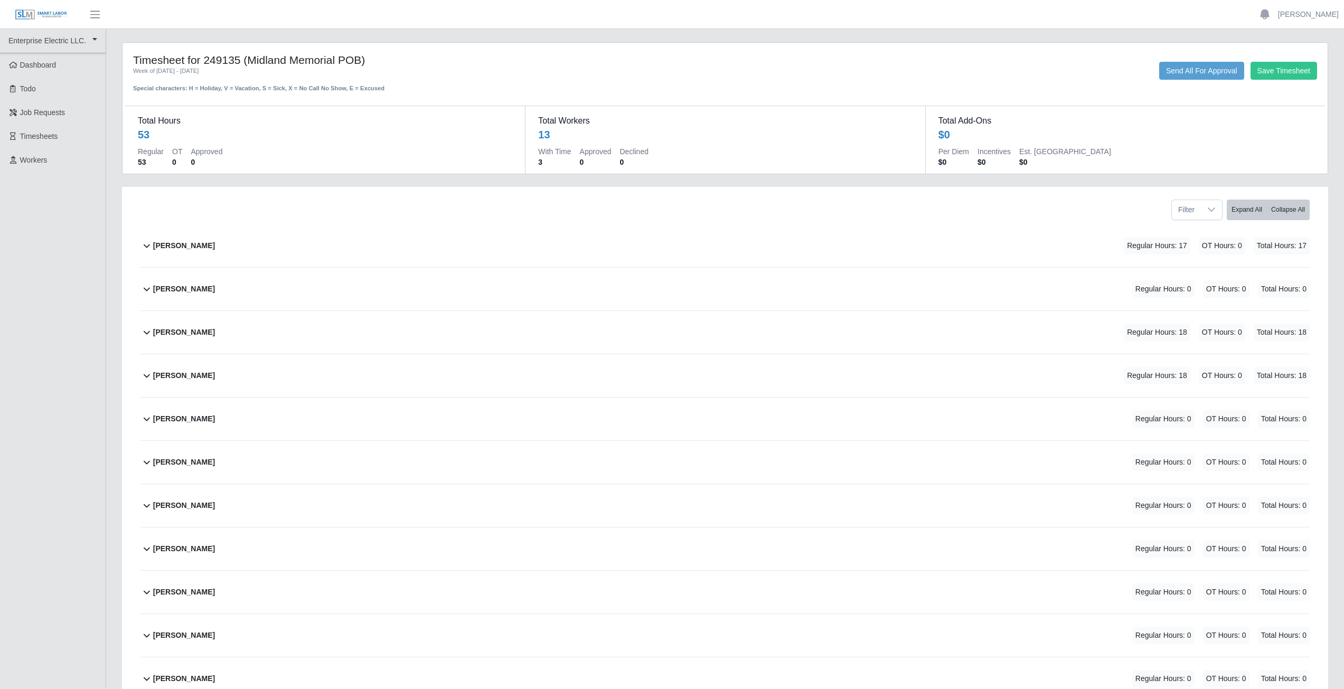
click at [149, 245] on icon at bounding box center [146, 245] width 13 height 13
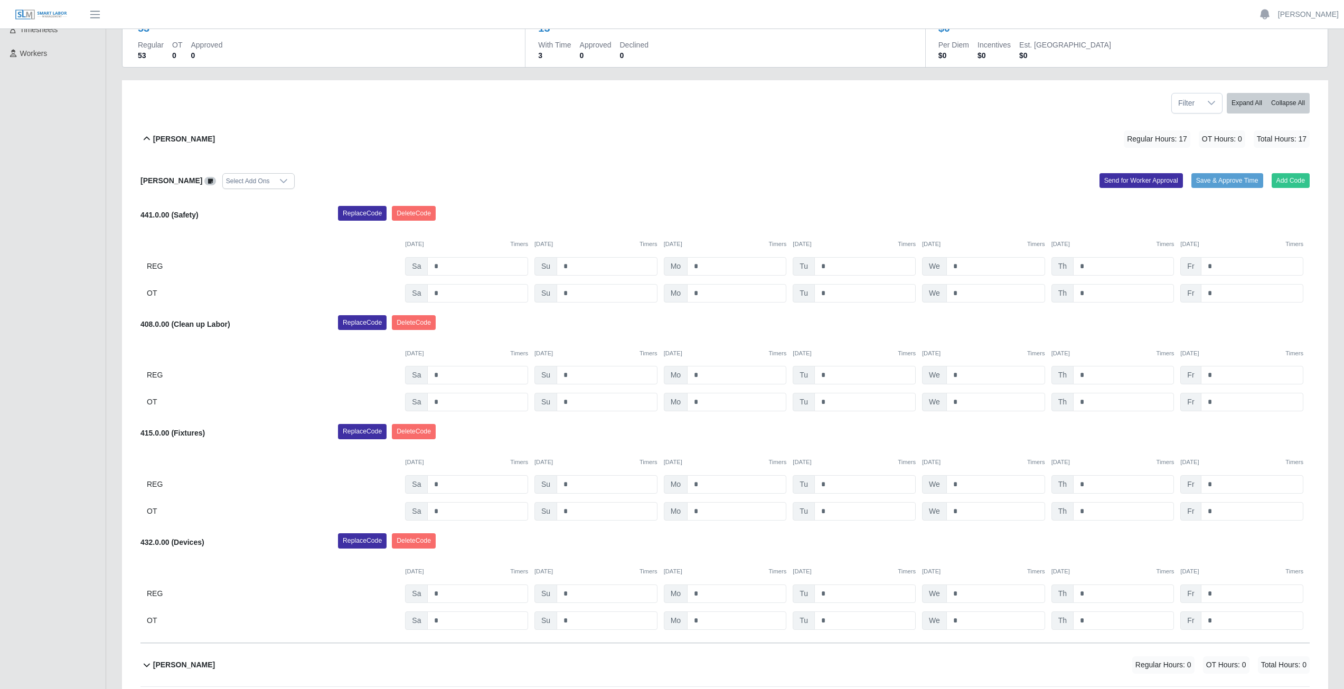
scroll to position [106, 0]
click at [830, 485] on input "*" at bounding box center [864, 485] width 101 height 18
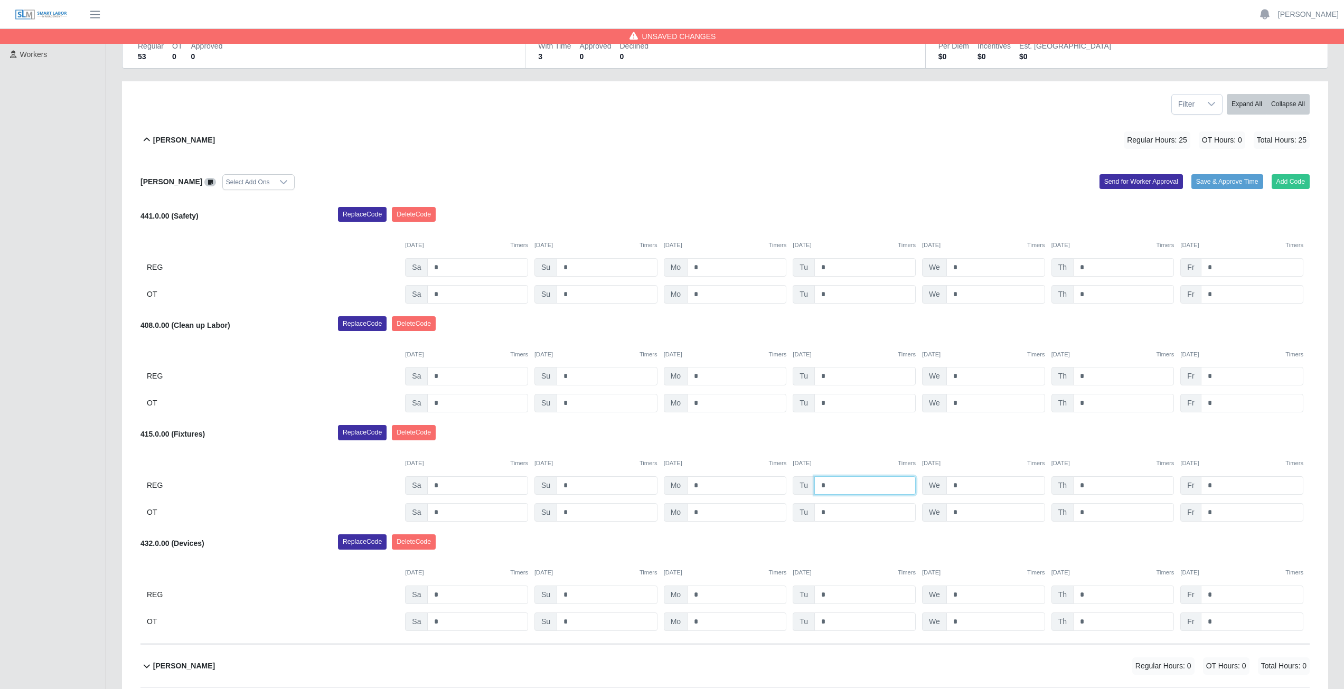
type input "*"
click at [965, 485] on input "*" at bounding box center [995, 485] width 99 height 18
type input "*"
click at [1091, 485] on input "*" at bounding box center [1123, 485] width 101 height 18
type input "*"
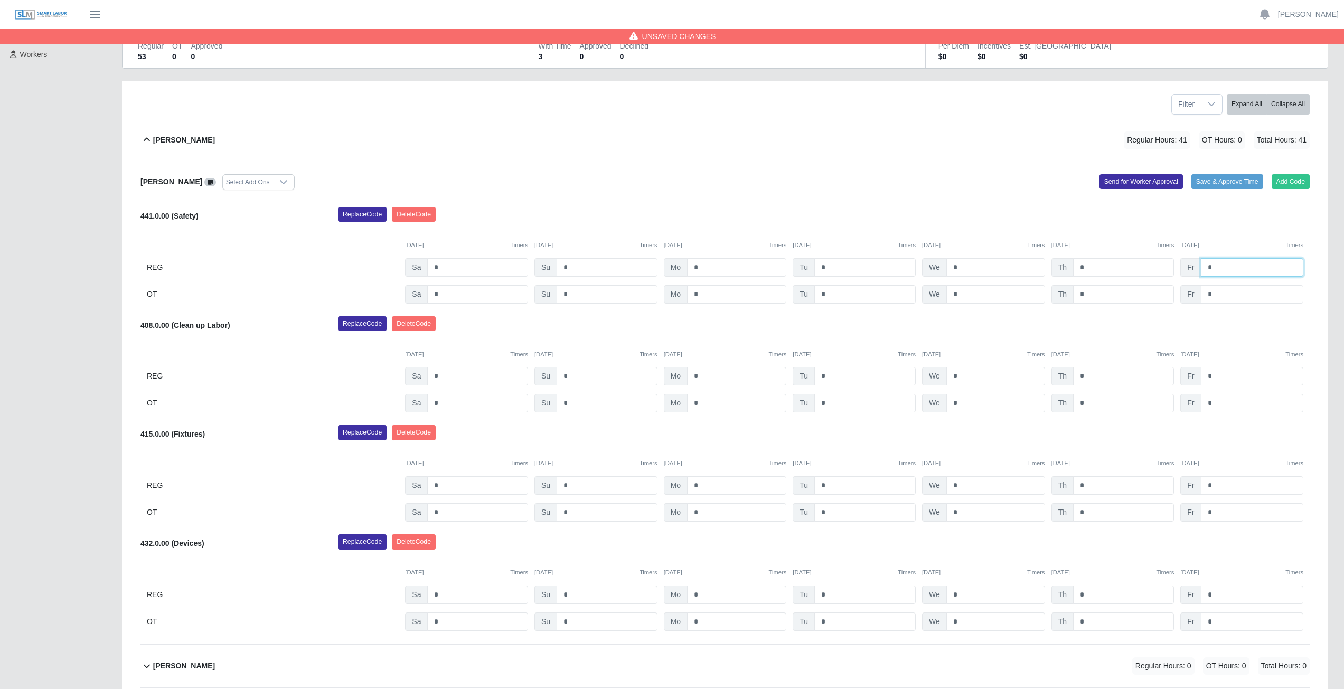
click at [1219, 266] on input "*" at bounding box center [1252, 267] width 102 height 18
type input "*"
click at [949, 187] on div "Add Code Save & Approve Time Send for Worker Approval" at bounding box center [1021, 182] width 593 height 16
click at [147, 140] on icon at bounding box center [146, 140] width 13 height 13
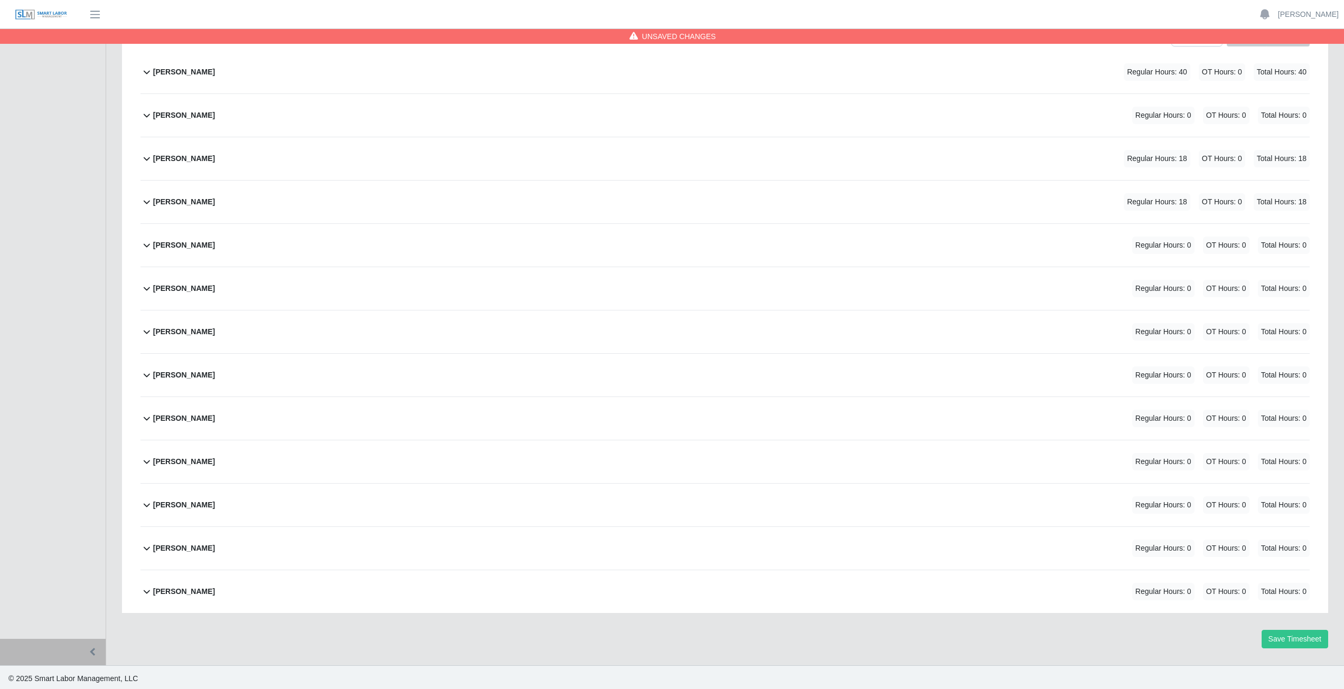
scroll to position [176, 0]
click at [1293, 637] on button "Save Timesheet" at bounding box center [1295, 636] width 67 height 18
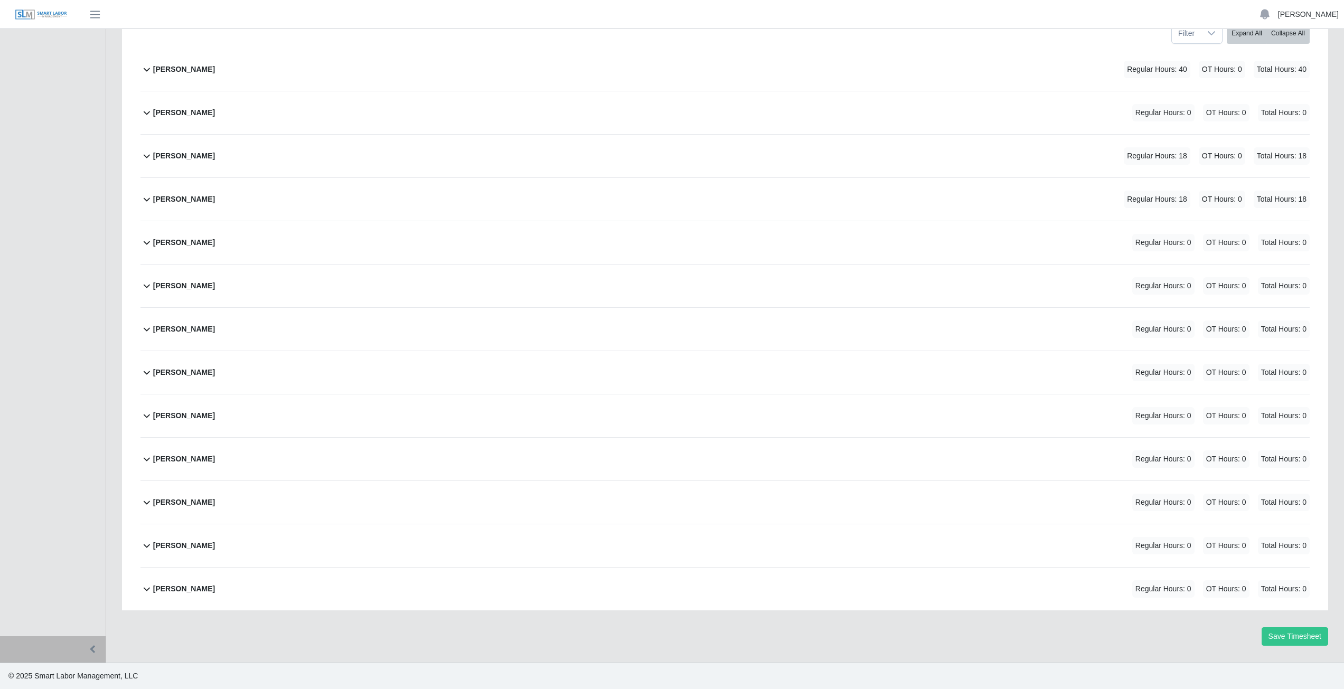
click at [1311, 17] on link "[PERSON_NAME]" at bounding box center [1308, 14] width 61 height 11
click at [1290, 75] on link "Logout" at bounding box center [1295, 73] width 95 height 22
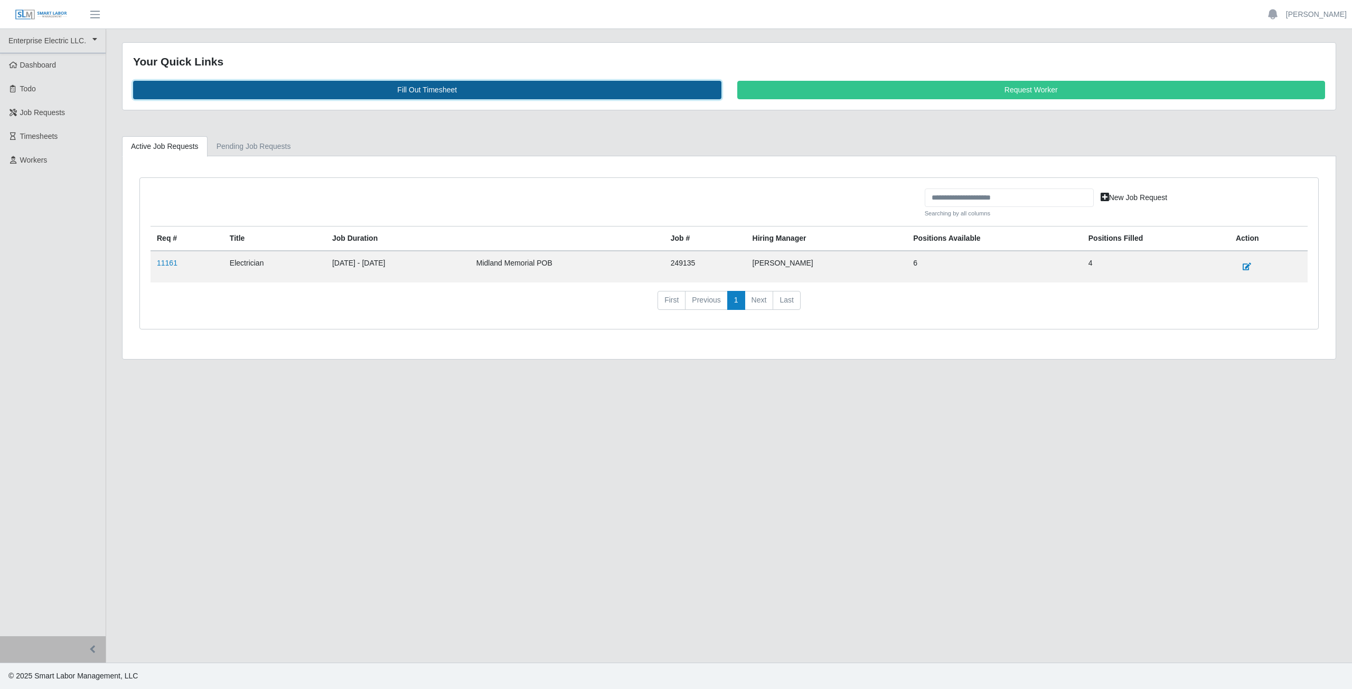
click at [416, 89] on link "Fill Out Timesheet" at bounding box center [427, 90] width 588 height 18
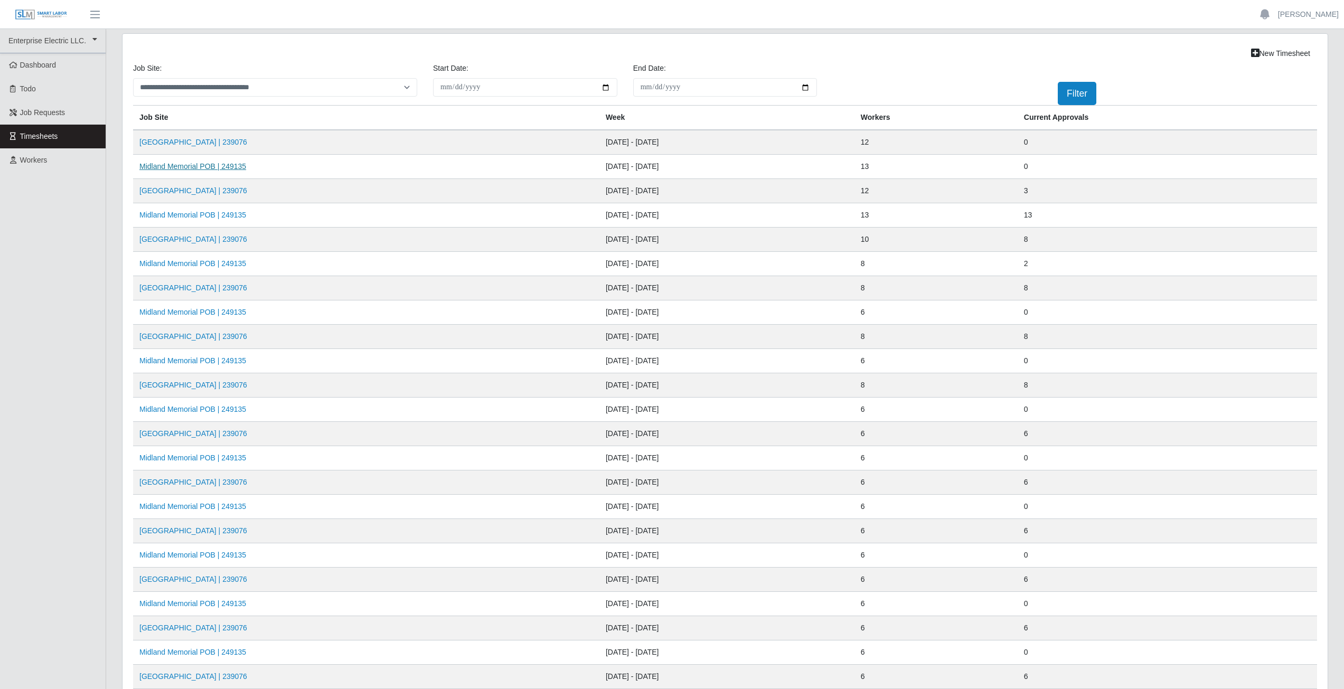
click at [206, 170] on link "Midland Memorial POB | 249135" at bounding box center [192, 166] width 107 height 8
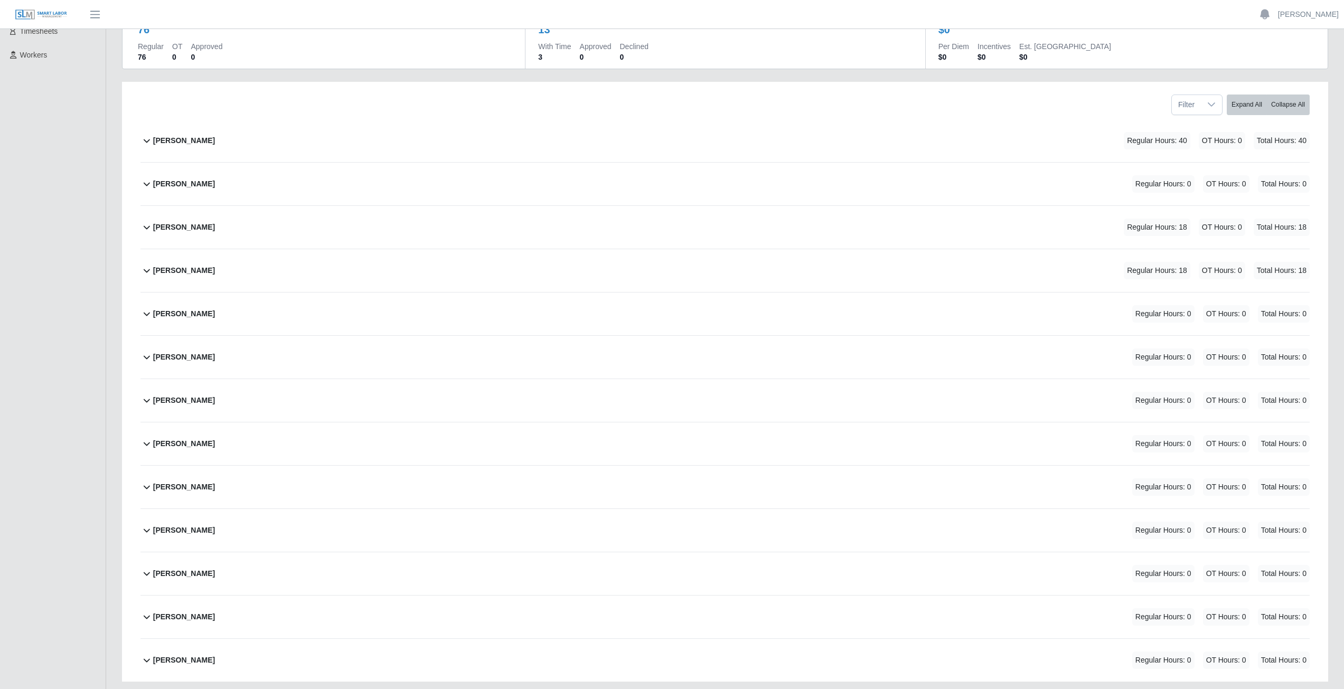
scroll to position [106, 0]
click at [144, 231] on icon at bounding box center [146, 226] width 13 height 13
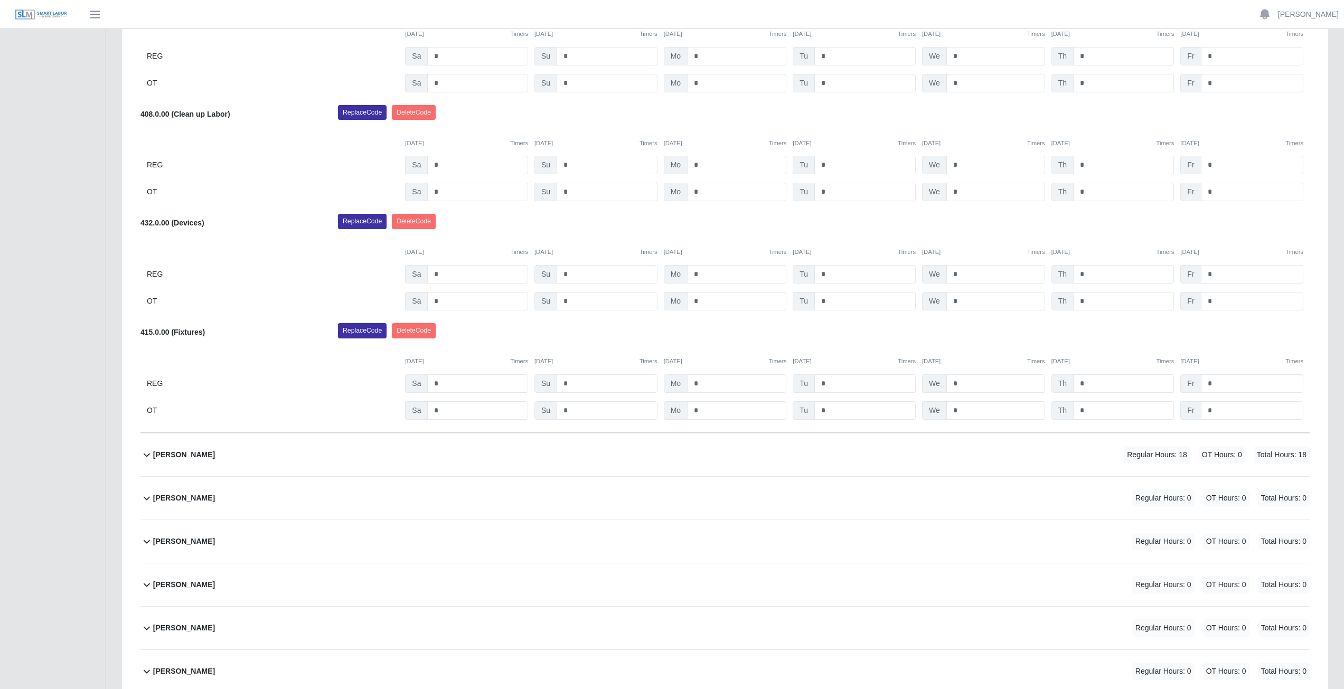
scroll to position [422, 0]
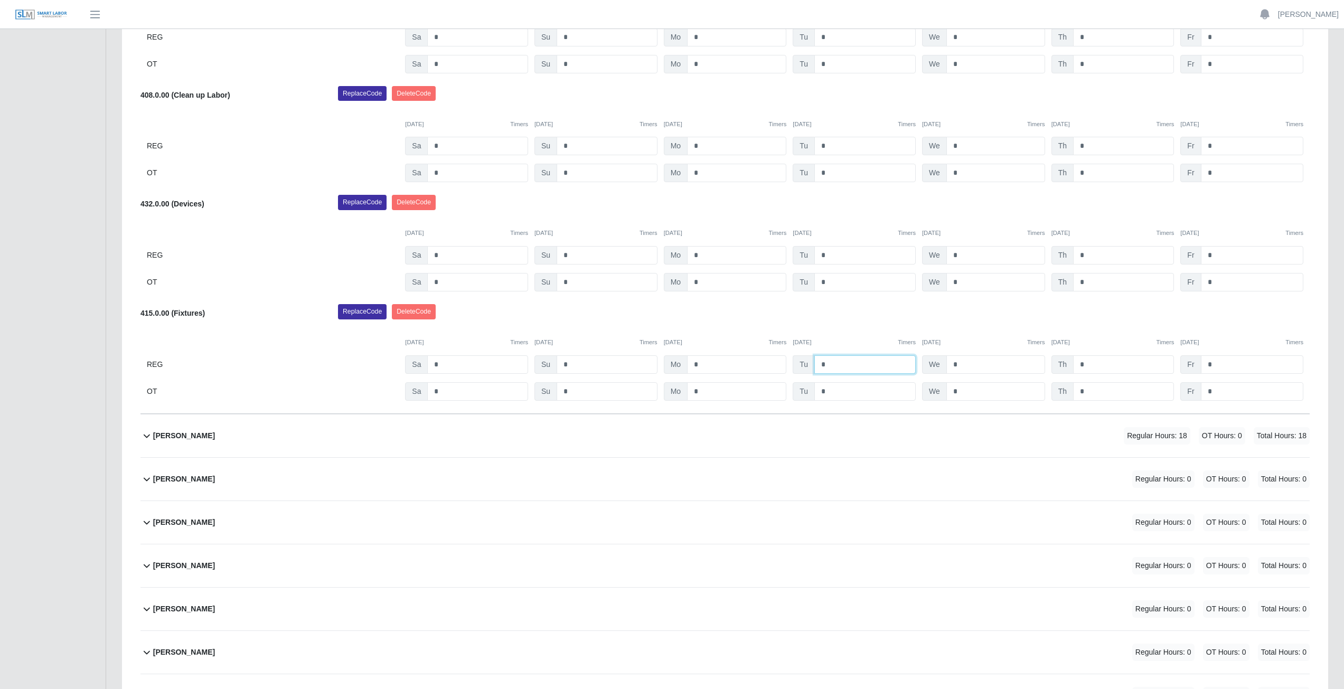
click at [832, 366] on input "*" at bounding box center [864, 364] width 101 height 18
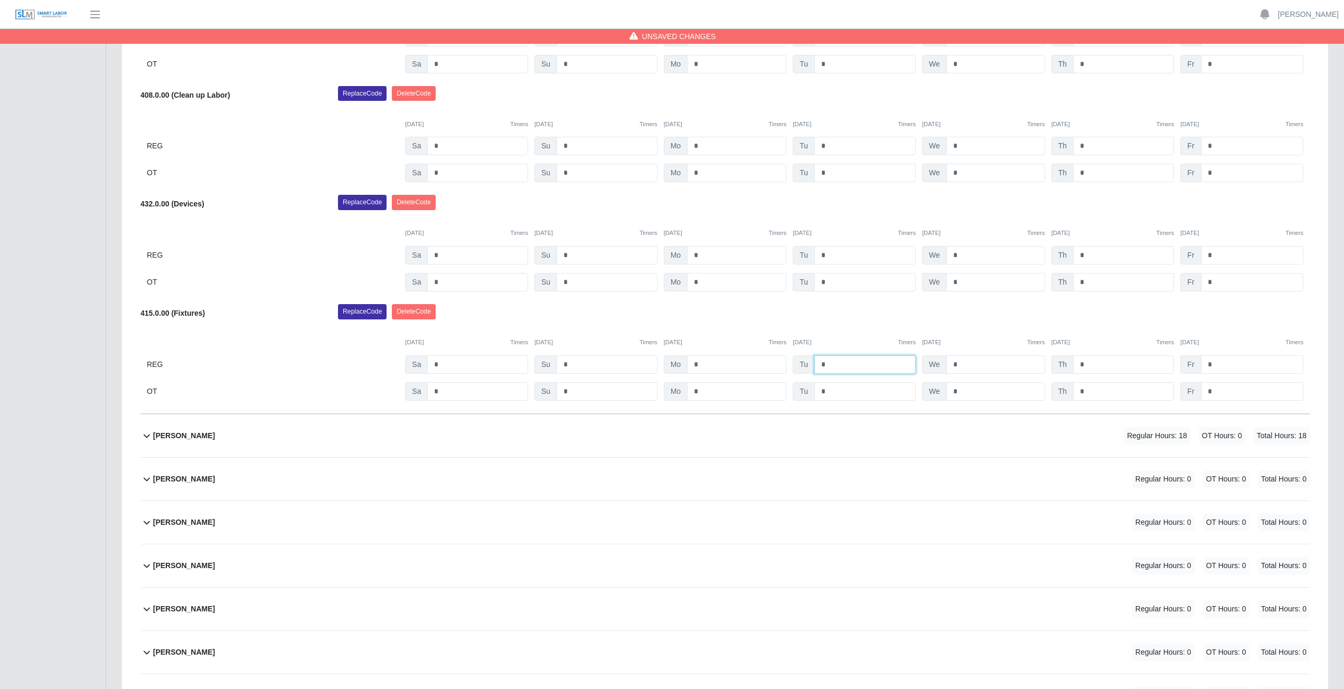
type input "*"
click at [965, 364] on input "*" at bounding box center [995, 364] width 99 height 18
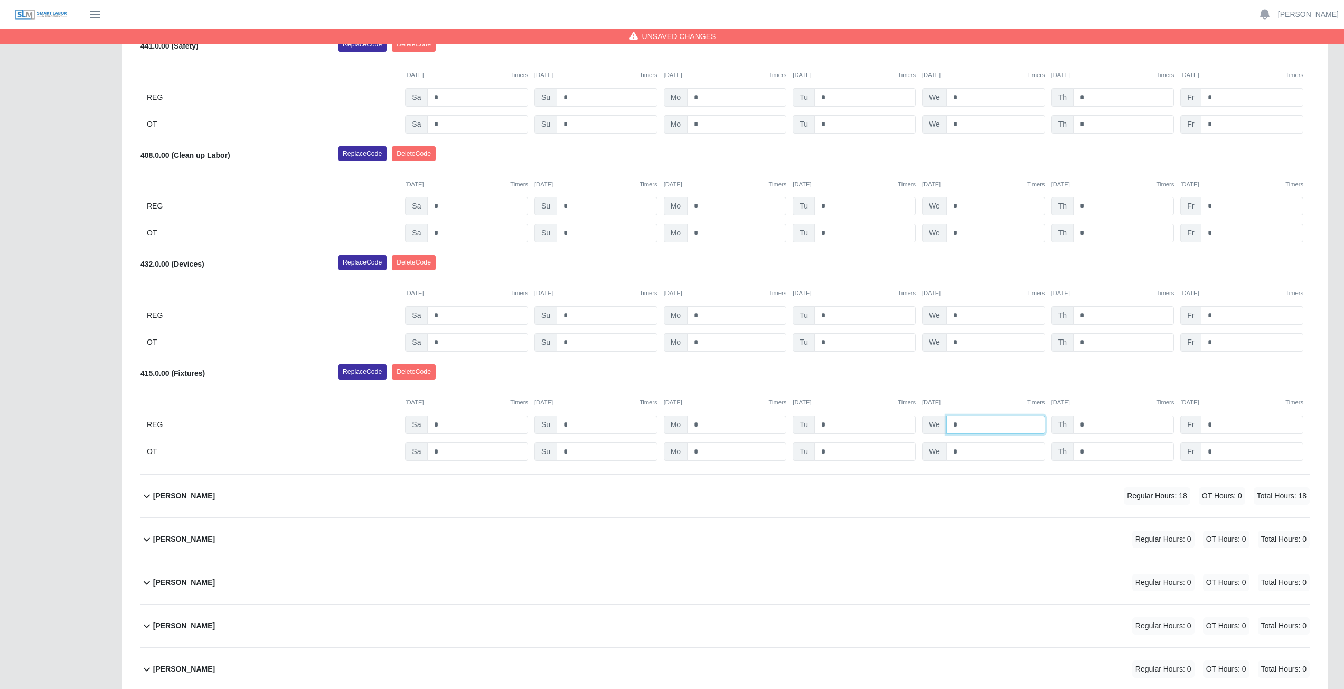
scroll to position [370, 0]
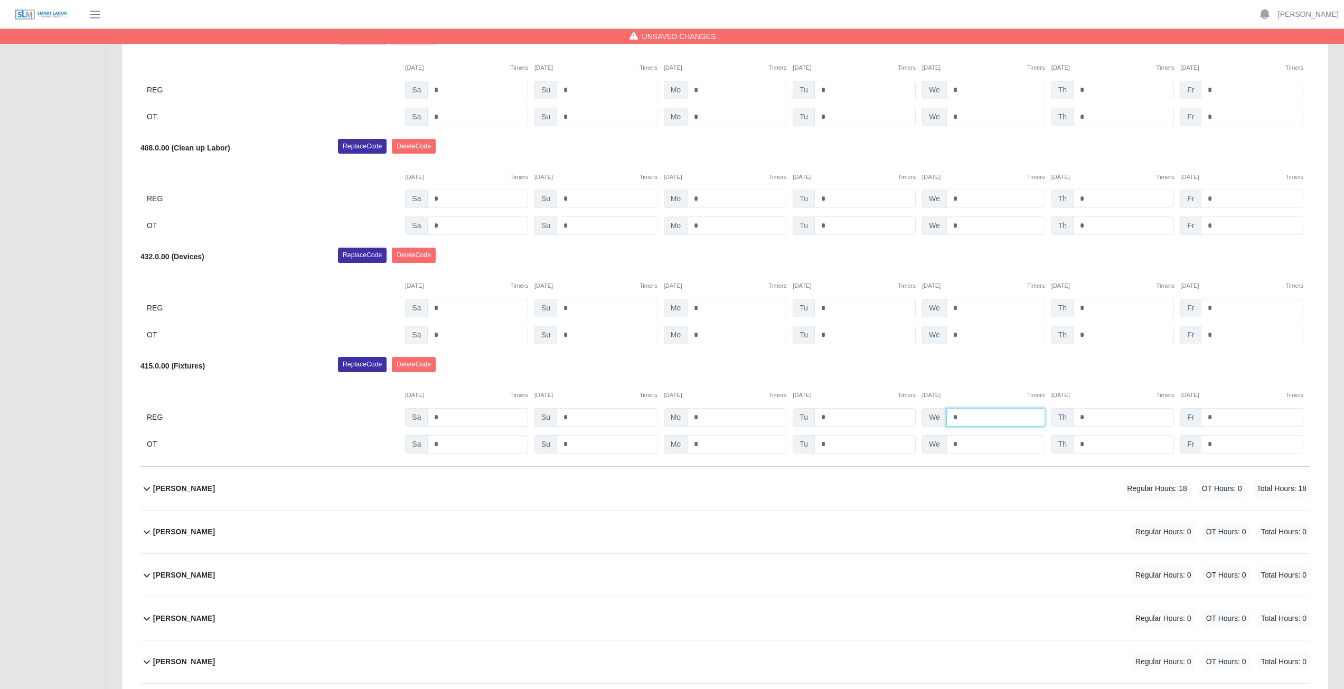
type input "*"
click at [1098, 310] on input "*" at bounding box center [1123, 308] width 101 height 18
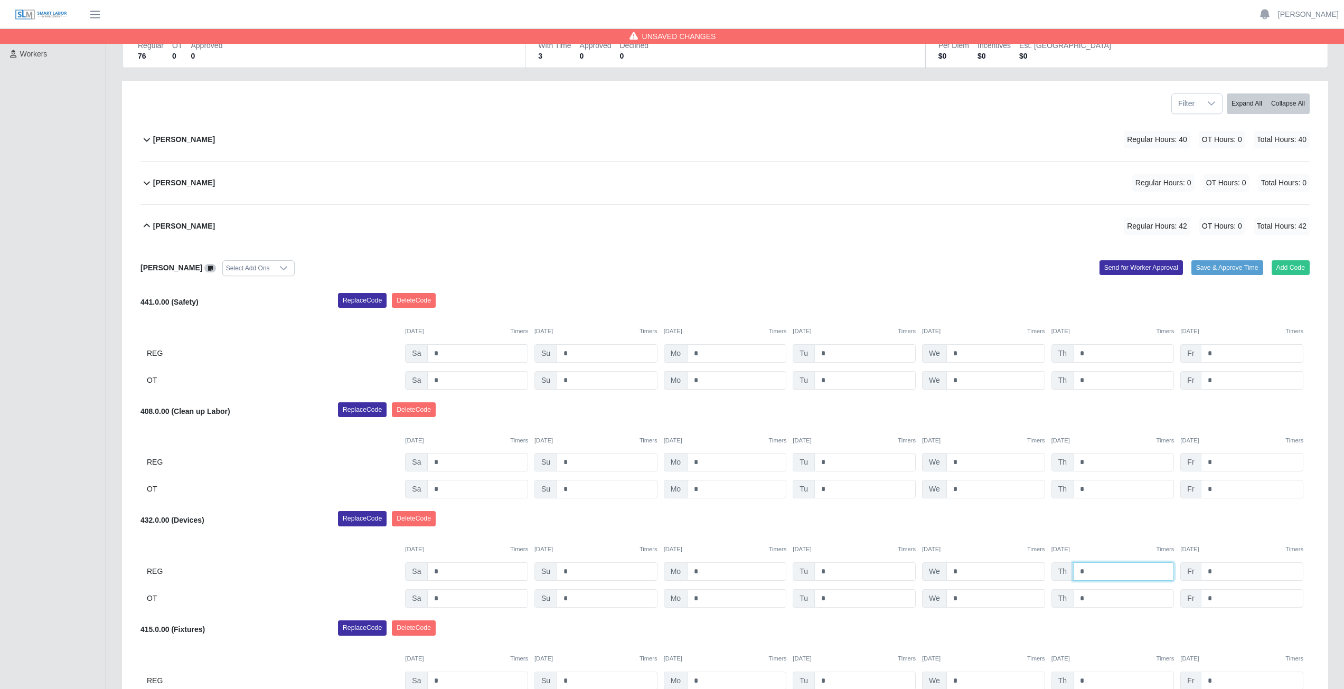
scroll to position [106, 0]
type input "*"
click at [145, 227] on icon at bounding box center [147, 226] width 6 height 4
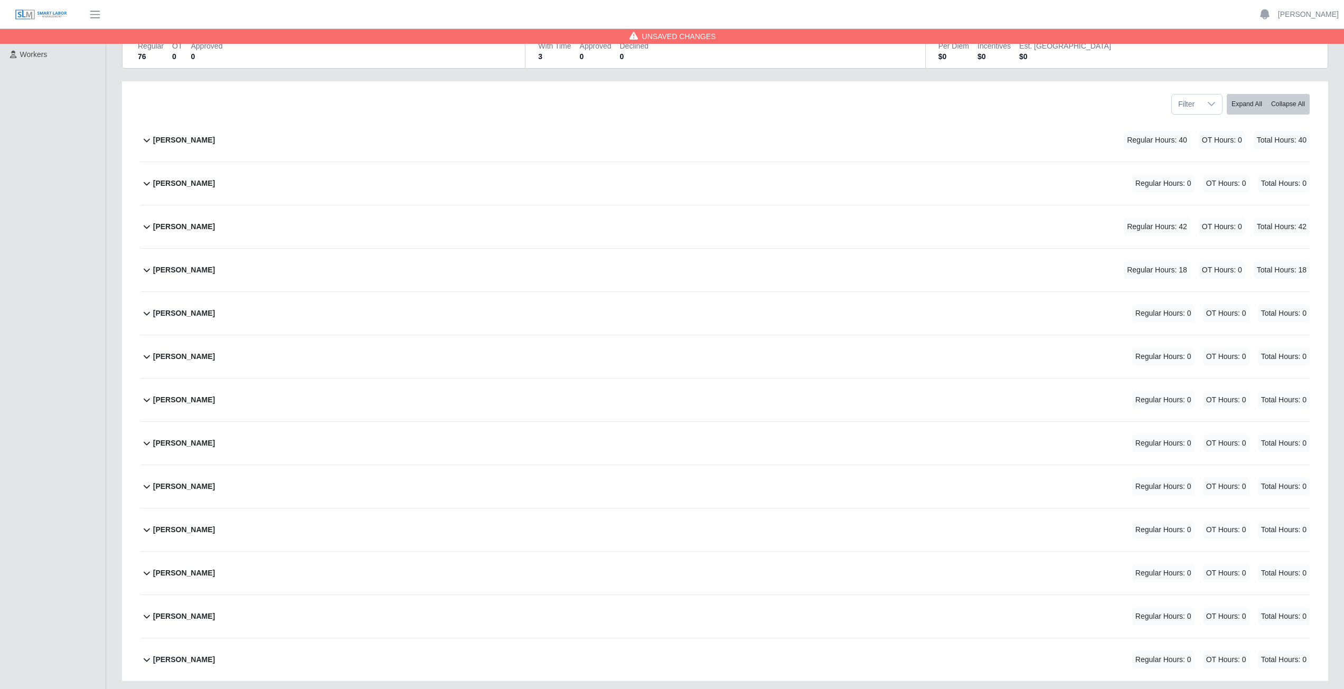
click at [145, 231] on icon at bounding box center [146, 226] width 13 height 13
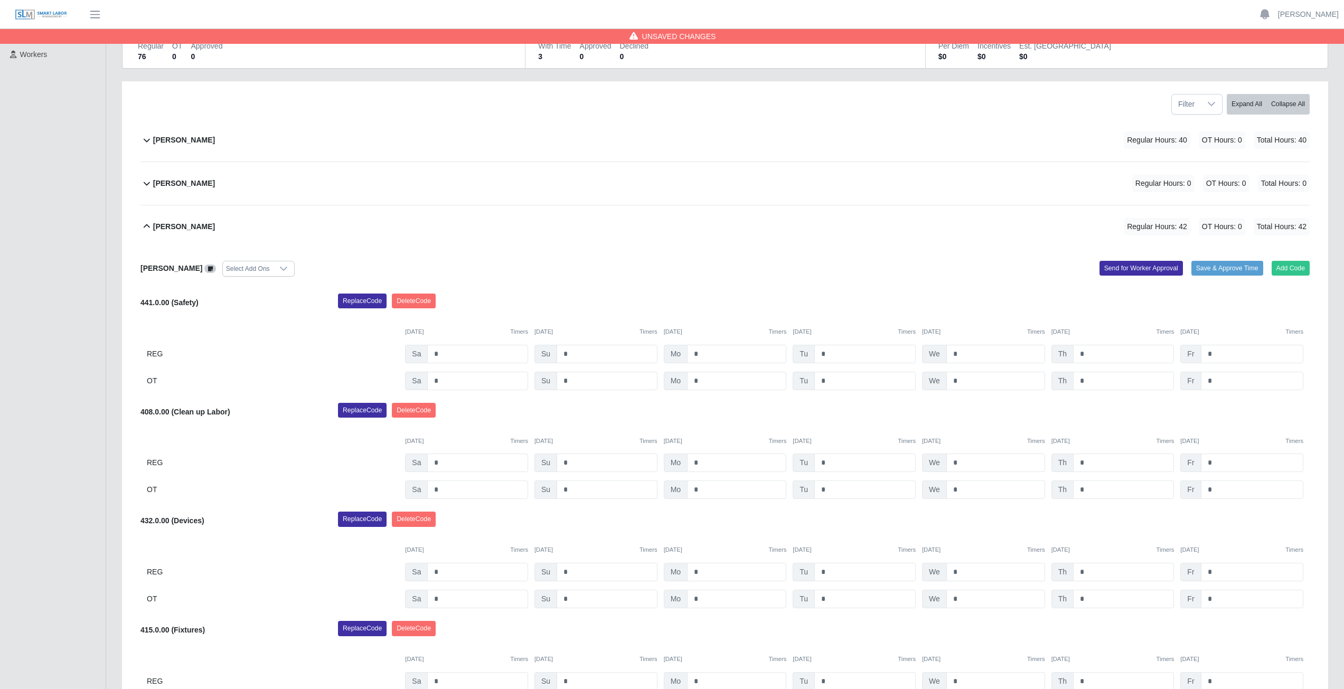
scroll to position [264, 0]
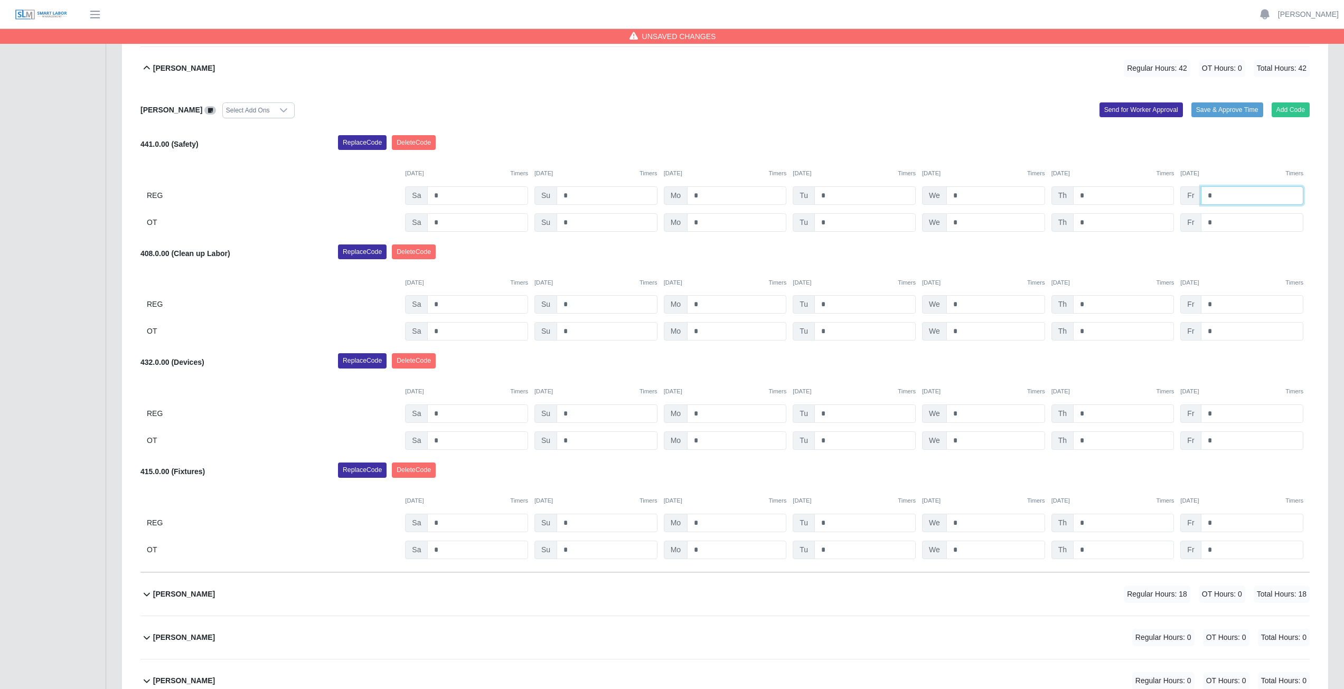
click at [1213, 200] on input "*" at bounding box center [1252, 195] width 102 height 18
type input "*"
click at [1214, 305] on input "*" at bounding box center [1252, 304] width 102 height 18
type input "*"
click at [1131, 265] on div "Replace Code Delete Code" at bounding box center [824, 255] width 988 height 21
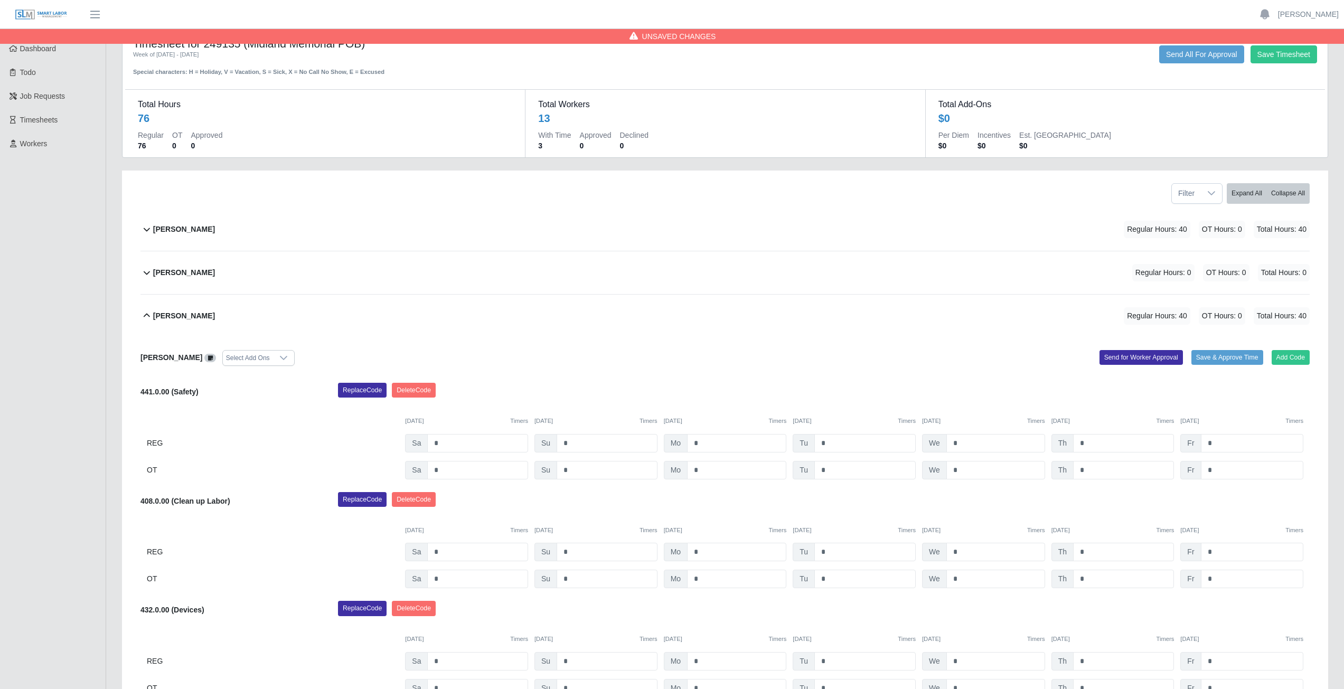
scroll to position [0, 0]
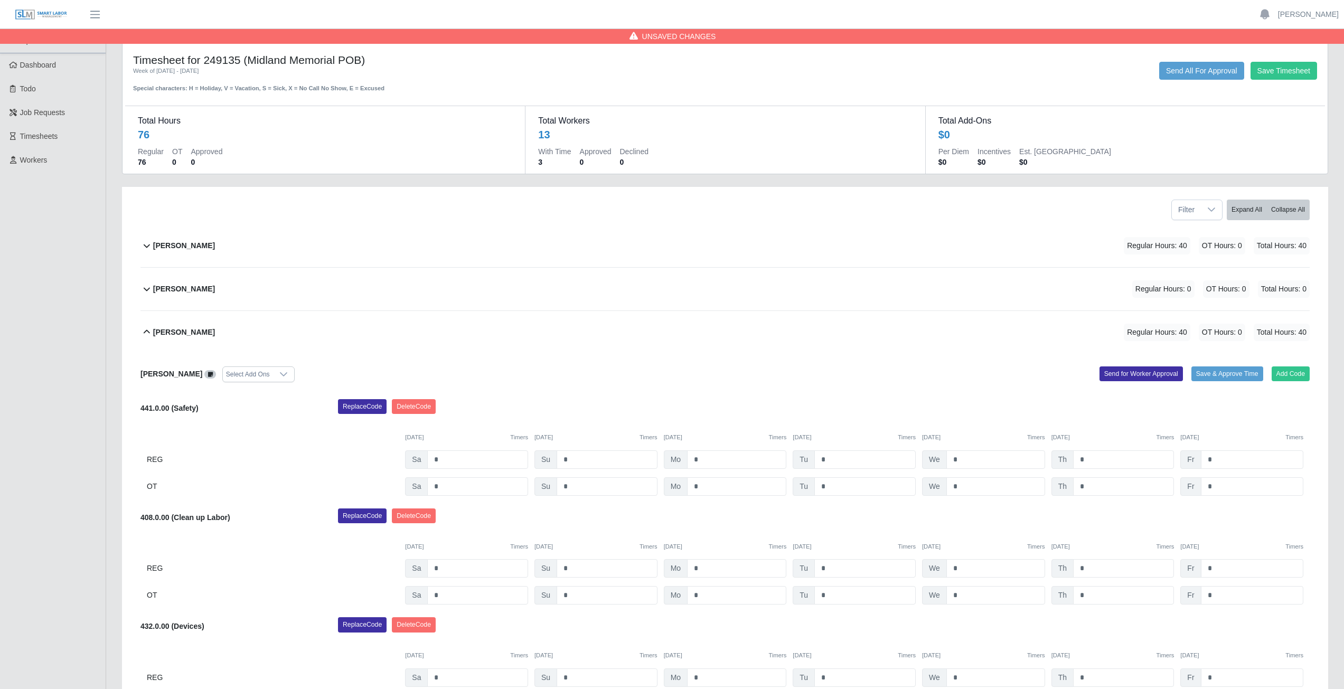
click at [145, 333] on icon at bounding box center [146, 332] width 13 height 13
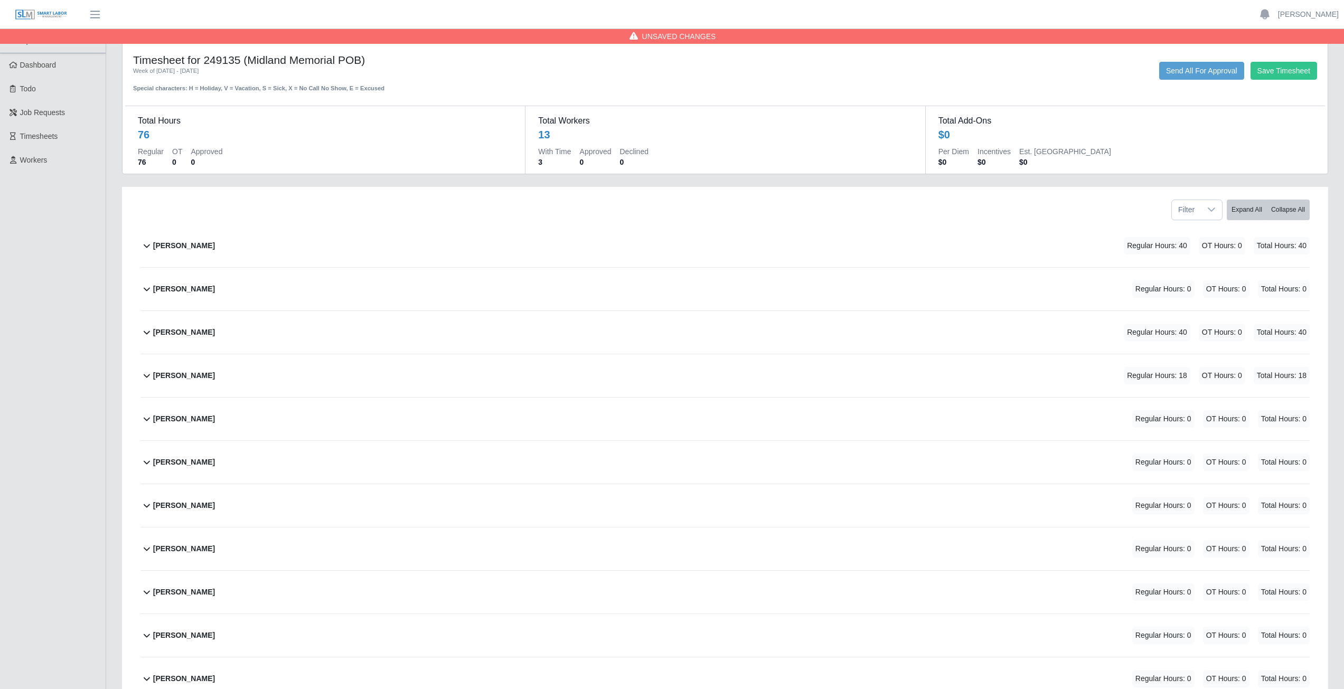
click at [149, 380] on icon at bounding box center [146, 375] width 13 height 13
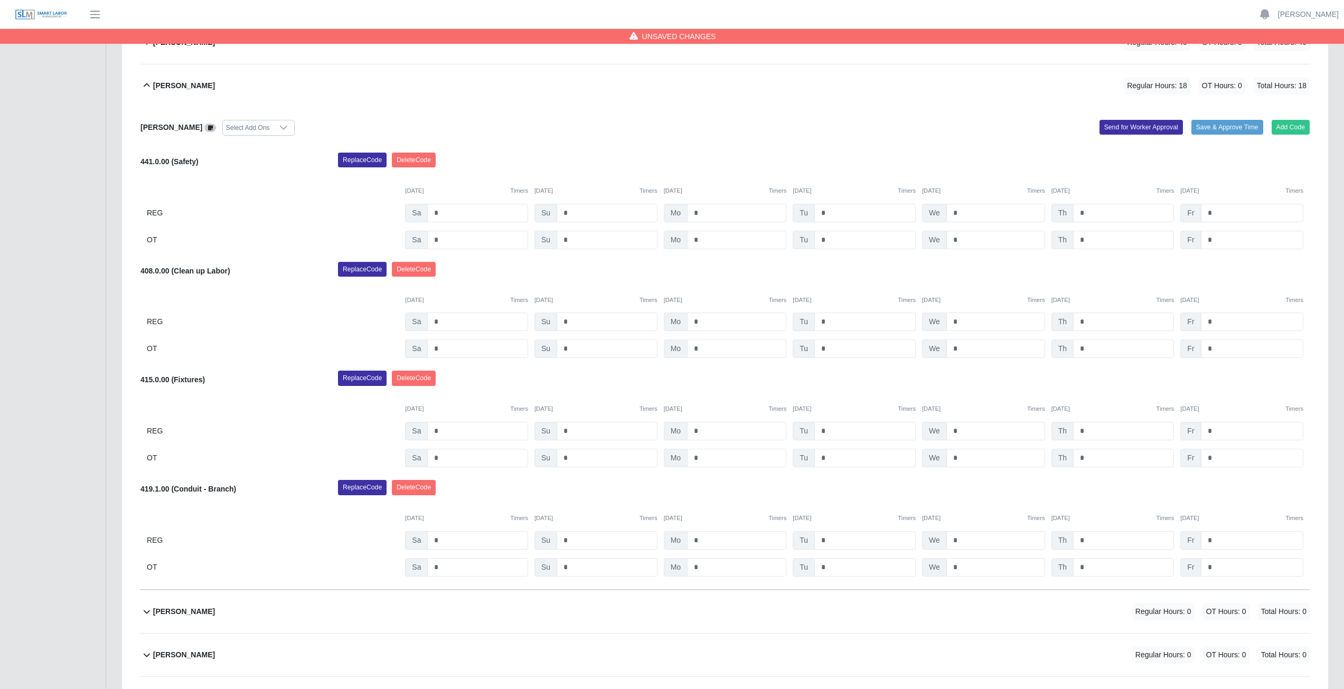
scroll to position [289, 0]
click at [825, 540] on input "*" at bounding box center [864, 541] width 101 height 18
type input "*"
click at [969, 429] on input "*" at bounding box center [995, 431] width 99 height 18
type input "*"
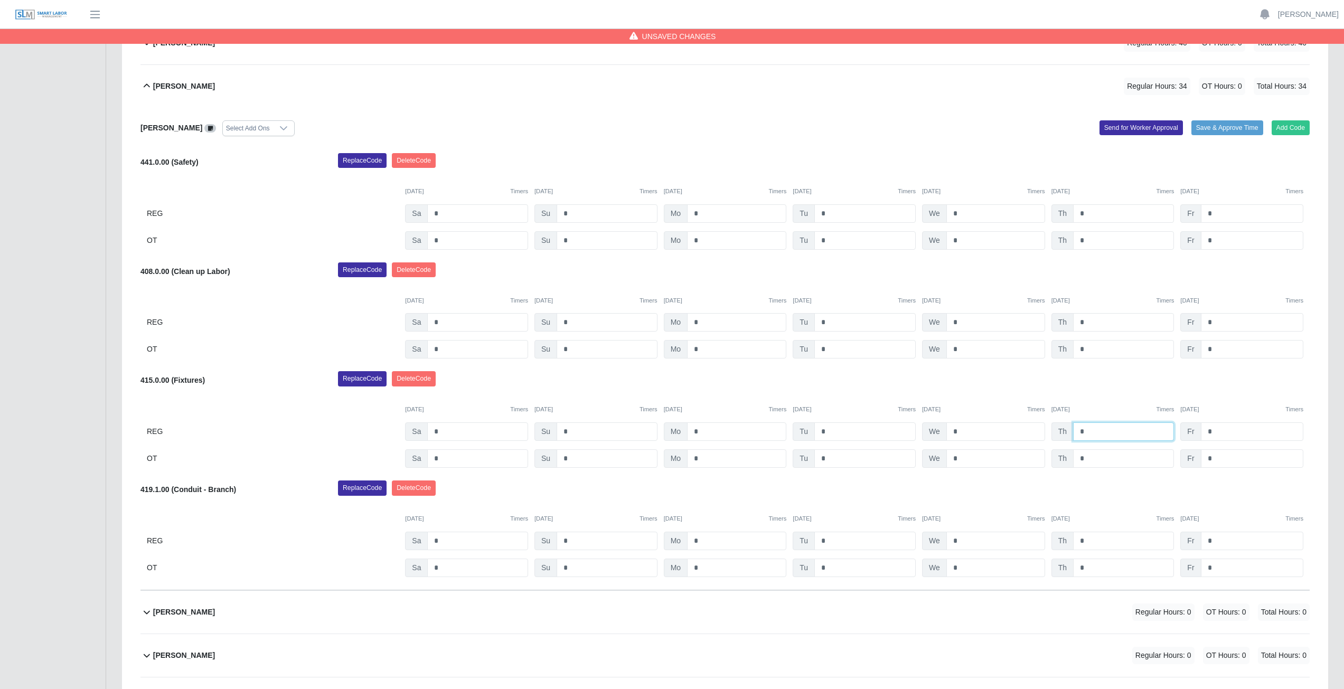
click at [1094, 432] on input "*" at bounding box center [1123, 431] width 101 height 18
type input "*"
click at [1094, 388] on div "Replace Code Delete Code" at bounding box center [824, 381] width 988 height 21
click at [1216, 212] on input "*" at bounding box center [1252, 213] width 102 height 18
type input "*"
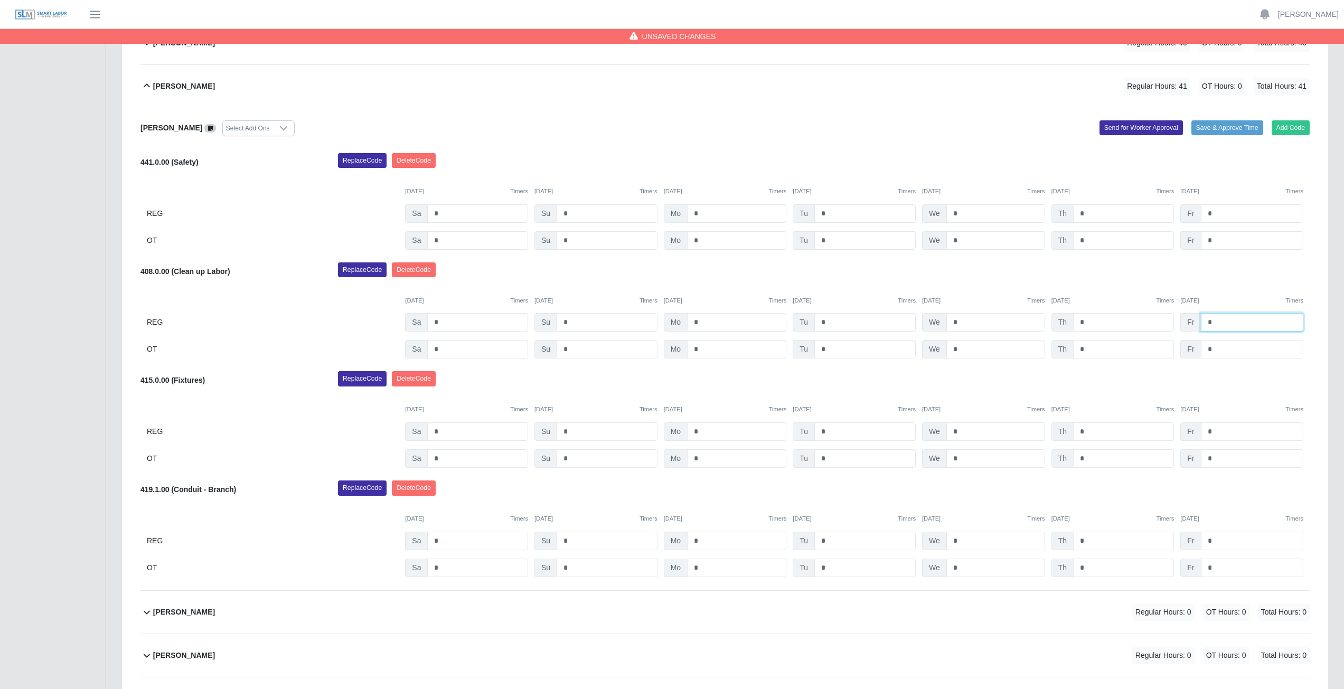
click at [1222, 327] on input "*" at bounding box center [1252, 322] width 102 height 18
type input "*"
click at [1105, 258] on div "Carlos Luquez Select Add Ons Add Code Save & Approve Time Send for Worker Appro…" at bounding box center [724, 349] width 1169 height 483
click at [145, 86] on icon at bounding box center [147, 86] width 6 height 4
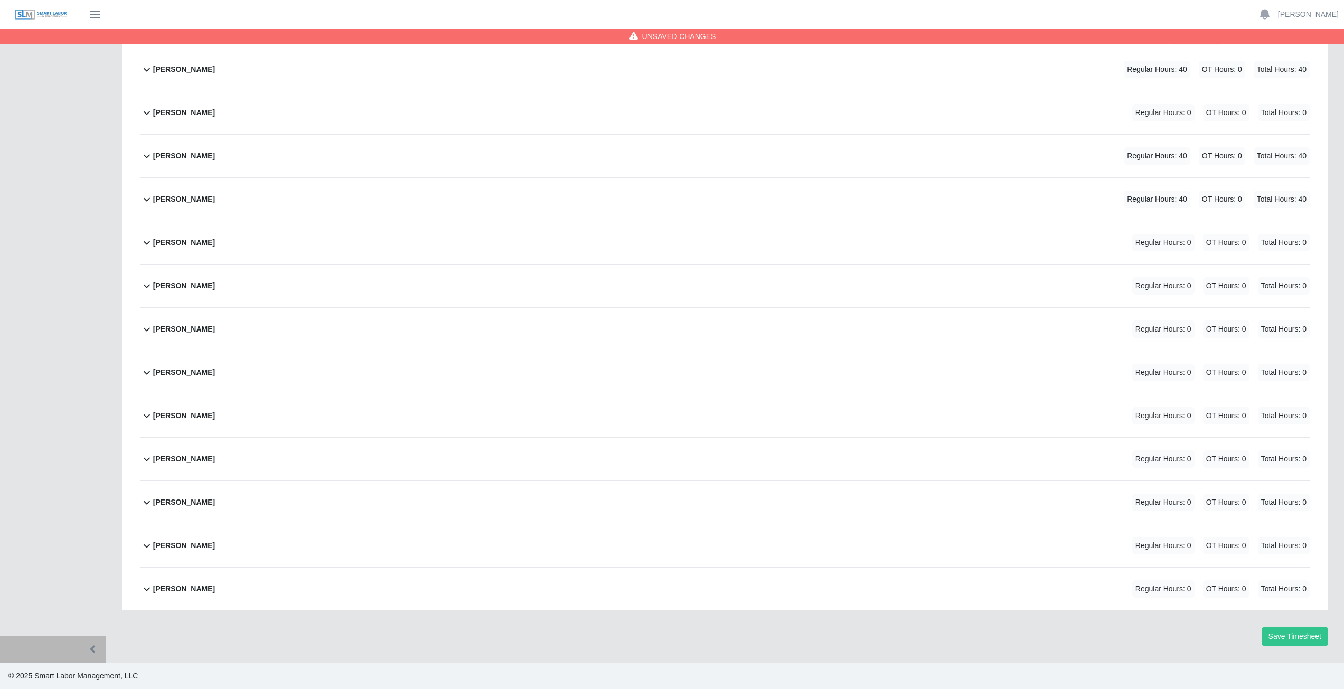
scroll to position [176, 0]
click at [145, 246] on icon at bounding box center [146, 242] width 13 height 13
click at [147, 193] on icon at bounding box center [146, 196] width 13 height 13
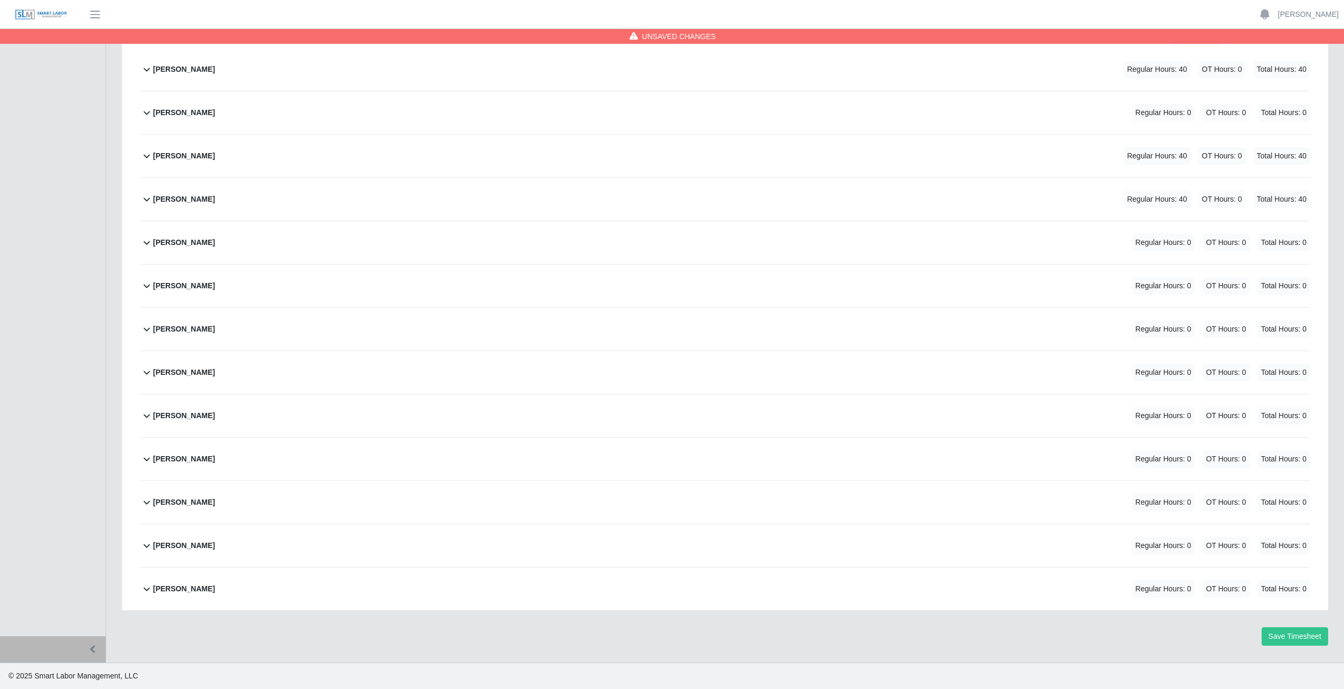
click at [146, 333] on icon at bounding box center [146, 329] width 13 height 13
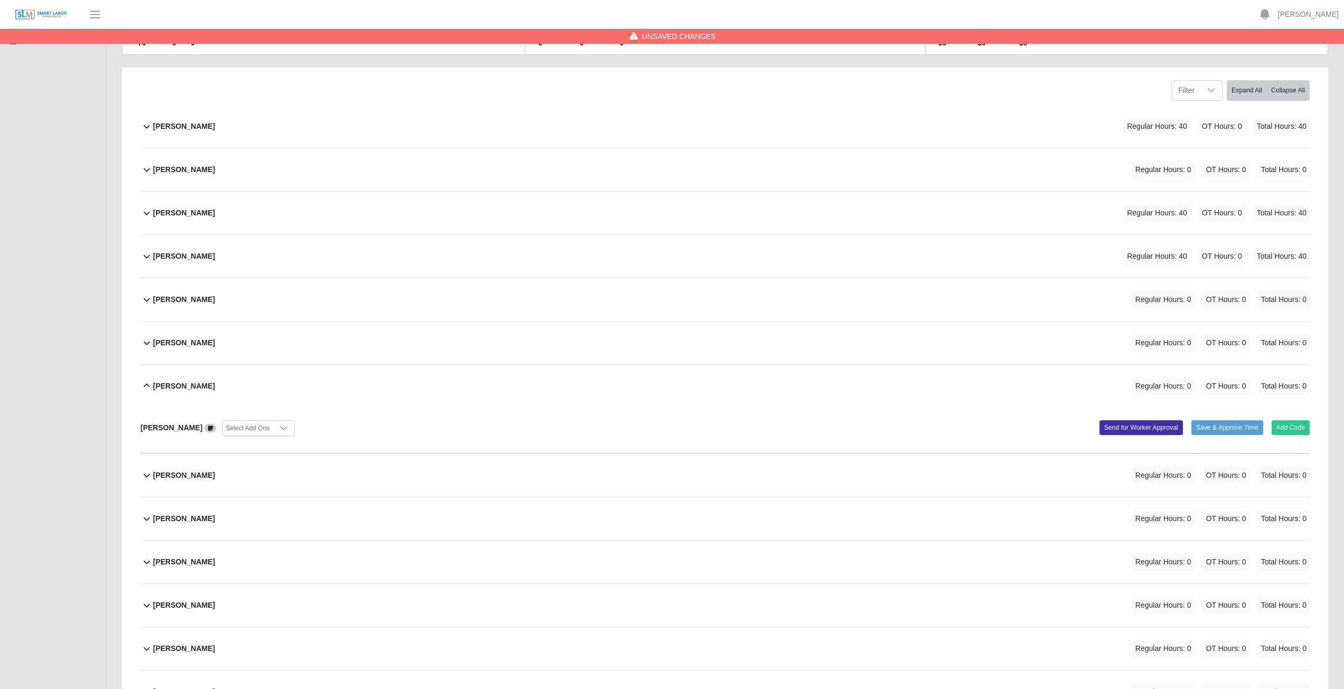
scroll to position [117, 0]
click at [1291, 434] on button "Add Code" at bounding box center [1291, 430] width 39 height 15
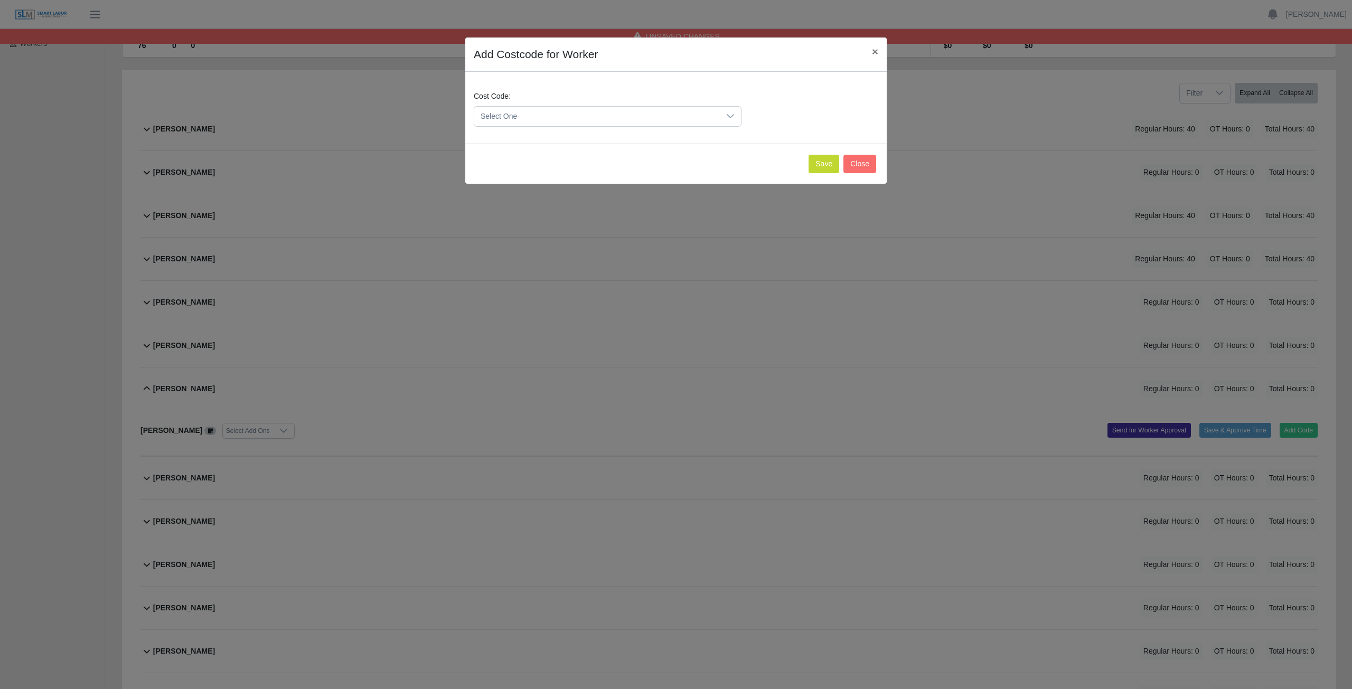
click at [533, 114] on span "Select One" at bounding box center [597, 117] width 246 height 20
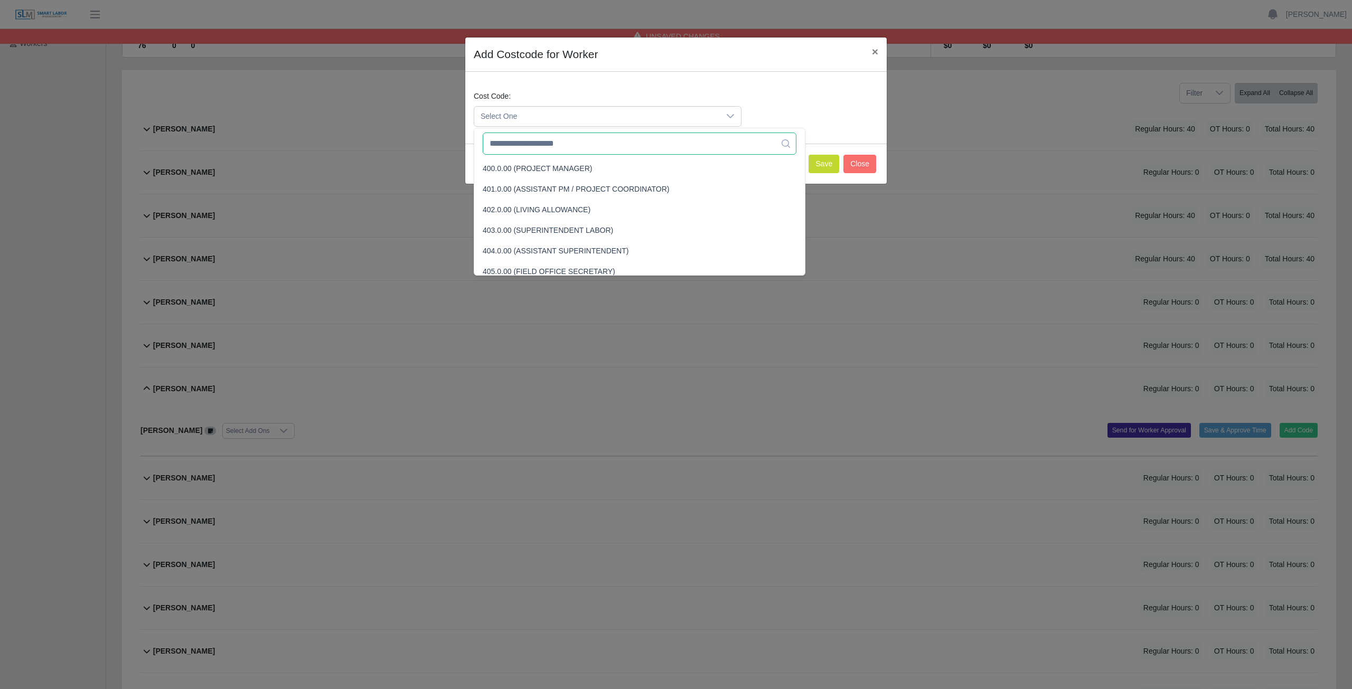
click at [528, 152] on input "text" at bounding box center [640, 144] width 314 height 22
click at [528, 151] on input "text" at bounding box center [640, 144] width 314 height 22
click at [520, 148] on input "text" at bounding box center [640, 144] width 314 height 22
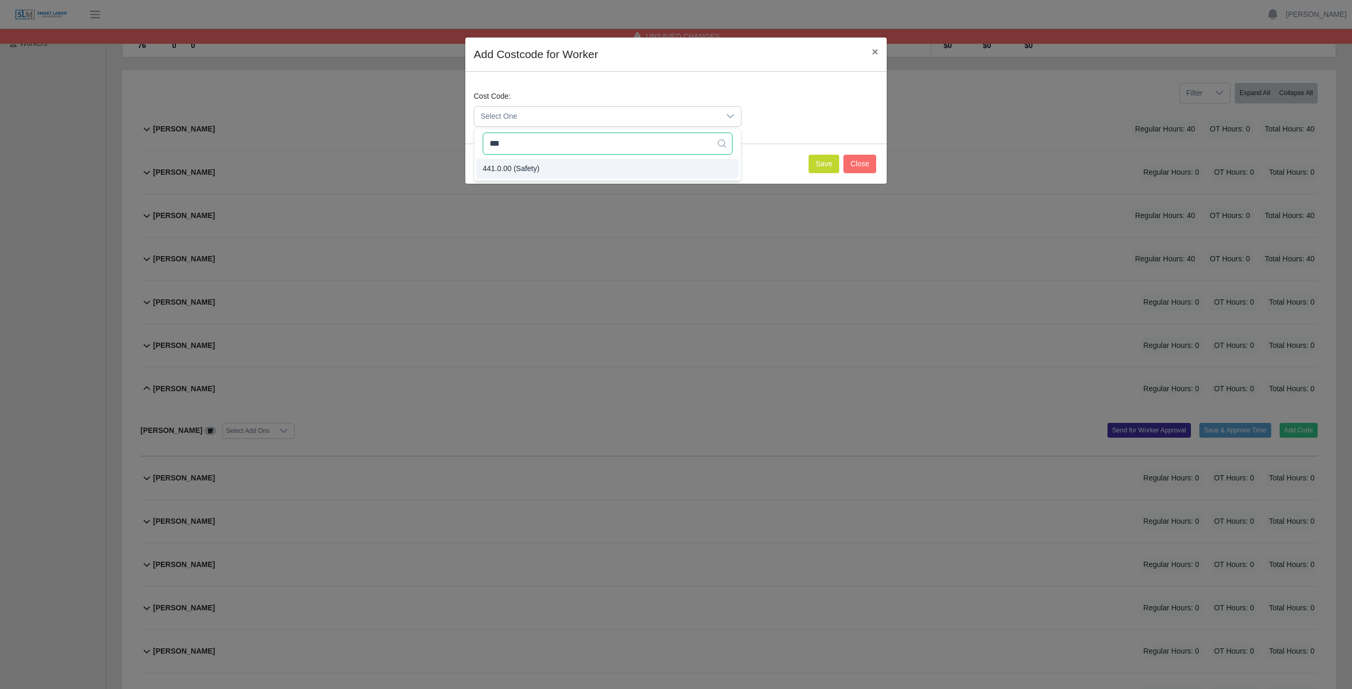
type input "***"
click at [519, 168] on span "441.0.00 (Safety)" at bounding box center [511, 168] width 57 height 11
click at [821, 161] on button "Save" at bounding box center [824, 164] width 31 height 18
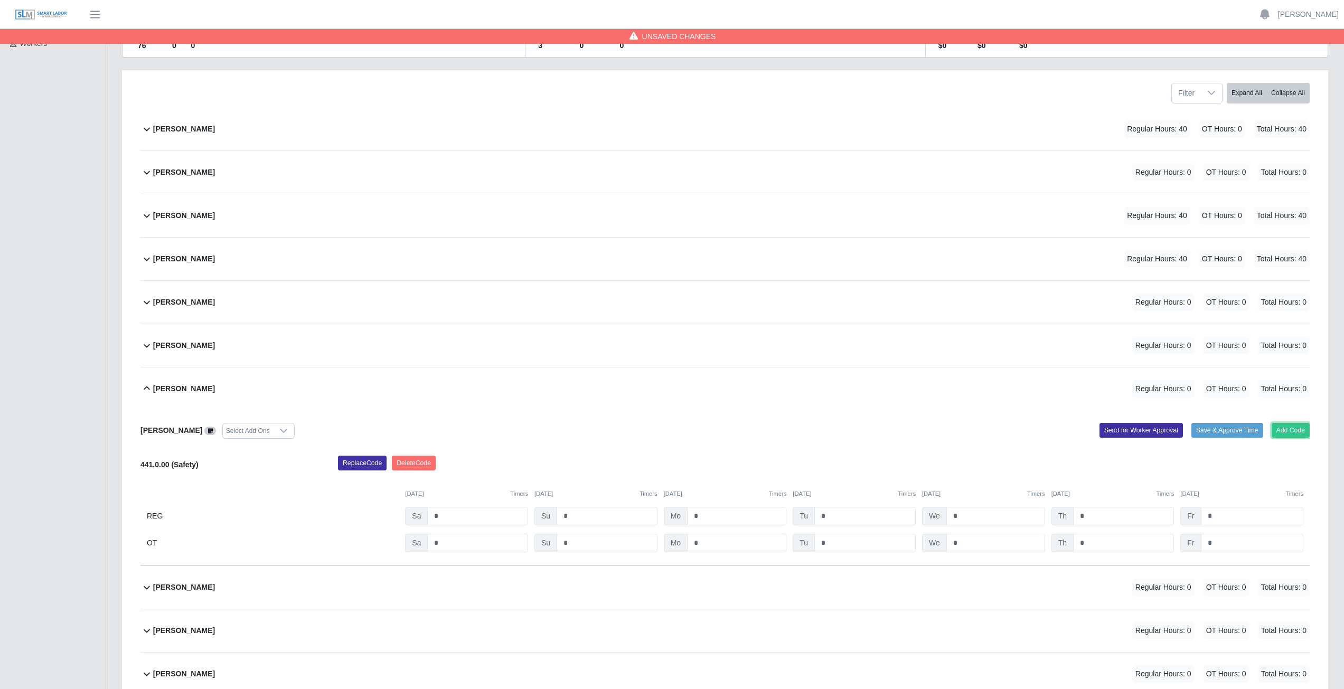
drag, startPoint x: 1300, startPoint y: 430, endPoint x: 999, endPoint y: 391, distance: 303.6
click at [1296, 419] on div "Francisco Acuna Cruz Select Add Ons Add Code Save & Approve Time Send for Worke…" at bounding box center [724, 487] width 1169 height 155
click at [1280, 428] on button "Add Code" at bounding box center [1291, 430] width 39 height 15
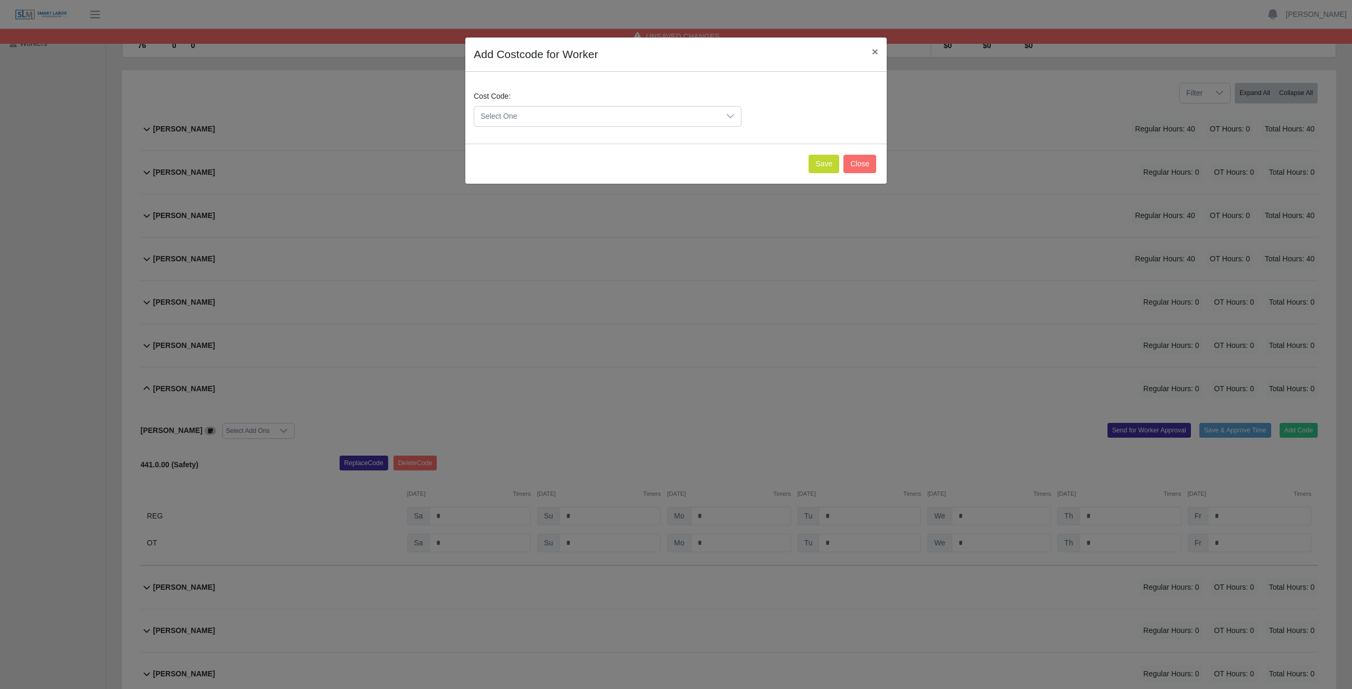
click at [509, 117] on span "Select One" at bounding box center [597, 117] width 246 height 20
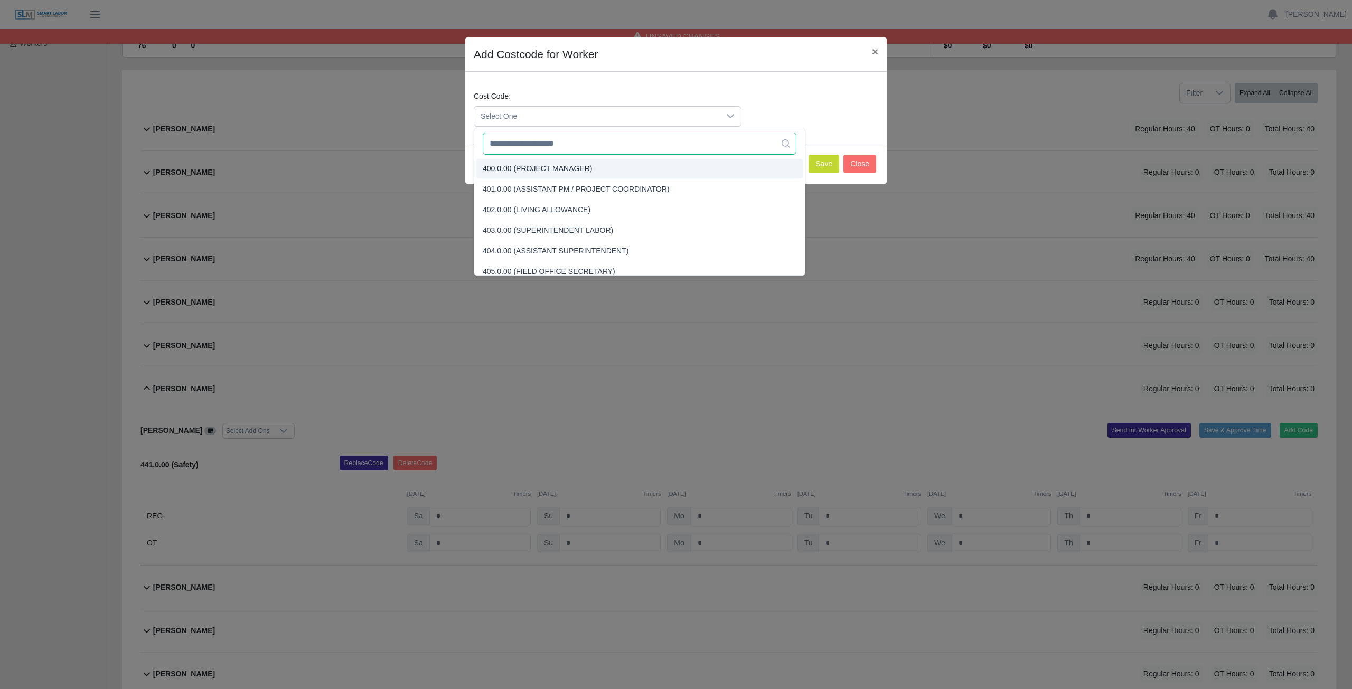
click at [523, 147] on input "text" at bounding box center [640, 144] width 314 height 22
click at [535, 148] on input "text" at bounding box center [640, 144] width 314 height 22
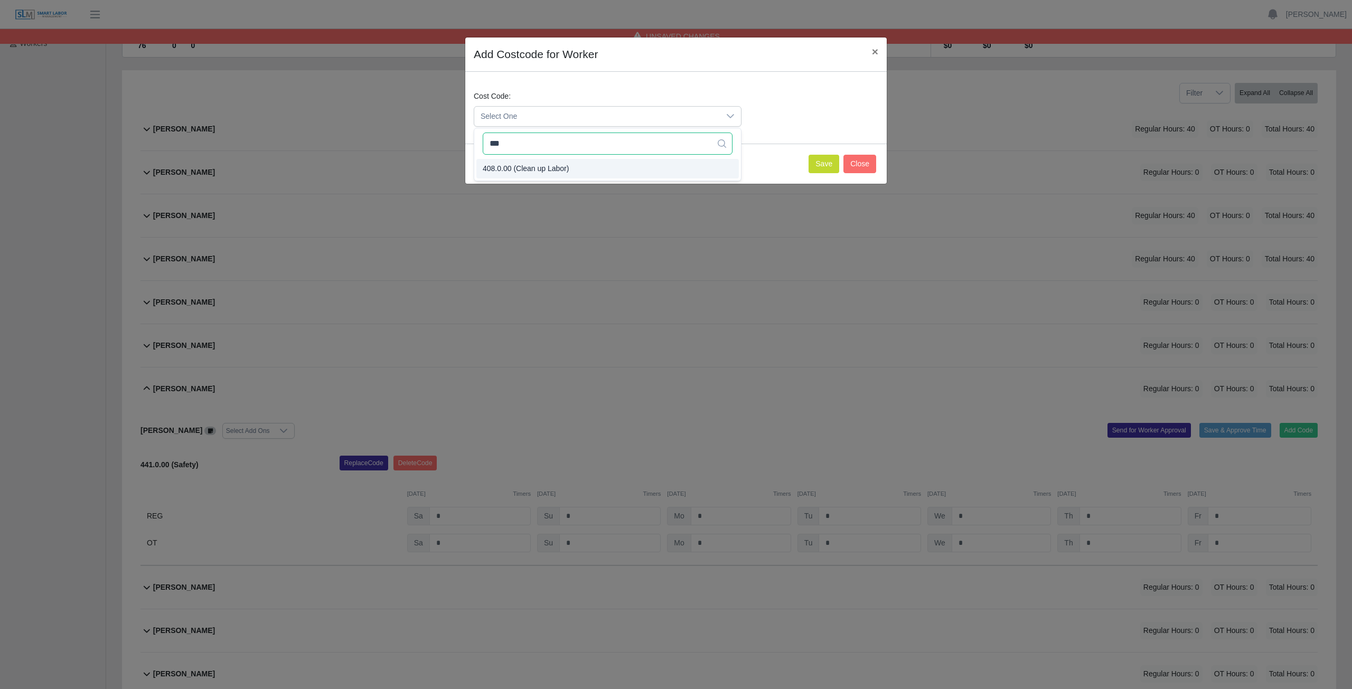
type input "***"
click at [531, 170] on span "408.0.00 (Clean up Labor)" at bounding box center [526, 168] width 86 height 11
click at [827, 167] on button "Save" at bounding box center [824, 164] width 31 height 18
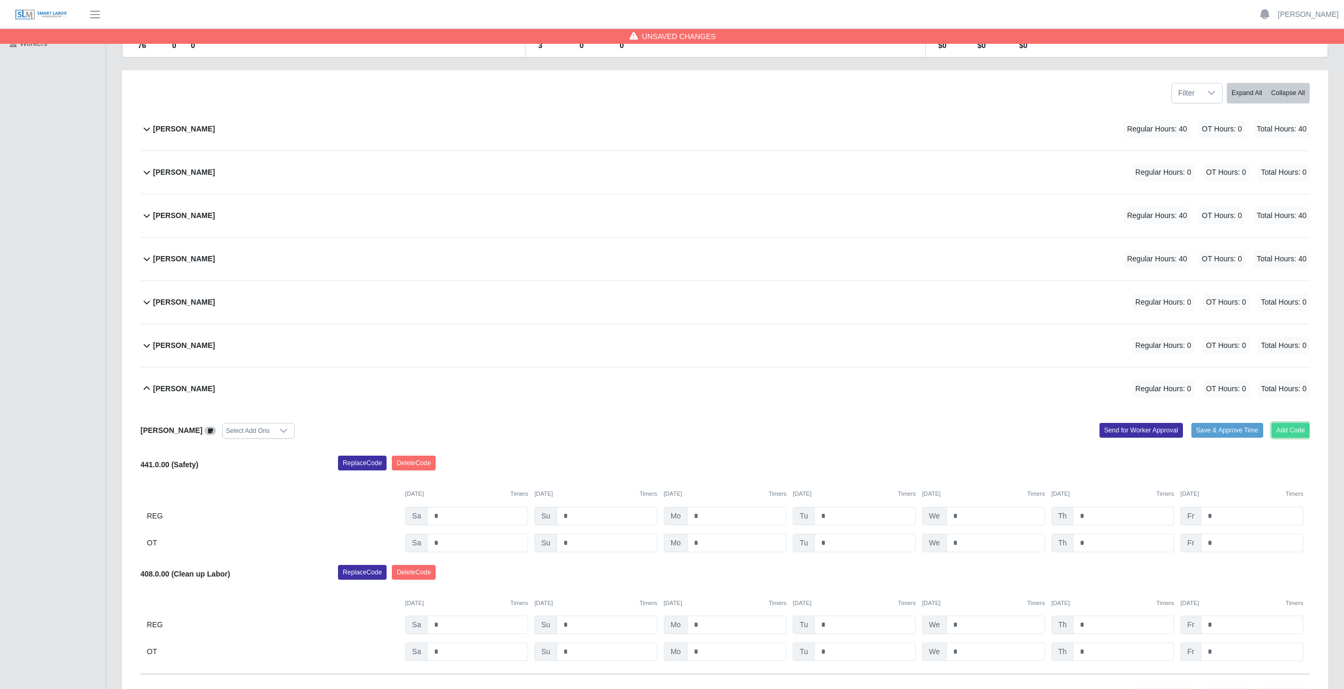
click at [1296, 427] on button "Add Code" at bounding box center [1291, 430] width 39 height 15
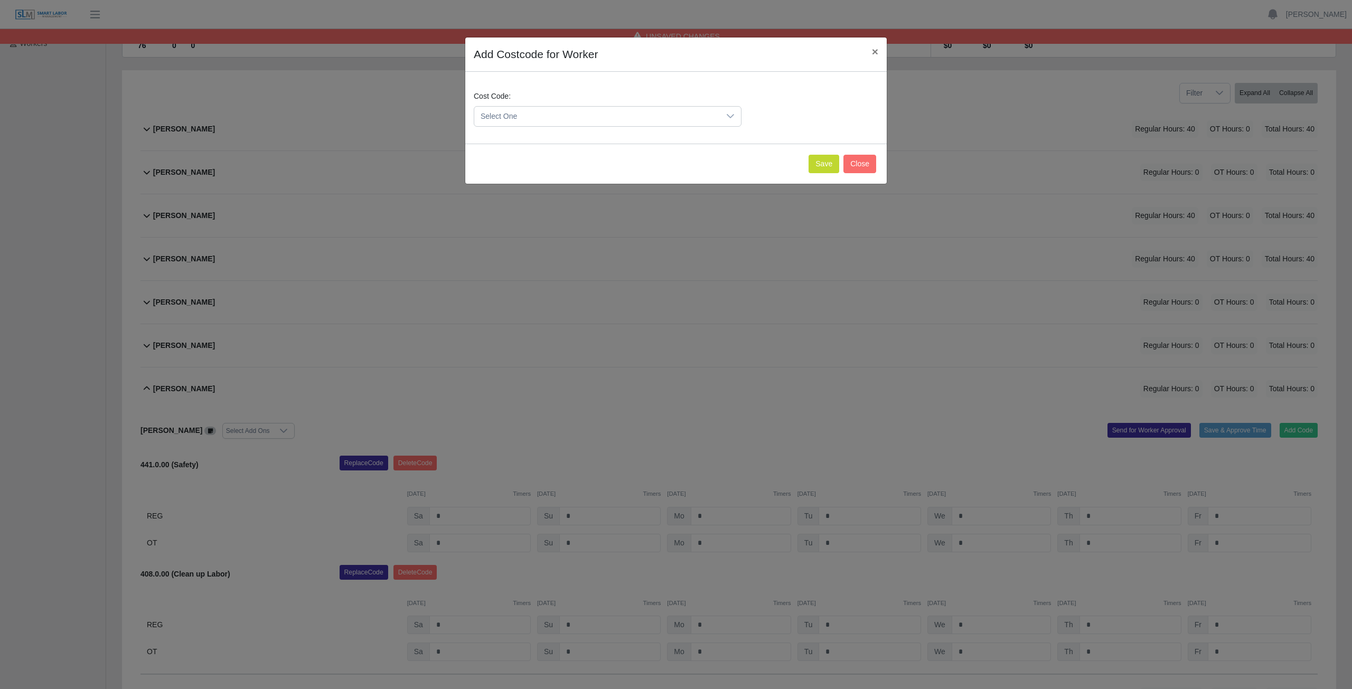
click at [524, 117] on span "Select One" at bounding box center [597, 117] width 246 height 20
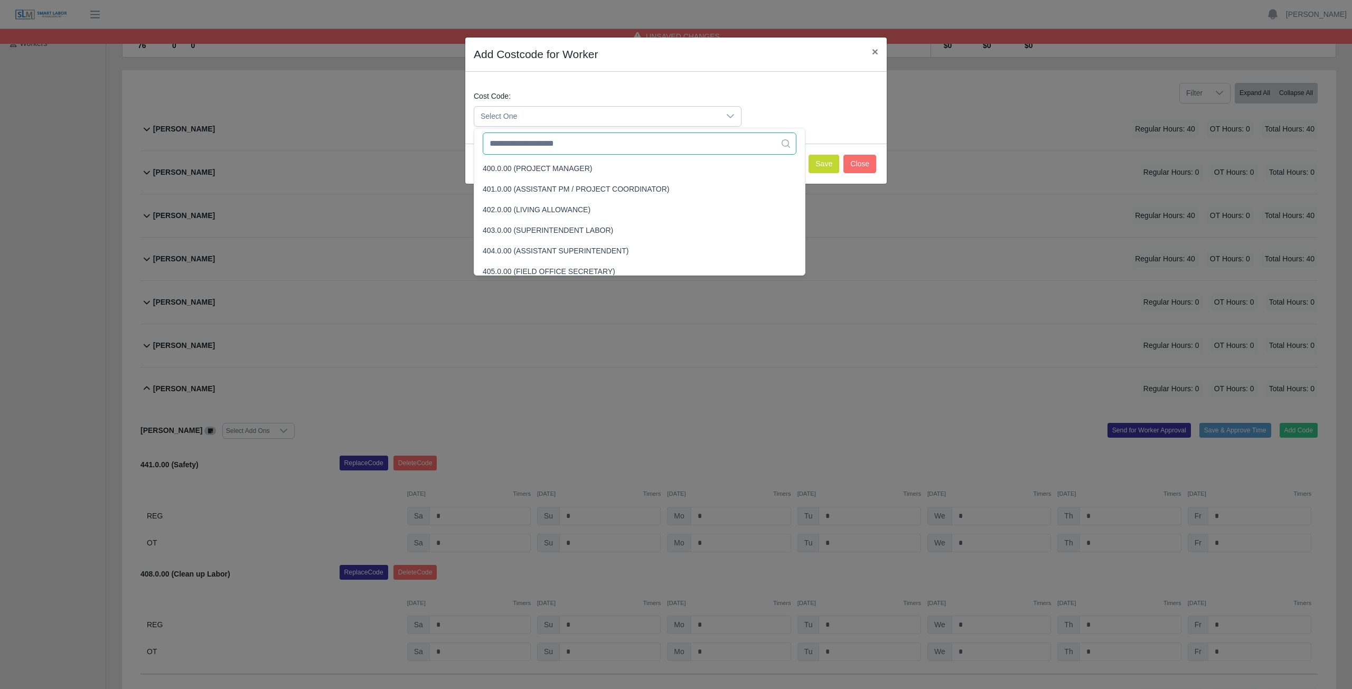
click at [525, 149] on input "text" at bounding box center [640, 144] width 314 height 22
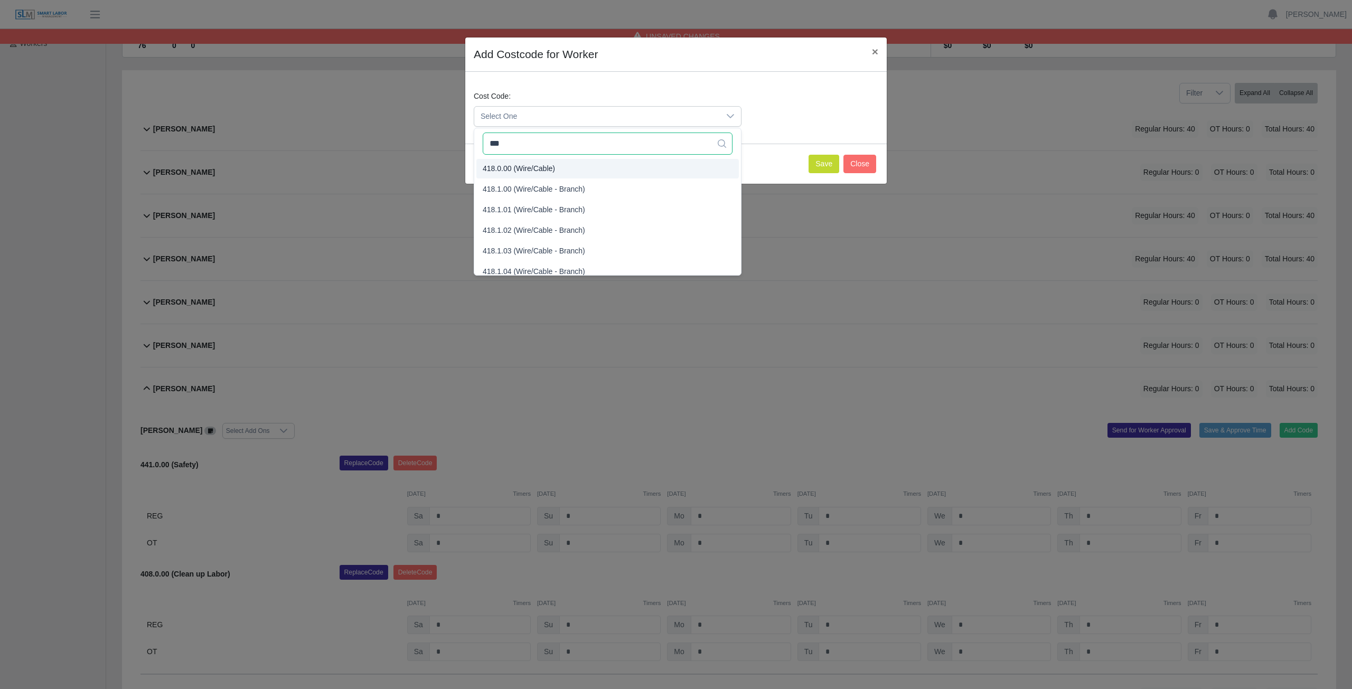
type input "***"
drag, startPoint x: 531, startPoint y: 172, endPoint x: 678, endPoint y: 155, distance: 147.2
click at [558, 171] on li "418.0.00 (Wire/Cable)" at bounding box center [607, 169] width 262 height 20
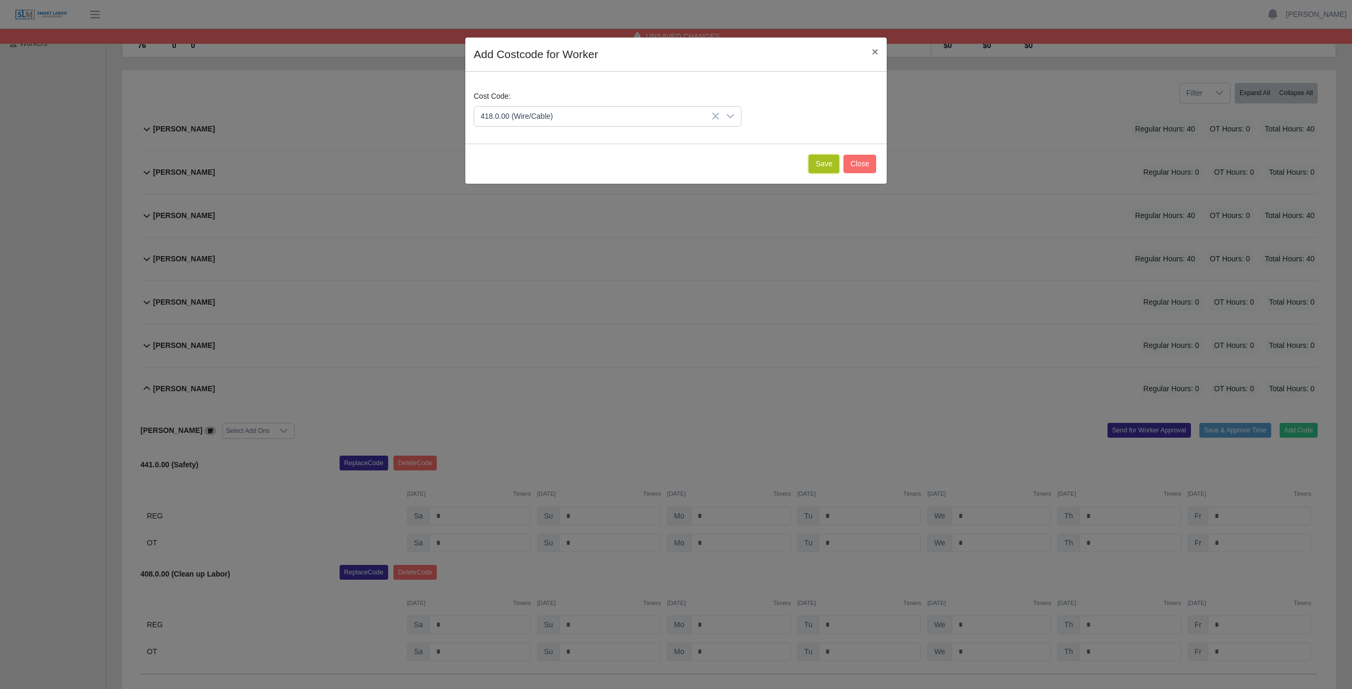
click at [822, 167] on button "Save" at bounding box center [824, 164] width 31 height 18
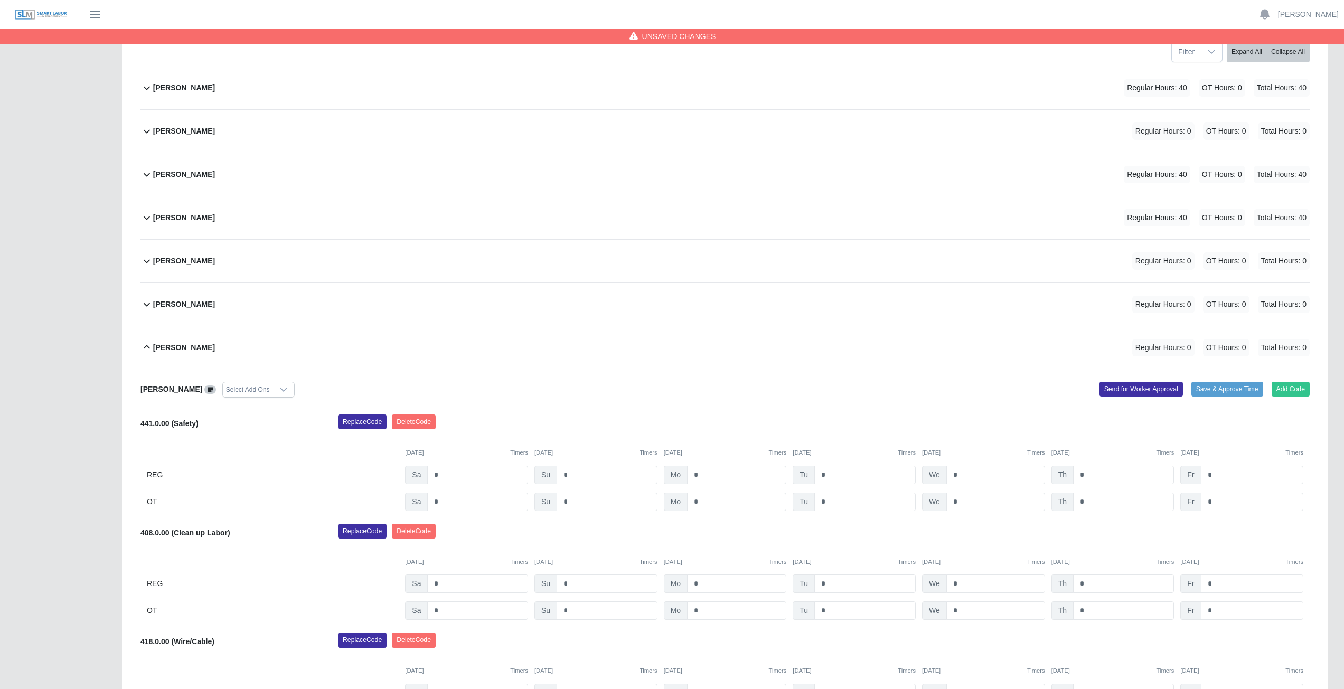
scroll to position [222, 0]
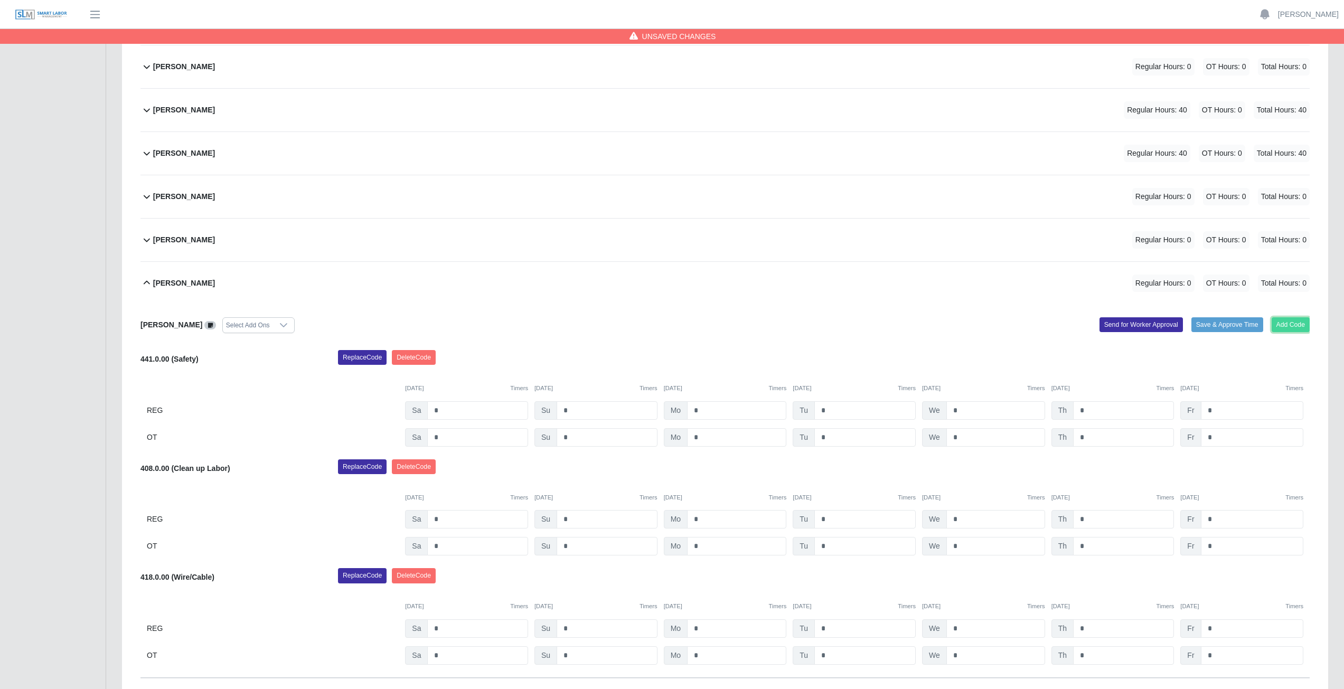
click at [1284, 324] on button "Add Code" at bounding box center [1291, 324] width 39 height 15
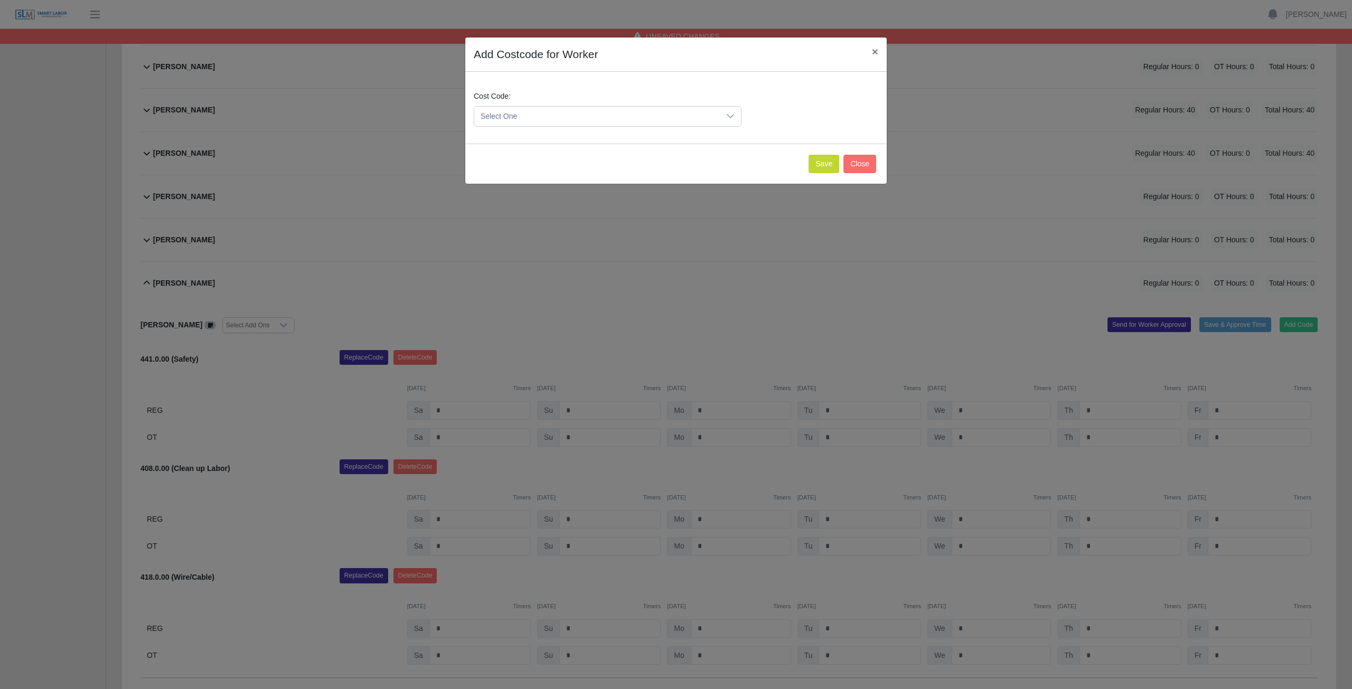
click at [549, 115] on span "Select One" at bounding box center [597, 117] width 246 height 20
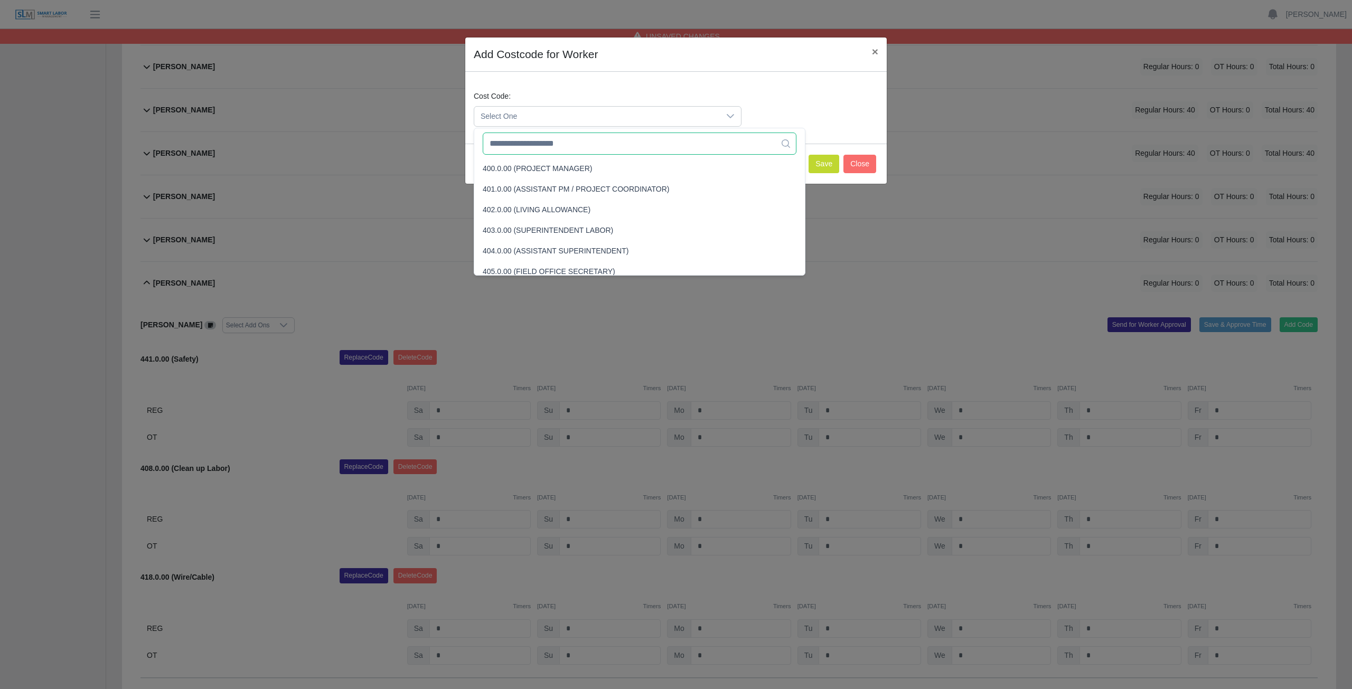
click at [547, 150] on input "text" at bounding box center [640, 144] width 314 height 22
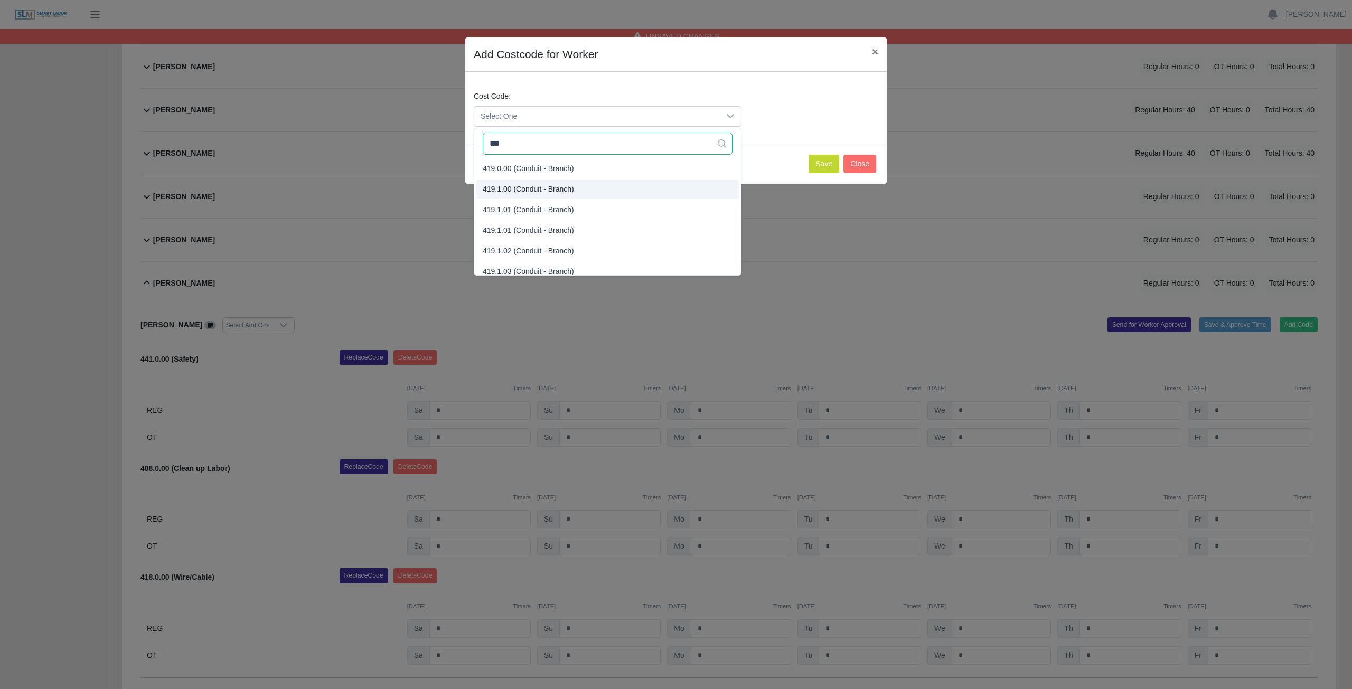
type input "***"
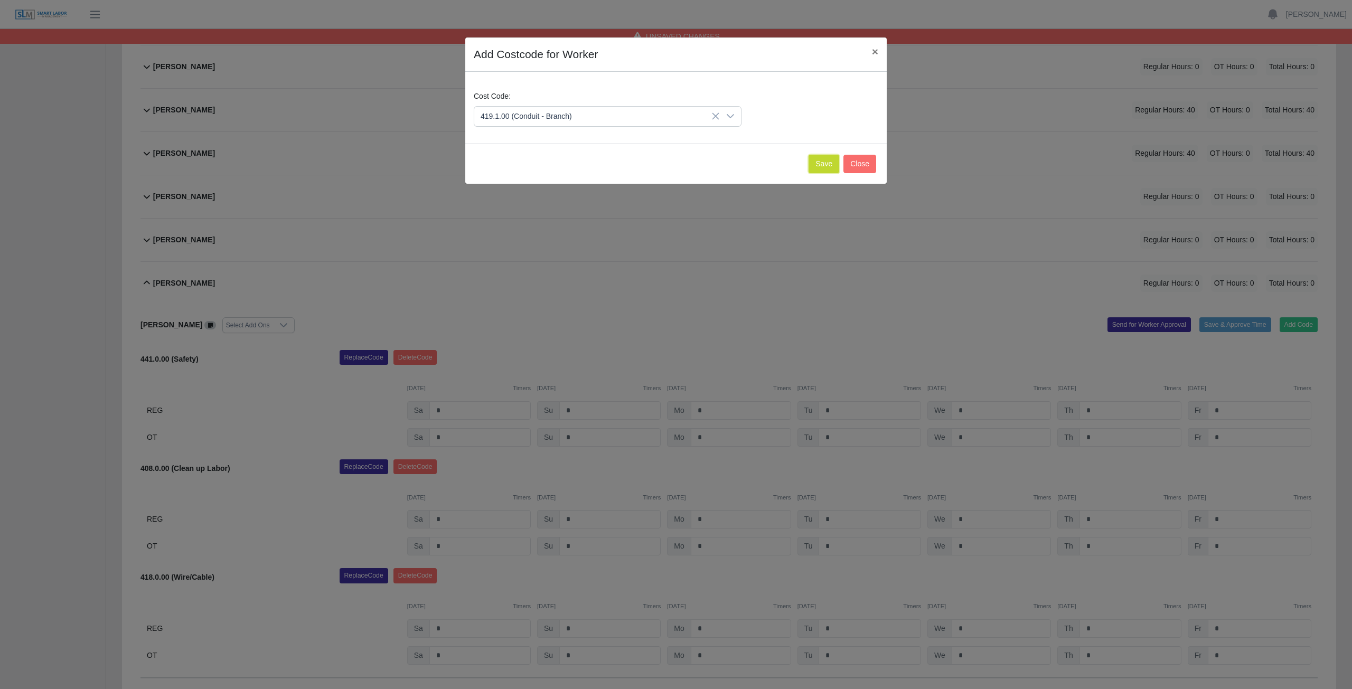
click at [814, 168] on button "Save" at bounding box center [824, 164] width 31 height 18
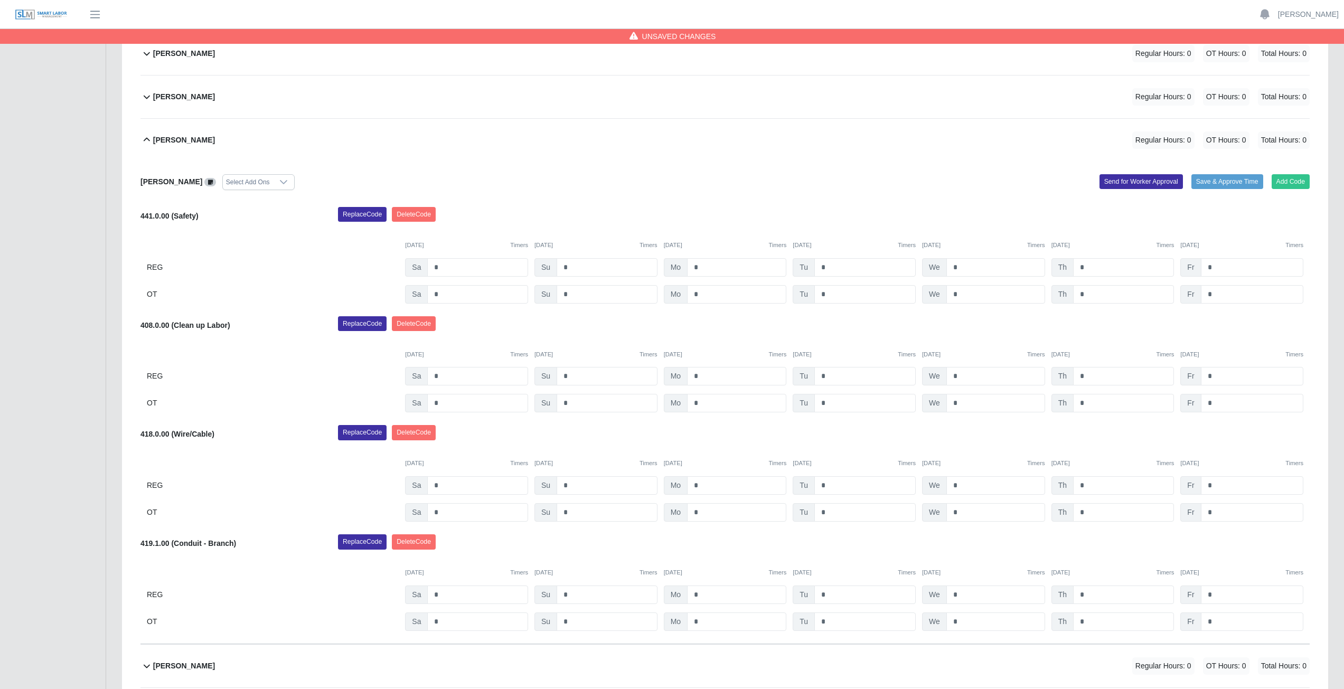
scroll to position [381, 0]
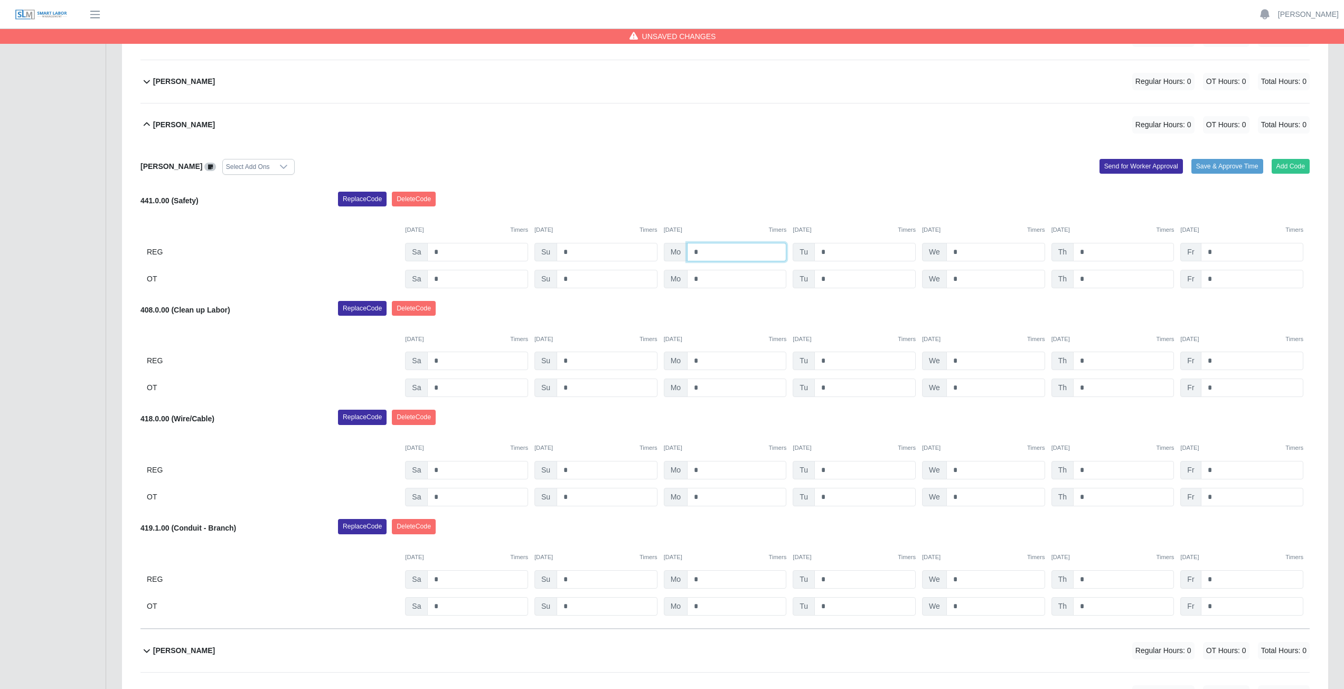
click at [702, 253] on input "*" at bounding box center [736, 252] width 99 height 18
type input "*"
click at [837, 249] on input "*" at bounding box center [864, 252] width 101 height 18
type input "*"
click at [964, 252] on input "*" at bounding box center [995, 252] width 99 height 18
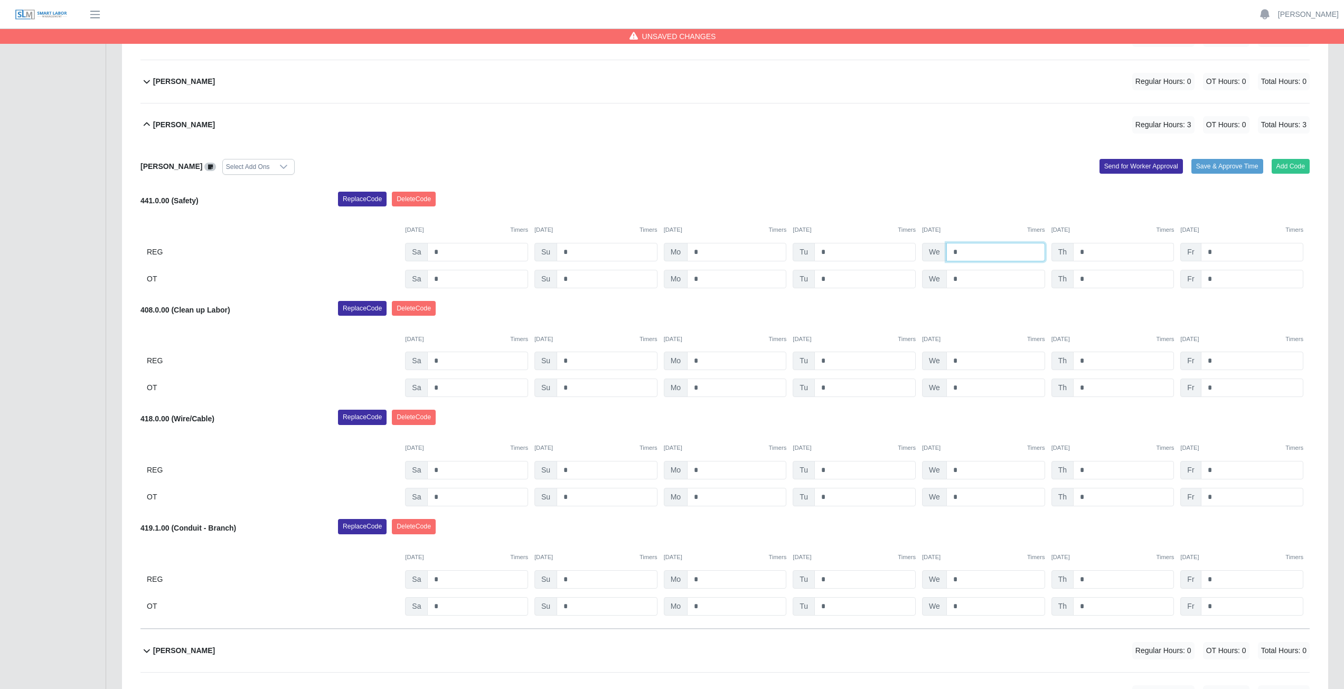
type input "*"
click at [1086, 253] on input "*" at bounding box center [1123, 252] width 101 height 18
type input "*"
click at [704, 362] on input "*" at bounding box center [736, 361] width 99 height 18
type input "*"
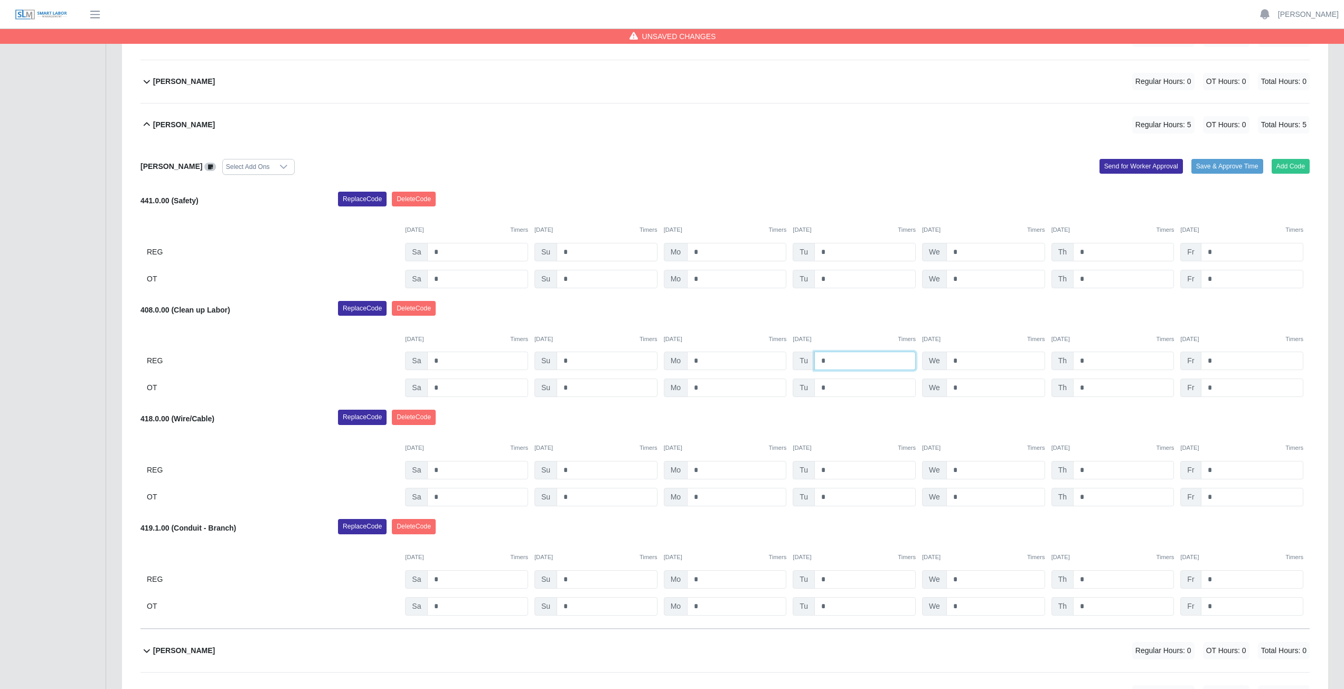
click at [836, 361] on input "*" at bounding box center [864, 361] width 101 height 18
type input "*"
drag, startPoint x: 963, startPoint y: 357, endPoint x: 963, endPoint y: 365, distance: 8.5
click at [963, 365] on input "*" at bounding box center [995, 361] width 99 height 18
type input "*"
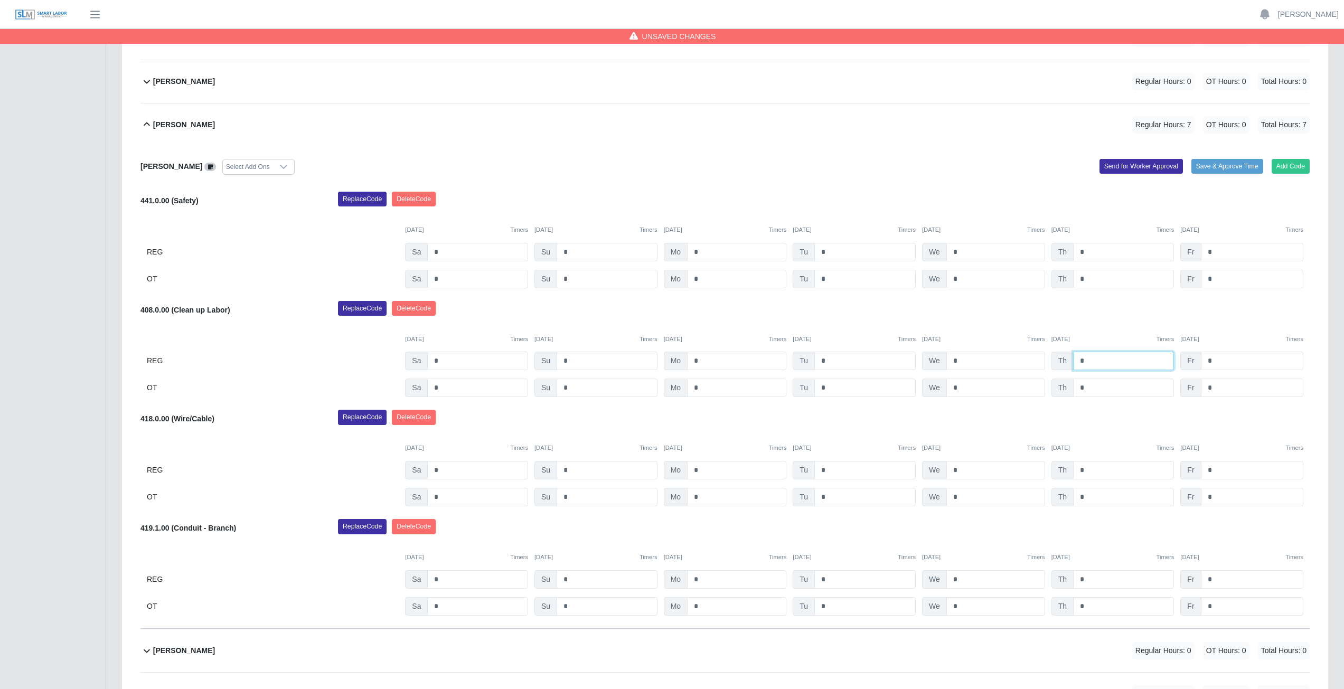
click at [1087, 360] on input "*" at bounding box center [1123, 361] width 101 height 18
type input "*"
click at [699, 470] on input "*" at bounding box center [736, 470] width 99 height 18
type input "*"
click at [829, 476] on input "*" at bounding box center [864, 470] width 101 height 18
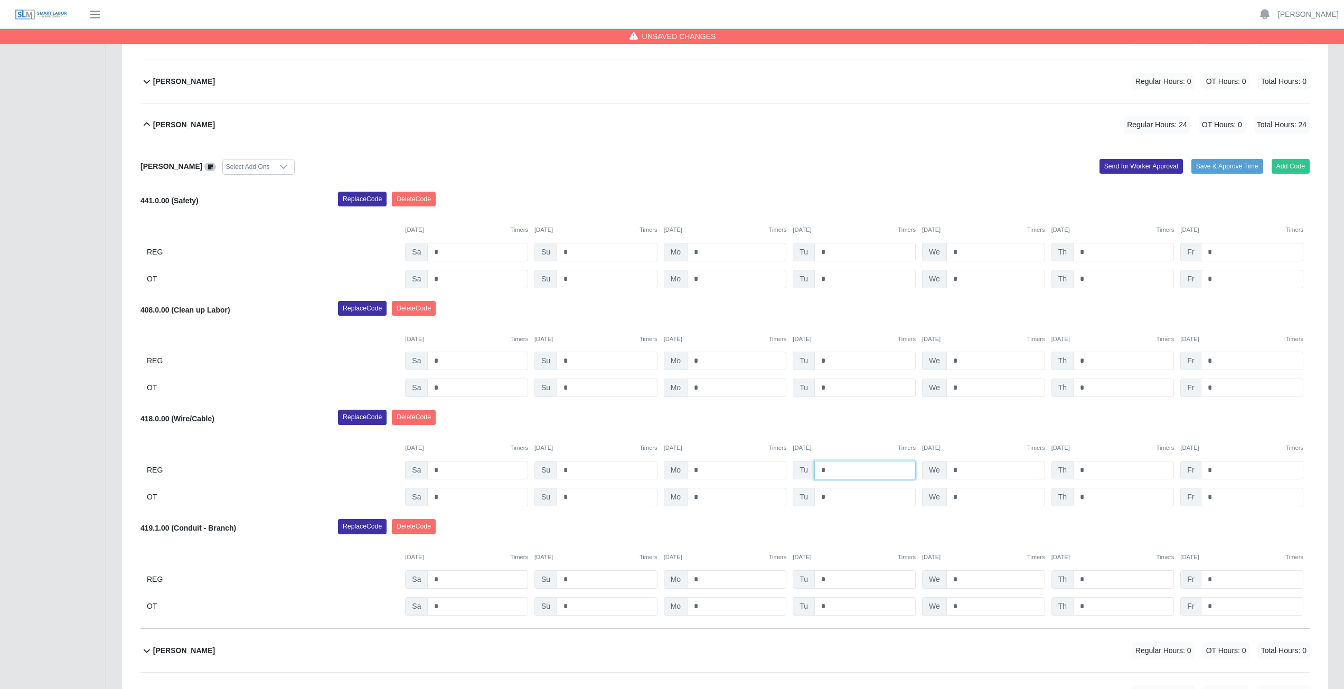
type input "*"
click at [961, 472] on input "*" at bounding box center [995, 470] width 99 height 18
type input "*"
click at [1093, 470] on input "*" at bounding box center [1123, 470] width 101 height 18
type input "*"
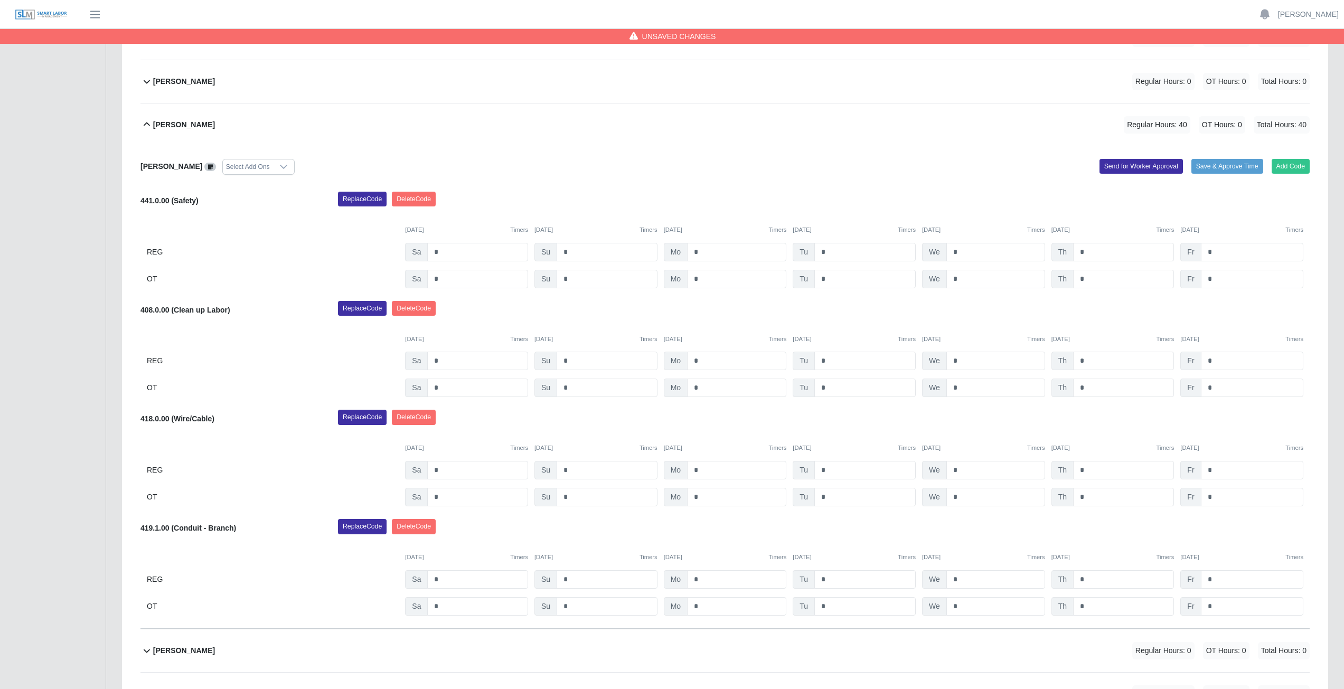
click at [769, 402] on div "Francisco Acuna Cruz Select Add Ons Add Code Save & Approve Time Send for Worke…" at bounding box center [724, 387] width 1169 height 483
click at [144, 125] on icon at bounding box center [146, 124] width 13 height 13
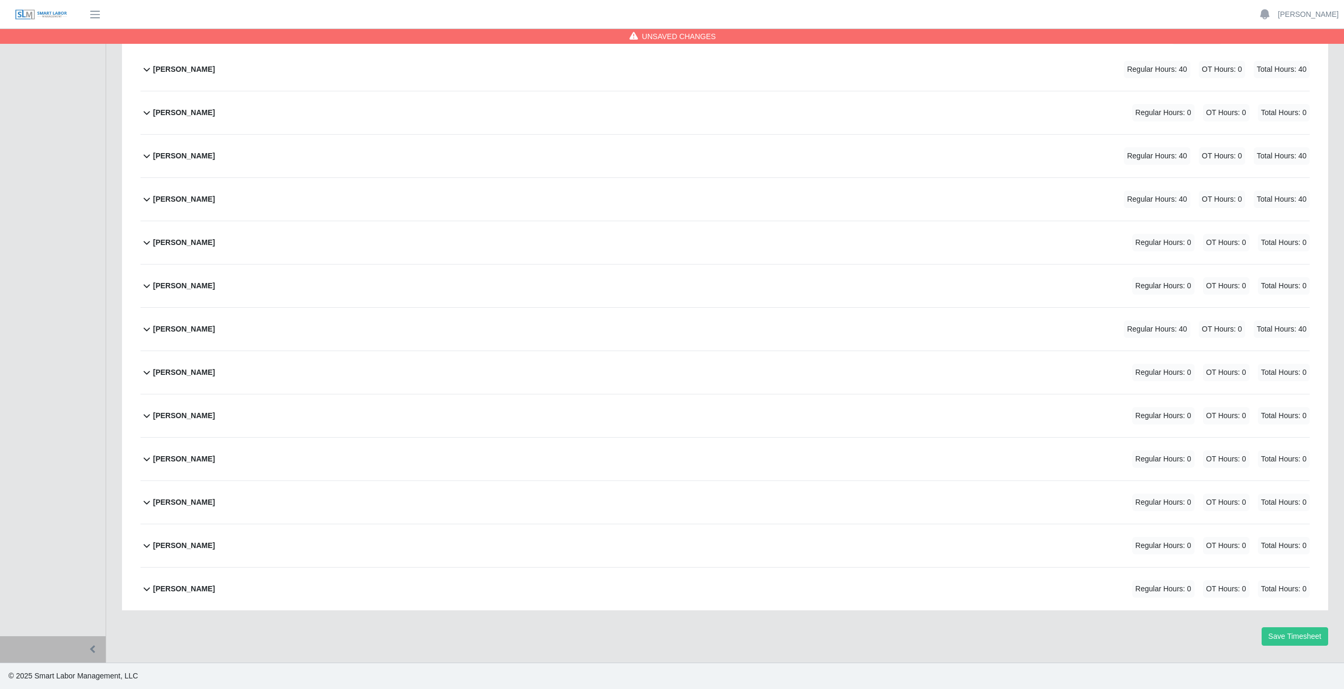
scroll to position [176, 0]
click at [145, 377] on icon at bounding box center [146, 372] width 13 height 13
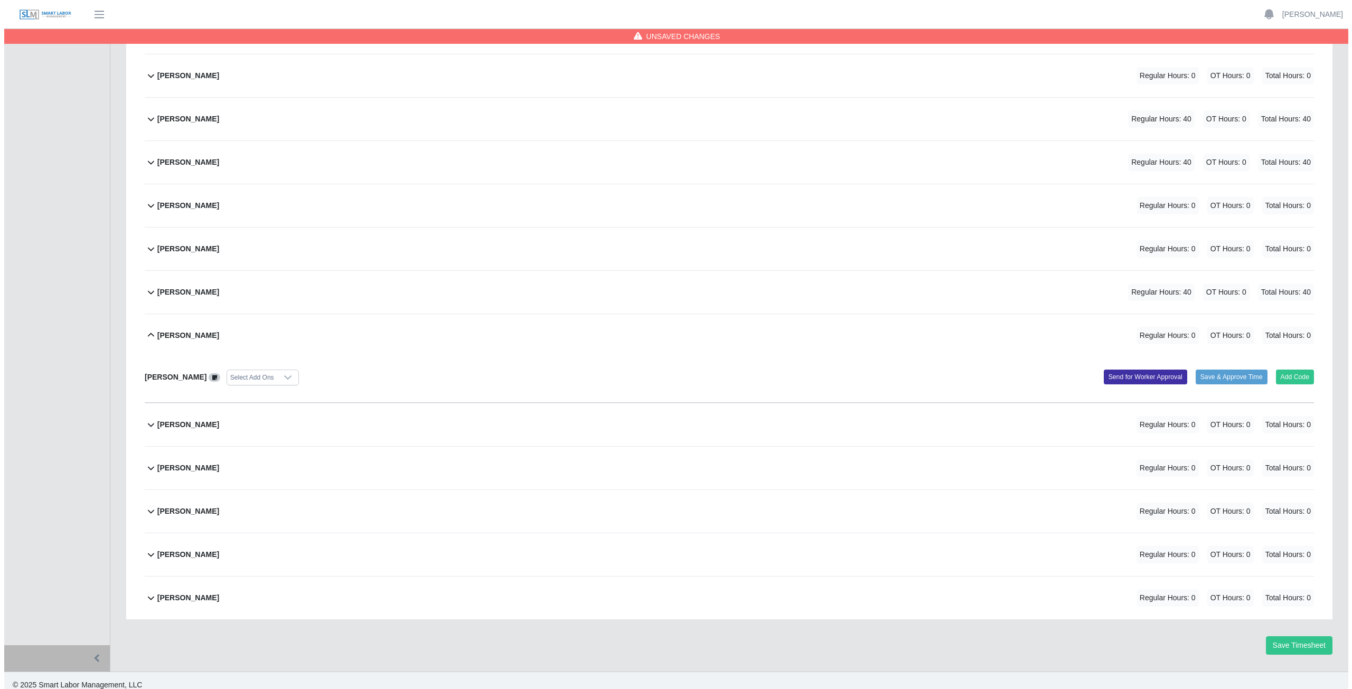
scroll to position [222, 0]
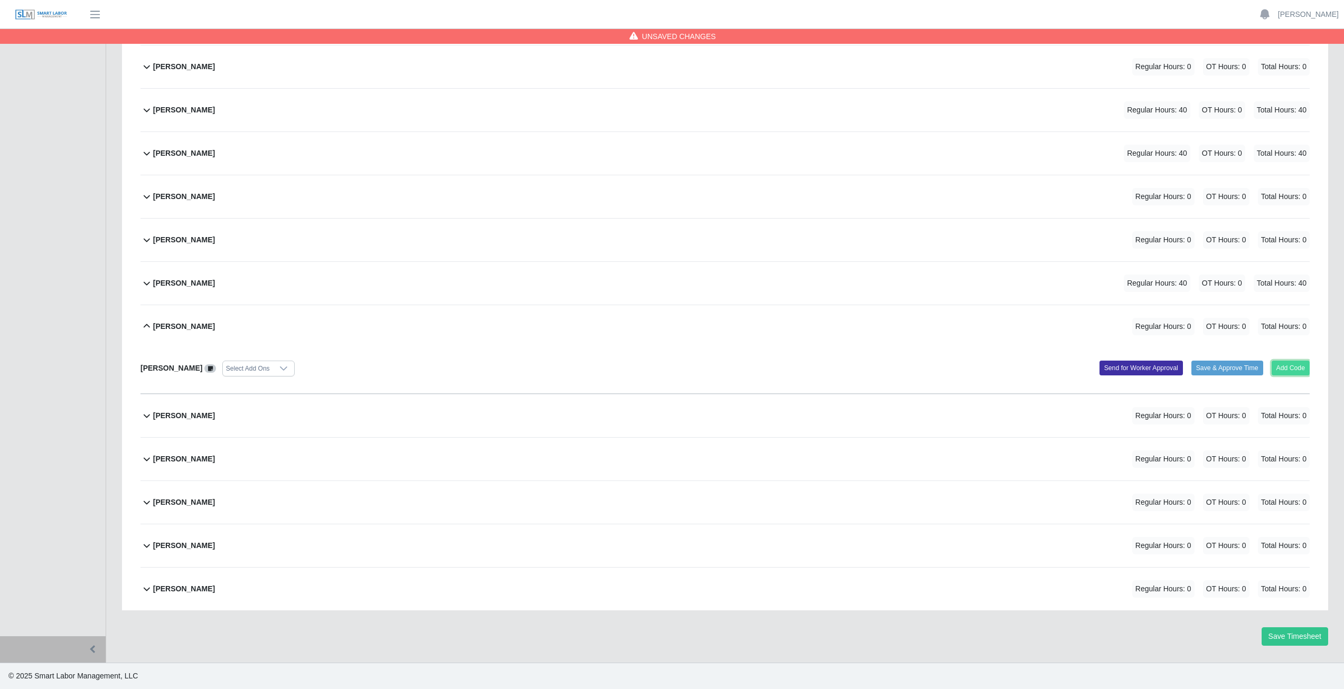
click at [1293, 367] on button "Add Code" at bounding box center [1291, 368] width 39 height 15
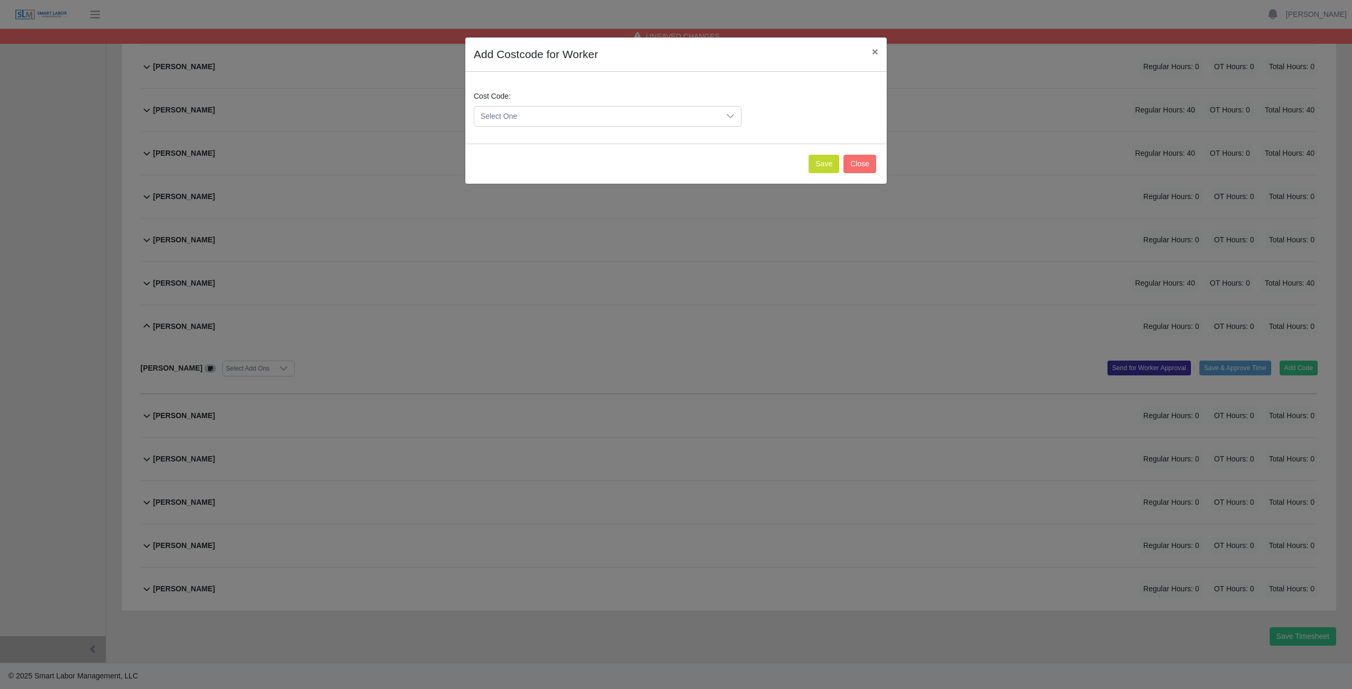
click at [522, 116] on span "Select One" at bounding box center [597, 117] width 246 height 20
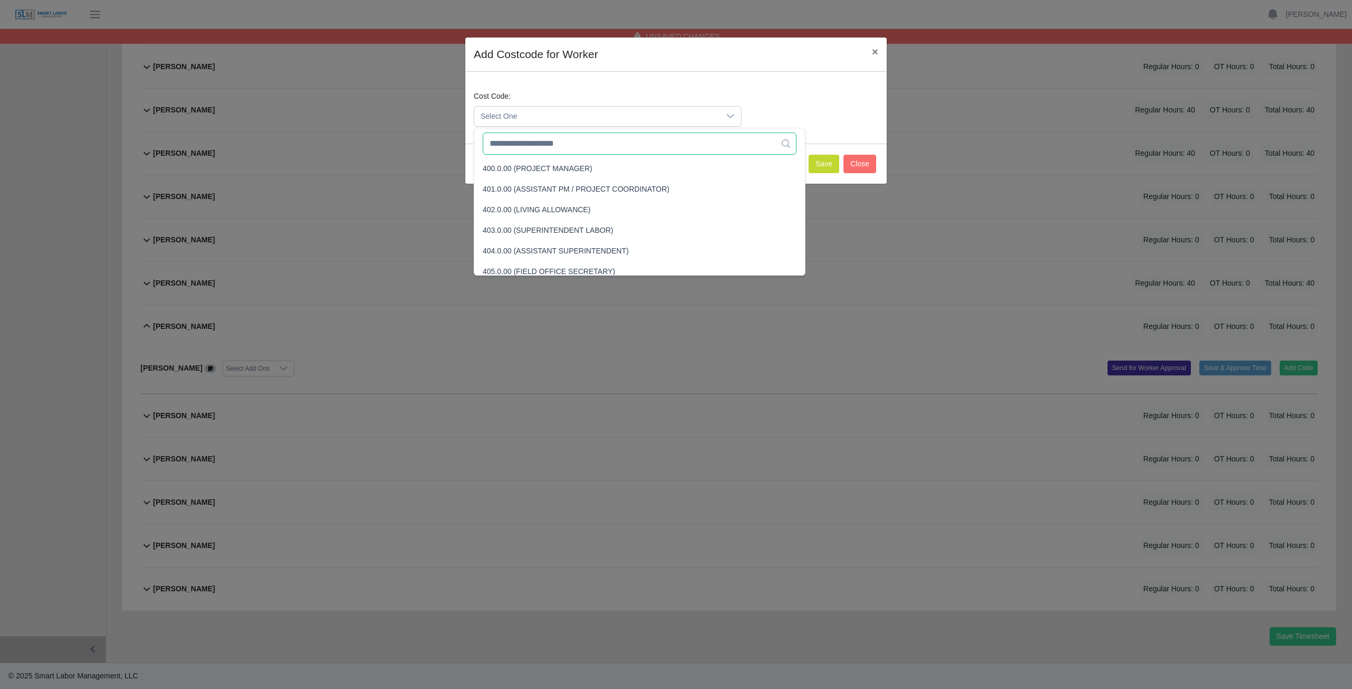
click at [530, 144] on input "text" at bounding box center [640, 144] width 314 height 22
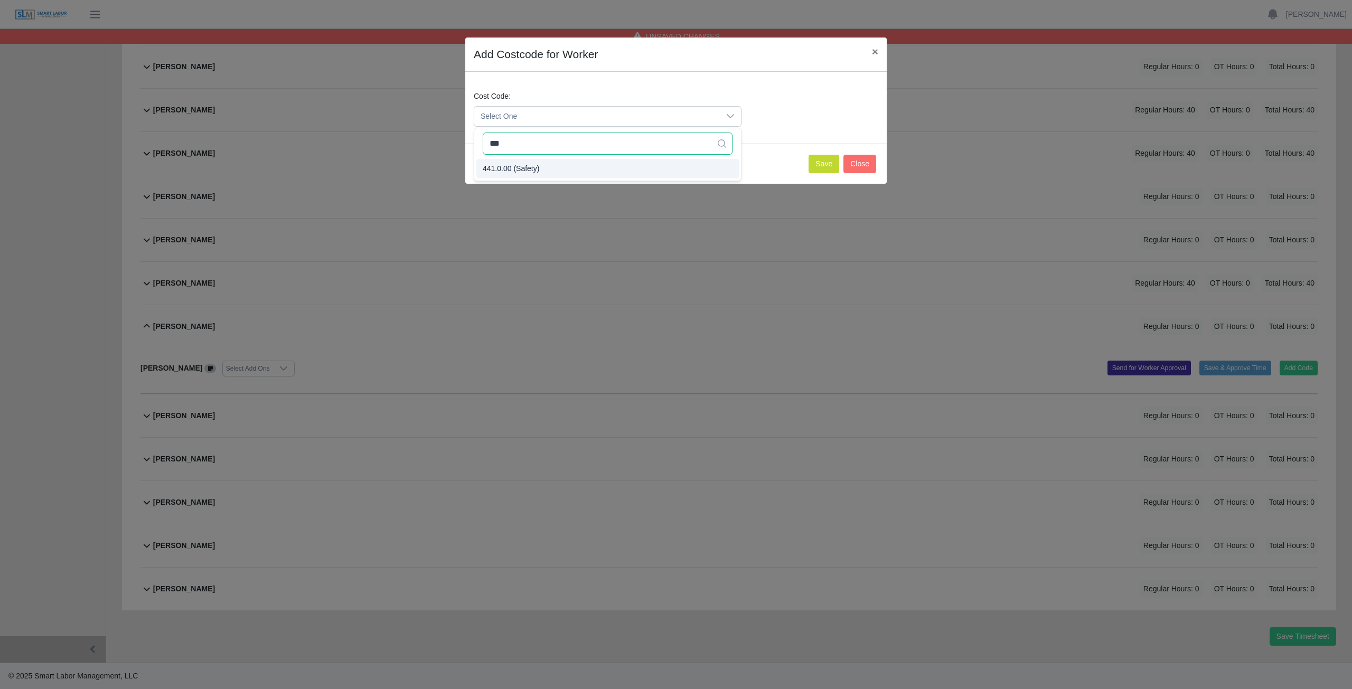
type input "***"
click at [524, 164] on span "441.0.00 (Safety)" at bounding box center [511, 168] width 57 height 11
click at [829, 155] on button "Save" at bounding box center [824, 164] width 31 height 18
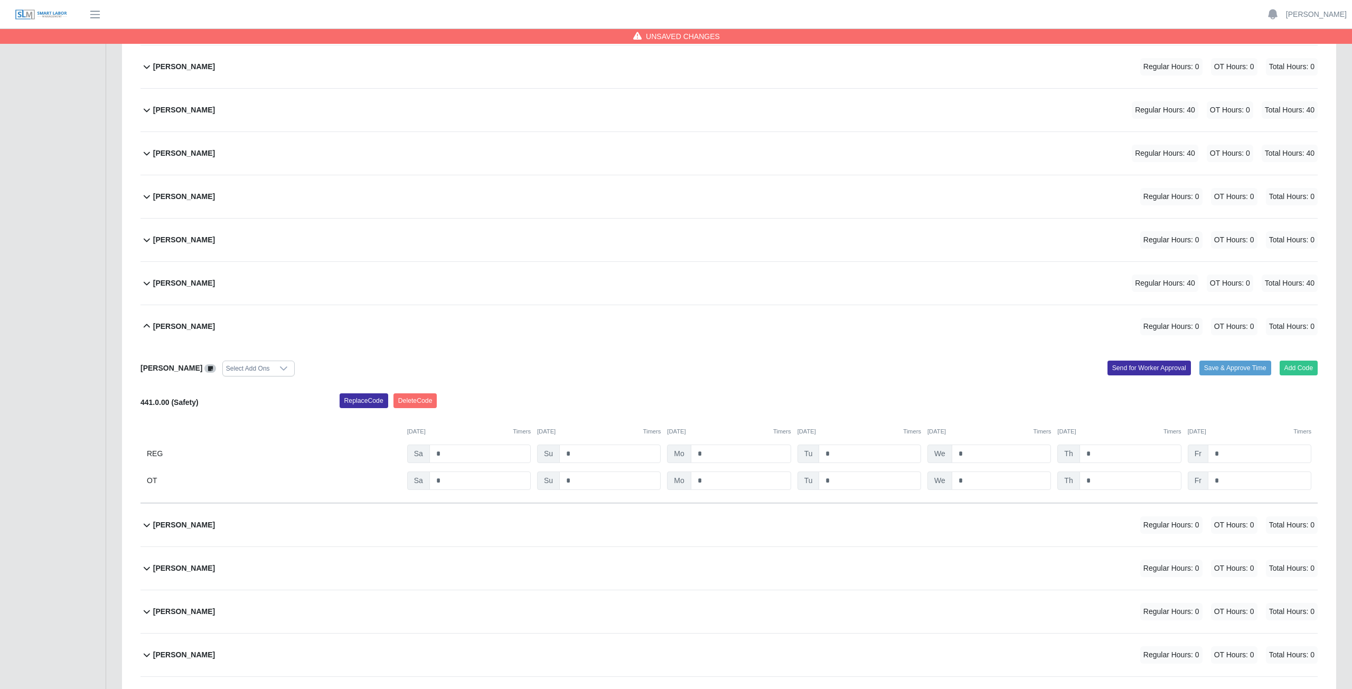
scroll to position [332, 0]
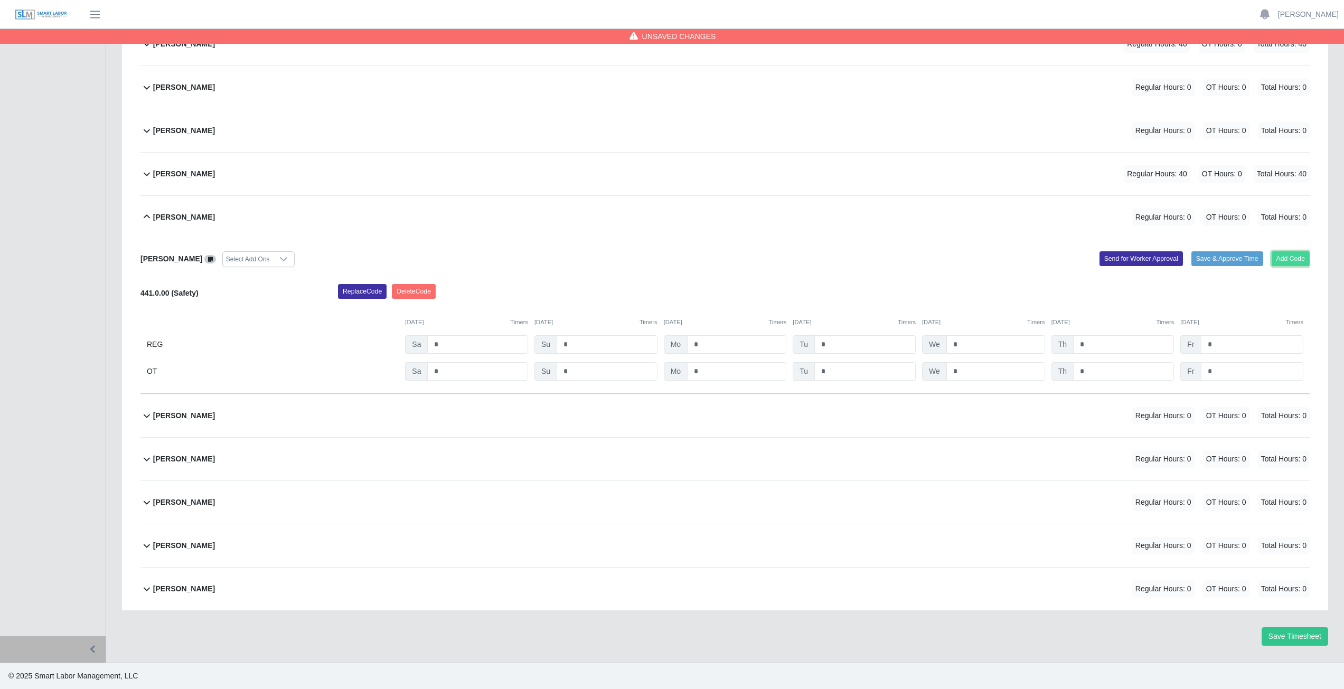
click at [1298, 257] on button "Add Code" at bounding box center [1291, 258] width 39 height 15
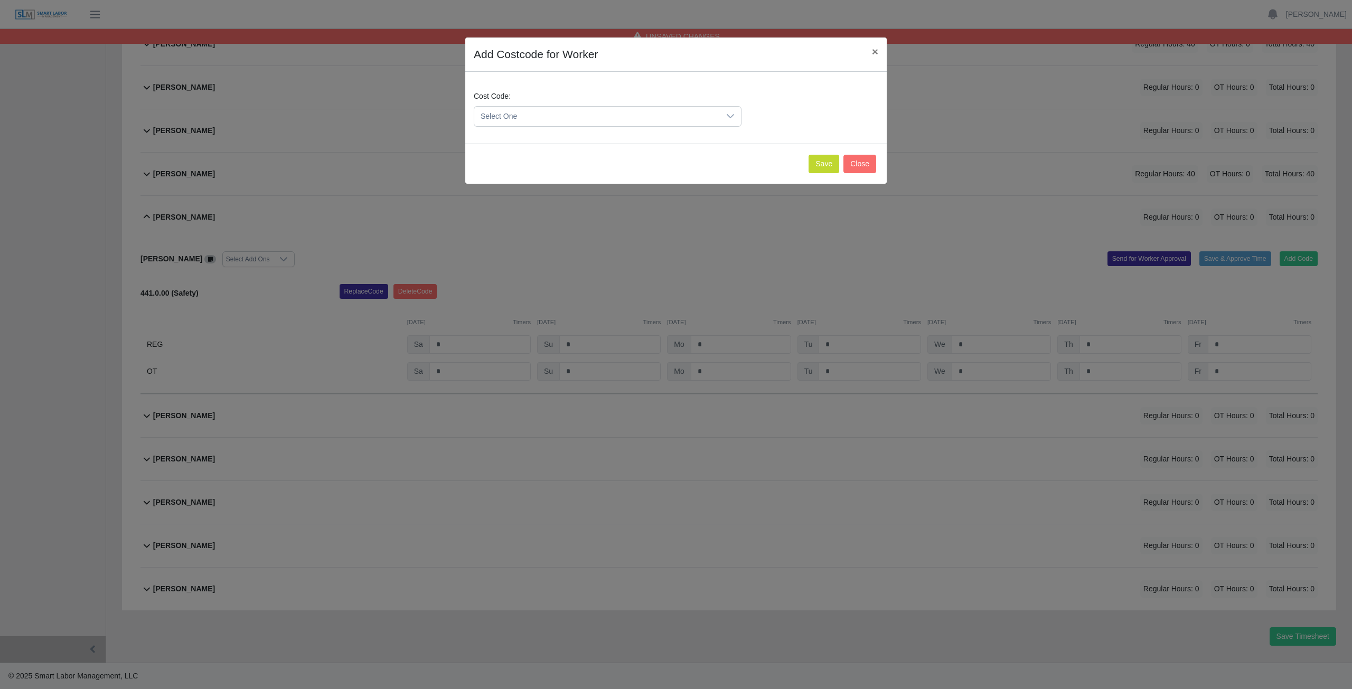
click at [532, 121] on span "Select One" at bounding box center [597, 117] width 246 height 20
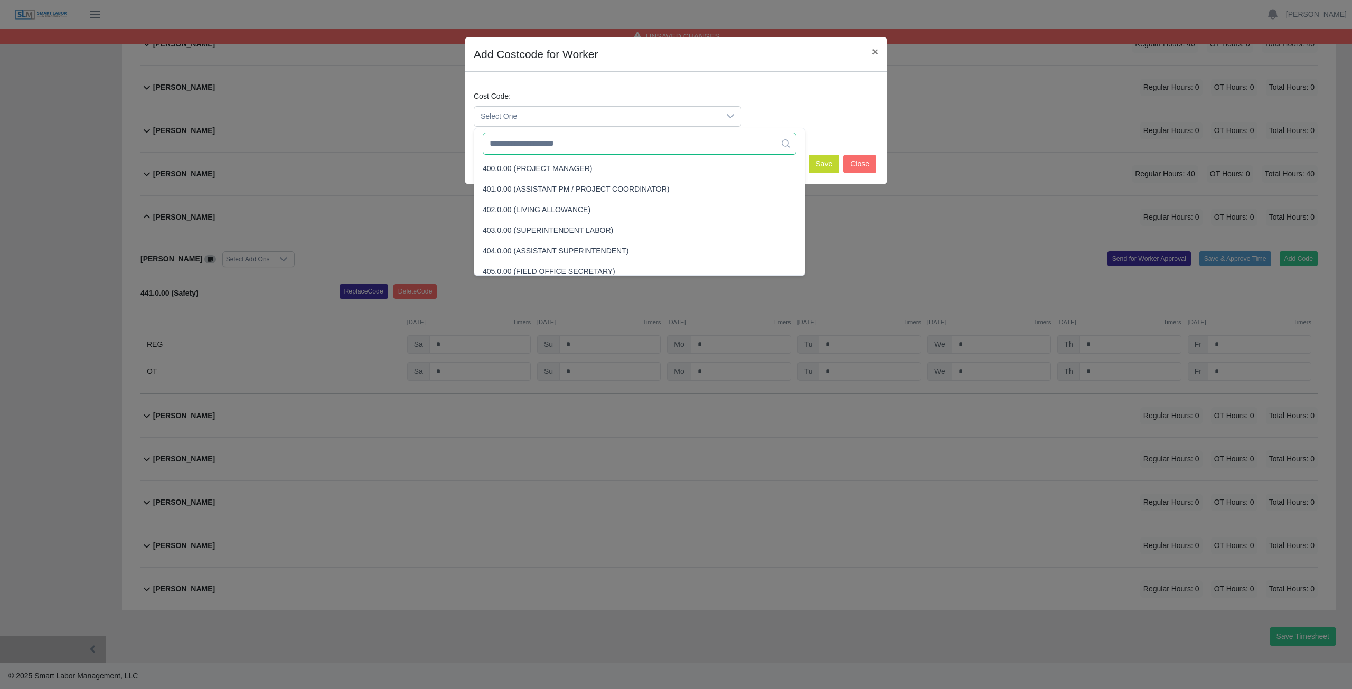
click at [524, 147] on input "text" at bounding box center [640, 144] width 314 height 22
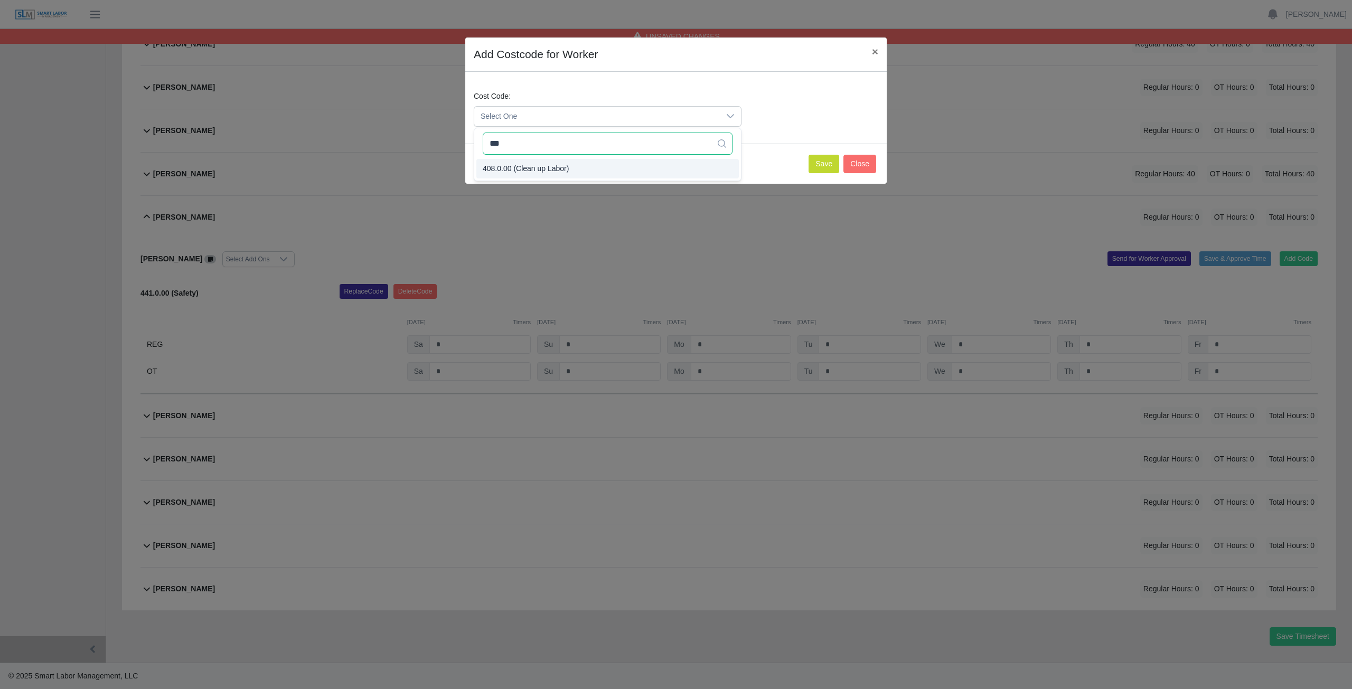
type input "***"
click at [531, 166] on span "408.0.00 (Clean up Labor)" at bounding box center [526, 168] width 86 height 11
click at [821, 166] on button "Save" at bounding box center [824, 164] width 31 height 18
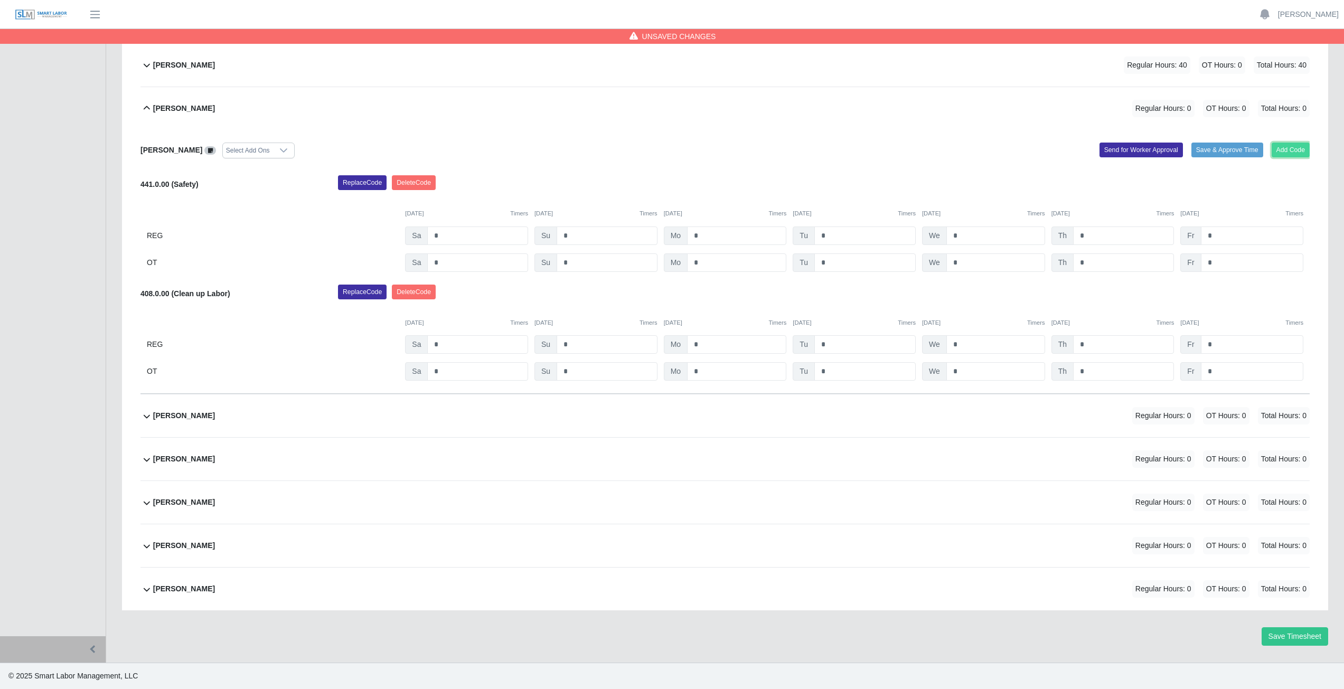
drag, startPoint x: 1296, startPoint y: 146, endPoint x: 1279, endPoint y: 152, distance: 17.9
click at [1279, 152] on button "Add Code" at bounding box center [1291, 150] width 39 height 15
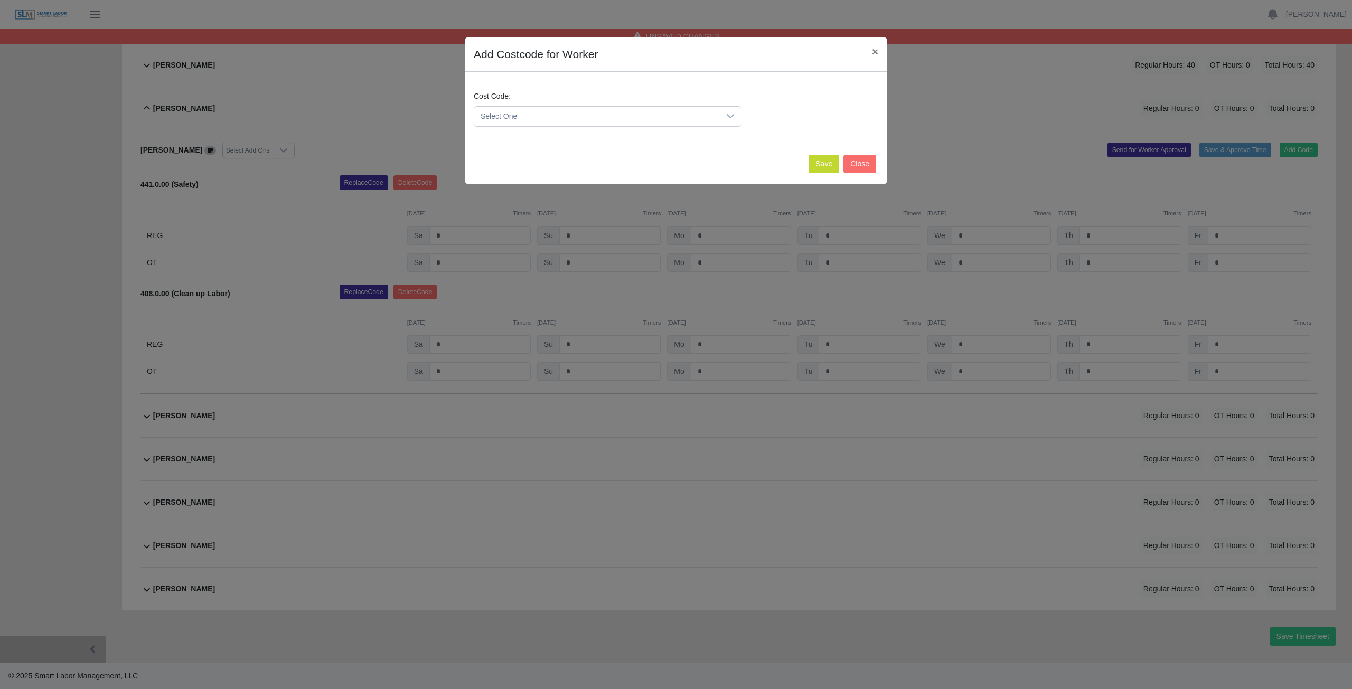
click at [534, 117] on span "Select One" at bounding box center [597, 117] width 246 height 20
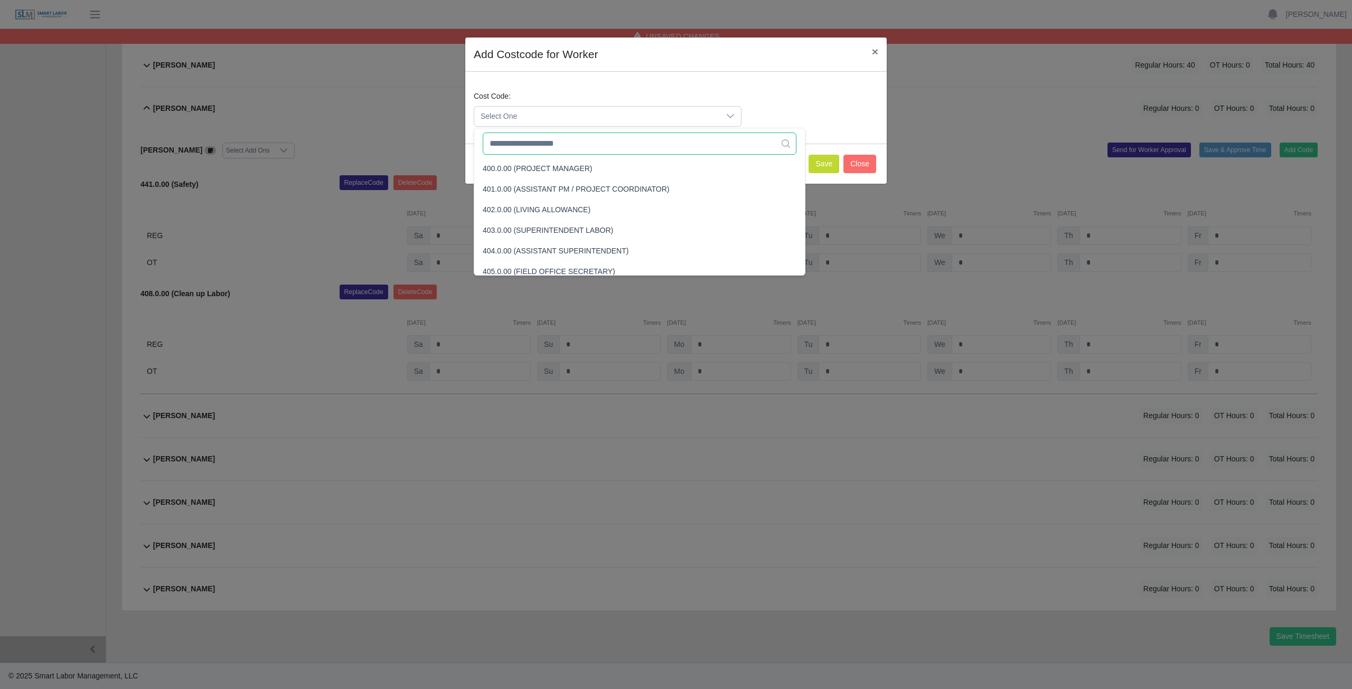
click at [538, 147] on input "text" at bounding box center [640, 144] width 314 height 22
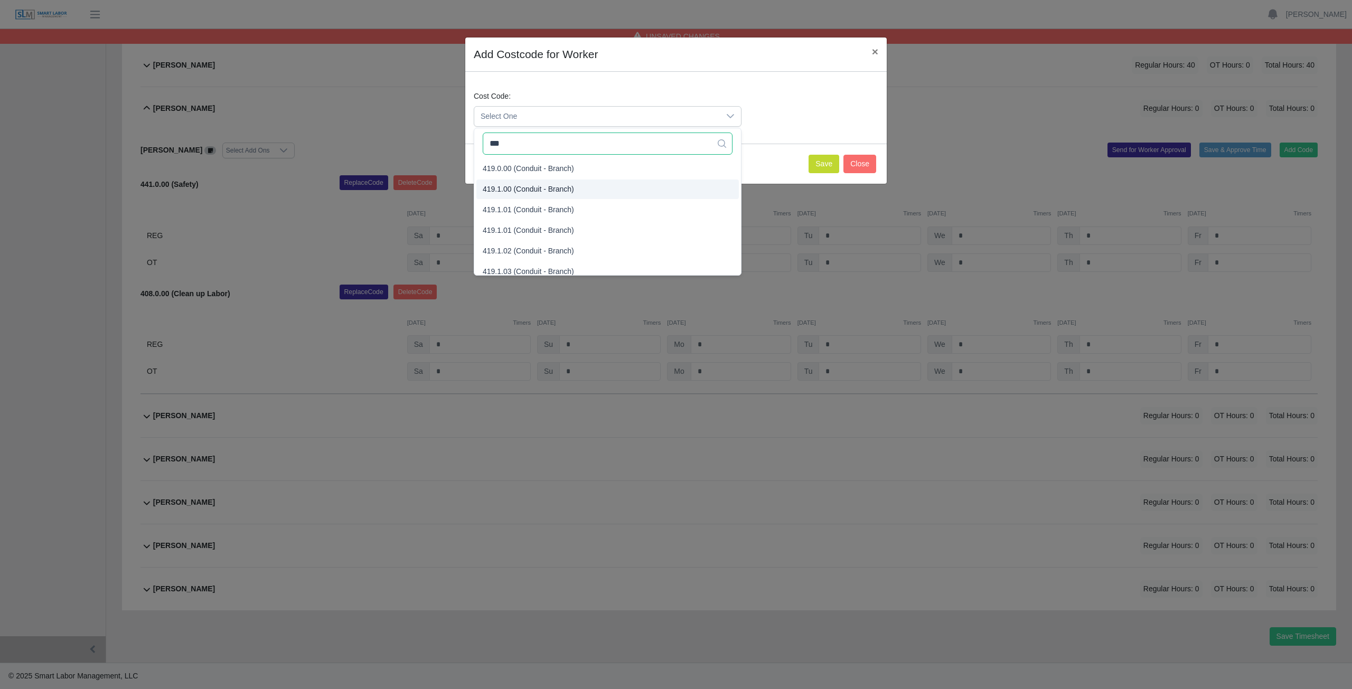
type input "***"
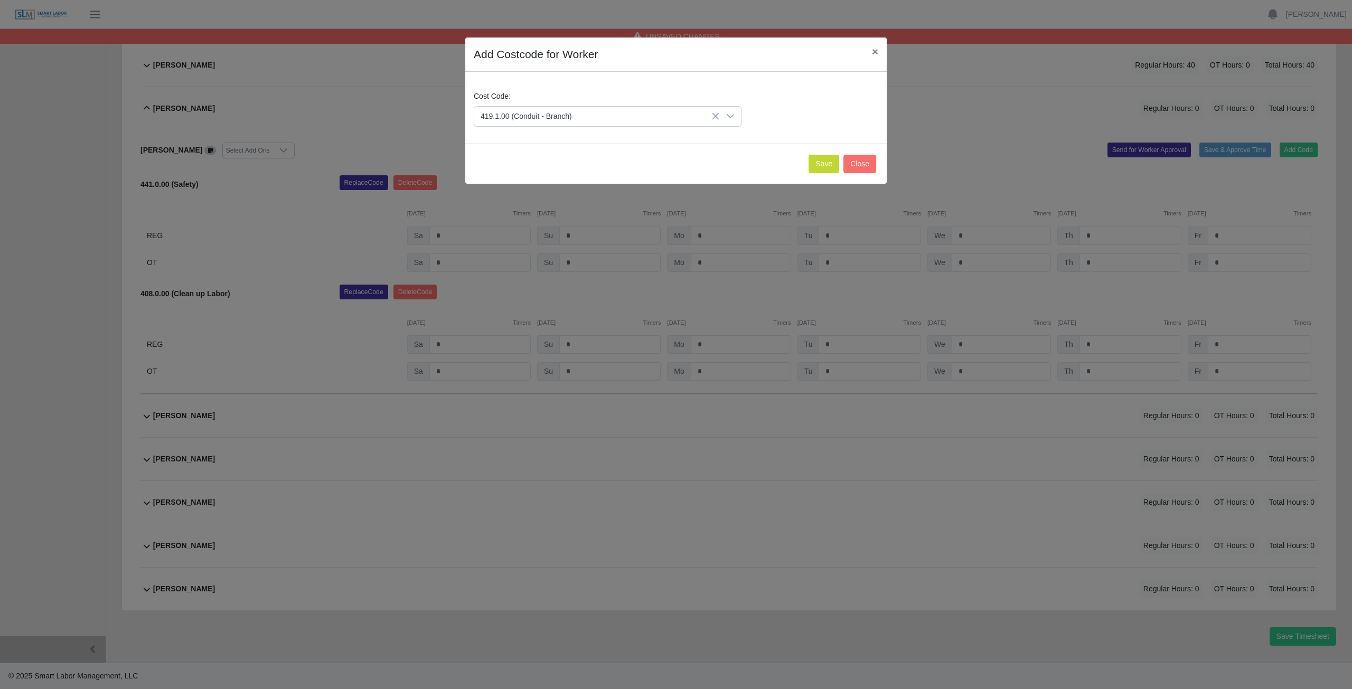
drag, startPoint x: 540, startPoint y: 185, endPoint x: 537, endPoint y: 176, distance: 9.0
click at [821, 165] on button "Save" at bounding box center [824, 164] width 31 height 18
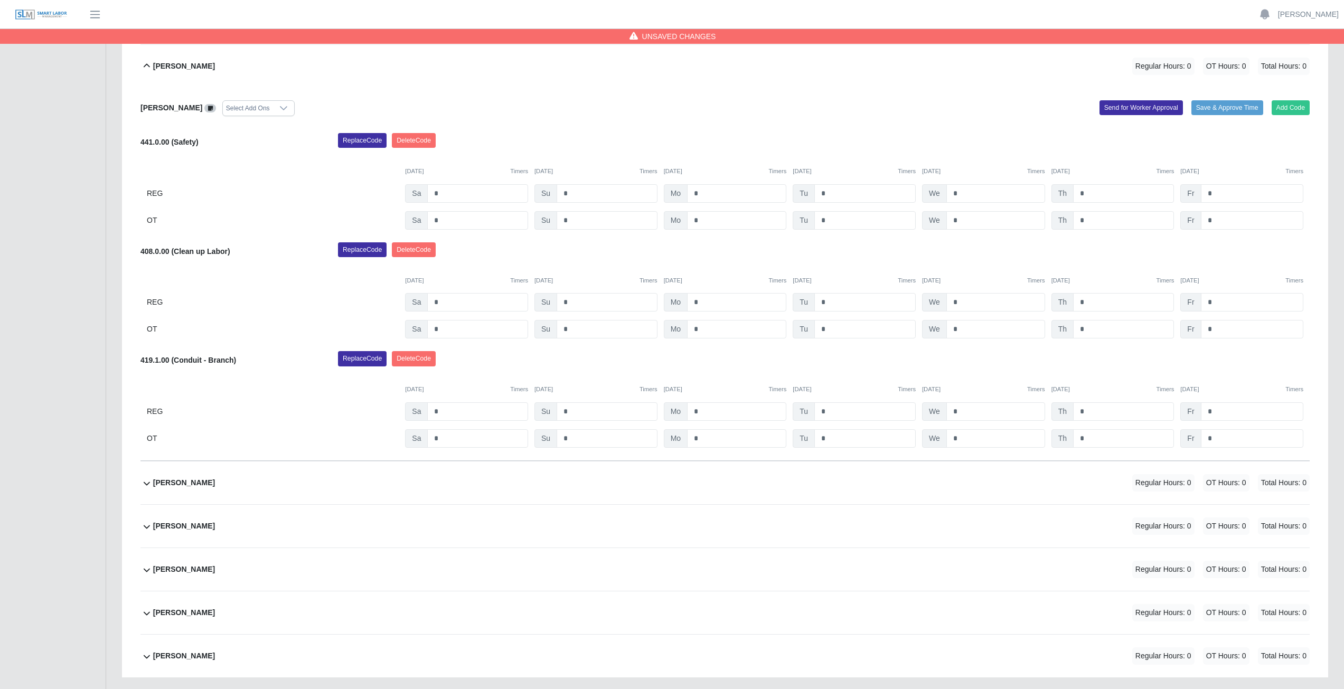
scroll to position [391, 0]
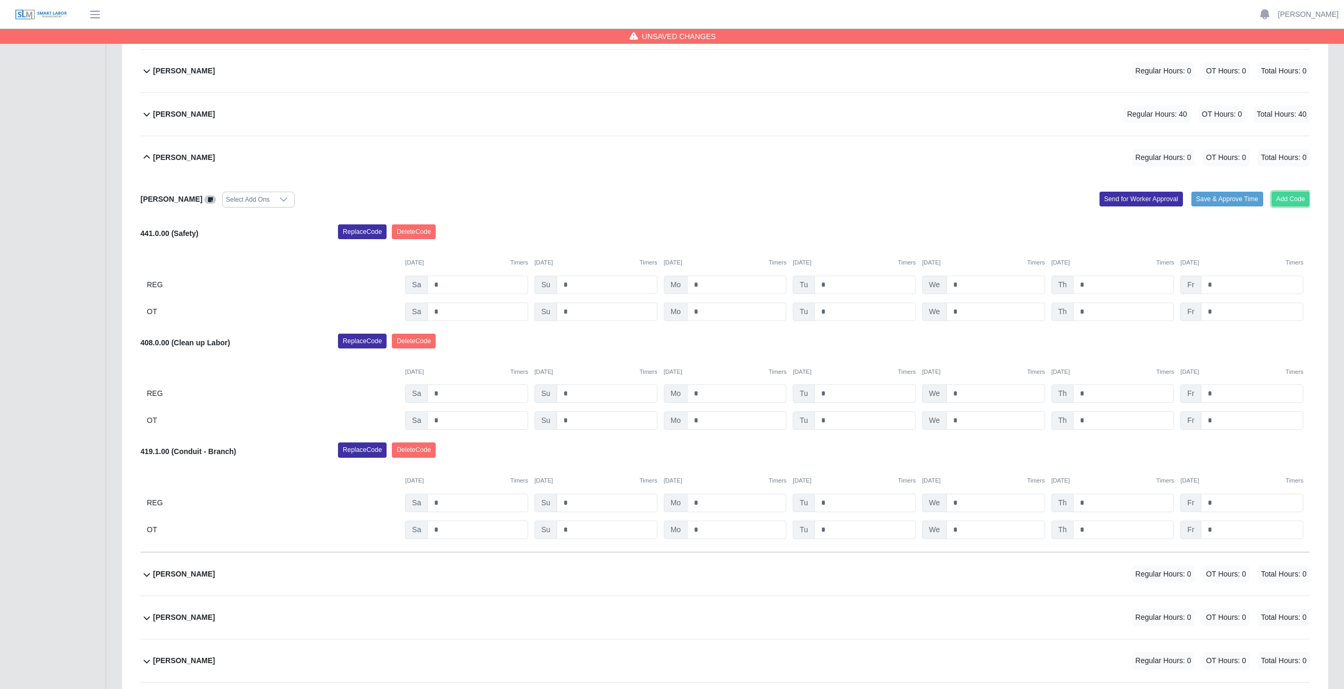
click at [1300, 195] on button "Add Code" at bounding box center [1291, 199] width 39 height 15
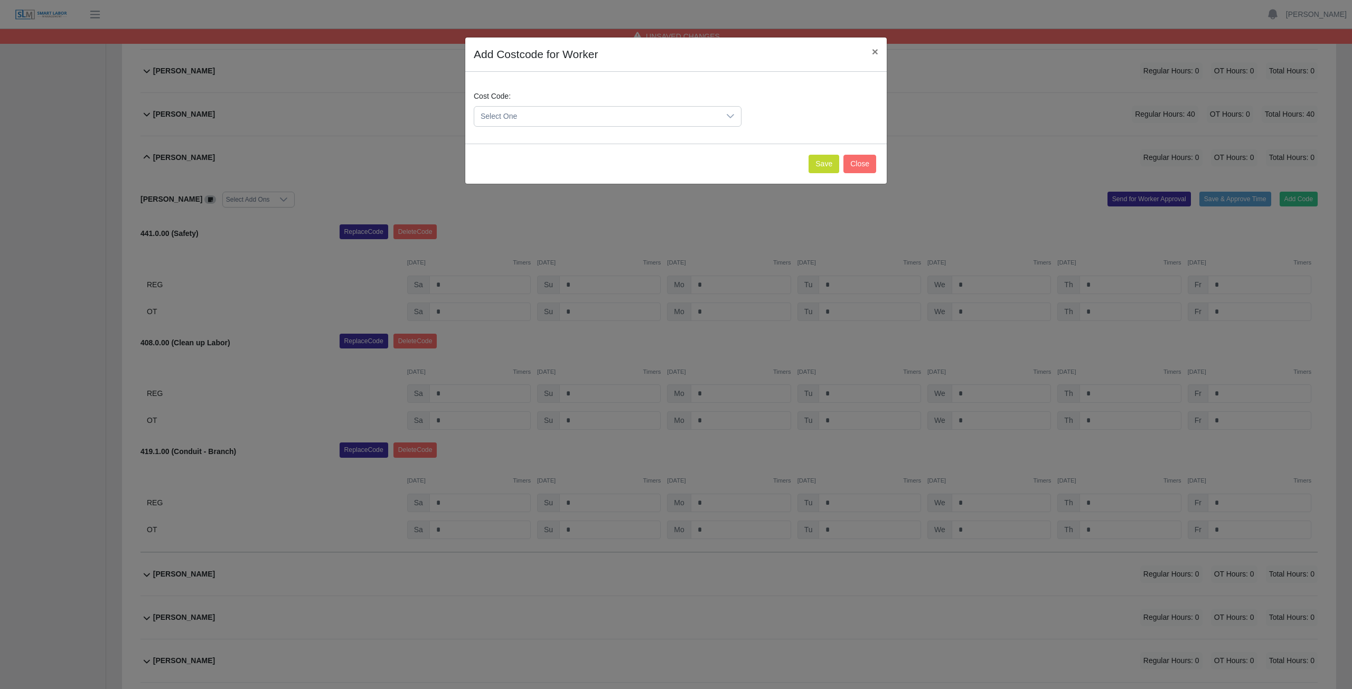
click at [535, 113] on span "Select One" at bounding box center [597, 117] width 246 height 20
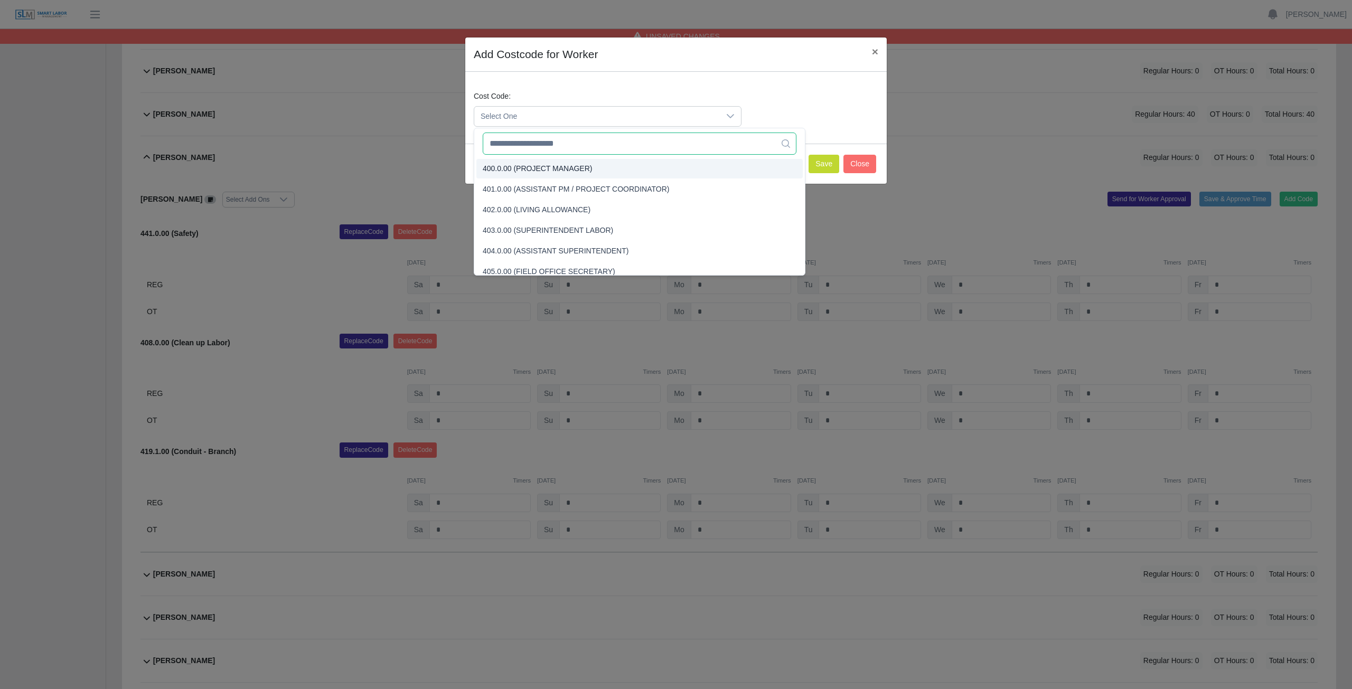
click at [538, 151] on input "text" at bounding box center [640, 144] width 314 height 22
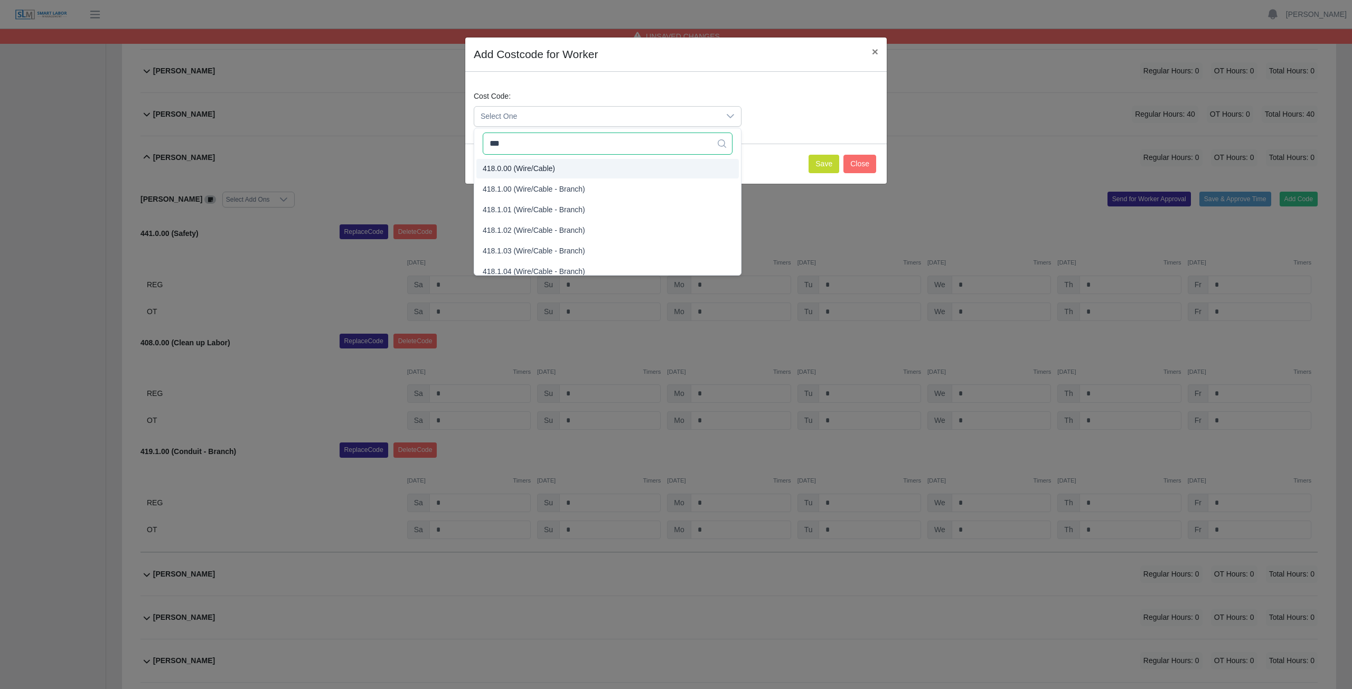
type input "***"
click at [531, 168] on span "418.0.00 (Wire/Cable)" at bounding box center [519, 168] width 72 height 11
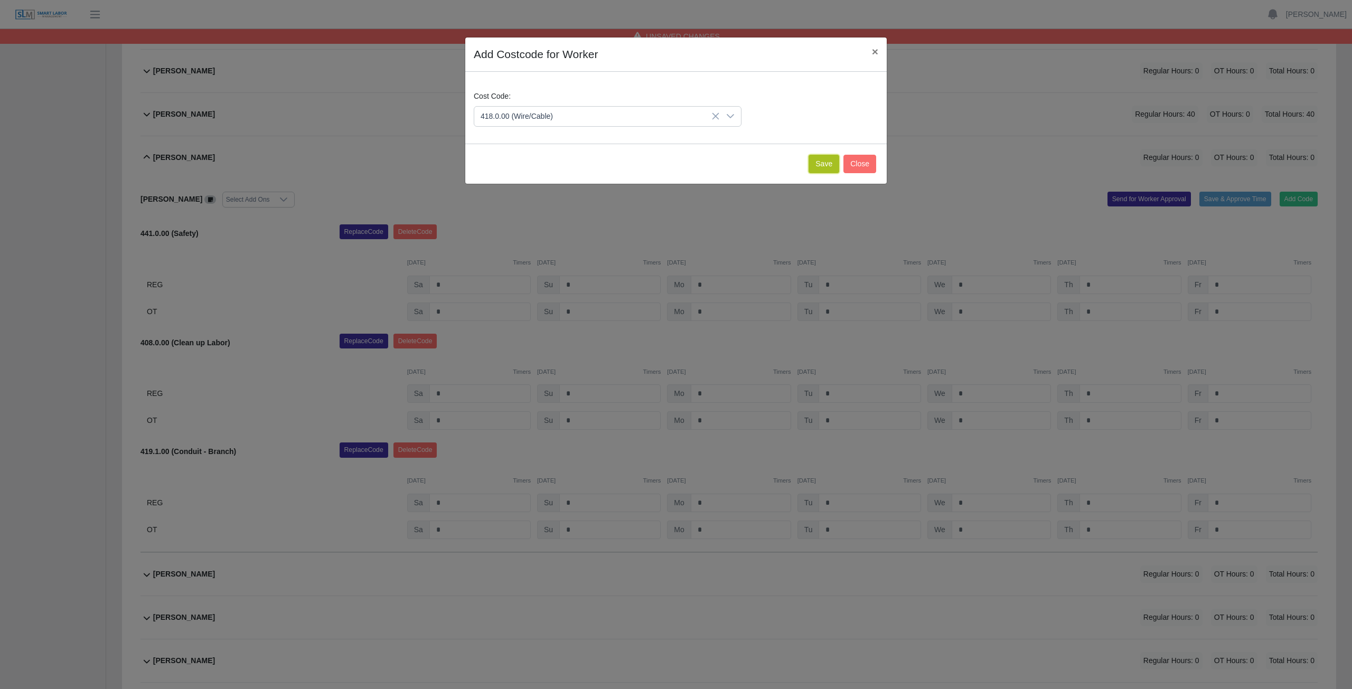
click at [820, 163] on button "Save" at bounding box center [824, 164] width 31 height 18
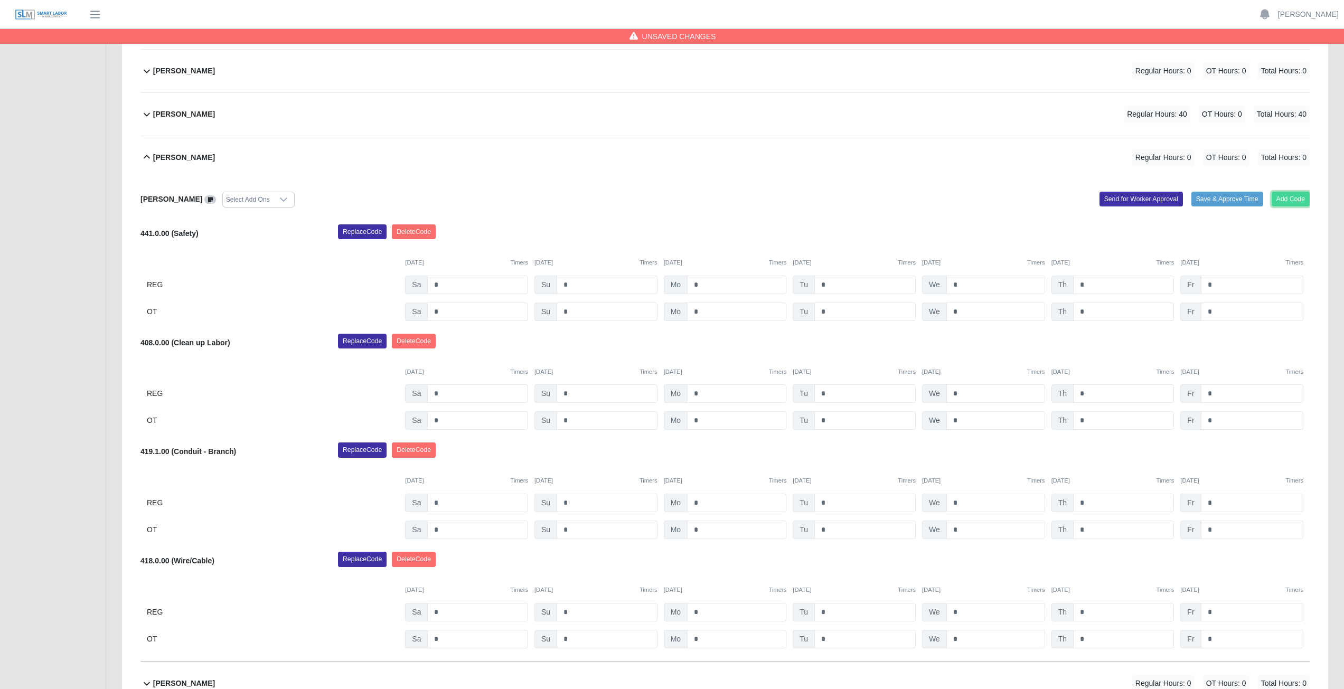
click at [1282, 196] on button "Add Code" at bounding box center [1291, 199] width 39 height 15
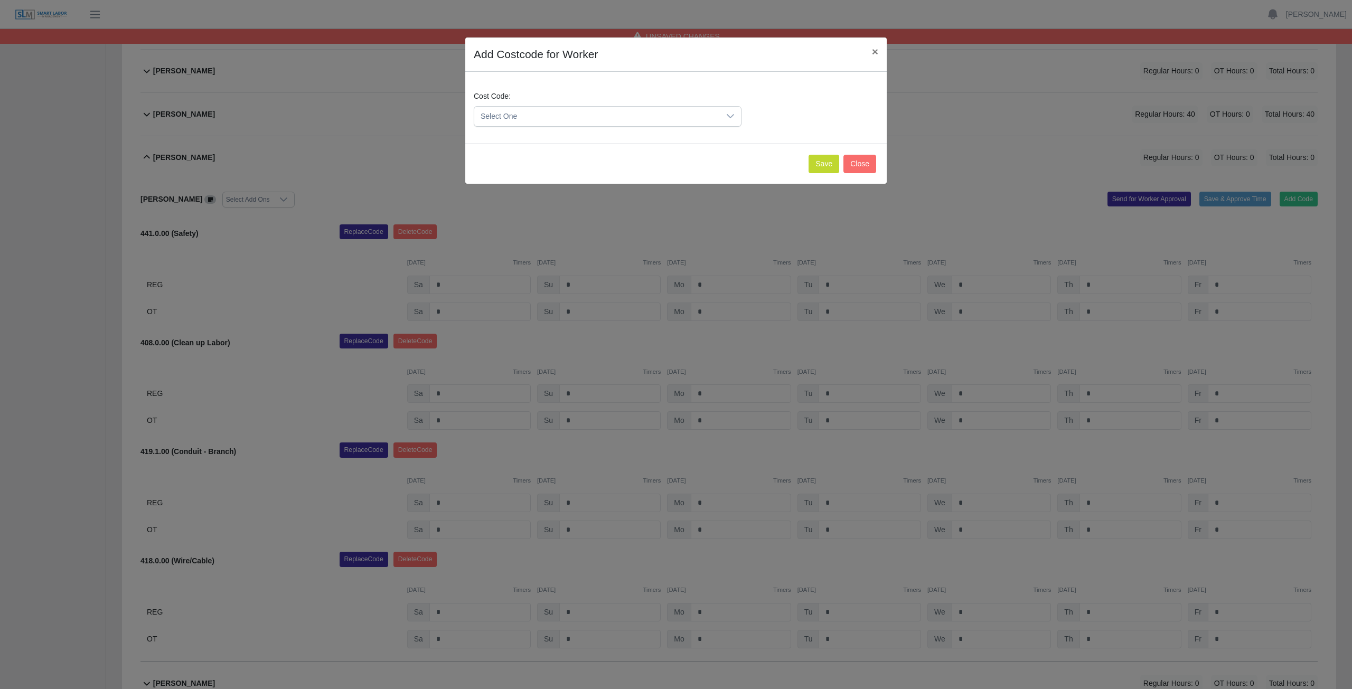
click at [542, 113] on span "Select One" at bounding box center [597, 117] width 246 height 20
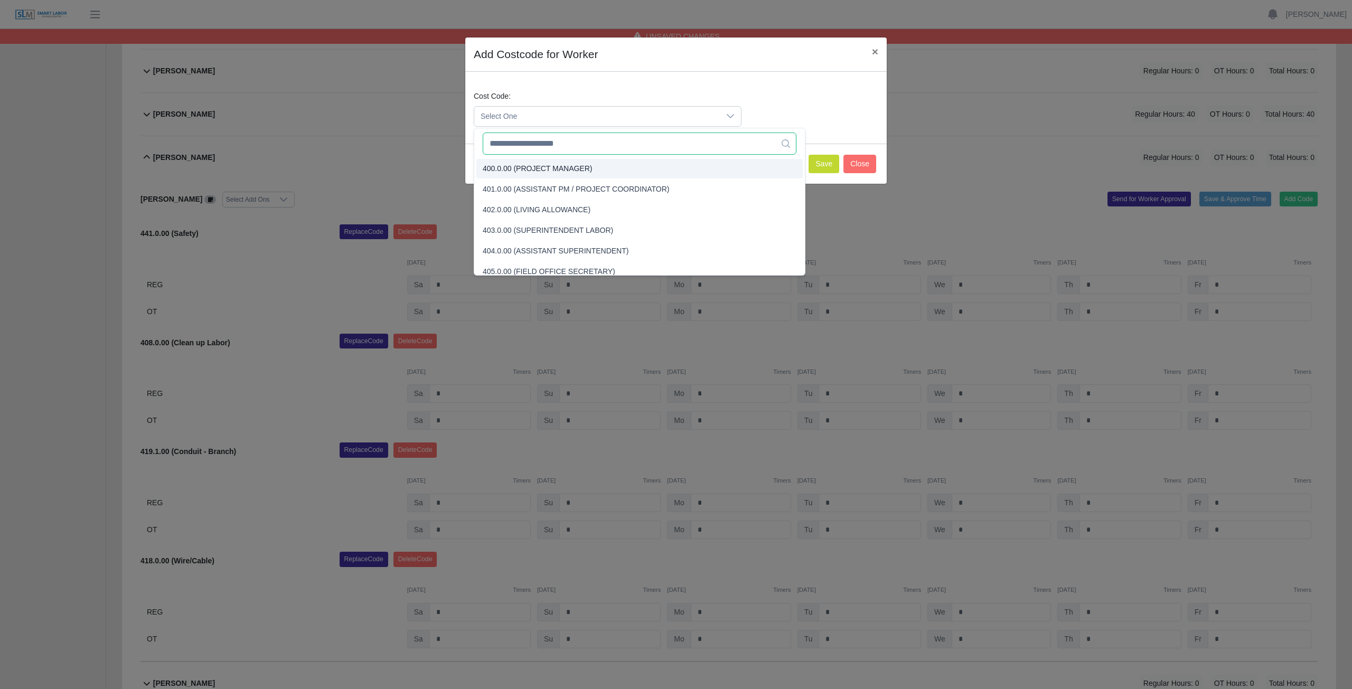
click at [539, 148] on input "text" at bounding box center [640, 144] width 314 height 22
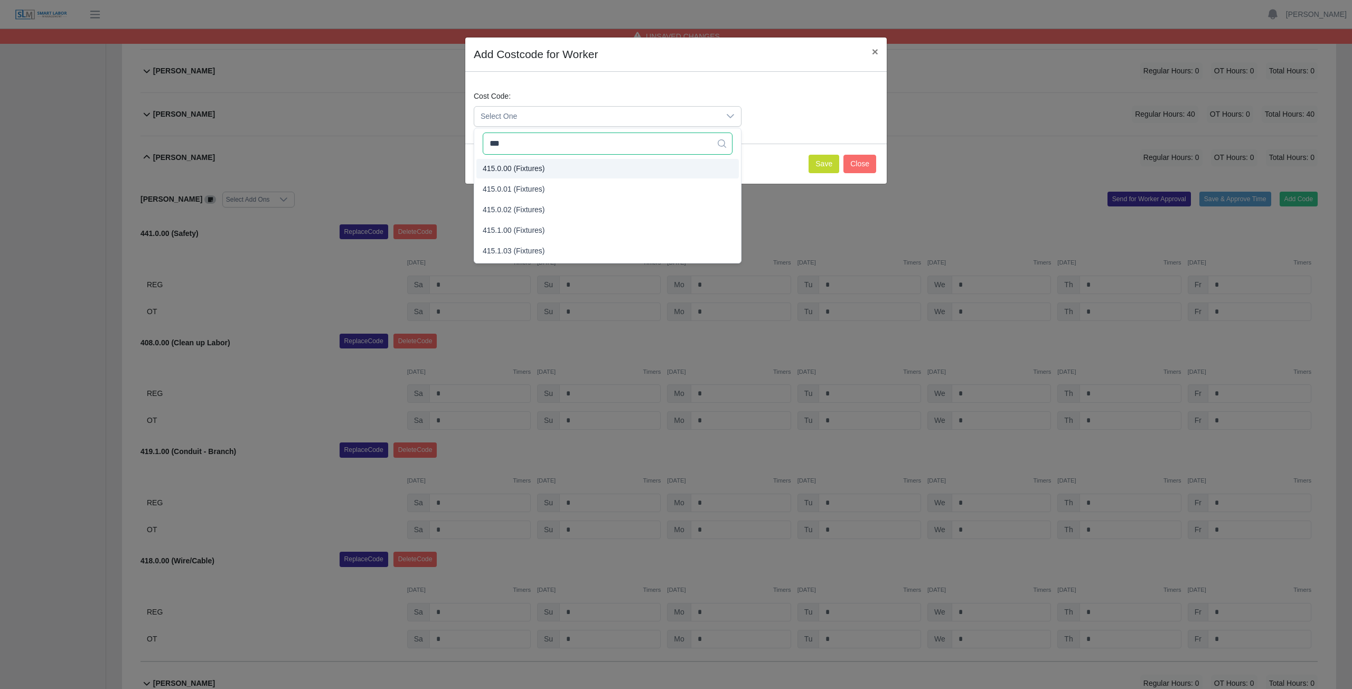
type input "***"
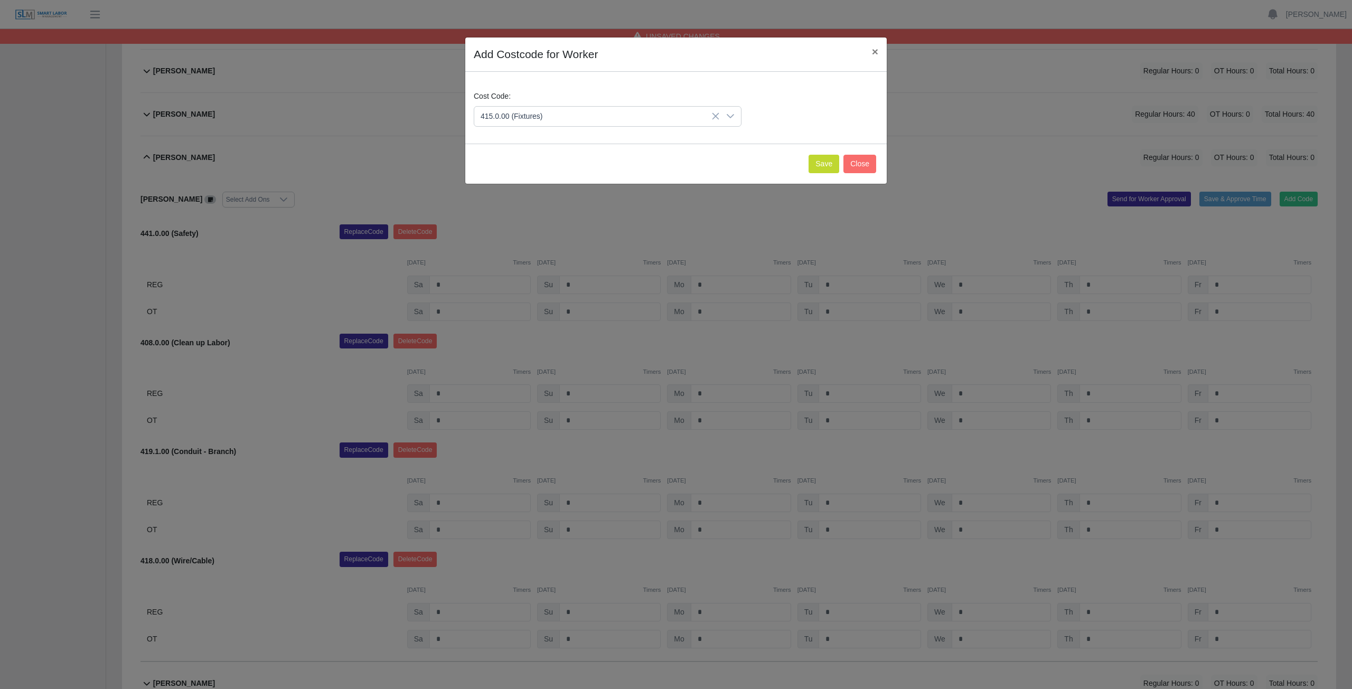
drag, startPoint x: 499, startPoint y: 164, endPoint x: 627, endPoint y: 180, distance: 129.3
click at [823, 161] on button "Save" at bounding box center [824, 164] width 31 height 18
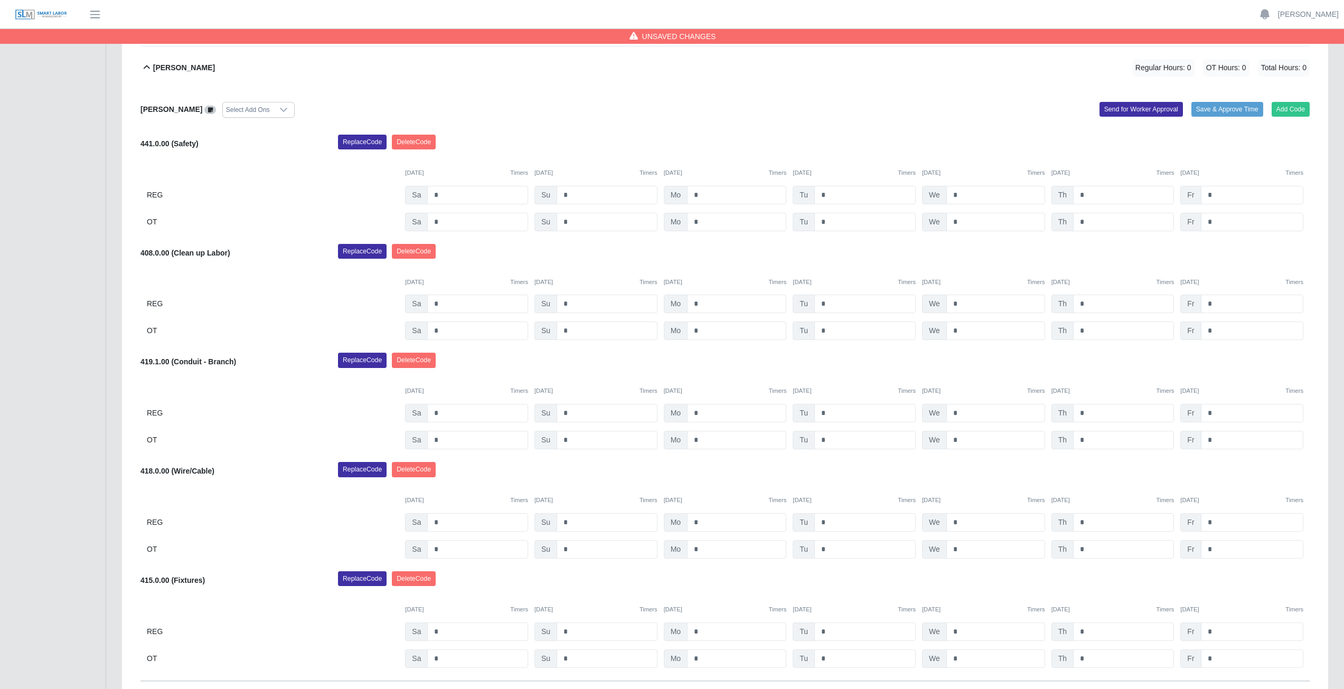
scroll to position [497, 0]
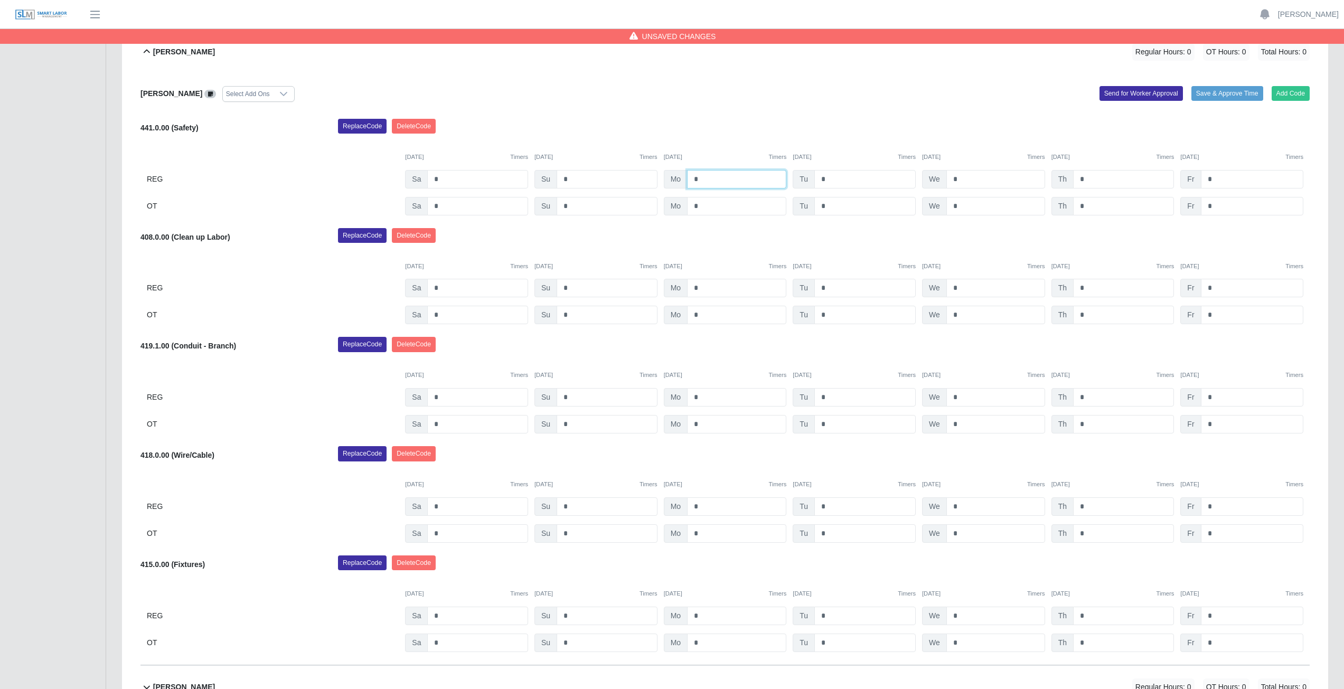
click at [700, 179] on input "*" at bounding box center [736, 179] width 99 height 18
type input "*"
click at [833, 176] on input "*" at bounding box center [864, 179] width 101 height 18
type input "*"
click at [965, 177] on input "*" at bounding box center [995, 179] width 99 height 18
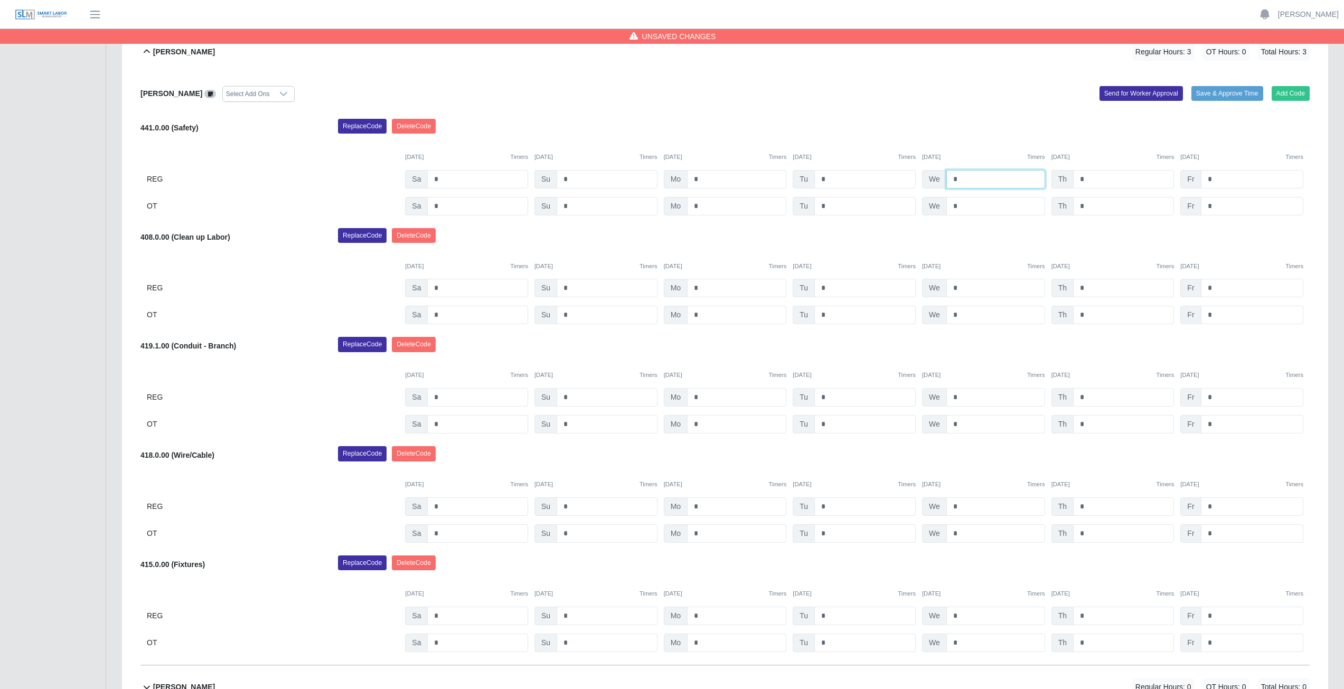
type input "*"
drag, startPoint x: 1089, startPoint y: 171, endPoint x: 1090, endPoint y: 179, distance: 7.9
click at [1090, 179] on input "*" at bounding box center [1123, 179] width 101 height 18
type input "*"
click at [705, 290] on input "*" at bounding box center [736, 288] width 99 height 18
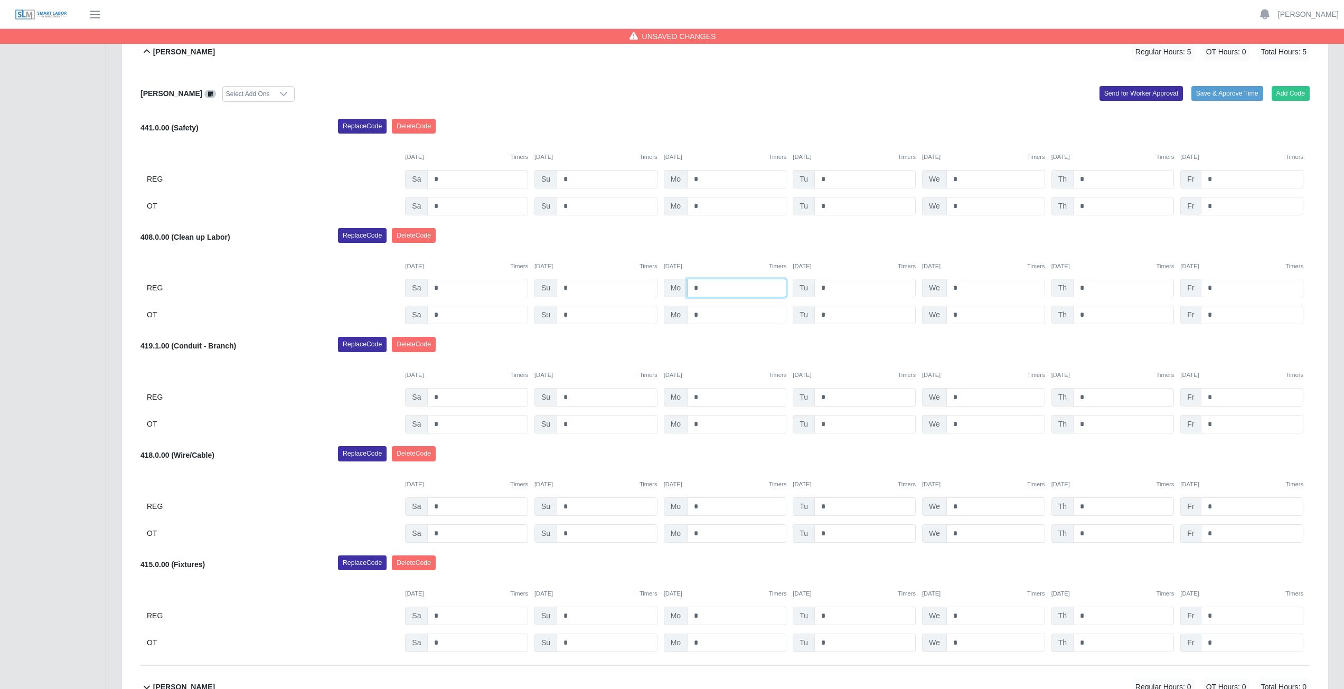
type input "*"
click at [827, 284] on input "*" at bounding box center [864, 288] width 101 height 18
type input "*"
click at [952, 286] on input "*" at bounding box center [995, 288] width 99 height 18
click at [963, 288] on input "*" at bounding box center [995, 288] width 99 height 18
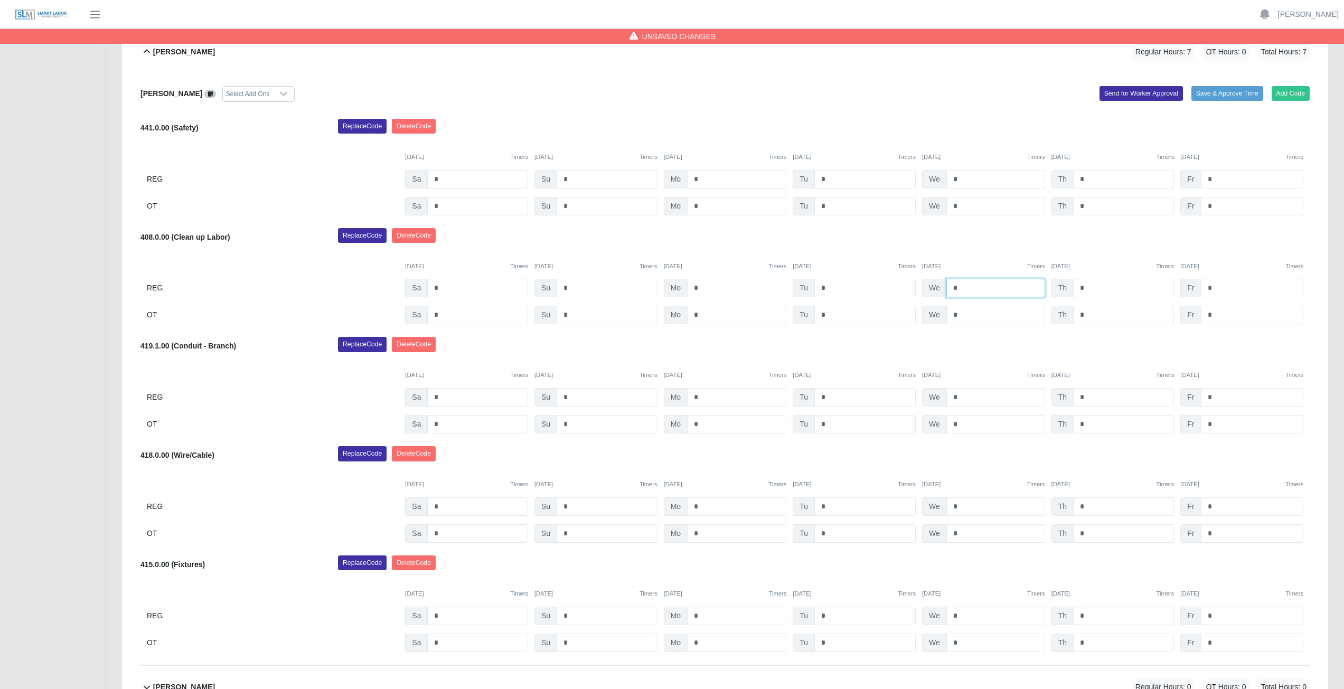
type input "*"
click at [1092, 289] on input "*" at bounding box center [1123, 288] width 101 height 18
type input "*"
click at [705, 509] on input "*" at bounding box center [736, 506] width 99 height 18
type input "*"
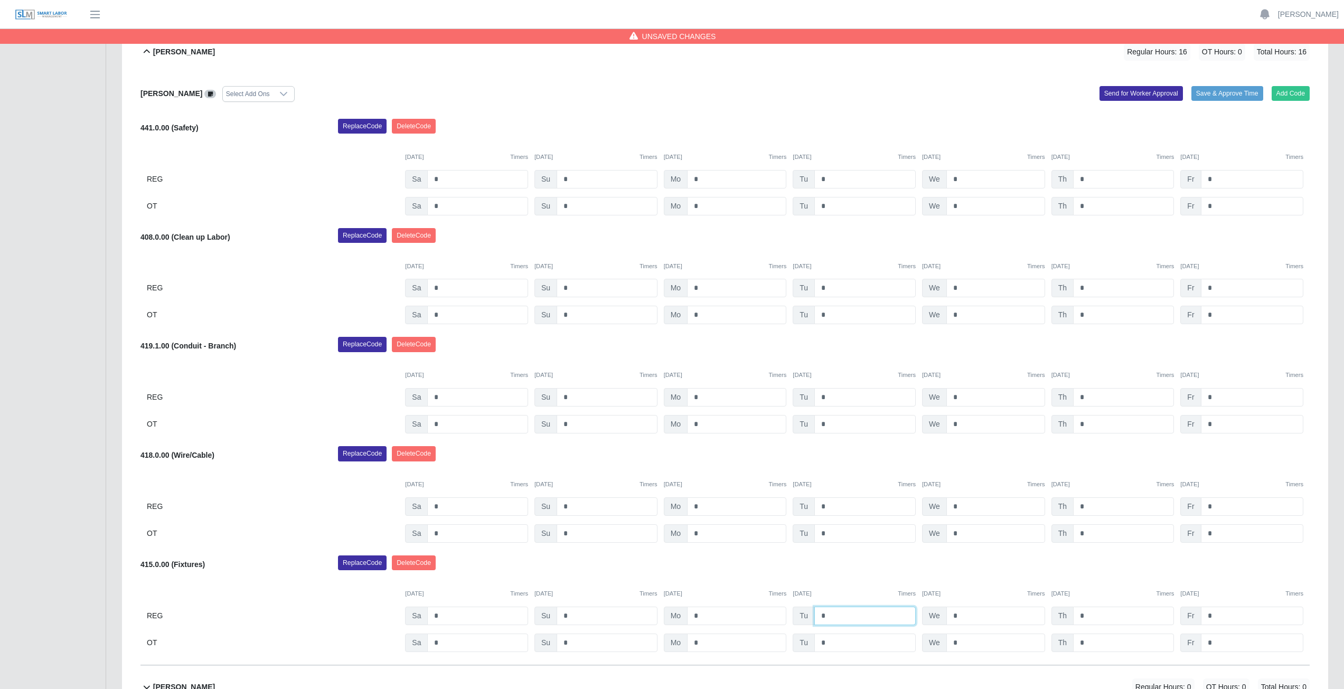
click at [829, 617] on input "*" at bounding box center [864, 616] width 101 height 18
type input "*"
click at [963, 618] on input "*" at bounding box center [995, 616] width 99 height 18
type input "*"
click at [1092, 615] on input "*" at bounding box center [1123, 616] width 101 height 18
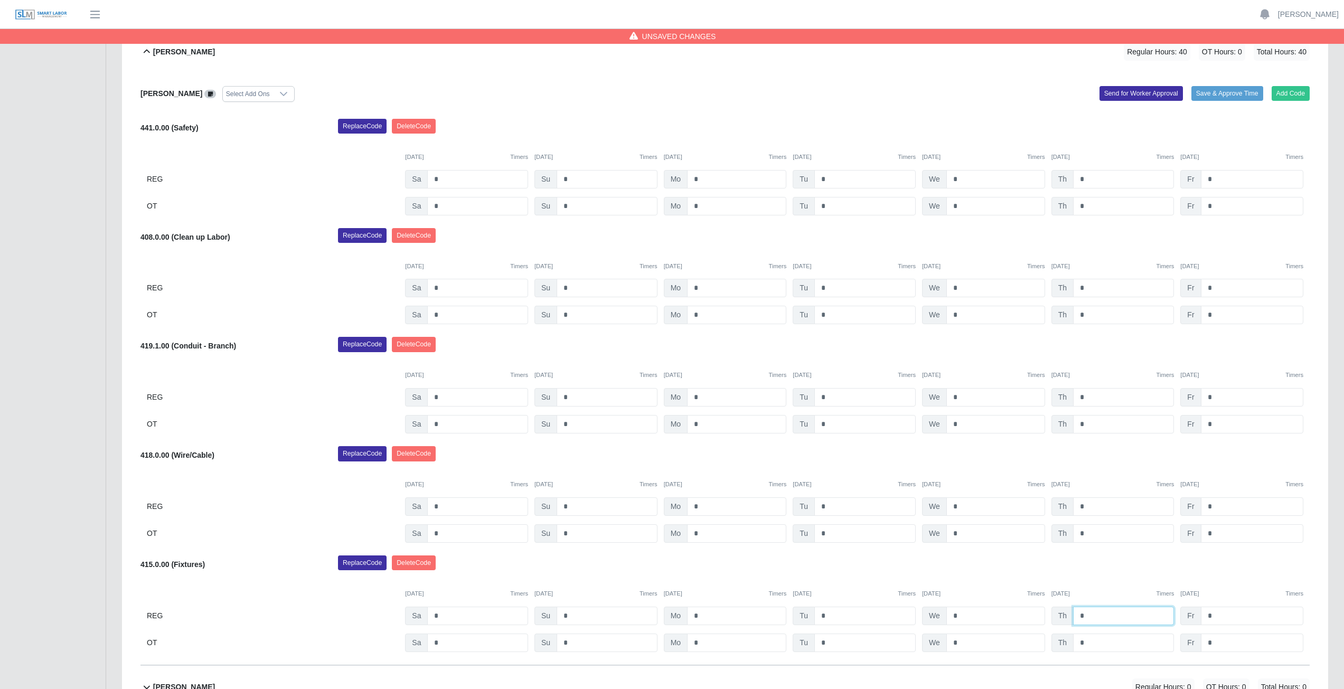
type input "*"
click at [1129, 575] on div "Replace Code Delete Code" at bounding box center [824, 566] width 988 height 21
click at [148, 52] on icon at bounding box center [146, 51] width 13 height 13
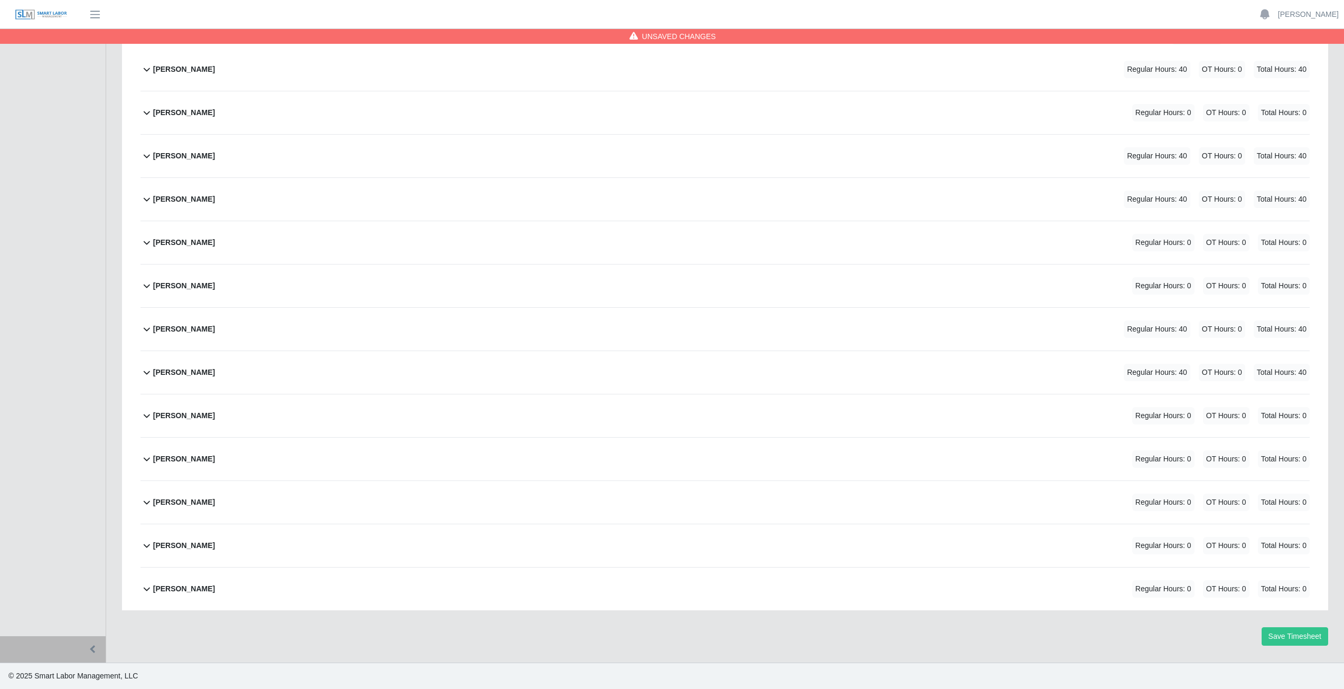
scroll to position [176, 0]
click at [146, 420] on icon at bounding box center [146, 415] width 13 height 13
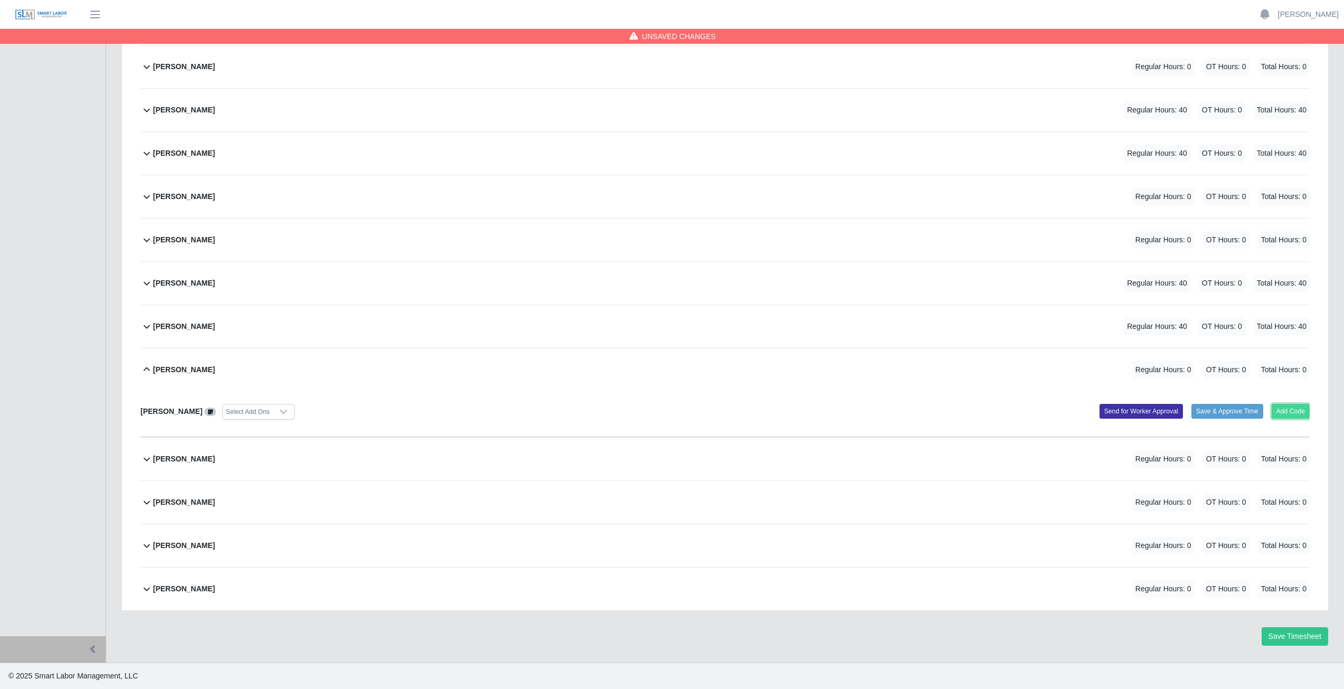
click at [1291, 412] on button "Add Code" at bounding box center [1291, 411] width 39 height 15
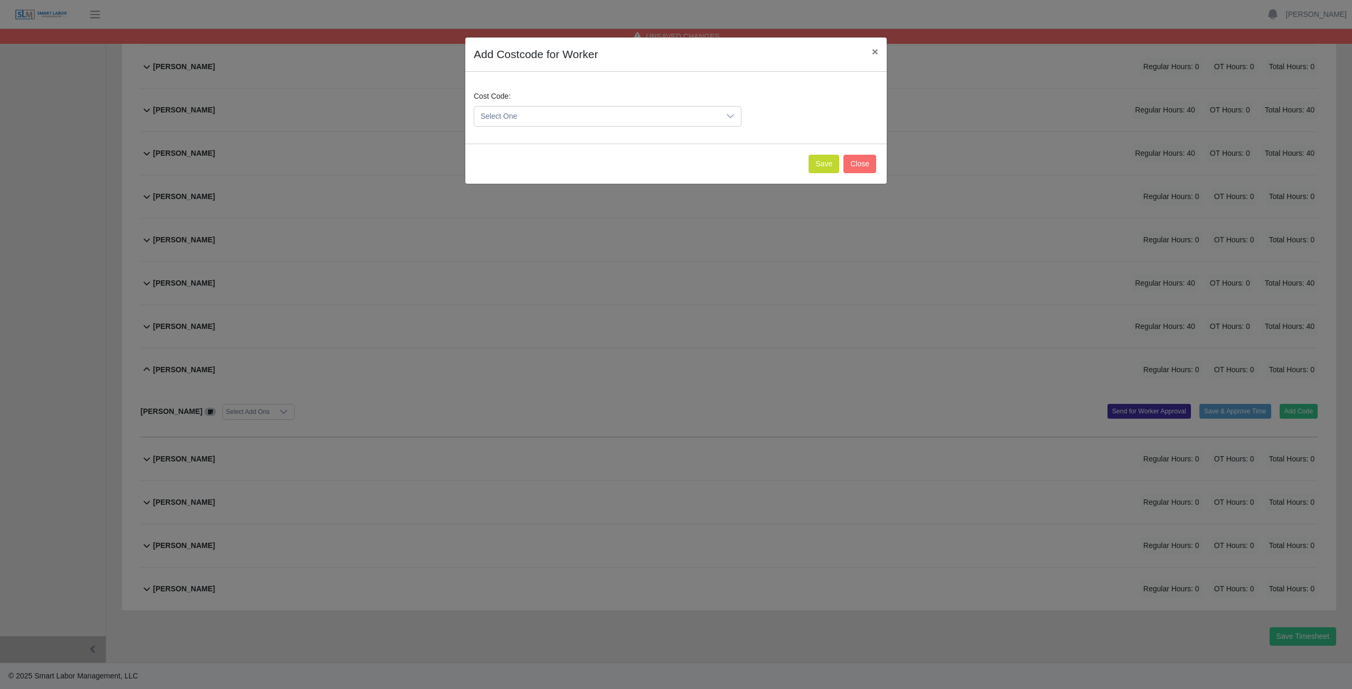
click at [529, 117] on span "Select One" at bounding box center [597, 117] width 246 height 20
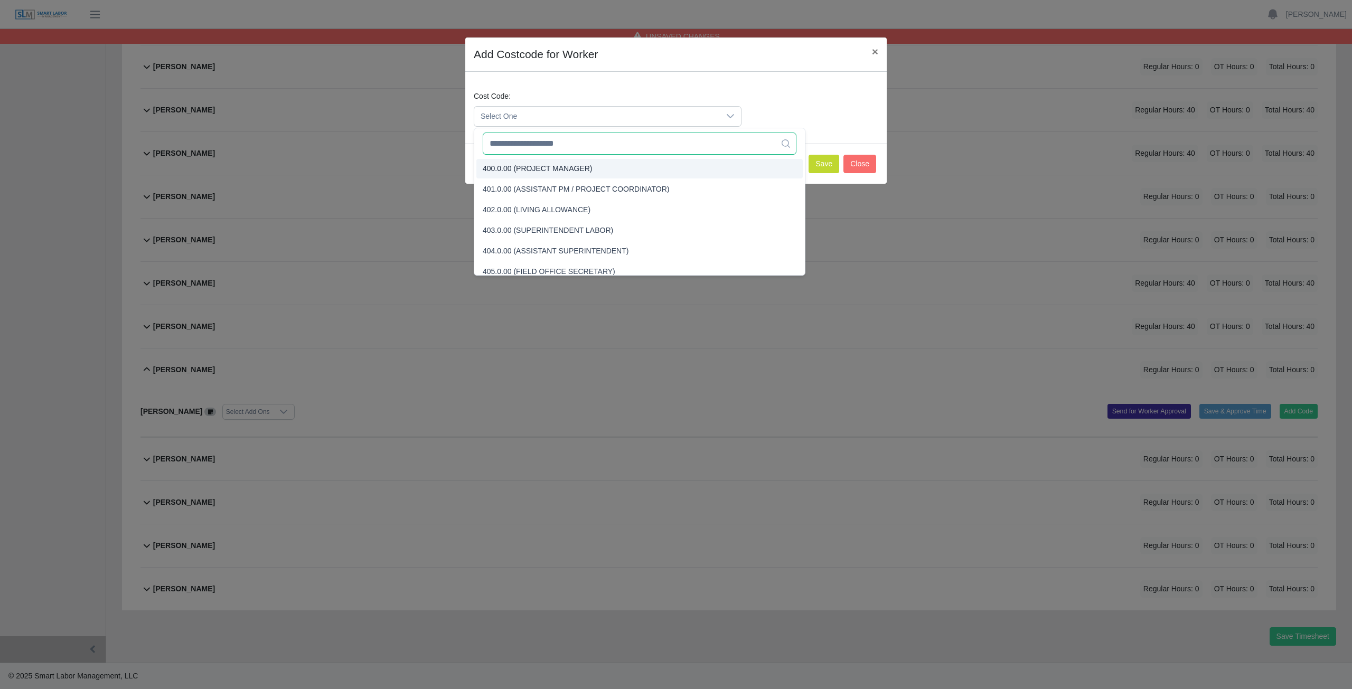
click at [528, 147] on input "text" at bounding box center [640, 144] width 314 height 22
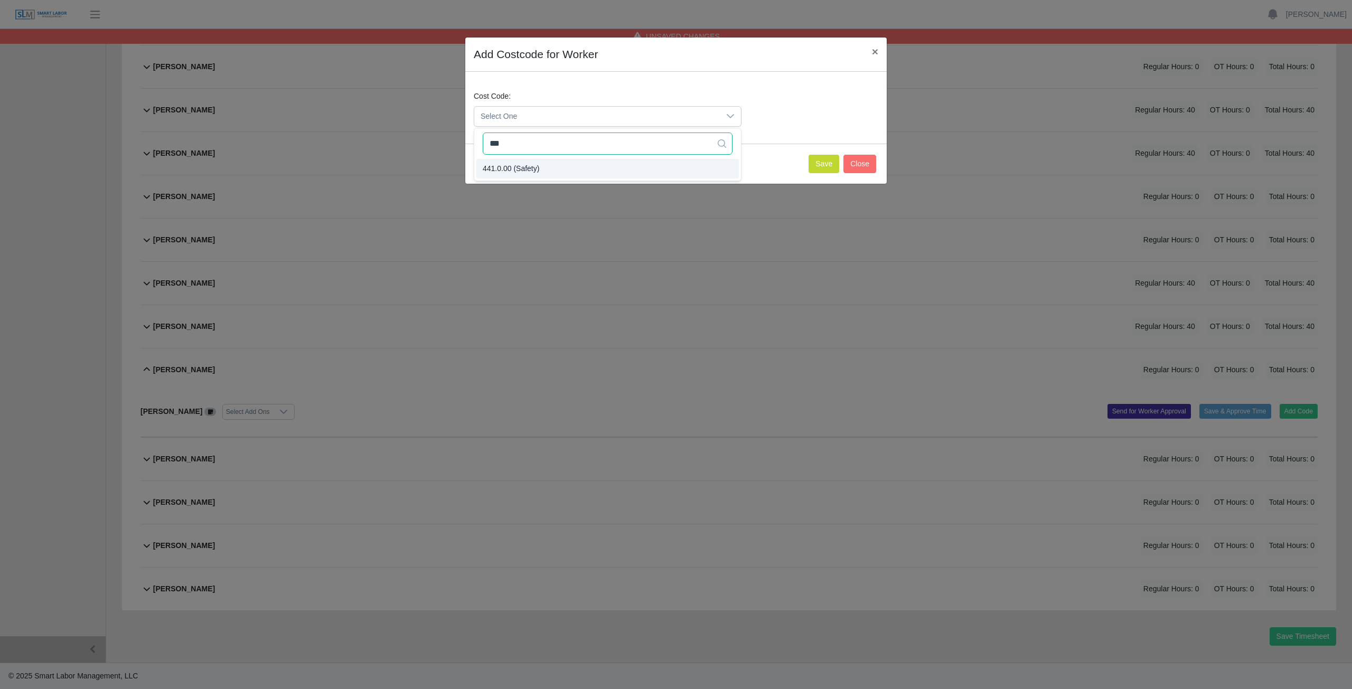
type input "***"
click at [527, 168] on span "441.0.00 (Safety)" at bounding box center [511, 168] width 57 height 11
click at [820, 165] on button "Save" at bounding box center [824, 164] width 31 height 18
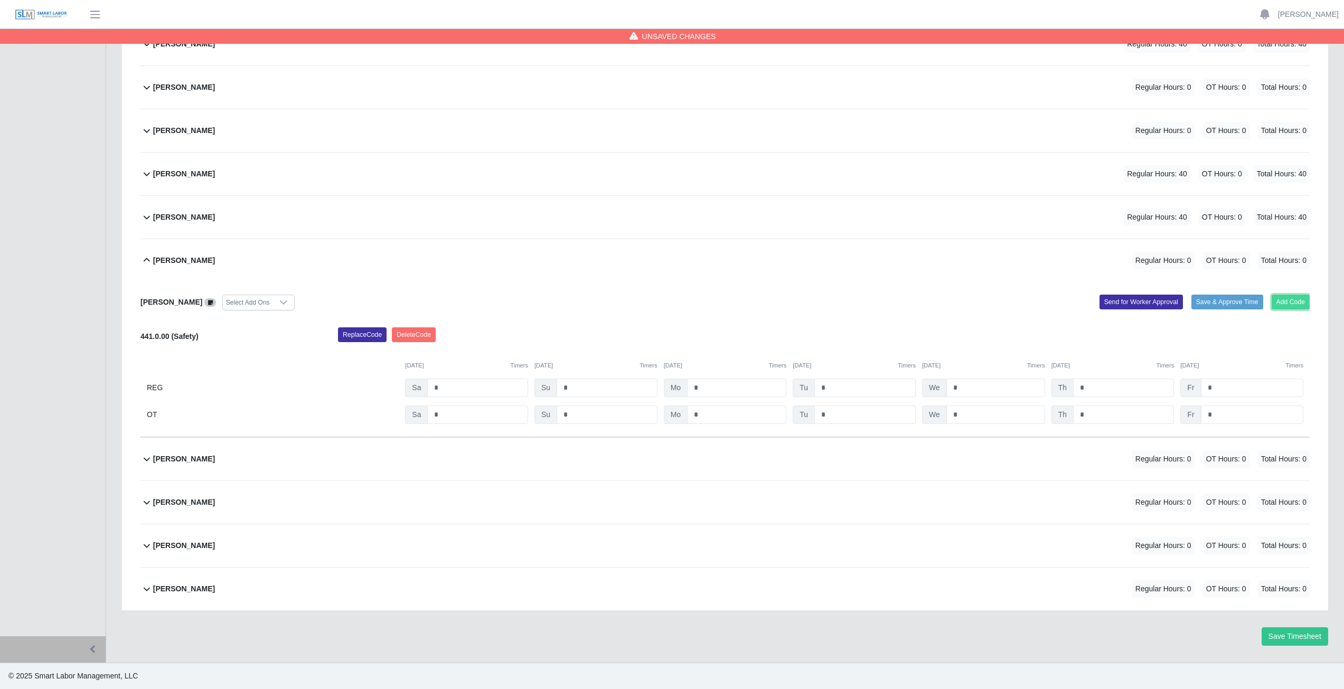
click at [1293, 303] on button "Add Code" at bounding box center [1291, 302] width 39 height 15
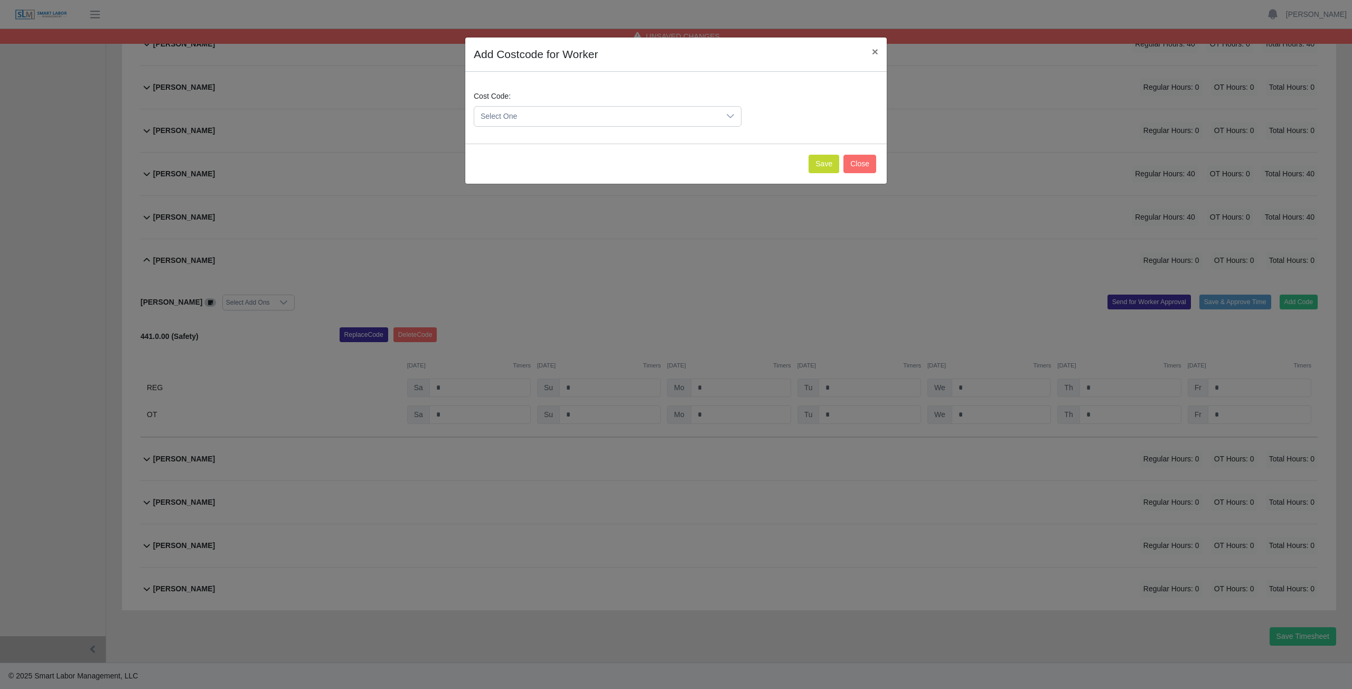
click at [511, 116] on span "Select One" at bounding box center [597, 117] width 246 height 20
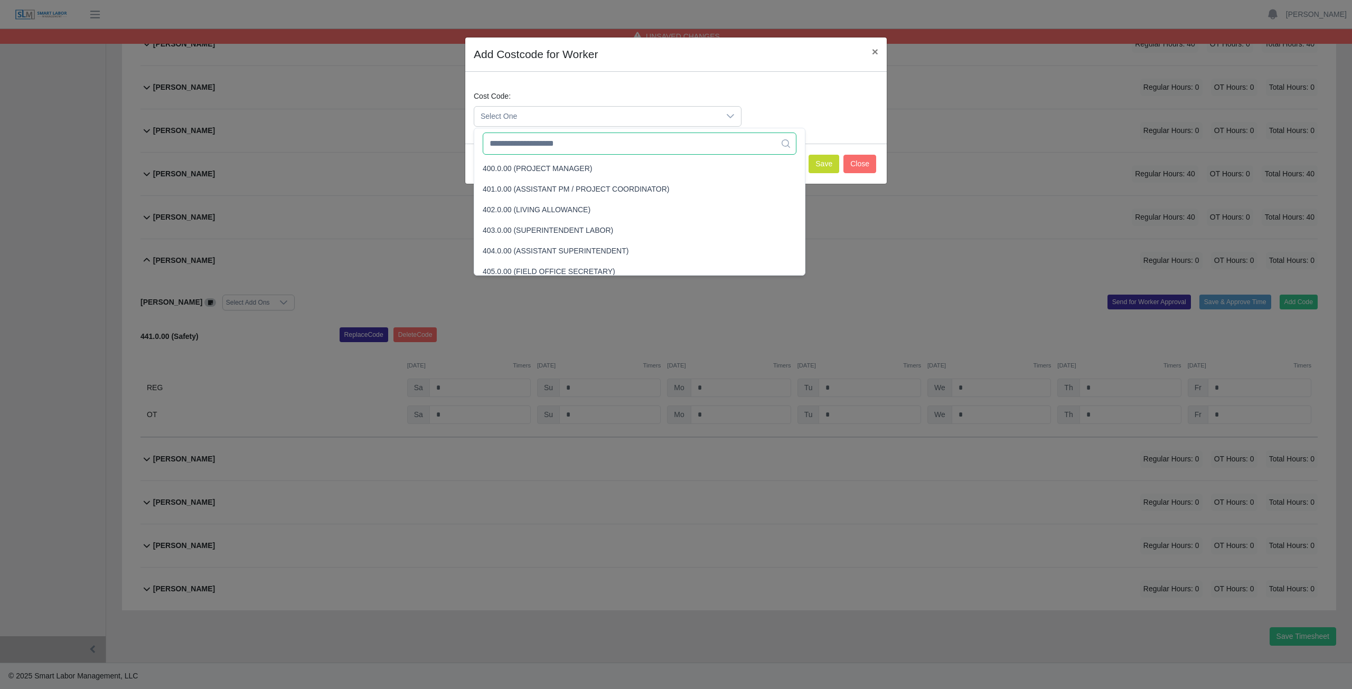
click at [510, 146] on input "text" at bounding box center [640, 144] width 314 height 22
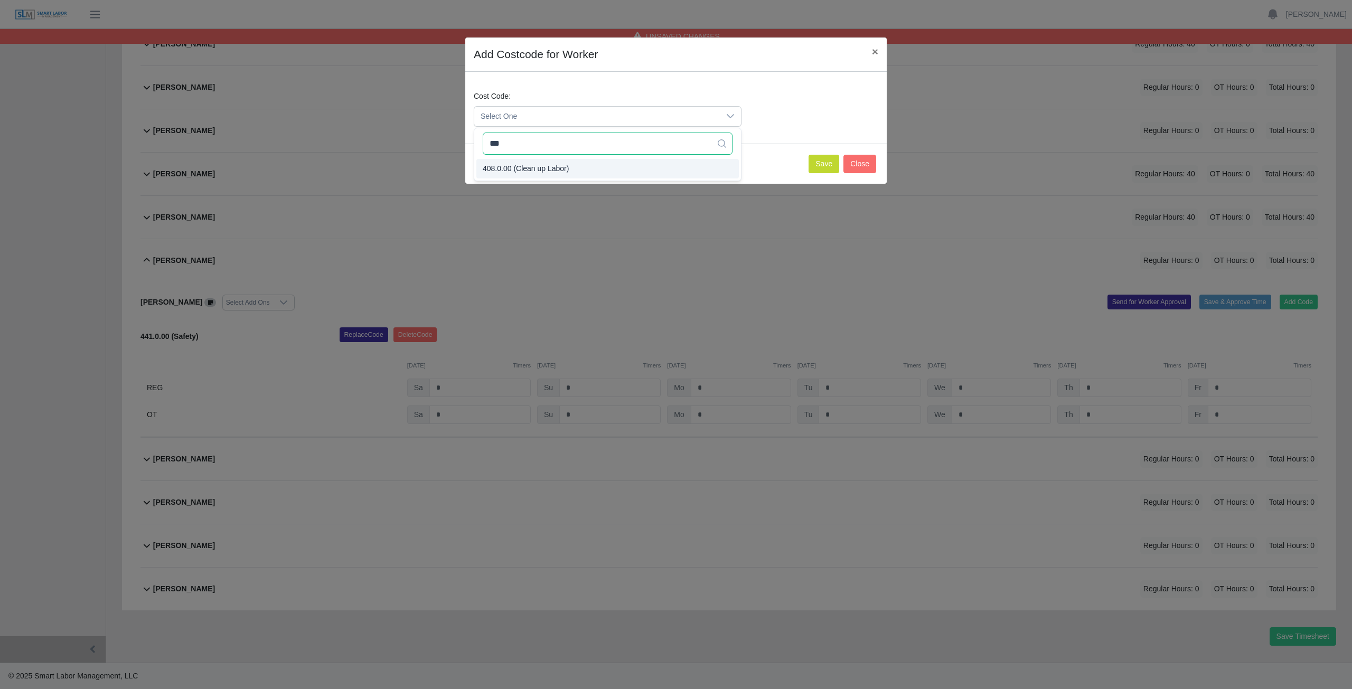
type input "***"
click at [825, 166] on button "Save" at bounding box center [824, 164] width 31 height 18
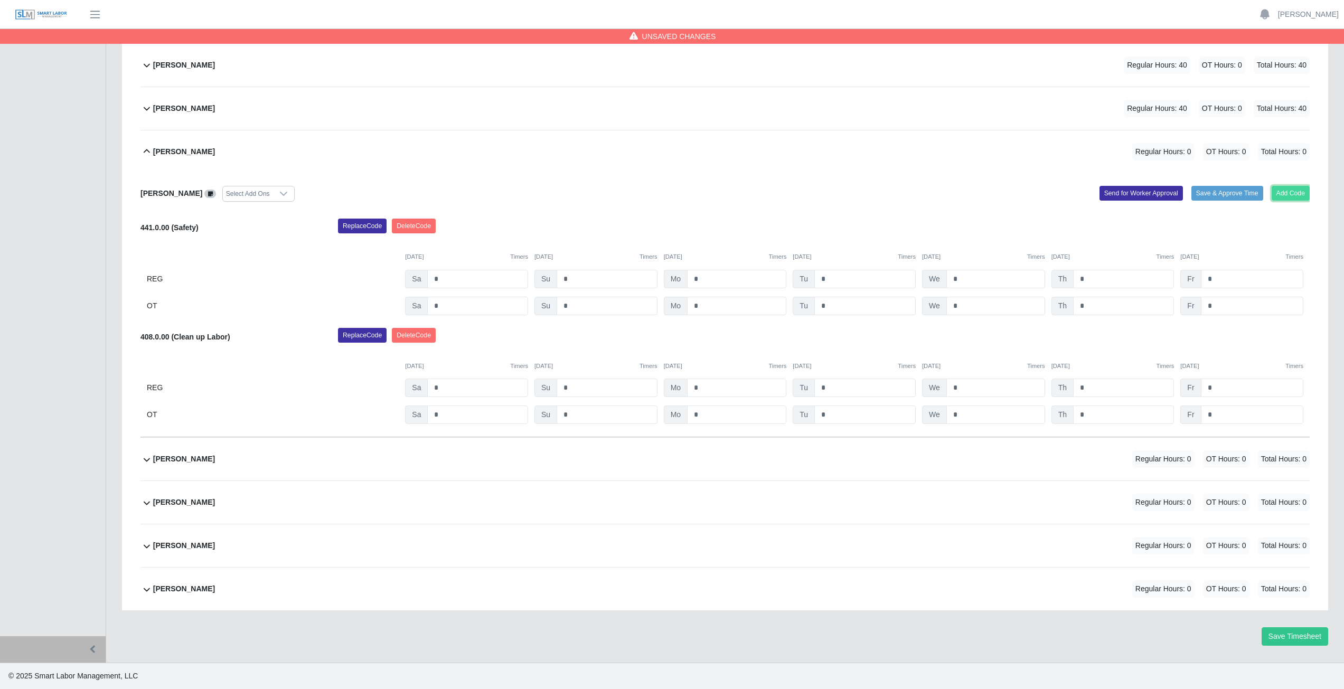
click at [1295, 193] on button "Add Code" at bounding box center [1291, 193] width 39 height 15
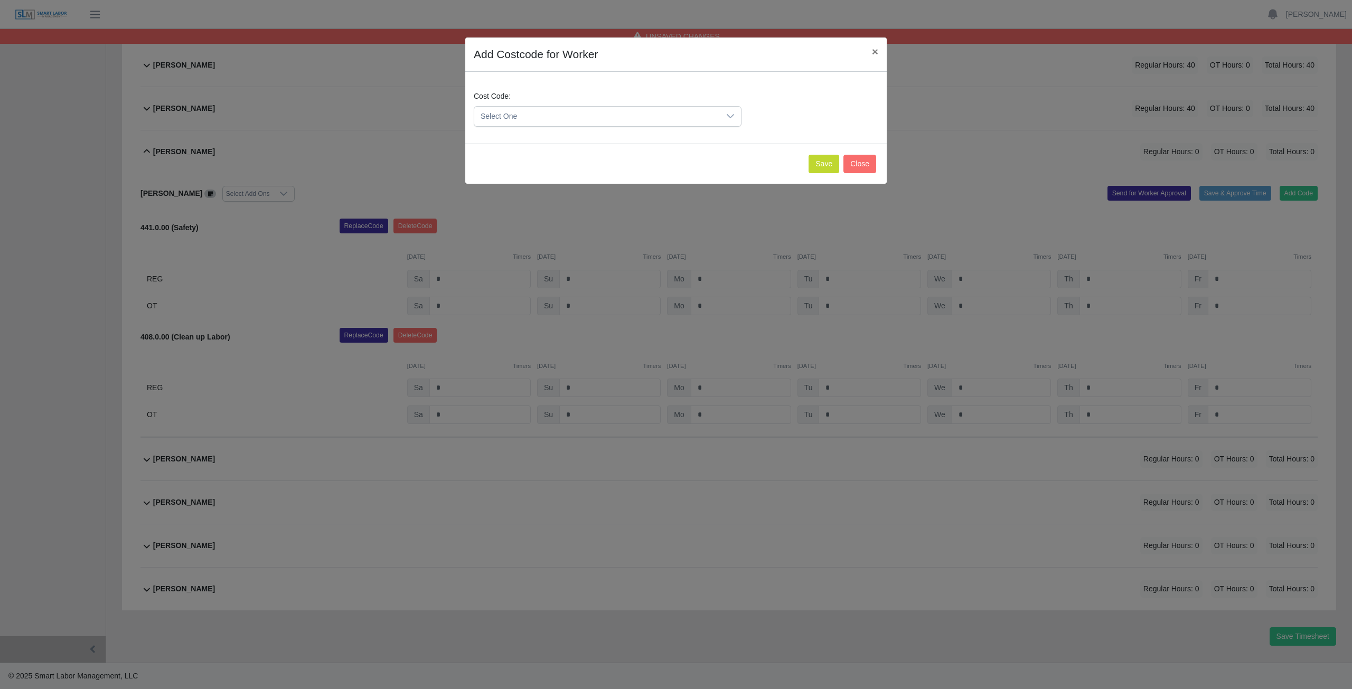
click at [531, 117] on span "Select One" at bounding box center [597, 117] width 246 height 20
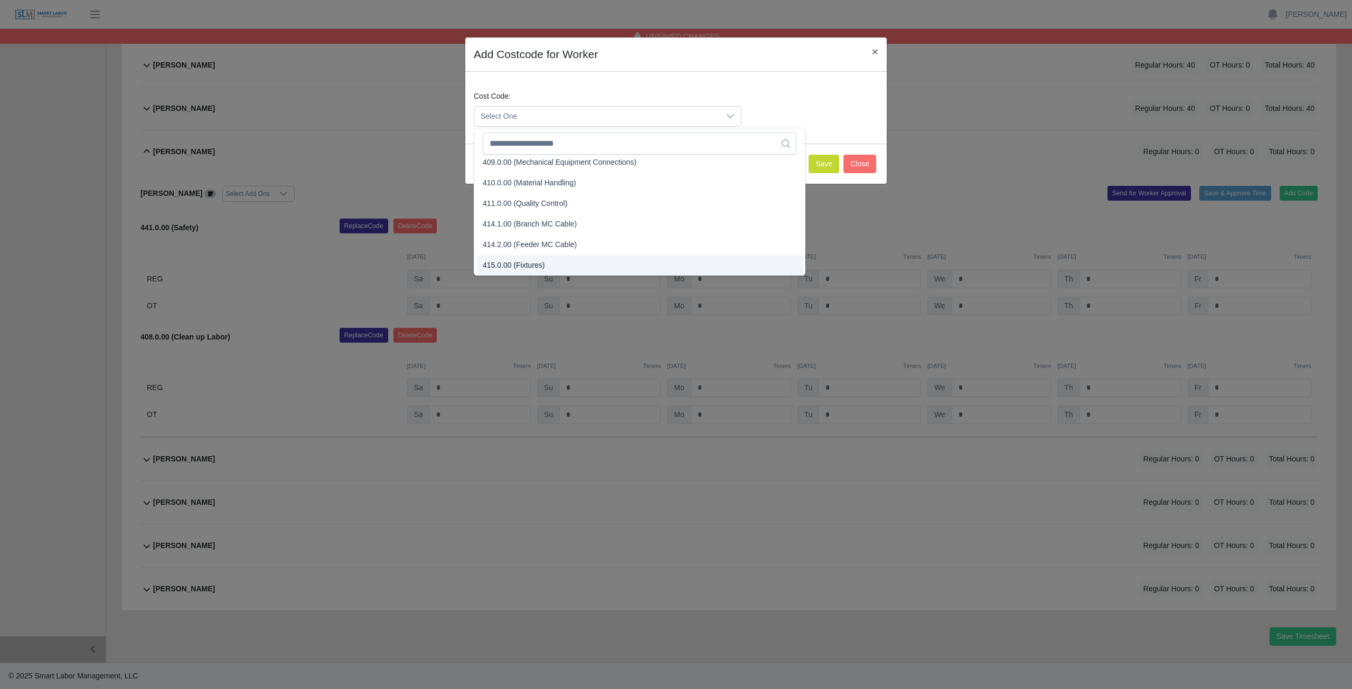
scroll to position [167, 0]
click at [607, 148] on input "text" at bounding box center [640, 144] width 314 height 22
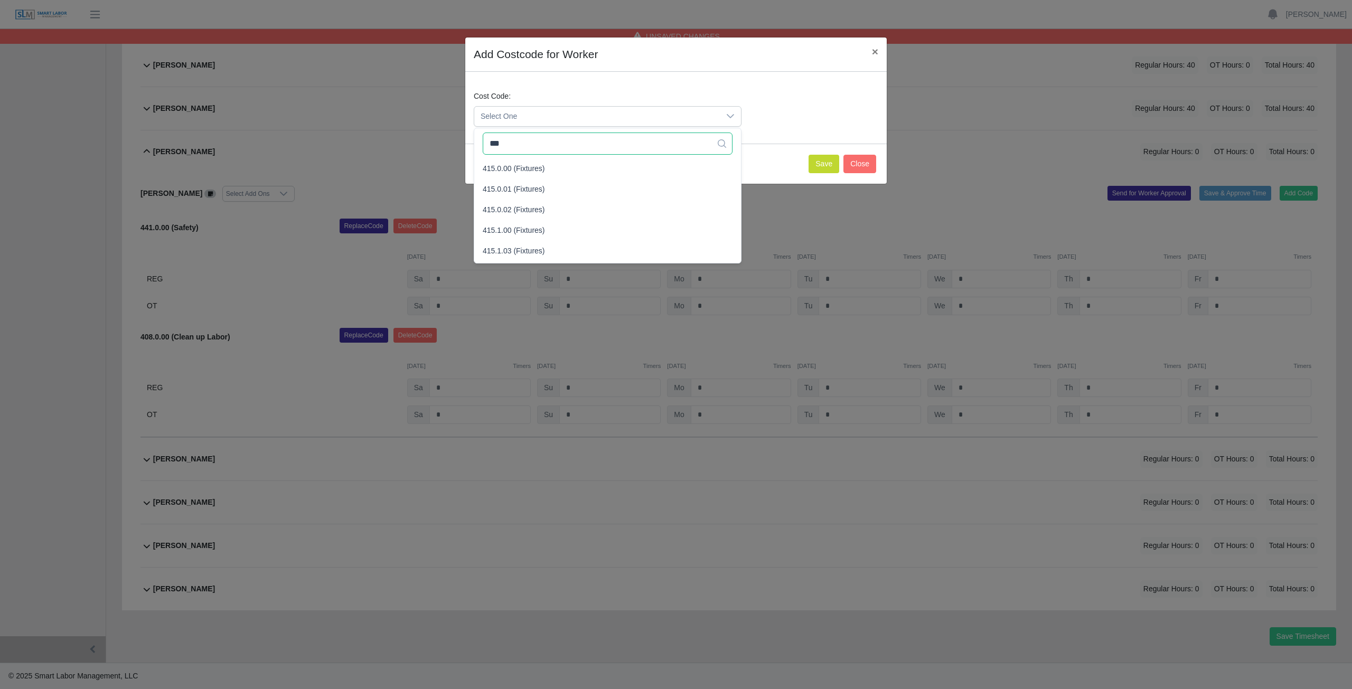
scroll to position [0, 0]
type input "***"
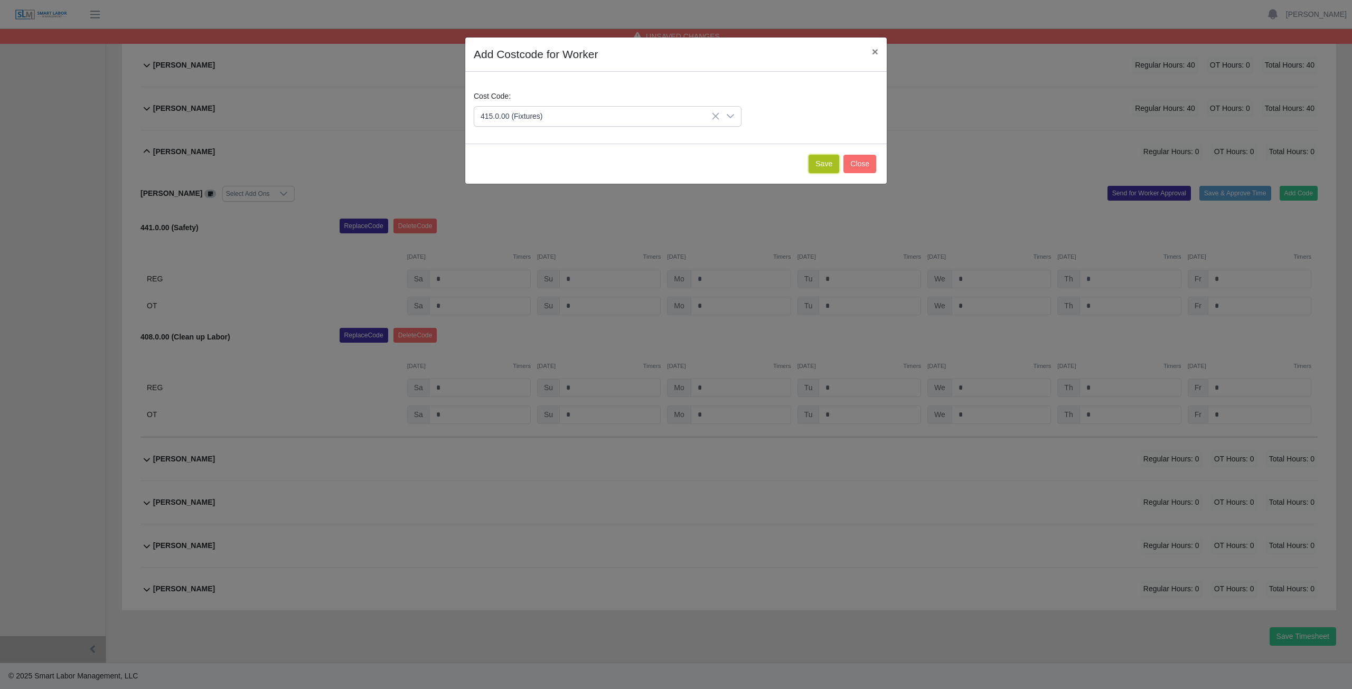
drag, startPoint x: 831, startPoint y: 161, endPoint x: 831, endPoint y: 154, distance: 6.3
click at [831, 159] on button "Save" at bounding box center [824, 164] width 31 height 18
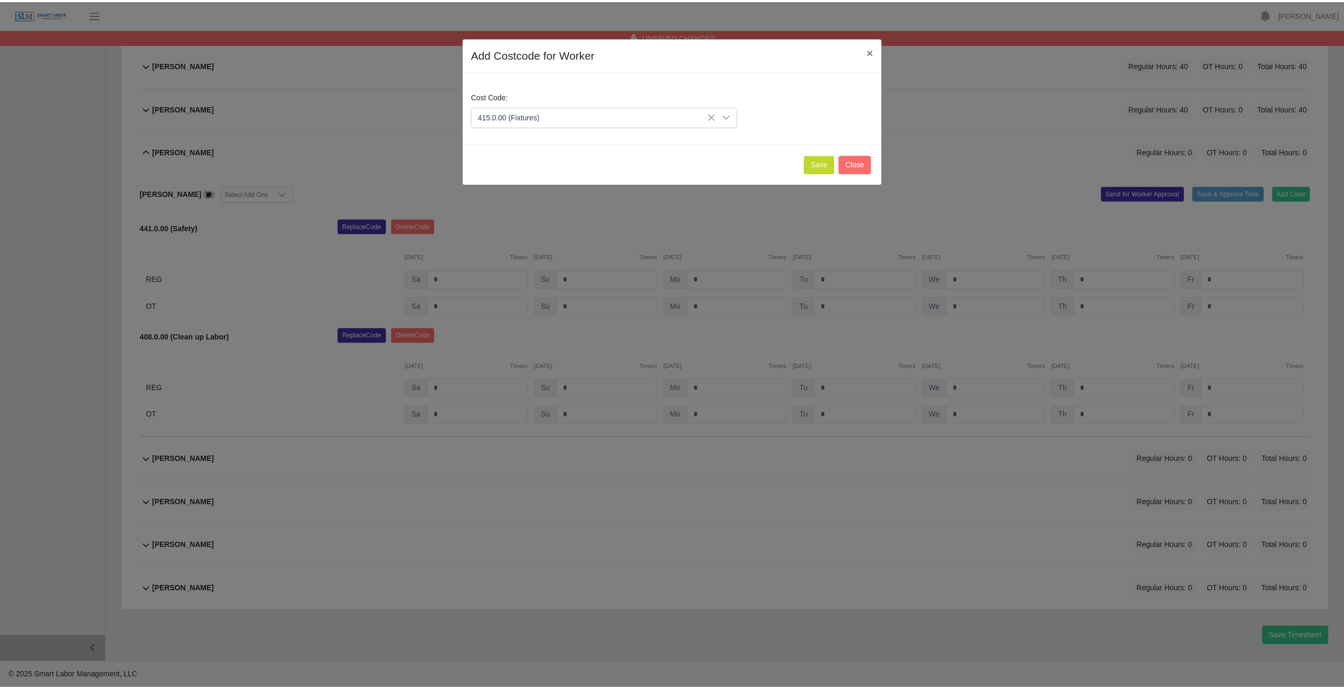
scroll to position [550, 0]
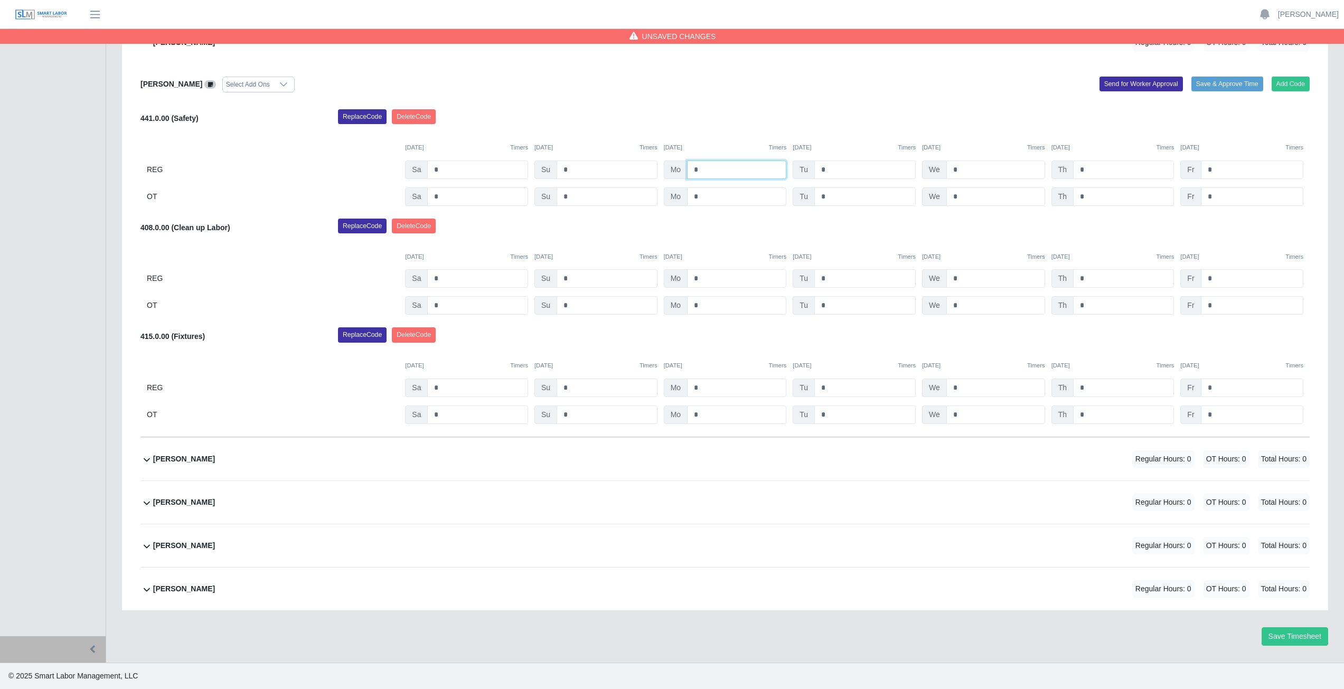
click at [702, 170] on input "*" at bounding box center [736, 170] width 99 height 18
type input "*"
click at [830, 174] on input "*" at bounding box center [864, 170] width 101 height 18
type input "*"
click at [963, 166] on input "*" at bounding box center [995, 170] width 99 height 18
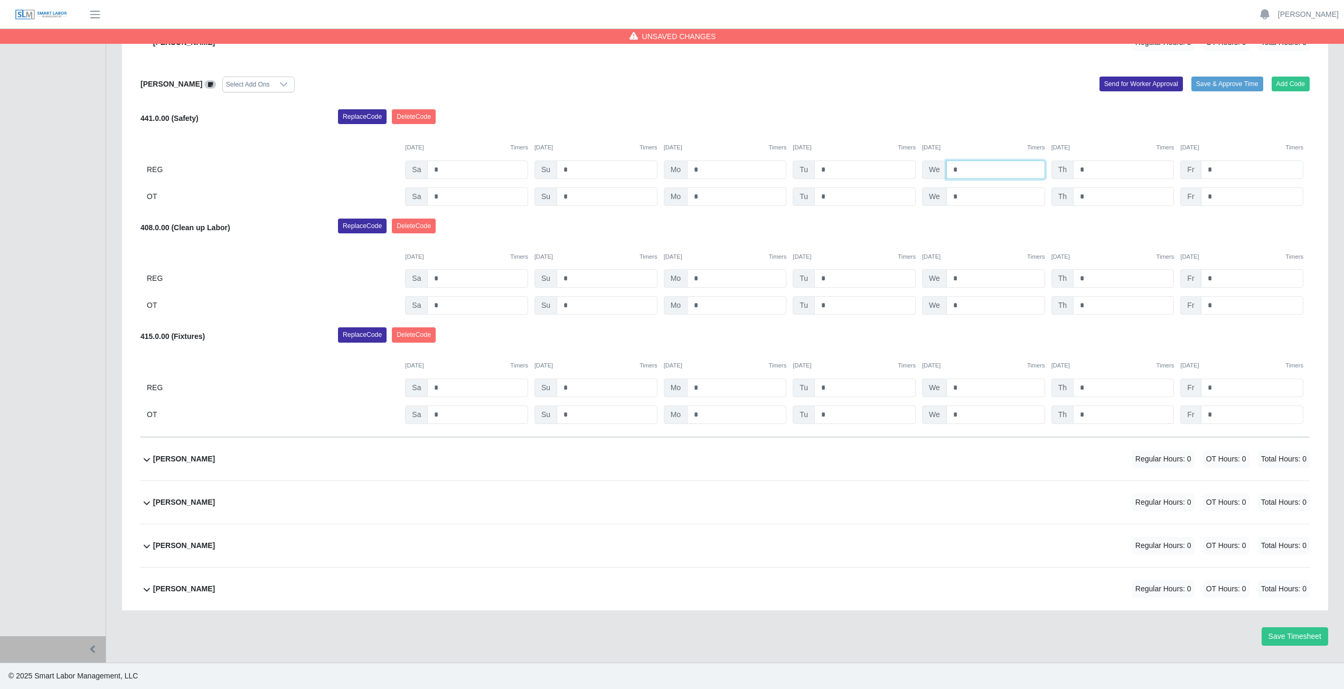
type input "*"
click at [1096, 170] on input "*" at bounding box center [1123, 170] width 101 height 18
type input "*"
drag, startPoint x: 705, startPoint y: 280, endPoint x: 715, endPoint y: 279, distance: 10.0
click at [715, 279] on input "*" at bounding box center [736, 278] width 99 height 18
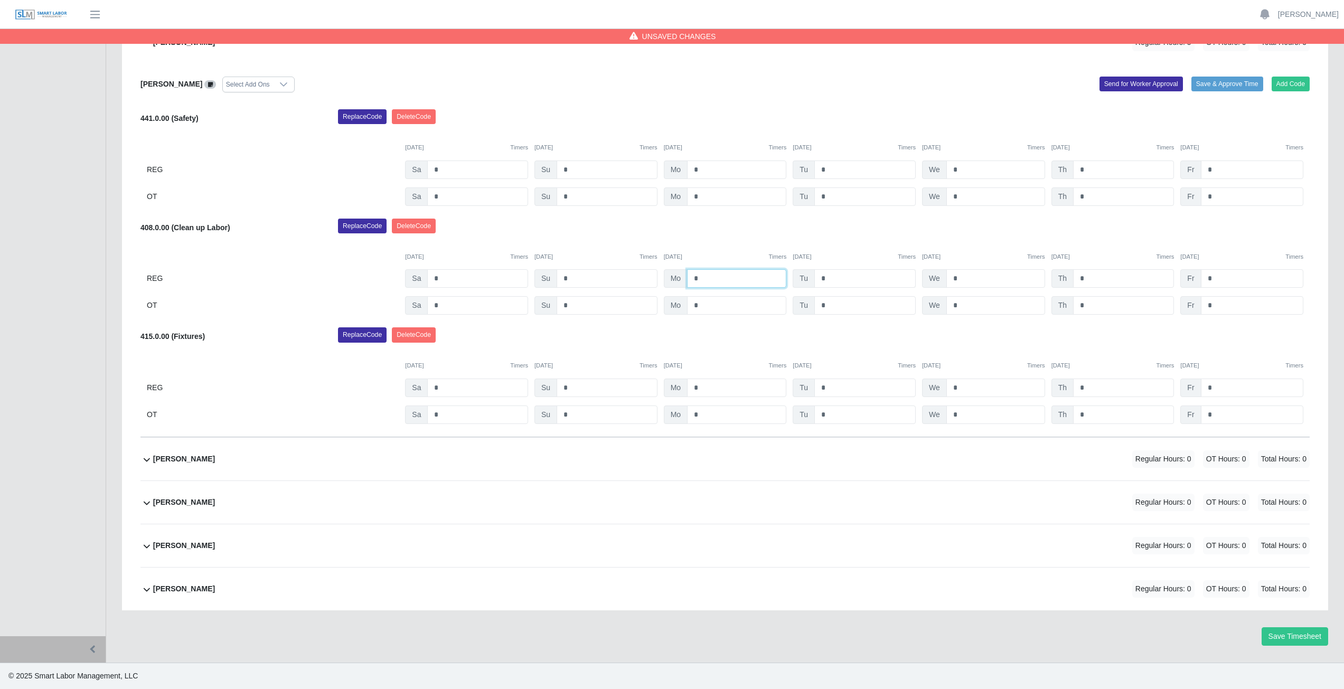
type input "*"
click at [831, 276] on input "*" at bounding box center [864, 278] width 101 height 18
type input "*"
click at [959, 278] on input "*" at bounding box center [995, 278] width 99 height 18
type input "*"
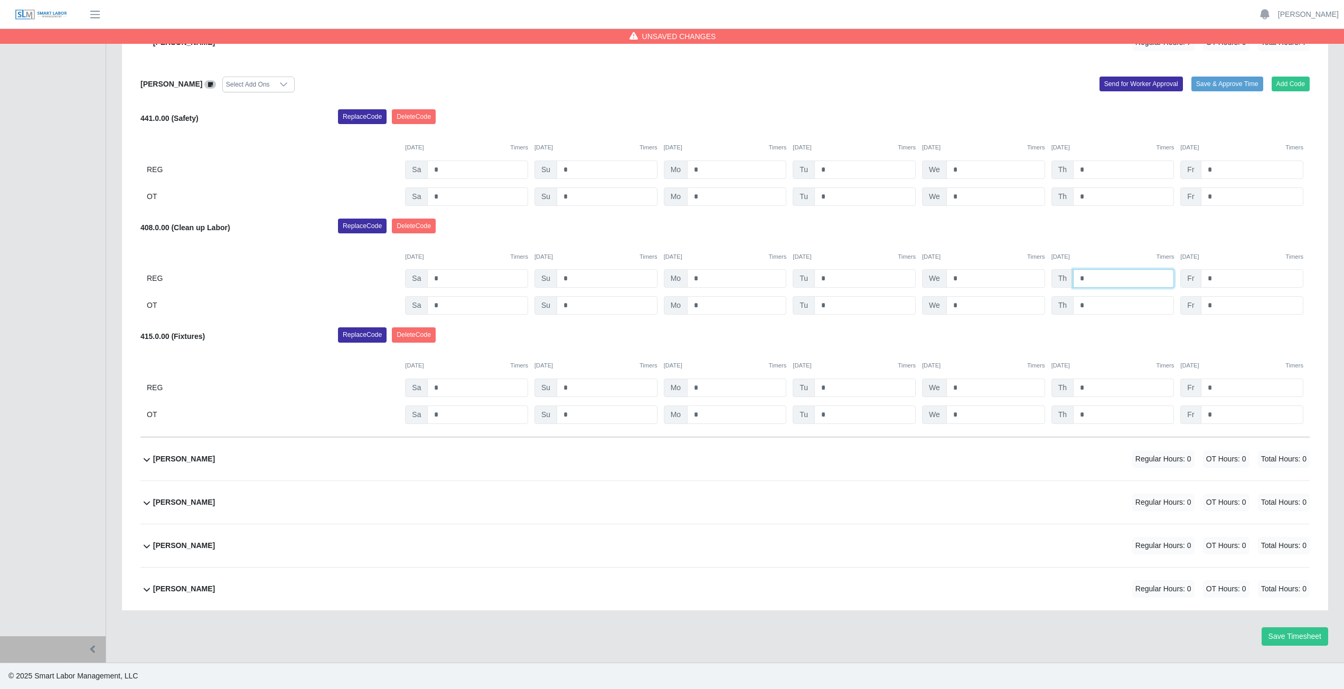
click at [1089, 277] on input "*" at bounding box center [1123, 278] width 101 height 18
type input "*"
click at [703, 387] on input "*" at bounding box center [736, 388] width 99 height 18
type input "*"
click at [838, 386] on input "*" at bounding box center [864, 388] width 101 height 18
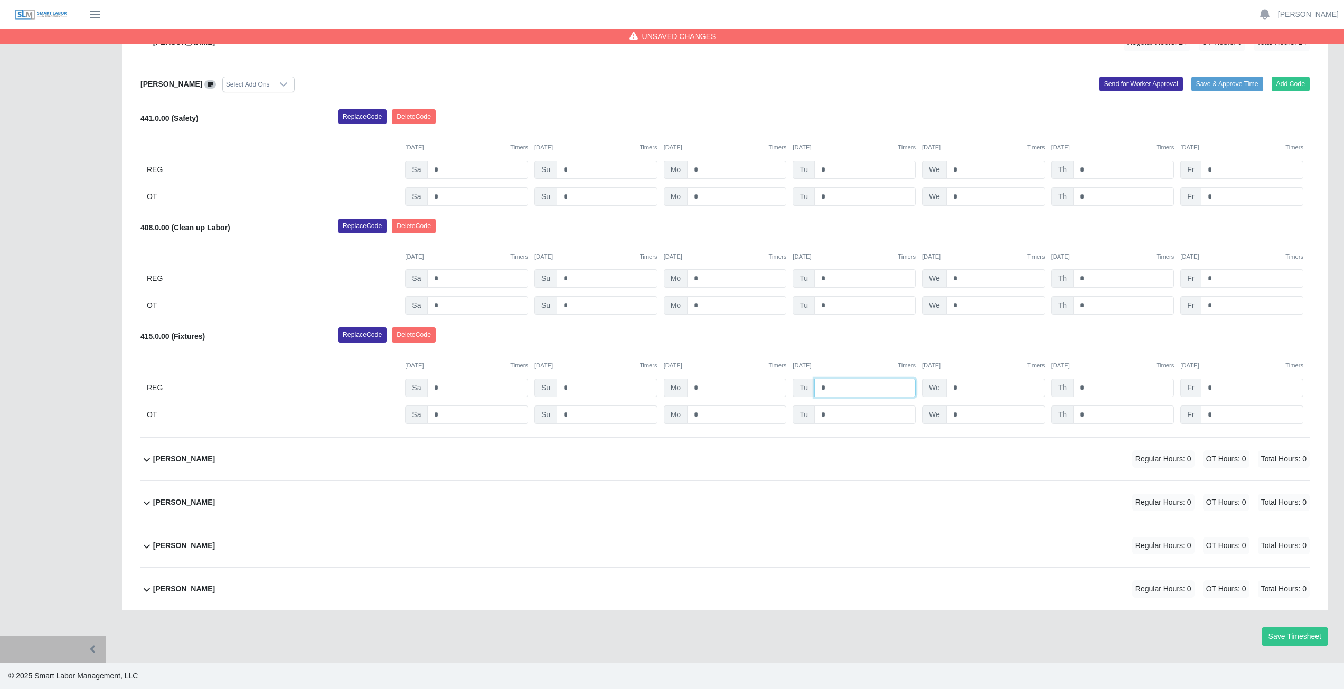
type input "*"
click at [961, 387] on input "*" at bounding box center [995, 388] width 99 height 18
type input "*"
click at [1092, 389] on input "*" at bounding box center [1123, 388] width 101 height 18
type input "*"
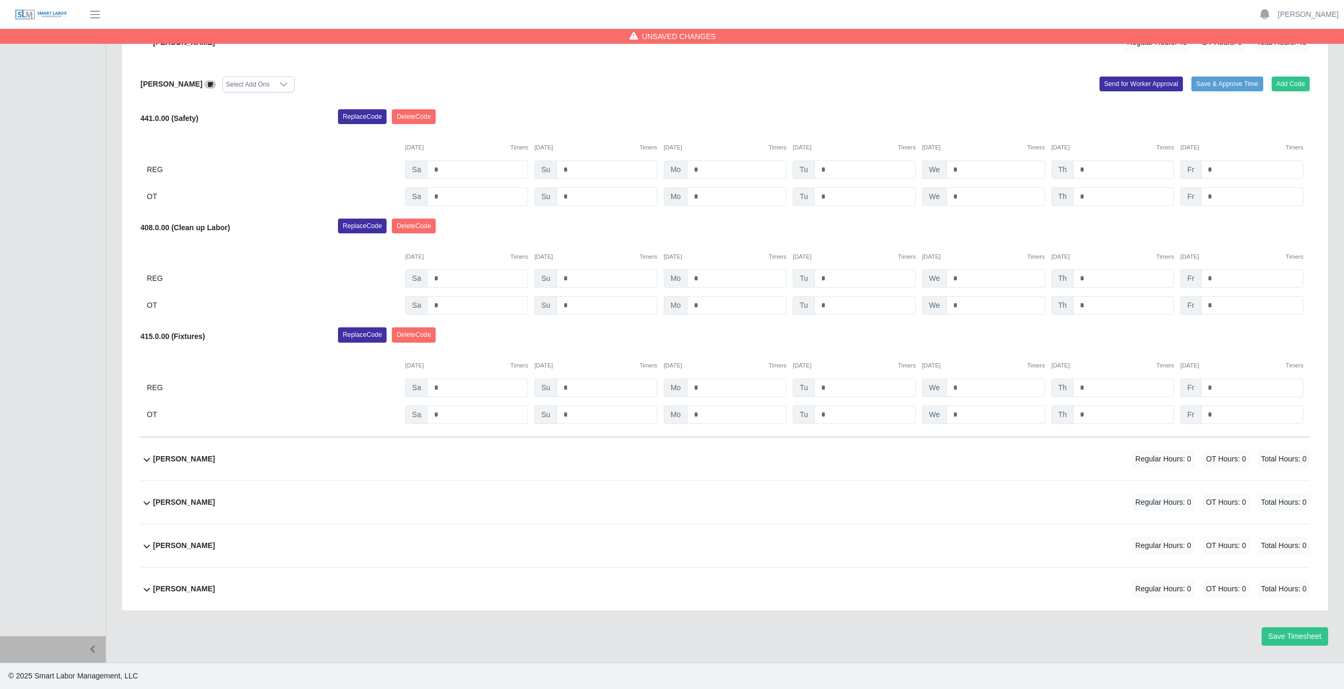
click at [1099, 333] on div "Replace Code Delete Code" at bounding box center [824, 337] width 988 height 21
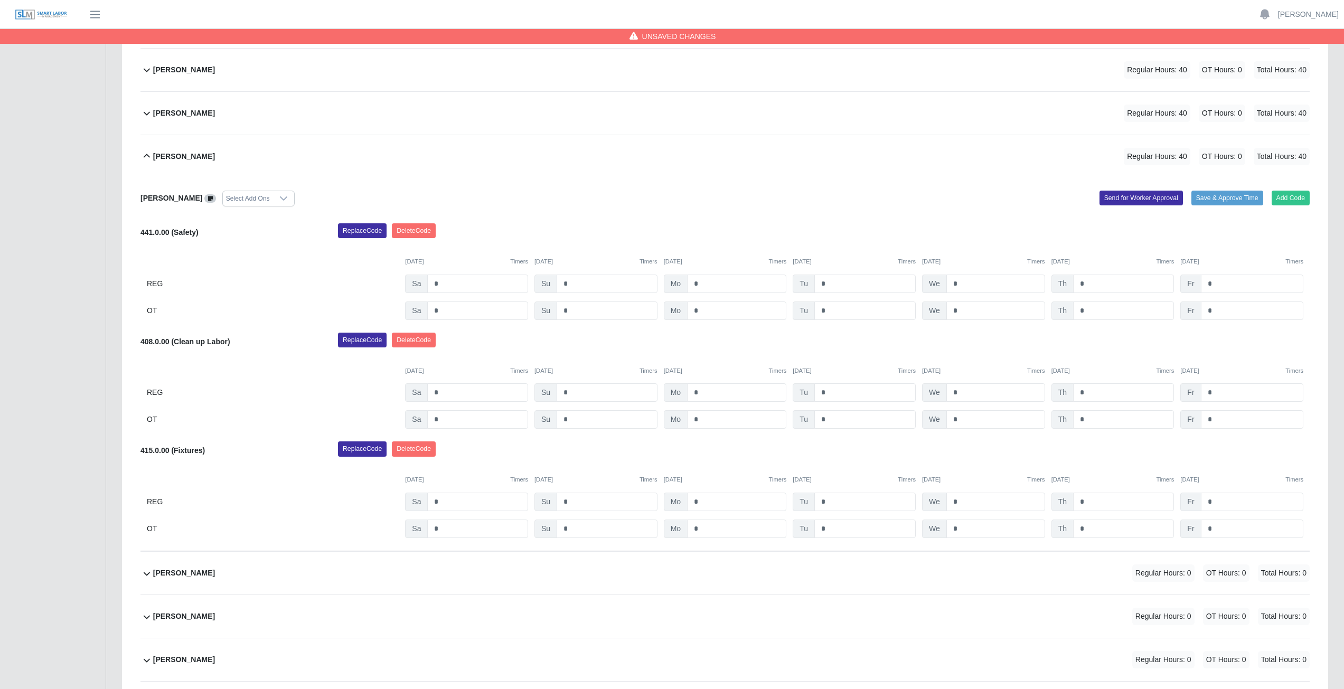
scroll to position [391, 0]
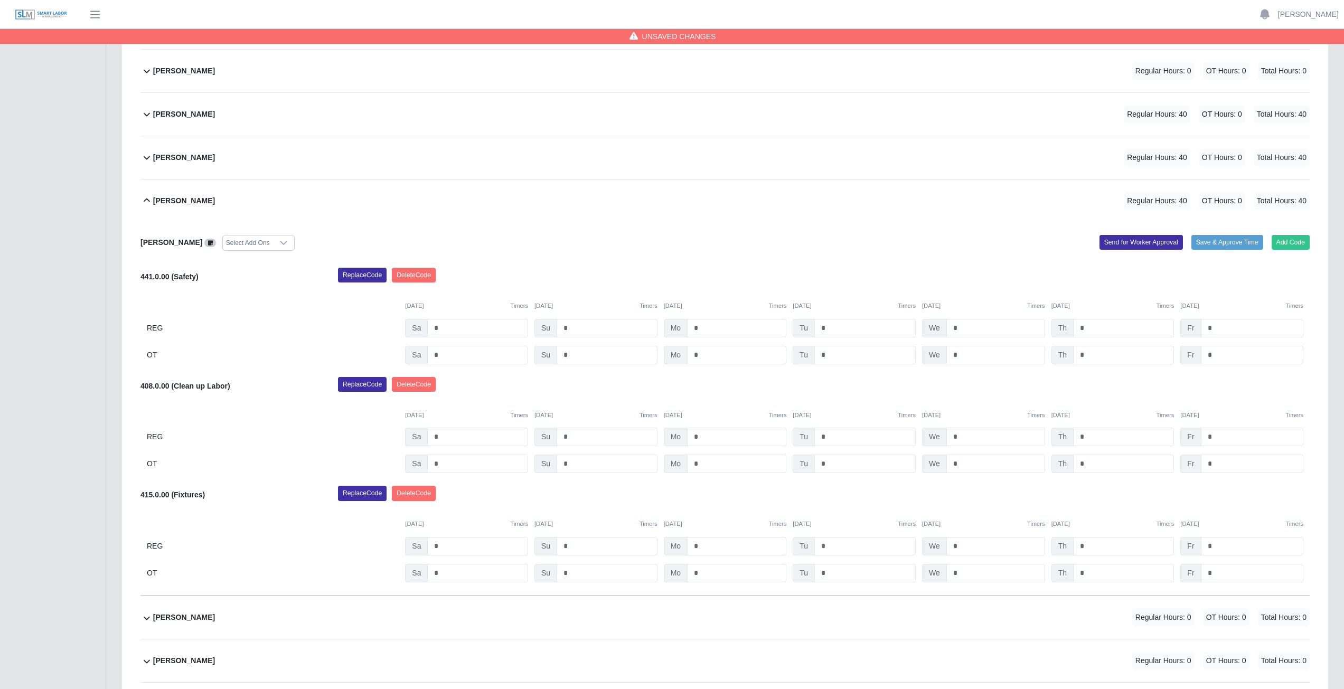
click at [145, 201] on icon at bounding box center [147, 201] width 6 height 4
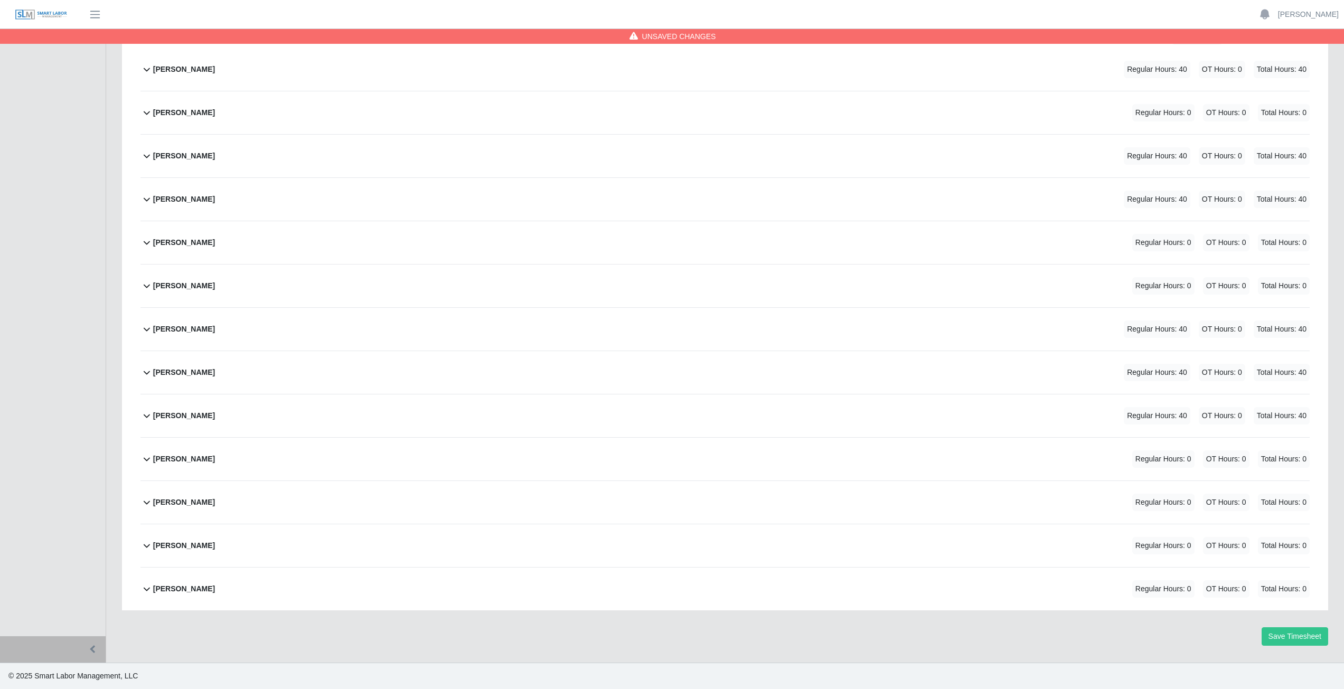
scroll to position [176, 0]
click at [148, 463] on icon at bounding box center [146, 459] width 13 height 13
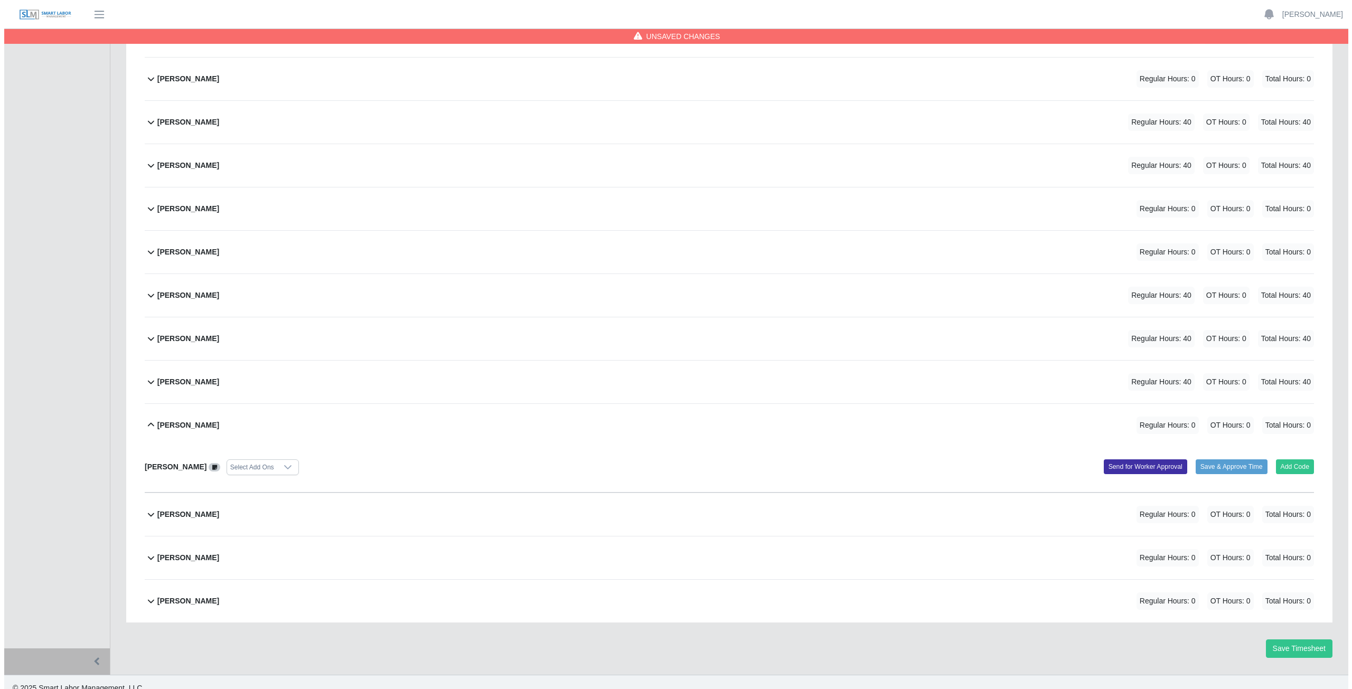
scroll to position [222, 0]
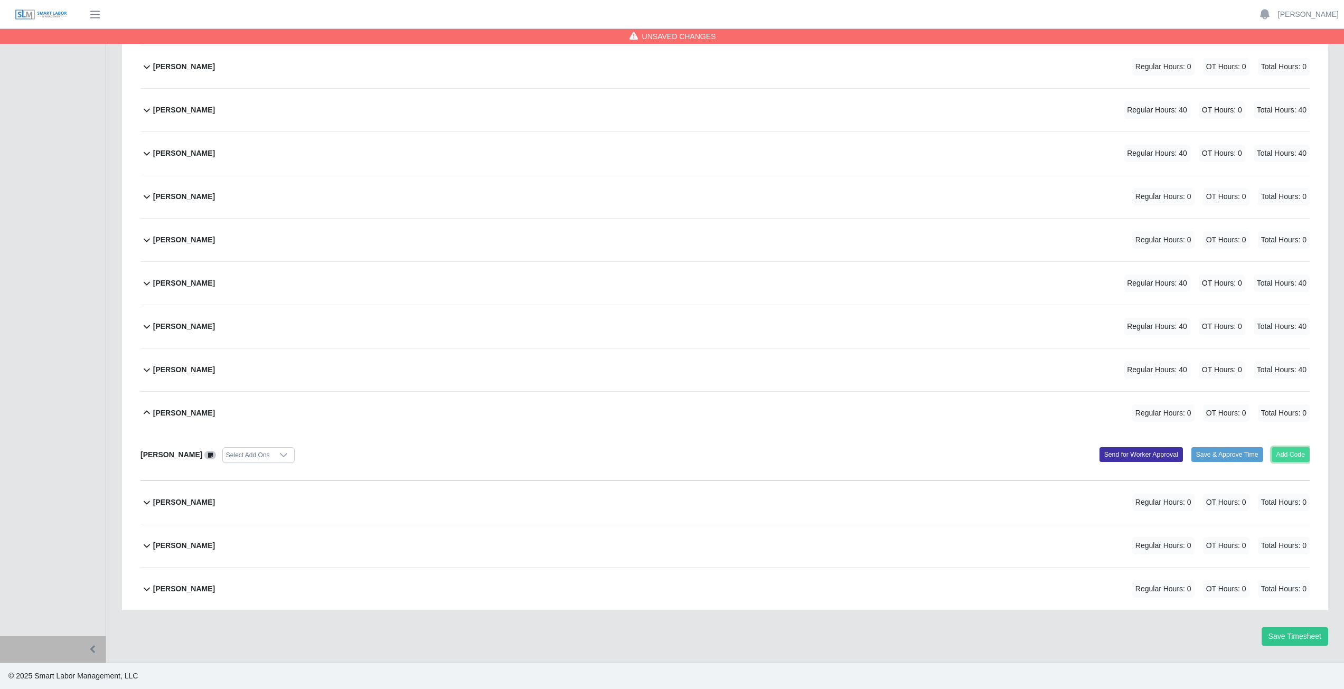
click at [1294, 454] on button "Add Code" at bounding box center [1291, 454] width 39 height 15
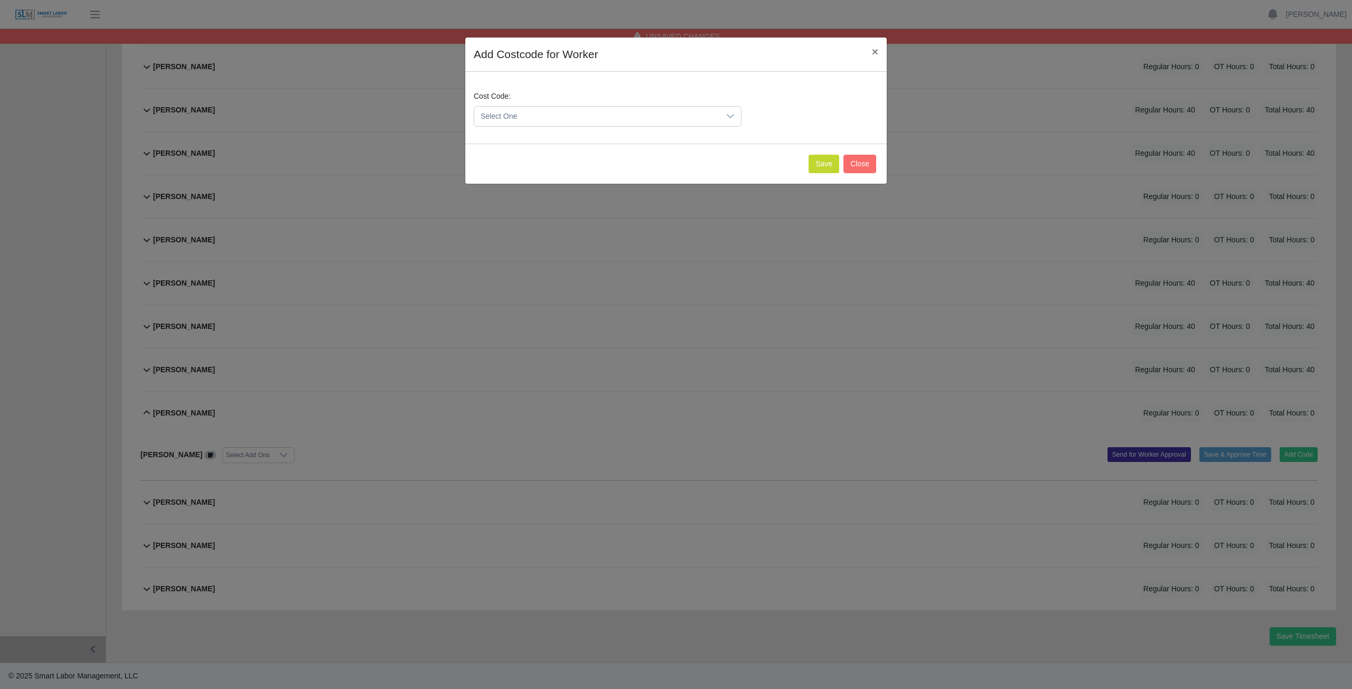
click at [530, 115] on span "Select One" at bounding box center [597, 117] width 246 height 20
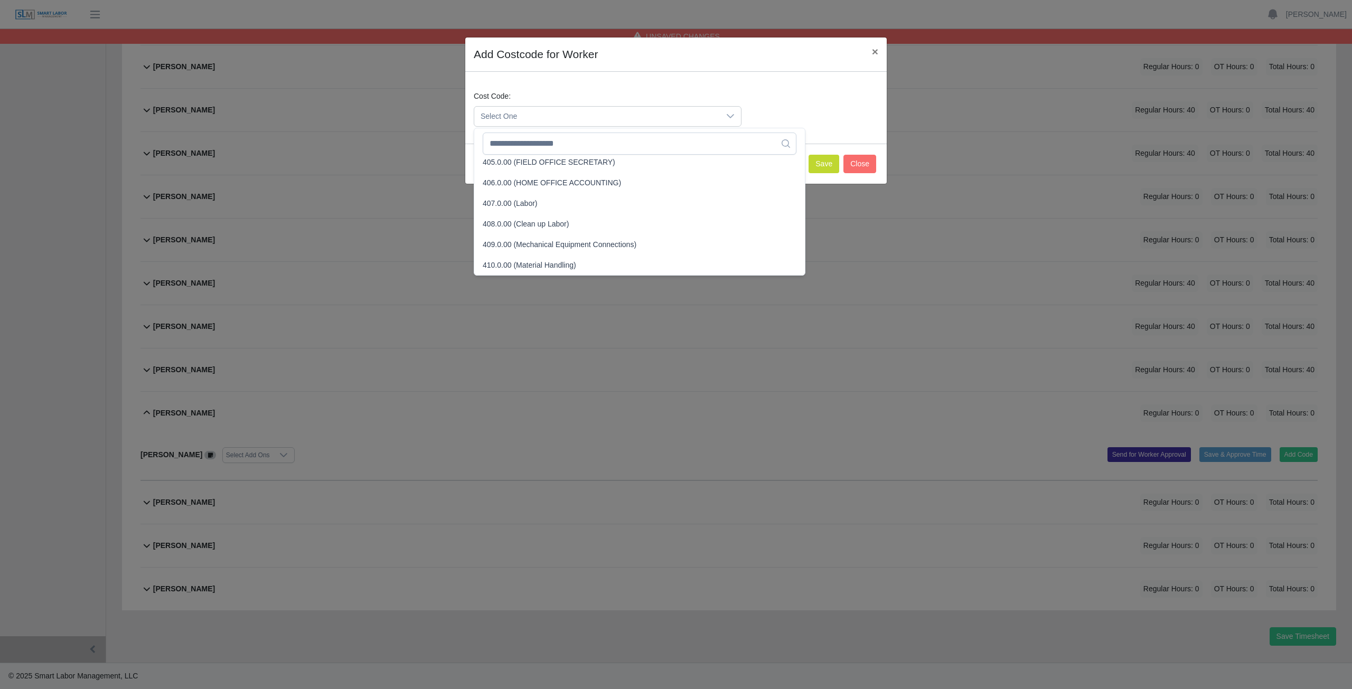
scroll to position [130, 0]
click at [537, 149] on input "text" at bounding box center [640, 144] width 314 height 22
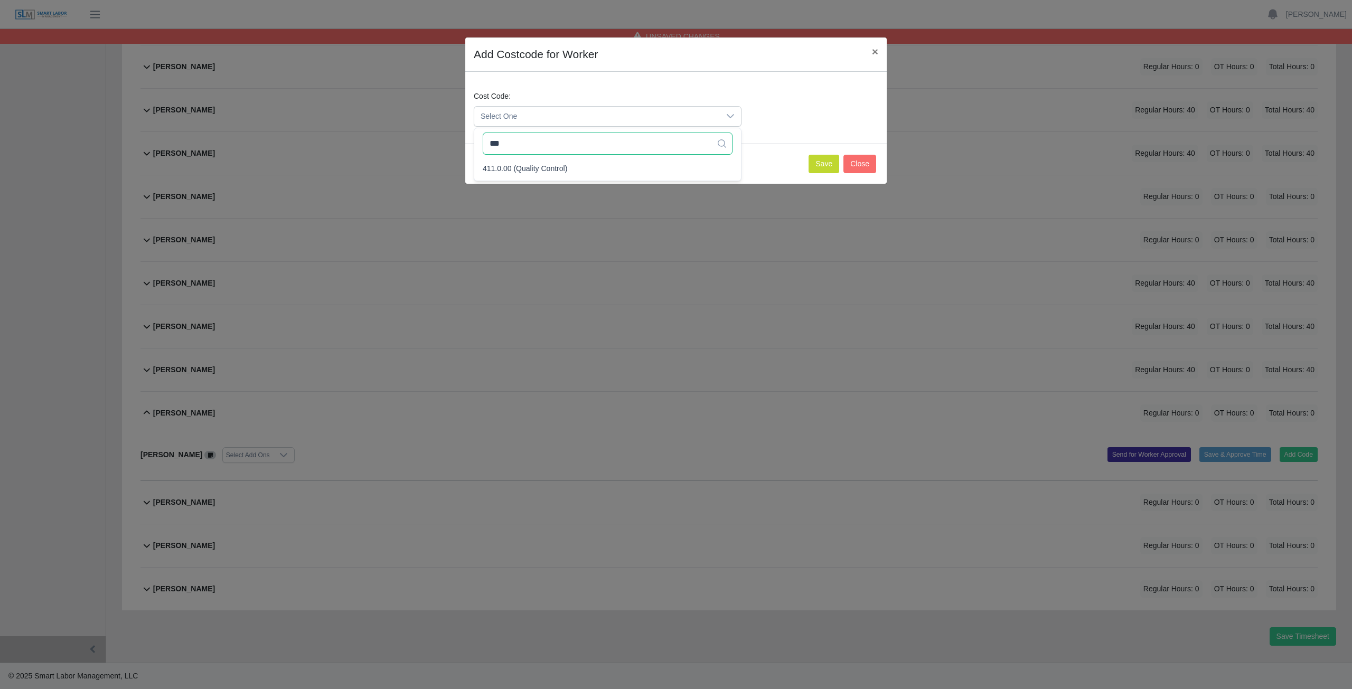
scroll to position [0, 0]
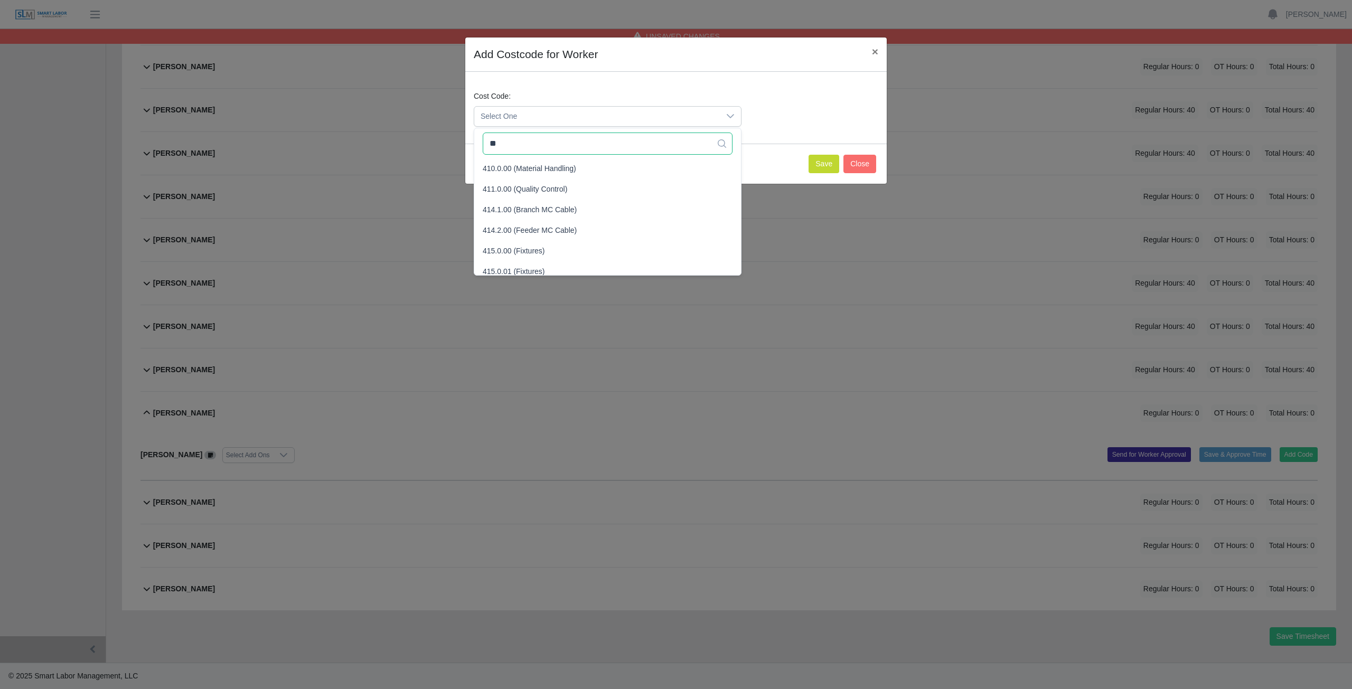
type input "*"
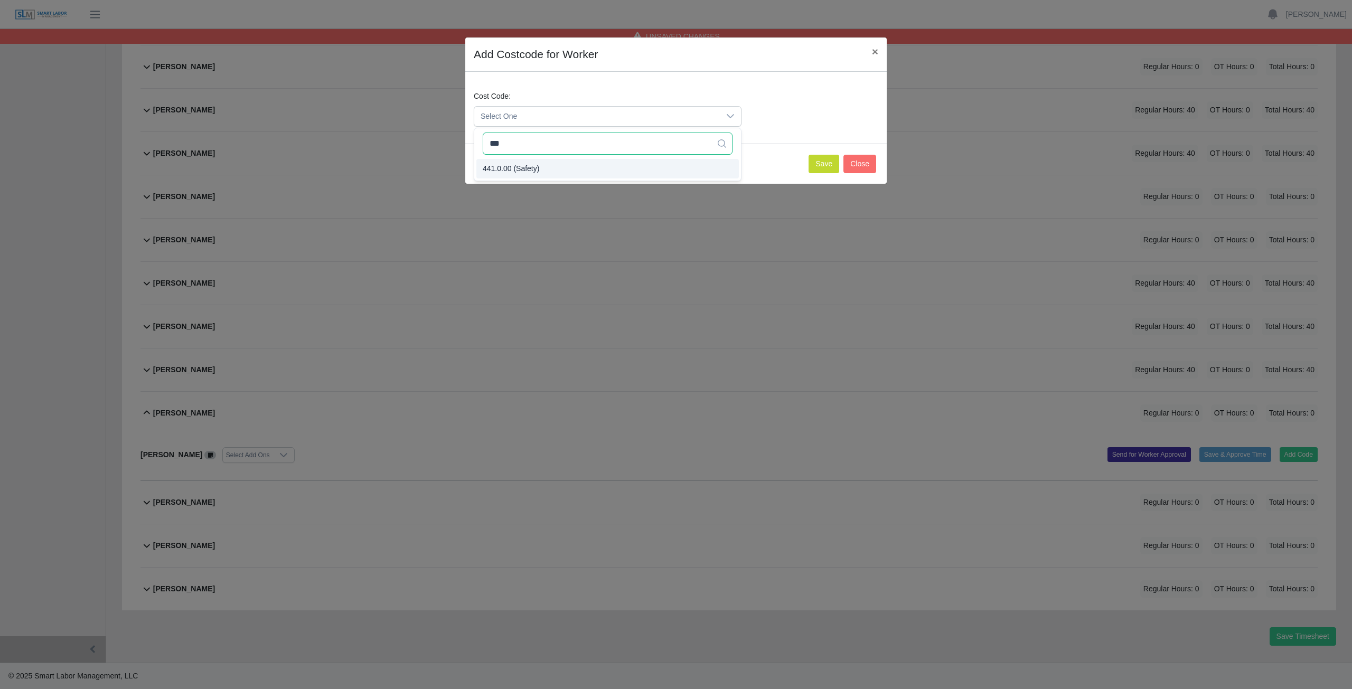
type input "***"
click at [825, 165] on button "Save" at bounding box center [824, 164] width 31 height 18
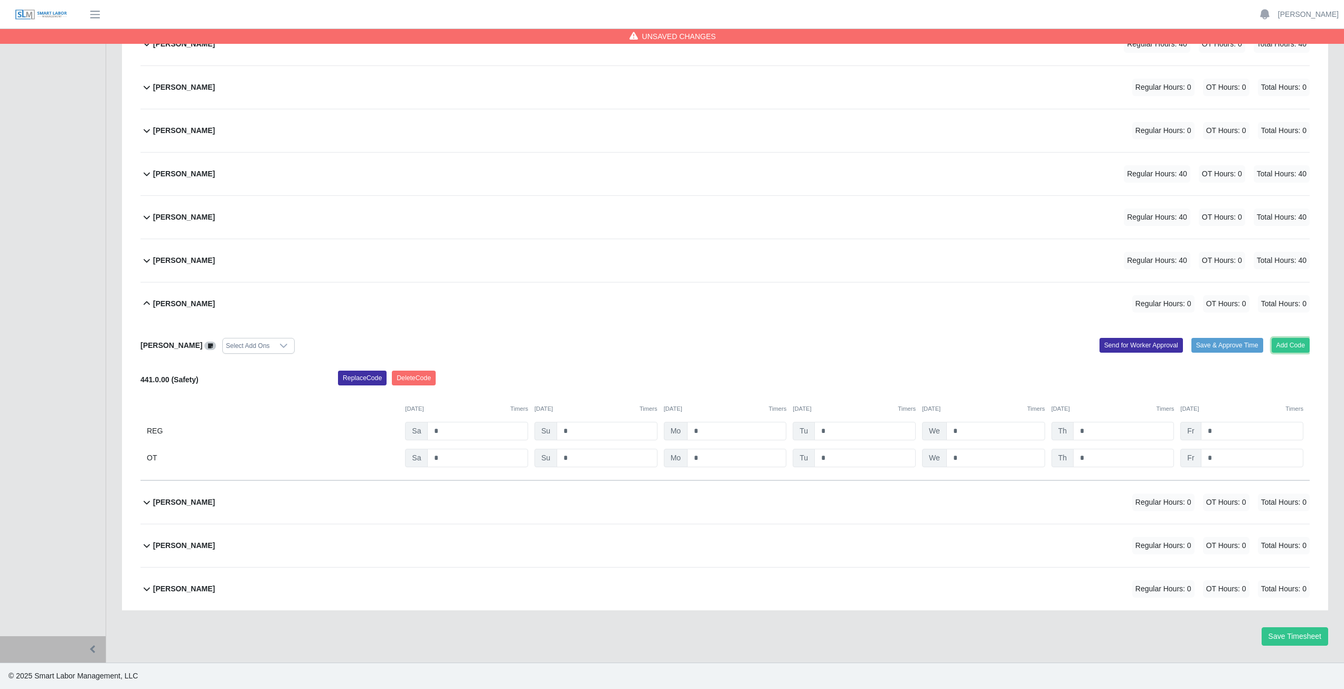
drag, startPoint x: 1295, startPoint y: 342, endPoint x: 963, endPoint y: 321, distance: 333.4
click at [1280, 336] on div "Marlon Castro Montelongo Select Add Ons Add Code Save & Approve Time Send for W…" at bounding box center [724, 402] width 1169 height 155
click at [1298, 342] on button "Add Code" at bounding box center [1291, 345] width 39 height 15
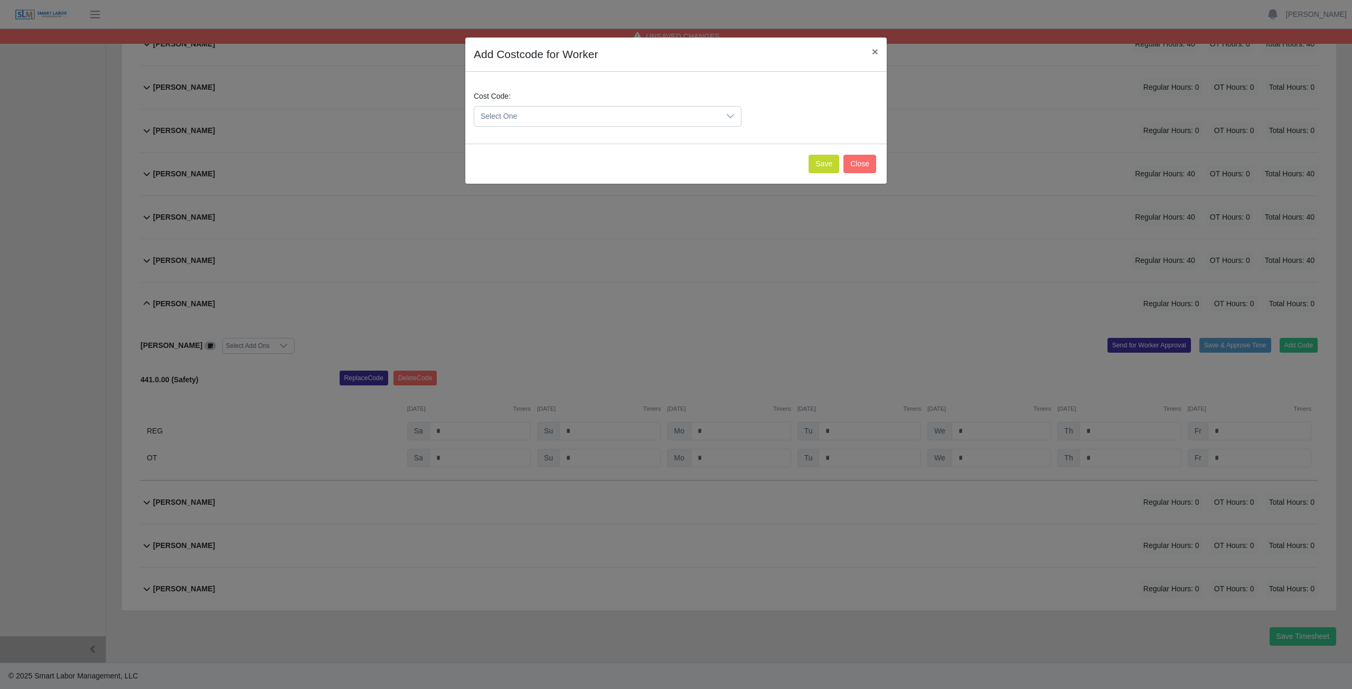
click at [544, 112] on span "Select One" at bounding box center [597, 117] width 246 height 20
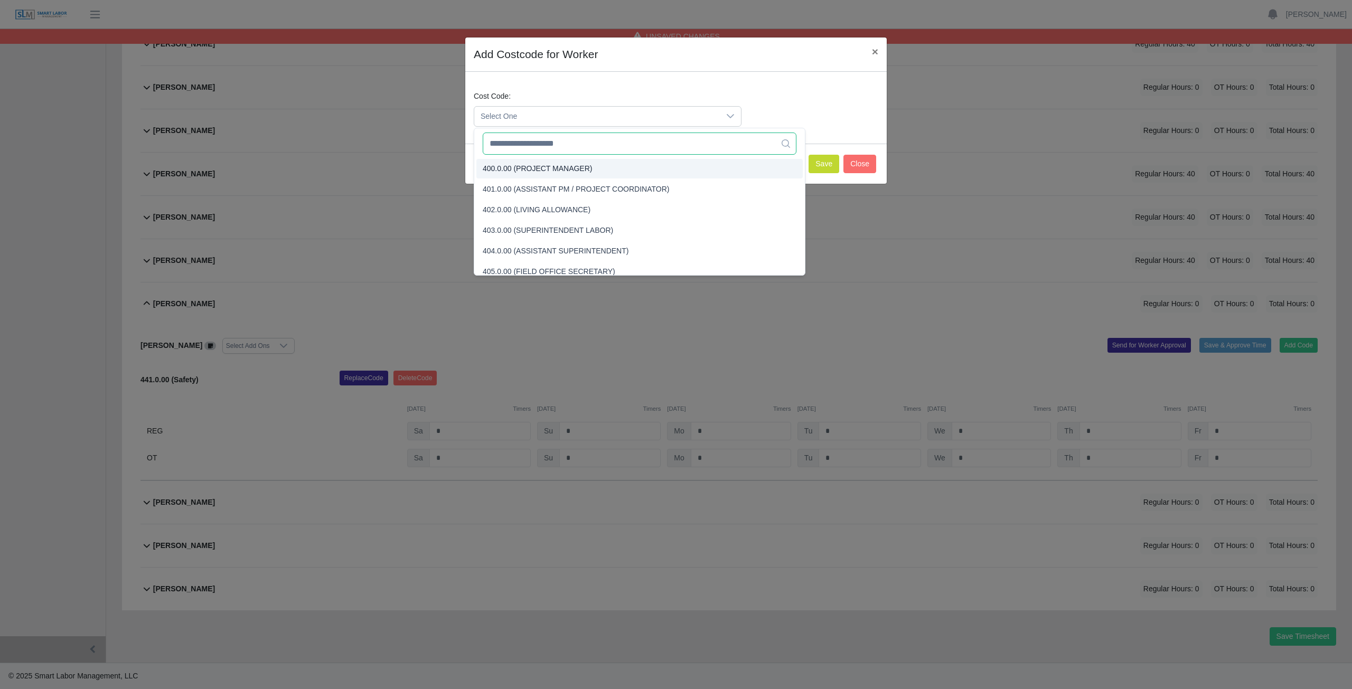
click at [518, 143] on input "text" at bounding box center [640, 144] width 314 height 22
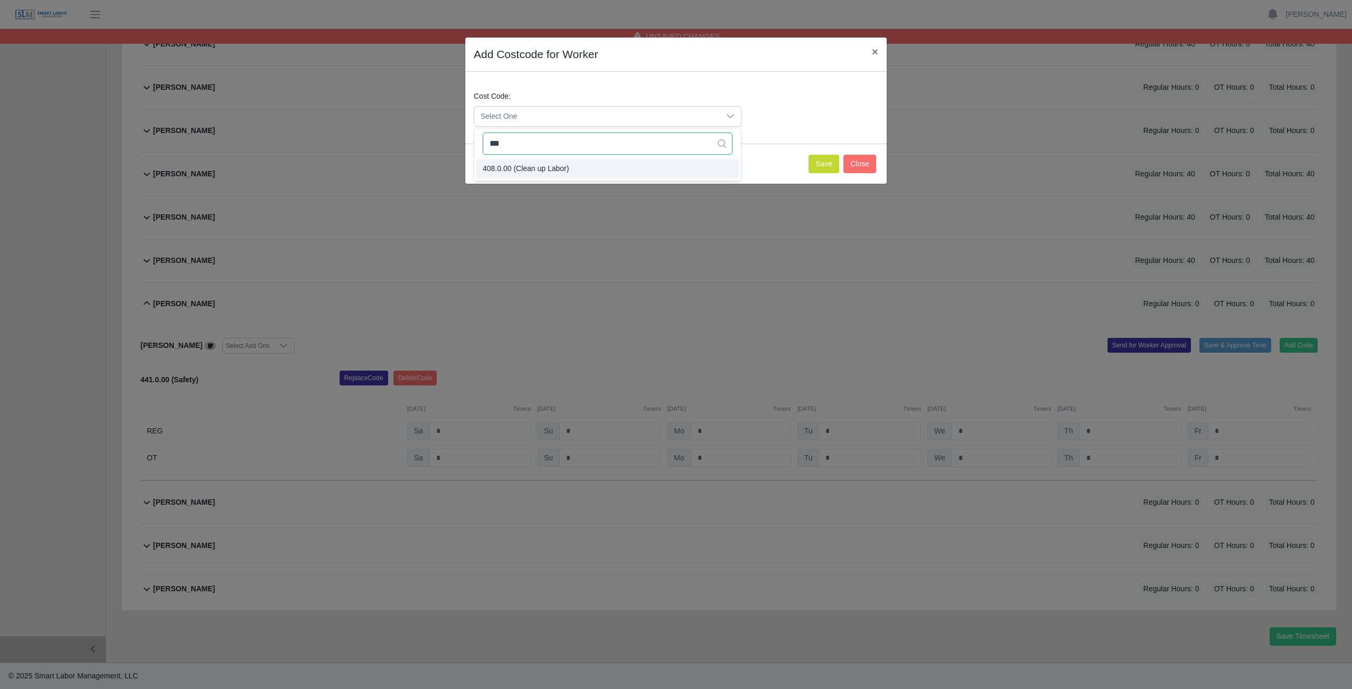
type input "***"
drag, startPoint x: 815, startPoint y: 167, endPoint x: 819, endPoint y: 162, distance: 6.0
click at [818, 164] on button "Save" at bounding box center [824, 164] width 31 height 18
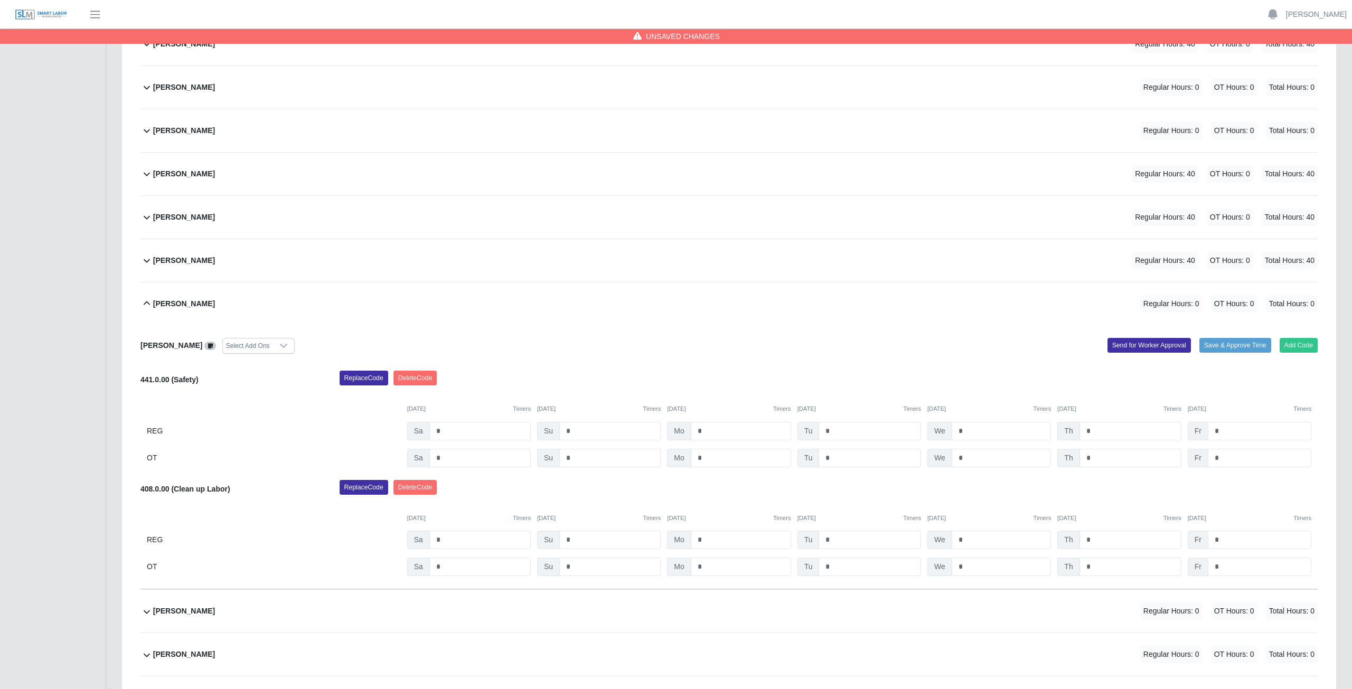
scroll to position [440, 0]
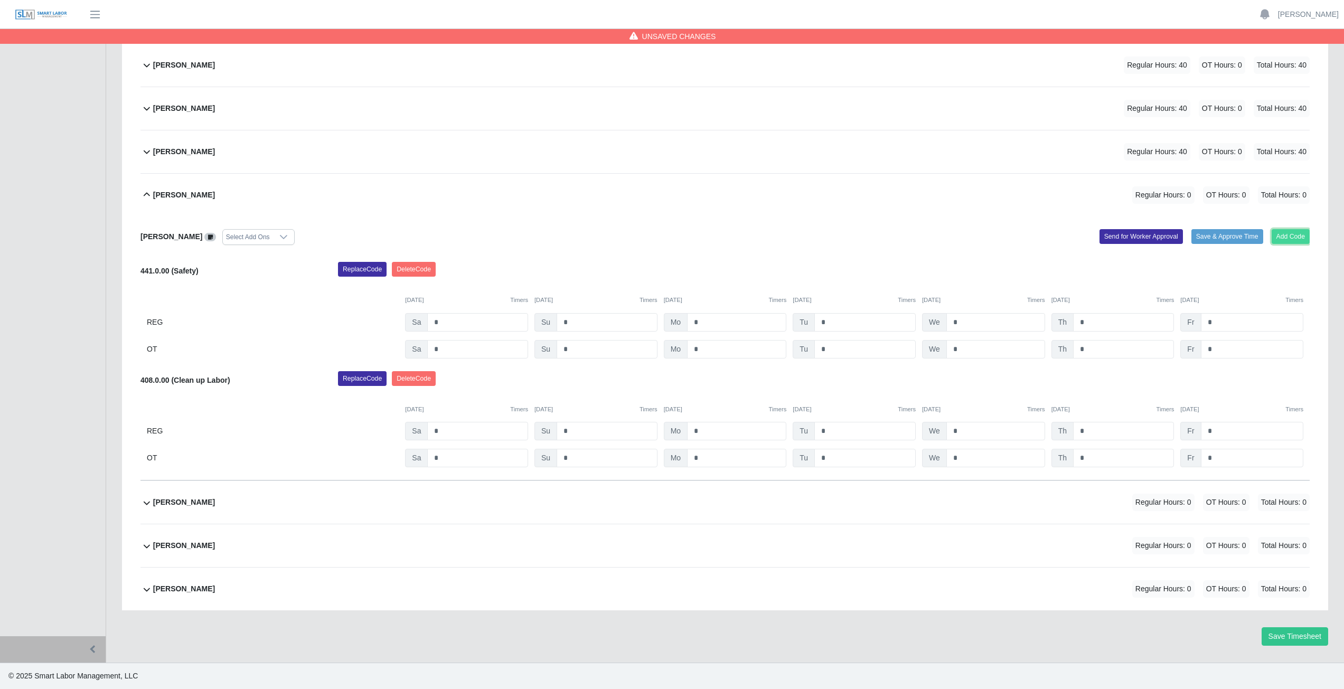
click at [1282, 237] on button "Add Code" at bounding box center [1291, 236] width 39 height 15
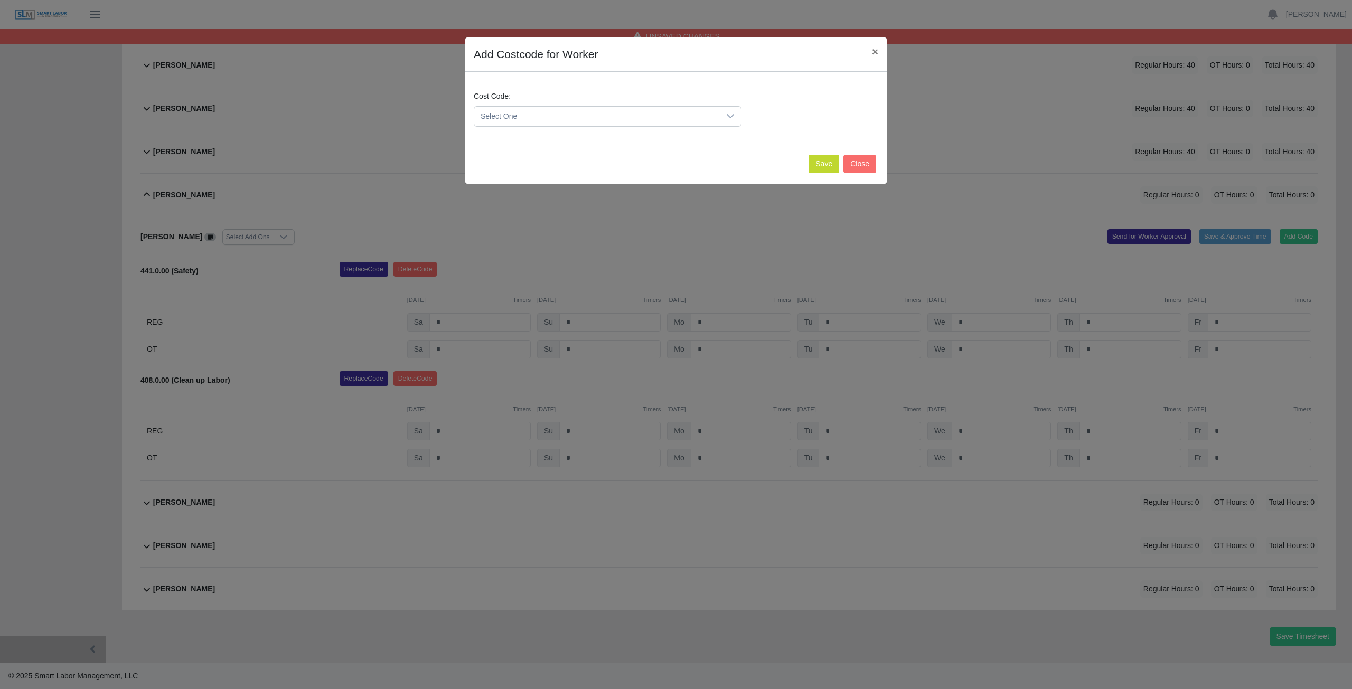
click at [525, 119] on span "Select One" at bounding box center [597, 117] width 246 height 20
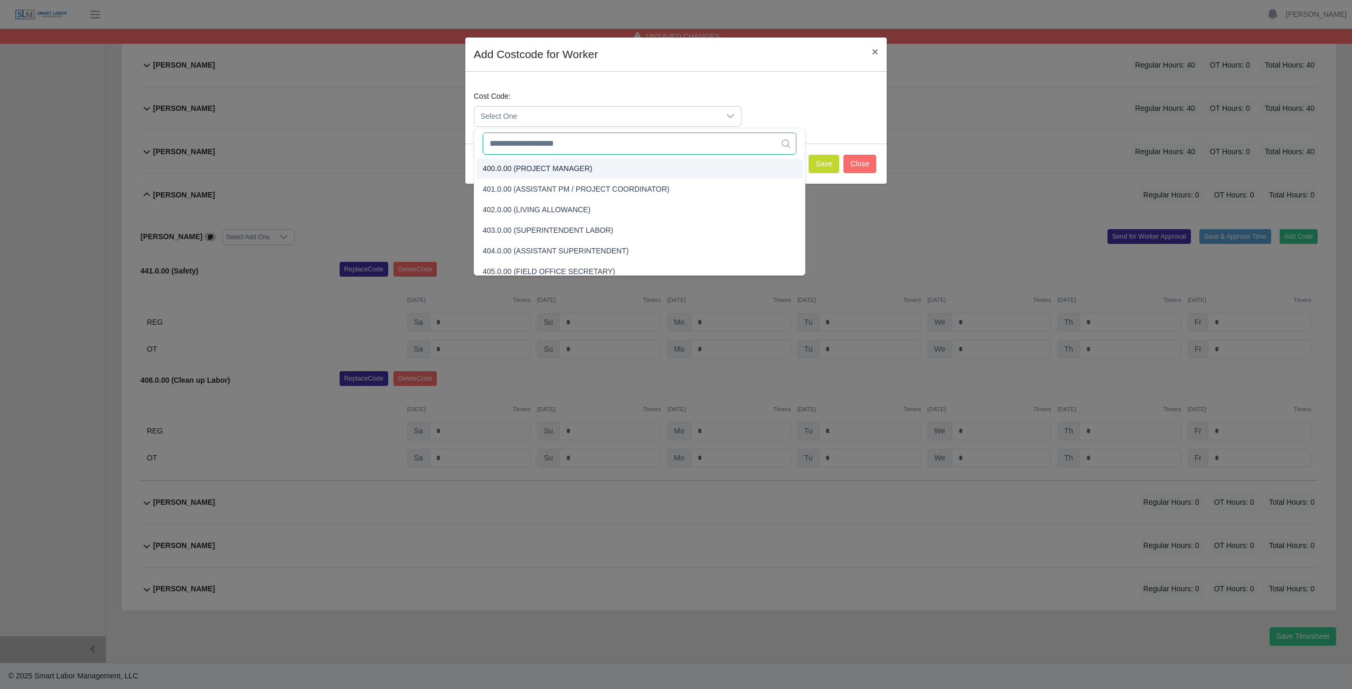
click at [529, 149] on input "text" at bounding box center [640, 144] width 314 height 22
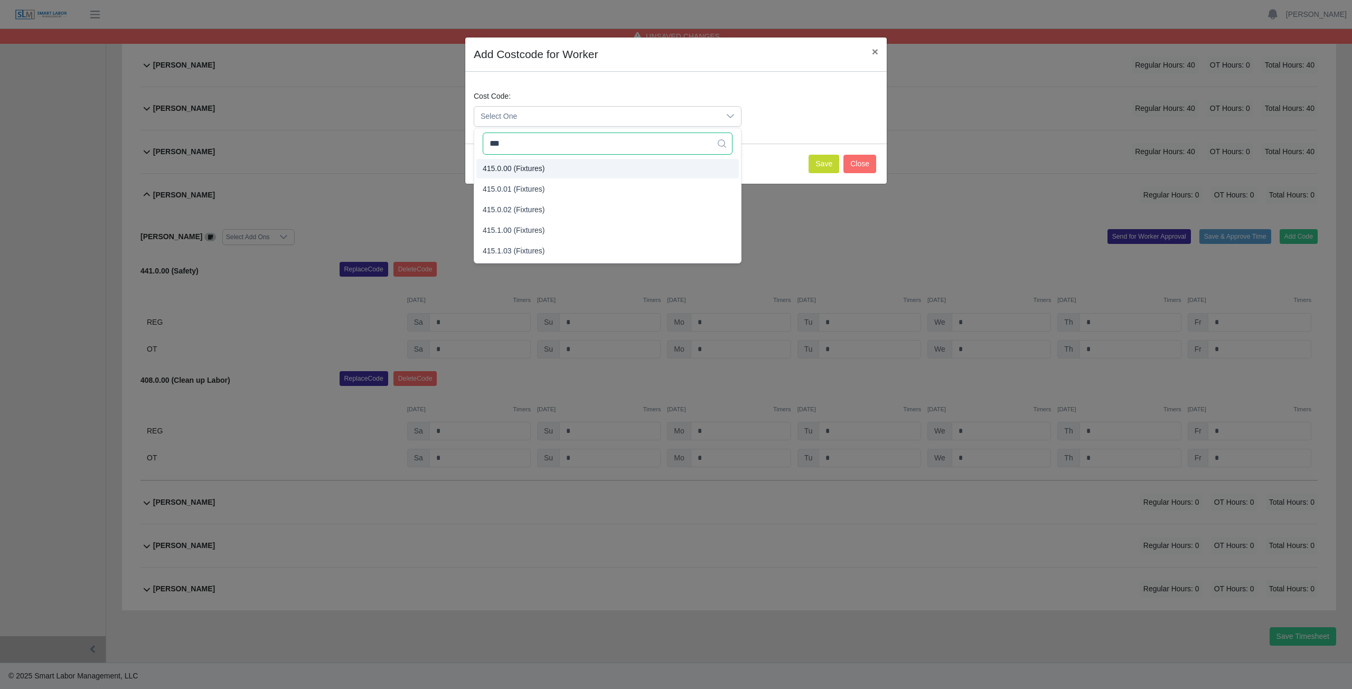
type input "***"
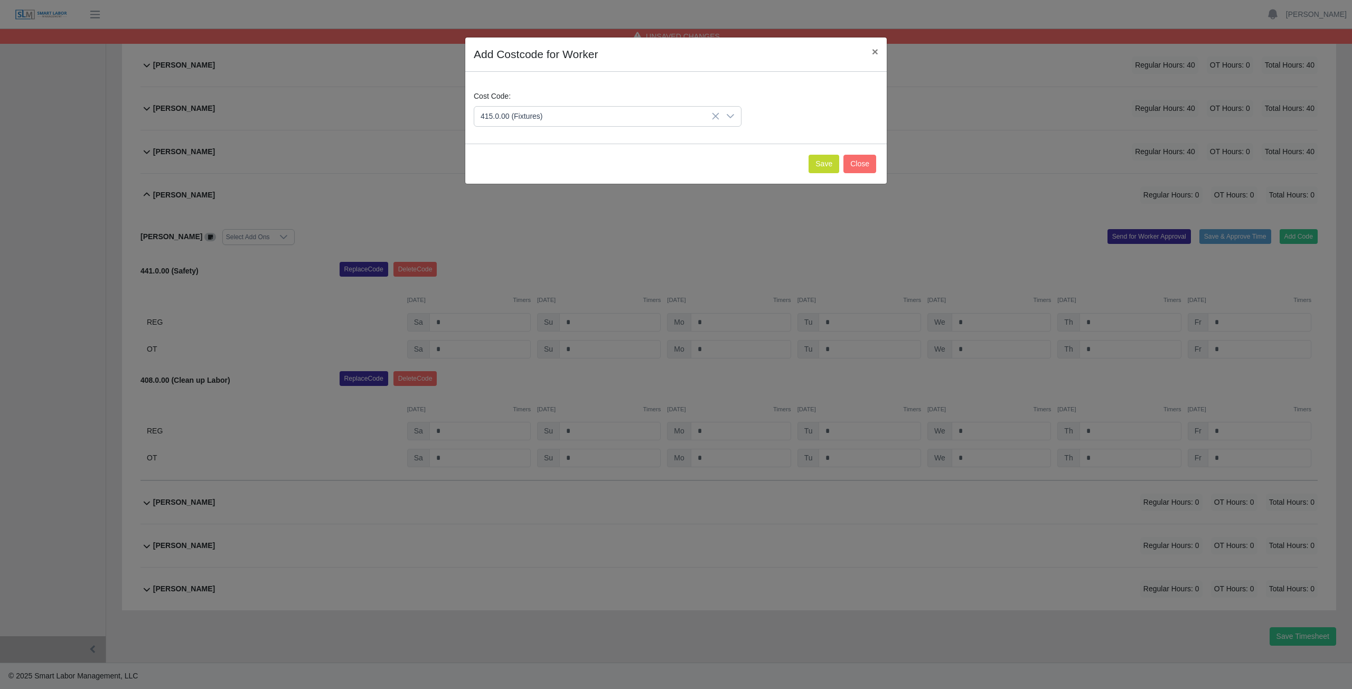
click at [524, 166] on span "415.0.00 (Fixtures)" at bounding box center [514, 168] width 62 height 11
drag, startPoint x: 823, startPoint y: 159, endPoint x: 816, endPoint y: 154, distance: 8.2
click at [823, 159] on button "Save" at bounding box center [824, 164] width 31 height 18
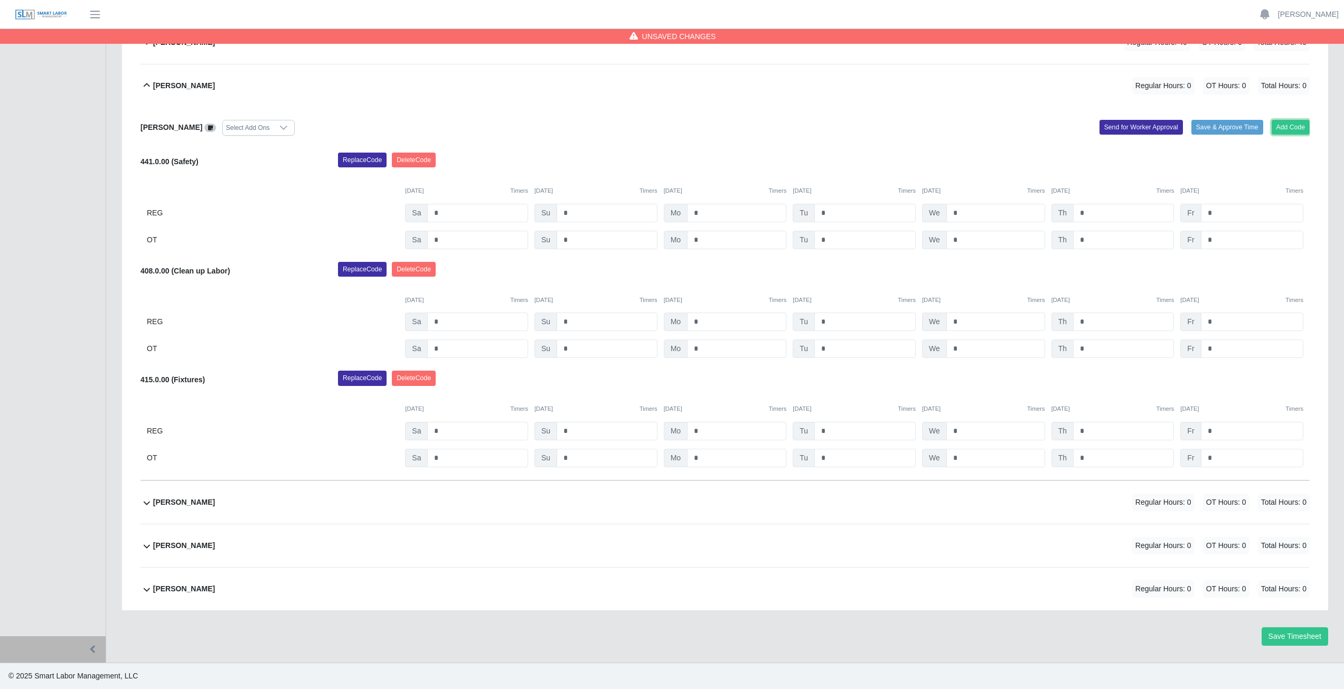
drag, startPoint x: 1289, startPoint y: 126, endPoint x: 1086, endPoint y: 172, distance: 207.9
click at [1193, 148] on div "Marlon Castro Montelongo Select Add Ons Add Code Save & Approve Time Send for W…" at bounding box center [724, 293] width 1169 height 373
click at [1293, 124] on button "Add Code" at bounding box center [1291, 127] width 39 height 15
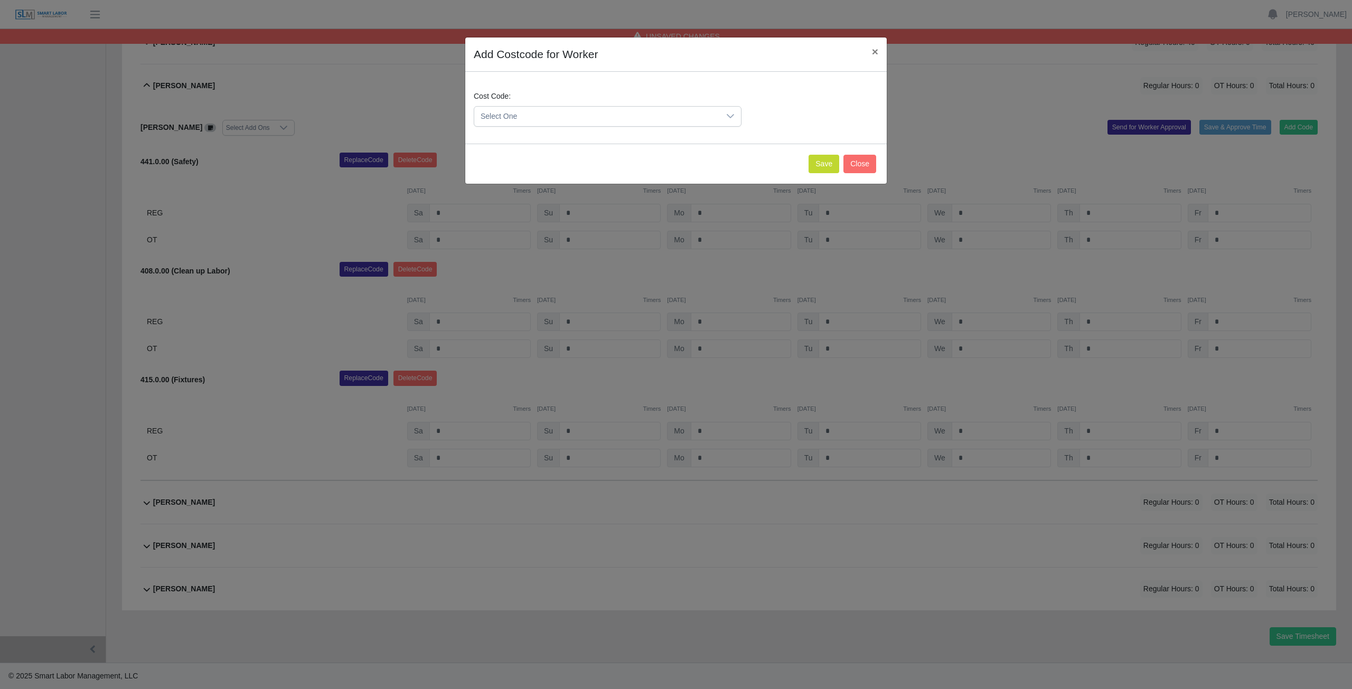
click at [535, 112] on span "Select One" at bounding box center [597, 117] width 246 height 20
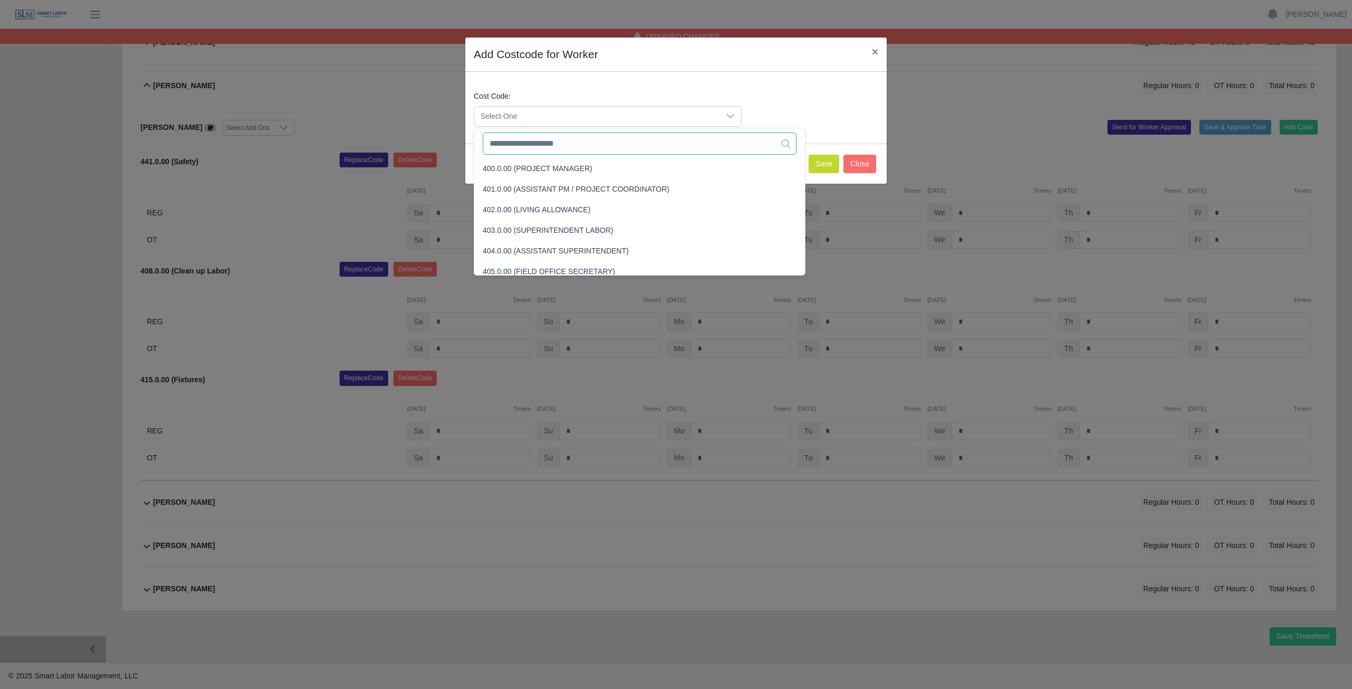
click at [530, 151] on input "text" at bounding box center [640, 144] width 314 height 22
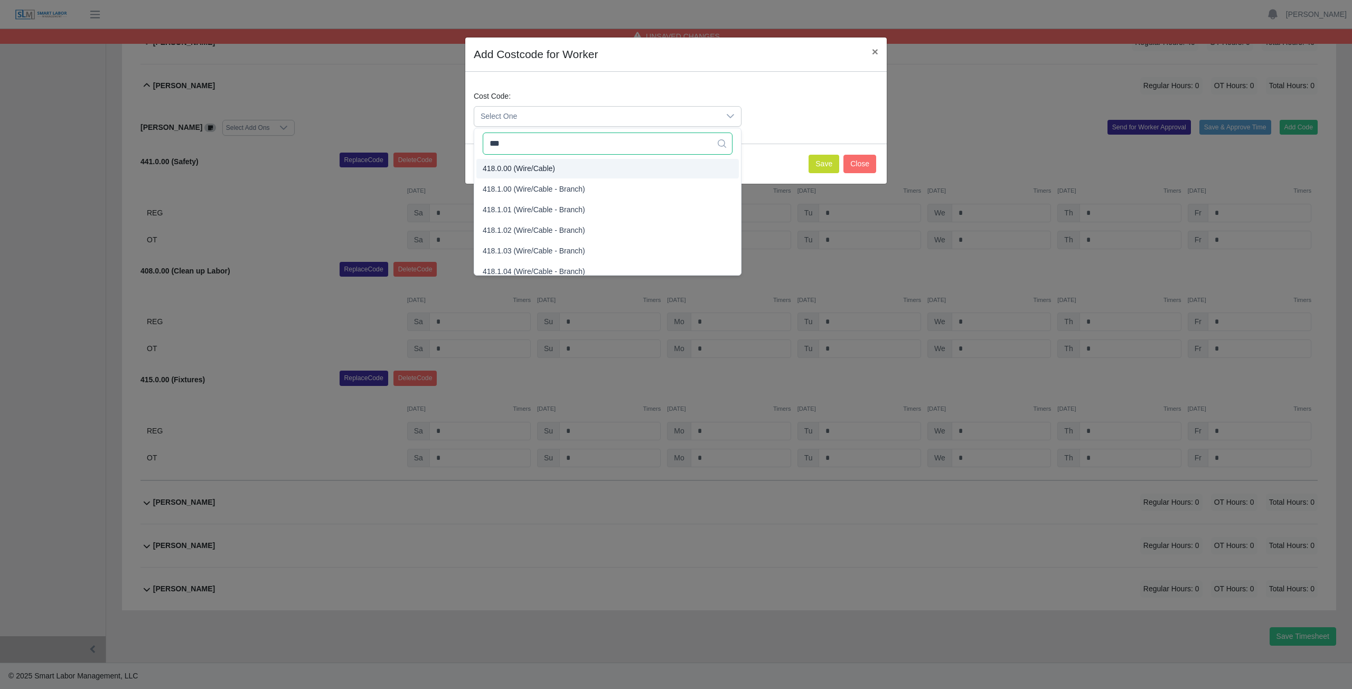
type input "***"
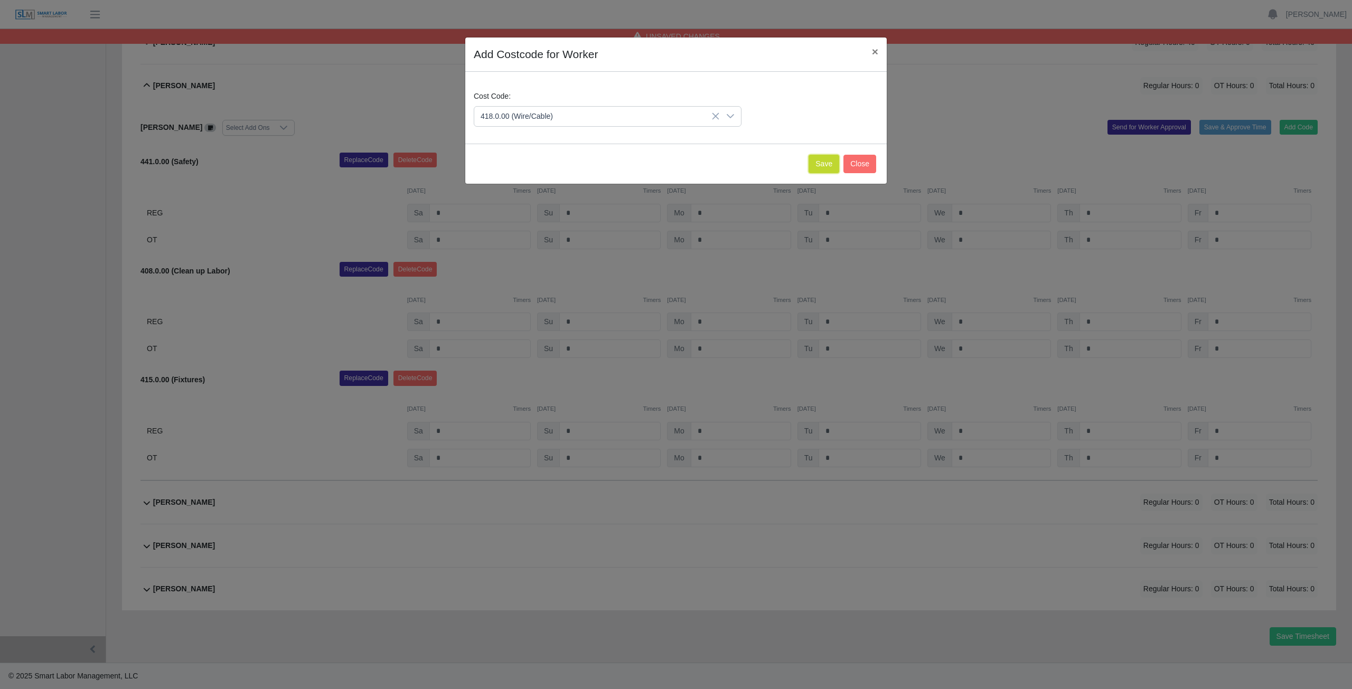
click at [824, 160] on button "Save" at bounding box center [824, 164] width 31 height 18
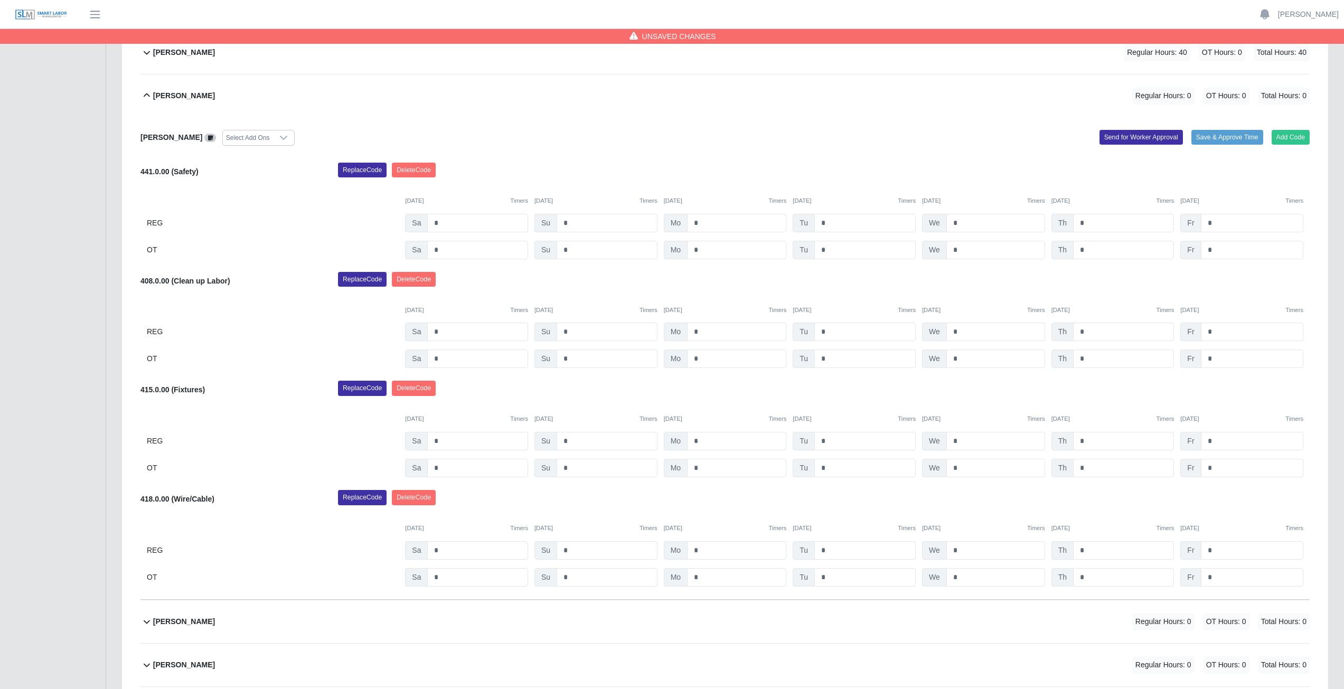
scroll to position [501, 0]
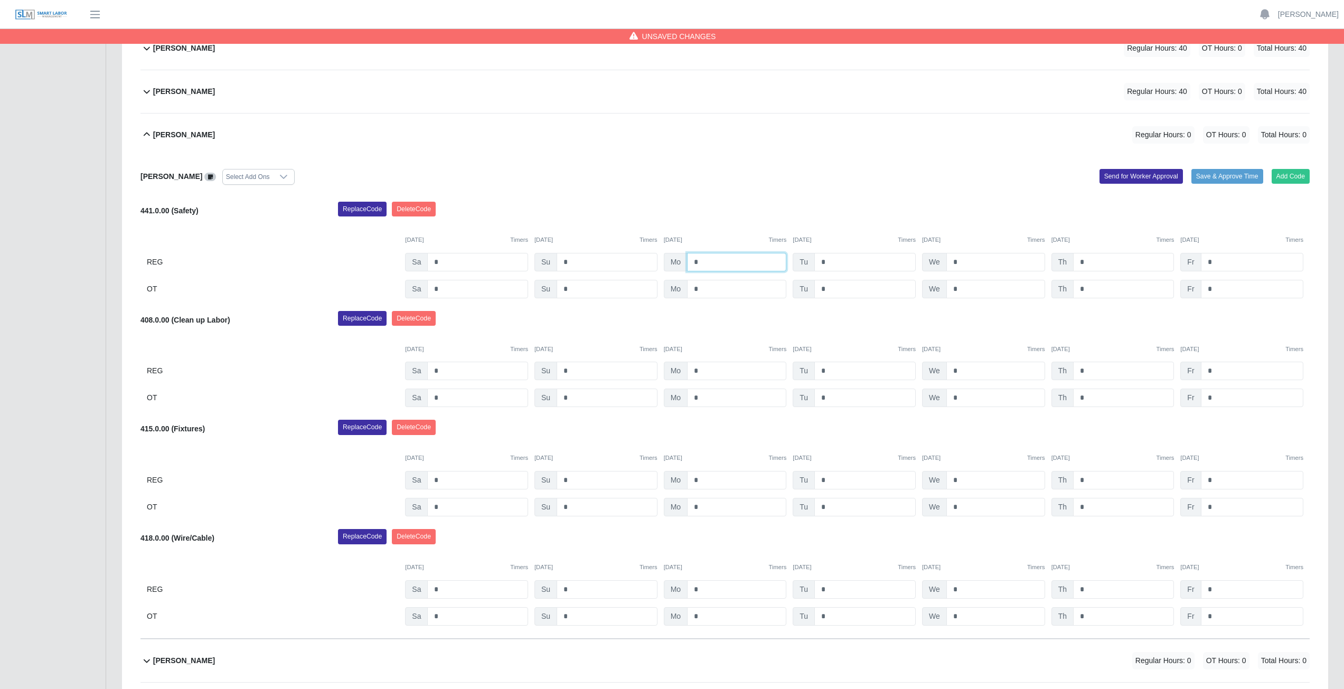
click at [705, 259] on input "*" at bounding box center [736, 262] width 99 height 18
type input "*"
click at [833, 264] on input "*" at bounding box center [864, 262] width 101 height 18
type input "*"
click at [963, 262] on input "*" at bounding box center [995, 262] width 99 height 18
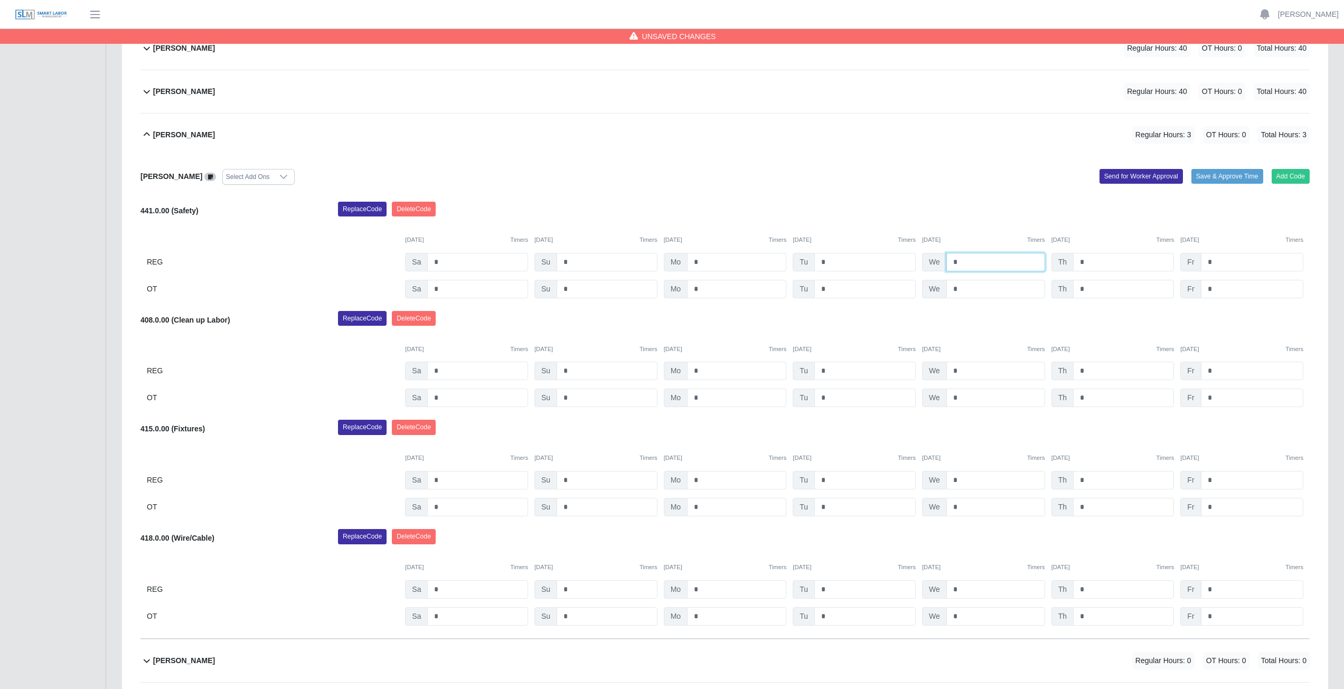
type input "*"
click at [1093, 262] on input "*" at bounding box center [1123, 262] width 101 height 18
type input "*"
click at [701, 372] on input "*" at bounding box center [736, 371] width 99 height 18
type input "*"
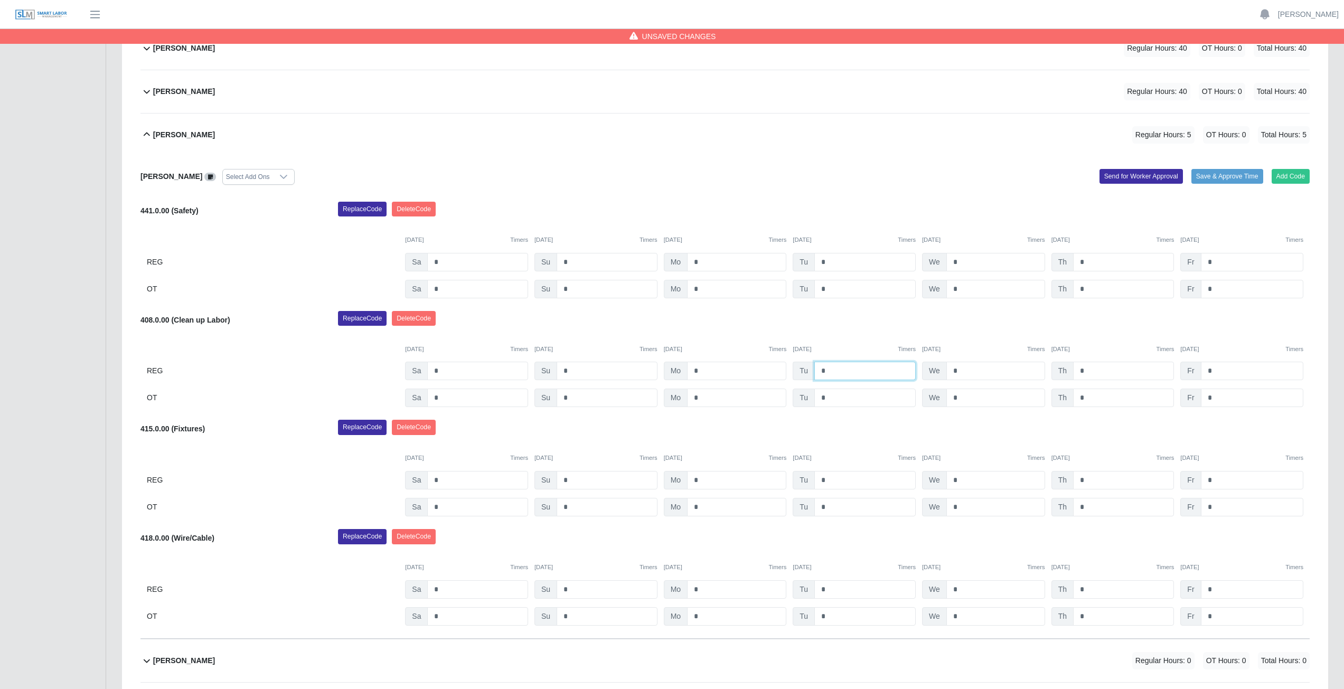
click at [831, 368] on input "*" at bounding box center [864, 371] width 101 height 18
type input "*"
click at [960, 369] on input "*" at bounding box center [995, 371] width 99 height 18
type input "*"
click at [1092, 370] on input "*" at bounding box center [1123, 371] width 101 height 18
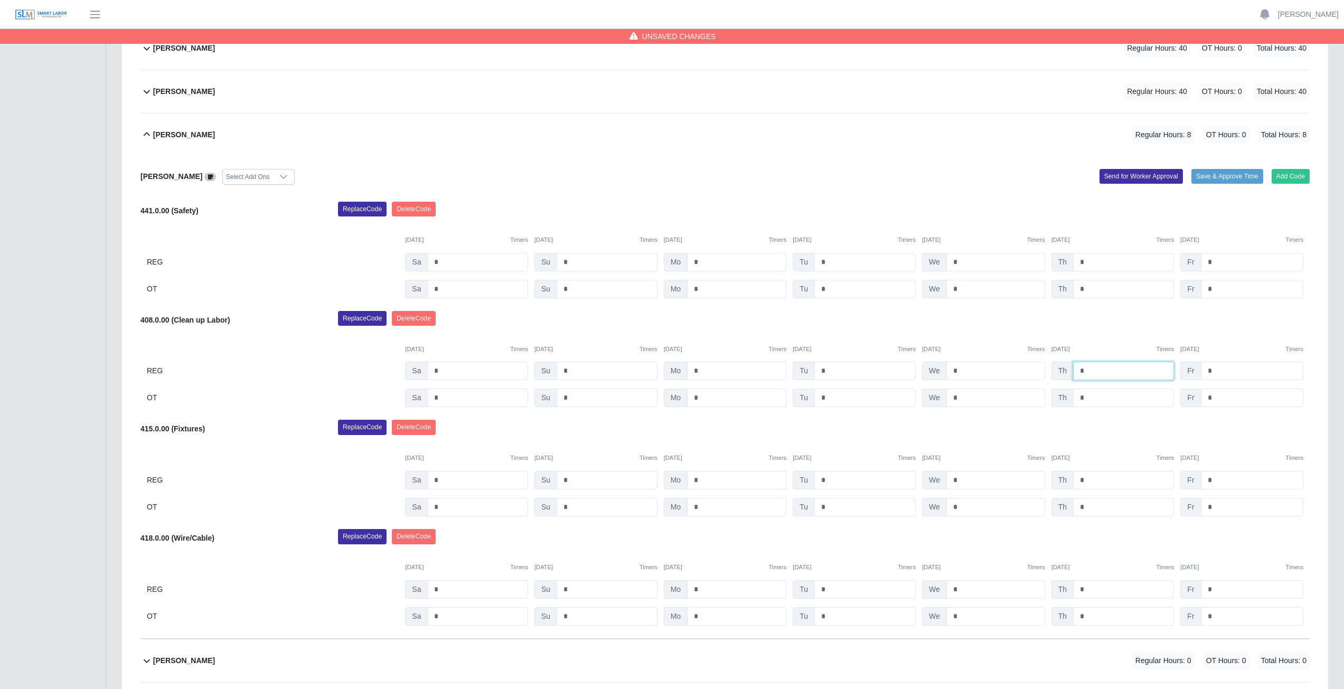
type input "*"
click at [700, 478] on input "*" at bounding box center [736, 480] width 99 height 18
type input "*"
click at [830, 481] on input "*" at bounding box center [864, 480] width 101 height 18
type input "*"
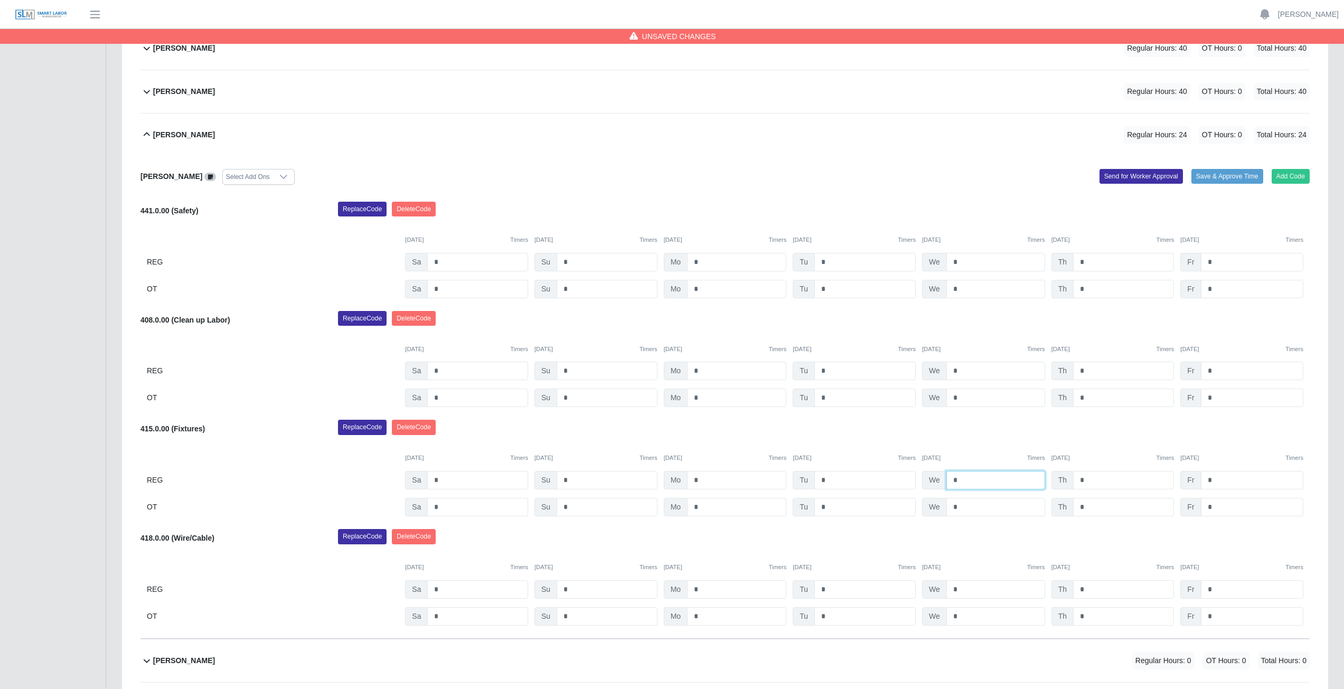
click at [963, 481] on input "*" at bounding box center [995, 480] width 99 height 18
type input "*"
click at [1090, 482] on input "*" at bounding box center [1123, 480] width 101 height 18
type input "*"
click at [998, 437] on div "415.0.00 (Fixtures) Replace Code Delete Code 09/20/2025 Timers 09/21/2025 Timer…" at bounding box center [724, 468] width 1169 height 97
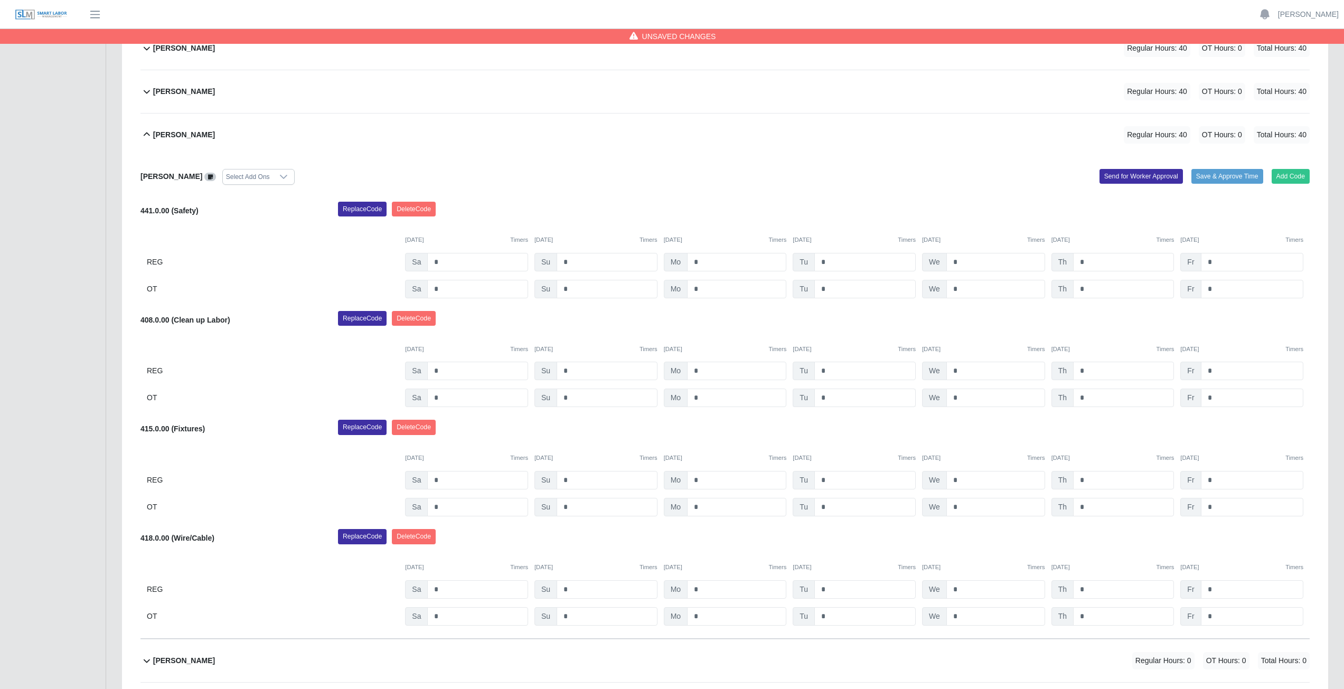
drag, startPoint x: 865, startPoint y: 424, endPoint x: 857, endPoint y: 402, distance: 22.9
click at [860, 413] on div "Marlon Castro Montelongo Select Add Ons Add Code Save & Approve Time Send for W…" at bounding box center [724, 397] width 1169 height 483
click at [146, 134] on icon at bounding box center [146, 134] width 13 height 13
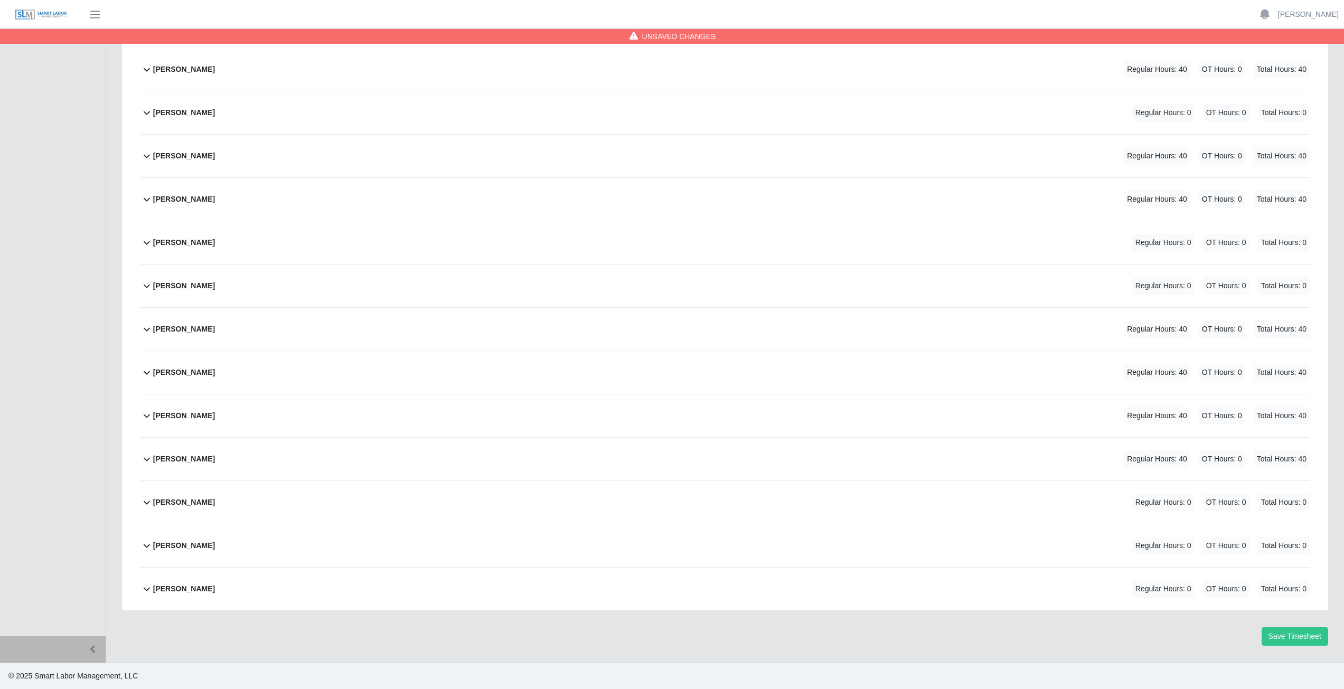
scroll to position [176, 0]
click at [146, 504] on icon at bounding box center [147, 503] width 6 height 4
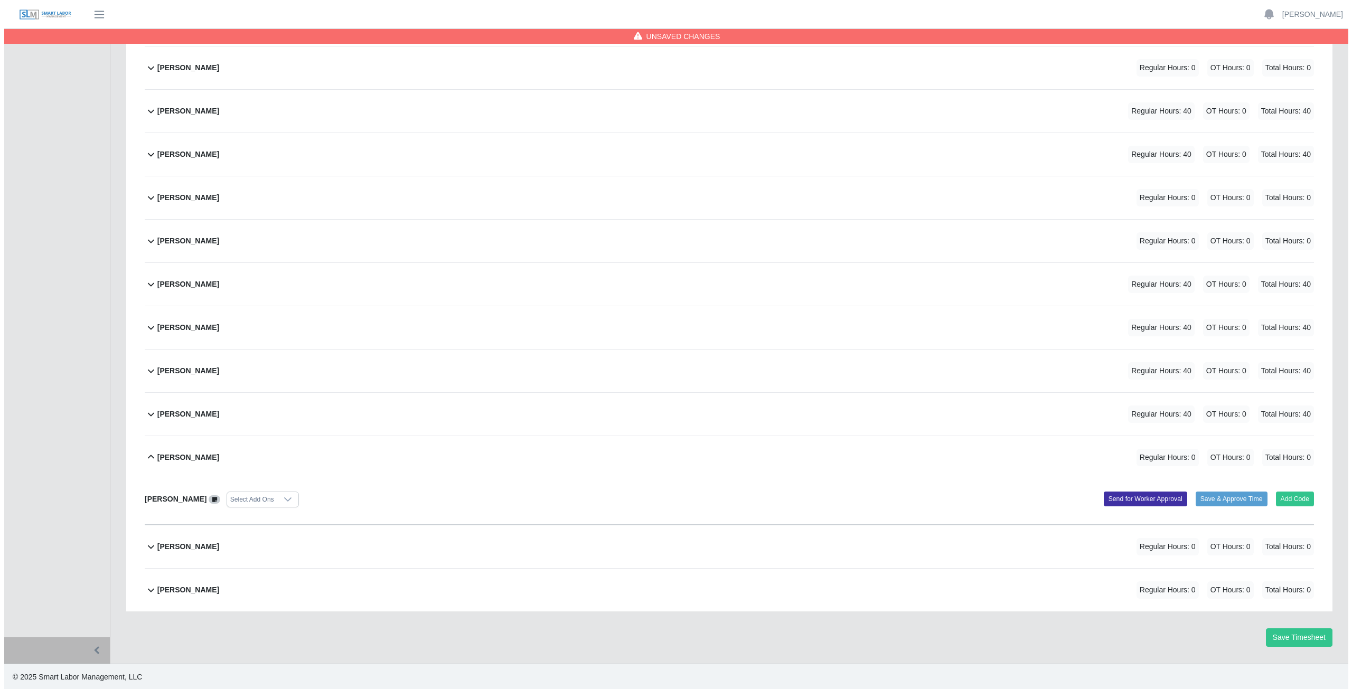
scroll to position [222, 0]
drag, startPoint x: 1290, startPoint y: 499, endPoint x: 1057, endPoint y: 493, distance: 233.5
click at [1207, 495] on div "Add Code Save & Approve Time Send for Worker Approval" at bounding box center [1021, 499] width 593 height 16
click at [1290, 497] on button "Add Code" at bounding box center [1291, 498] width 39 height 15
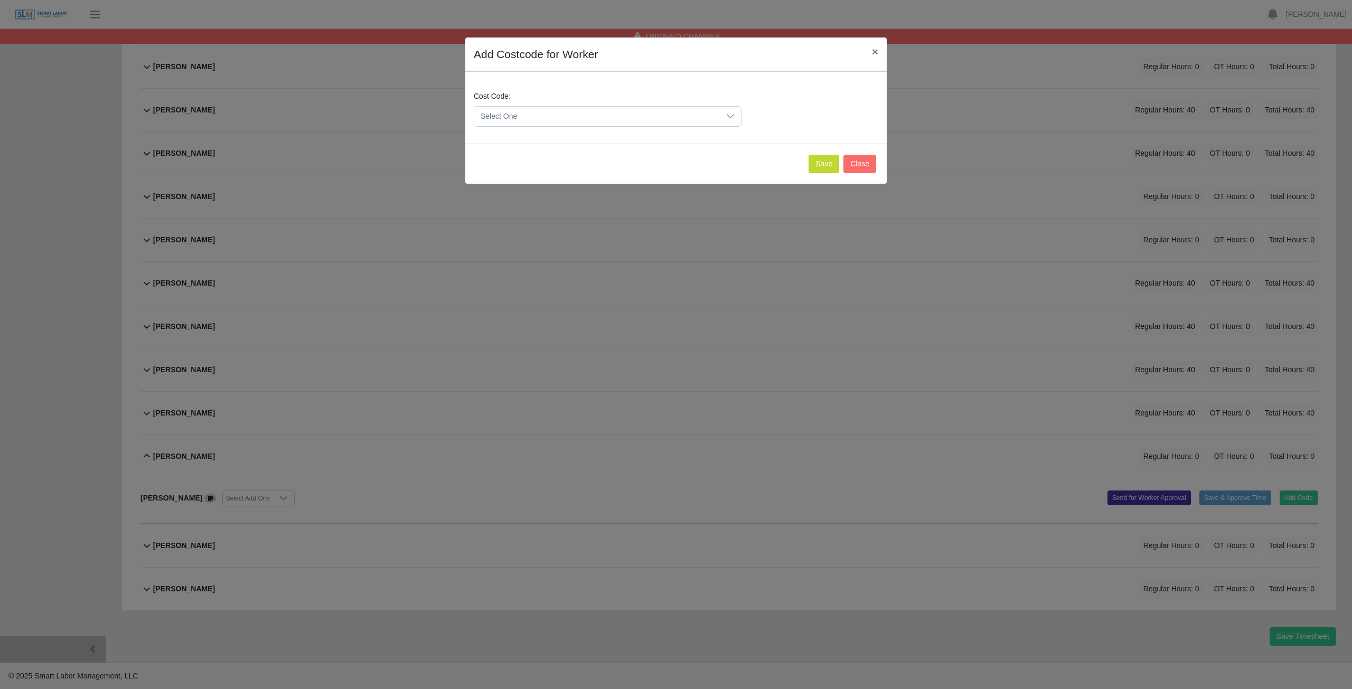
click at [531, 118] on span "Select One" at bounding box center [597, 117] width 246 height 20
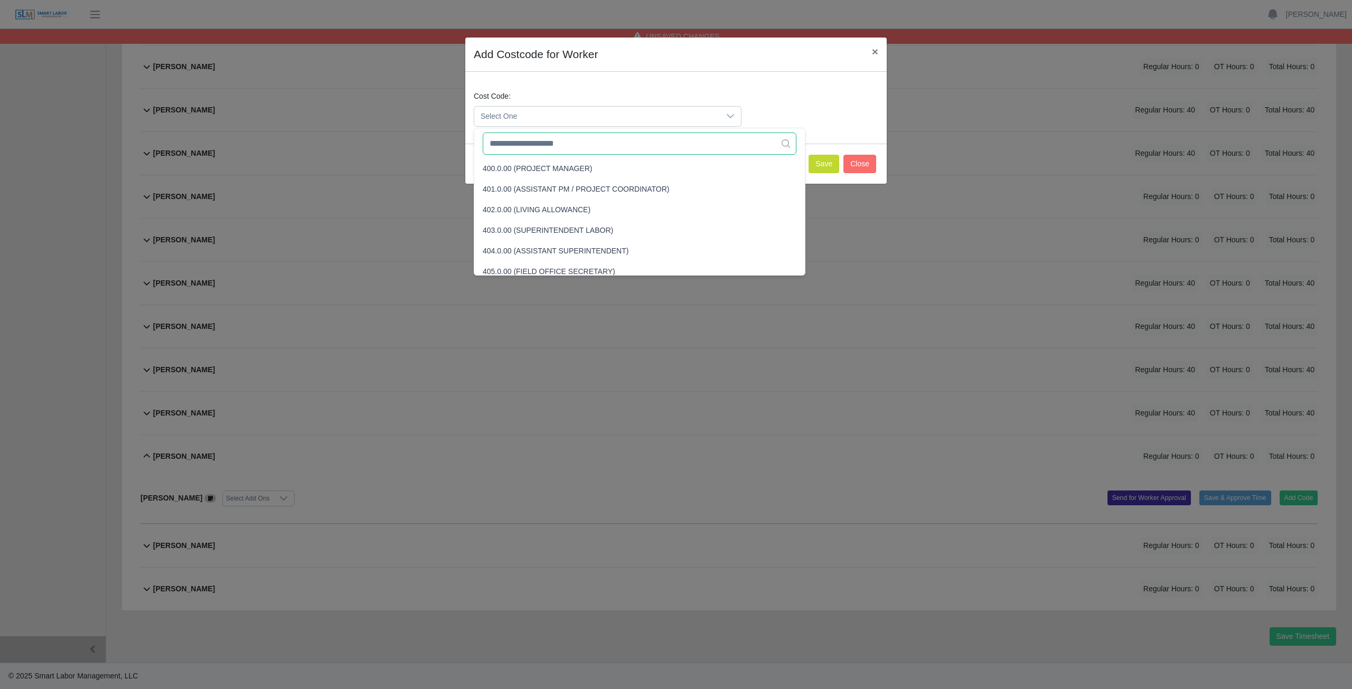
click at [525, 149] on input "text" at bounding box center [640, 144] width 314 height 22
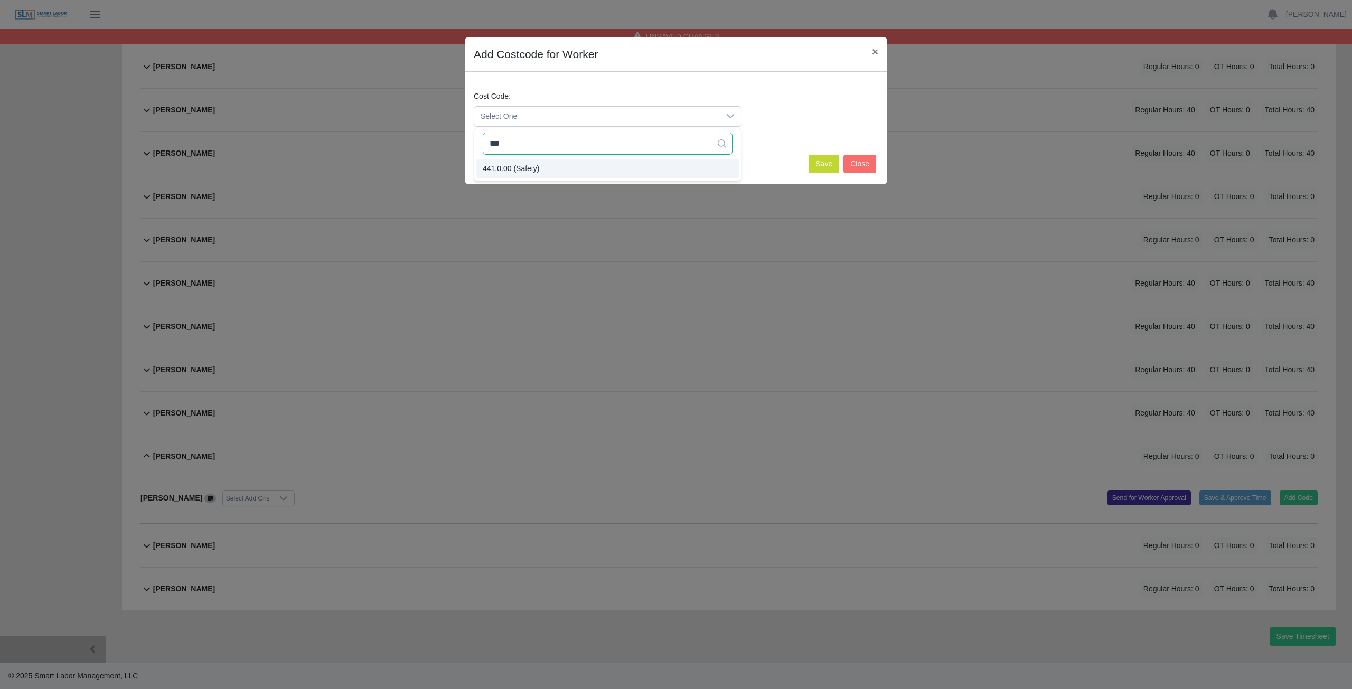
type input "***"
click at [522, 168] on span "441.0.00 (Safety)" at bounding box center [511, 168] width 57 height 11
click at [821, 166] on button "Save" at bounding box center [824, 164] width 31 height 18
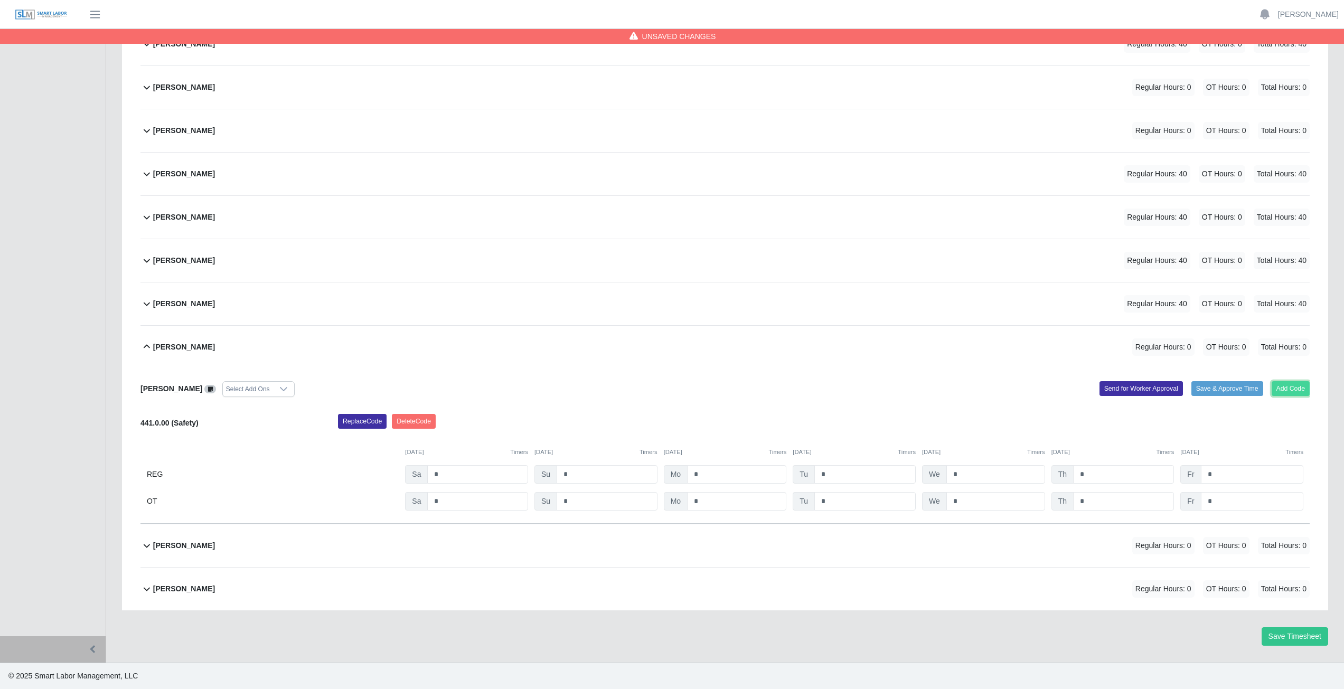
click at [1287, 387] on button "Add Code" at bounding box center [1291, 388] width 39 height 15
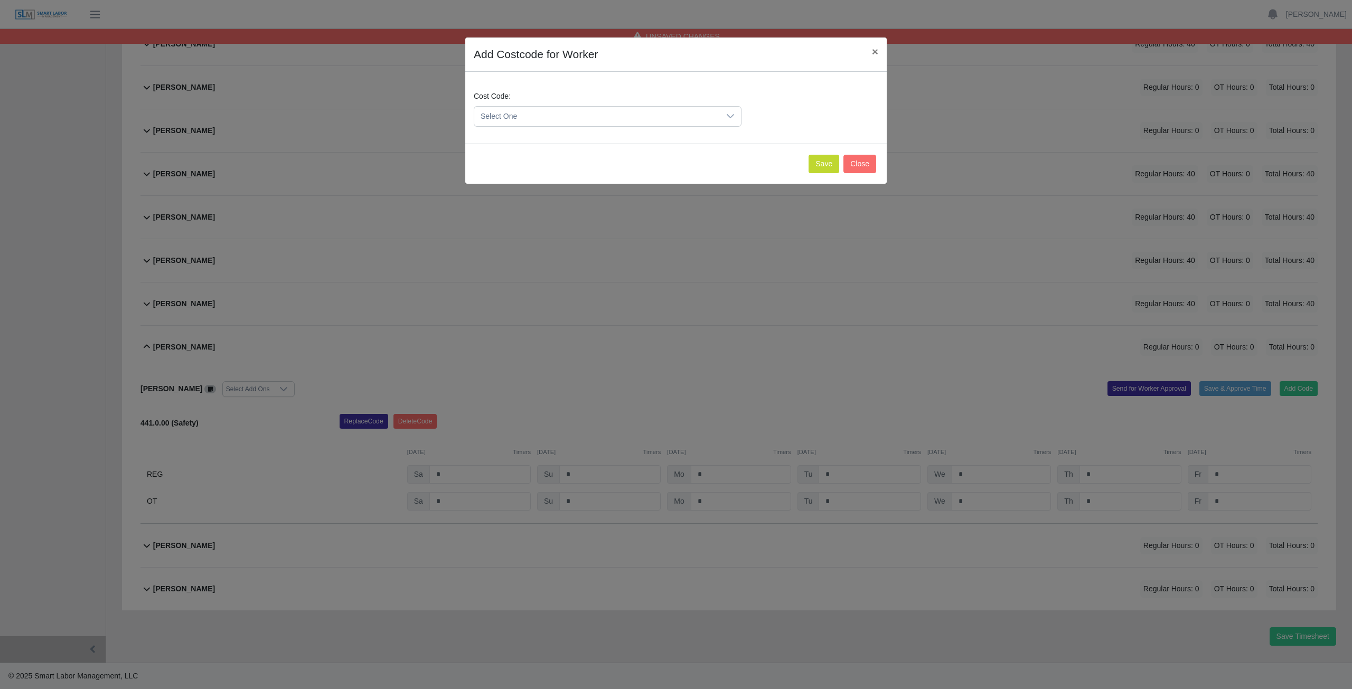
click at [520, 110] on span "Select One" at bounding box center [597, 117] width 246 height 20
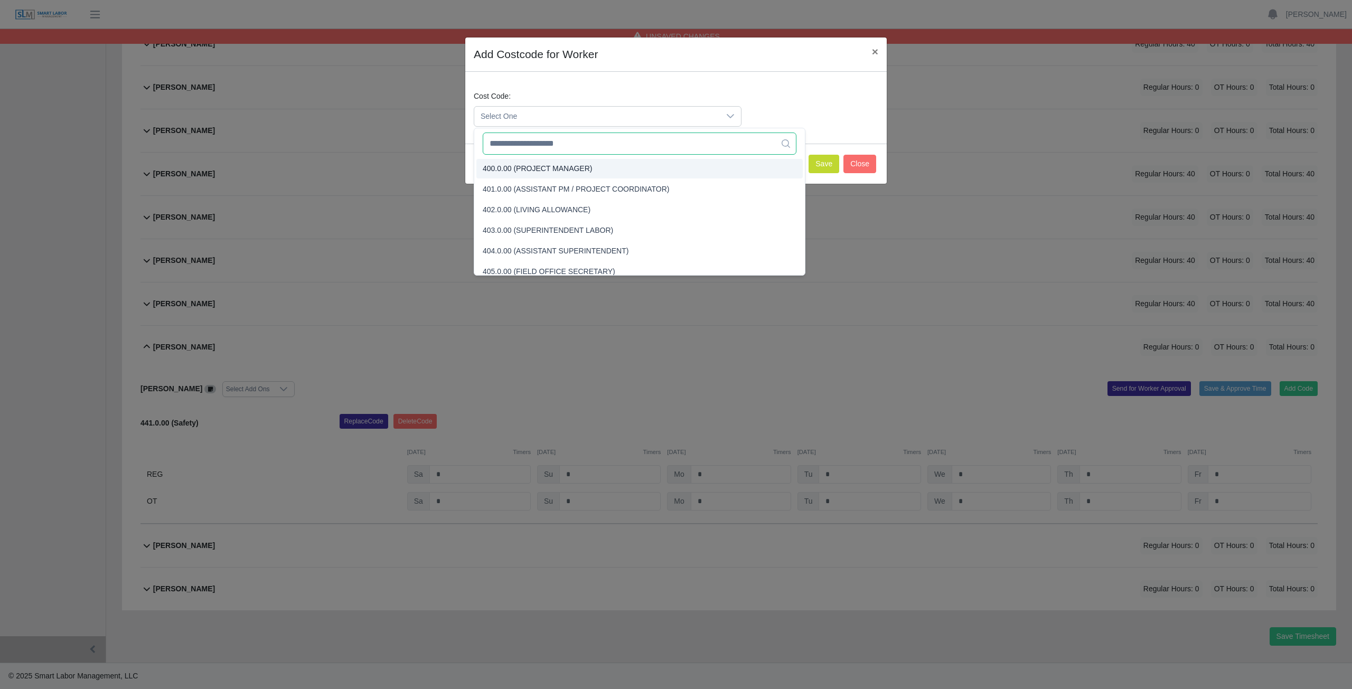
click at [534, 145] on input "text" at bounding box center [640, 144] width 314 height 22
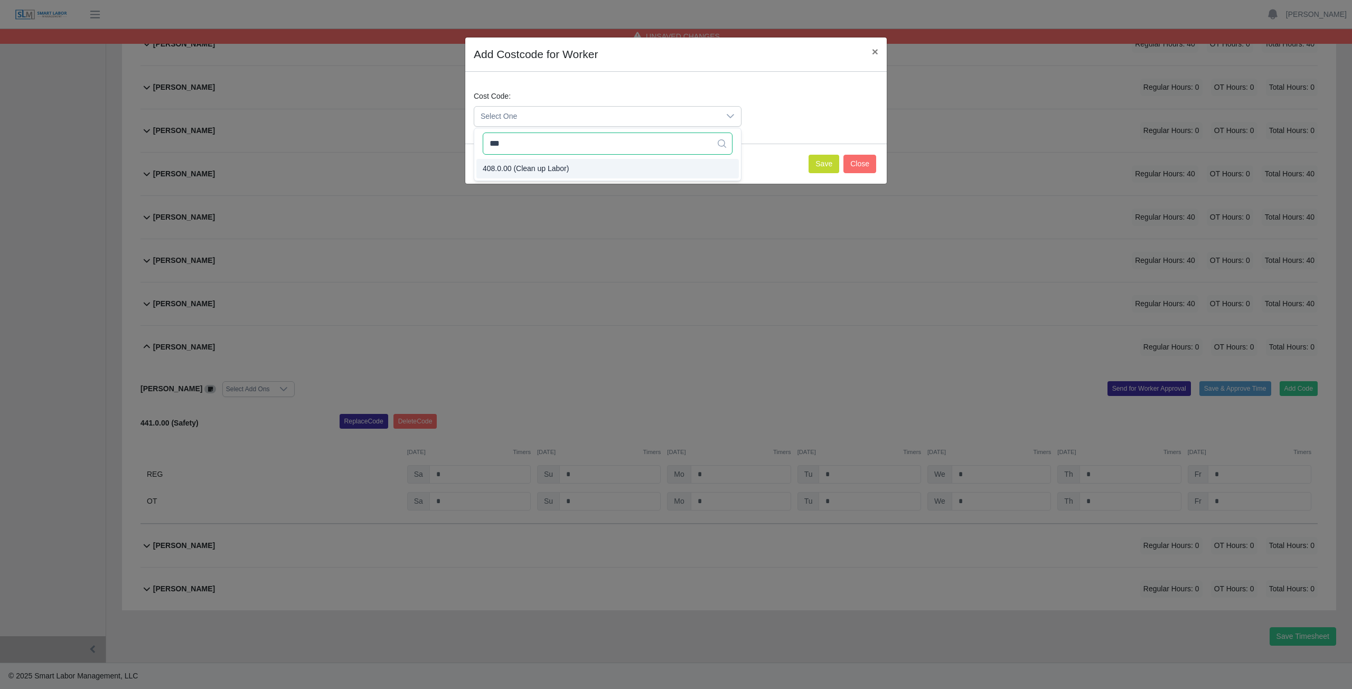
type input "***"
click at [538, 170] on span "408.0.00 (Clean up Labor)" at bounding box center [526, 168] width 86 height 11
click at [827, 162] on button "Save" at bounding box center [824, 164] width 31 height 18
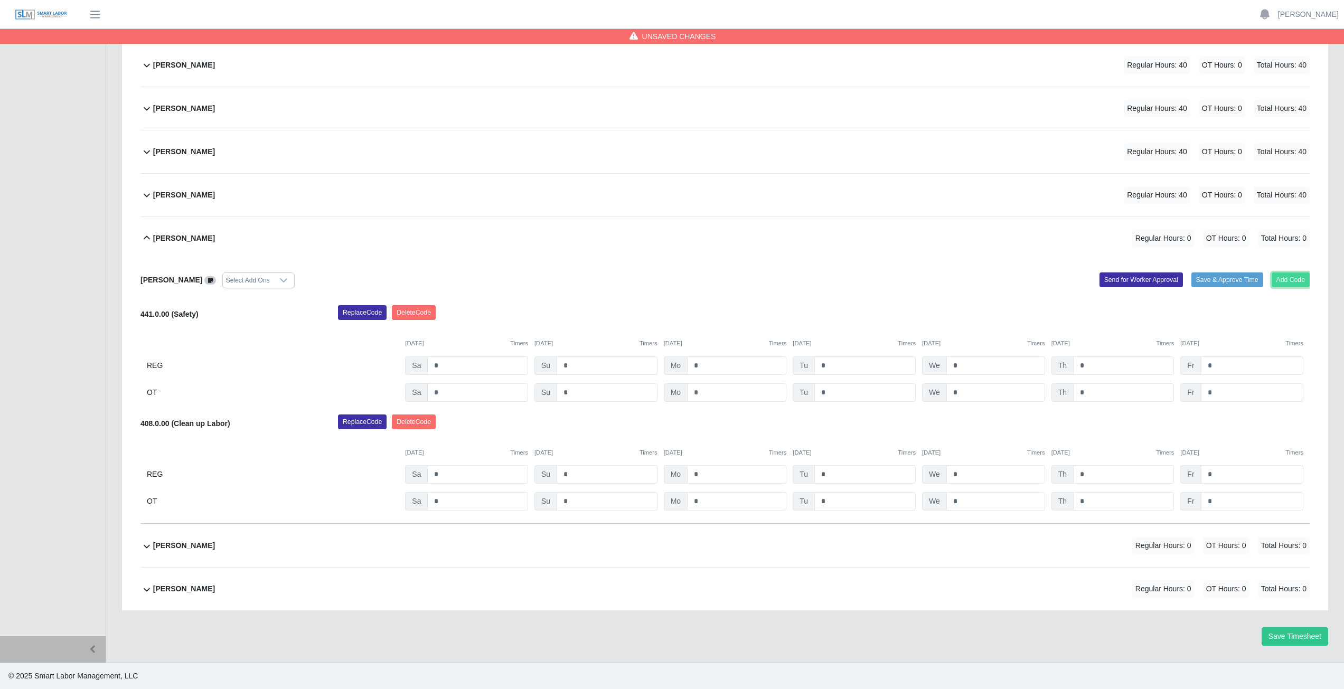
drag, startPoint x: 1283, startPoint y: 280, endPoint x: 1278, endPoint y: 279, distance: 5.3
click at [1278, 279] on button "Add Code" at bounding box center [1291, 280] width 39 height 15
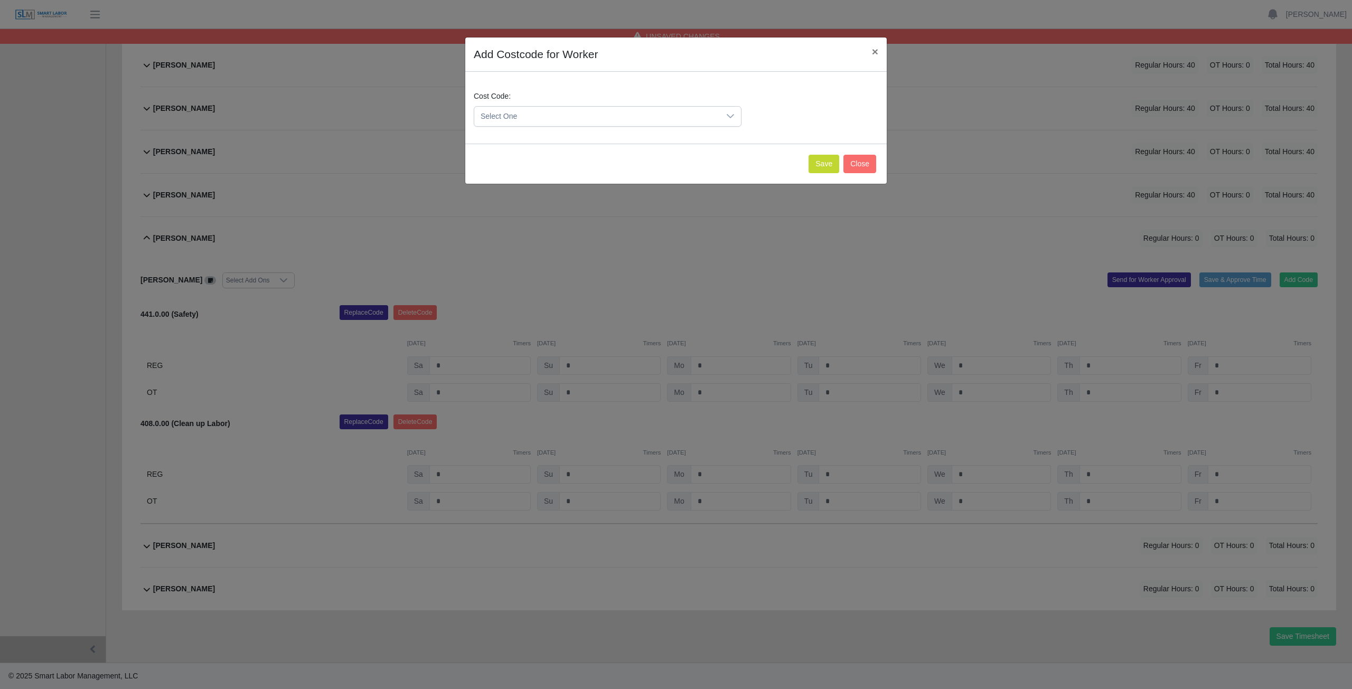
click at [541, 118] on span "Select One" at bounding box center [597, 117] width 246 height 20
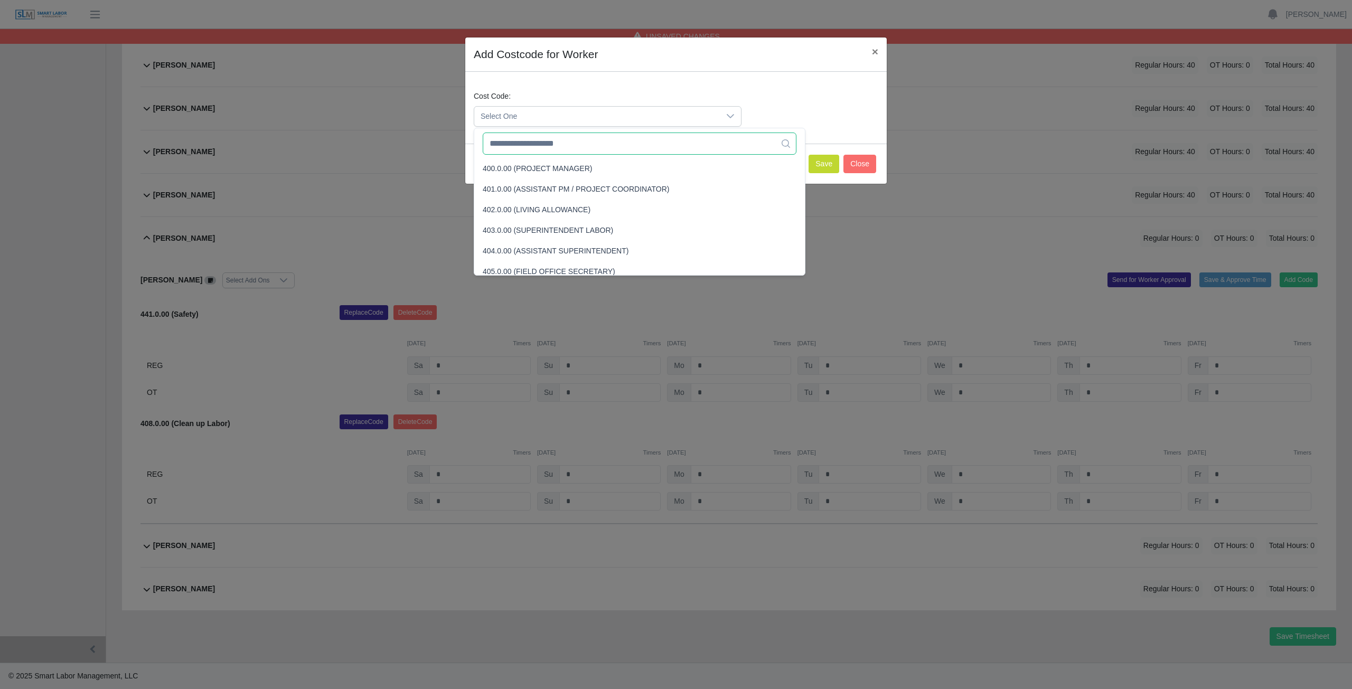
click at [546, 144] on input "text" at bounding box center [640, 144] width 314 height 22
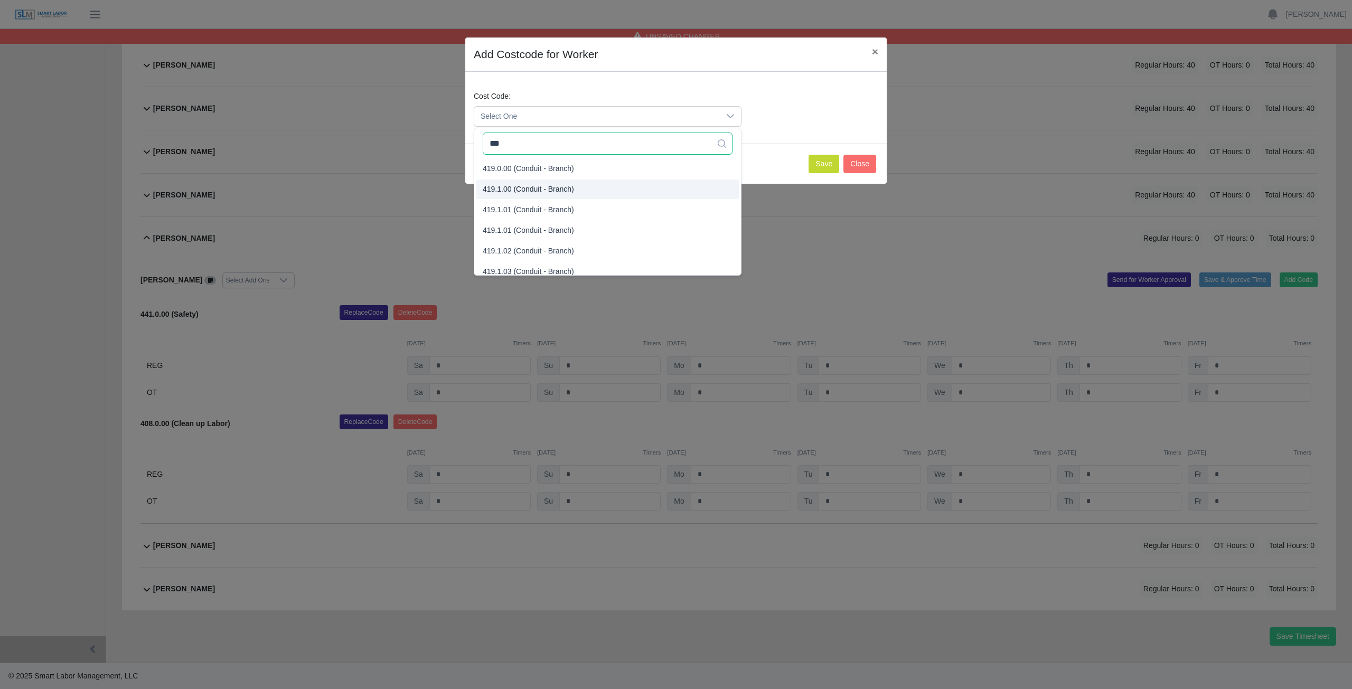
type input "***"
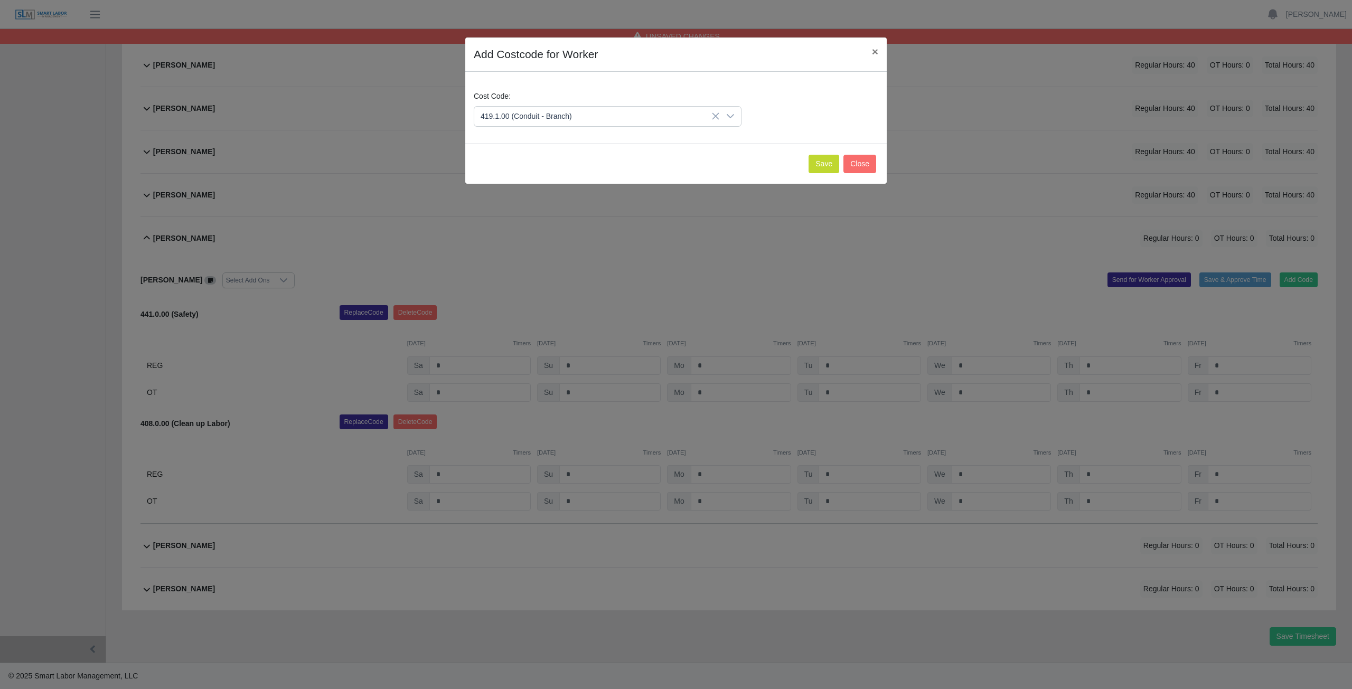
click at [537, 193] on span "419.1.00 (Conduit - Branch)" at bounding box center [528, 189] width 91 height 11
click at [821, 169] on button "Save" at bounding box center [824, 164] width 31 height 18
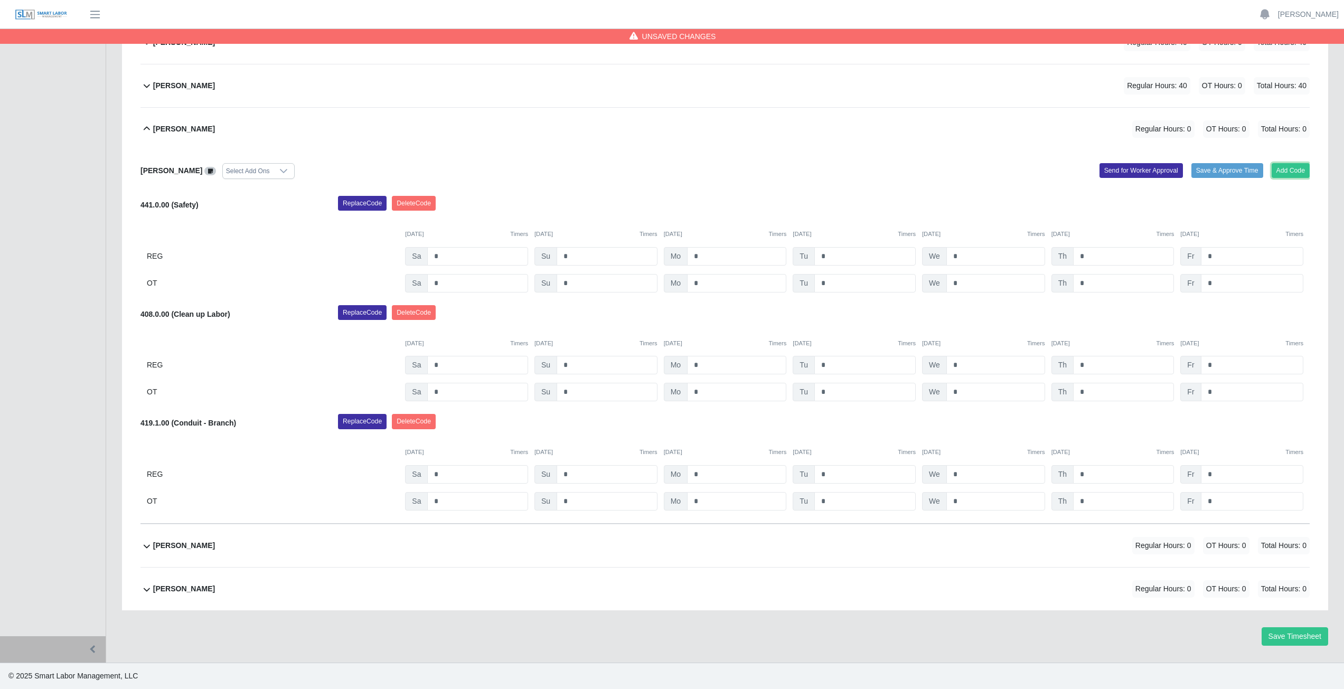
drag, startPoint x: 1284, startPoint y: 171, endPoint x: 1048, endPoint y: 230, distance: 244.0
click at [1263, 171] on div "Add Code Save & Approve Time Send for Worker Approval" at bounding box center [1021, 171] width 593 height 16
click at [1289, 169] on button "Add Code" at bounding box center [1291, 170] width 39 height 15
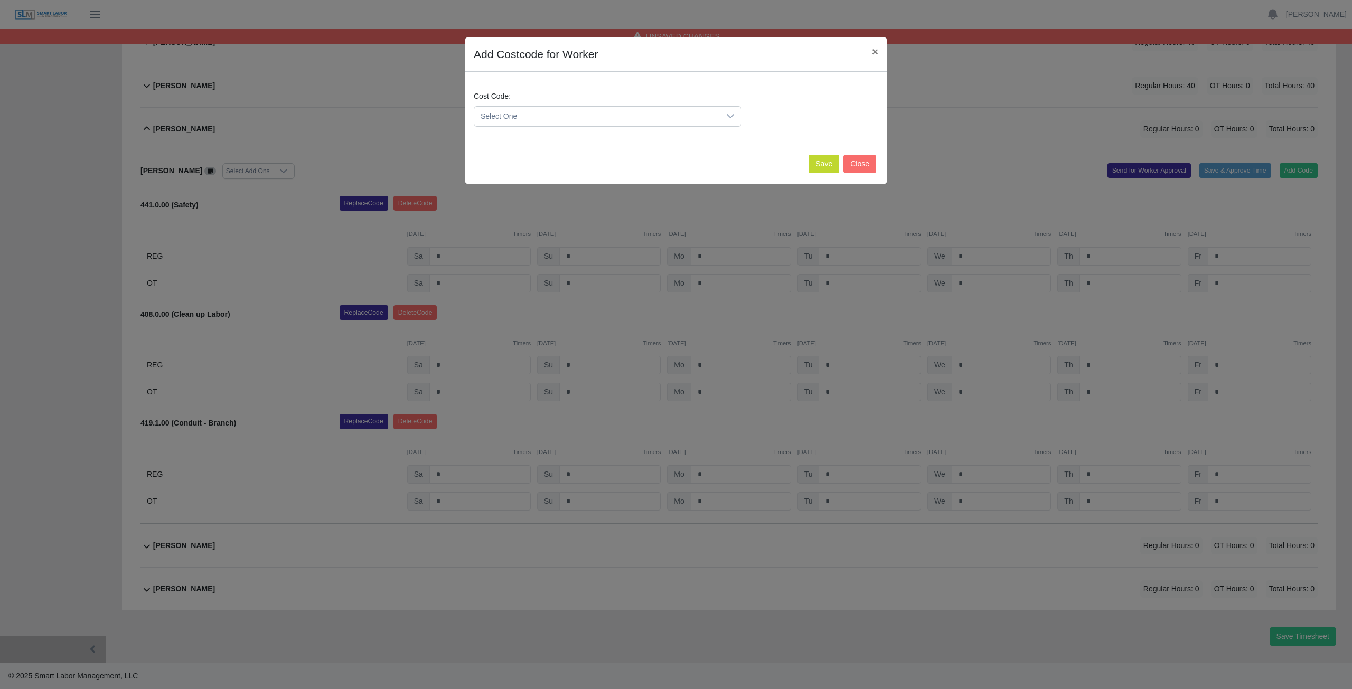
click at [538, 119] on span "Select One" at bounding box center [597, 117] width 246 height 20
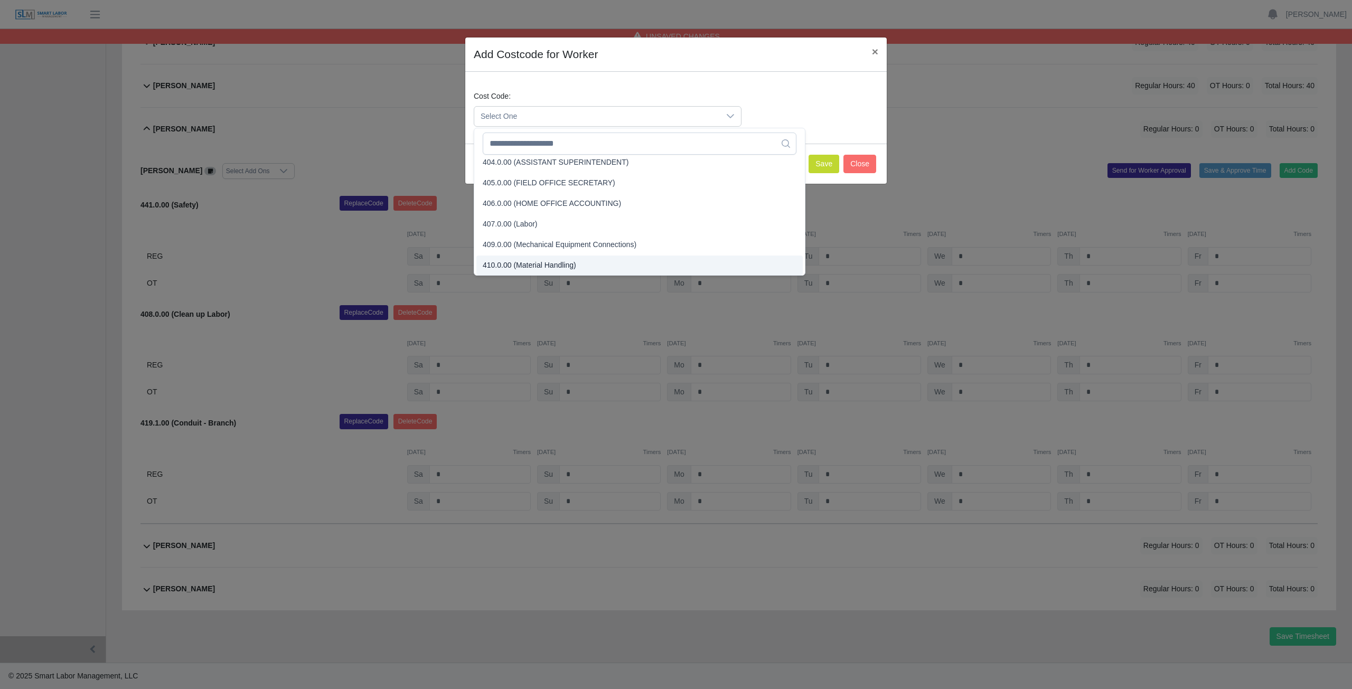
scroll to position [2581, 0]
click at [546, 153] on input "text" at bounding box center [640, 144] width 314 height 22
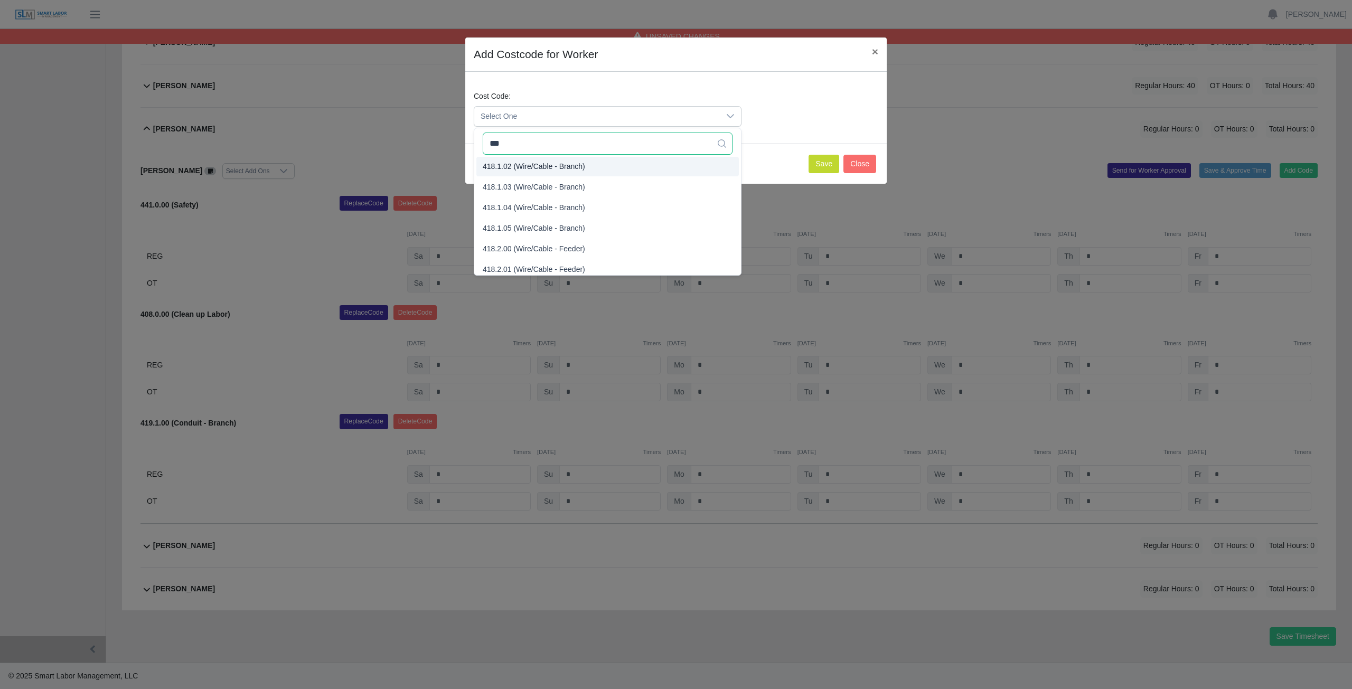
scroll to position [0, 0]
type input "***"
click at [514, 167] on span "418.0.00 (Wire/Cable)" at bounding box center [519, 168] width 72 height 11
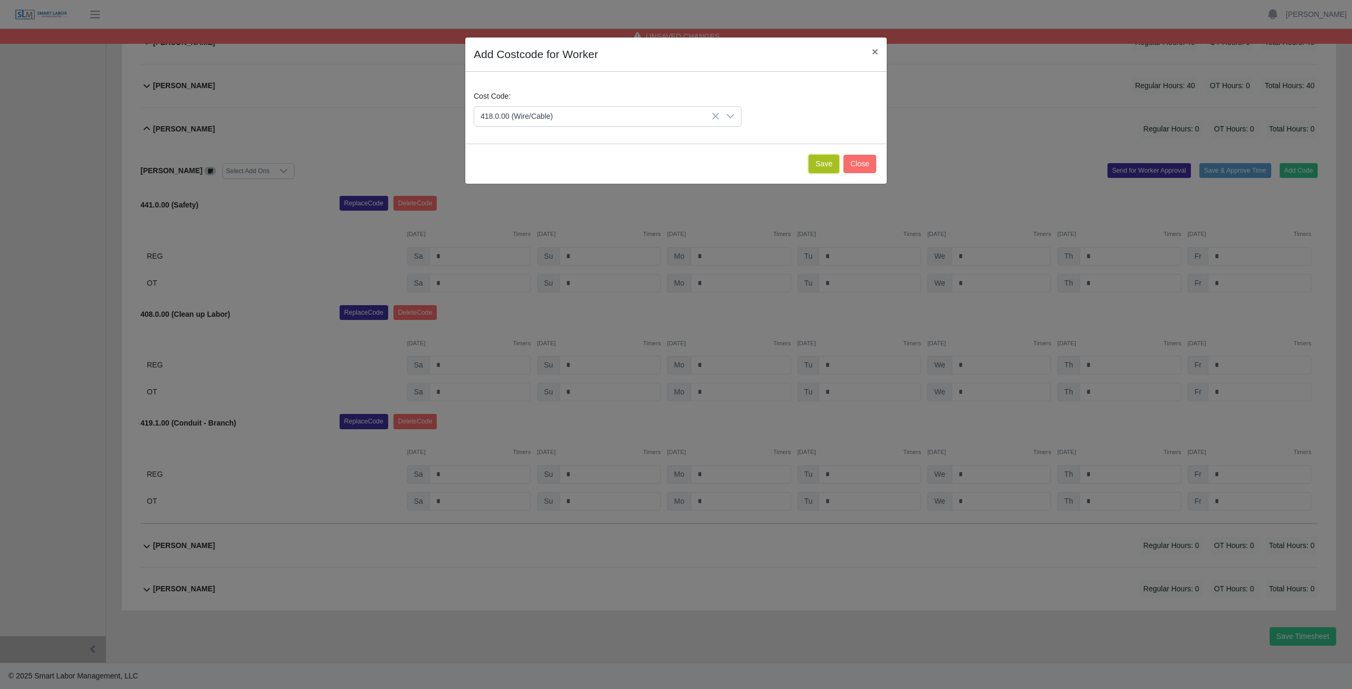
click at [815, 165] on button "Save" at bounding box center [824, 164] width 31 height 18
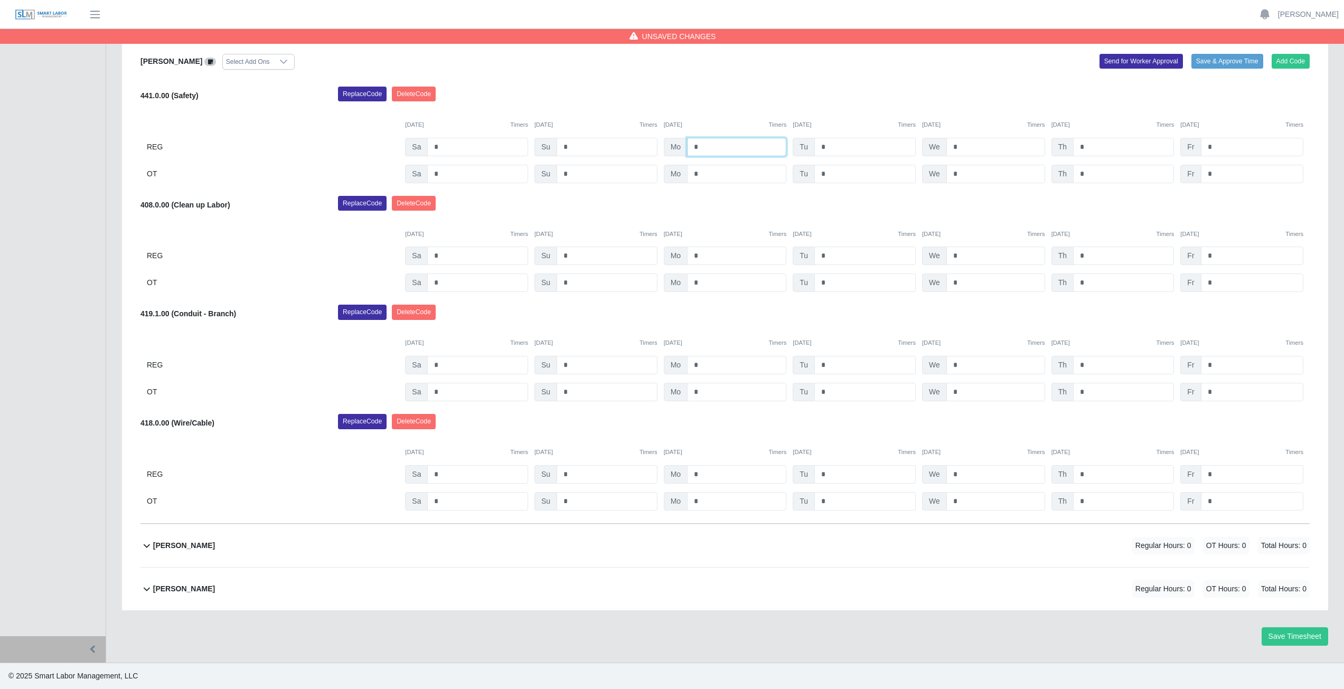
click at [708, 147] on input "*" at bounding box center [736, 147] width 99 height 18
type input "*"
click at [836, 148] on input "*" at bounding box center [864, 147] width 101 height 18
type input "*"
click at [968, 147] on input "*" at bounding box center [995, 147] width 99 height 18
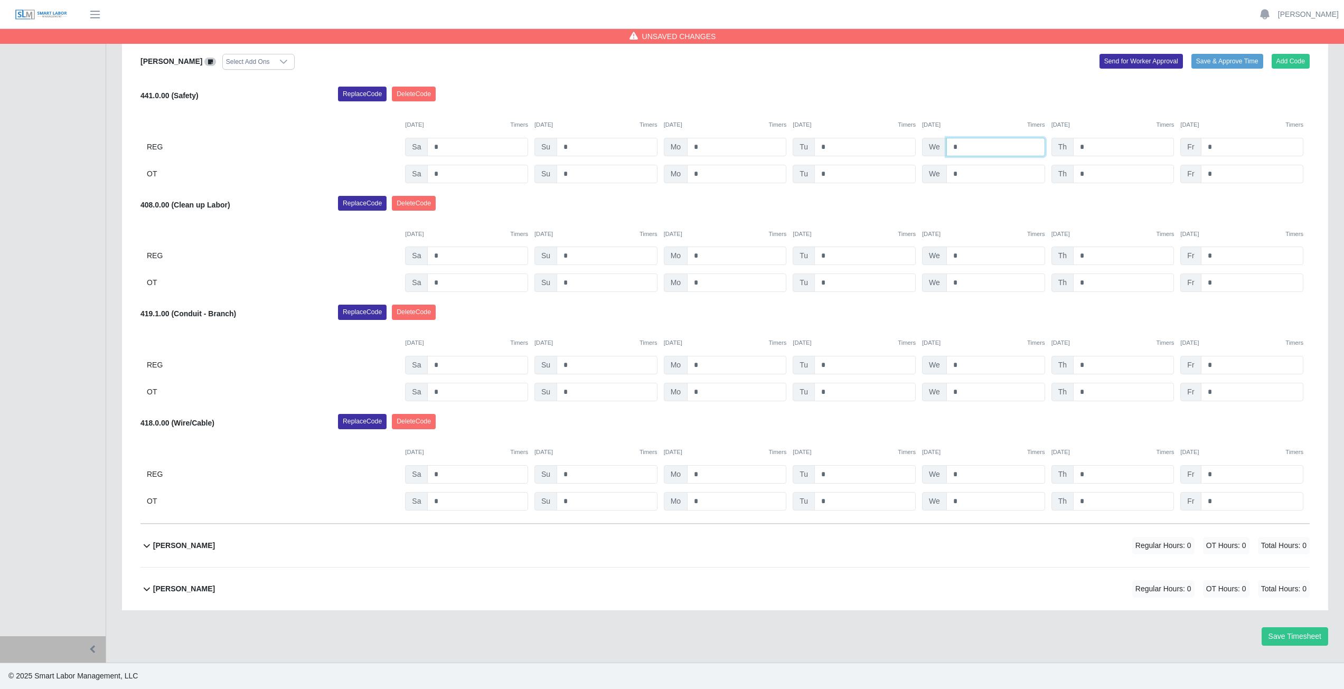
type input "*"
click at [1090, 145] on input "*" at bounding box center [1123, 147] width 101 height 18
type input "*"
click at [698, 256] on input "*" at bounding box center [736, 256] width 99 height 18
type input "*"
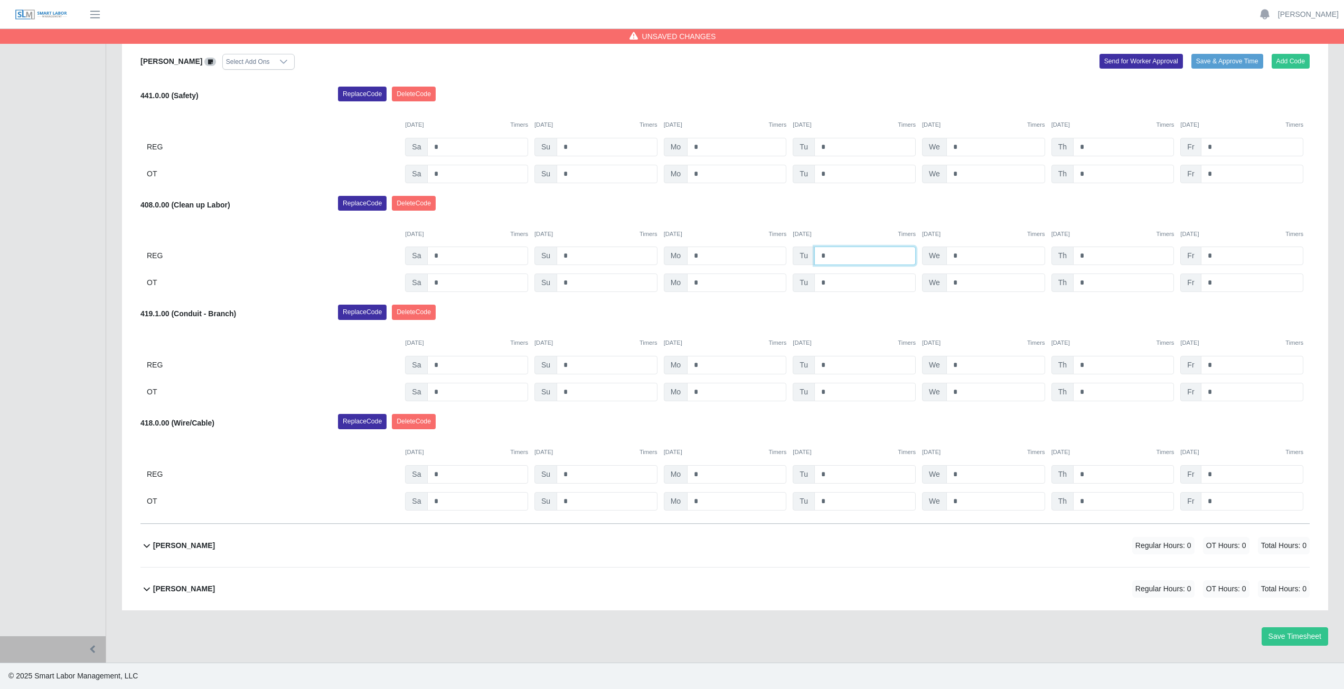
click at [835, 258] on input "*" at bounding box center [864, 256] width 101 height 18
type input "*"
click at [961, 253] on input "*" at bounding box center [995, 256] width 99 height 18
type input "*"
click at [1090, 256] on input "*" at bounding box center [1123, 256] width 101 height 18
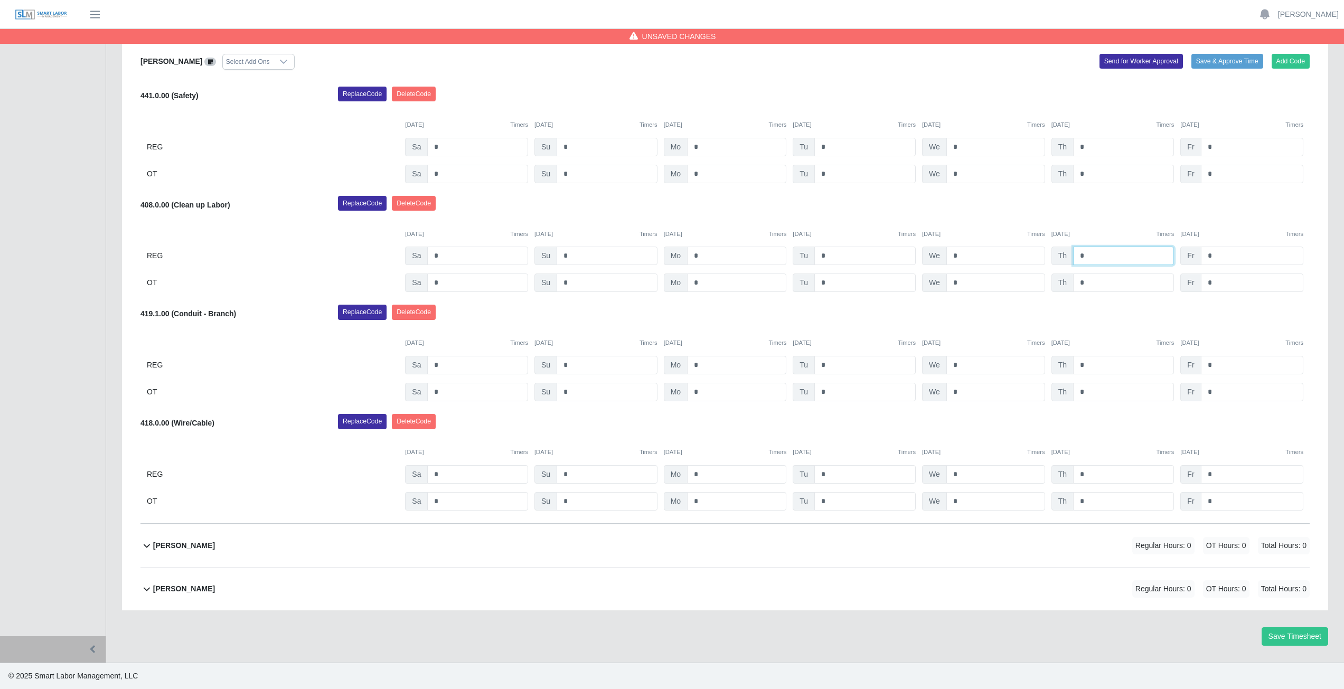
type input "*"
click at [705, 364] on input "*" at bounding box center [736, 365] width 99 height 18
type input "*"
click at [828, 474] on input "*" at bounding box center [864, 474] width 101 height 18
type input "*"
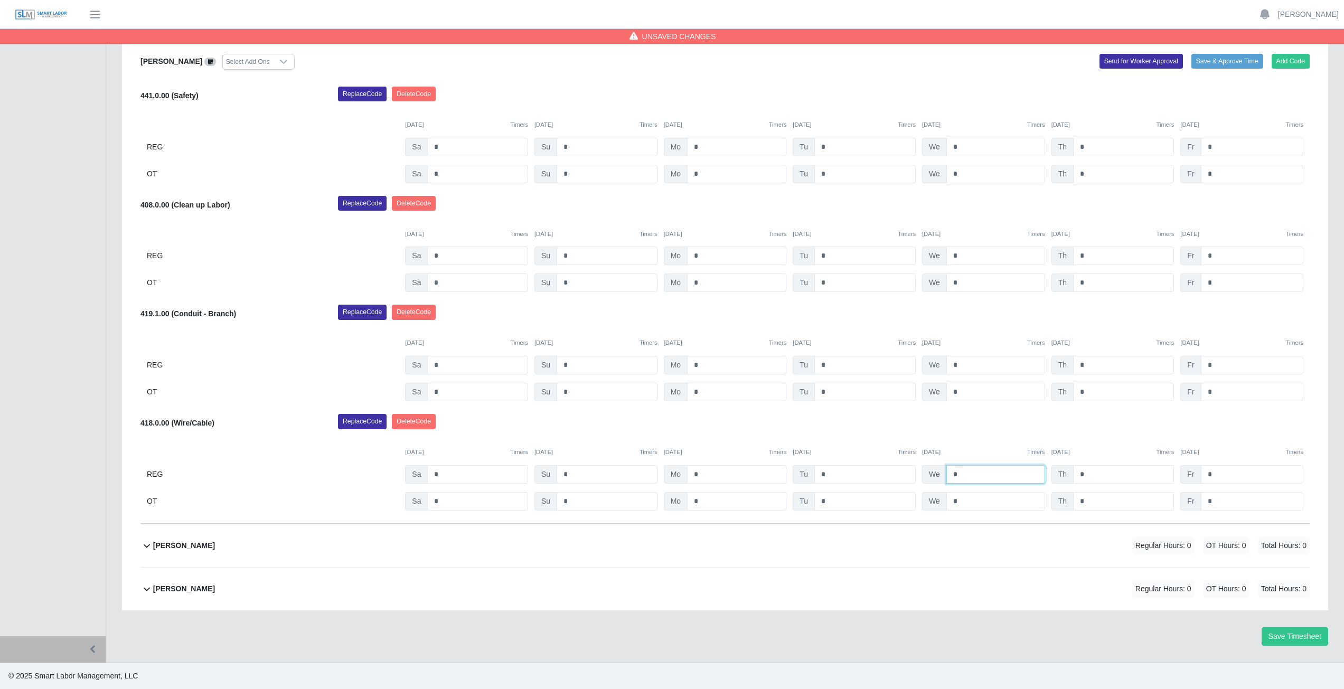
click at [964, 475] on input "*" at bounding box center [995, 474] width 99 height 18
type input "*"
click at [1293, 58] on button "Add Code" at bounding box center [1291, 61] width 39 height 15
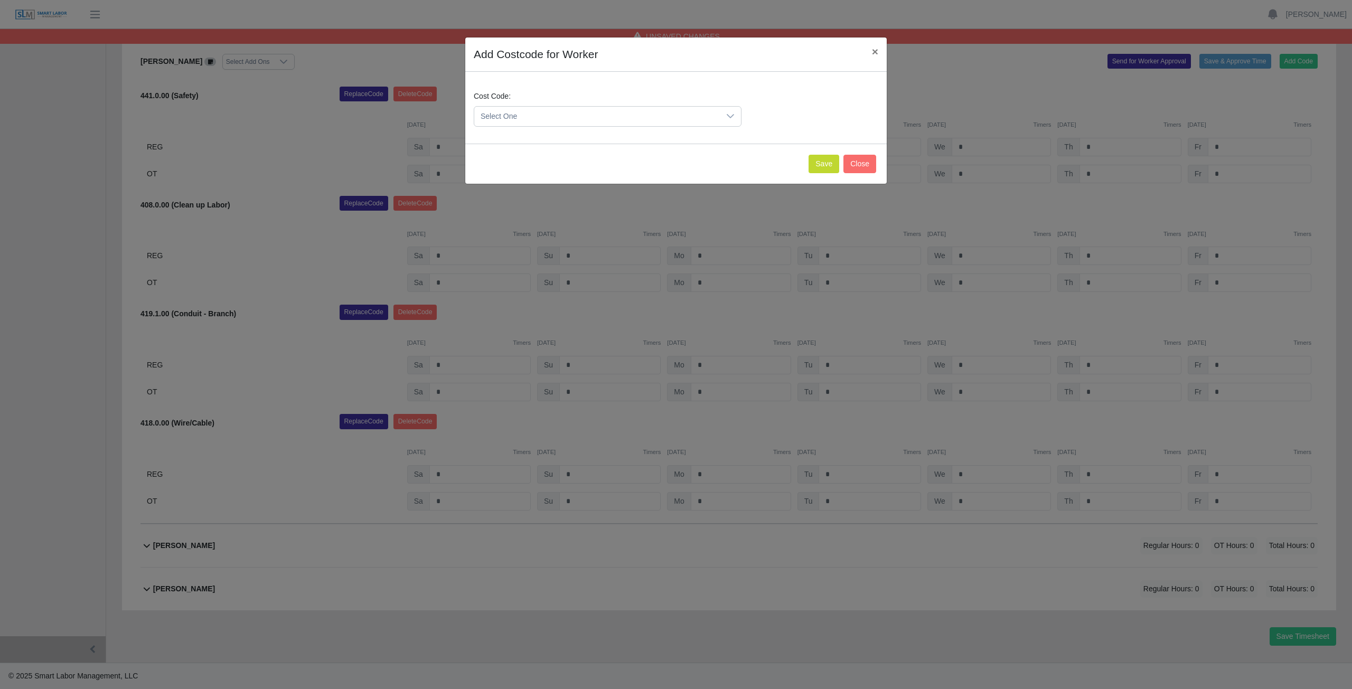
click at [533, 119] on span "Select One" at bounding box center [597, 117] width 246 height 20
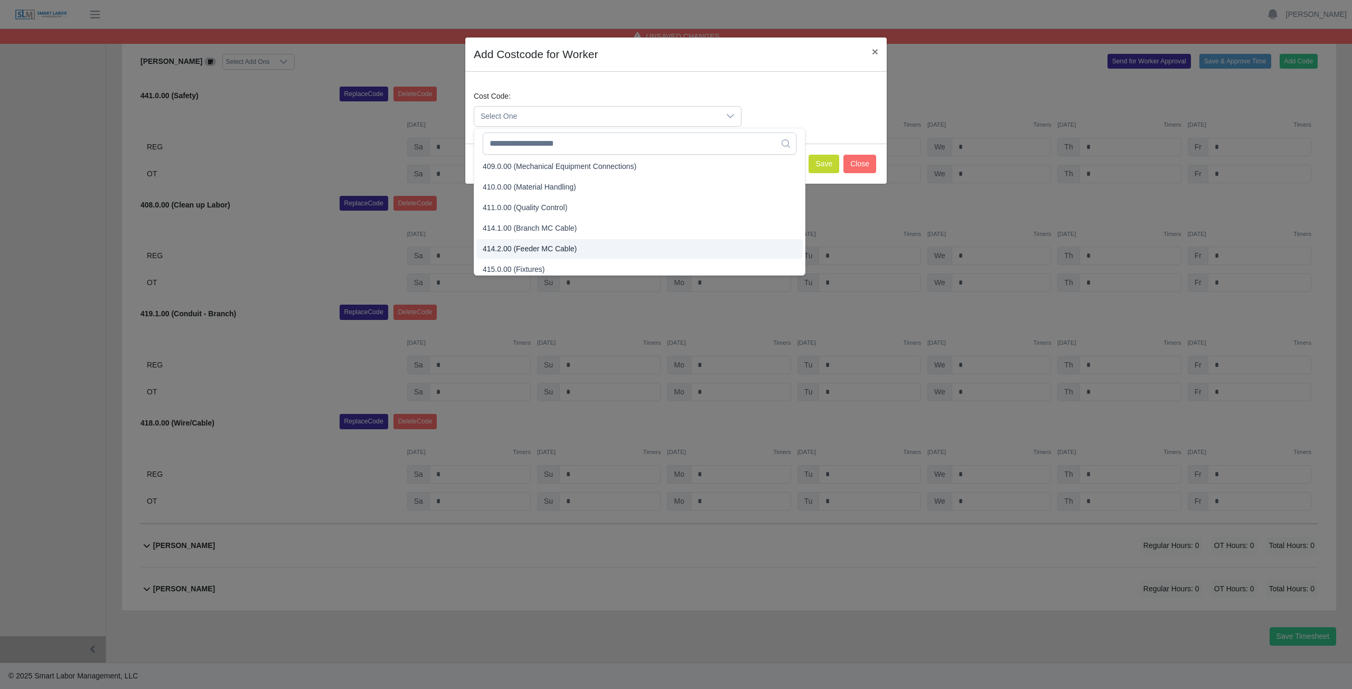
scroll to position [171, 0]
click at [523, 267] on span "415.0.00 (Fixtures)" at bounding box center [514, 265] width 62 height 11
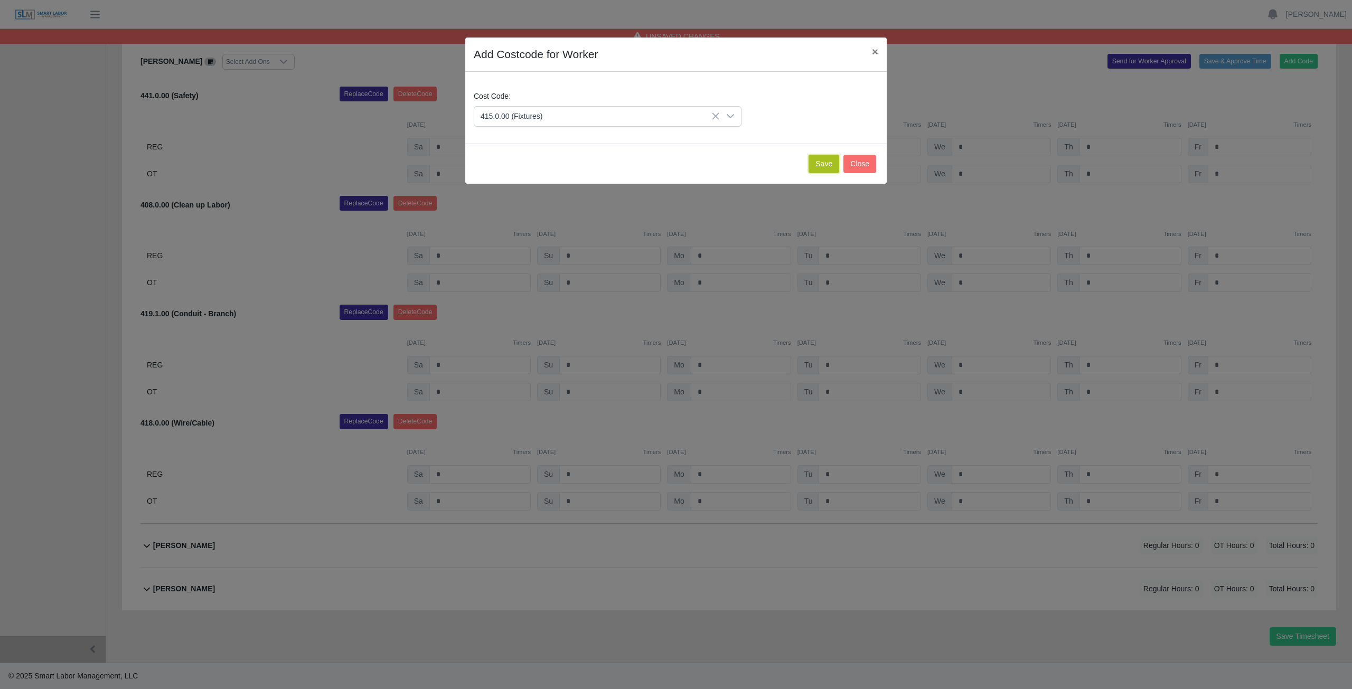
click at [822, 163] on button "Save" at bounding box center [824, 164] width 31 height 18
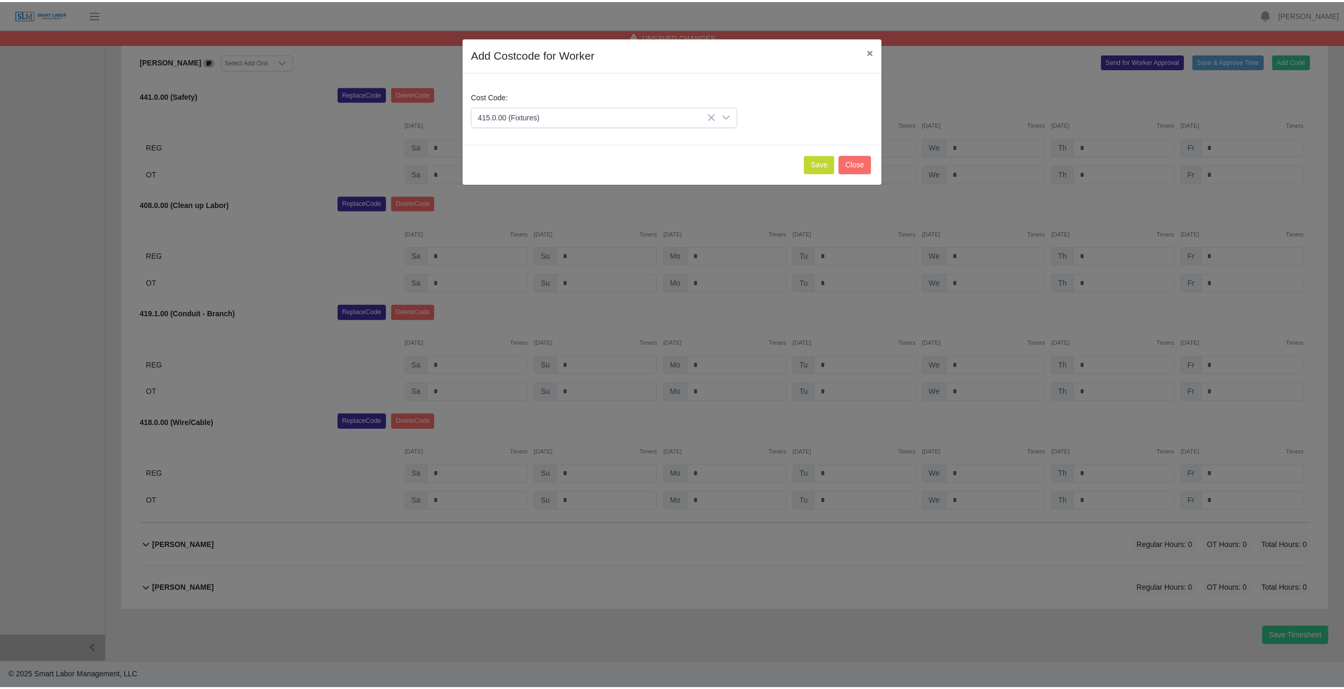
scroll to position [768, 0]
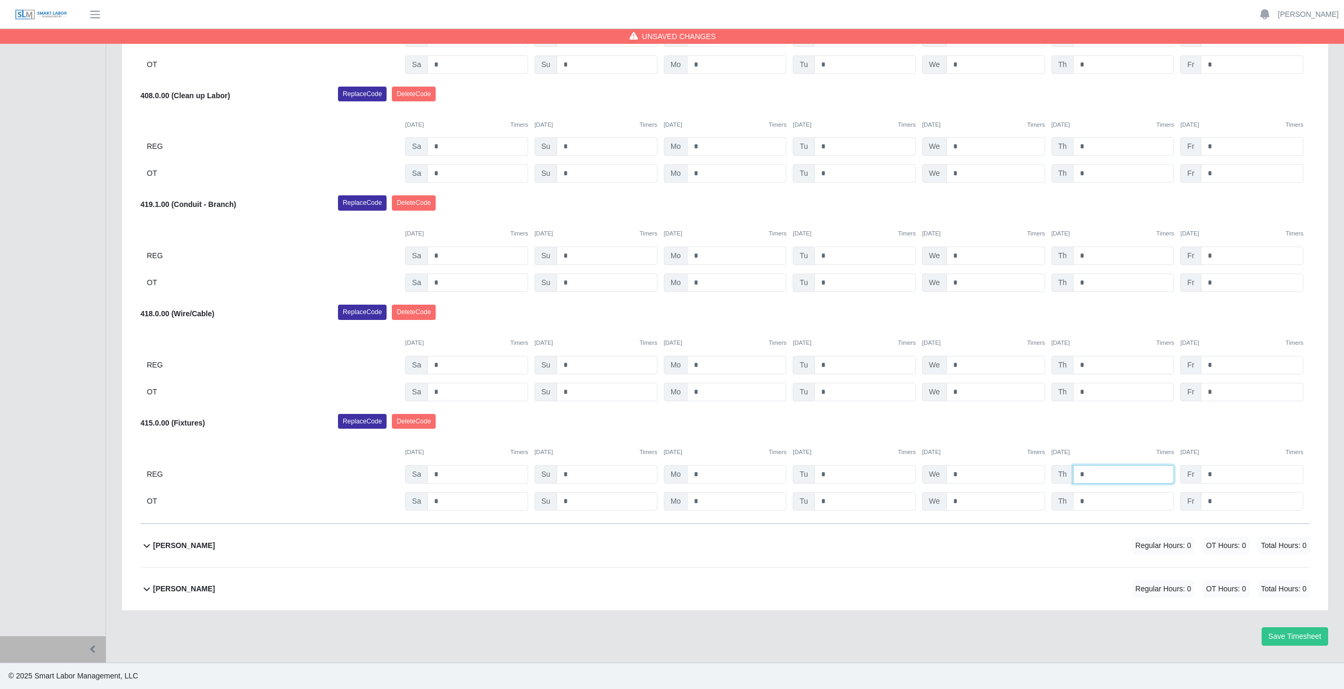
click at [1090, 473] on input "*" at bounding box center [1123, 474] width 101 height 18
type input "*"
click at [1012, 426] on div "Replace Code Delete Code" at bounding box center [824, 424] width 988 height 21
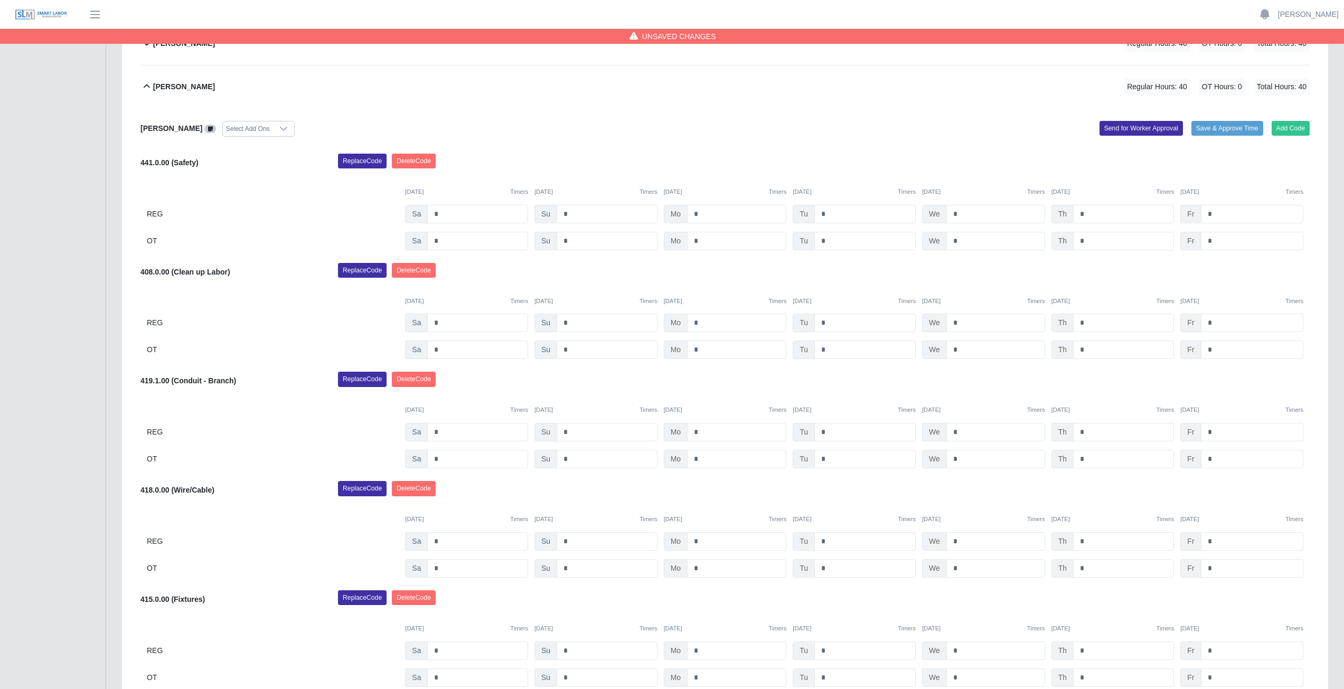
scroll to position [452, 0]
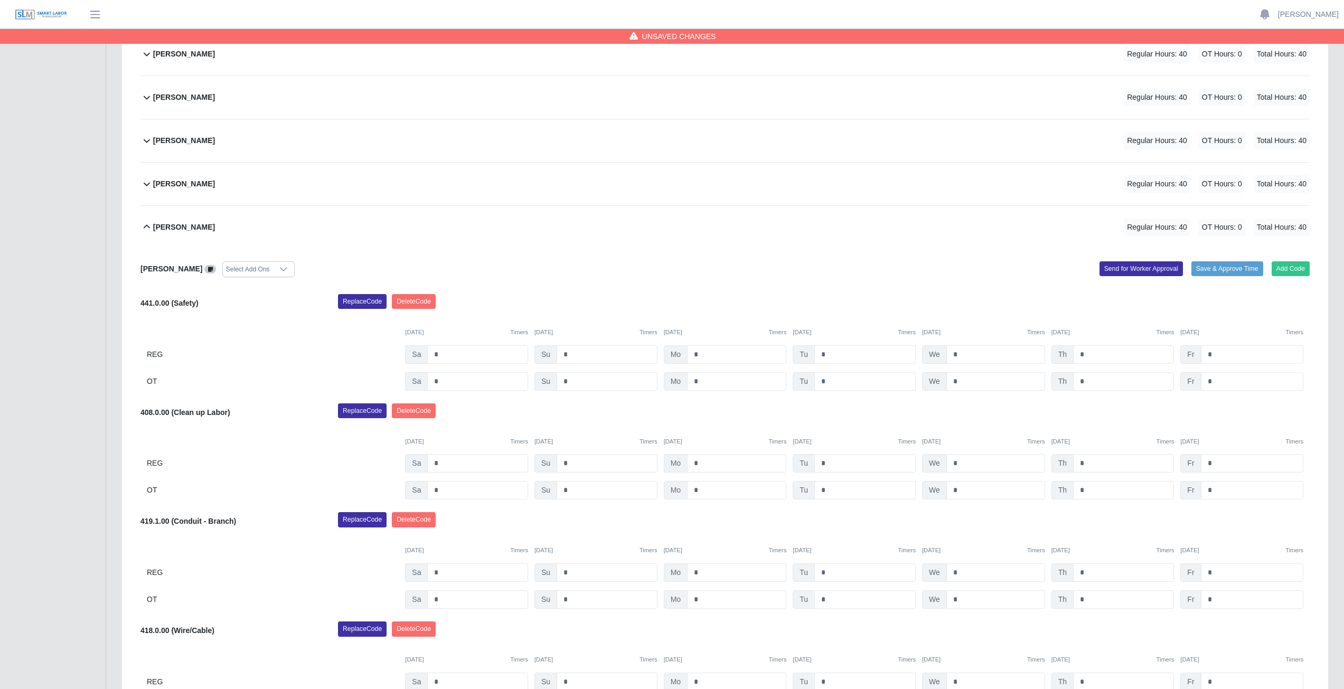
click at [148, 227] on icon at bounding box center [147, 227] width 6 height 4
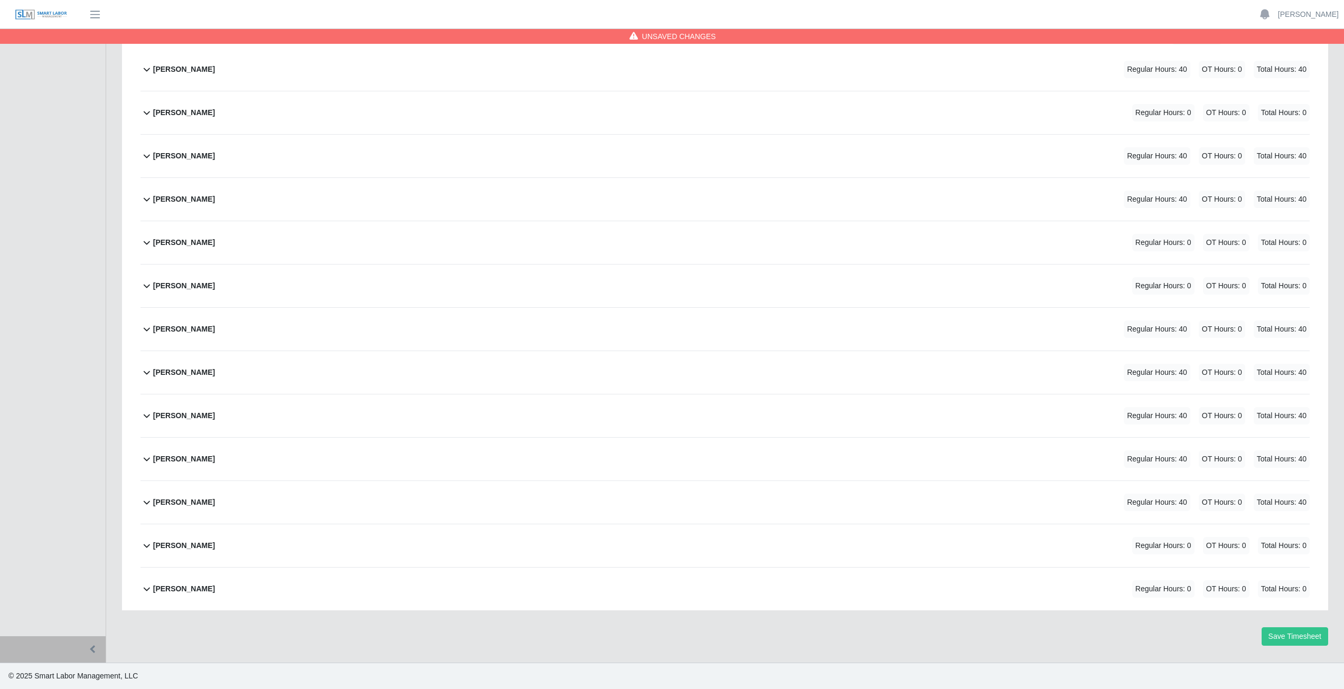
scroll to position [176, 0]
click at [144, 593] on icon at bounding box center [146, 589] width 13 height 13
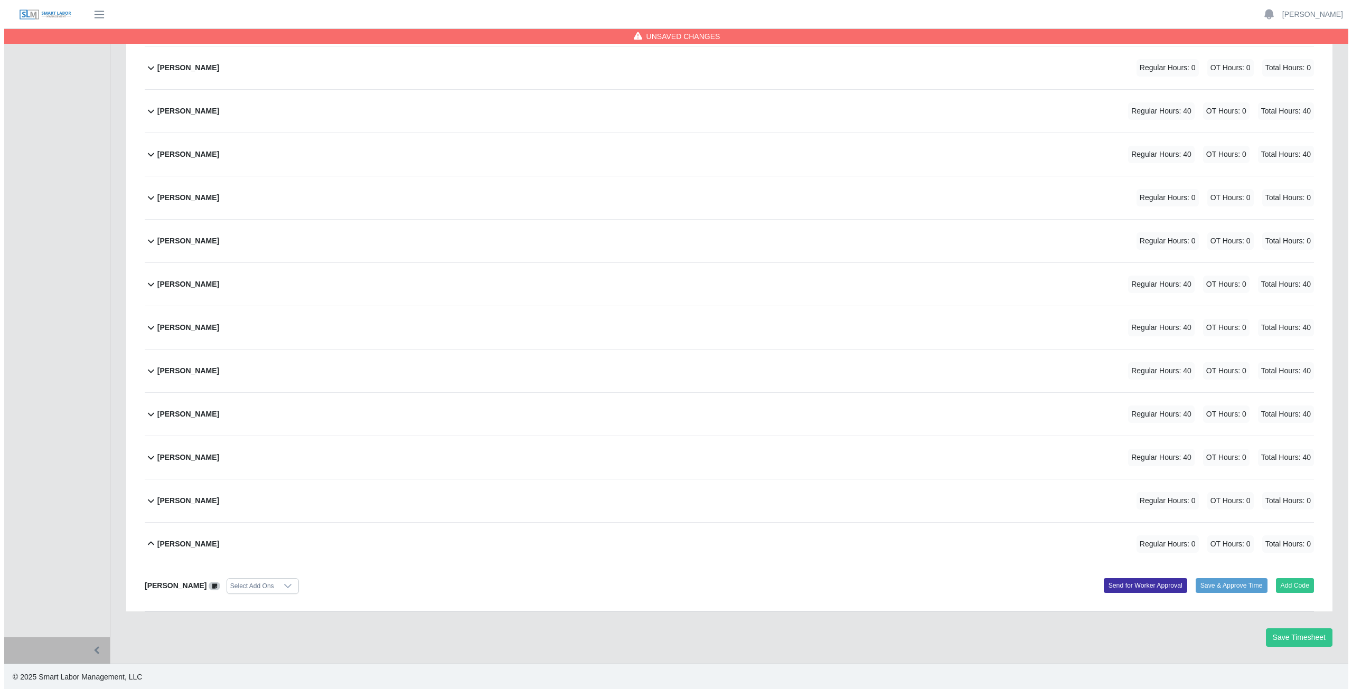
scroll to position [222, 0]
click at [1302, 584] on button "Add Code" at bounding box center [1291, 584] width 39 height 15
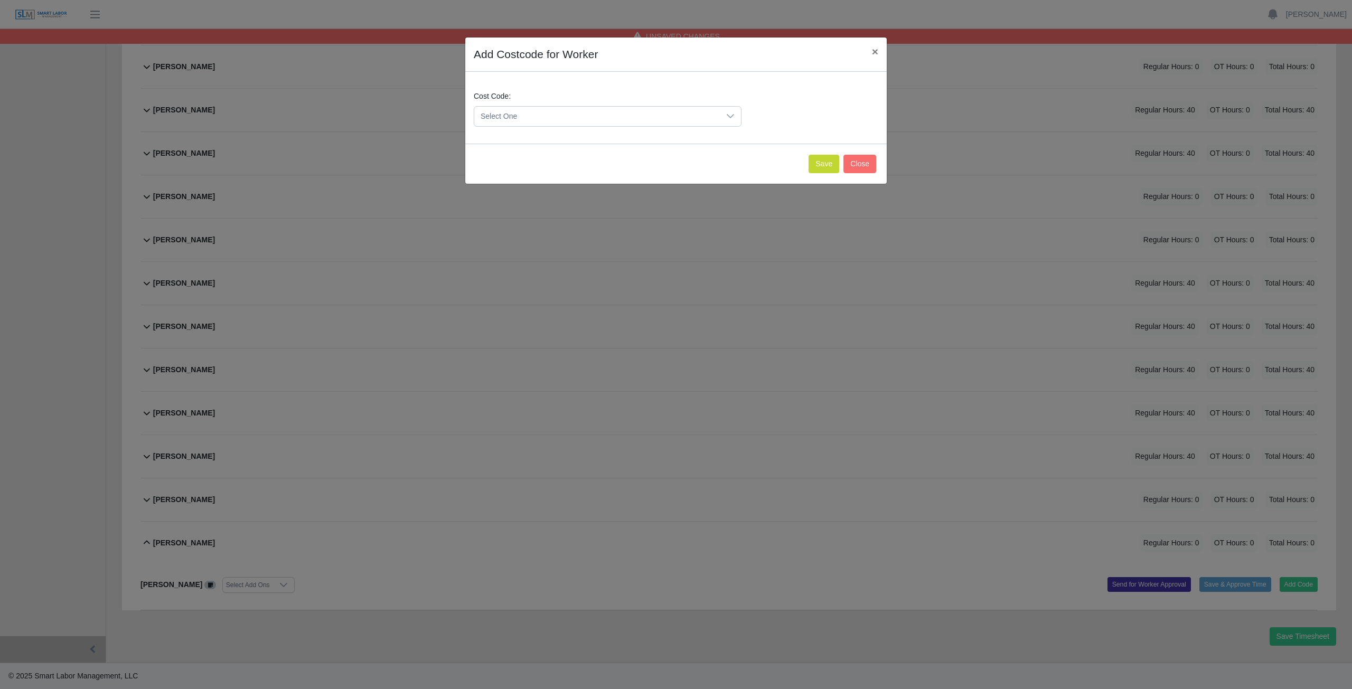
click at [527, 117] on span "Select One" at bounding box center [597, 117] width 246 height 20
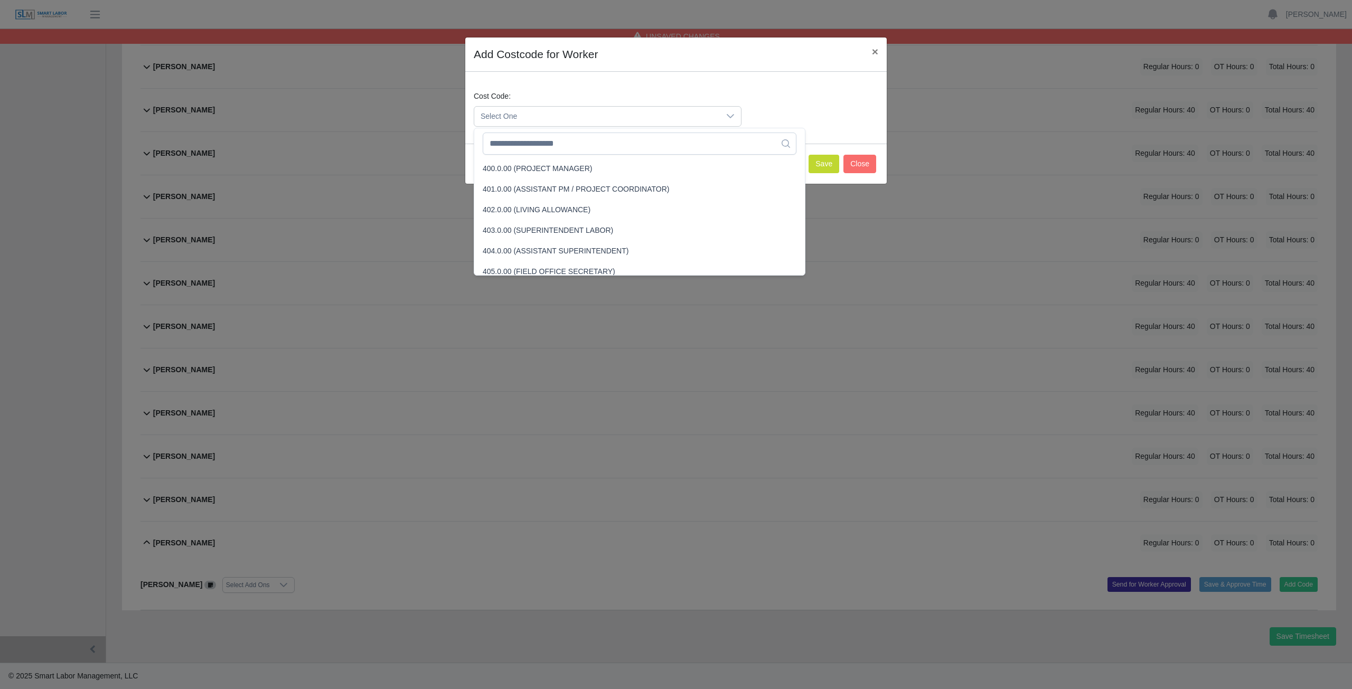
click at [530, 119] on span "Select One" at bounding box center [597, 117] width 246 height 20
click at [531, 144] on input "text" at bounding box center [640, 144] width 314 height 22
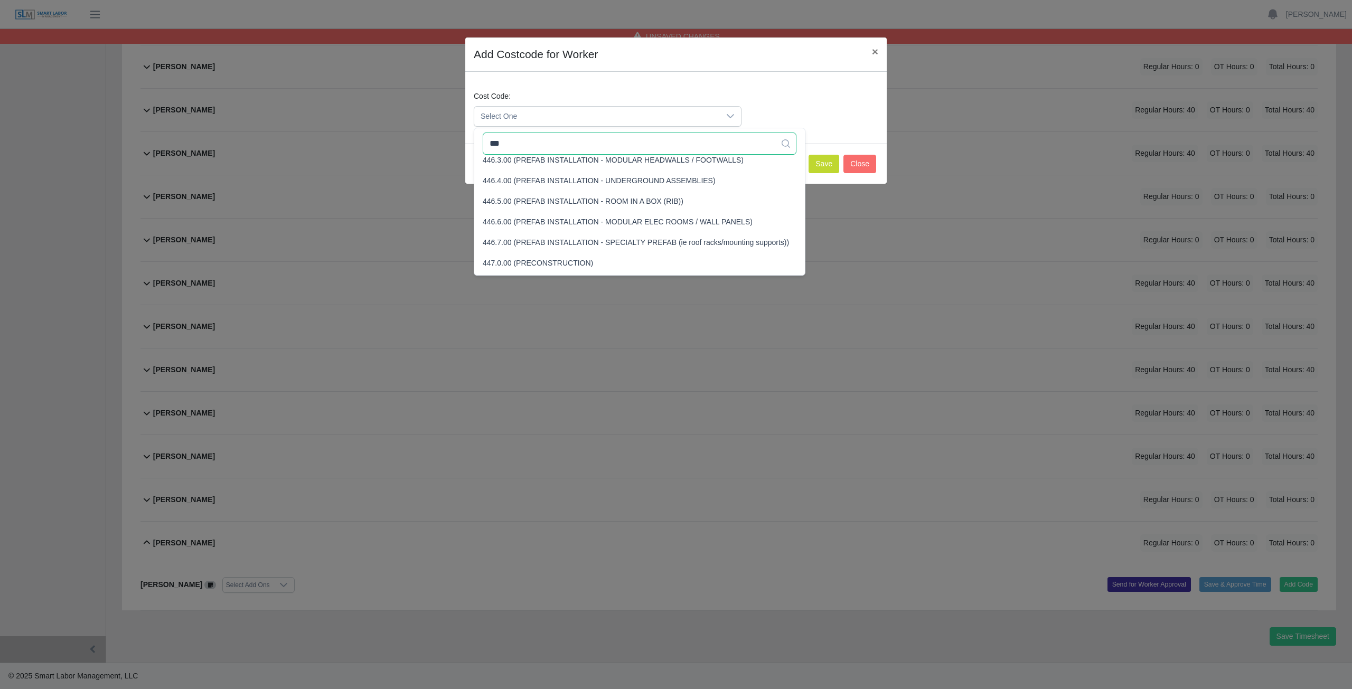
scroll to position [0, 0]
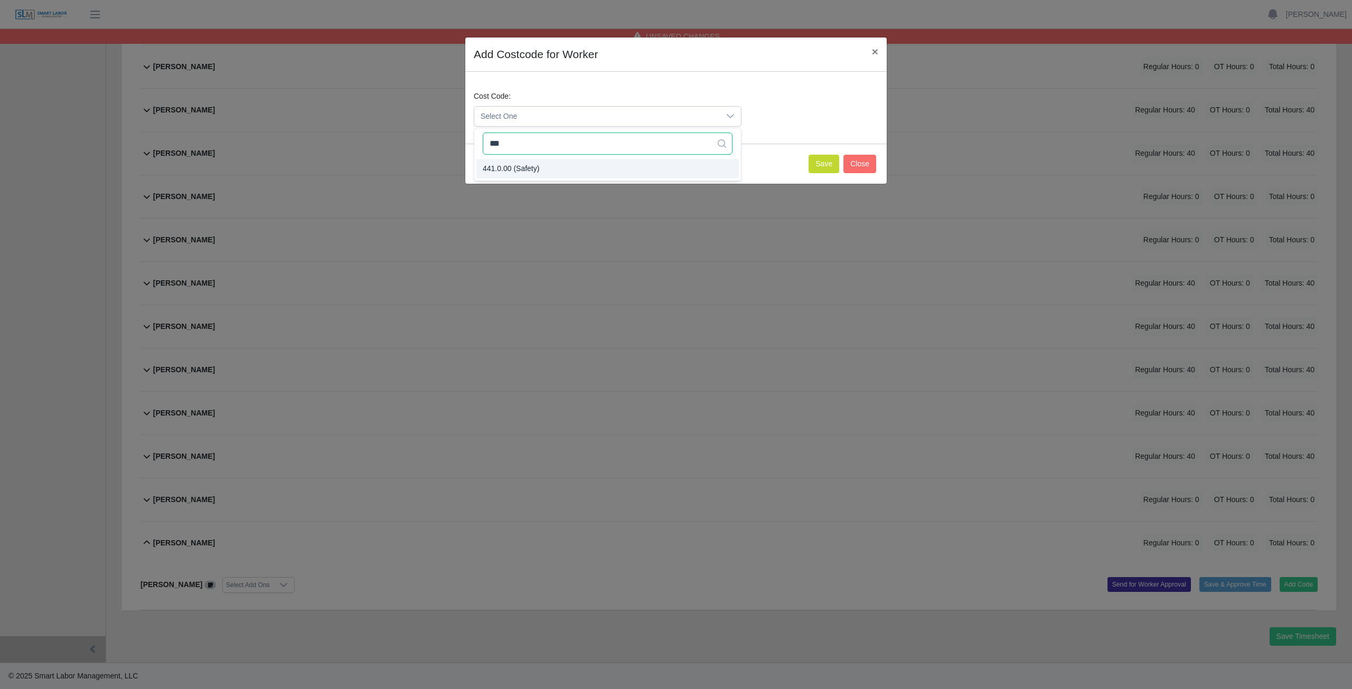
type input "***"
drag, startPoint x: 513, startPoint y: 171, endPoint x: 526, endPoint y: 168, distance: 13.5
click at [819, 163] on button "Save" at bounding box center [824, 164] width 31 height 18
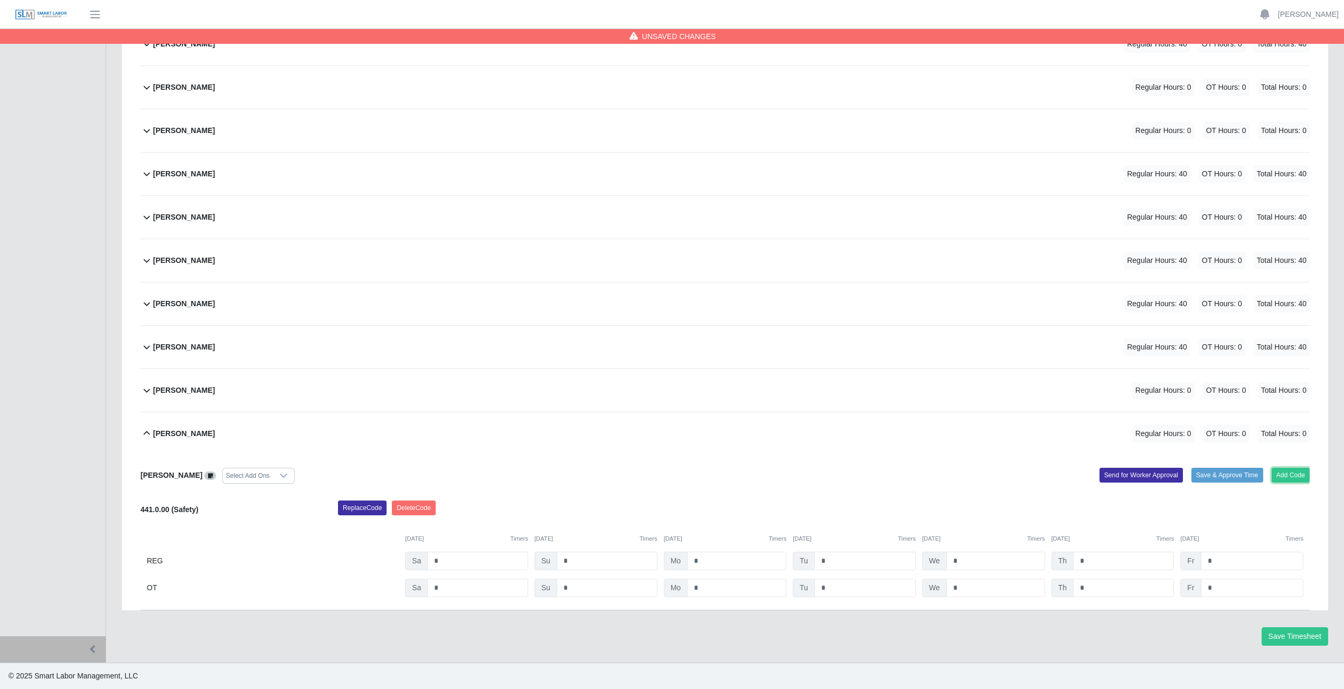
drag, startPoint x: 1291, startPoint y: 472, endPoint x: 1125, endPoint y: 421, distance: 172.9
click at [1287, 461] on div "Victor Vasquez Select Add Ons Add Code Save & Approve Time Send for Worker Appr…" at bounding box center [724, 532] width 1169 height 155
click at [1282, 475] on button "Add Code" at bounding box center [1291, 475] width 39 height 15
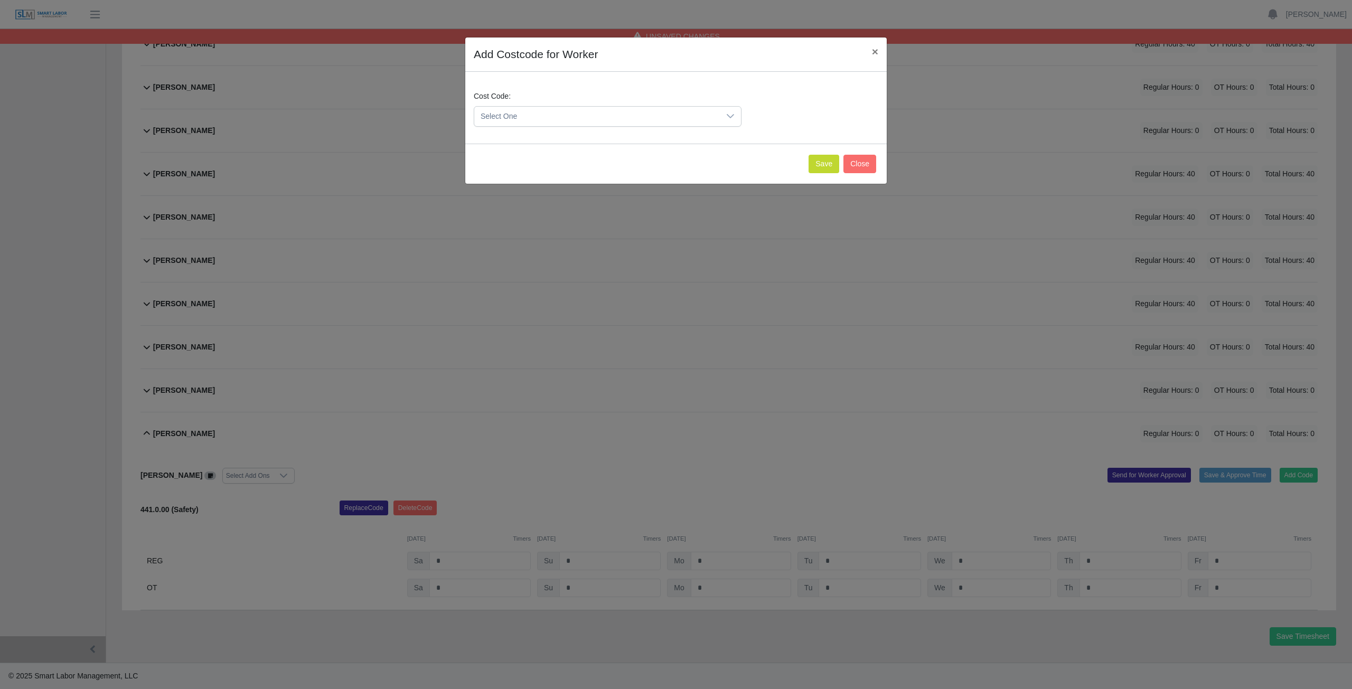
click at [519, 116] on span "Select One" at bounding box center [597, 117] width 246 height 20
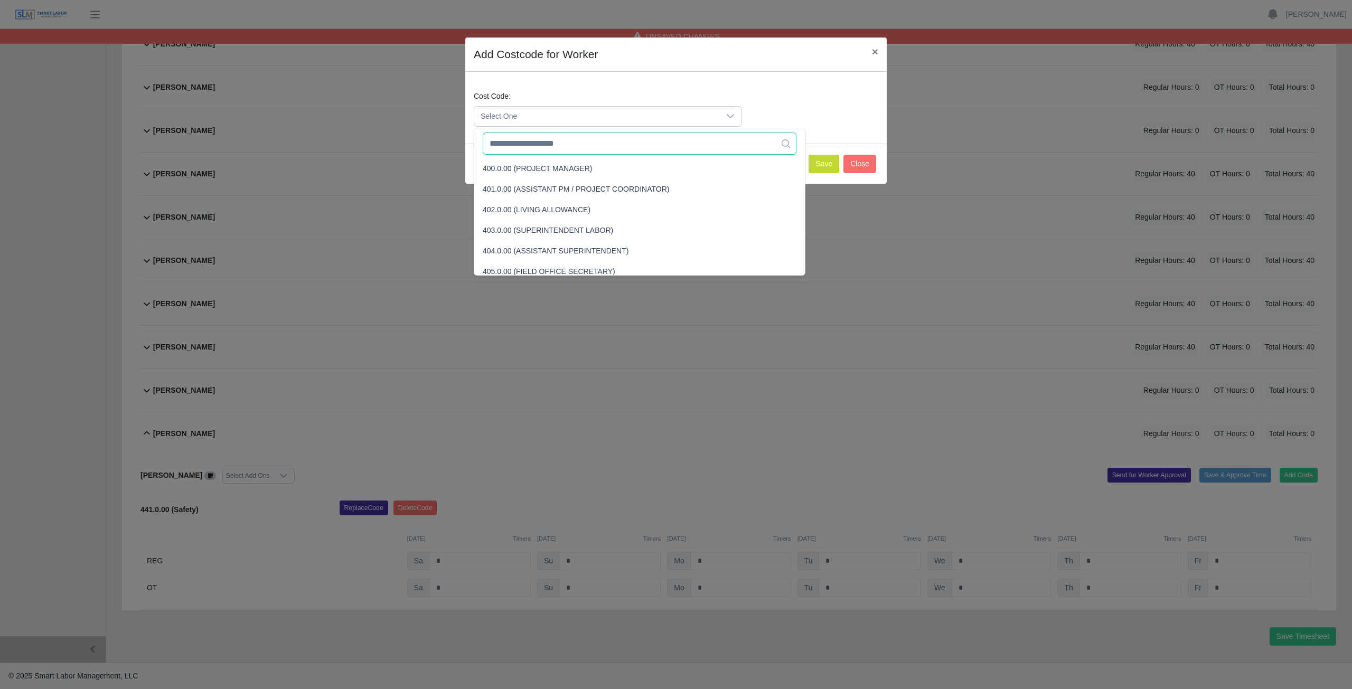
click at [529, 149] on input "text" at bounding box center [640, 144] width 314 height 22
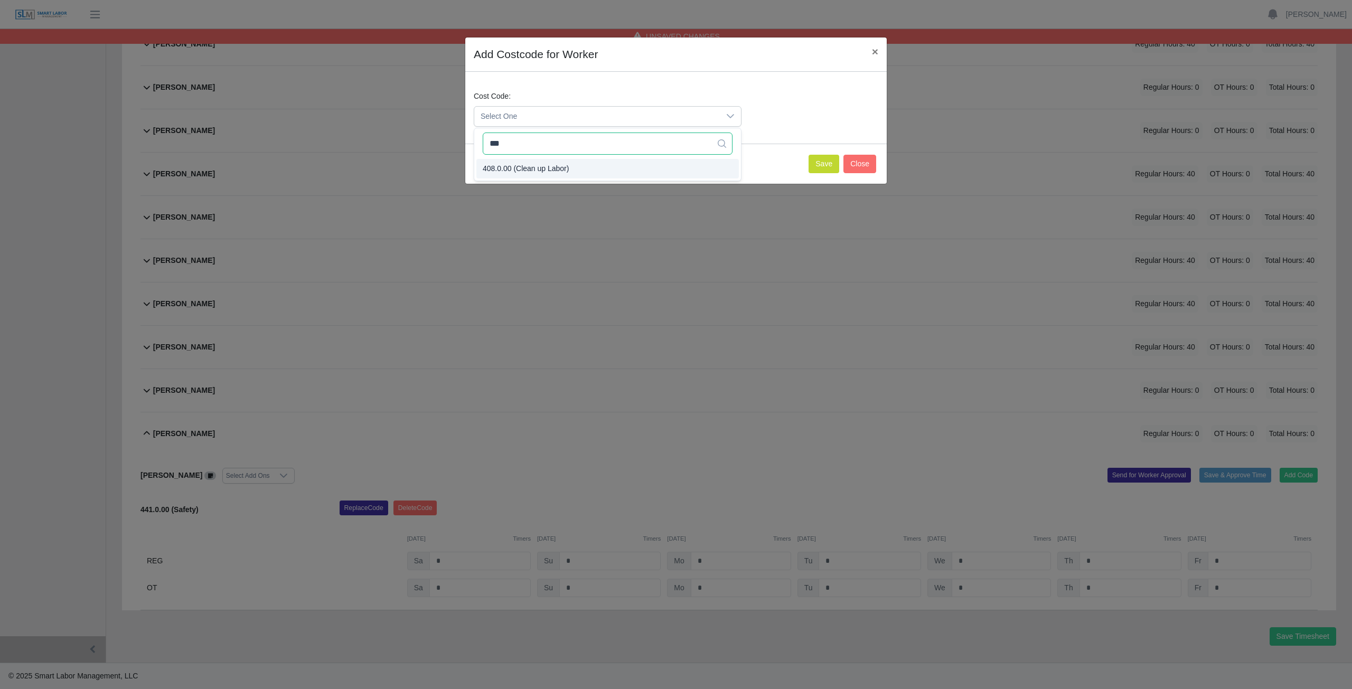
type input "***"
click at [530, 170] on span "408.0.00 (Clean up Labor)" at bounding box center [526, 168] width 86 height 11
click at [830, 165] on button "Save" at bounding box center [824, 164] width 31 height 18
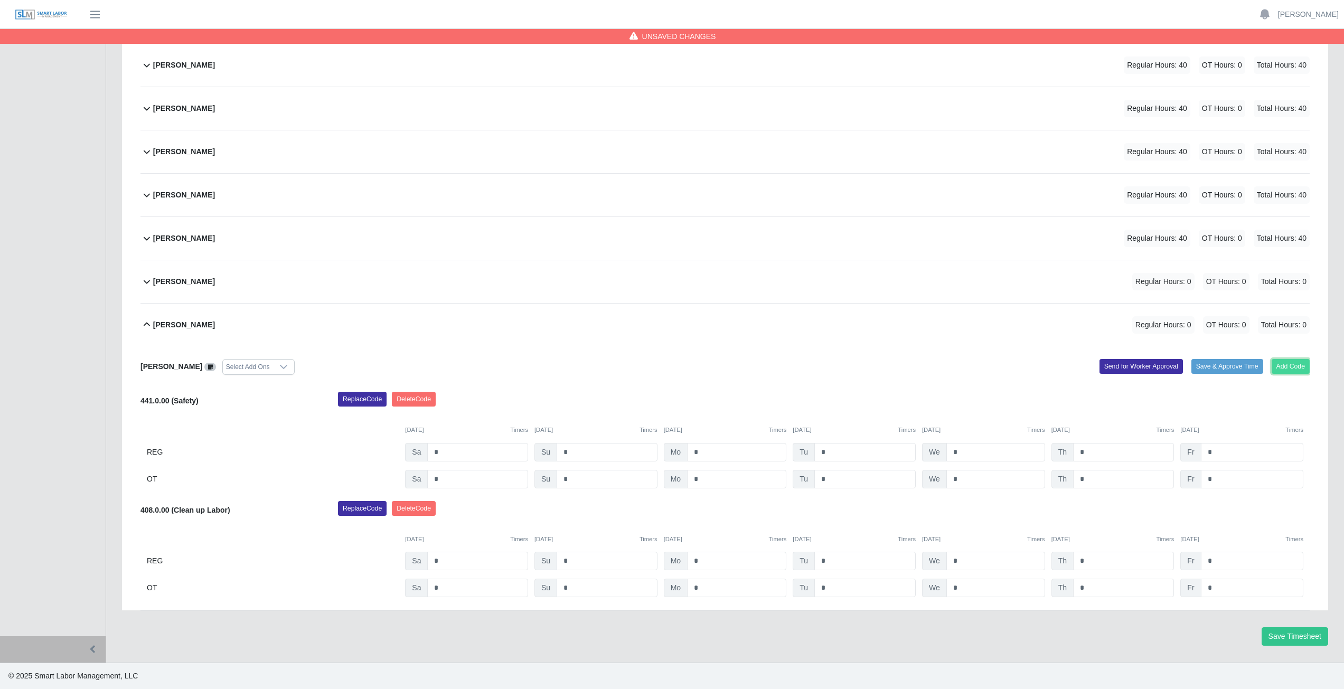
click at [1285, 362] on button "Add Code" at bounding box center [1291, 366] width 39 height 15
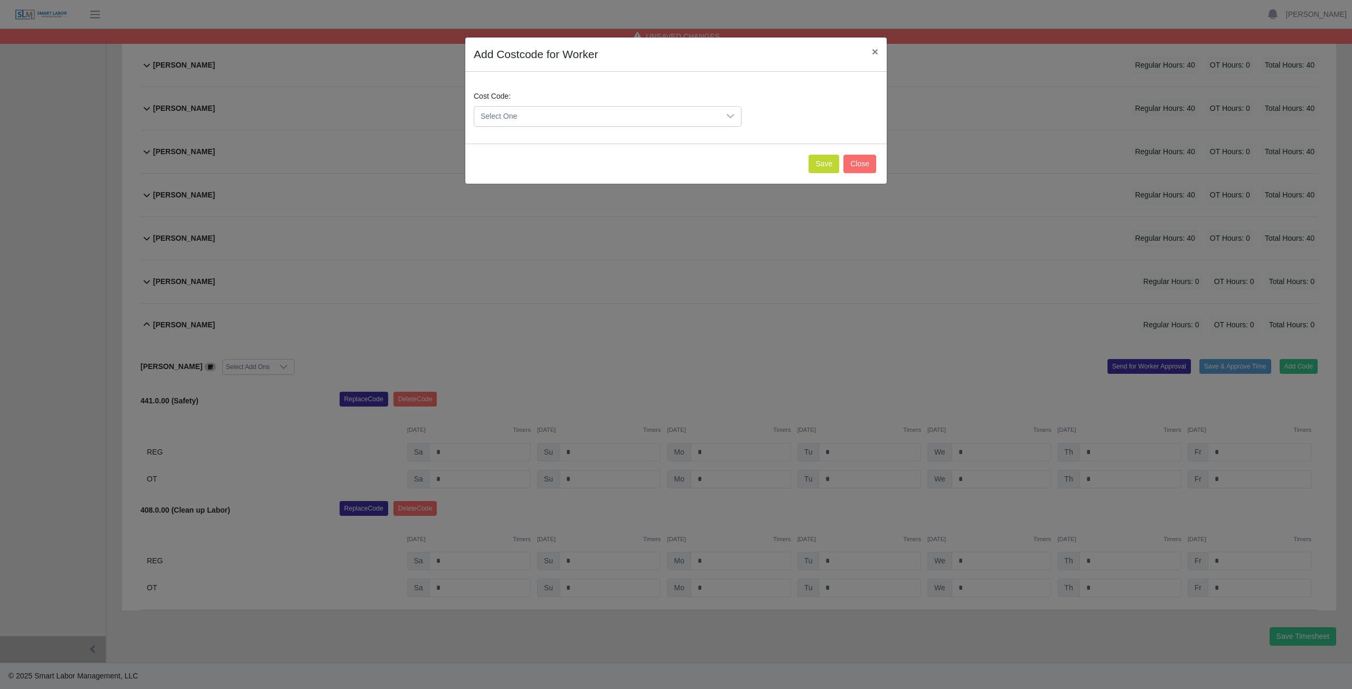
click at [511, 119] on span "Select One" at bounding box center [597, 117] width 246 height 20
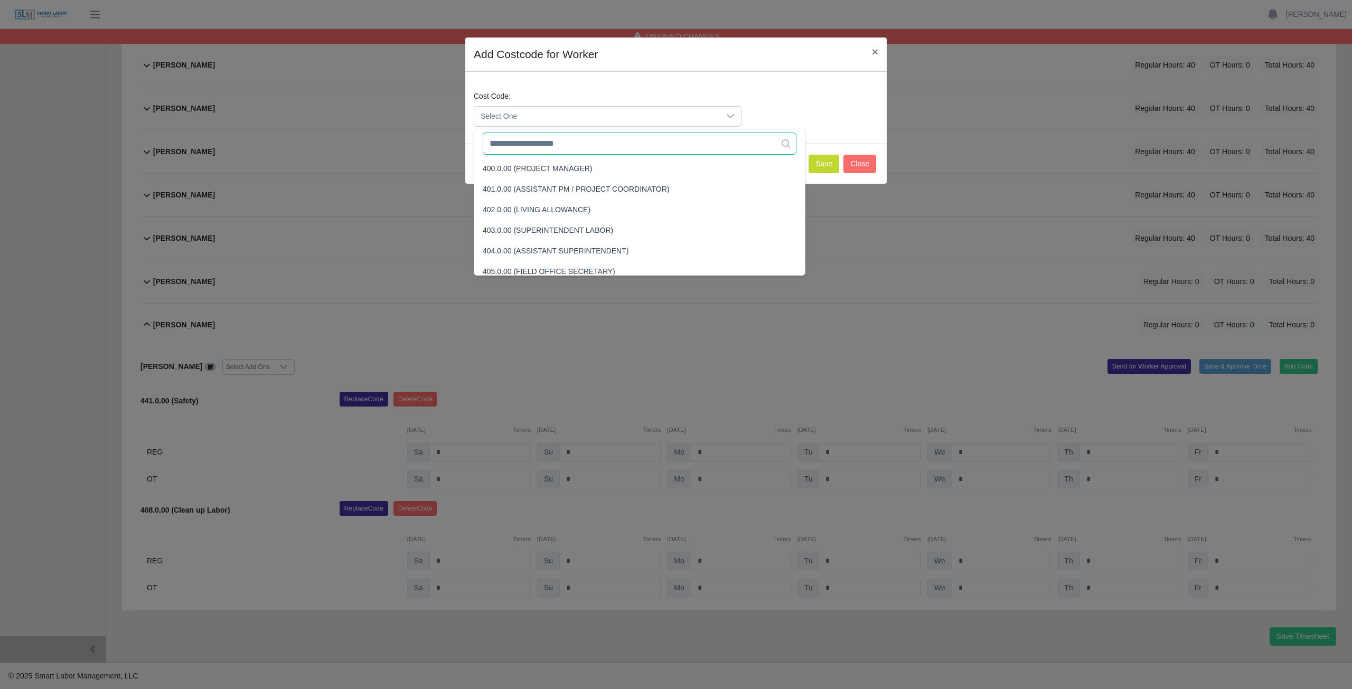
click at [515, 145] on input "text" at bounding box center [640, 144] width 314 height 22
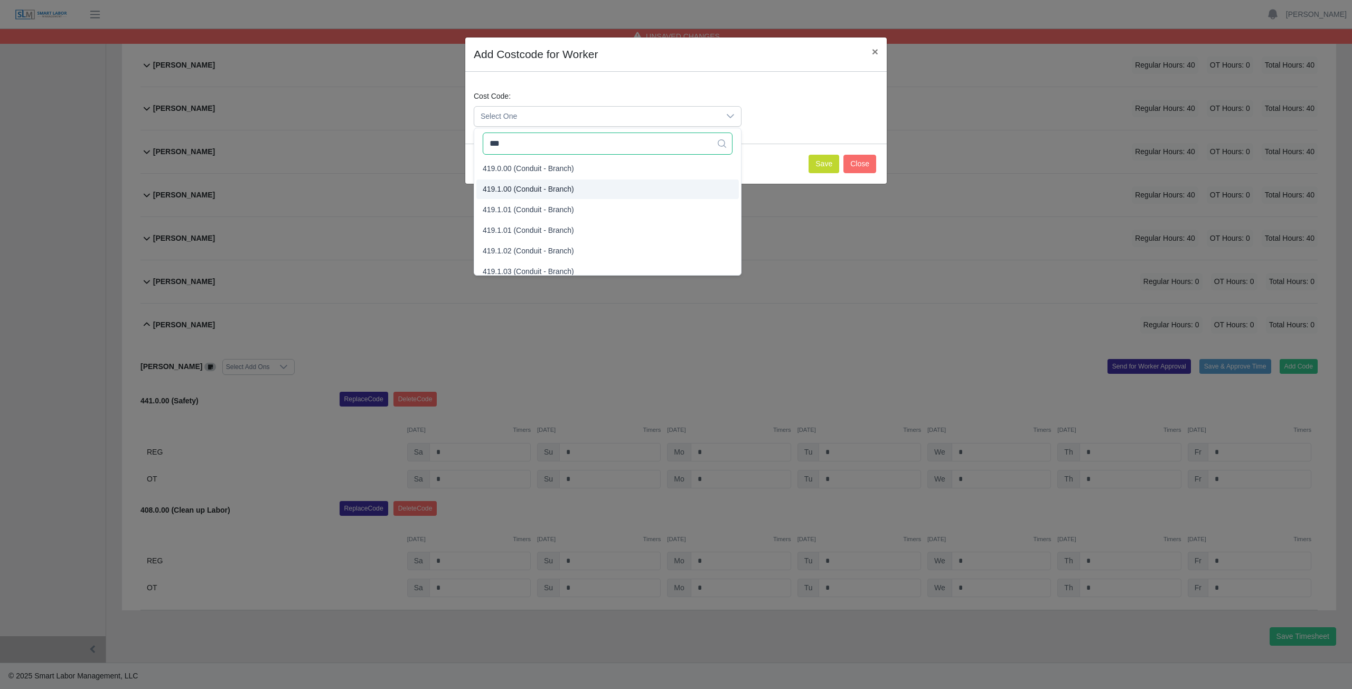
type input "***"
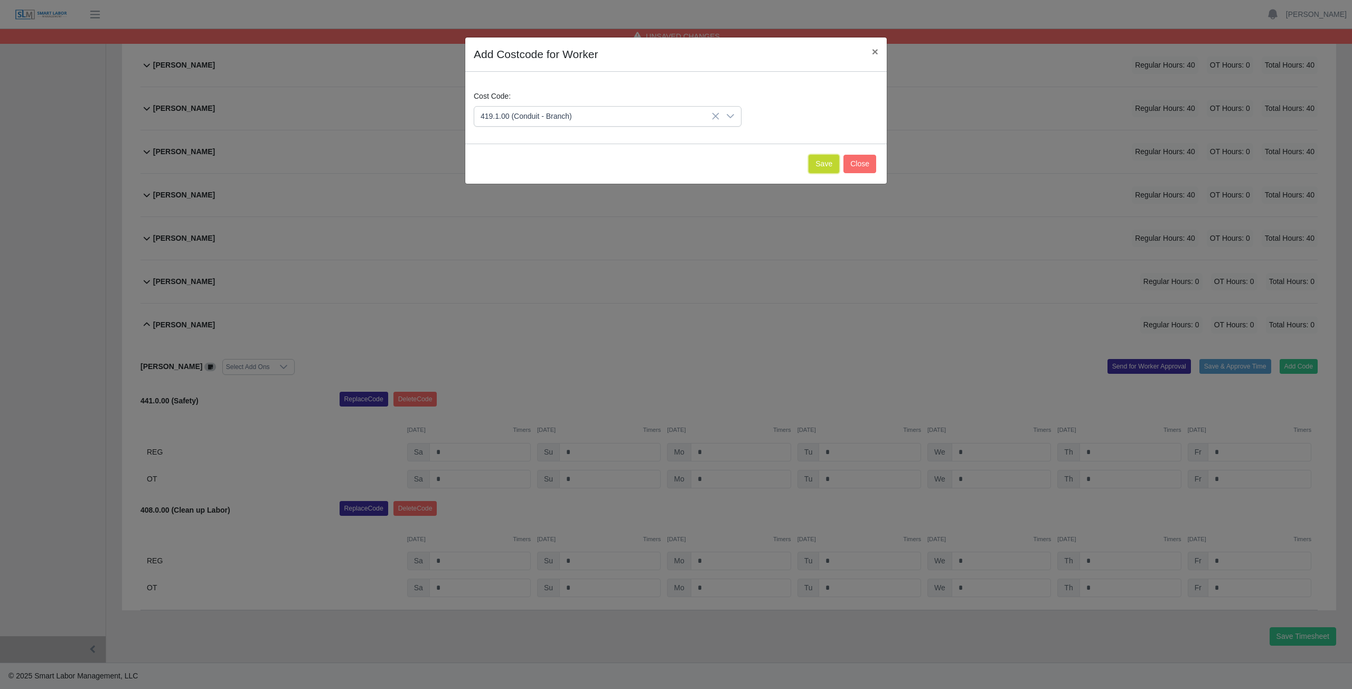
click at [825, 162] on button "Save" at bounding box center [824, 164] width 31 height 18
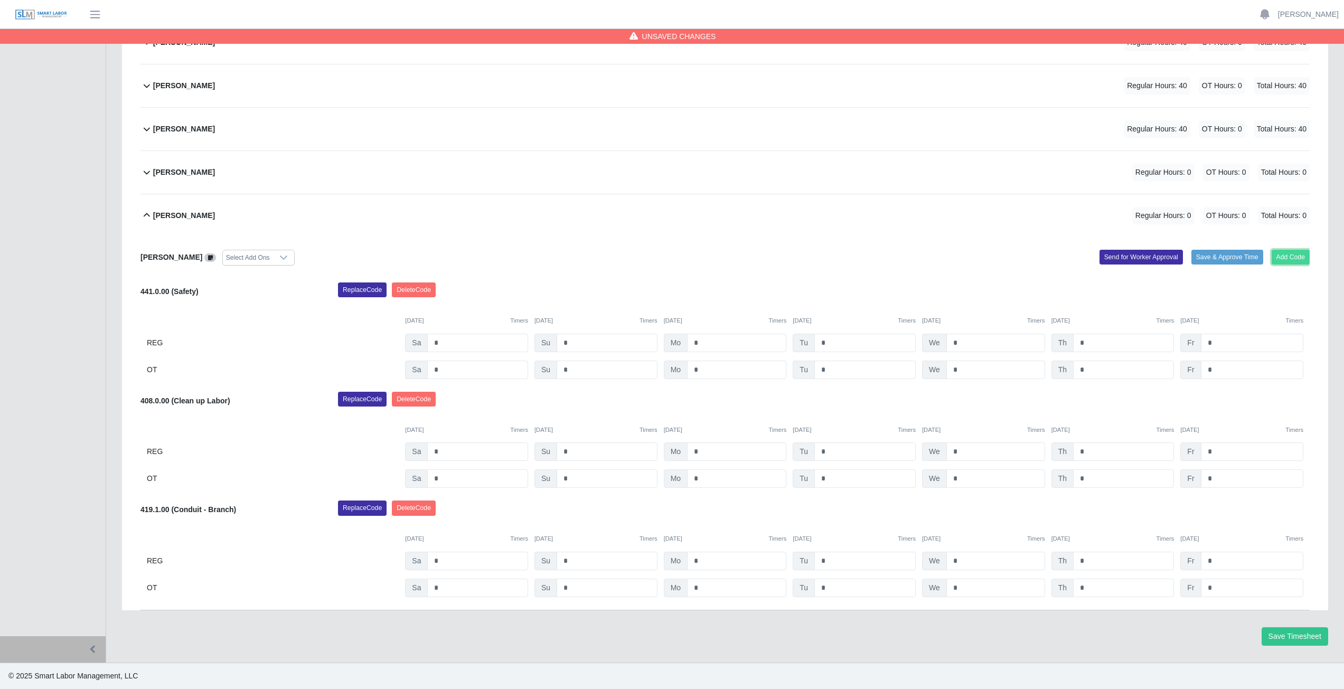
click at [1297, 256] on button "Add Code" at bounding box center [1291, 257] width 39 height 15
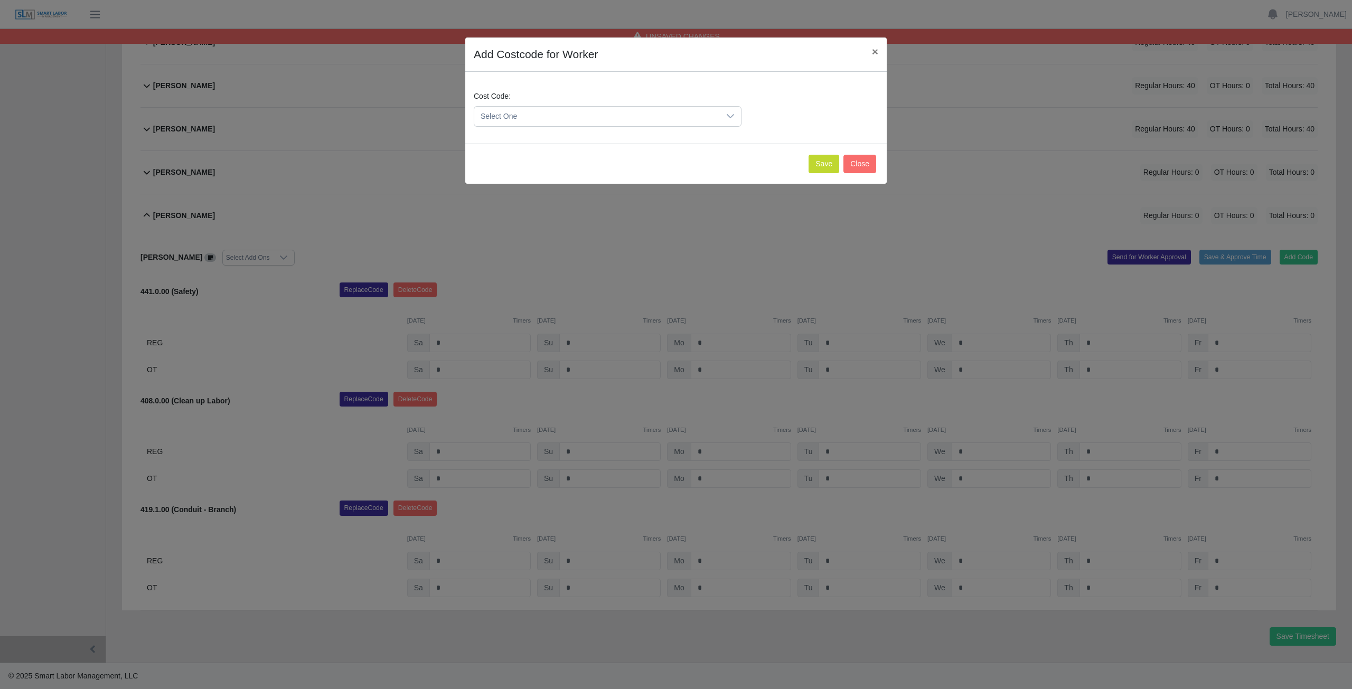
click at [540, 118] on span "Select One" at bounding box center [597, 117] width 246 height 20
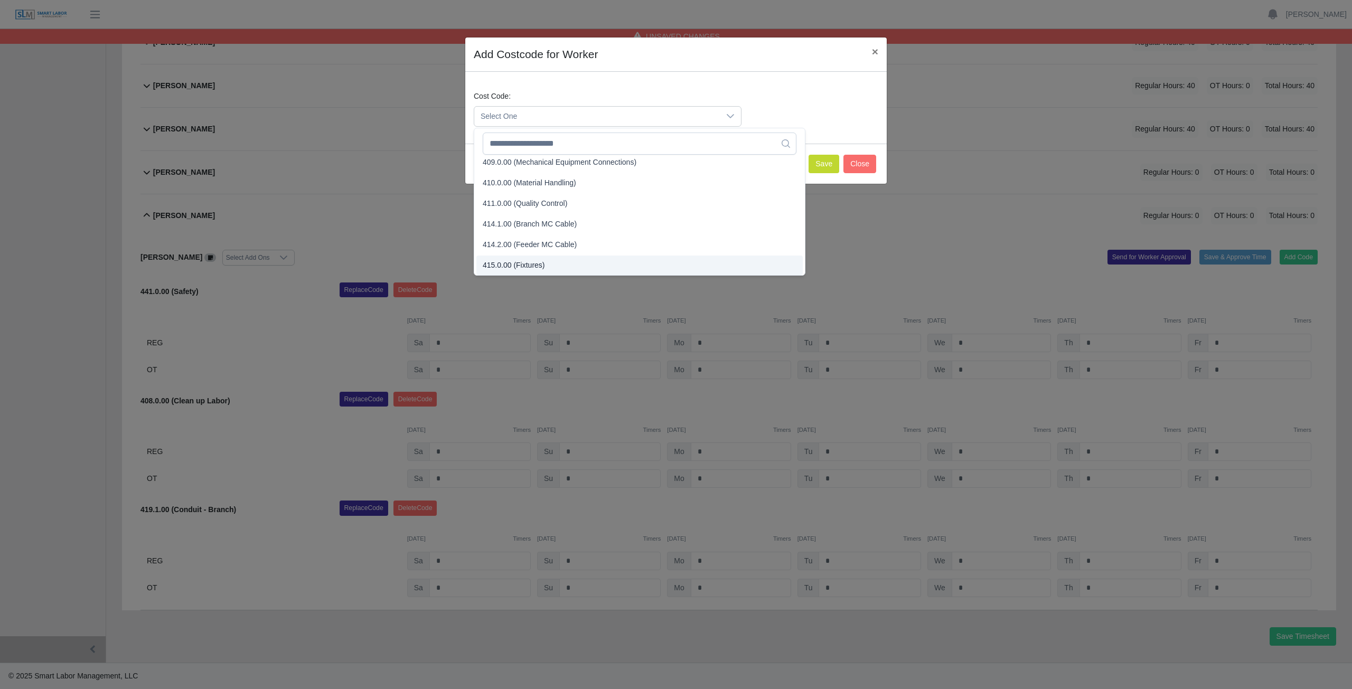
scroll to position [167, 0]
click at [546, 145] on input "text" at bounding box center [640, 144] width 314 height 22
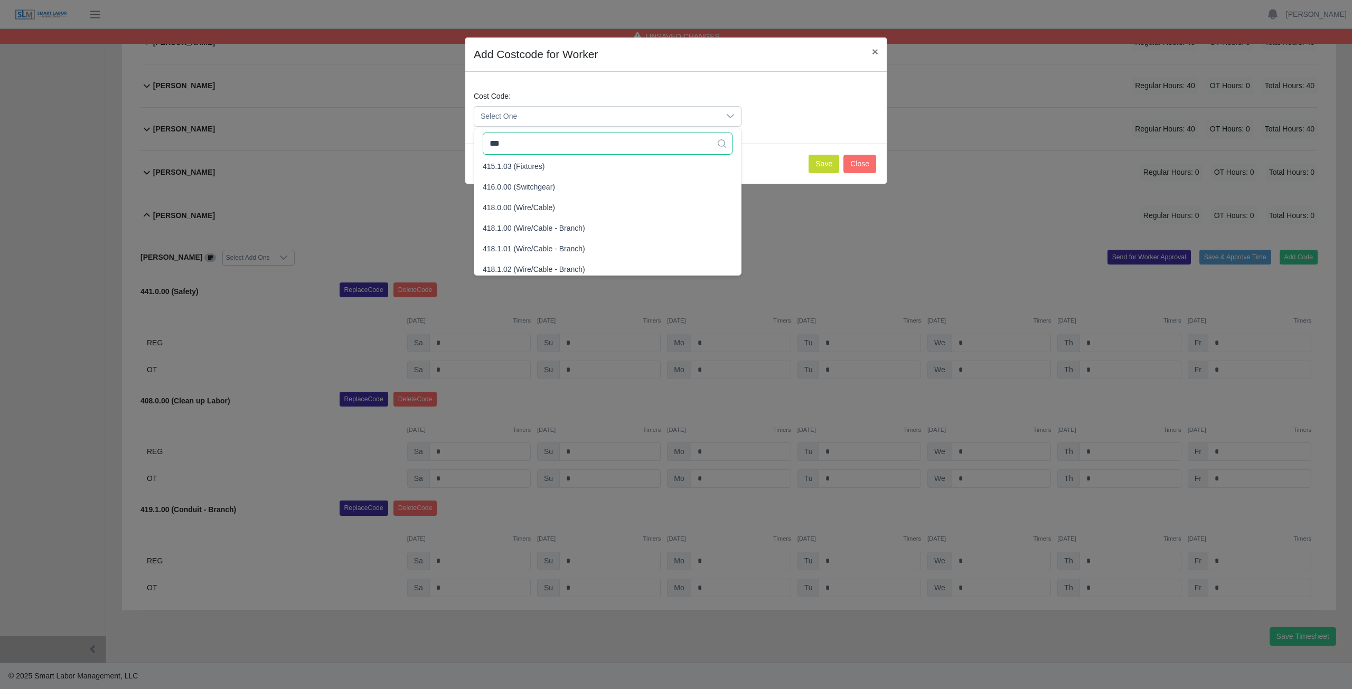
scroll to position [0, 0]
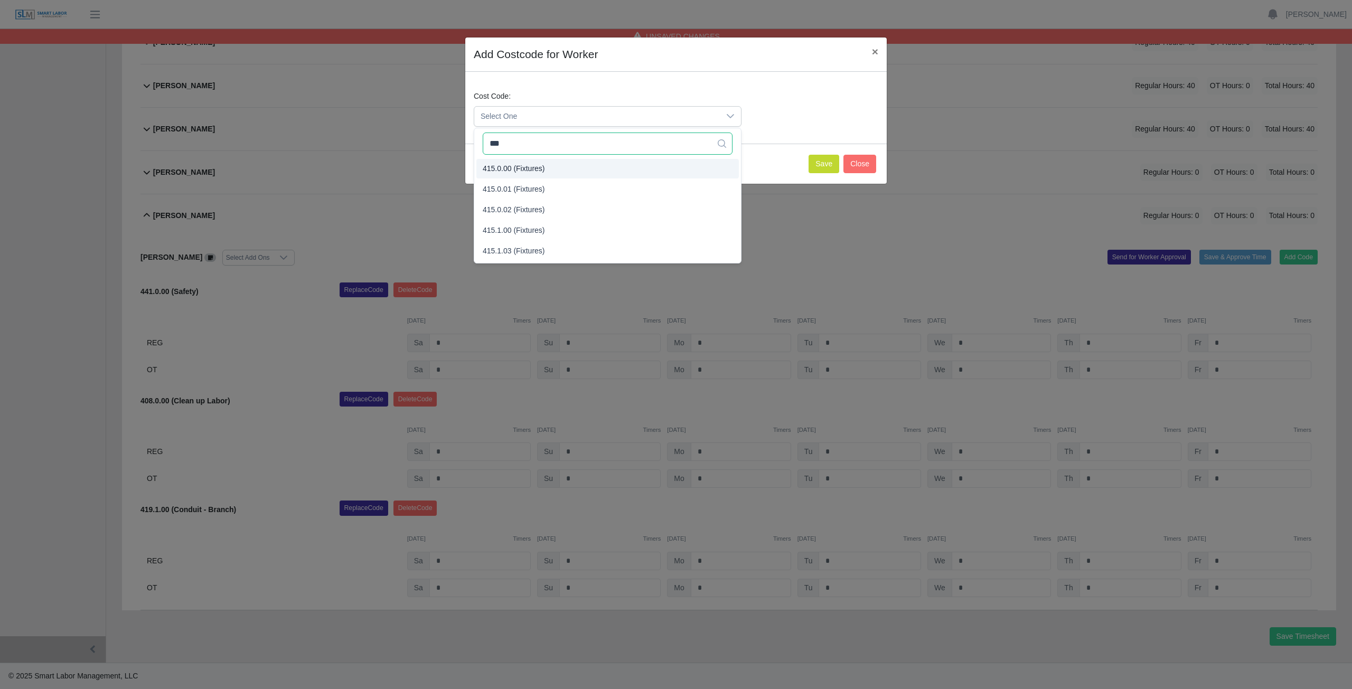
type input "***"
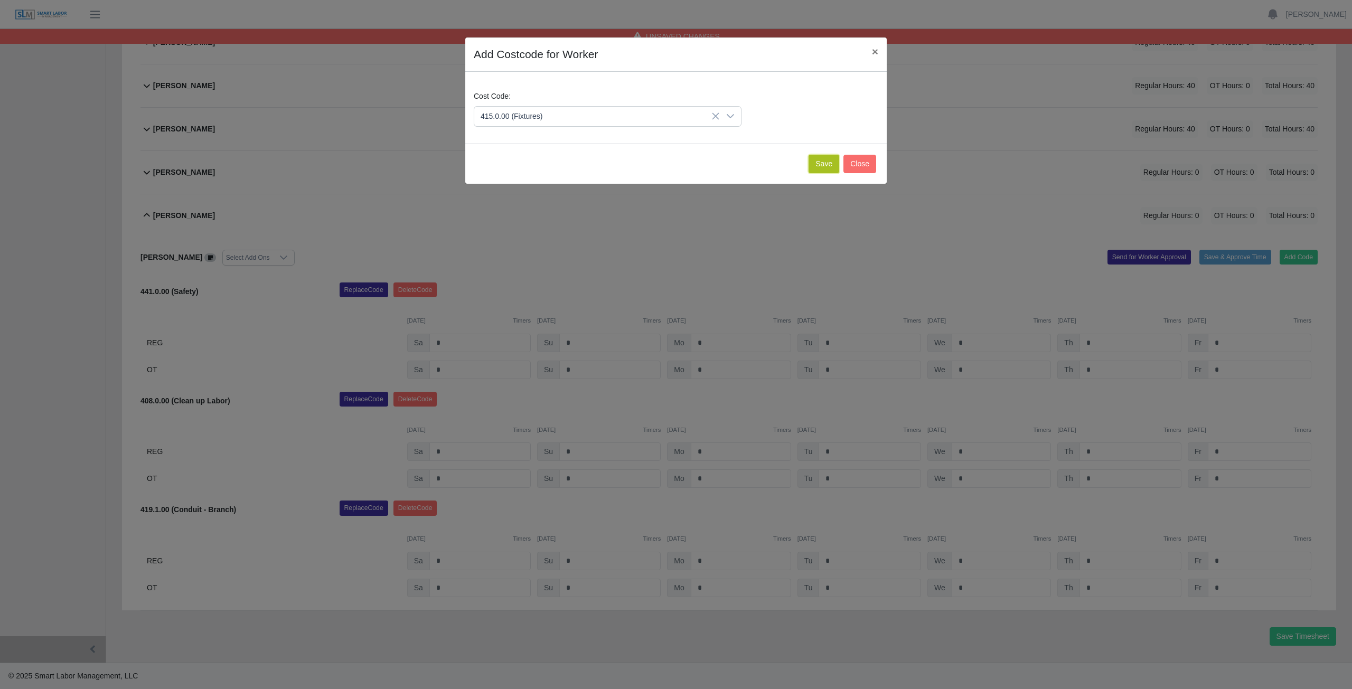
click at [824, 166] on button "Save" at bounding box center [824, 164] width 31 height 18
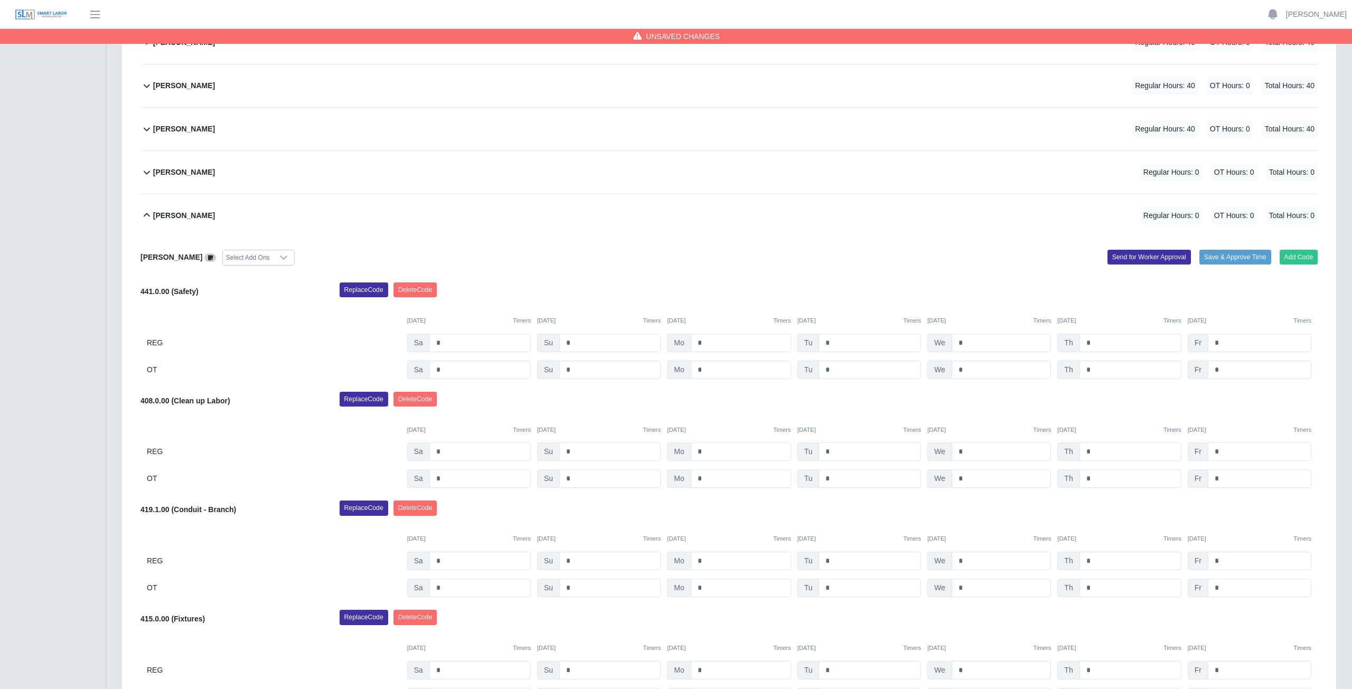
scroll to position [659, 0]
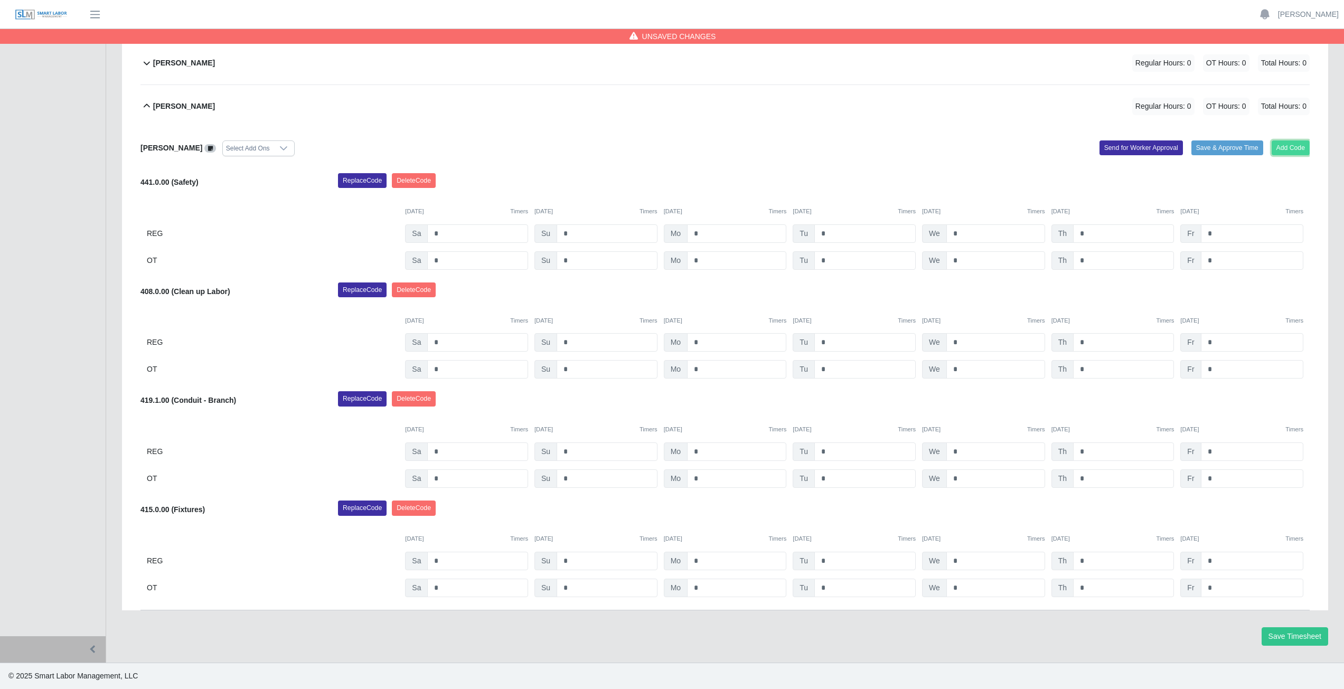
click at [1293, 149] on button "Add Code" at bounding box center [1291, 147] width 39 height 15
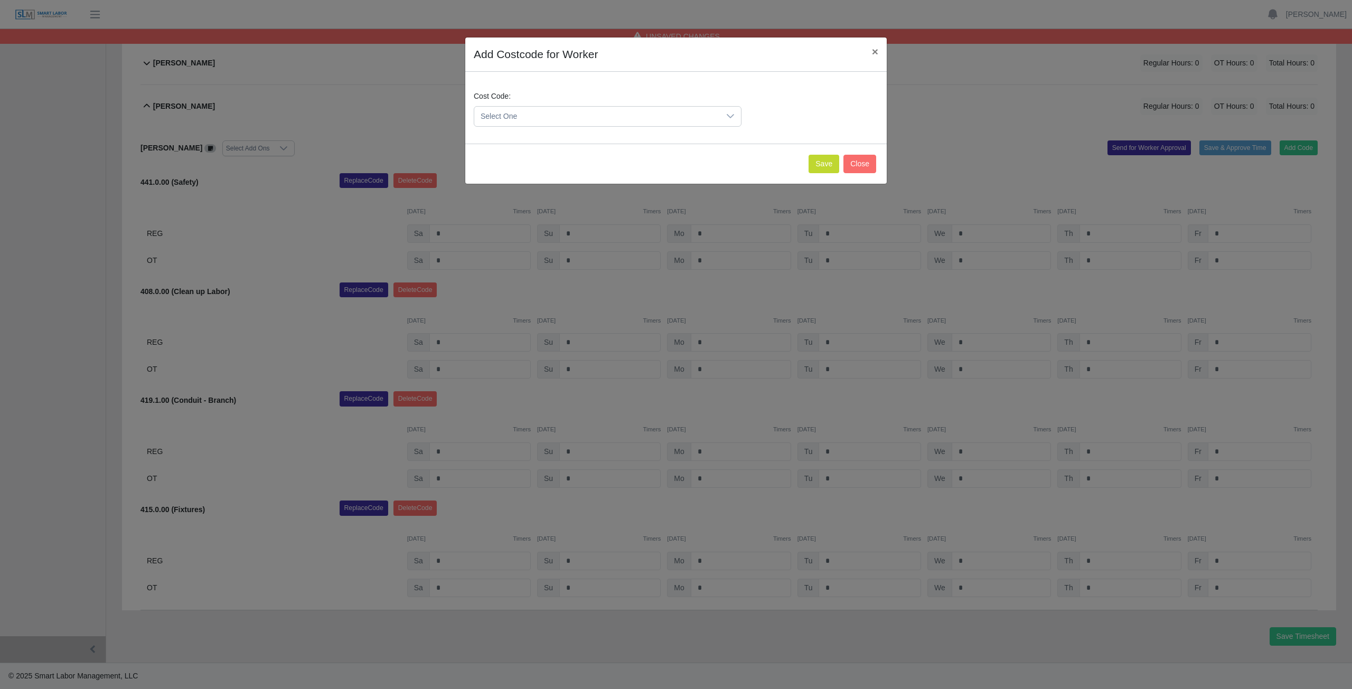
click at [530, 116] on span "Select One" at bounding box center [597, 117] width 246 height 20
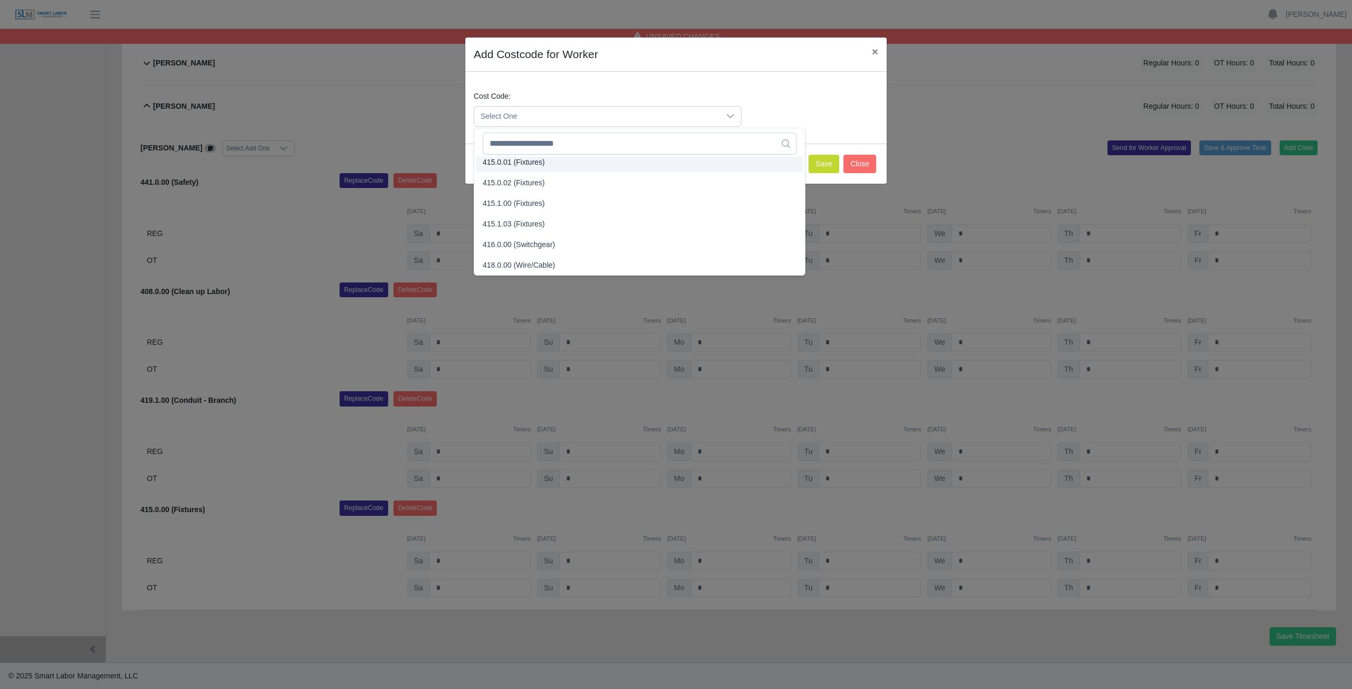
scroll to position [270, 0]
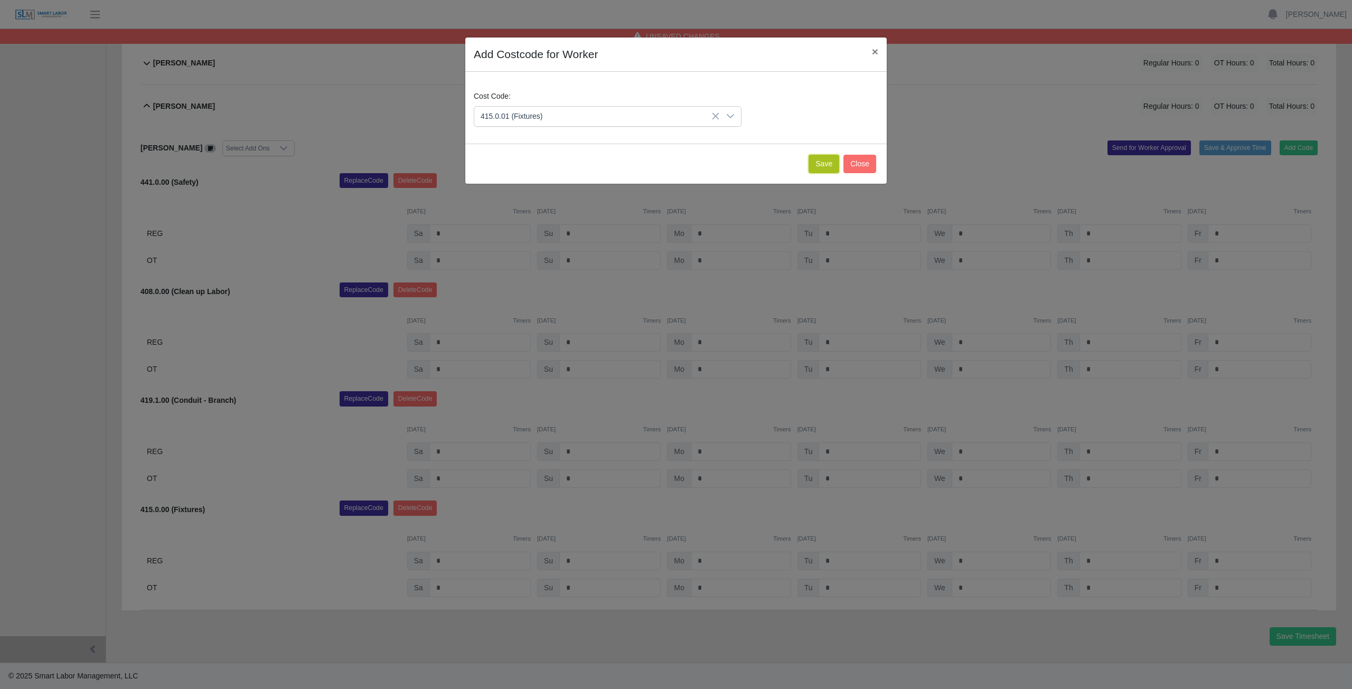
click at [829, 168] on button "Save" at bounding box center [824, 164] width 31 height 18
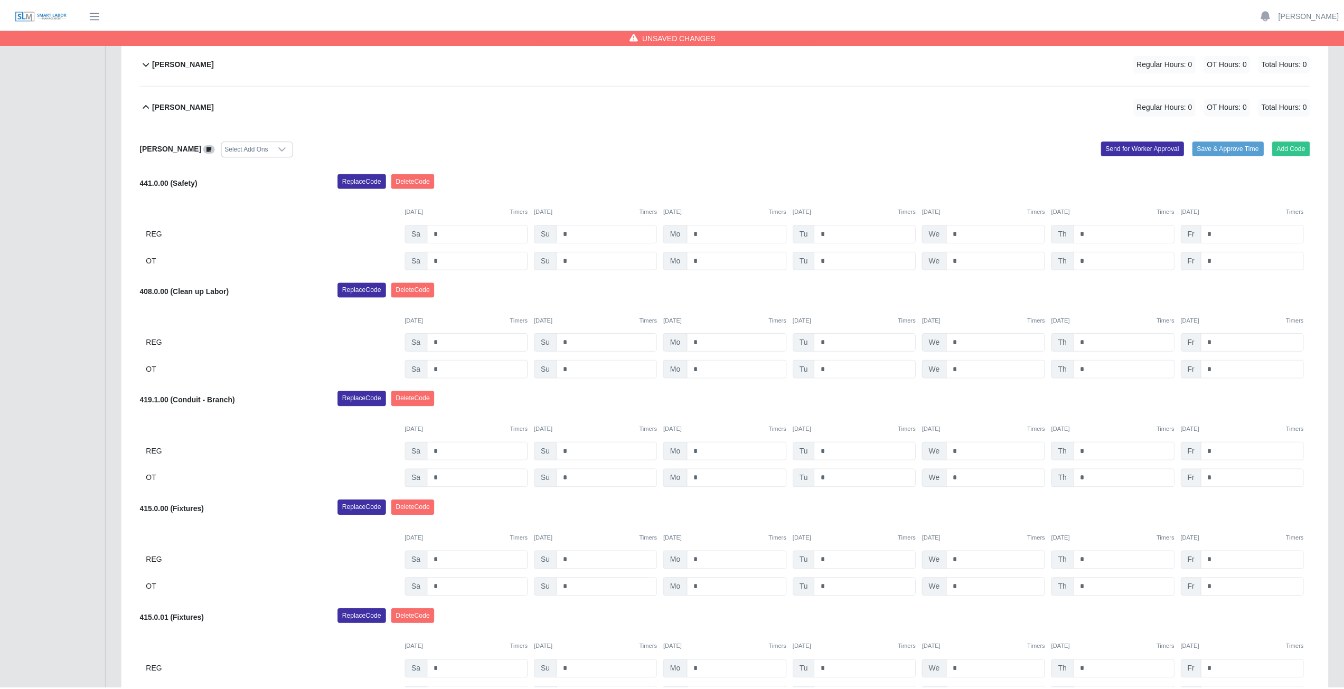
scroll to position [768, 0]
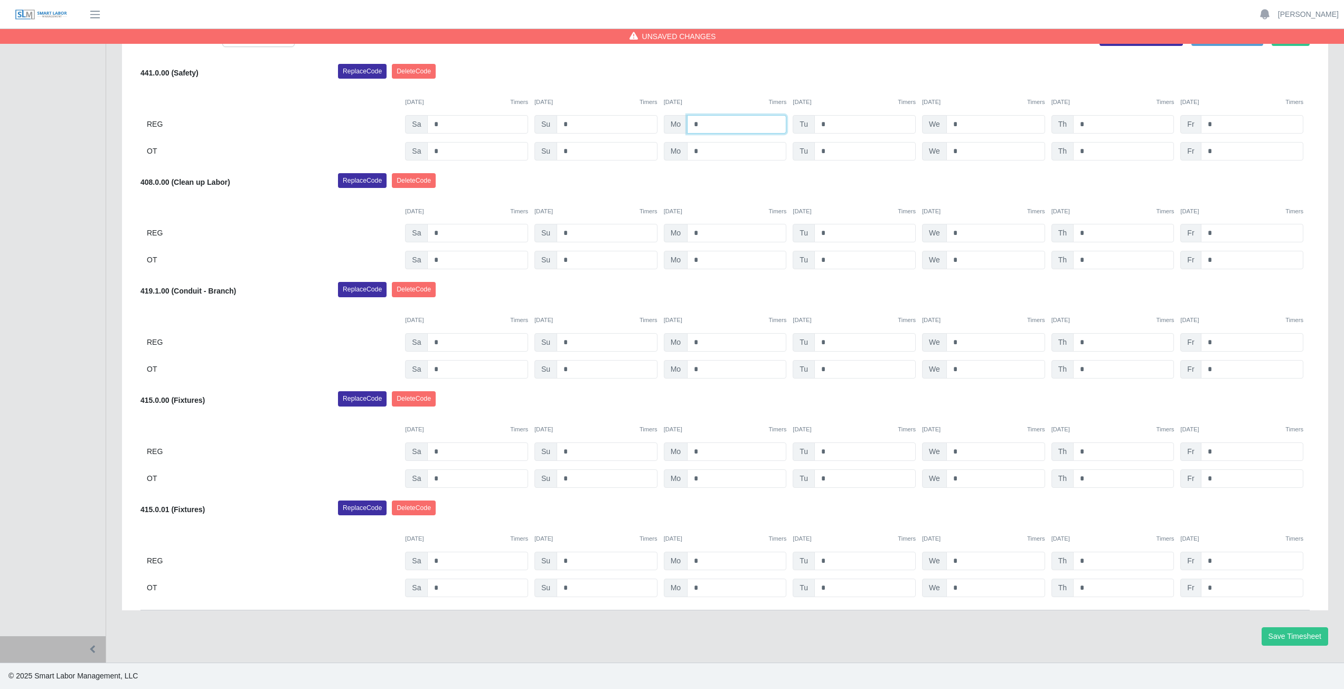
click at [702, 125] on input "*" at bounding box center [736, 124] width 99 height 18
type input "*"
click at [830, 121] on input "*" at bounding box center [864, 124] width 101 height 18
type input "*"
click at [964, 126] on input "*" at bounding box center [995, 124] width 99 height 18
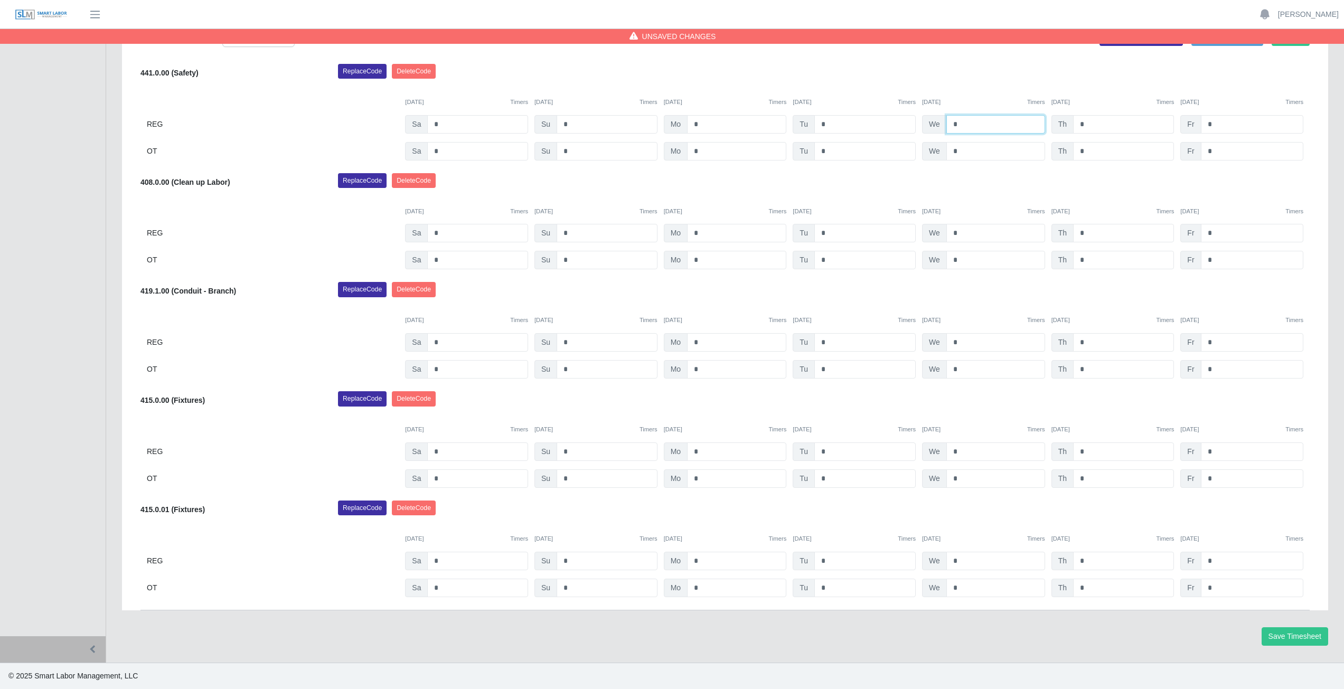
type input "*"
click at [1094, 124] on input "*" at bounding box center [1123, 124] width 101 height 18
type input "*"
click at [706, 236] on input "*" at bounding box center [736, 233] width 99 height 18
type input "*"
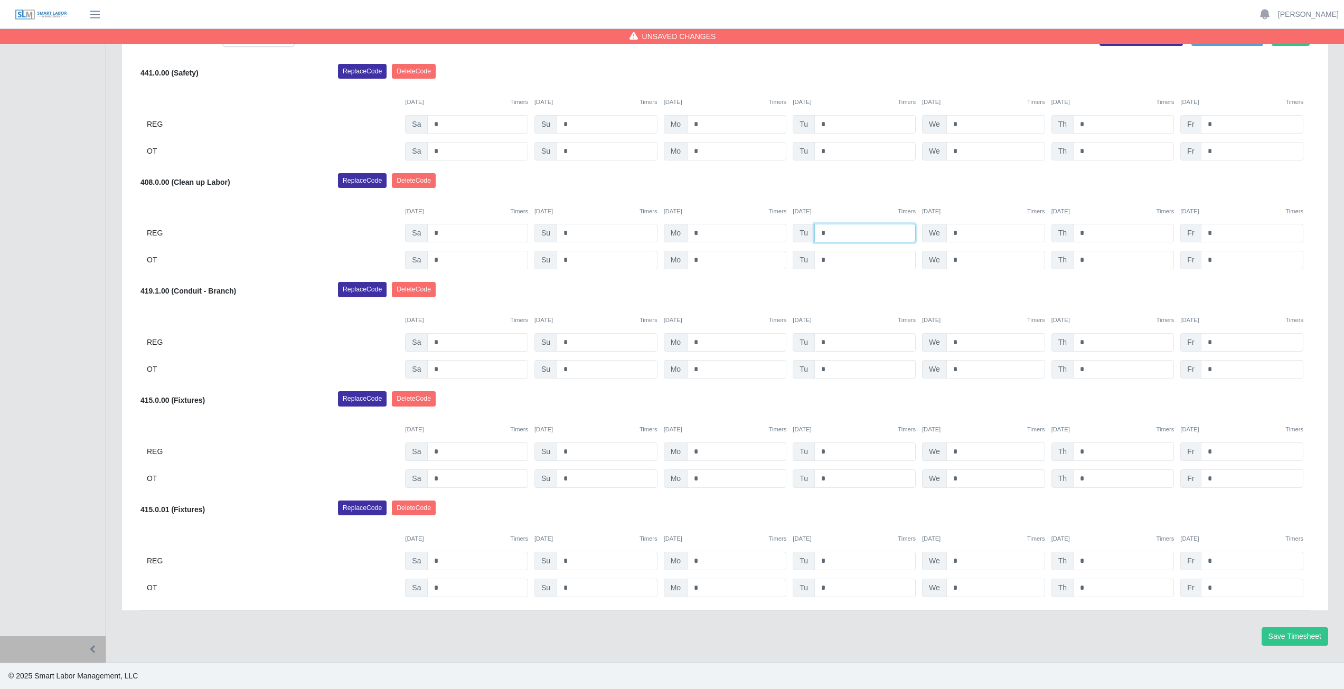
click at [825, 232] on input "*" at bounding box center [864, 233] width 101 height 18
type input "*"
click at [957, 232] on input "*" at bounding box center [995, 233] width 99 height 18
type input "*"
click at [1092, 232] on input "*" at bounding box center [1123, 233] width 101 height 18
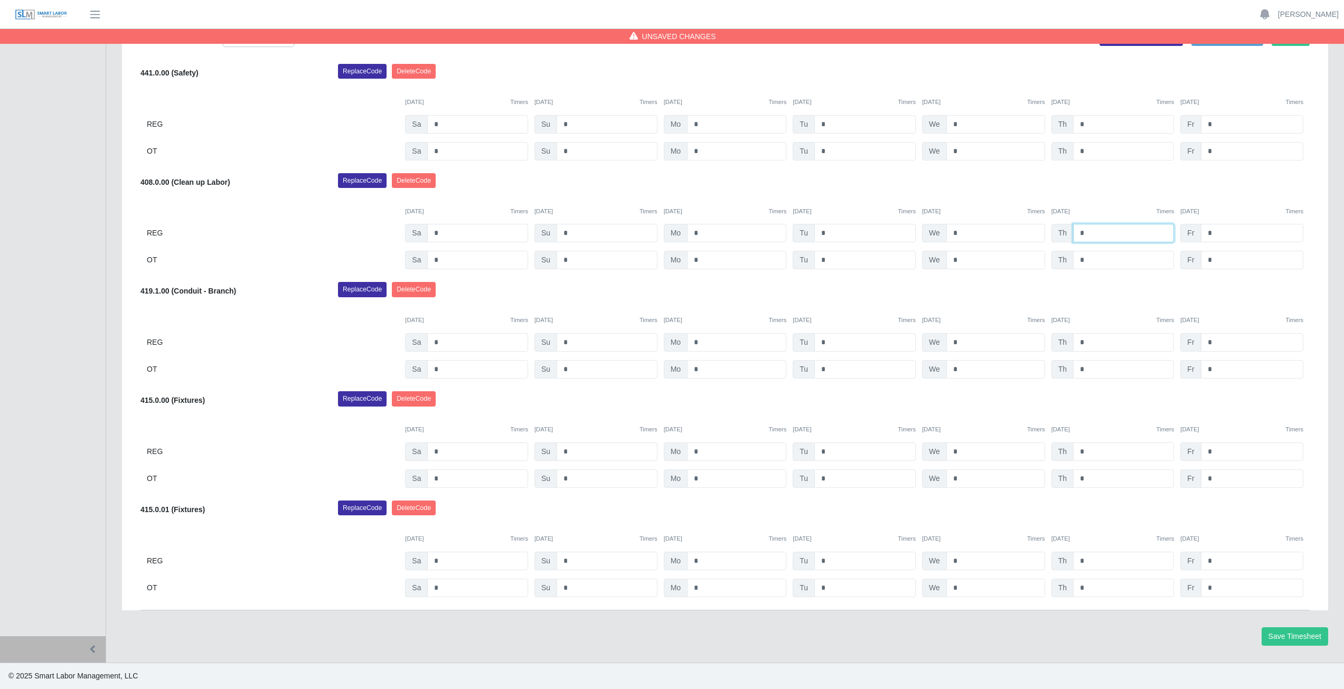
type input "*"
click at [708, 344] on input "*" at bounding box center [736, 342] width 99 height 18
type input "*"
click at [828, 453] on input "*" at bounding box center [864, 452] width 101 height 18
type input "*"
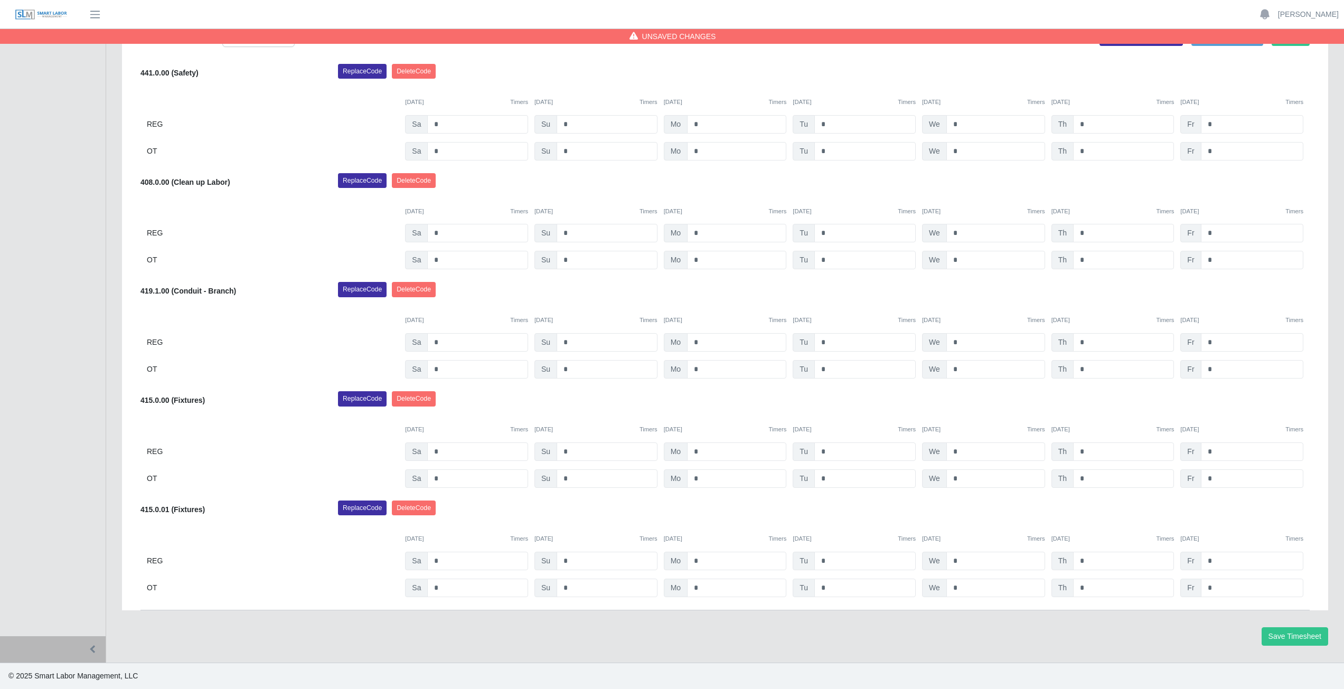
drag, startPoint x: 839, startPoint y: 409, endPoint x: 813, endPoint y: 415, distance: 26.5
click at [813, 415] on div "415.0.00 (Fixtures) Replace Code Delete Code 09/20/2025 Timers 09/21/2025 Timer…" at bounding box center [724, 439] width 1169 height 97
drag, startPoint x: 414, startPoint y: 508, endPoint x: 711, endPoint y: 57, distance: 540.5
click at [415, 508] on button "Delete Code" at bounding box center [414, 508] width 44 height 15
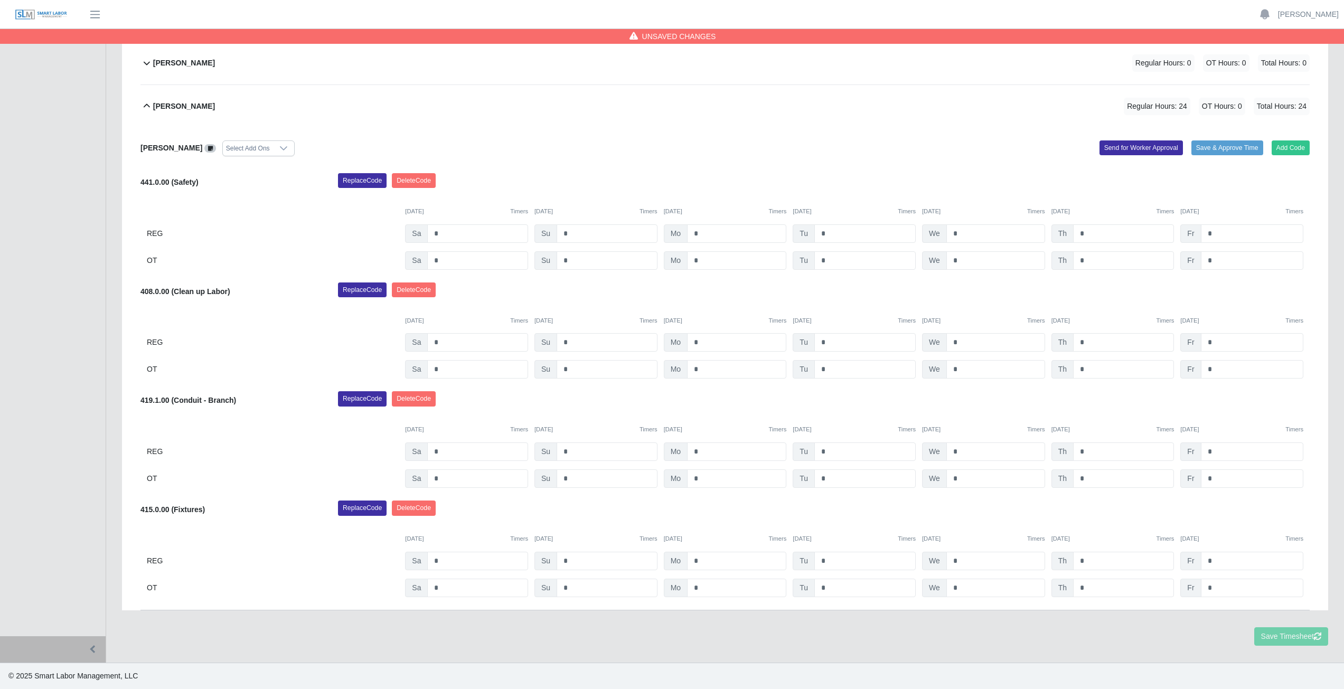
scroll to position [659, 0]
click at [863, 503] on div "Replace Code Delete Code" at bounding box center [824, 511] width 988 height 21
click at [969, 560] on input "*" at bounding box center [995, 561] width 99 height 18
type input "*"
click at [1094, 452] on input "*" at bounding box center [1123, 452] width 101 height 18
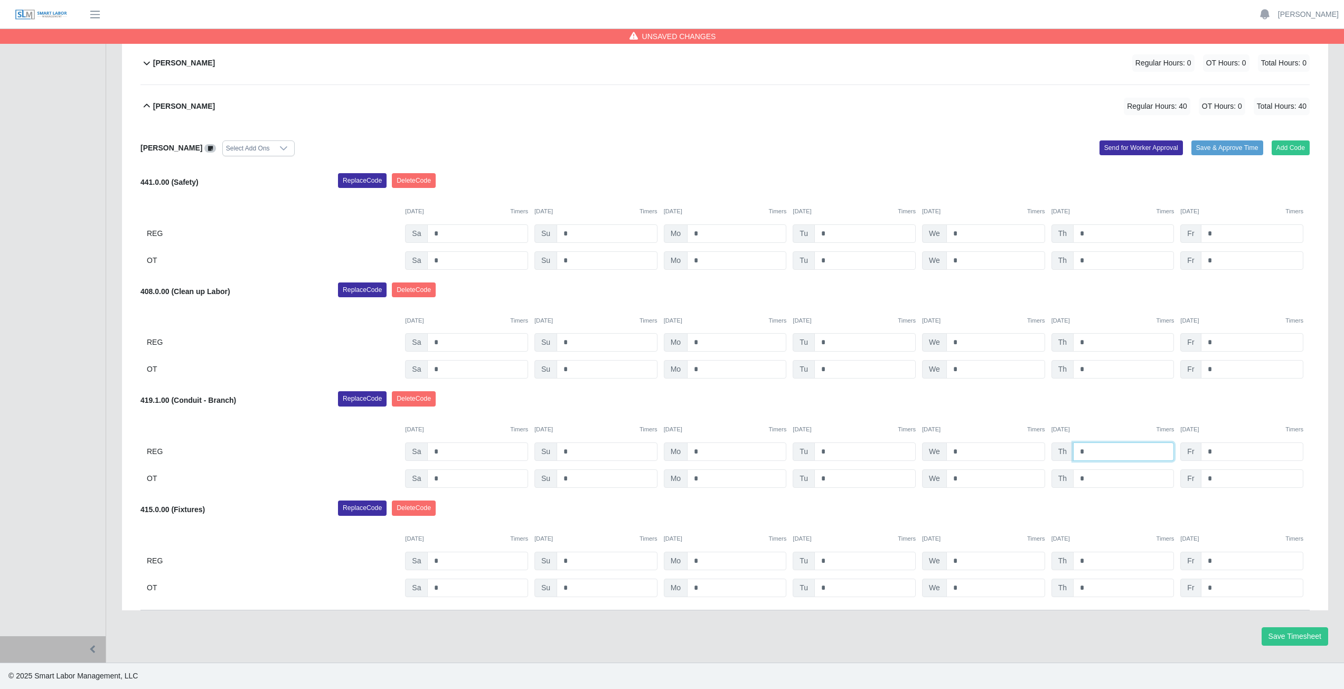
type input "*"
drag, startPoint x: 1000, startPoint y: 391, endPoint x: 1006, endPoint y: 394, distance: 6.6
click at [1005, 392] on div "Victor Vasquez Select Add Ons Add Code Save & Approve Time Send for Worker Appr…" at bounding box center [724, 369] width 1169 height 483
click at [143, 104] on icon at bounding box center [146, 106] width 13 height 13
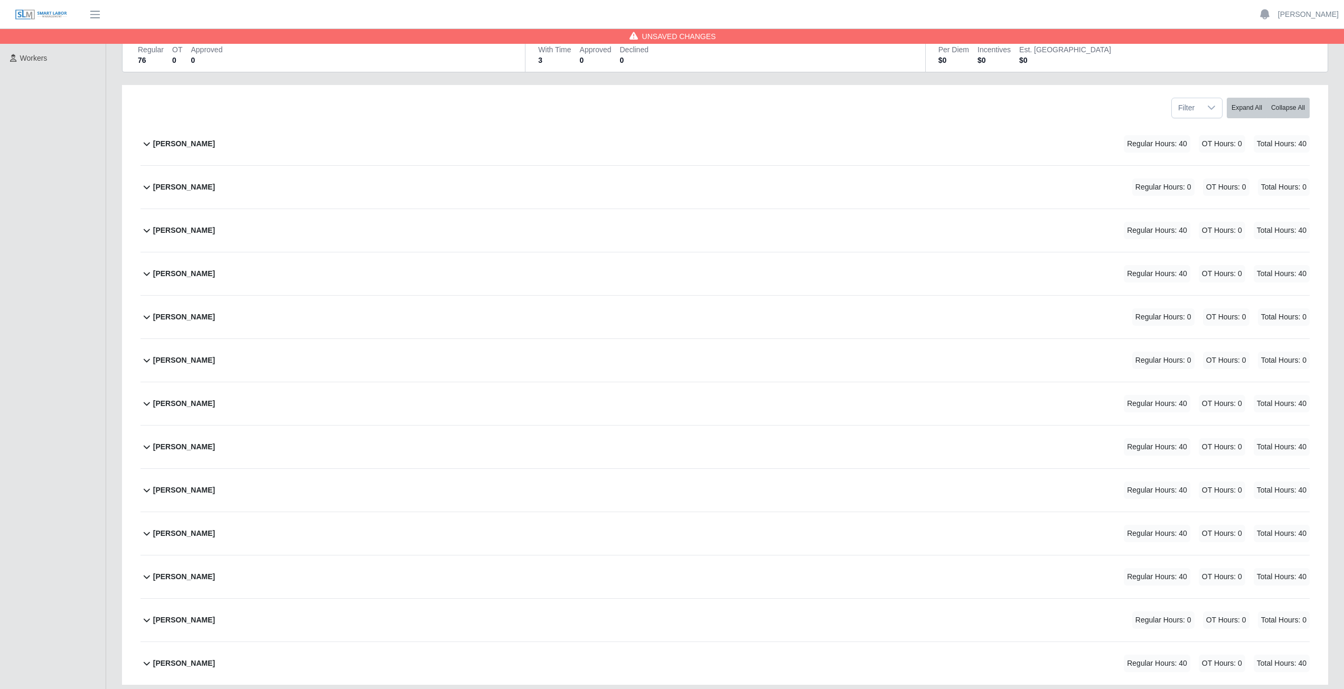
scroll to position [176, 0]
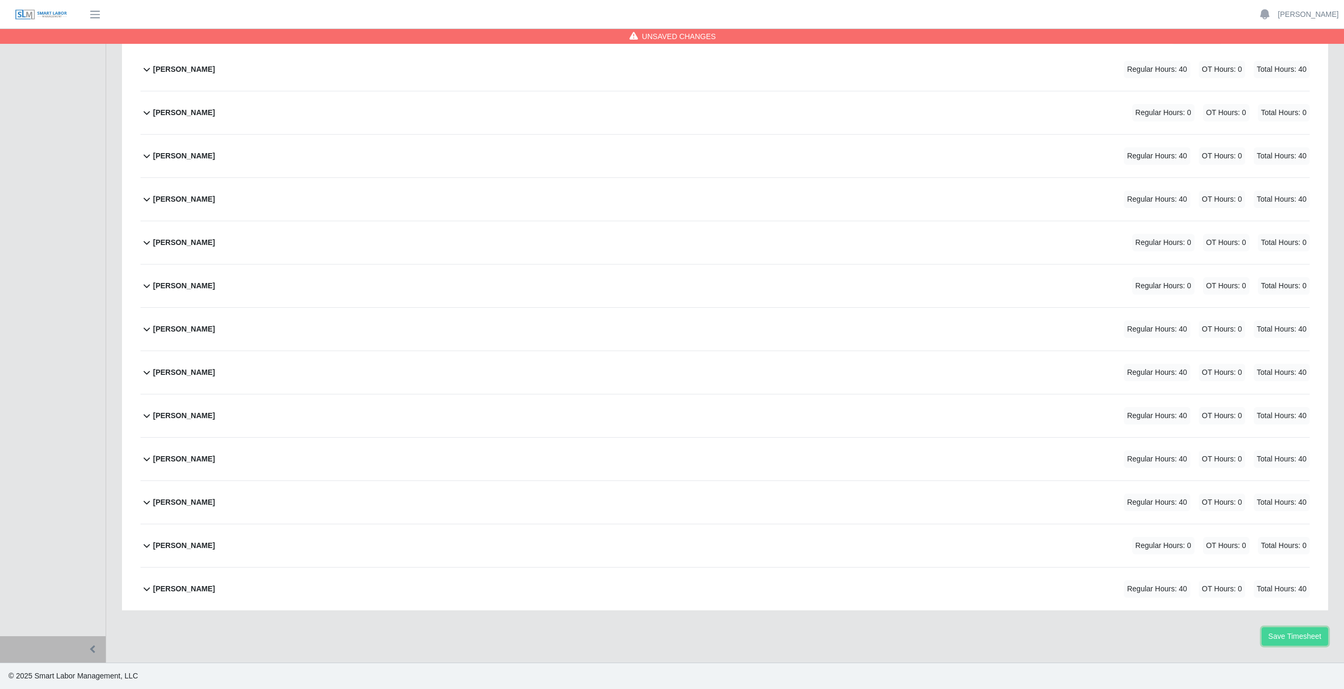
click at [1294, 637] on button "Save Timesheet" at bounding box center [1295, 636] width 67 height 18
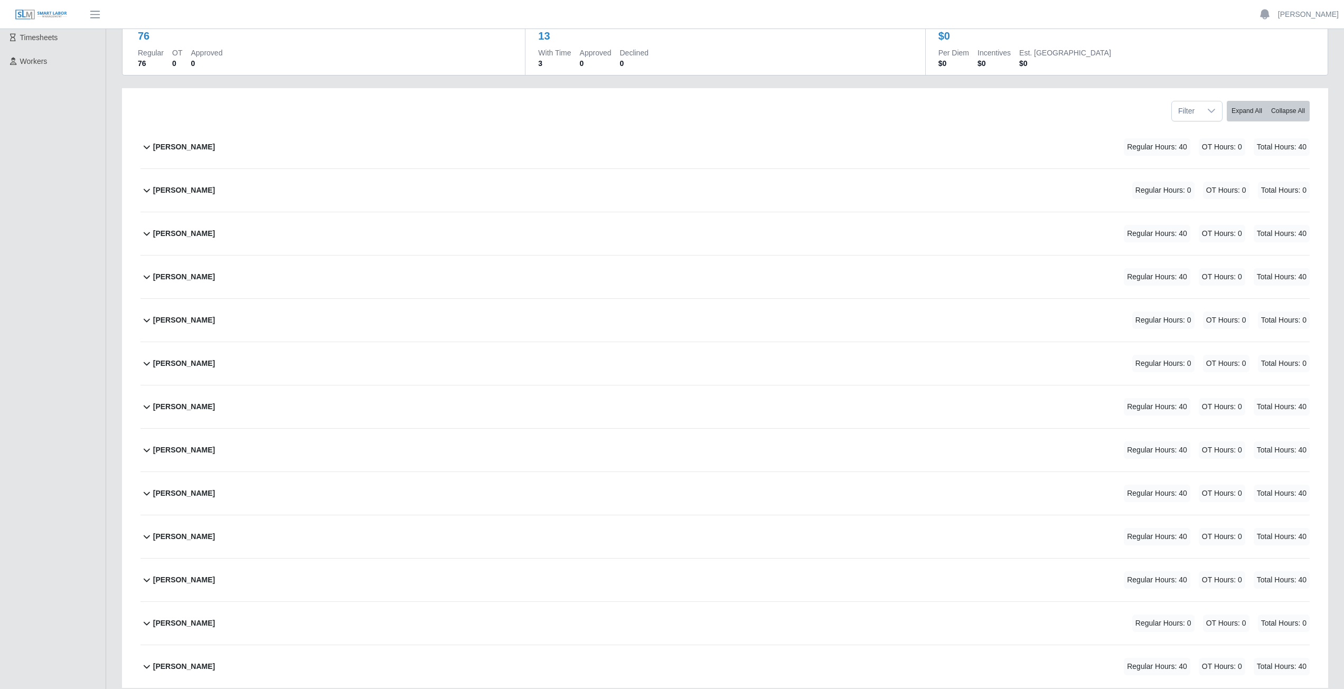
scroll to position [0, 0]
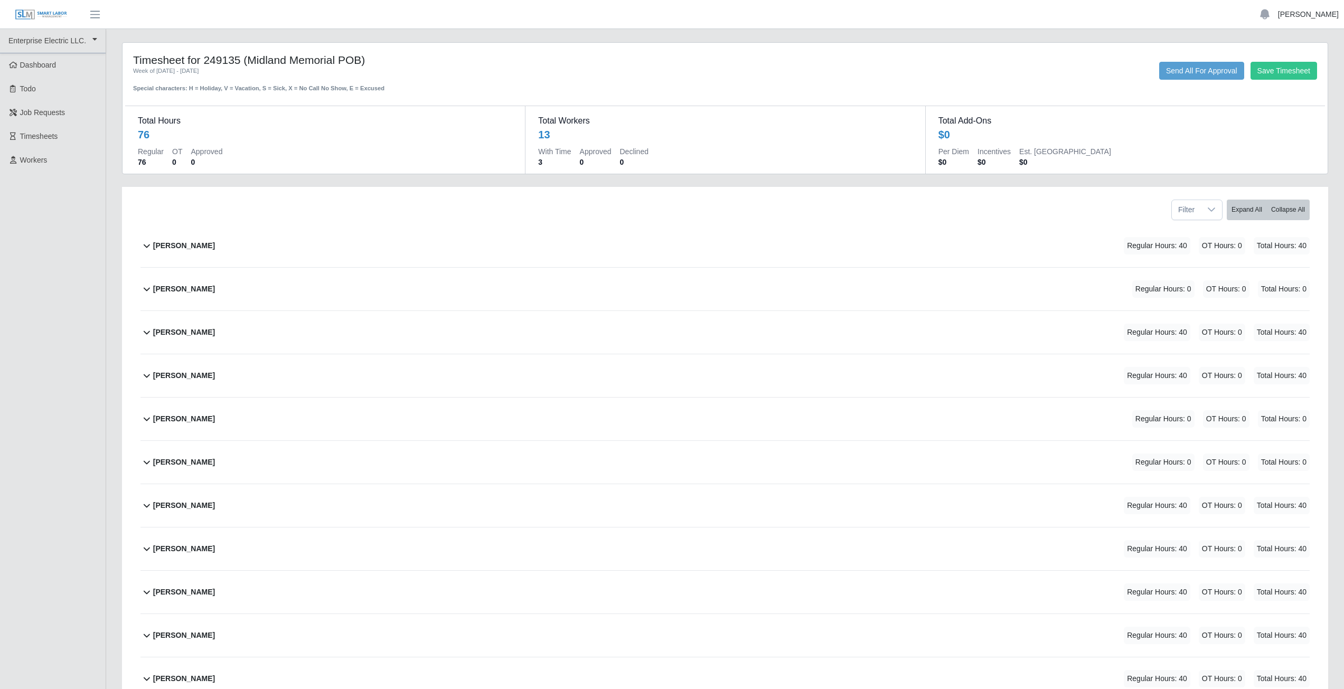
click at [1310, 15] on link "[PERSON_NAME]" at bounding box center [1308, 14] width 61 height 11
click at [1291, 77] on link "Logout" at bounding box center [1295, 73] width 95 height 22
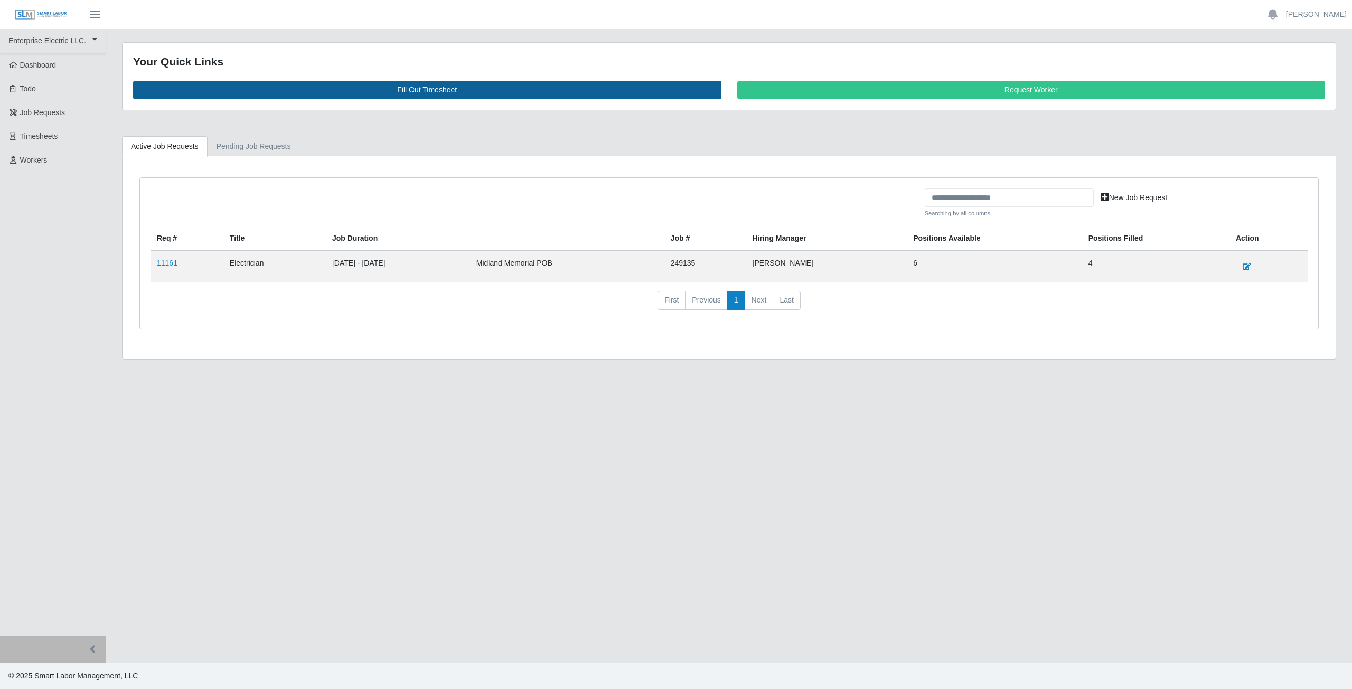
click at [411, 90] on link "Fill Out Timesheet" at bounding box center [427, 90] width 588 height 18
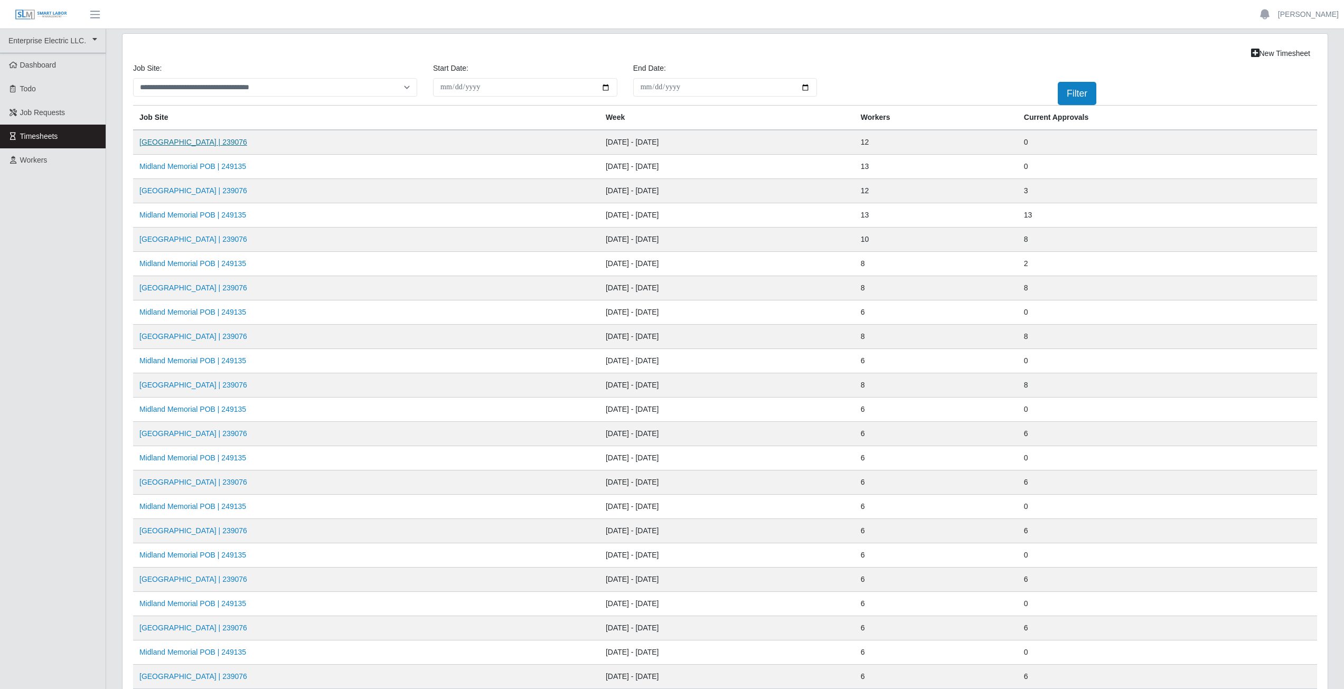
click at [206, 143] on link "[GEOGRAPHIC_DATA] | 239076" at bounding box center [193, 142] width 108 height 8
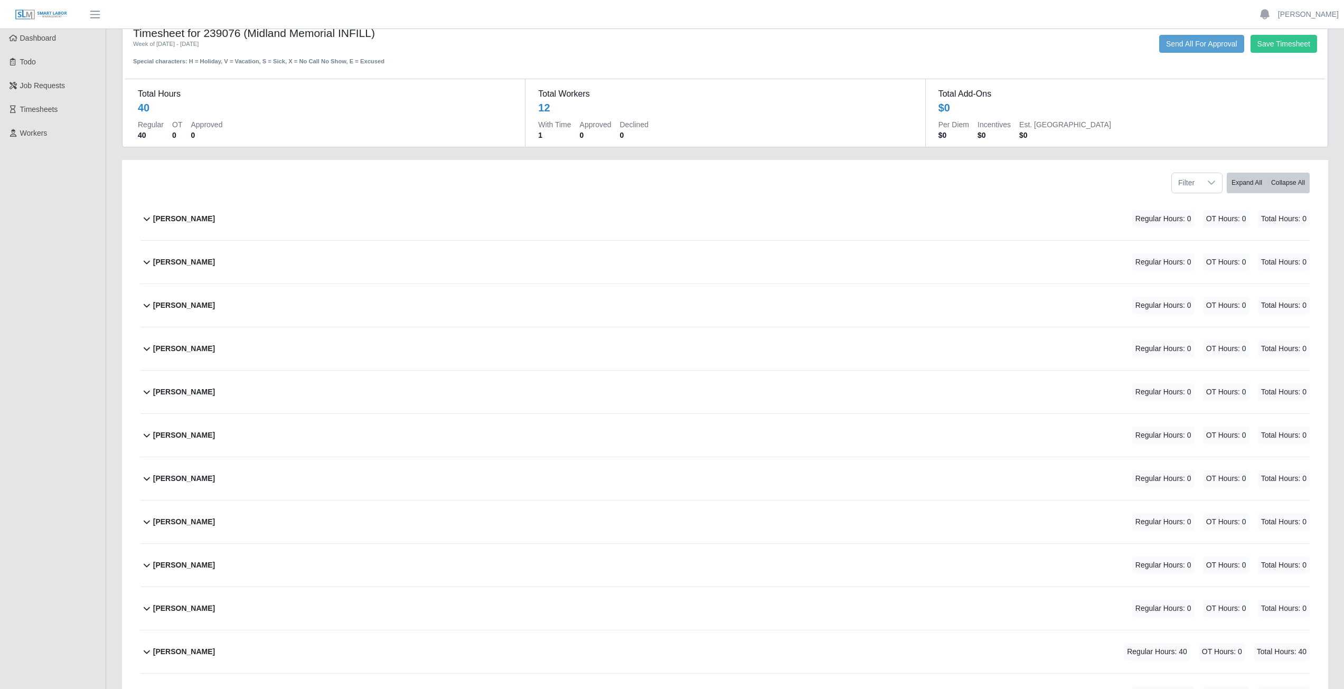
scroll to position [53, 0]
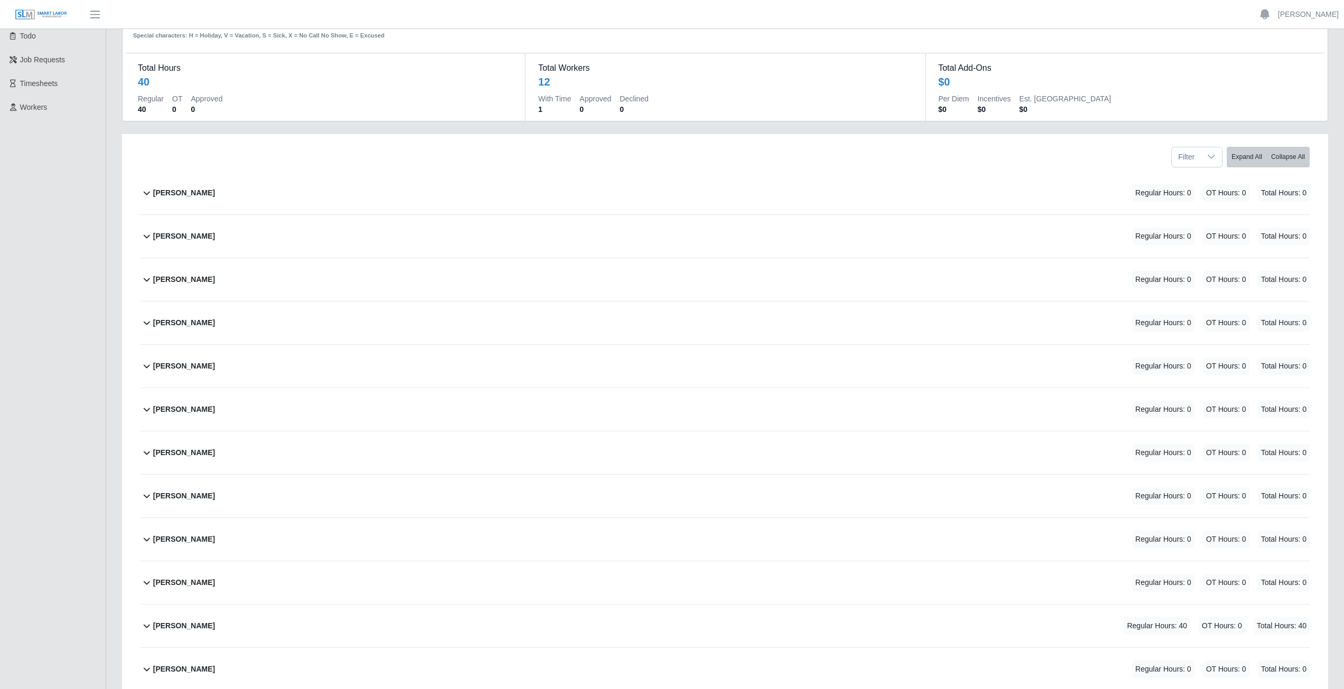
click at [146, 284] on icon at bounding box center [146, 279] width 13 height 13
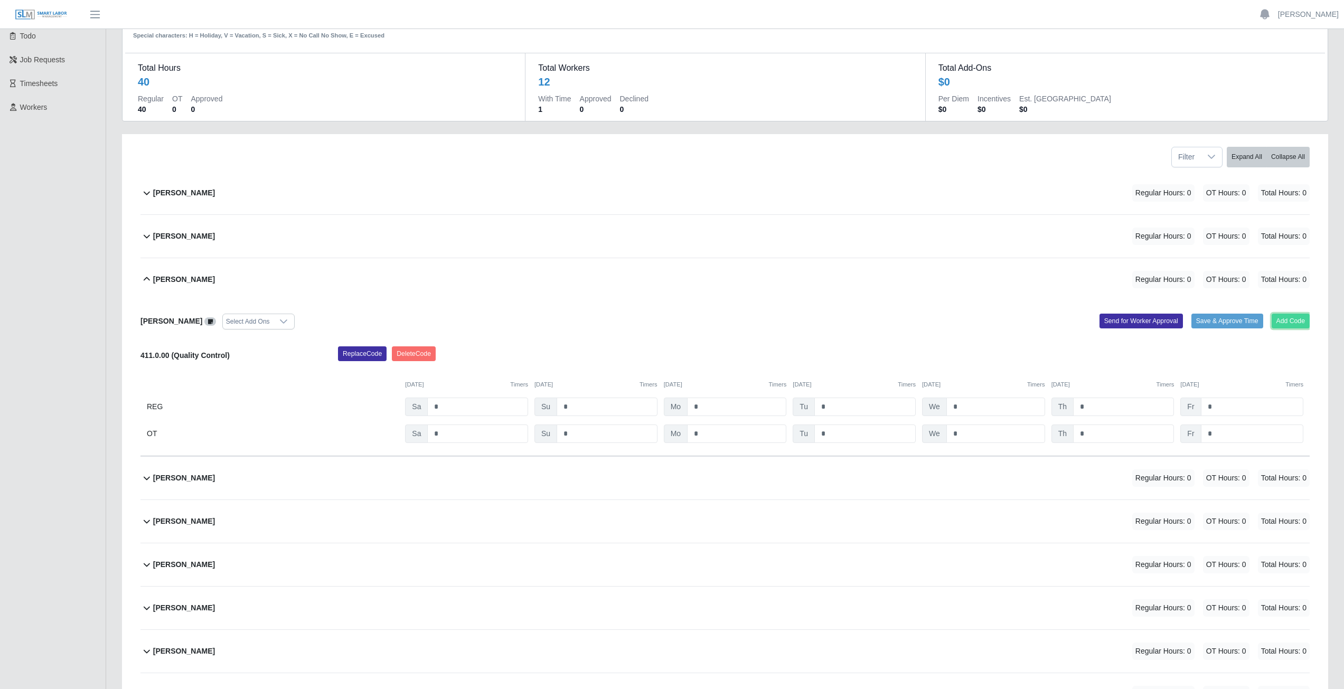
click at [1289, 318] on button "Add Code" at bounding box center [1291, 321] width 39 height 15
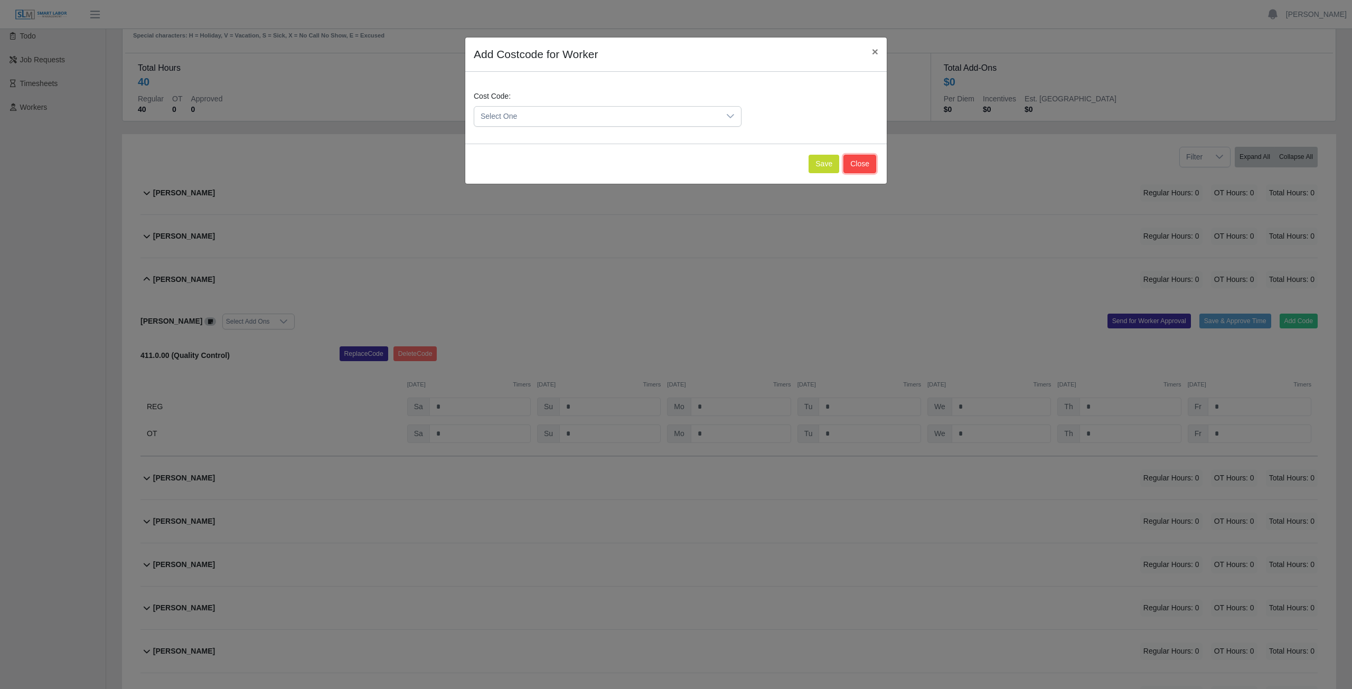
click at [858, 166] on button "Close" at bounding box center [859, 164] width 33 height 18
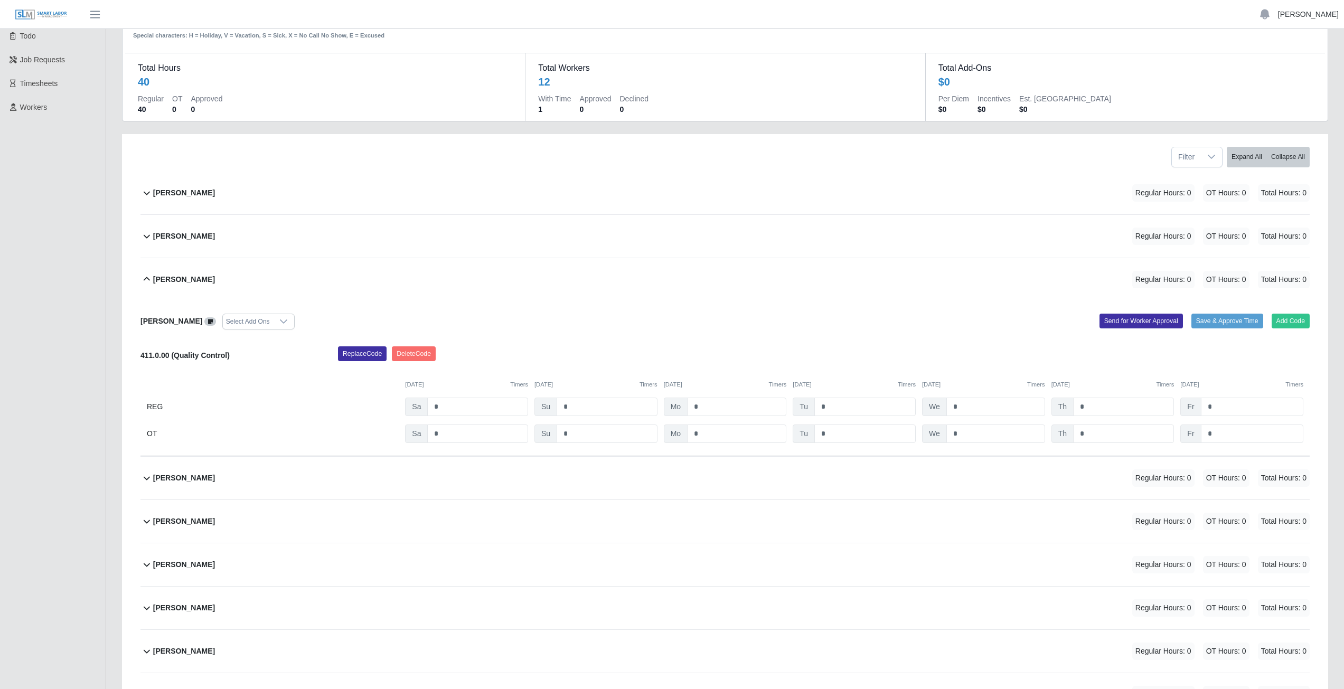
click at [1303, 17] on link "[PERSON_NAME]" at bounding box center [1308, 14] width 61 height 11
click at [1294, 78] on link "Logout" at bounding box center [1295, 73] width 95 height 22
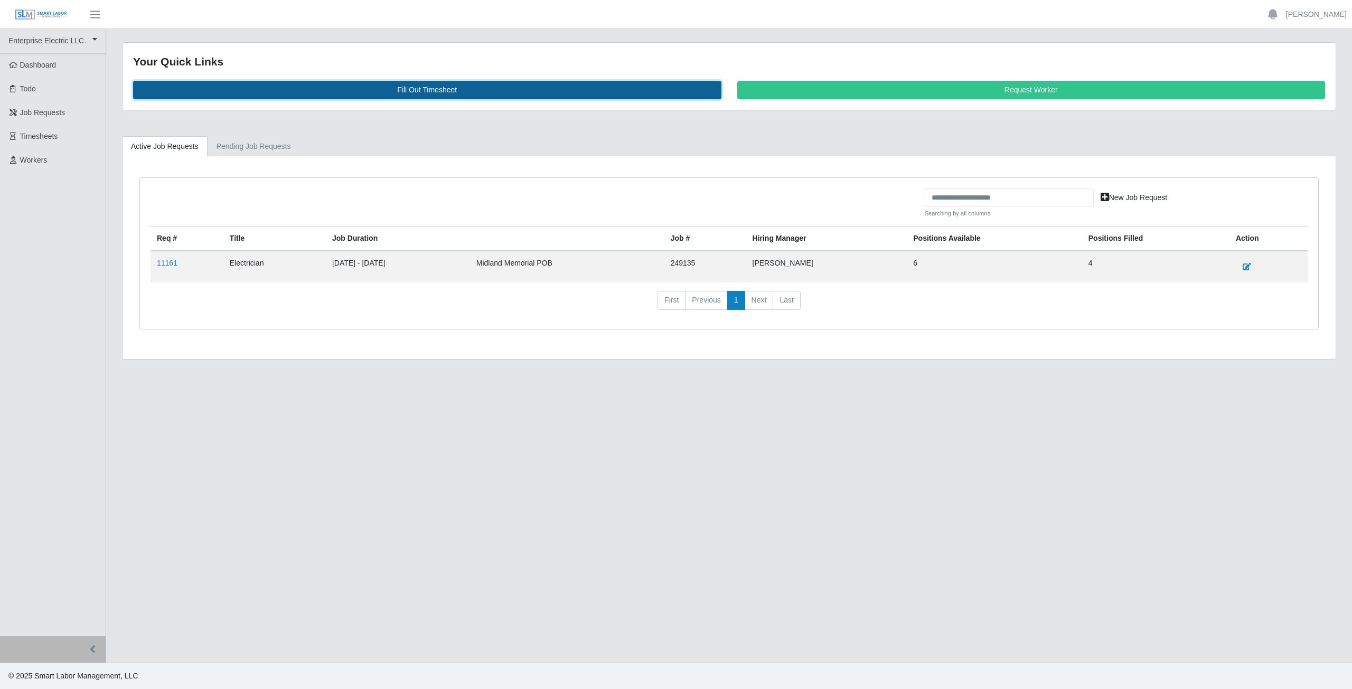
click at [434, 93] on link "Fill Out Timesheet" at bounding box center [427, 90] width 588 height 18
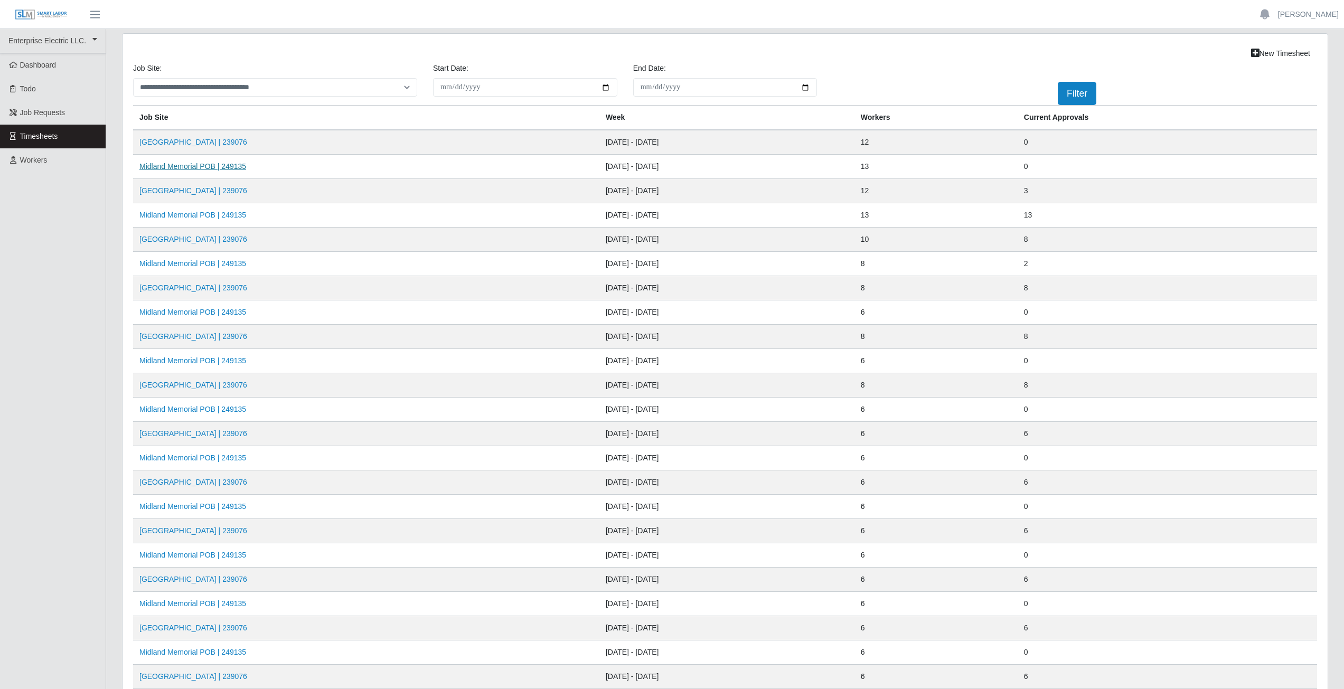
click at [198, 168] on link "Midland Memorial POB | 249135" at bounding box center [192, 166] width 107 height 8
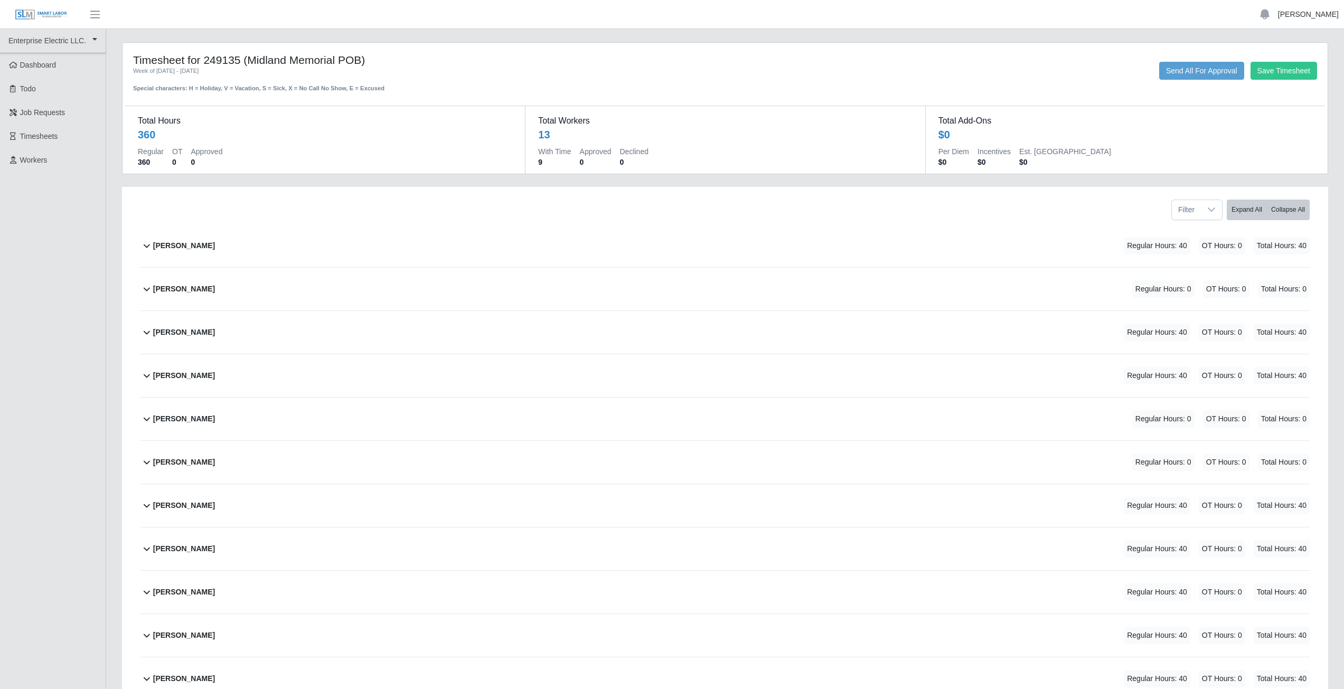
click at [1317, 16] on link "[PERSON_NAME]" at bounding box center [1308, 14] width 61 height 11
click at [1278, 71] on link "Logout" at bounding box center [1295, 73] width 95 height 22
